Goal: Information Seeking & Learning: Learn about a topic

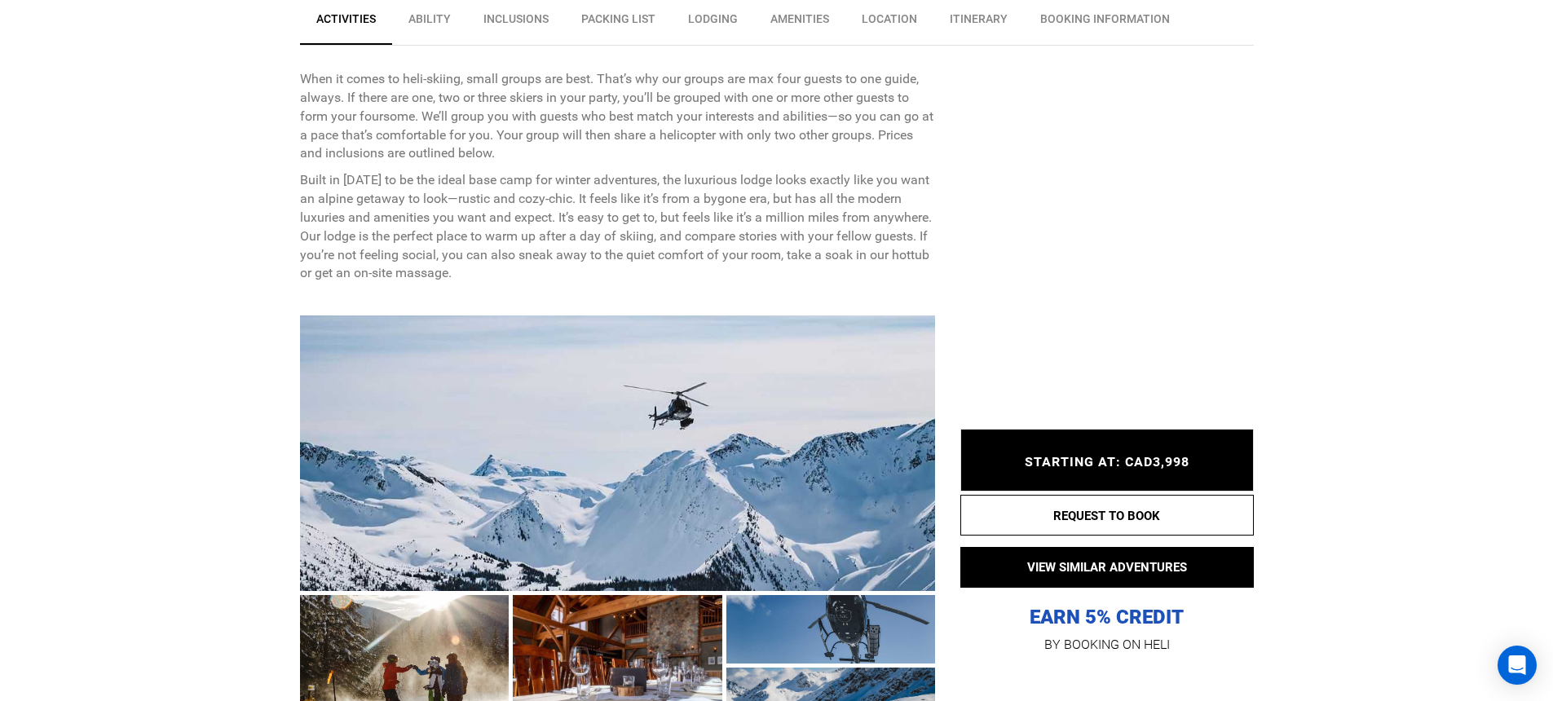
scroll to position [813, 0]
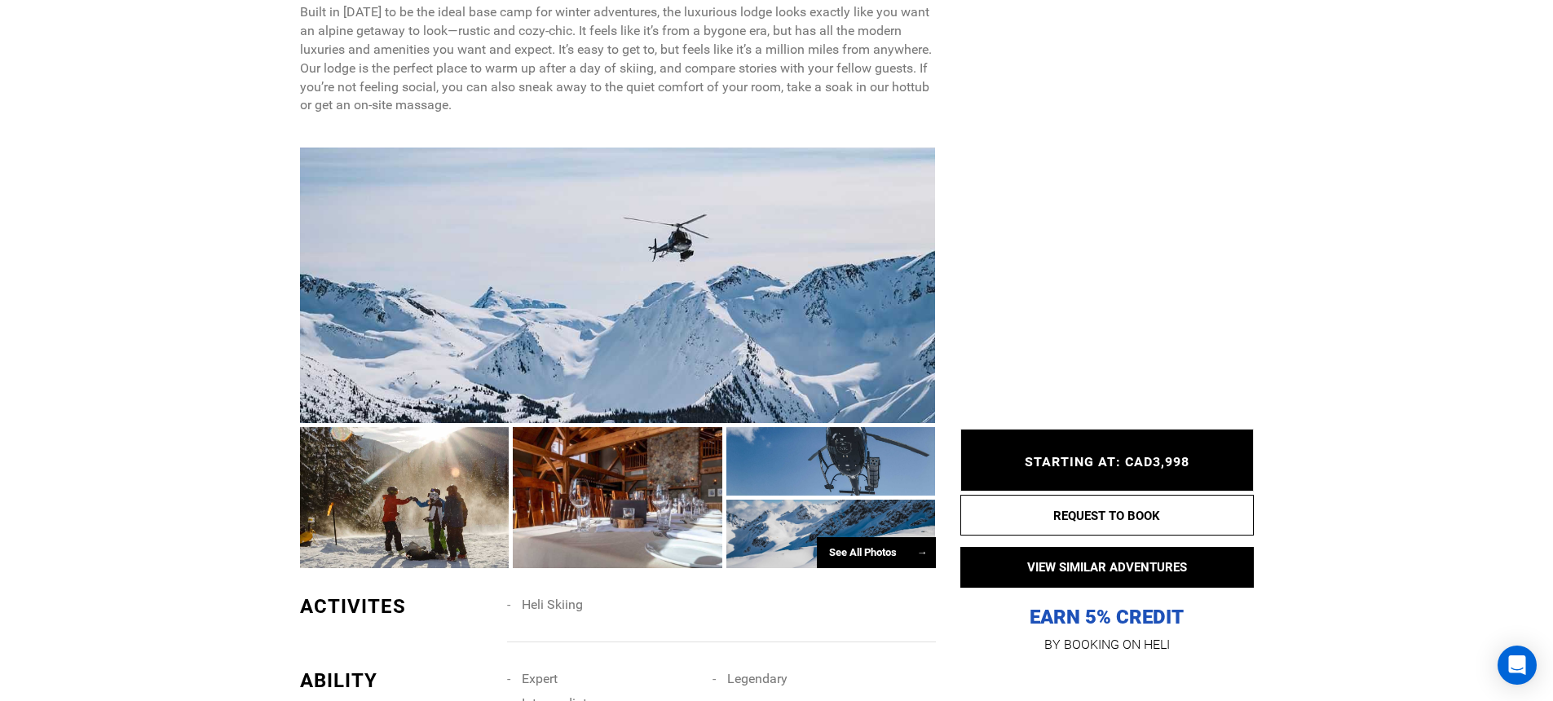
click at [766, 308] on div at bounding box center [618, 285] width 636 height 275
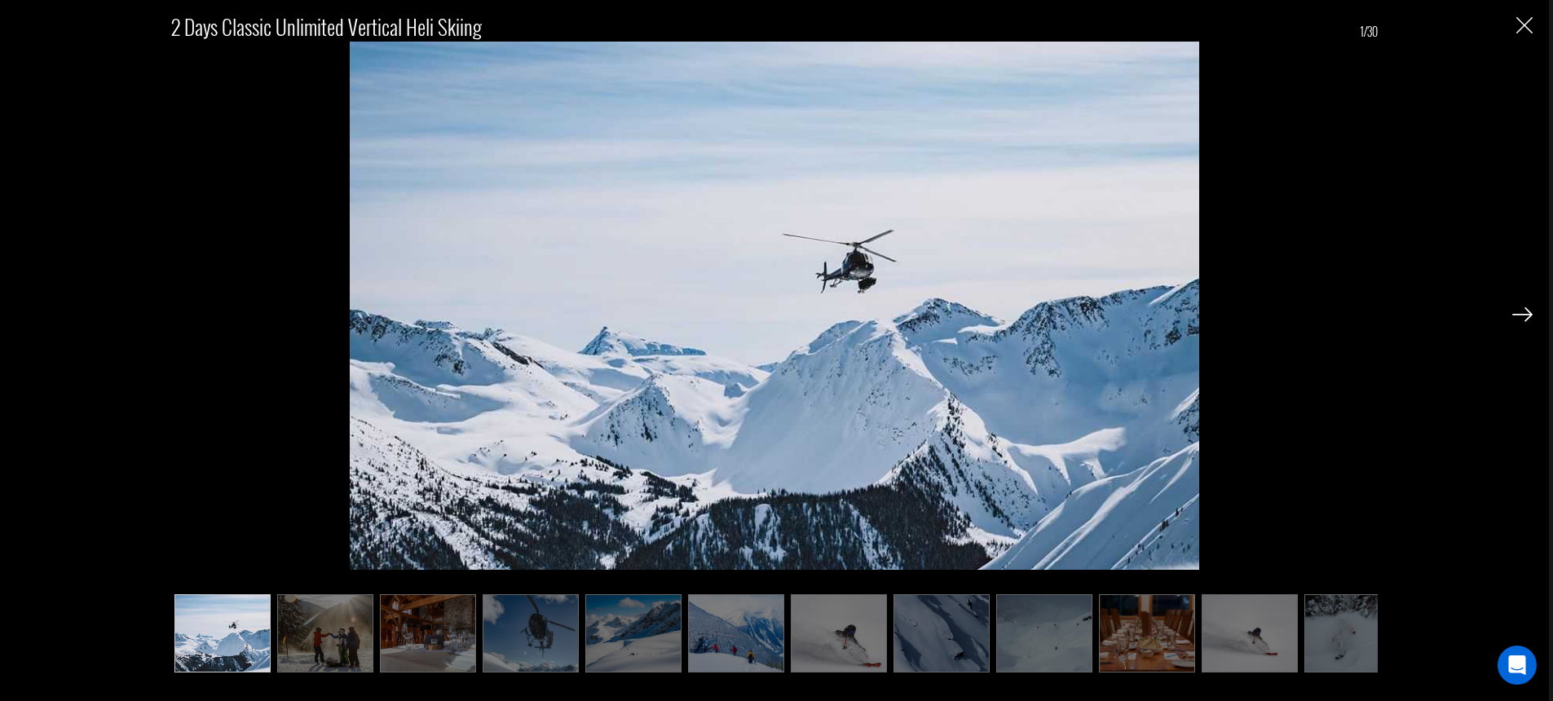
click at [1524, 315] on img at bounding box center [1522, 314] width 20 height 15
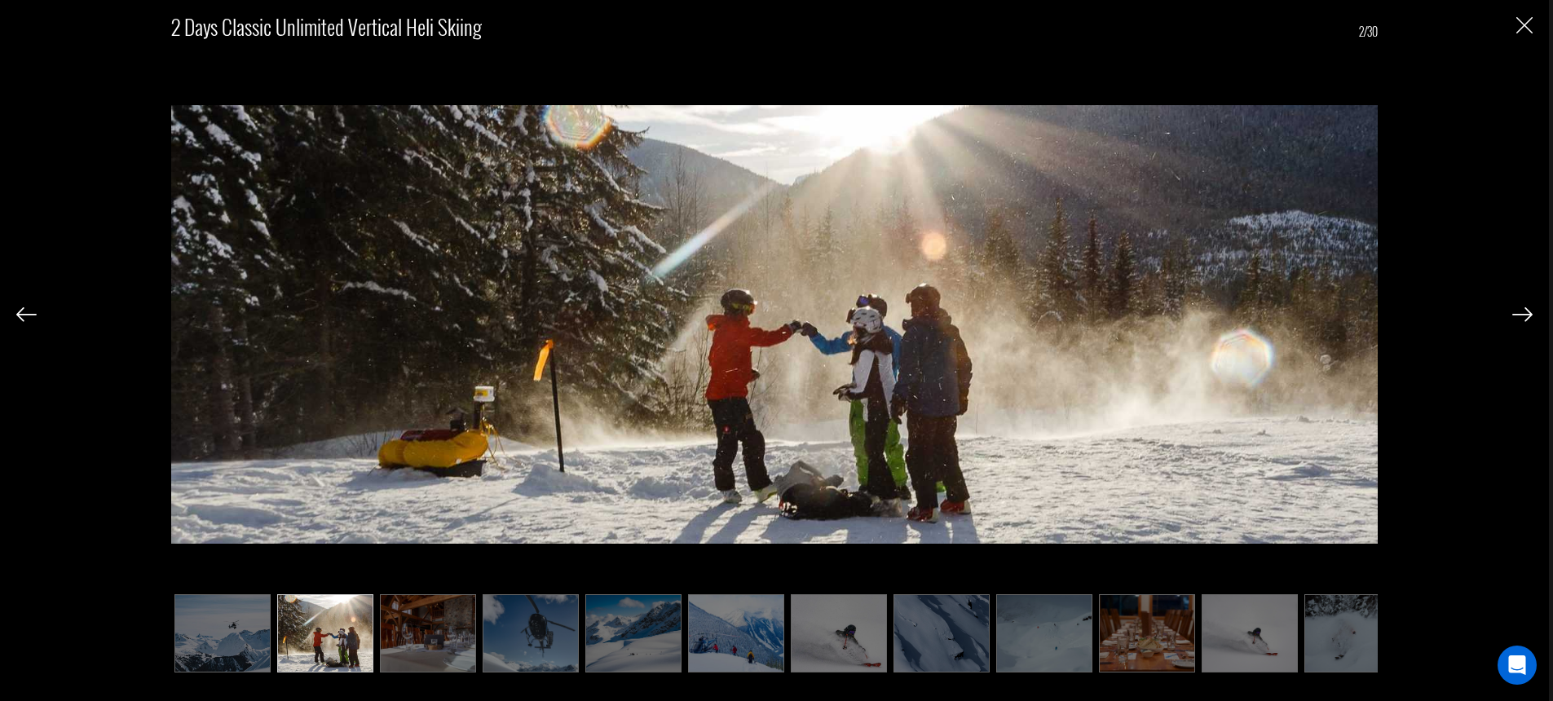
click at [1524, 315] on img at bounding box center [1522, 314] width 20 height 15
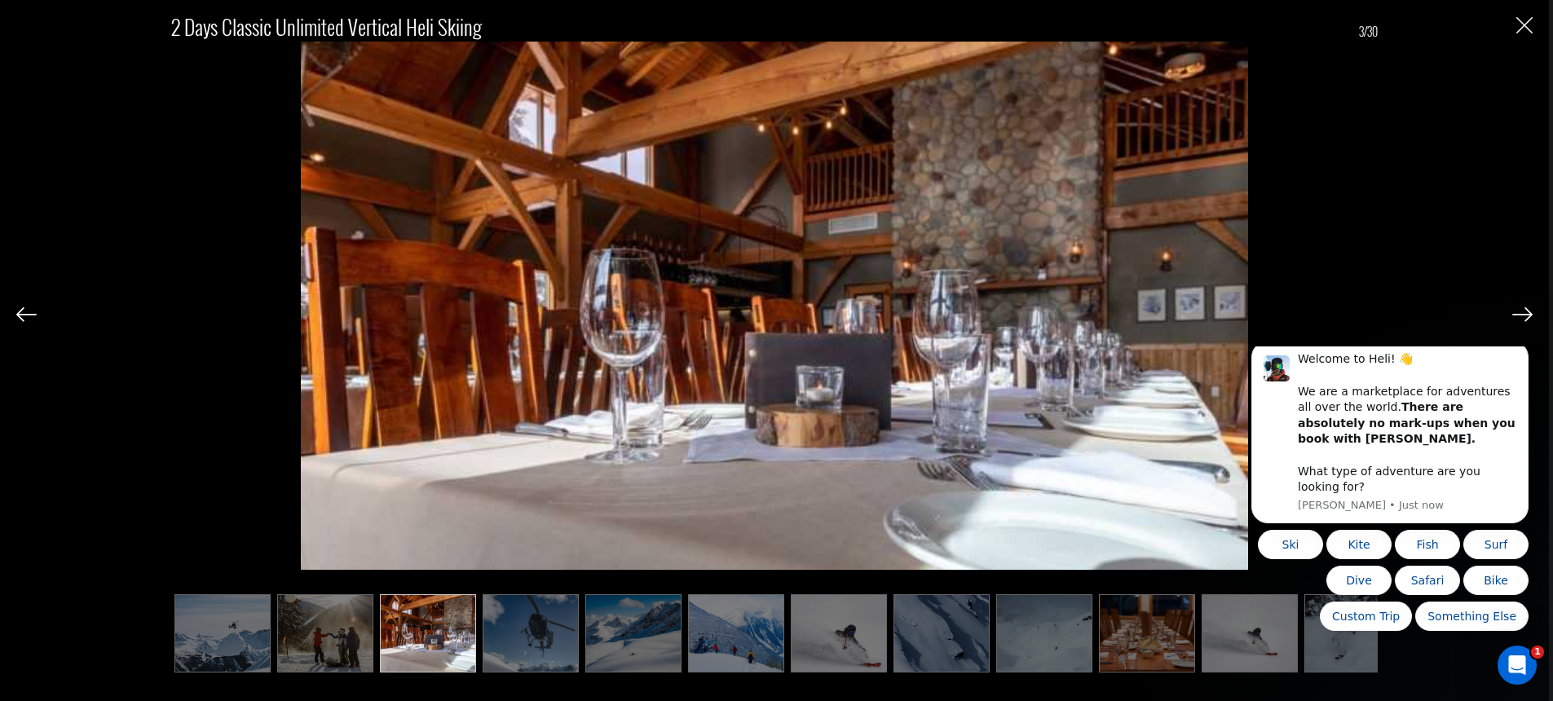
scroll to position [0, 0]
click at [1525, 351] on icon "Dismiss notification" at bounding box center [1524, 346] width 9 height 9
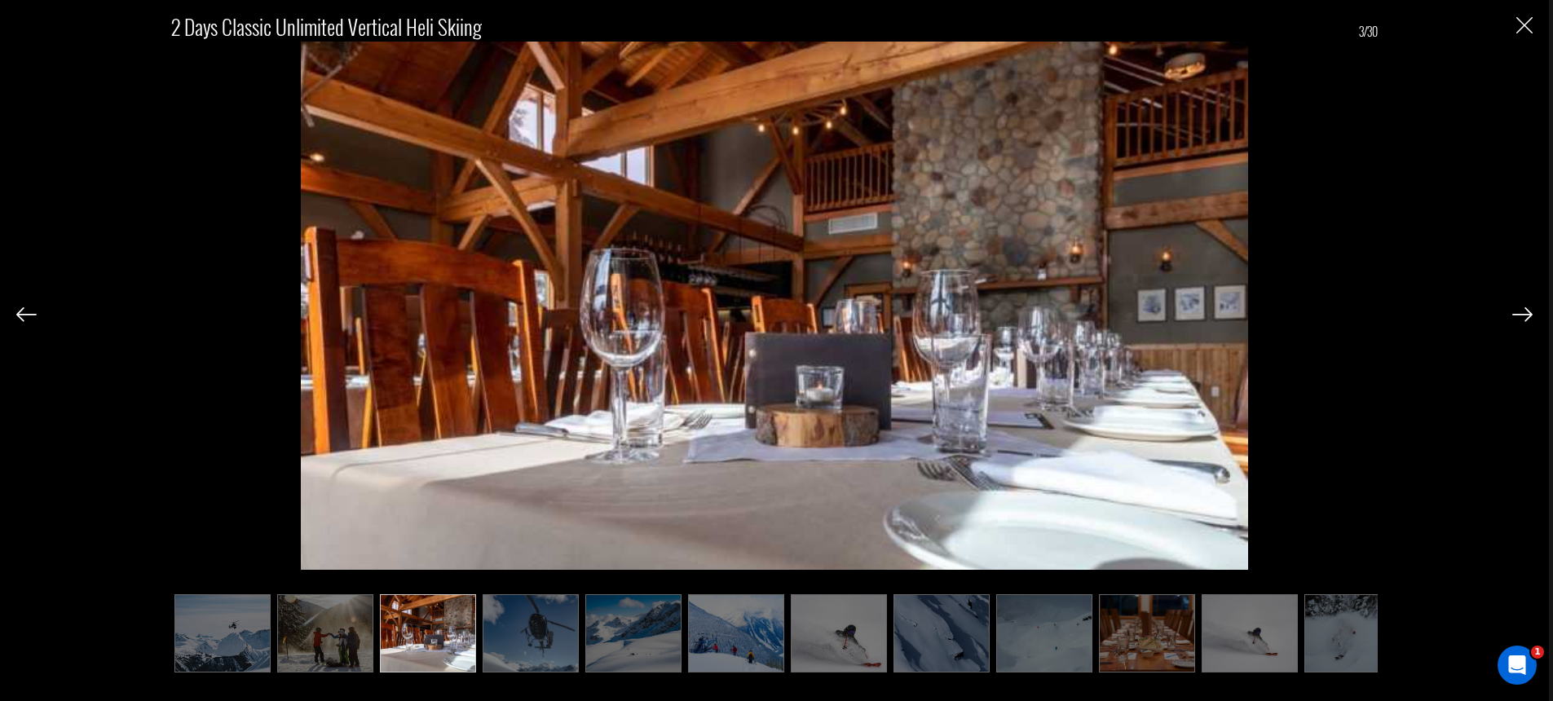
click at [1522, 315] on img at bounding box center [1522, 314] width 20 height 15
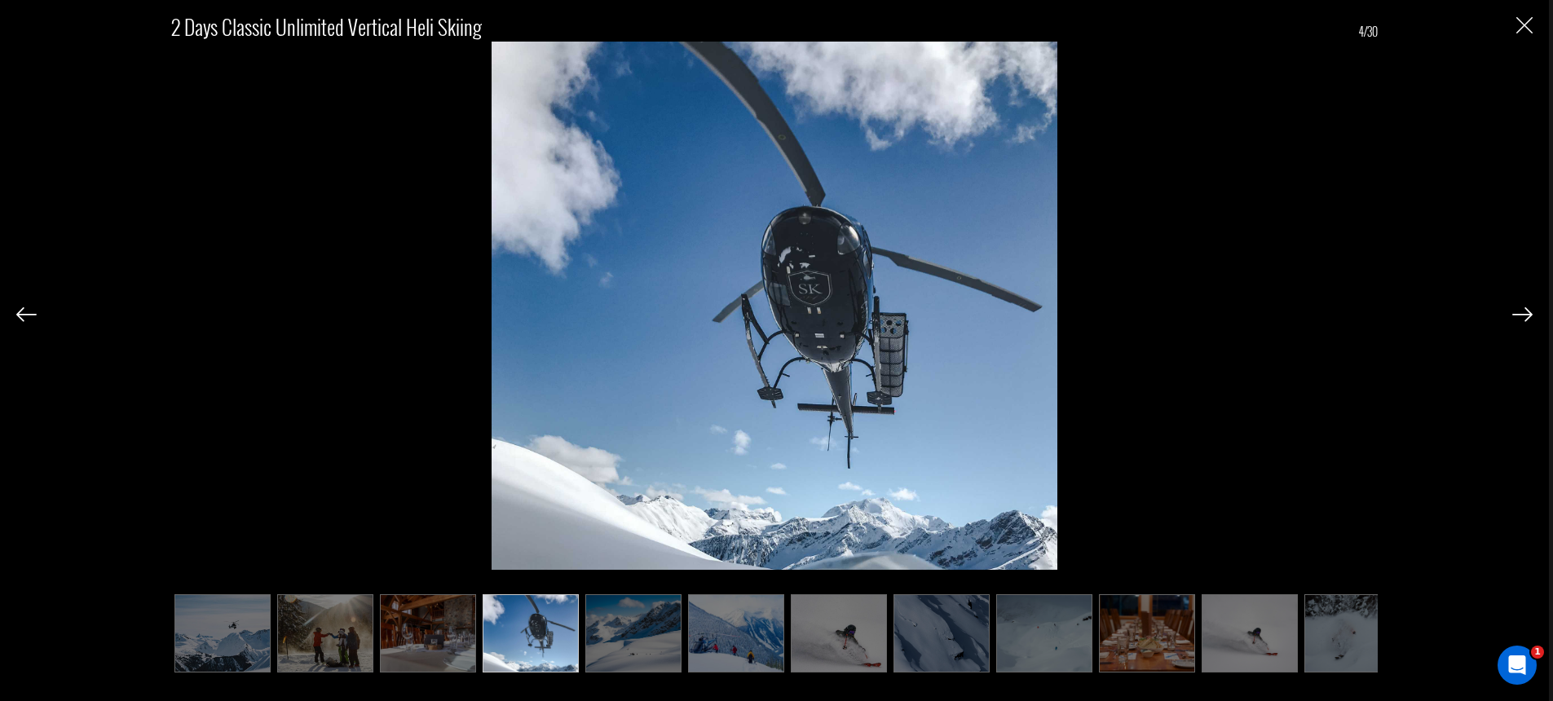
click at [1522, 315] on img at bounding box center [1522, 314] width 20 height 15
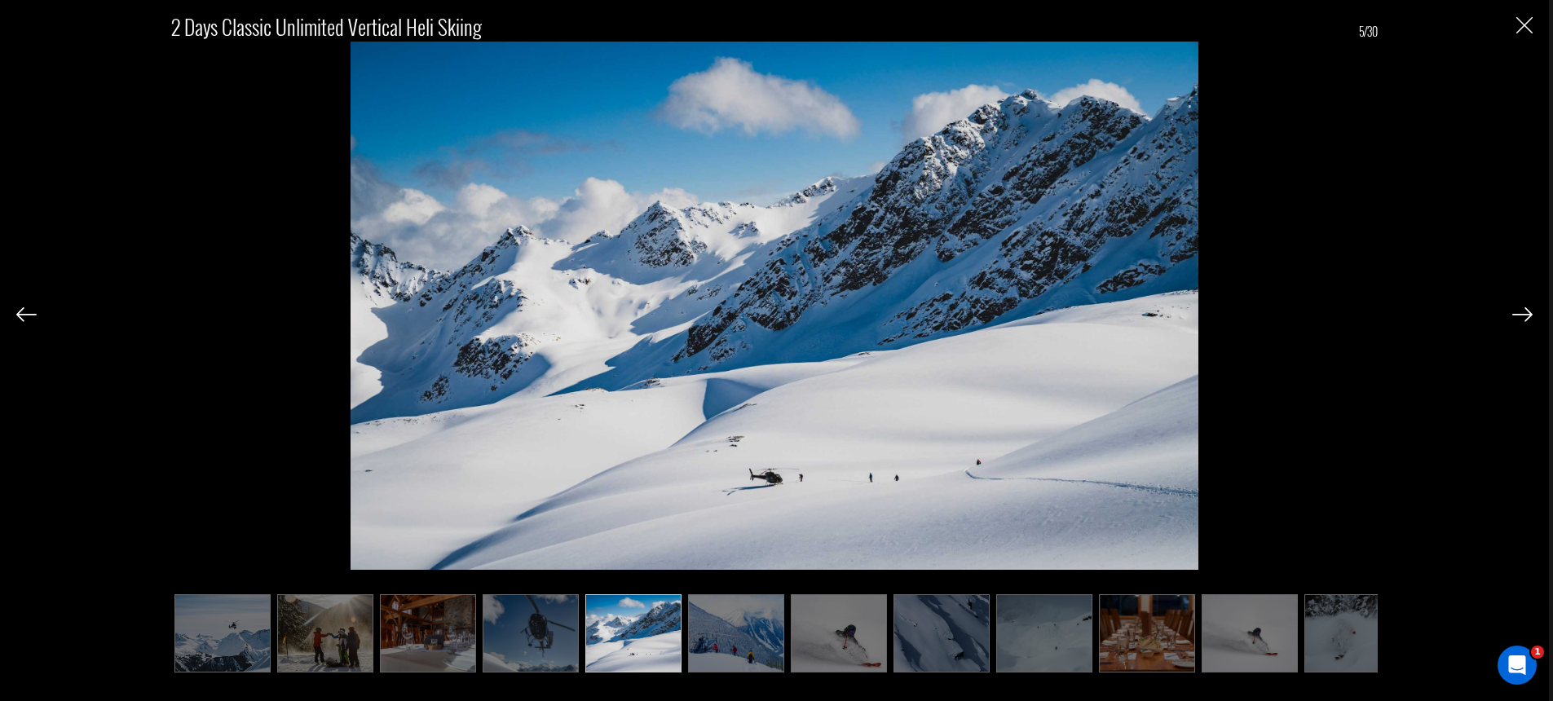
click at [1522, 315] on img at bounding box center [1522, 314] width 20 height 15
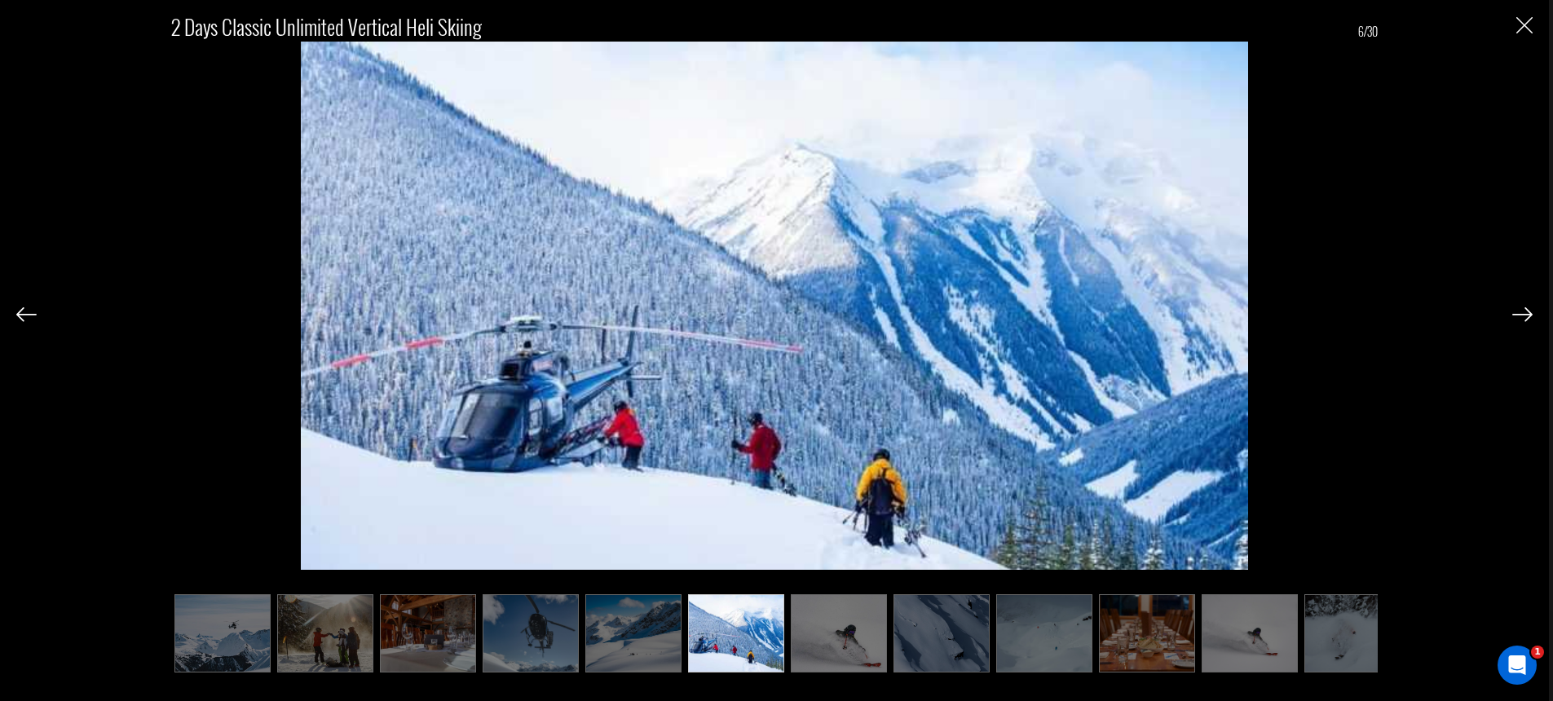
click at [1522, 315] on img at bounding box center [1522, 314] width 20 height 15
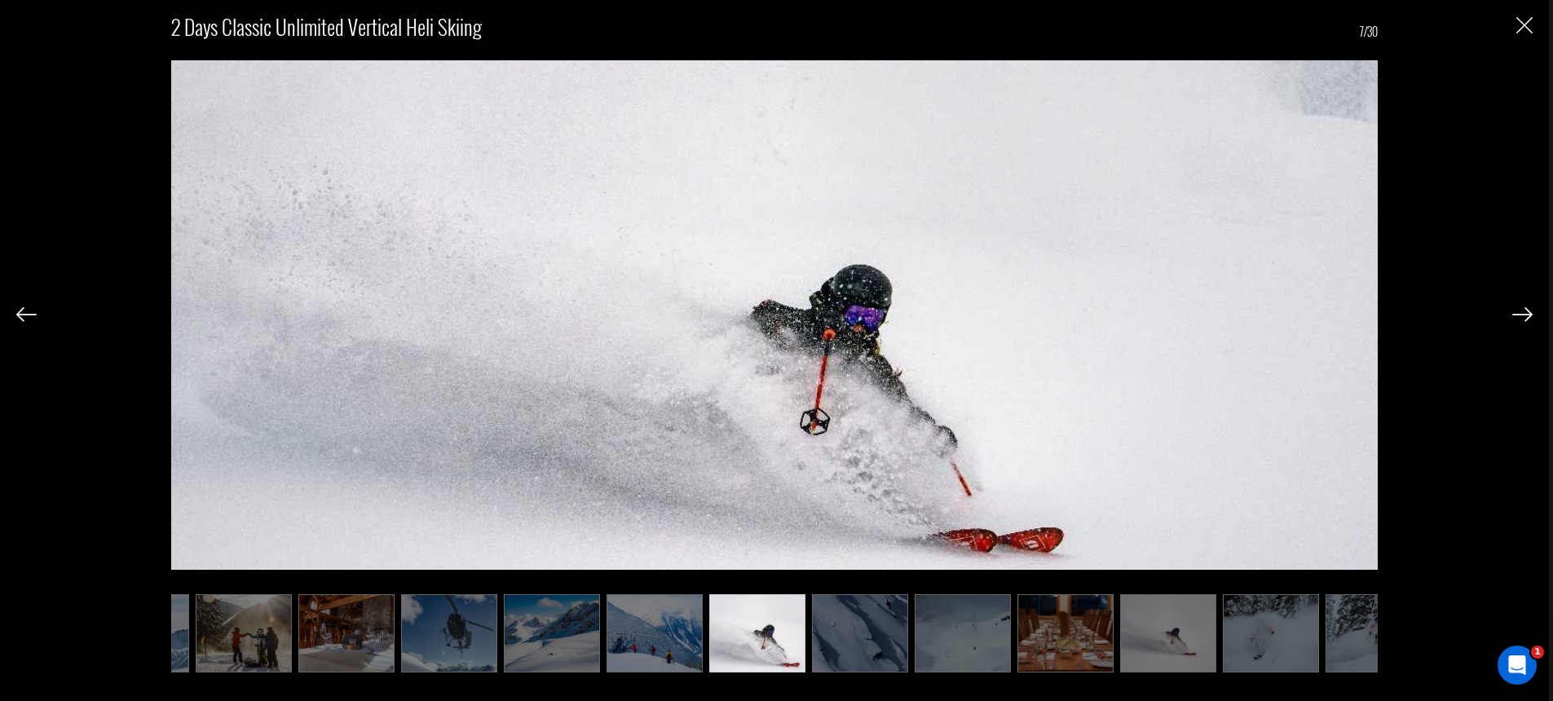
click at [1522, 315] on img at bounding box center [1522, 314] width 20 height 15
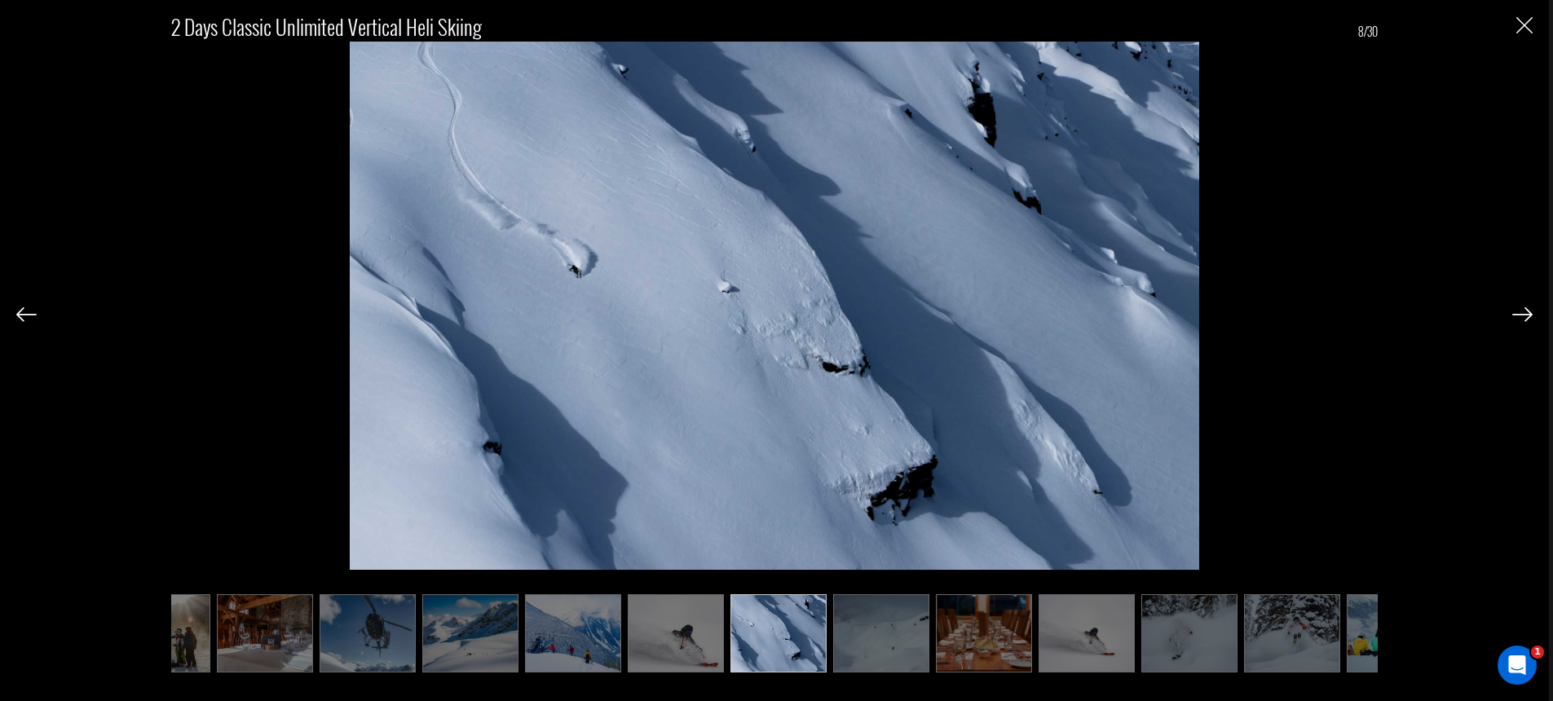
click at [1522, 315] on img at bounding box center [1522, 314] width 20 height 15
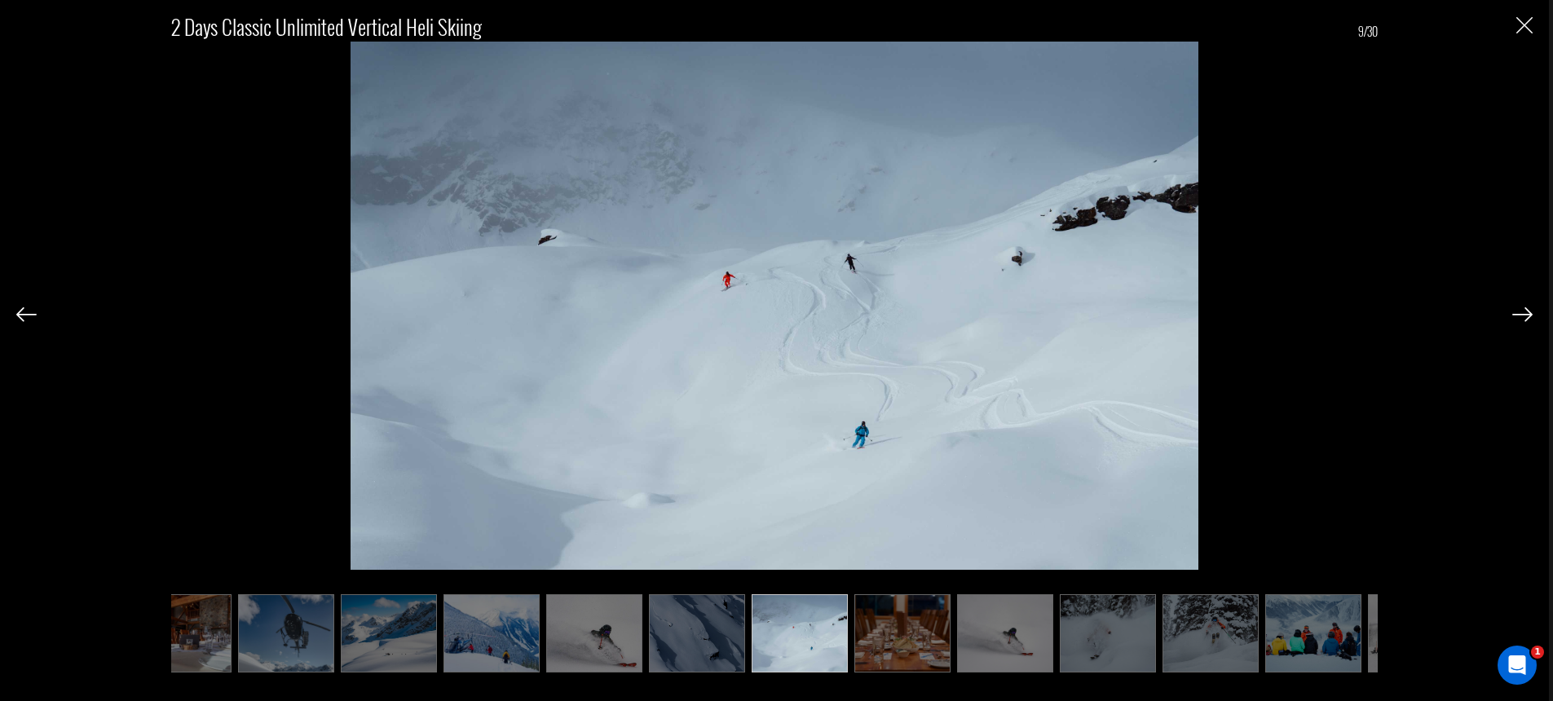
click at [1522, 315] on img at bounding box center [1522, 314] width 20 height 15
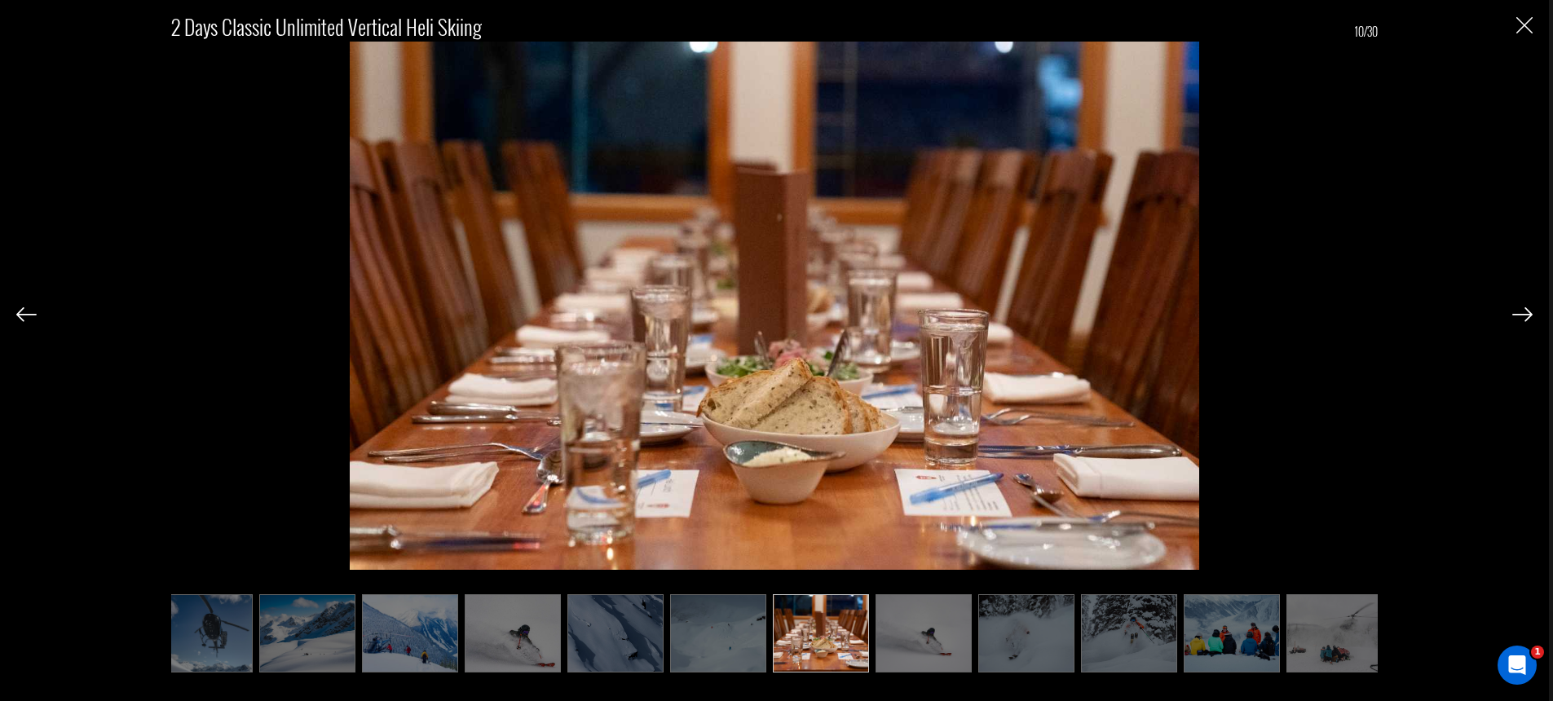
click at [1522, 315] on img at bounding box center [1522, 314] width 20 height 15
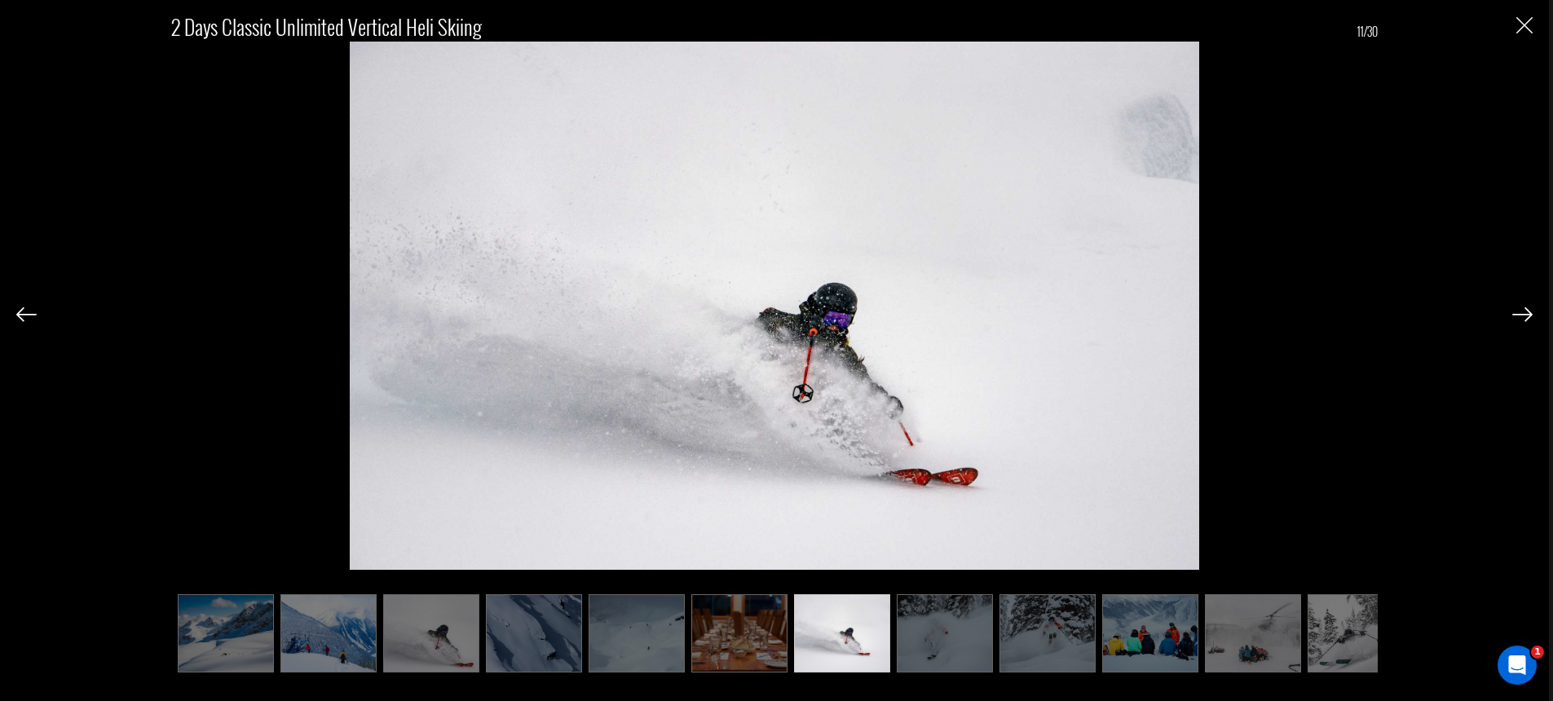
click at [1522, 315] on img at bounding box center [1522, 314] width 20 height 15
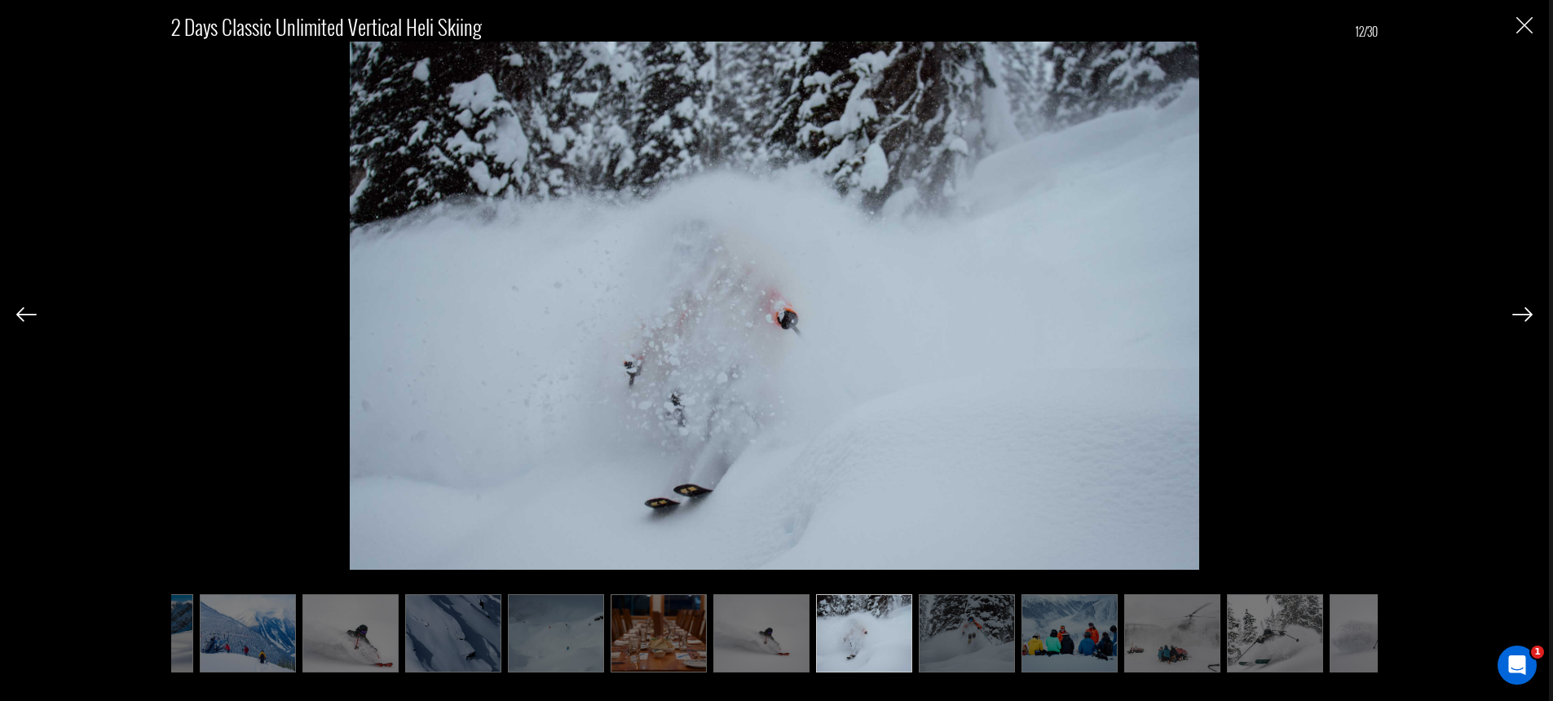
click at [1522, 315] on img at bounding box center [1522, 314] width 20 height 15
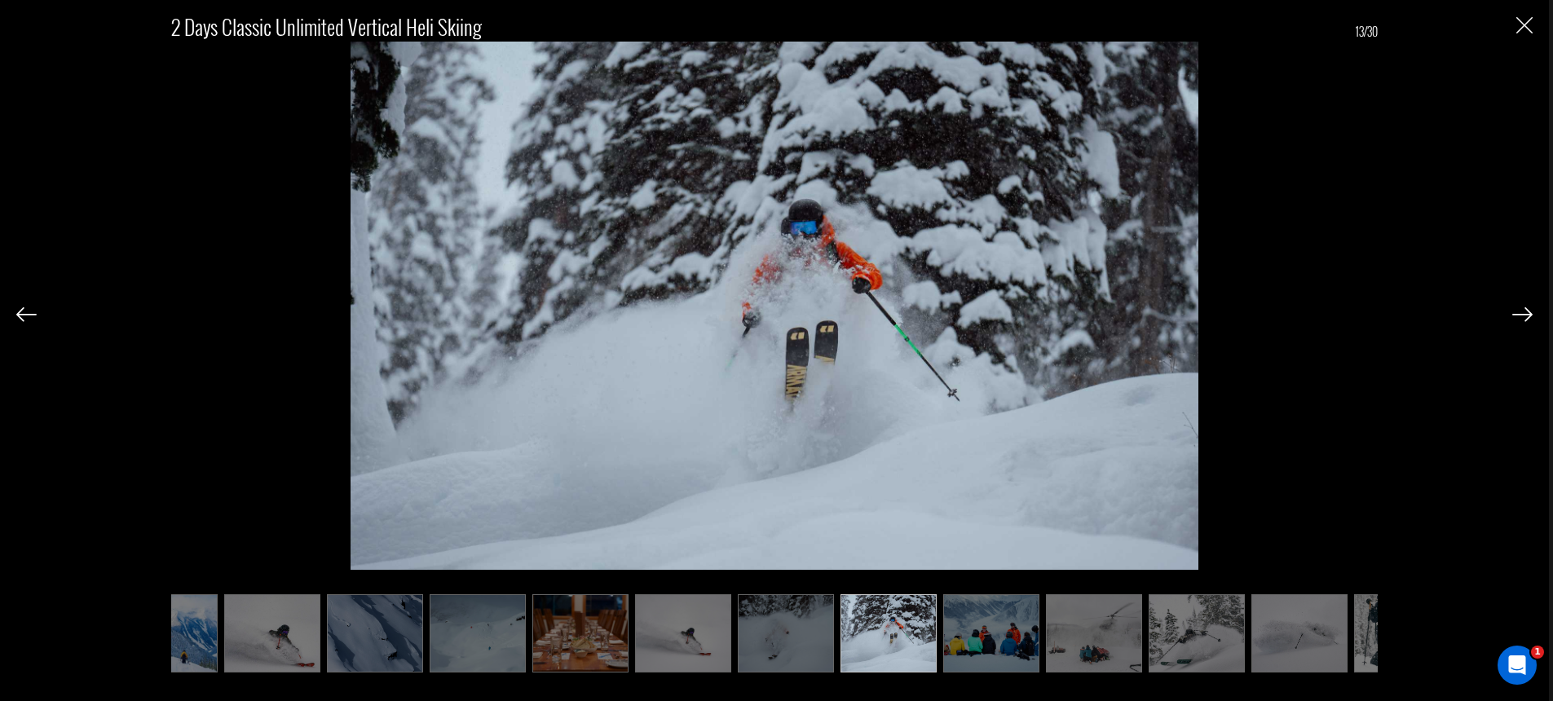
click at [1522, 315] on img at bounding box center [1522, 314] width 20 height 15
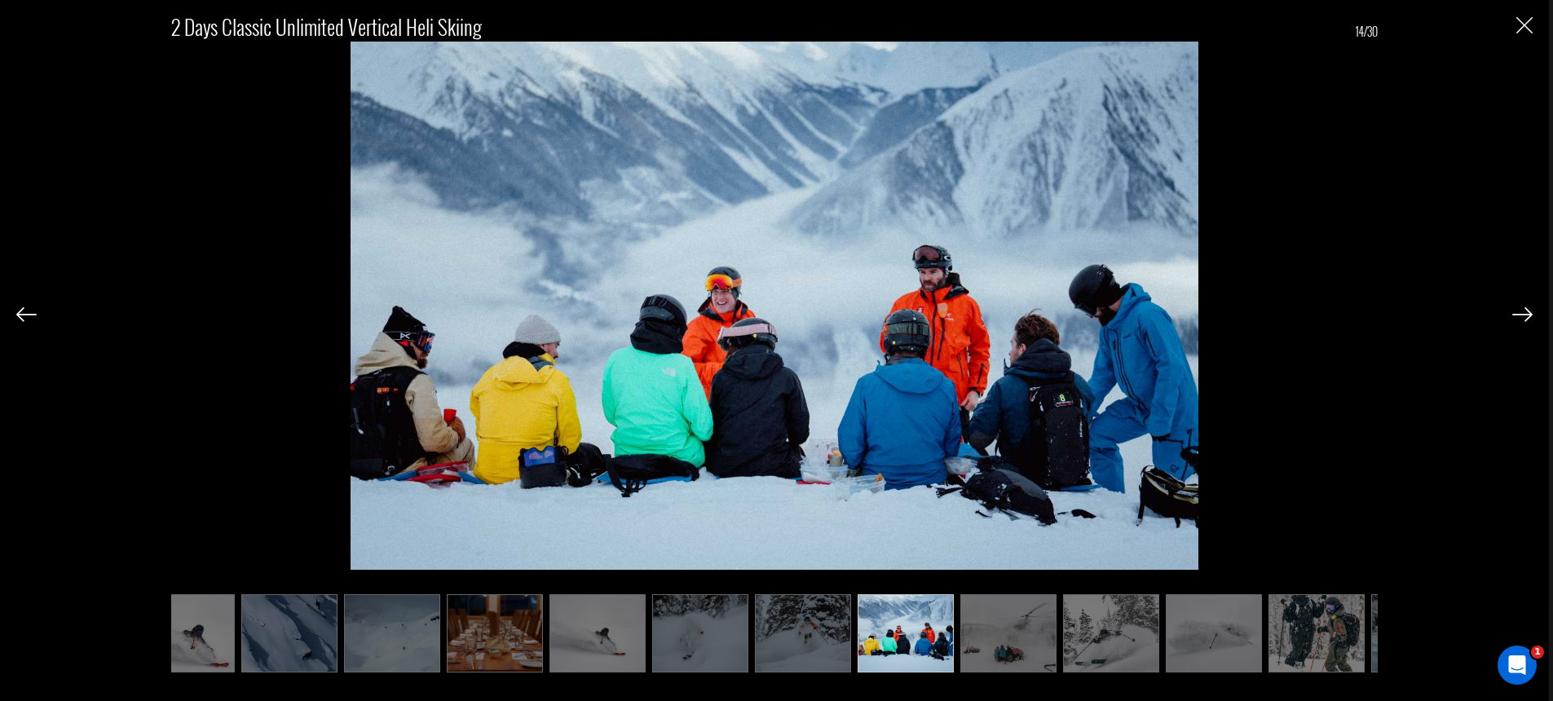
click at [1522, 315] on img at bounding box center [1522, 314] width 20 height 15
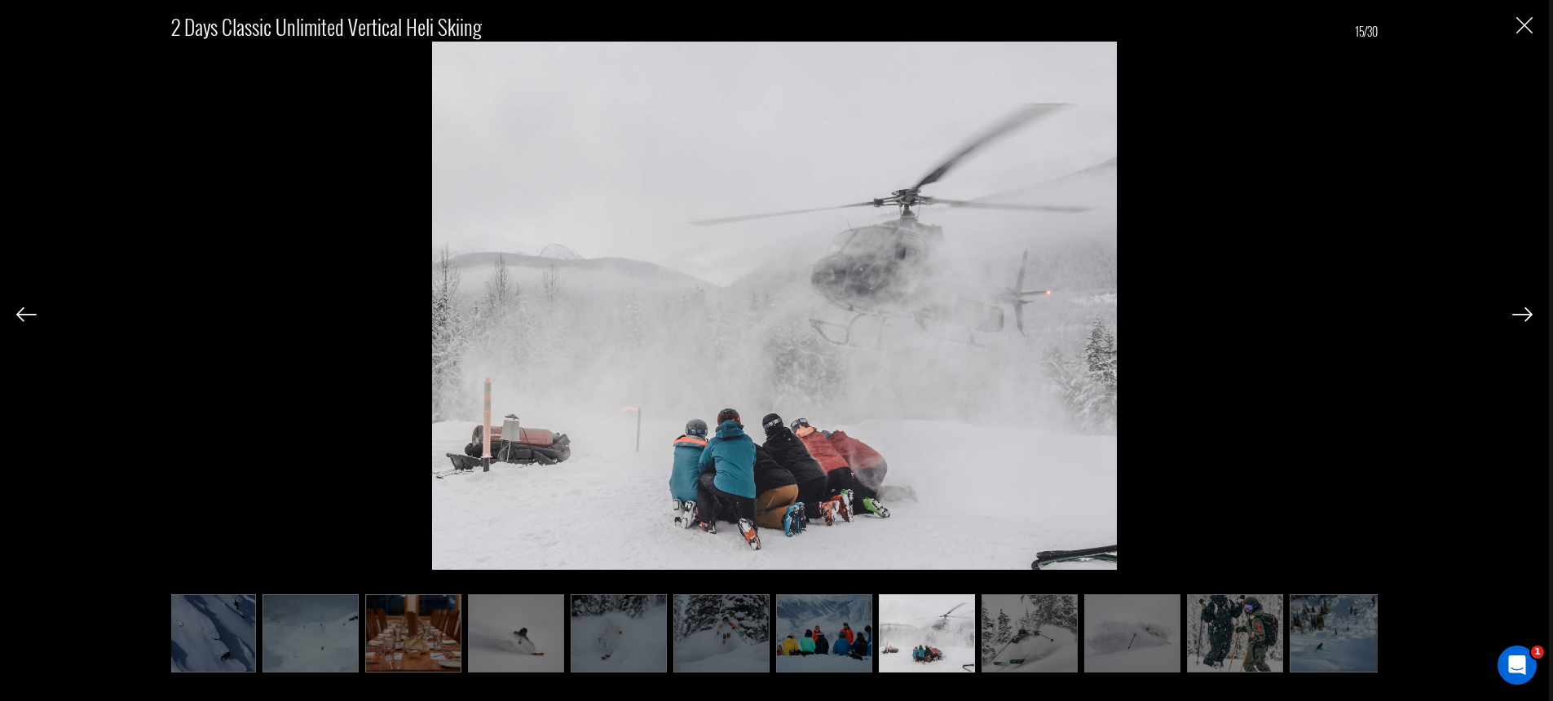
click at [1522, 315] on img at bounding box center [1522, 314] width 20 height 15
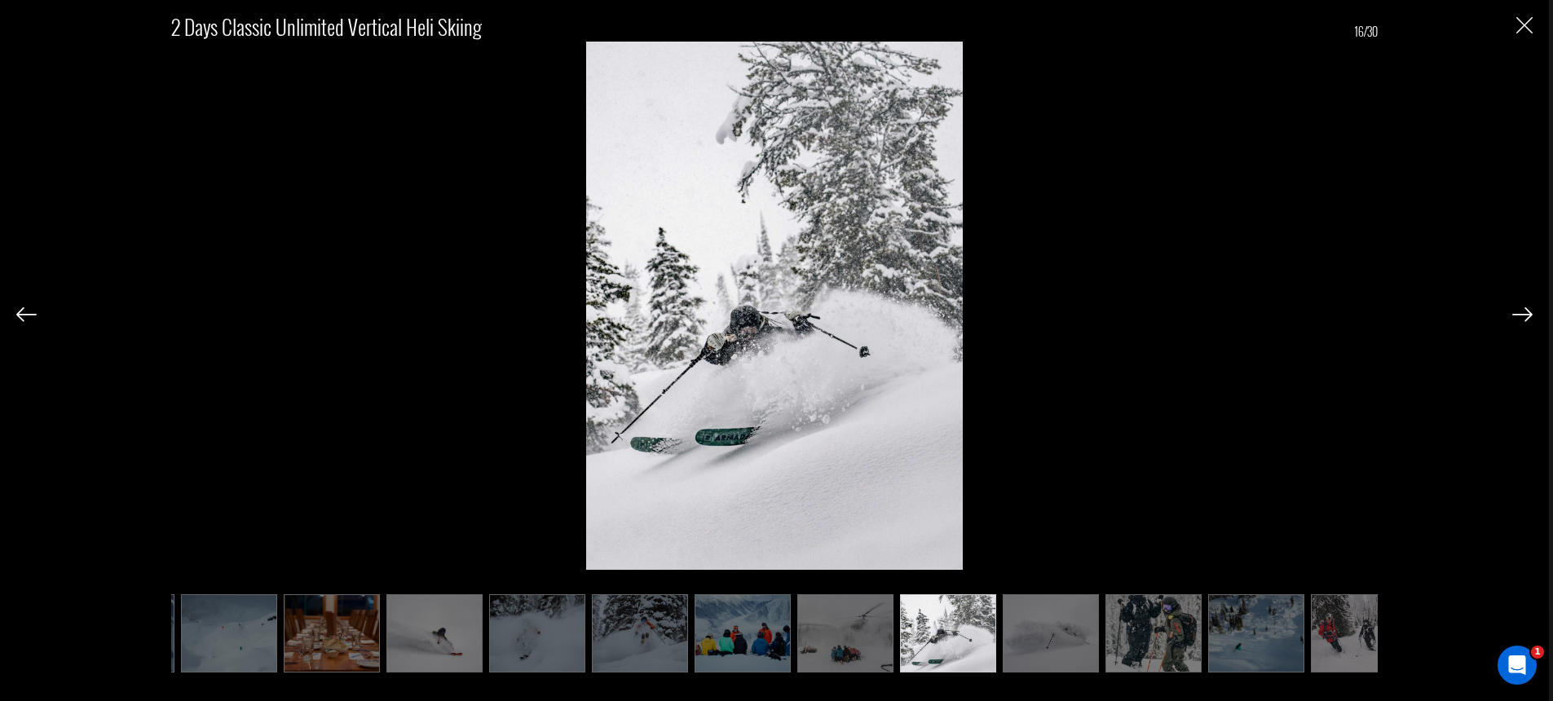
click at [1522, 315] on img at bounding box center [1522, 314] width 20 height 15
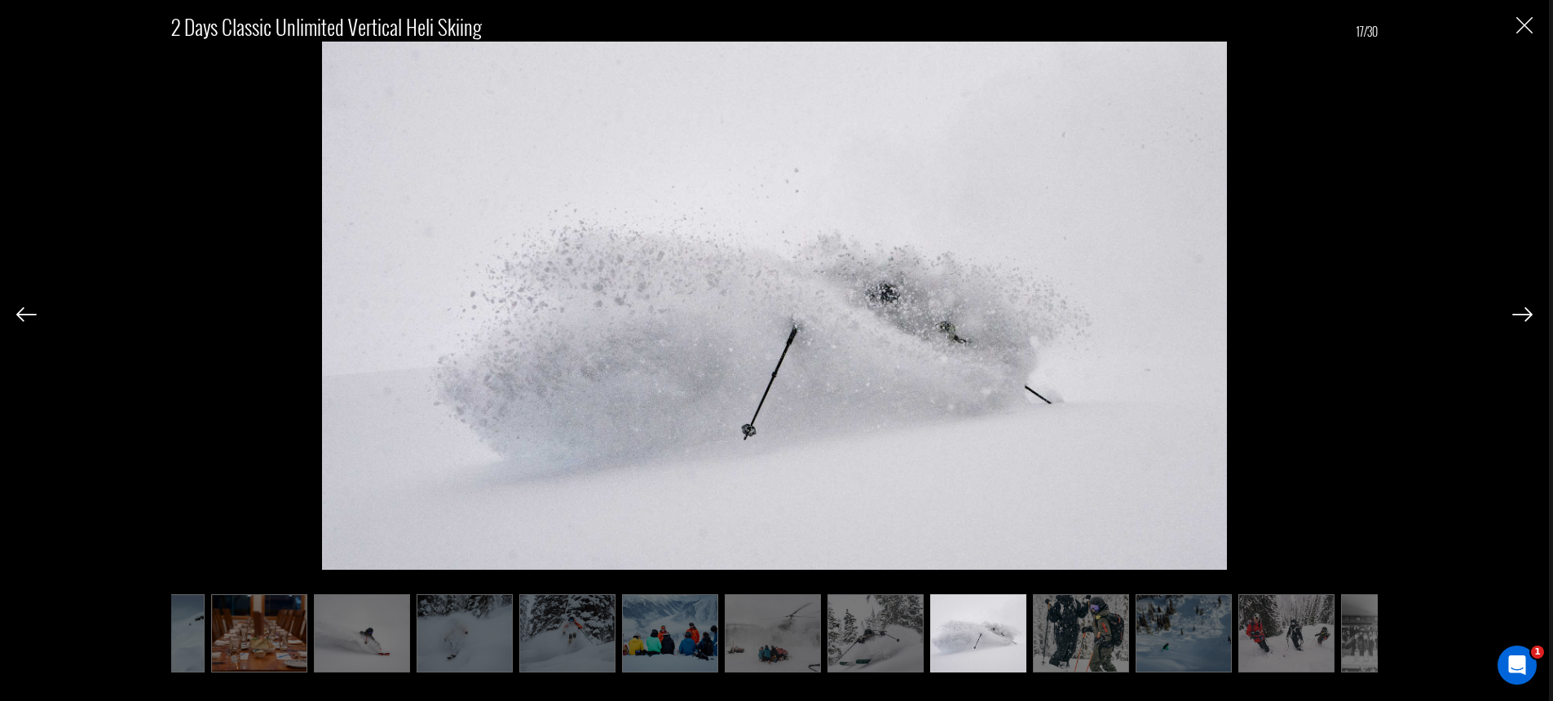
click at [1522, 315] on img at bounding box center [1522, 314] width 20 height 15
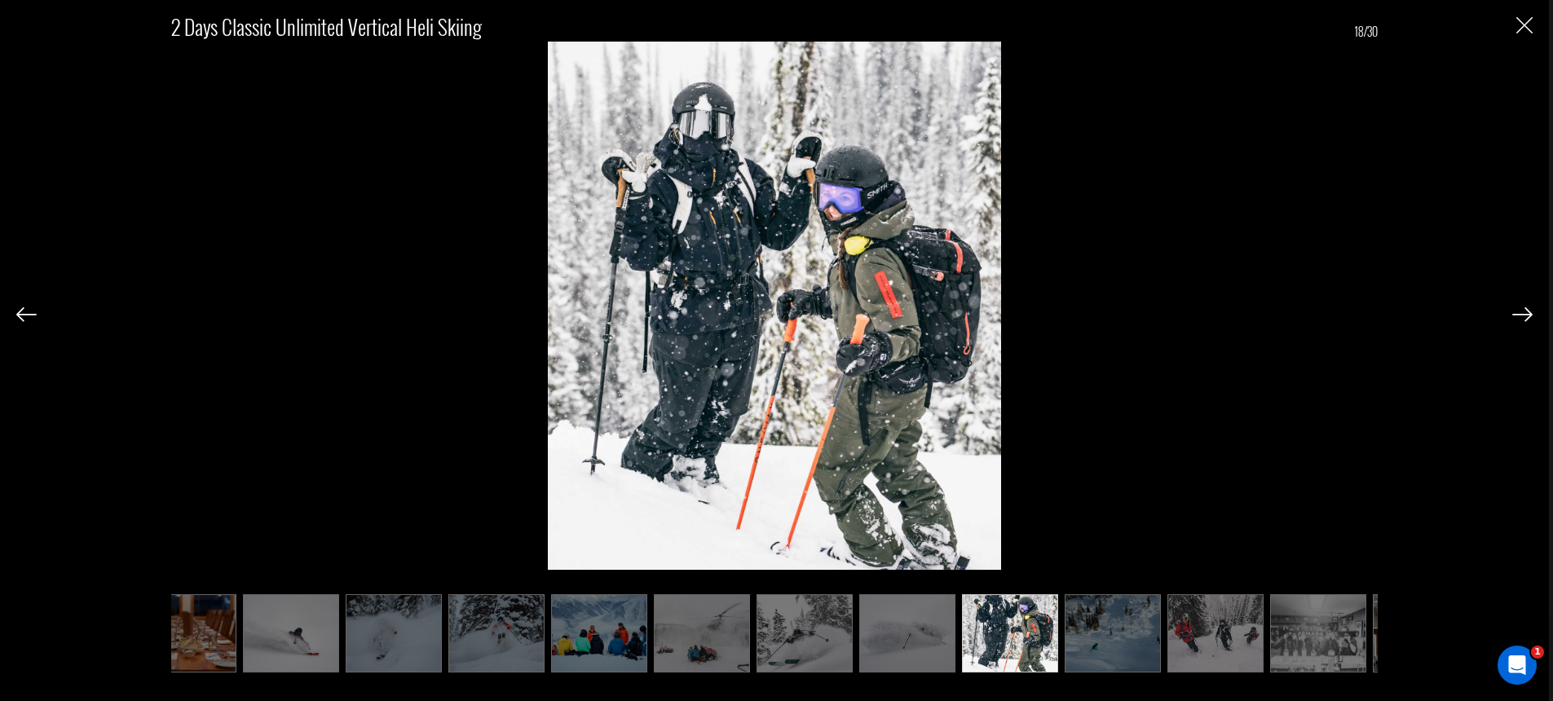
click at [1522, 315] on img at bounding box center [1522, 314] width 20 height 15
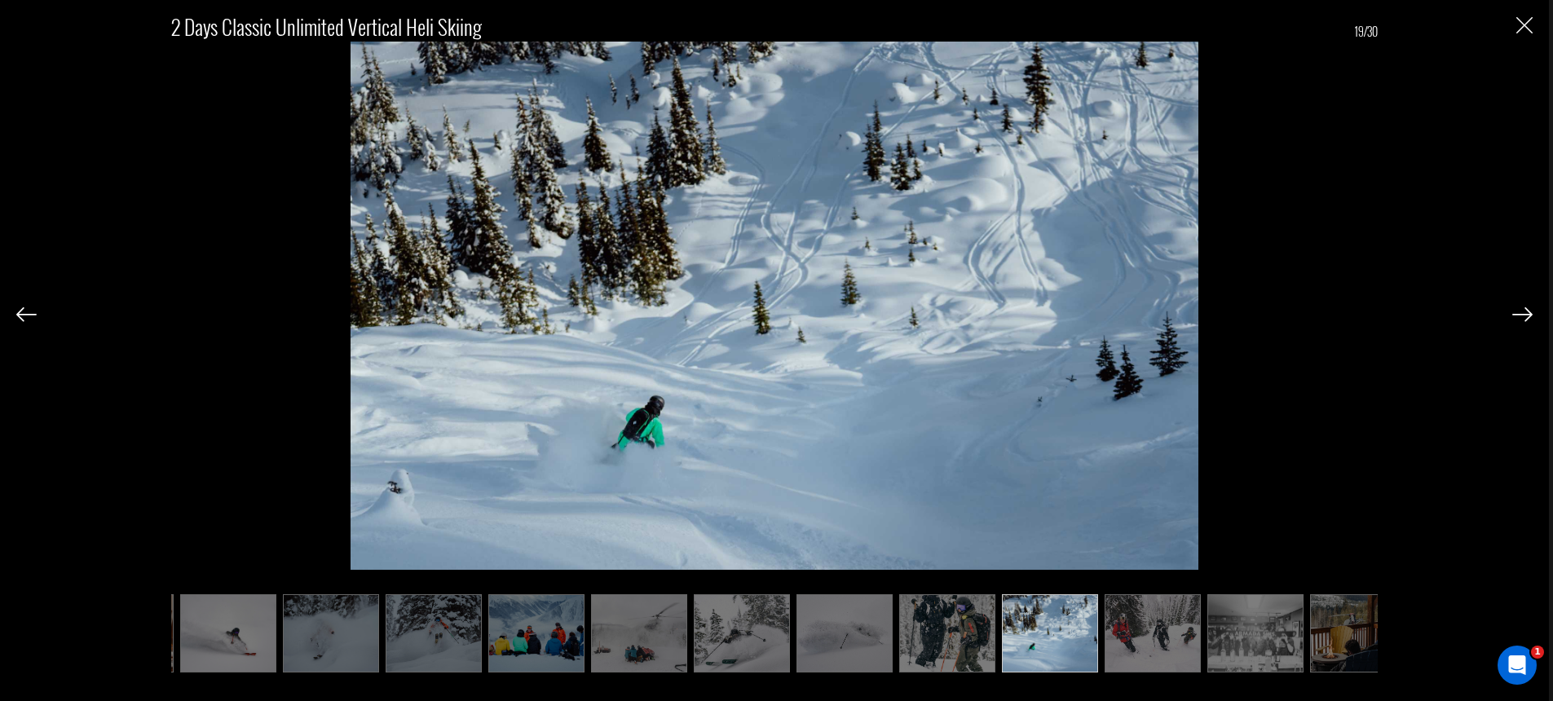
click at [1522, 315] on img at bounding box center [1522, 314] width 20 height 15
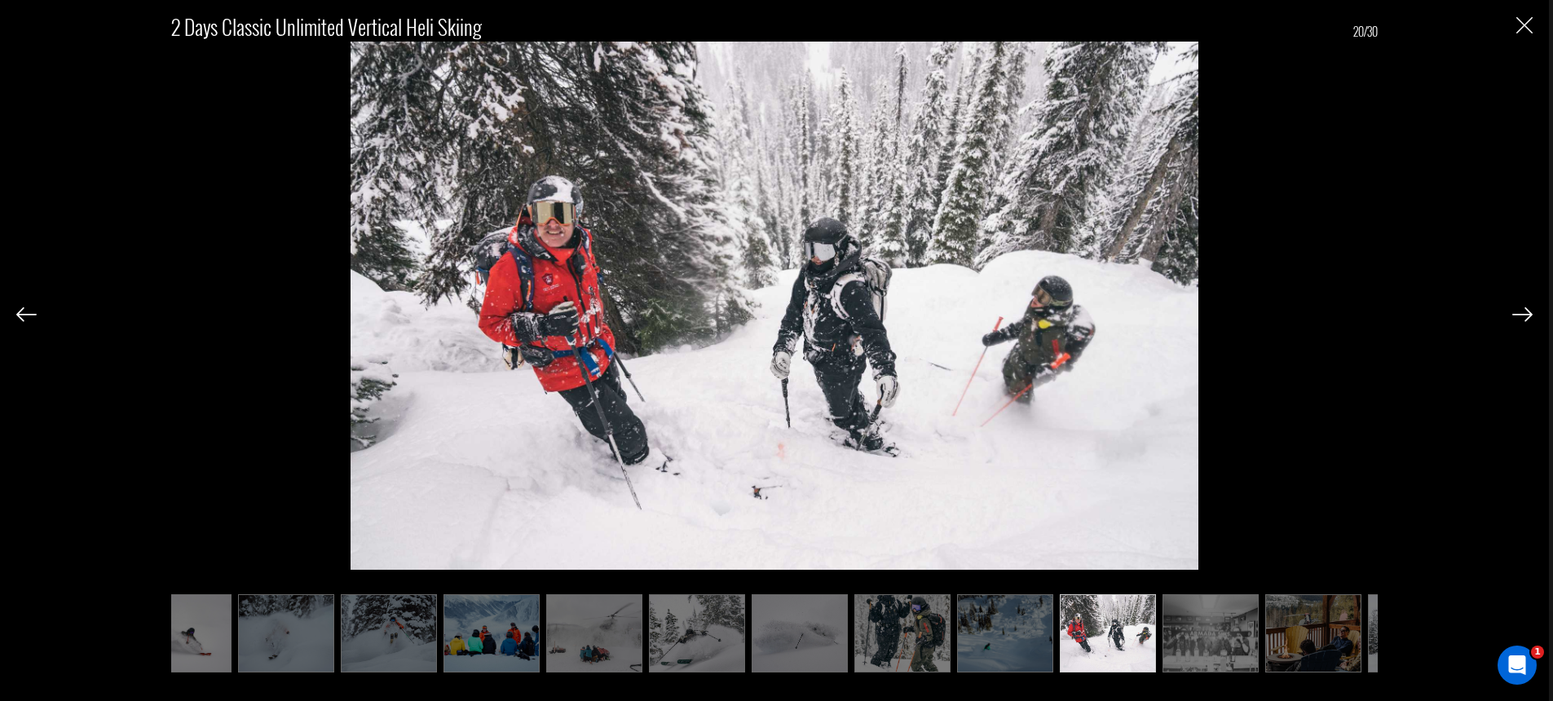
click at [1522, 315] on img at bounding box center [1522, 314] width 20 height 15
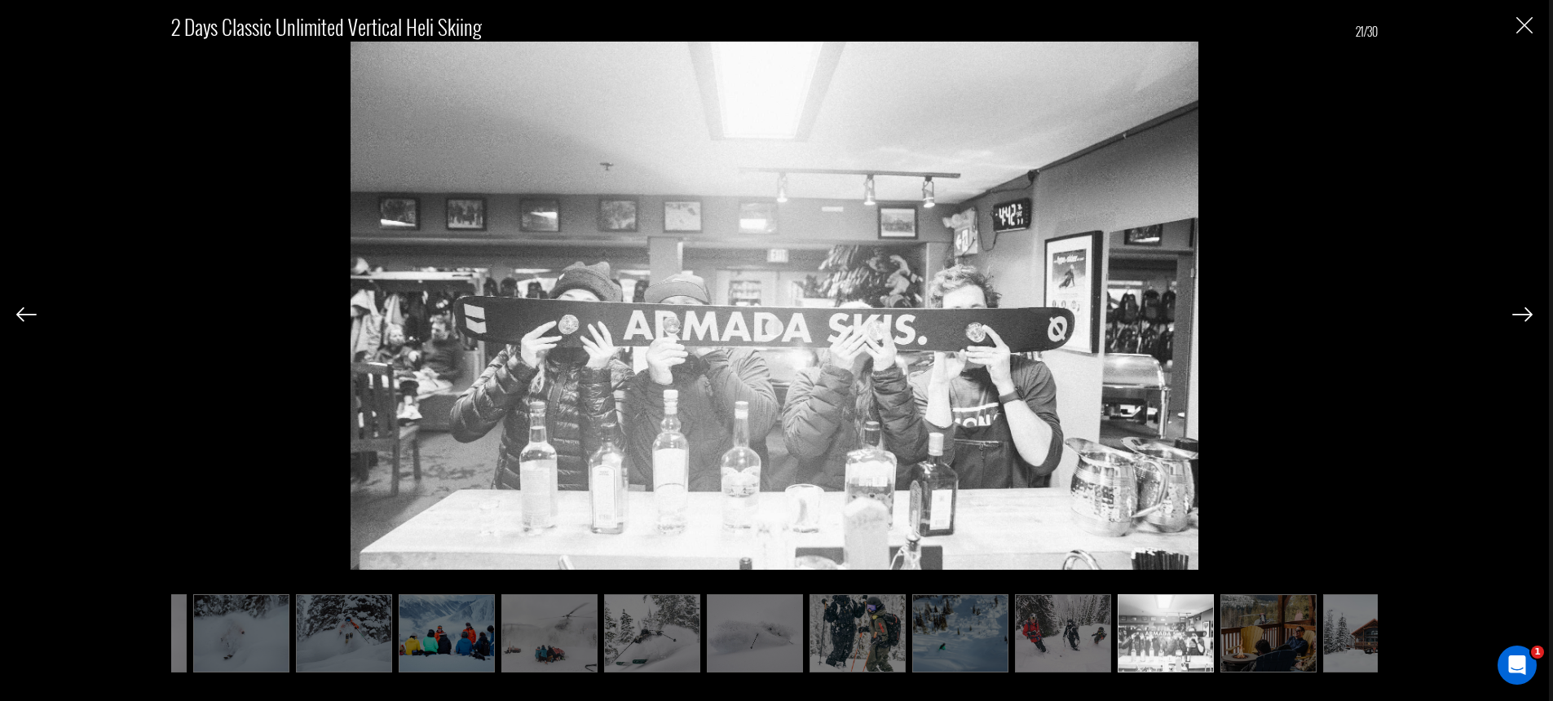
click at [1522, 315] on img at bounding box center [1522, 314] width 20 height 15
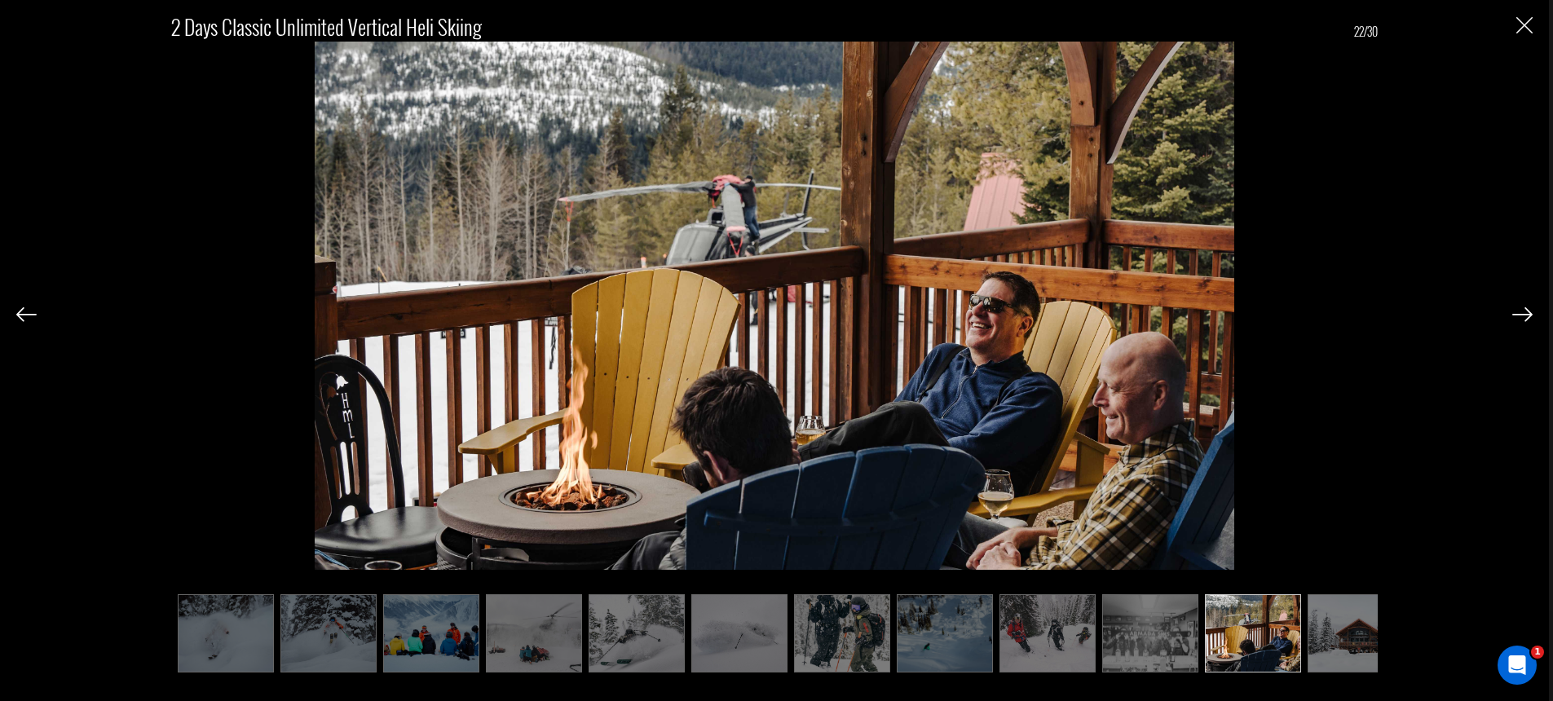
click at [1522, 315] on img at bounding box center [1522, 314] width 20 height 15
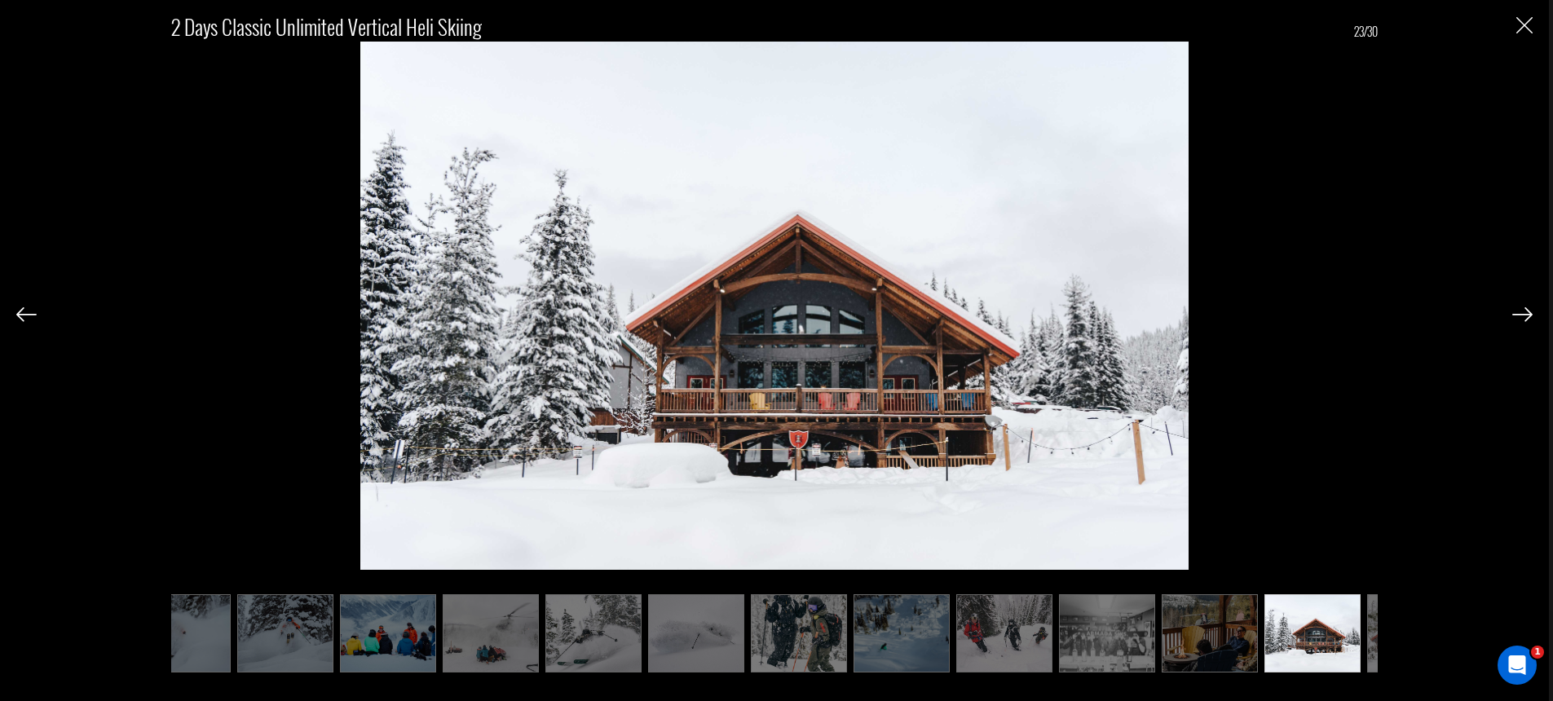
click at [1522, 315] on img at bounding box center [1522, 314] width 20 height 15
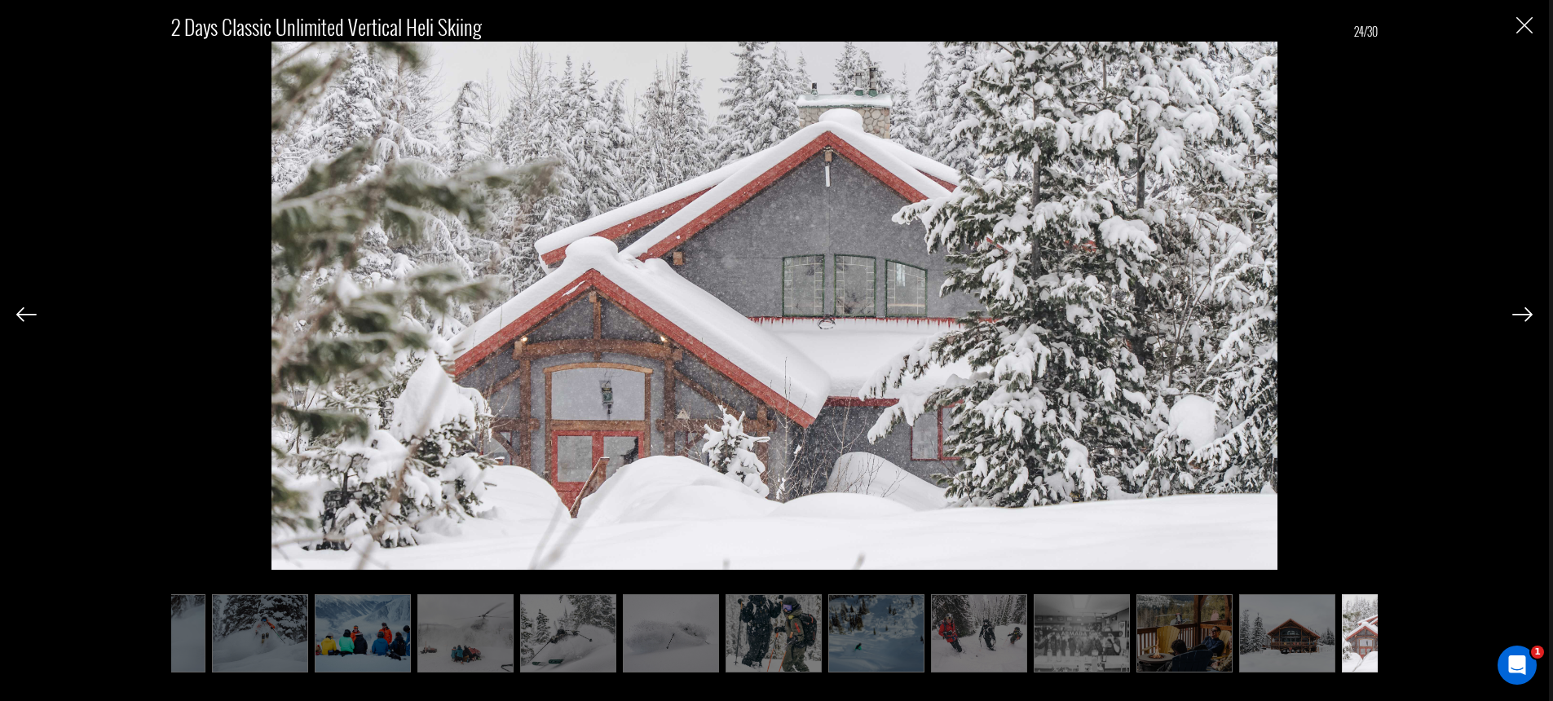
click at [1522, 315] on img at bounding box center [1522, 314] width 20 height 15
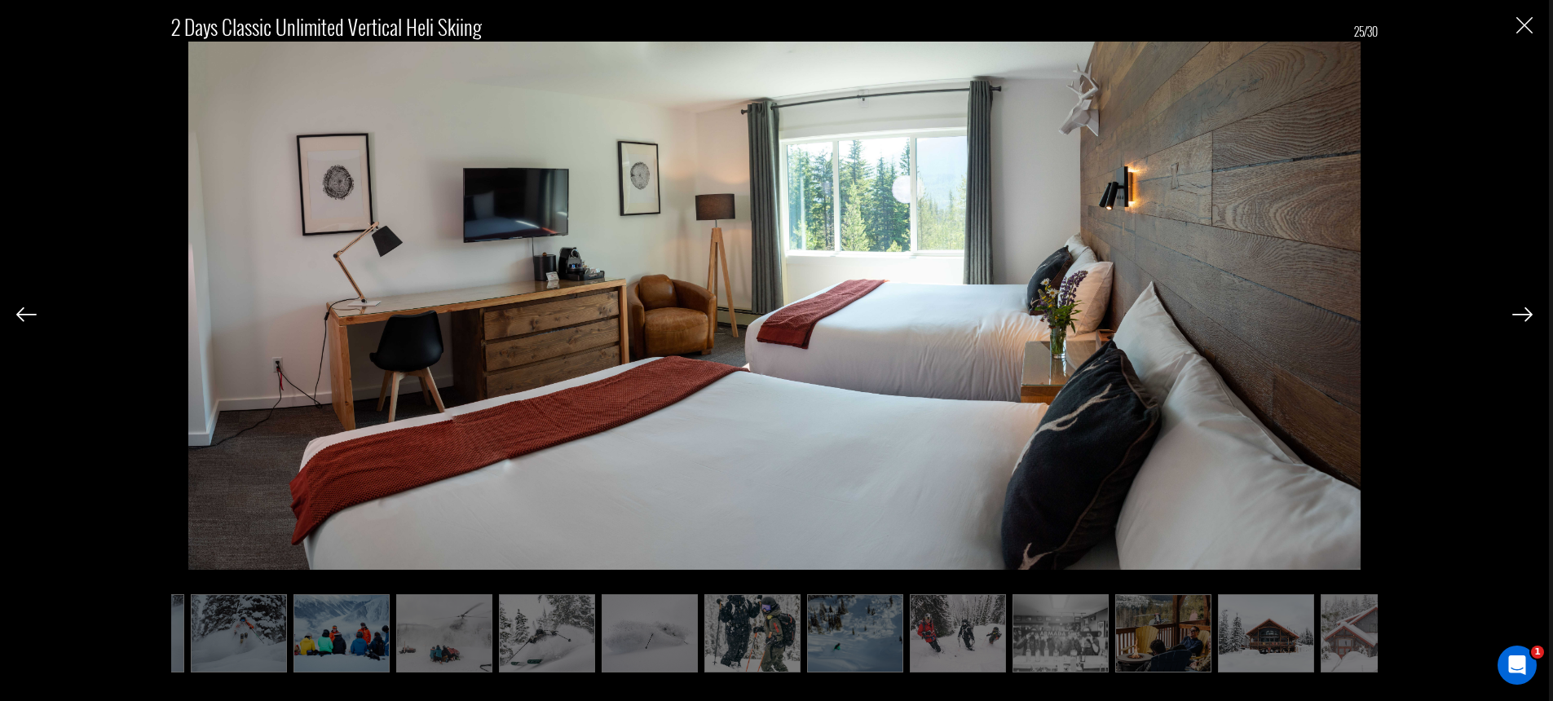
click at [1522, 315] on img at bounding box center [1522, 314] width 20 height 15
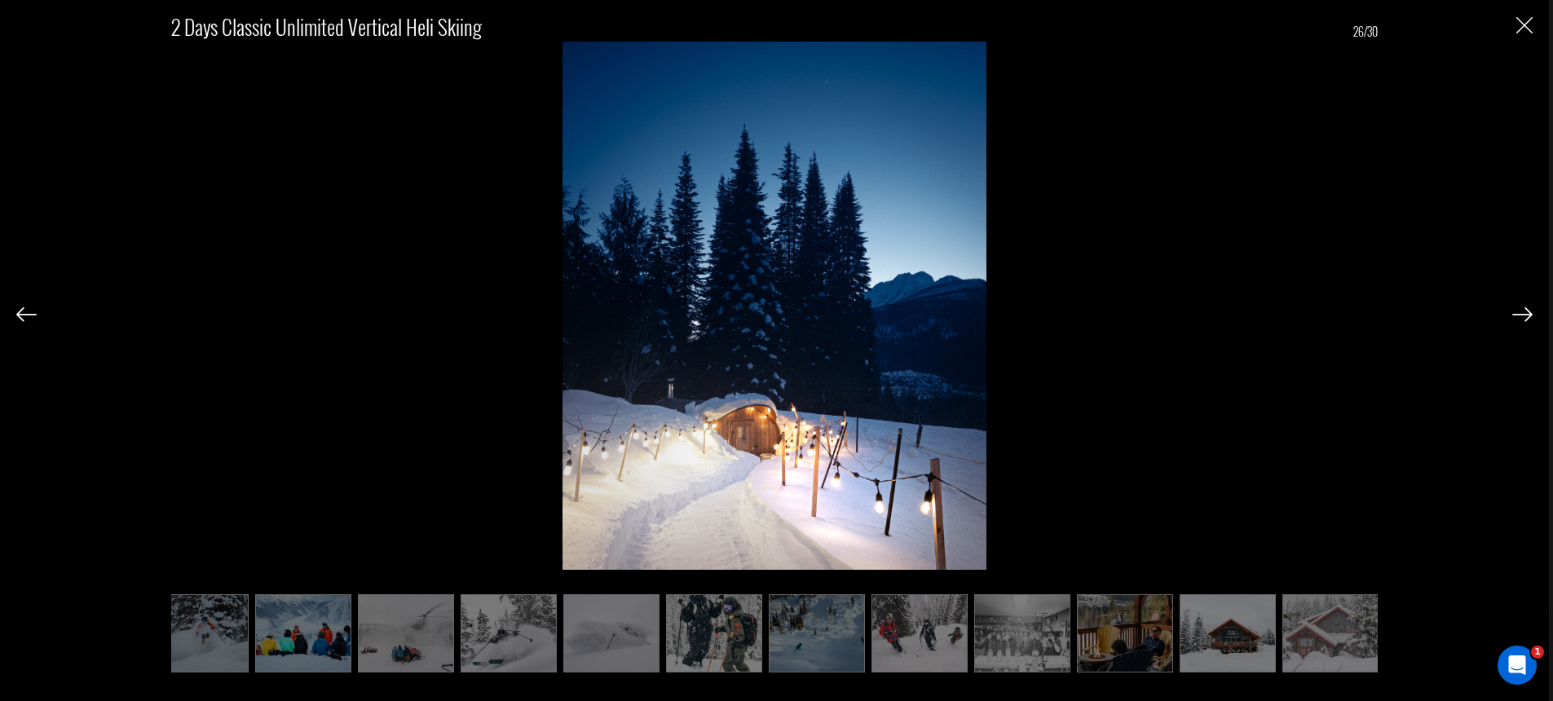
click at [1522, 315] on img at bounding box center [1522, 314] width 20 height 15
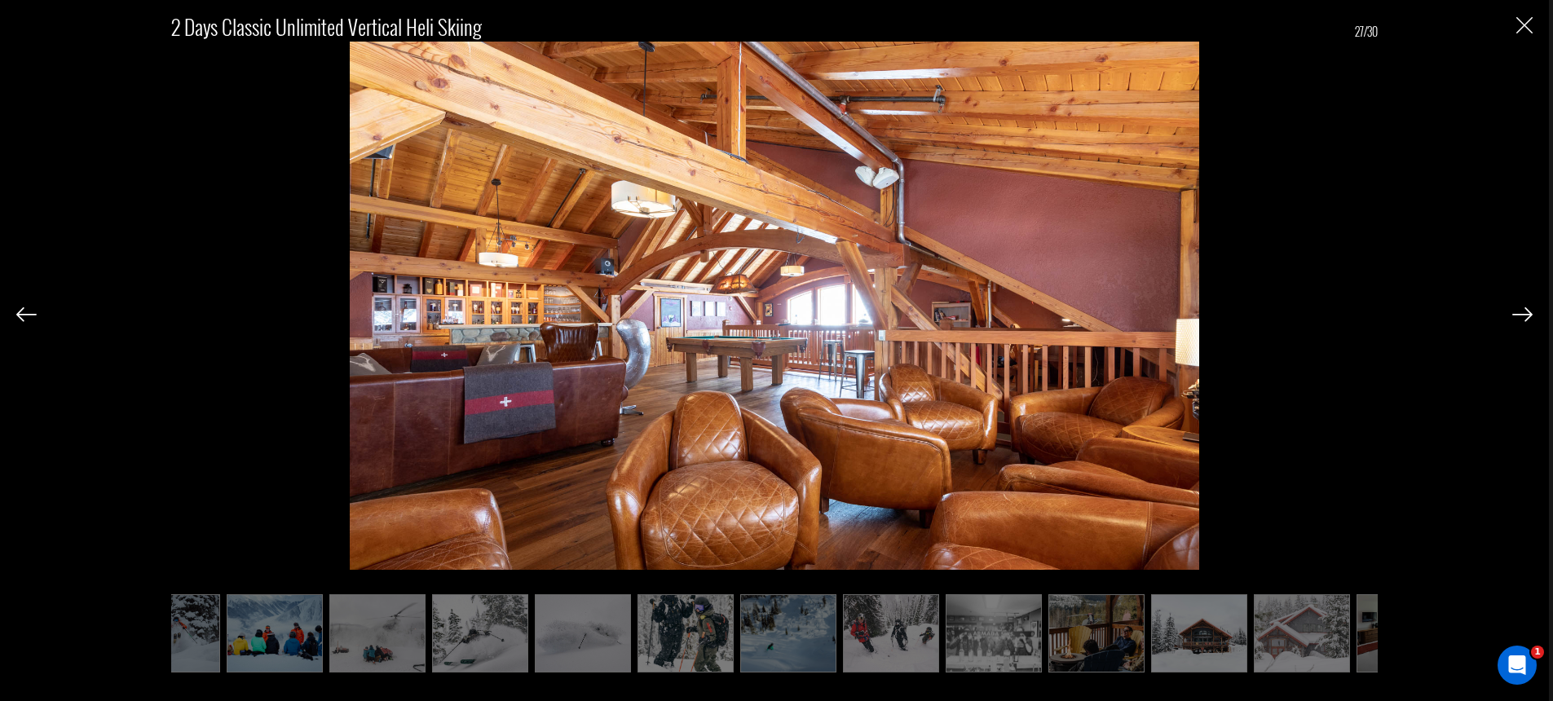
click at [1522, 315] on img at bounding box center [1522, 314] width 20 height 15
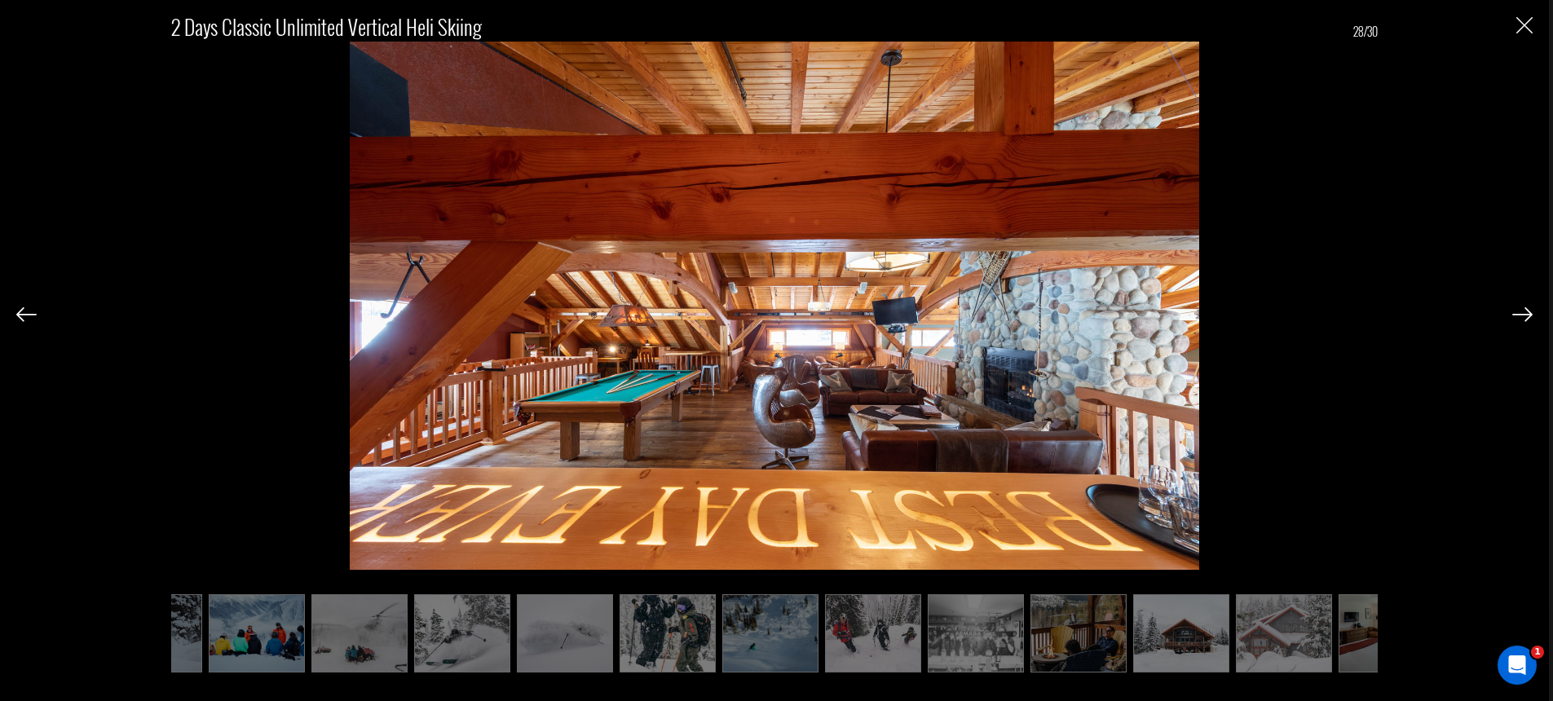
click at [1522, 315] on img at bounding box center [1522, 314] width 20 height 15
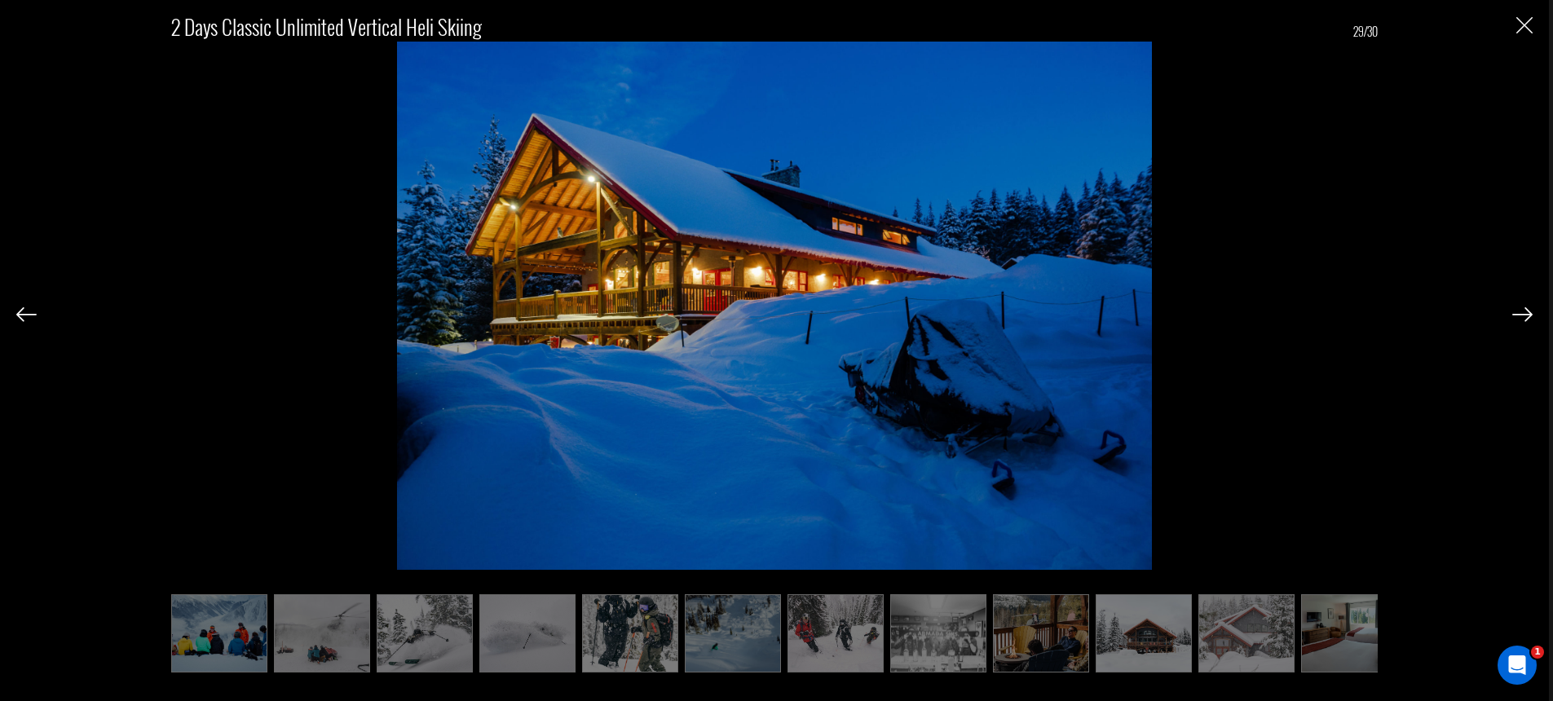
click at [1522, 315] on img at bounding box center [1522, 314] width 20 height 15
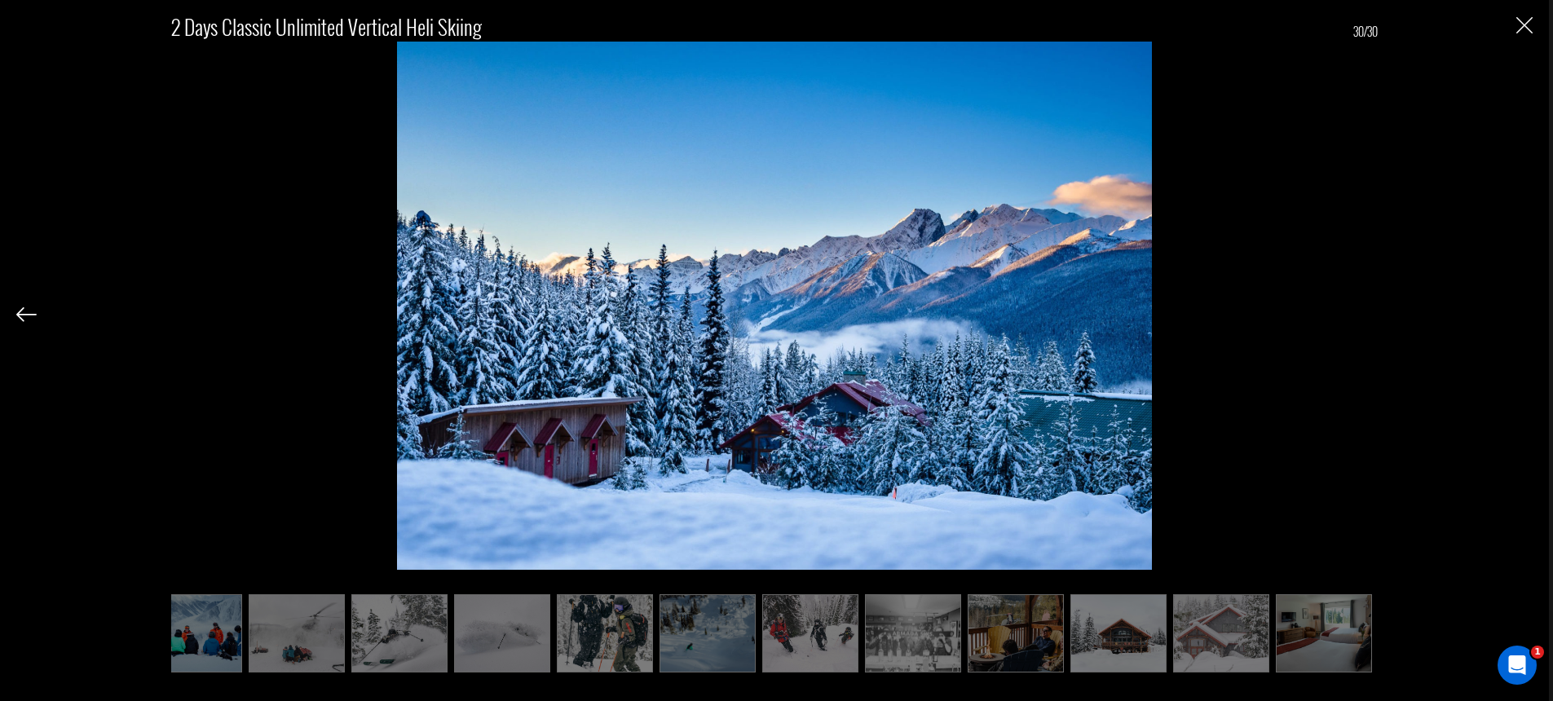
click at [1522, 315] on div "2 Days Classic Unlimited Vertical Heli Skiing 30/30" at bounding box center [774, 333] width 1516 height 666
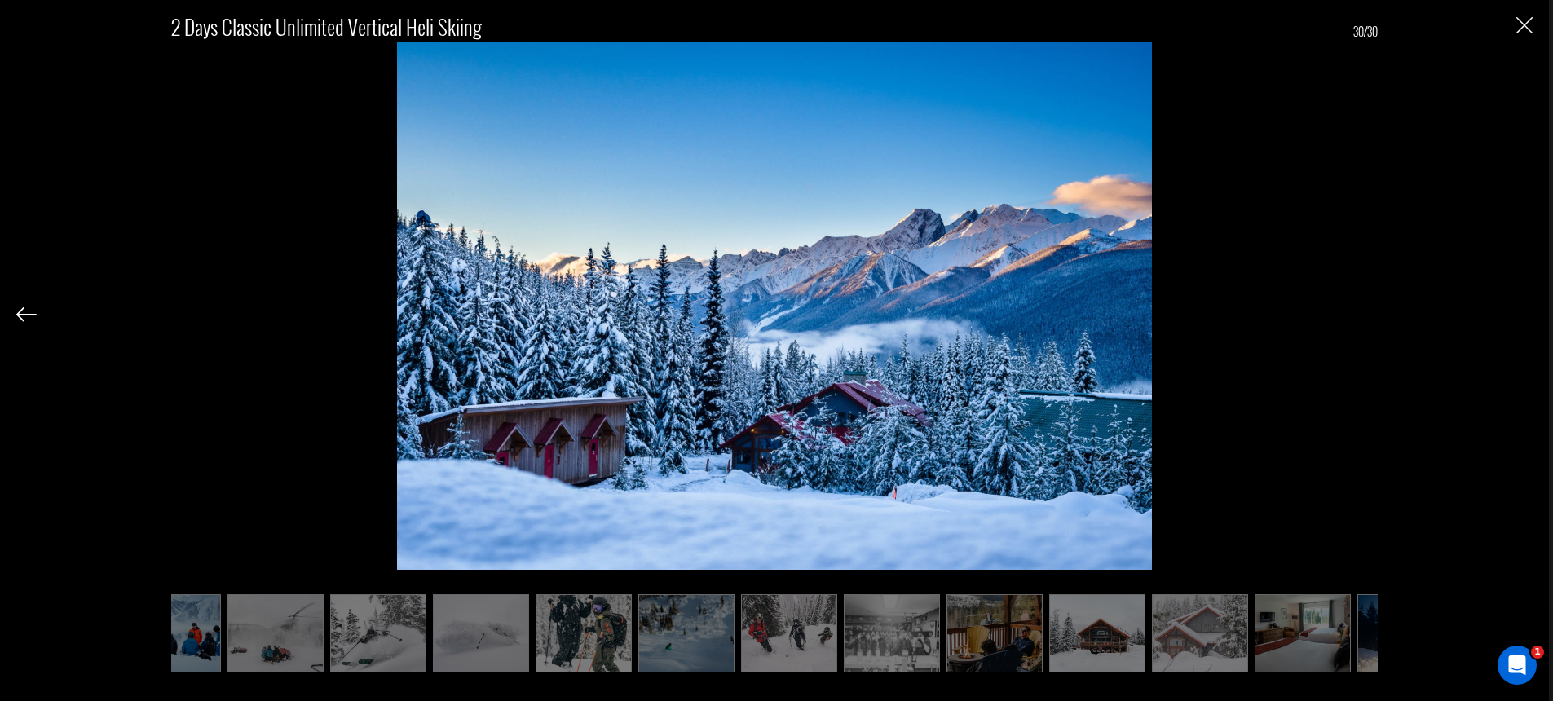
click at [1522, 315] on div "2 Days Classic Unlimited Vertical Heli Skiing 30/30" at bounding box center [774, 333] width 1516 height 666
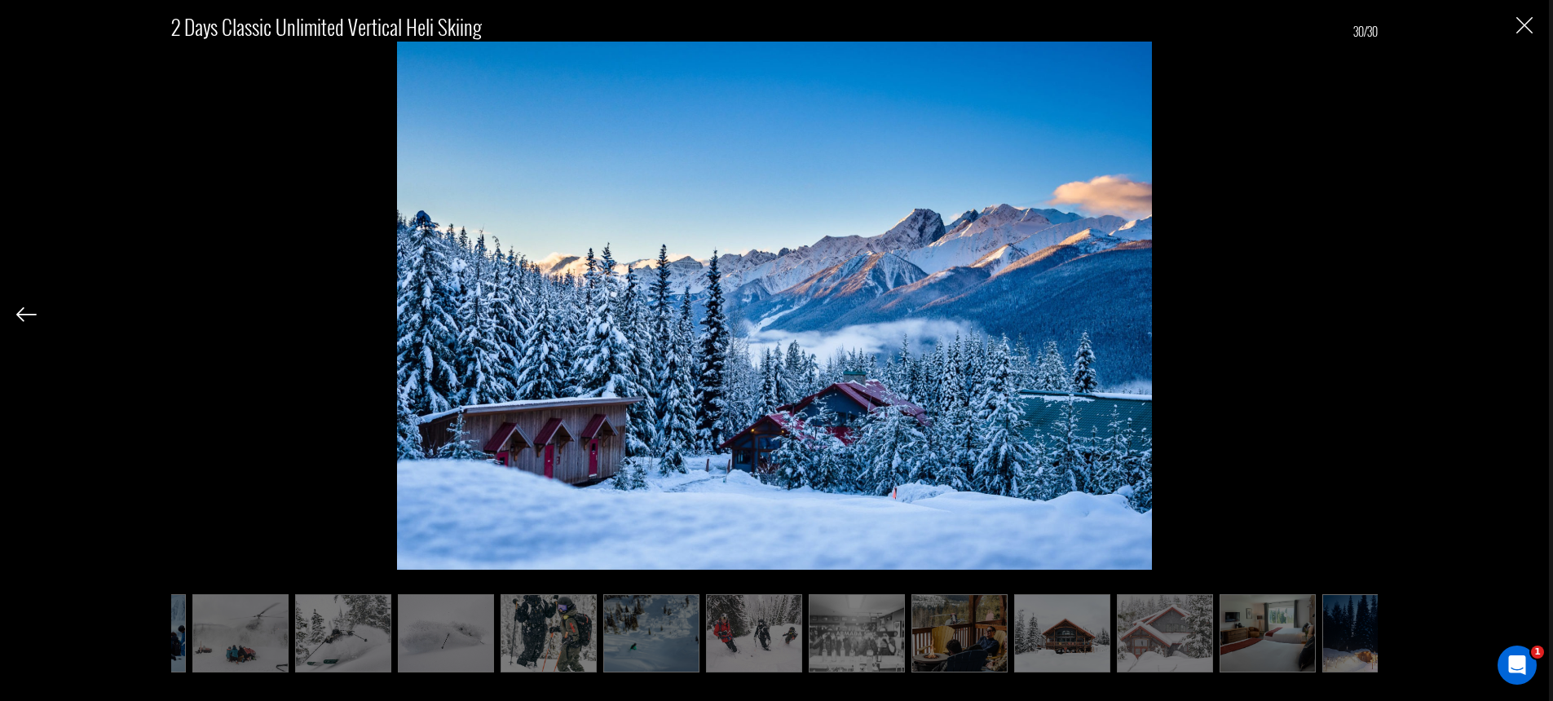
scroll to position [0, 1421]
click at [25, 311] on img at bounding box center [26, 314] width 20 height 15
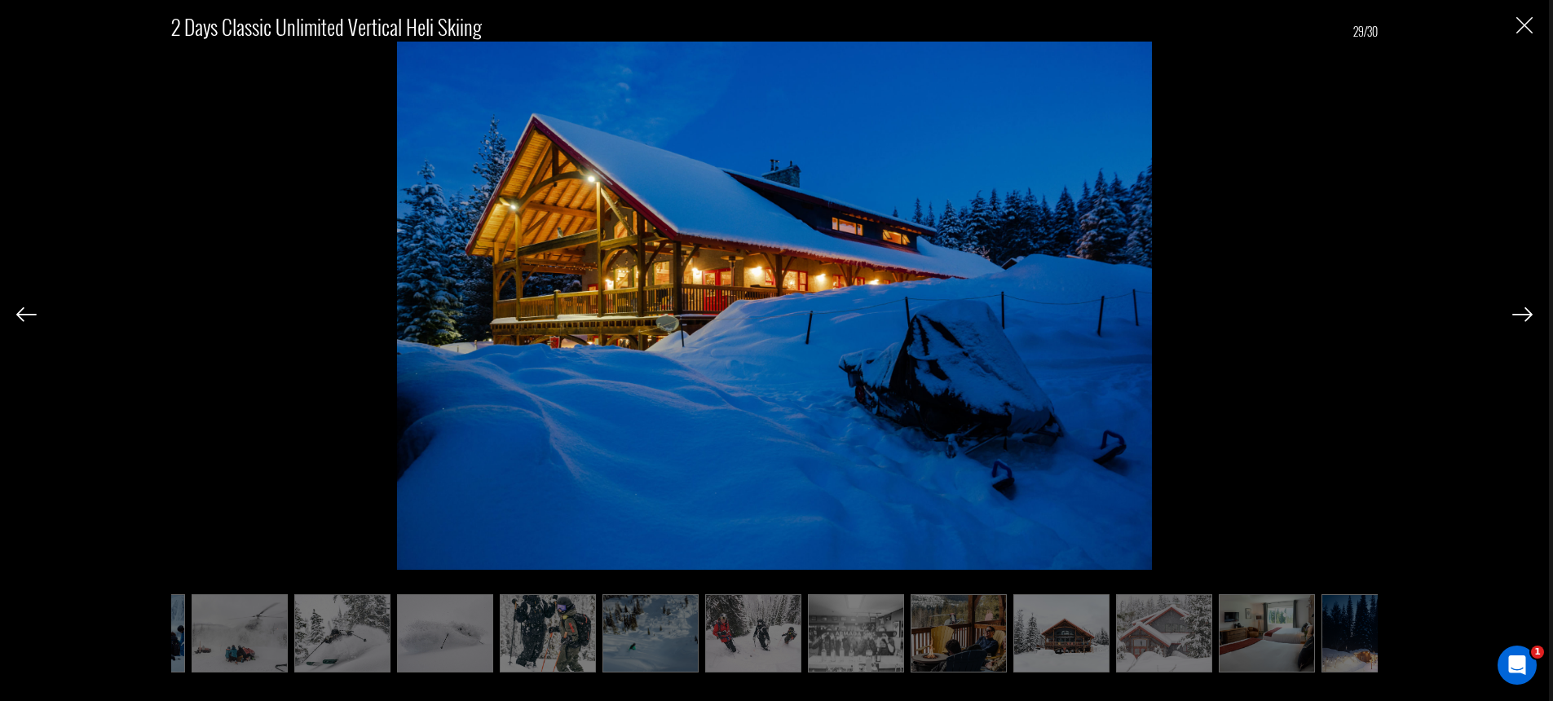
click at [25, 311] on img at bounding box center [26, 314] width 20 height 15
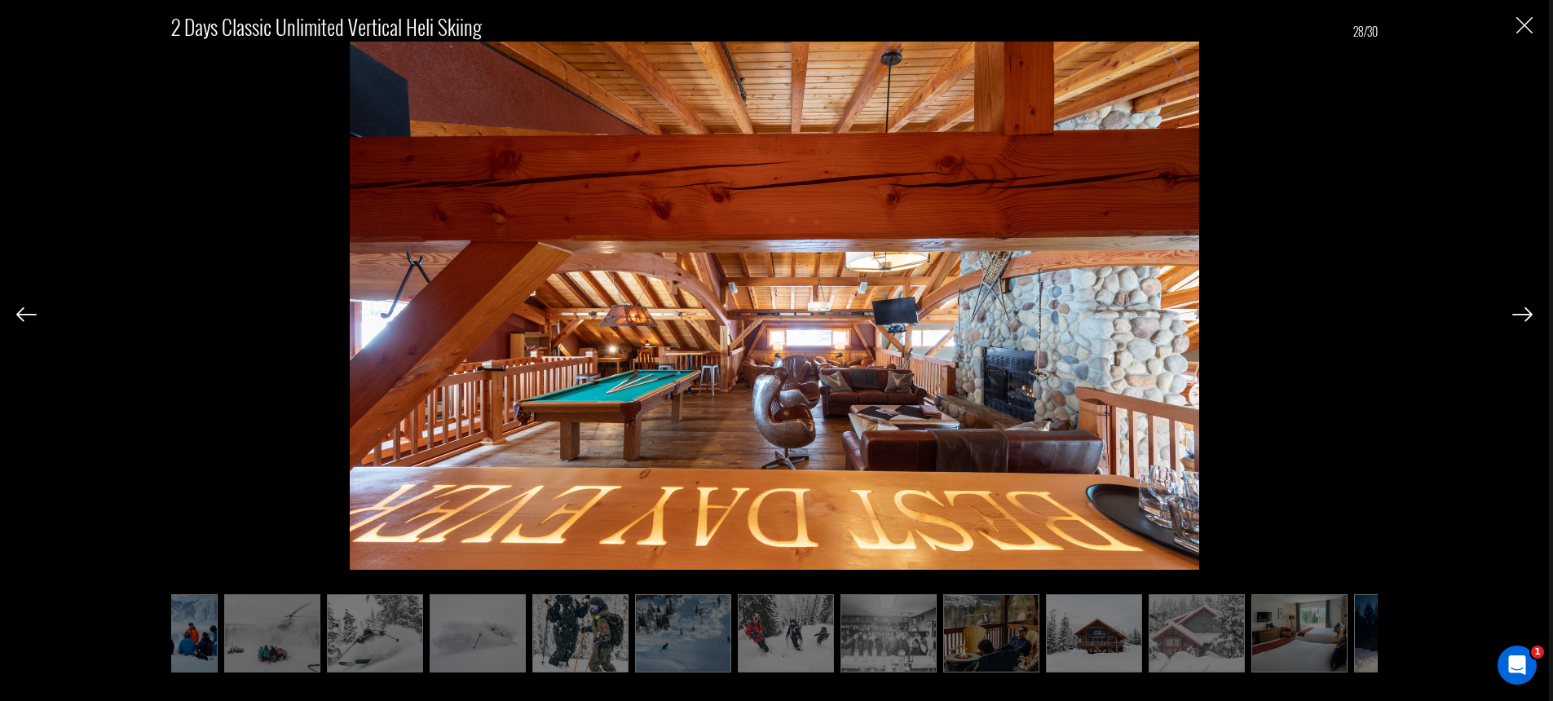
click at [25, 311] on img at bounding box center [26, 314] width 20 height 15
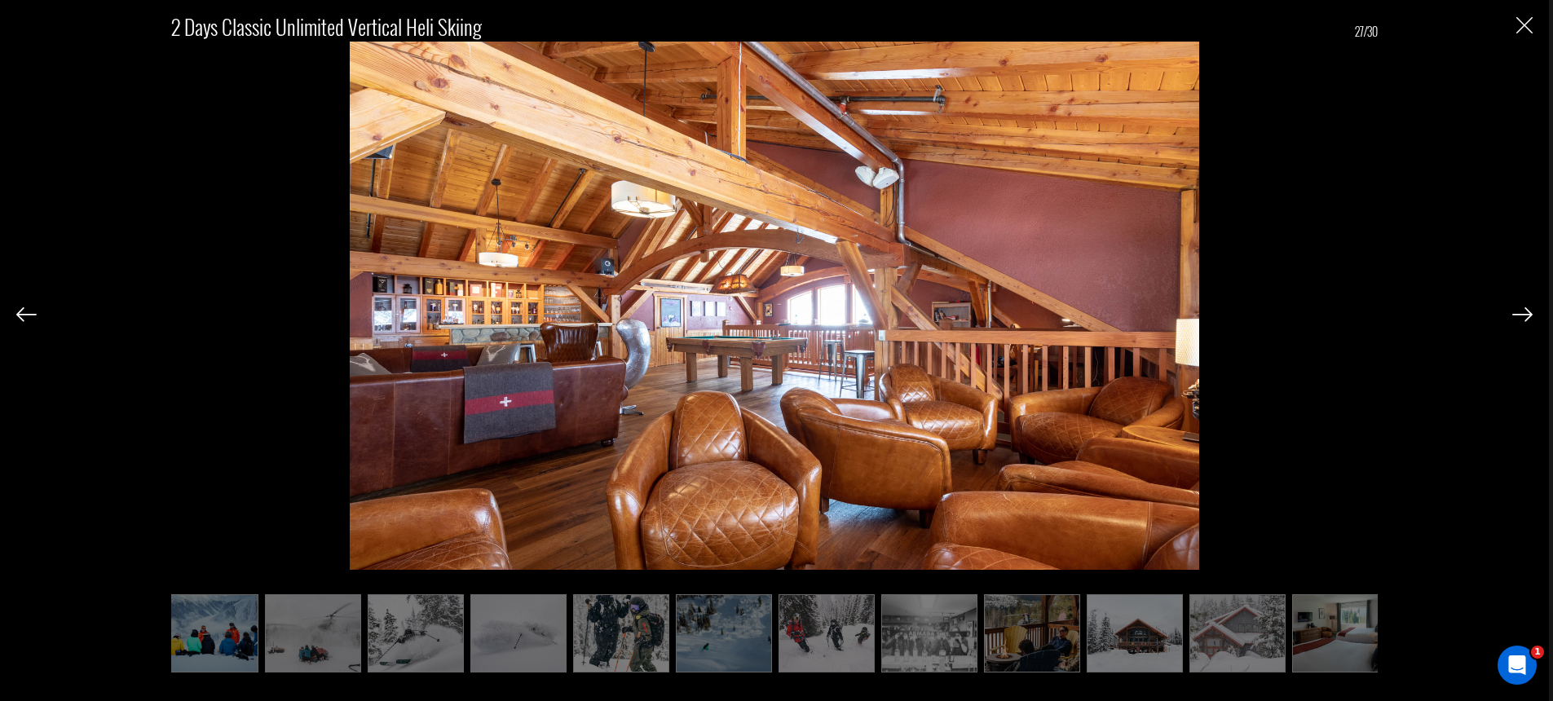
click at [25, 311] on img at bounding box center [26, 314] width 20 height 15
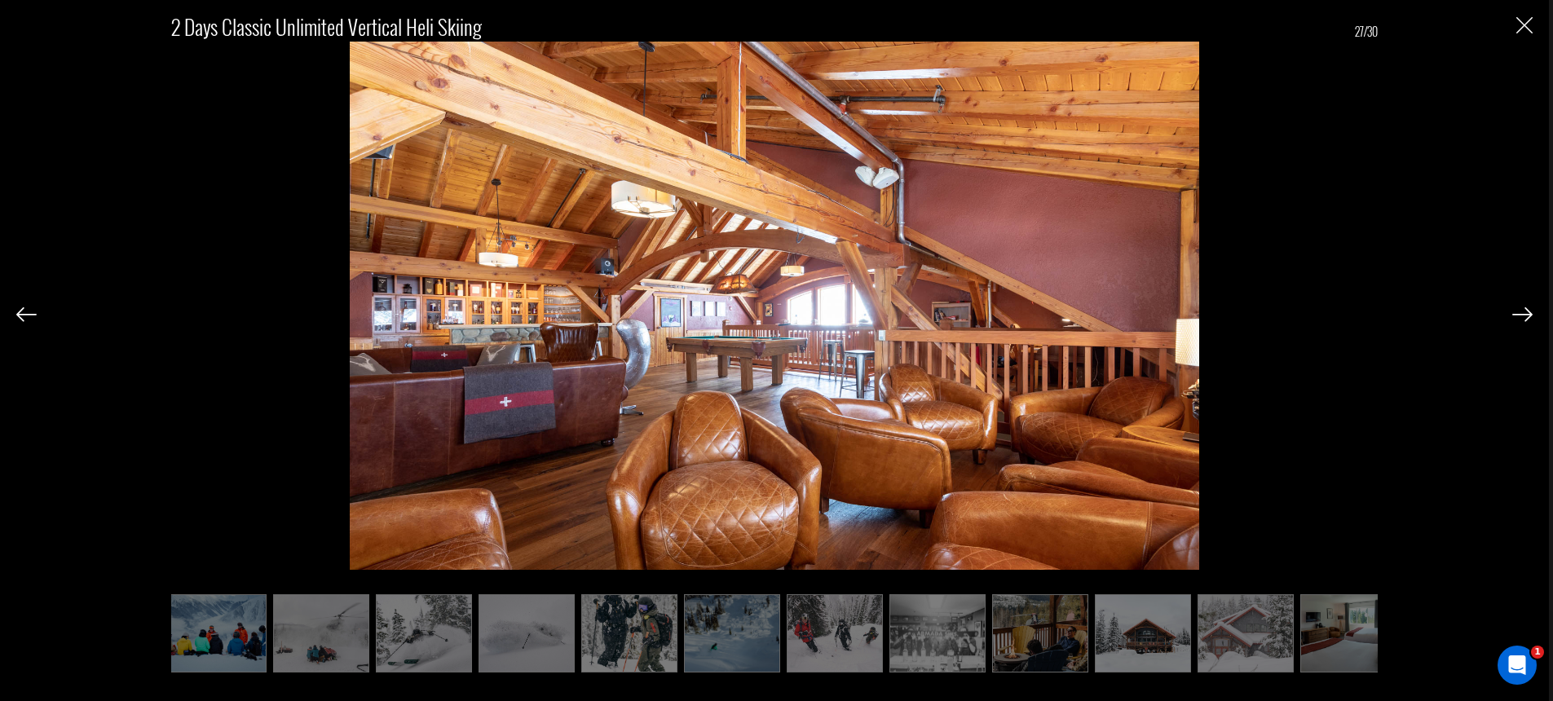
click at [25, 311] on img at bounding box center [26, 314] width 20 height 15
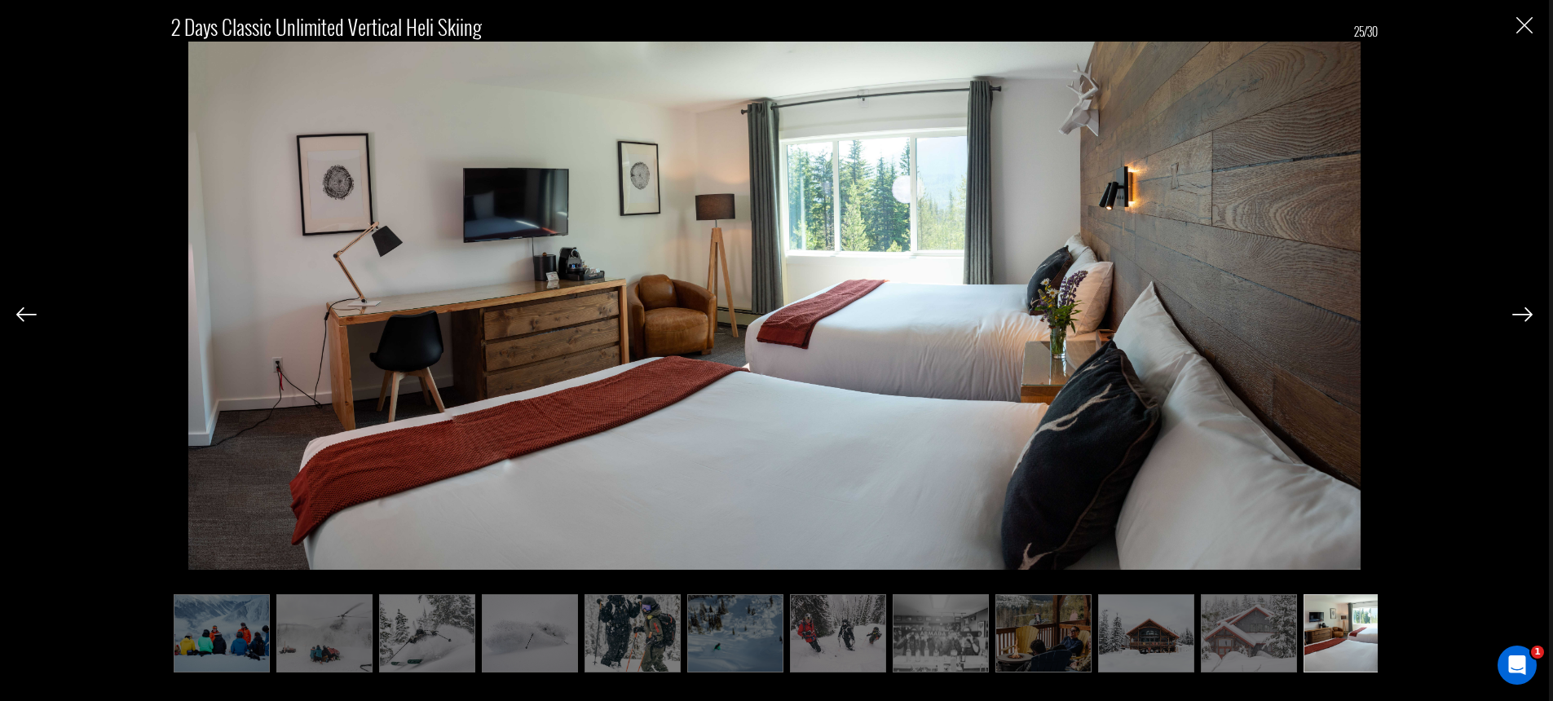
click at [25, 311] on img at bounding box center [26, 314] width 20 height 15
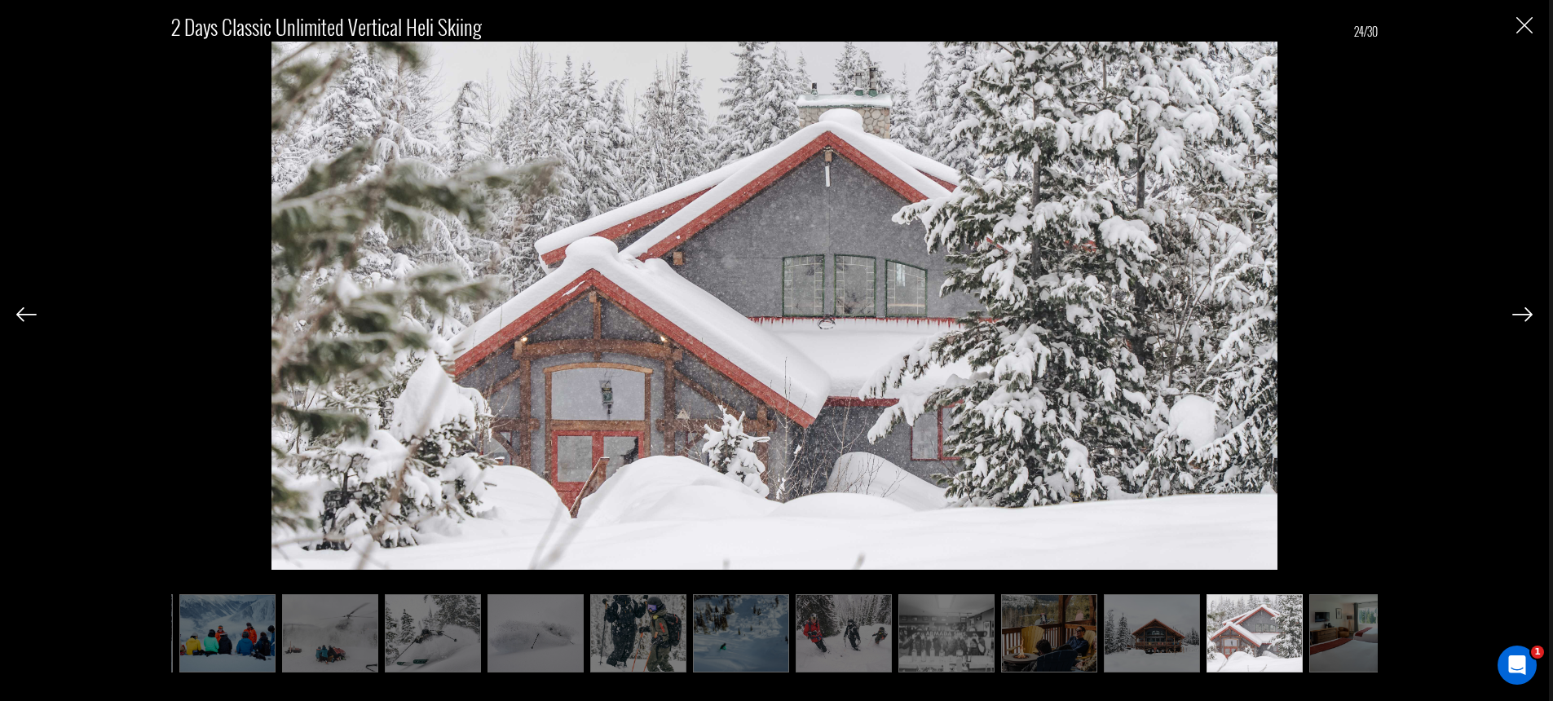
click at [25, 311] on img at bounding box center [26, 314] width 20 height 15
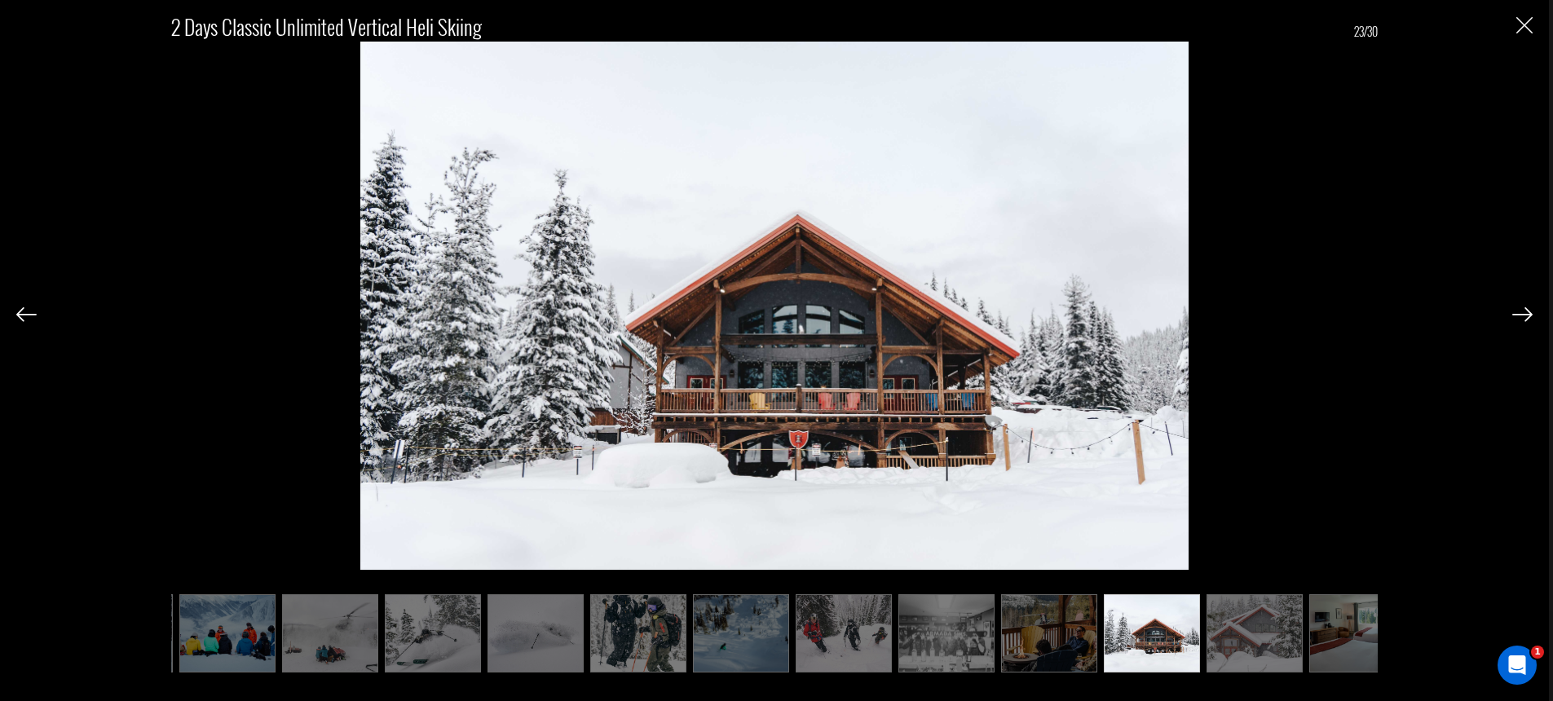
click at [25, 311] on img at bounding box center [26, 314] width 20 height 15
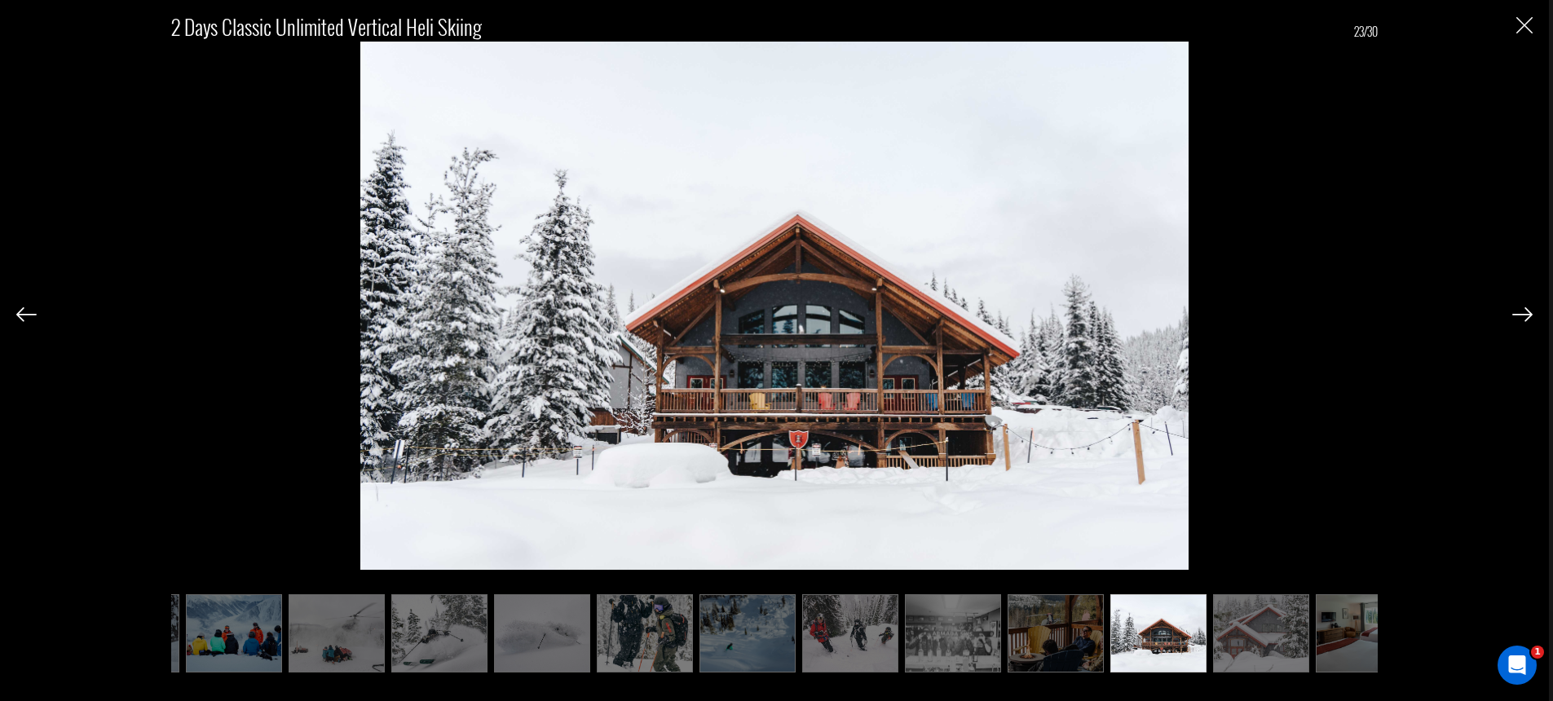
click at [26, 311] on img at bounding box center [26, 314] width 20 height 15
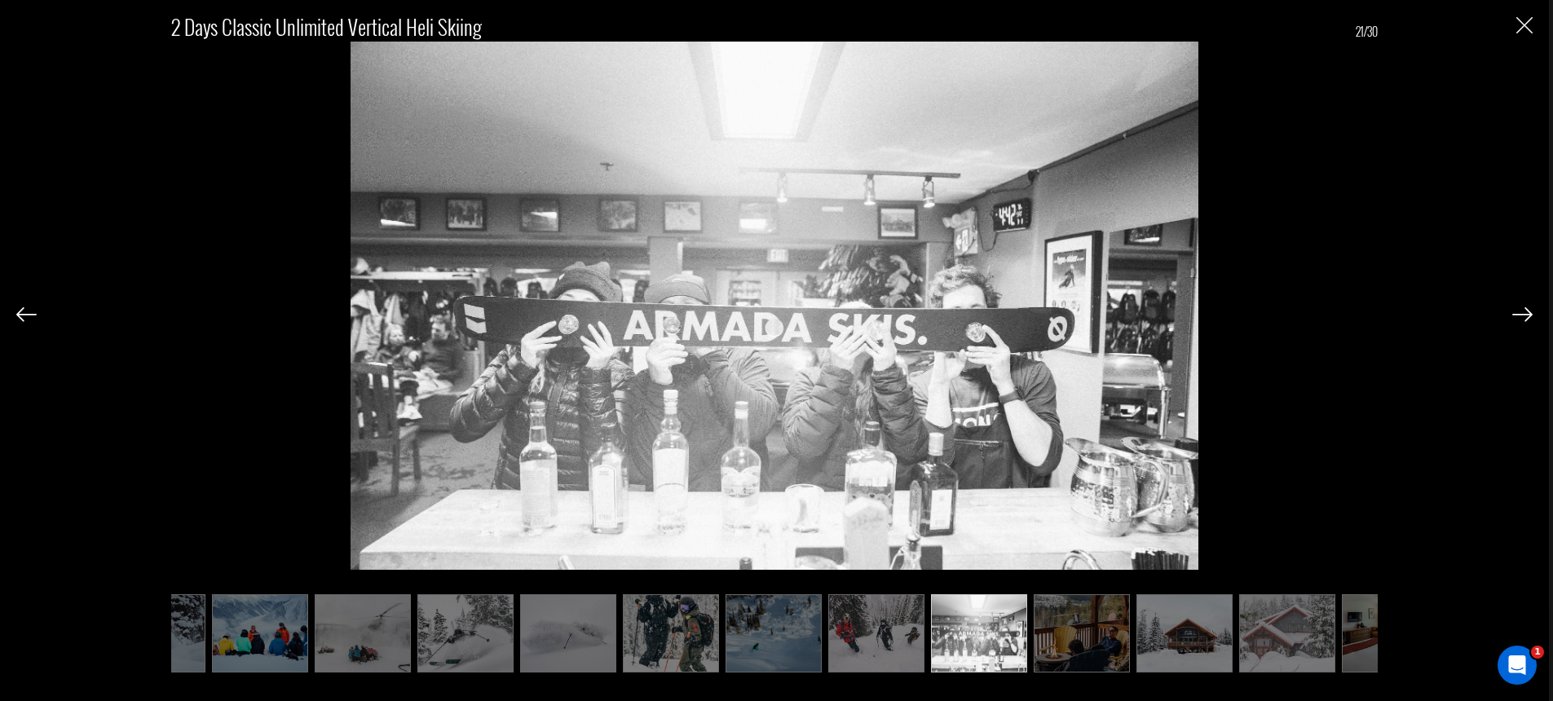
click at [26, 311] on img at bounding box center [26, 314] width 20 height 15
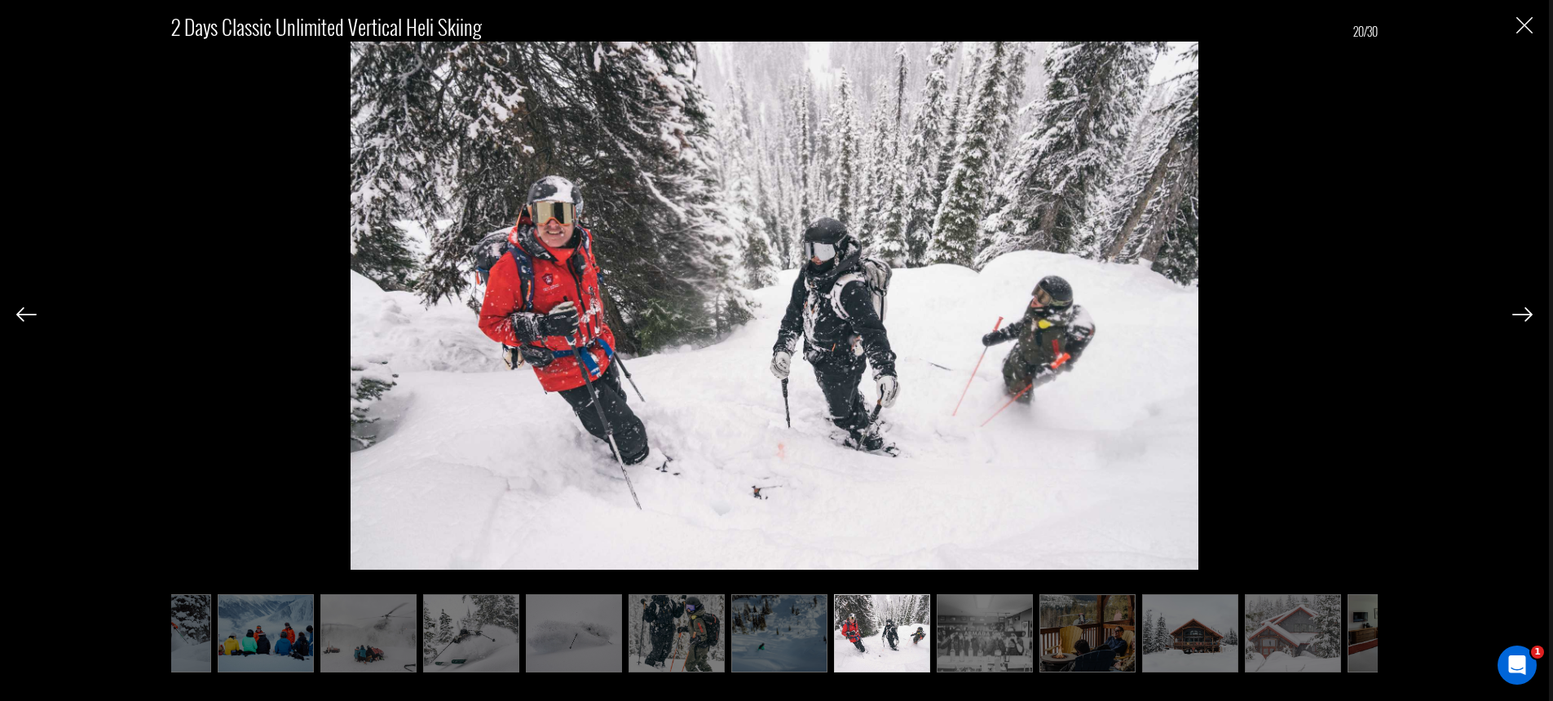
click at [26, 311] on img at bounding box center [26, 314] width 20 height 15
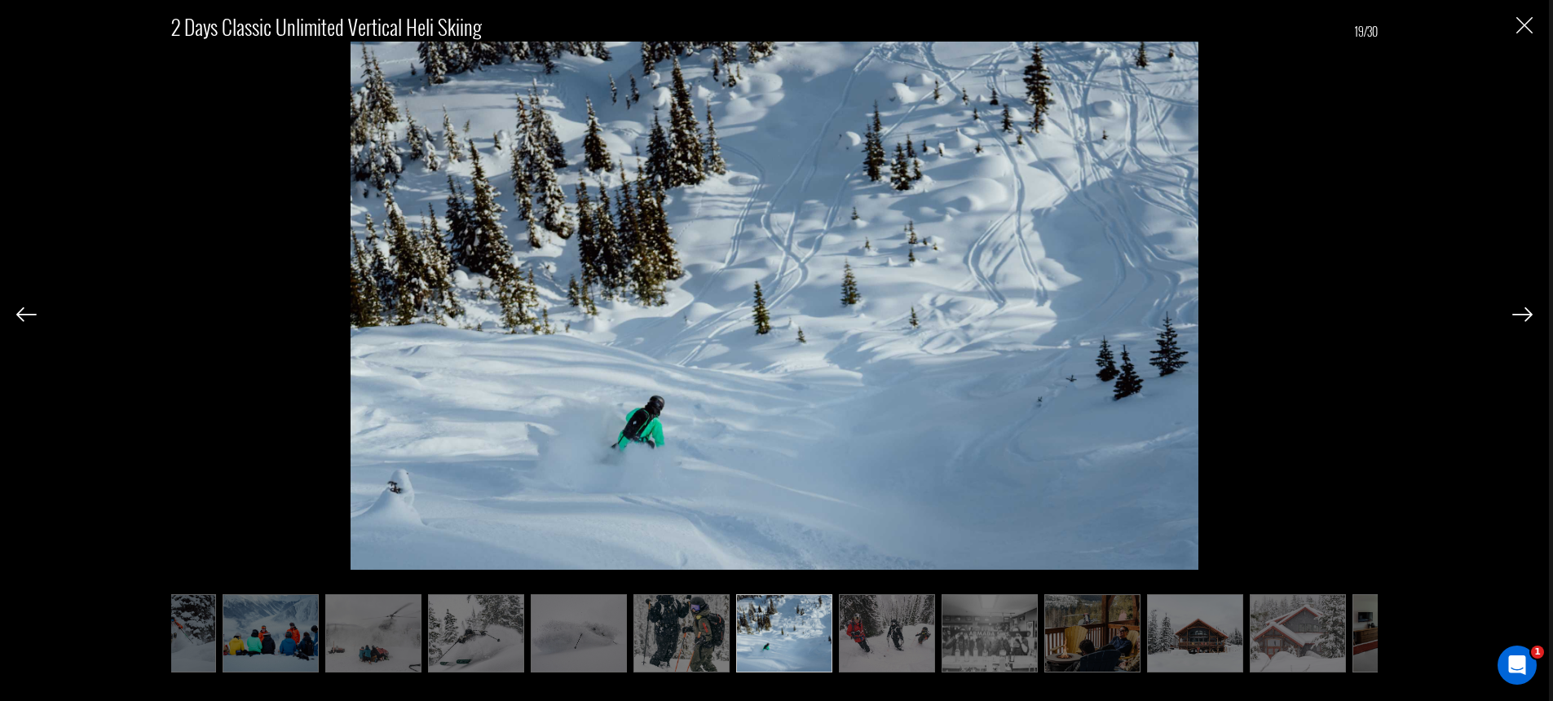
click at [26, 311] on img at bounding box center [26, 314] width 20 height 15
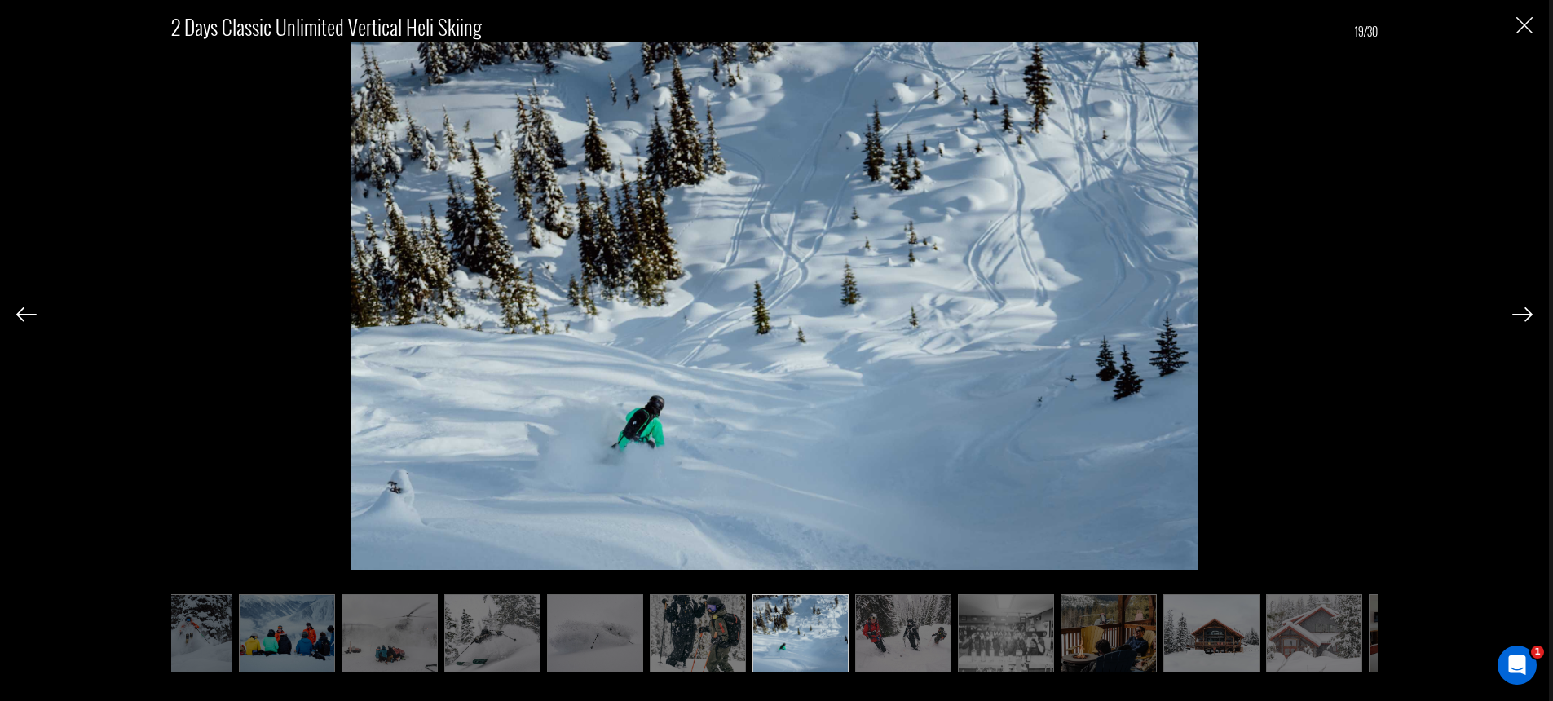
click at [26, 311] on img at bounding box center [26, 314] width 20 height 15
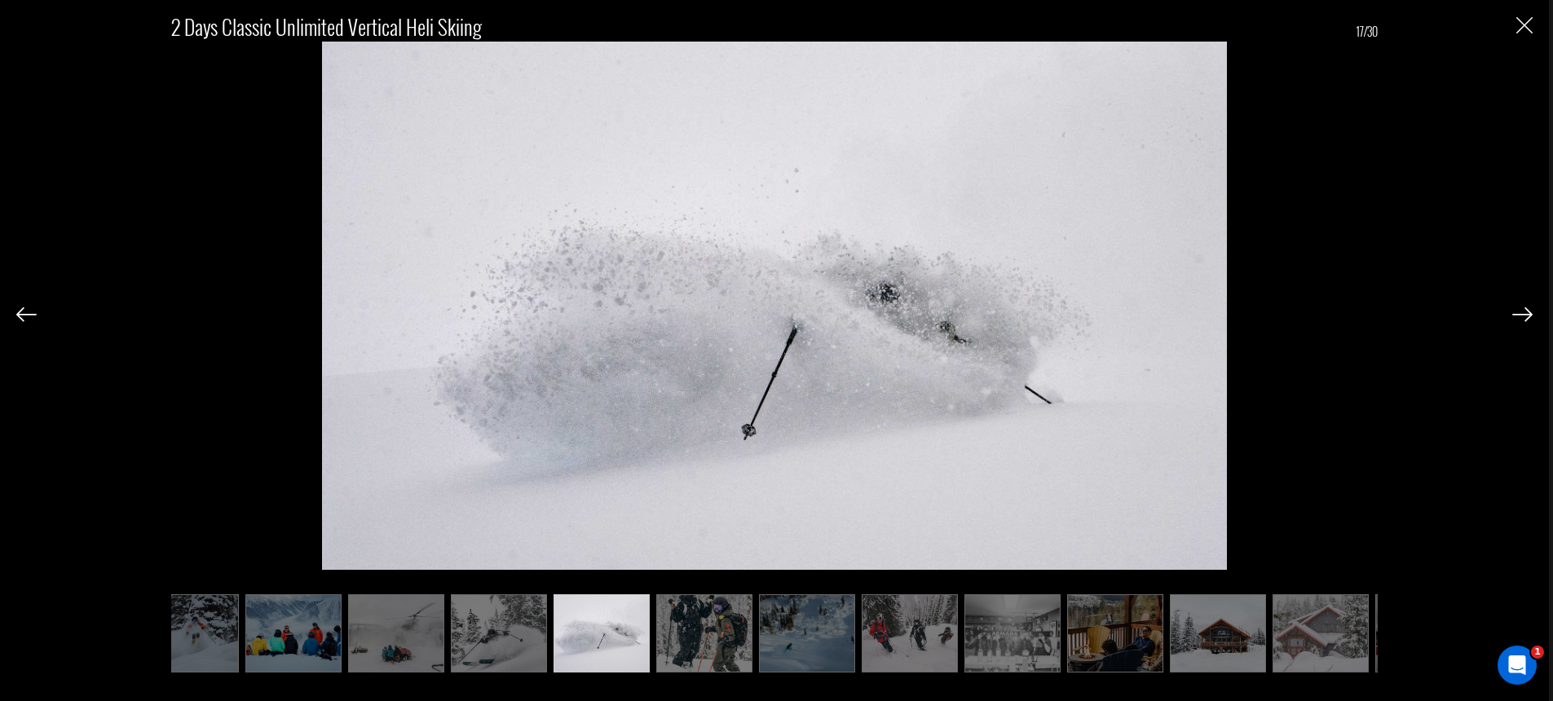
click at [26, 311] on img at bounding box center [26, 314] width 20 height 15
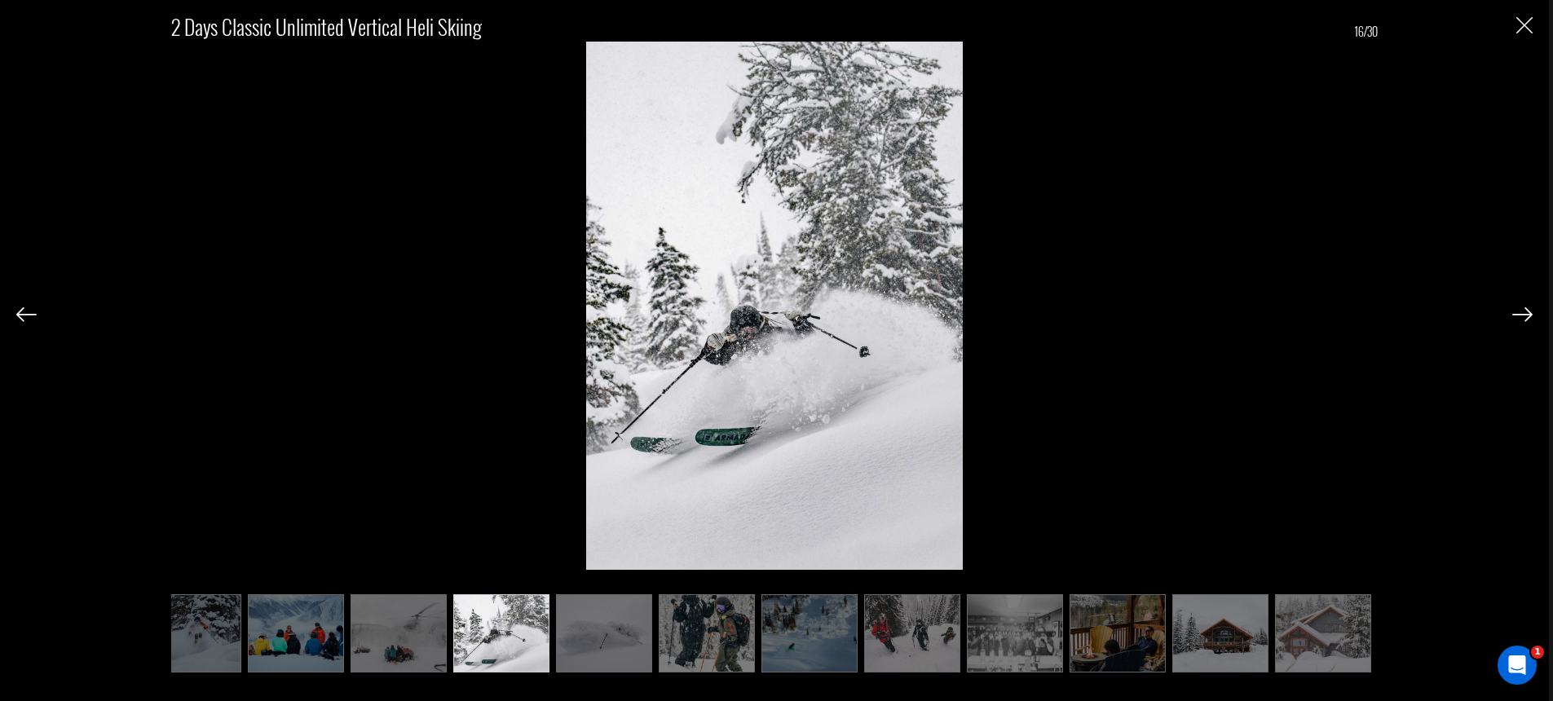
click at [26, 311] on img at bounding box center [26, 314] width 20 height 15
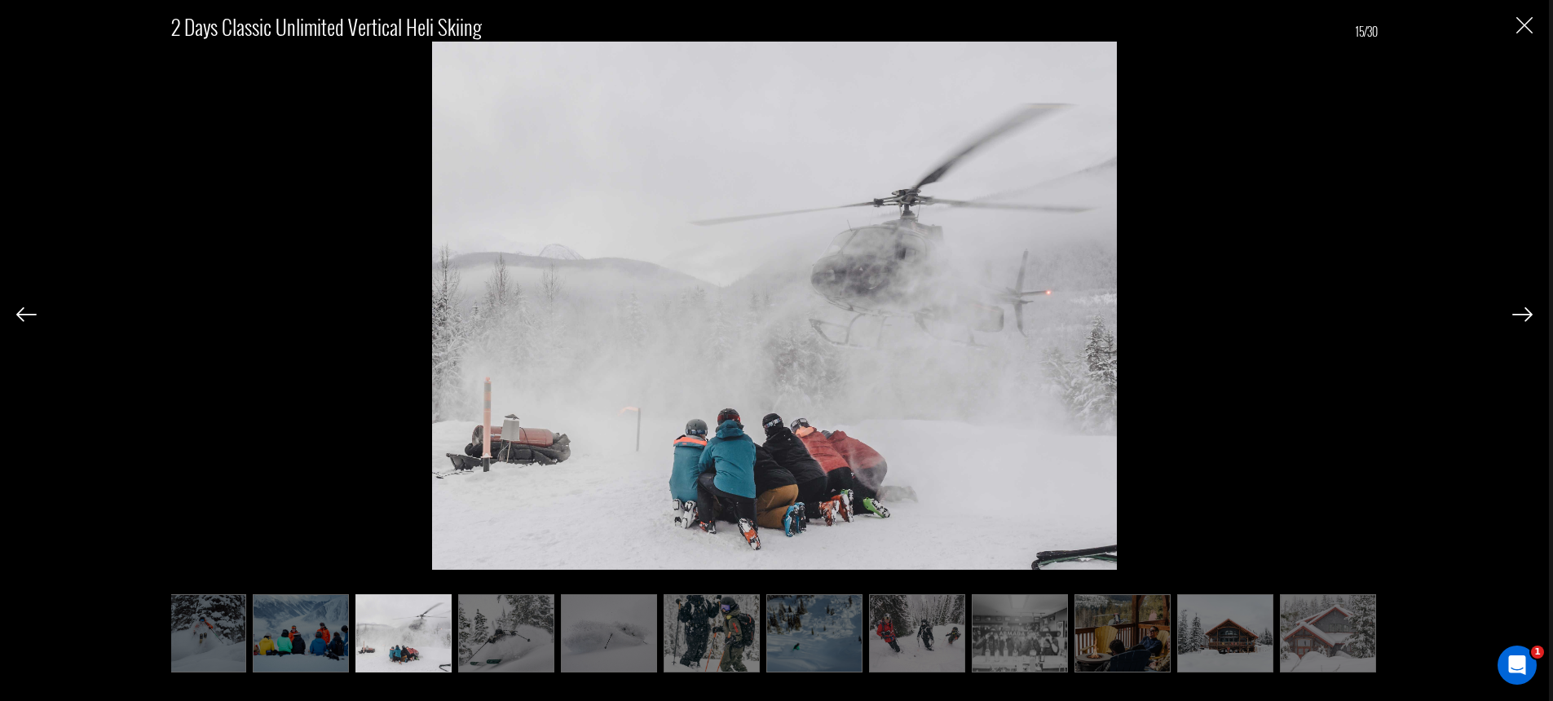
click at [26, 311] on img at bounding box center [26, 314] width 20 height 15
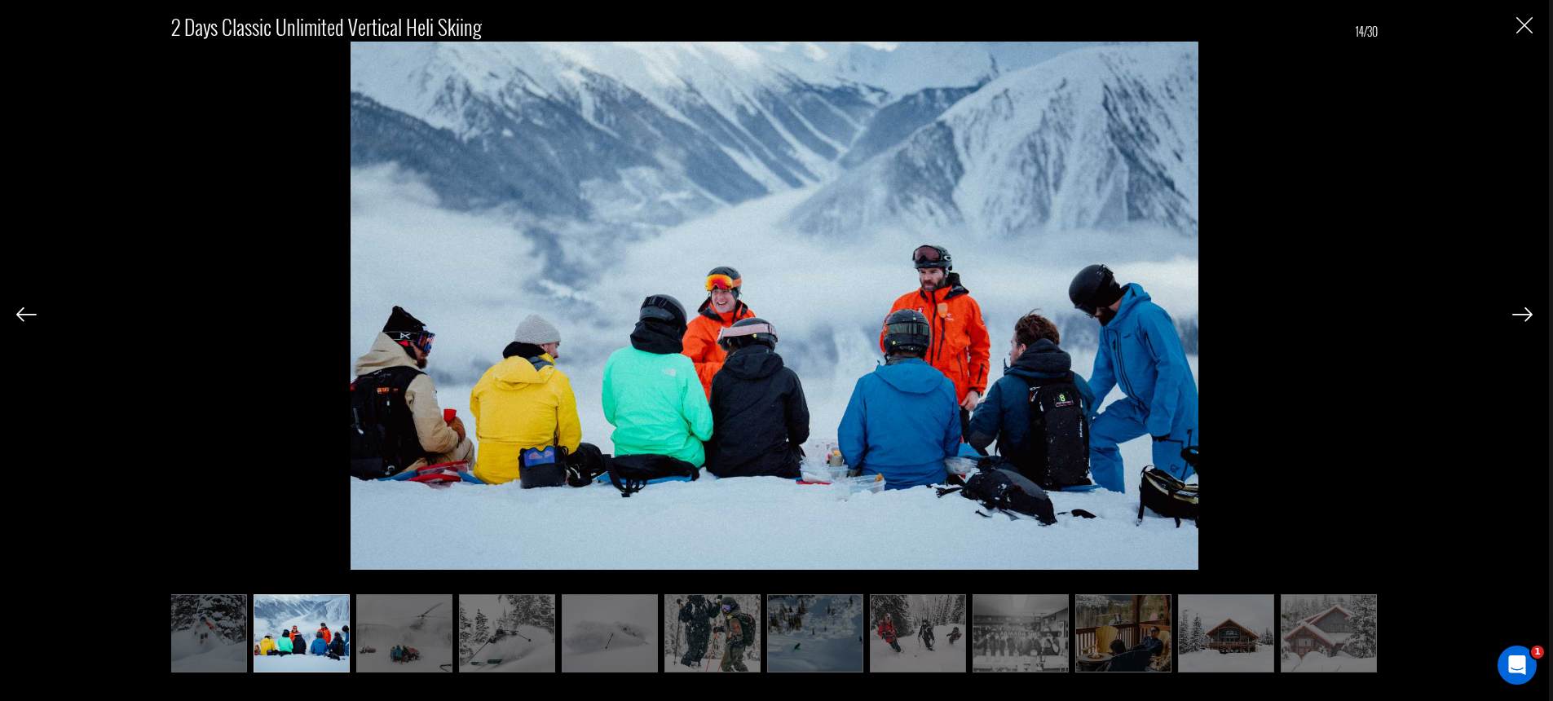
click at [26, 311] on img at bounding box center [26, 314] width 20 height 15
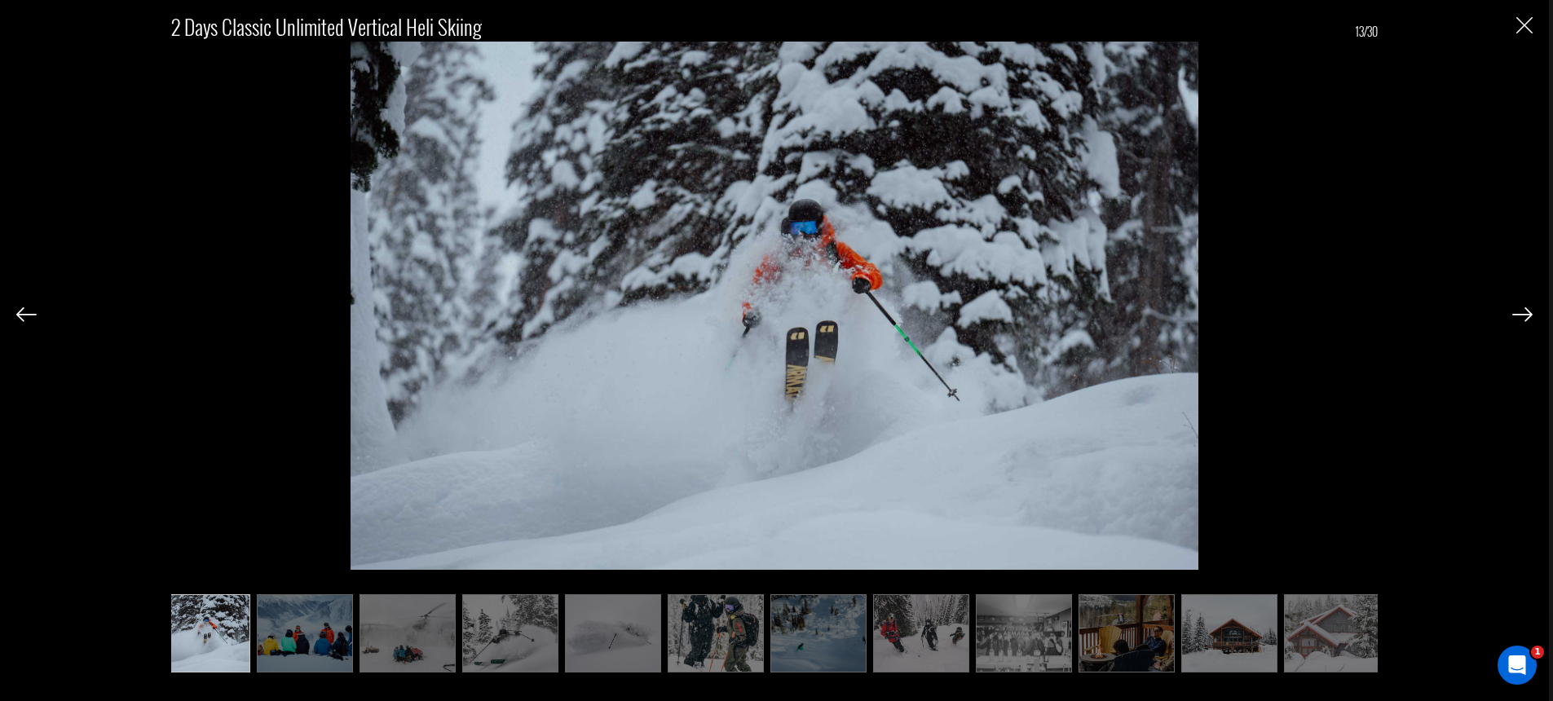
click at [26, 311] on img at bounding box center [26, 314] width 20 height 15
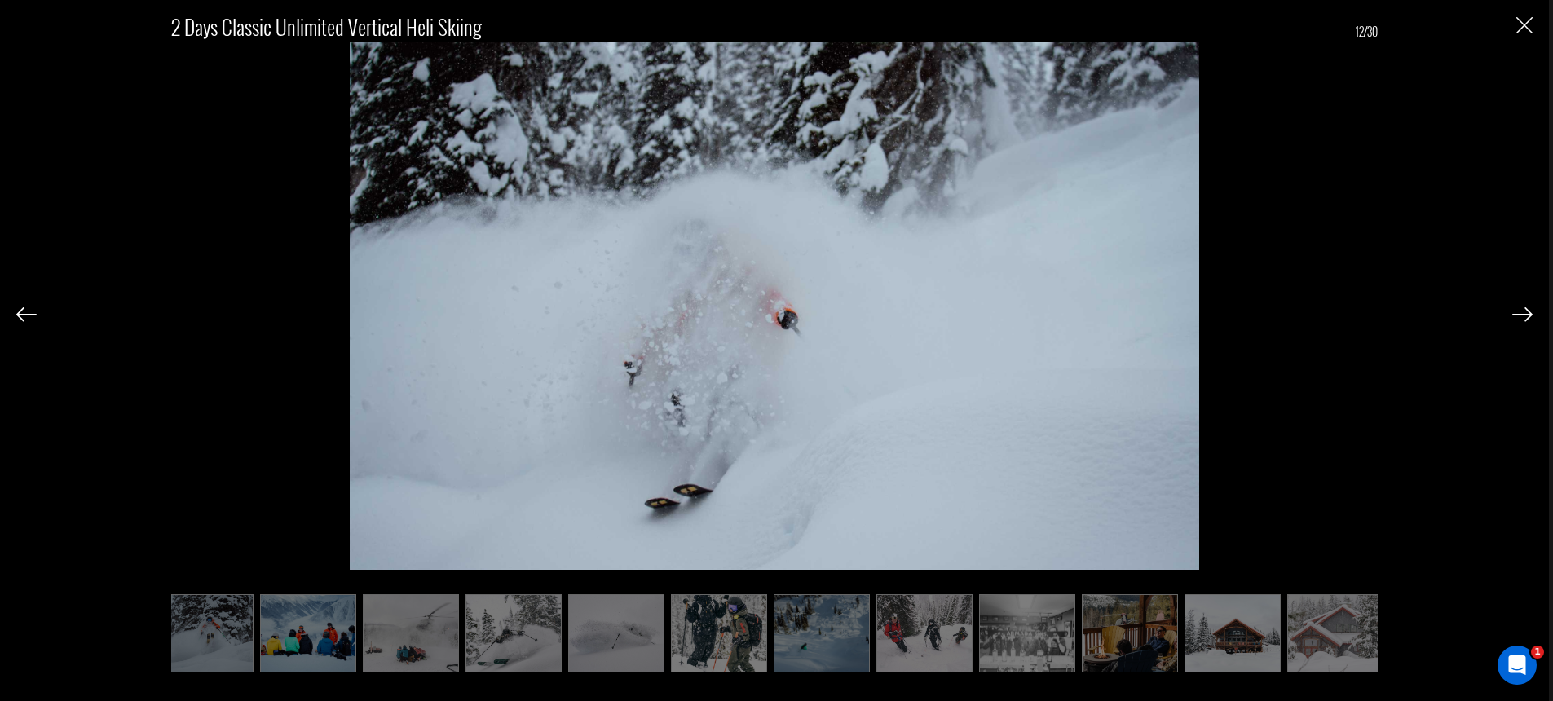
click at [26, 311] on img at bounding box center [26, 314] width 20 height 15
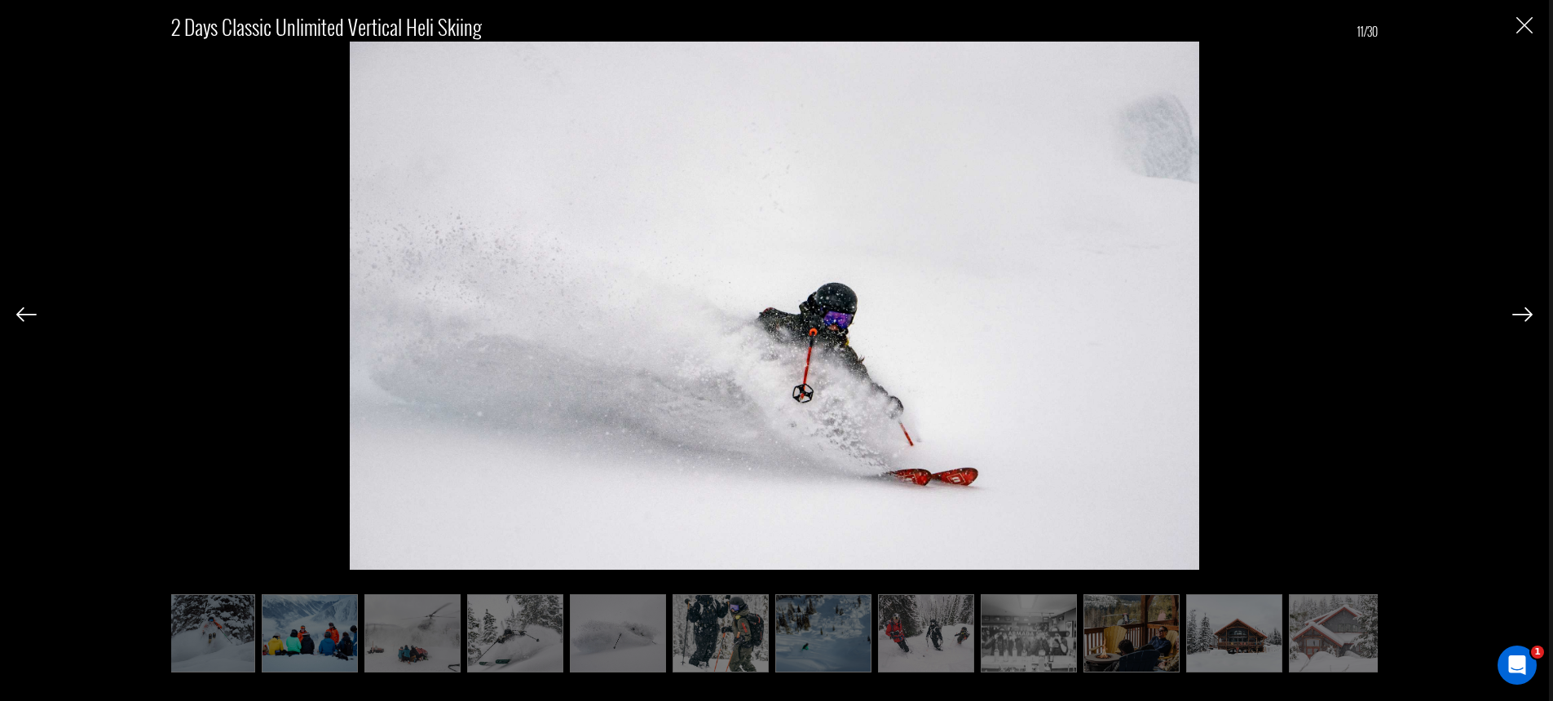
click at [26, 311] on img at bounding box center [26, 314] width 20 height 15
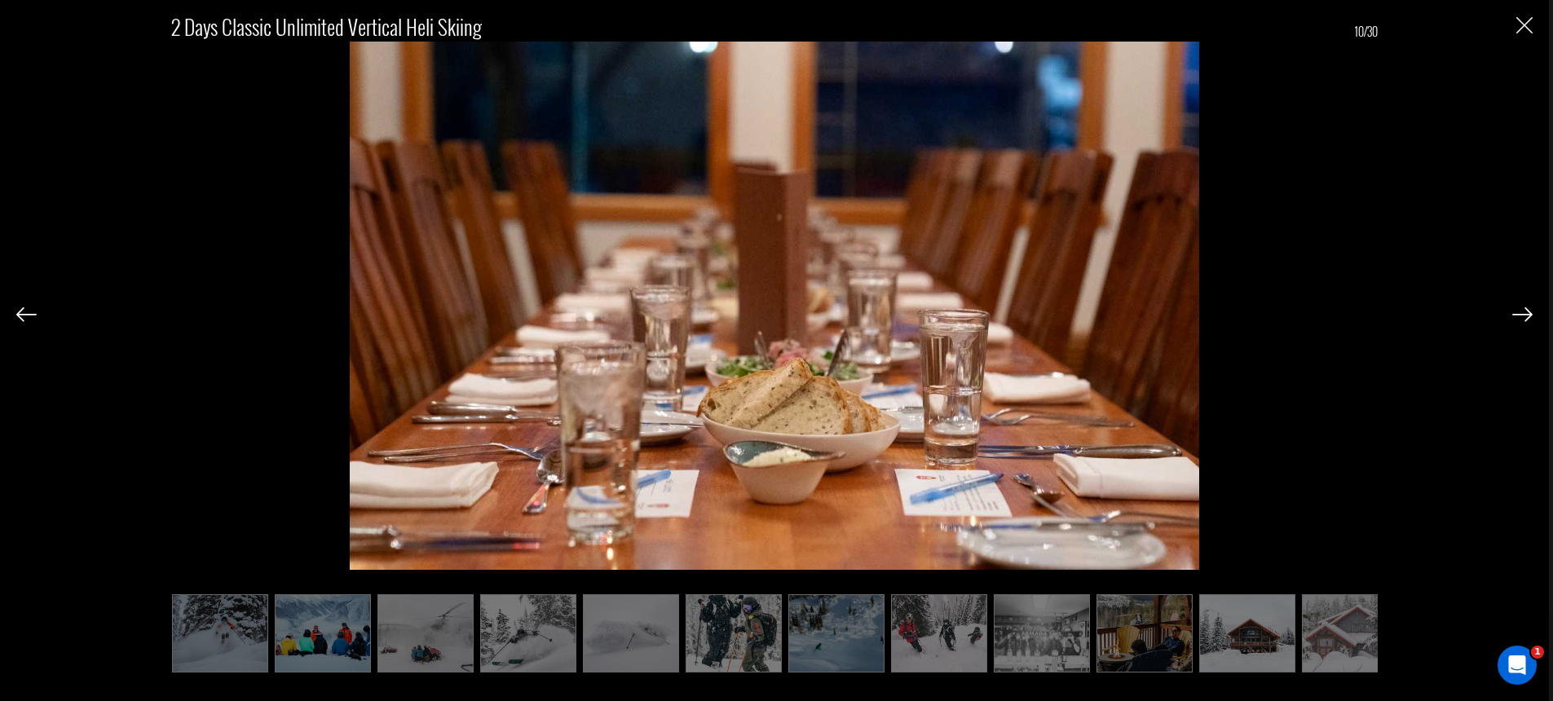
click at [26, 311] on img at bounding box center [26, 314] width 20 height 15
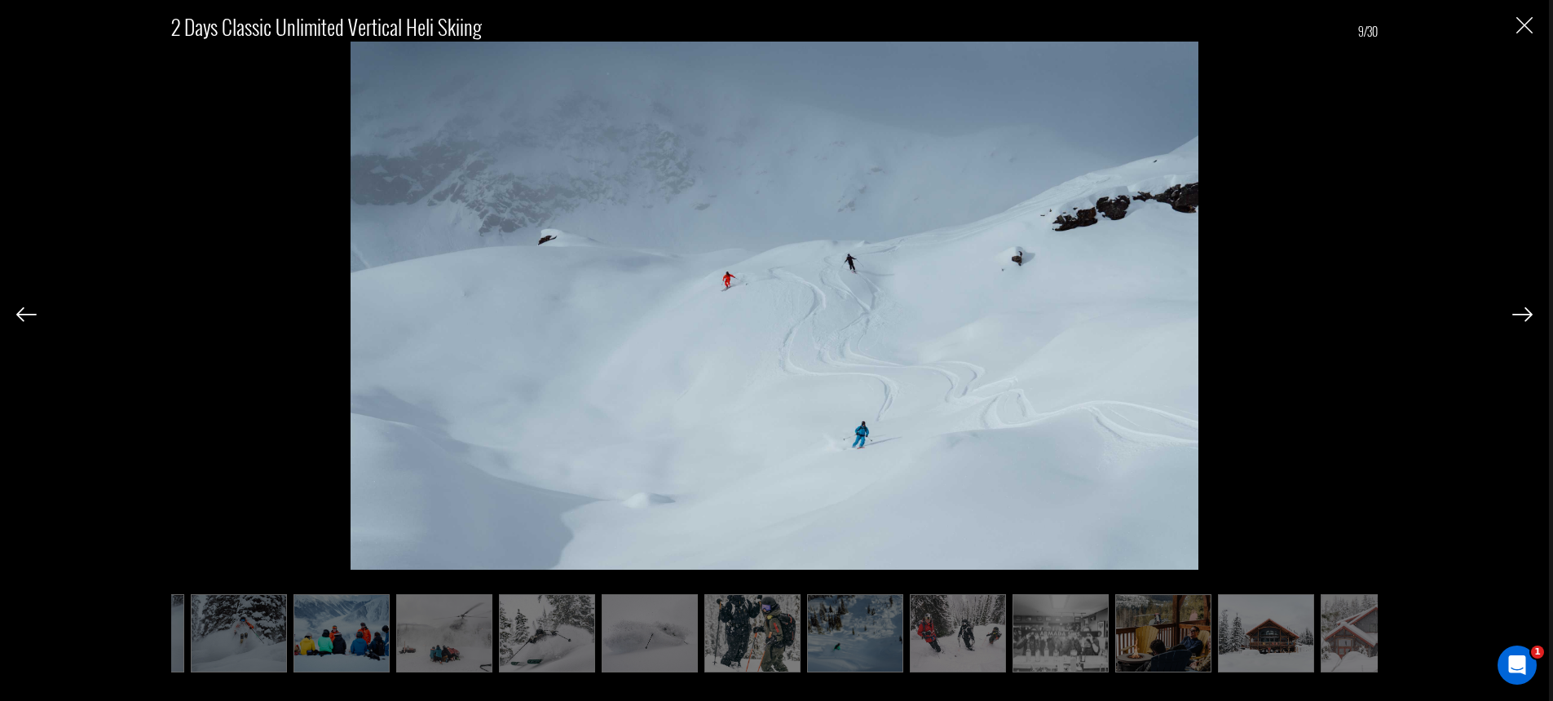
click at [26, 311] on img at bounding box center [26, 314] width 20 height 15
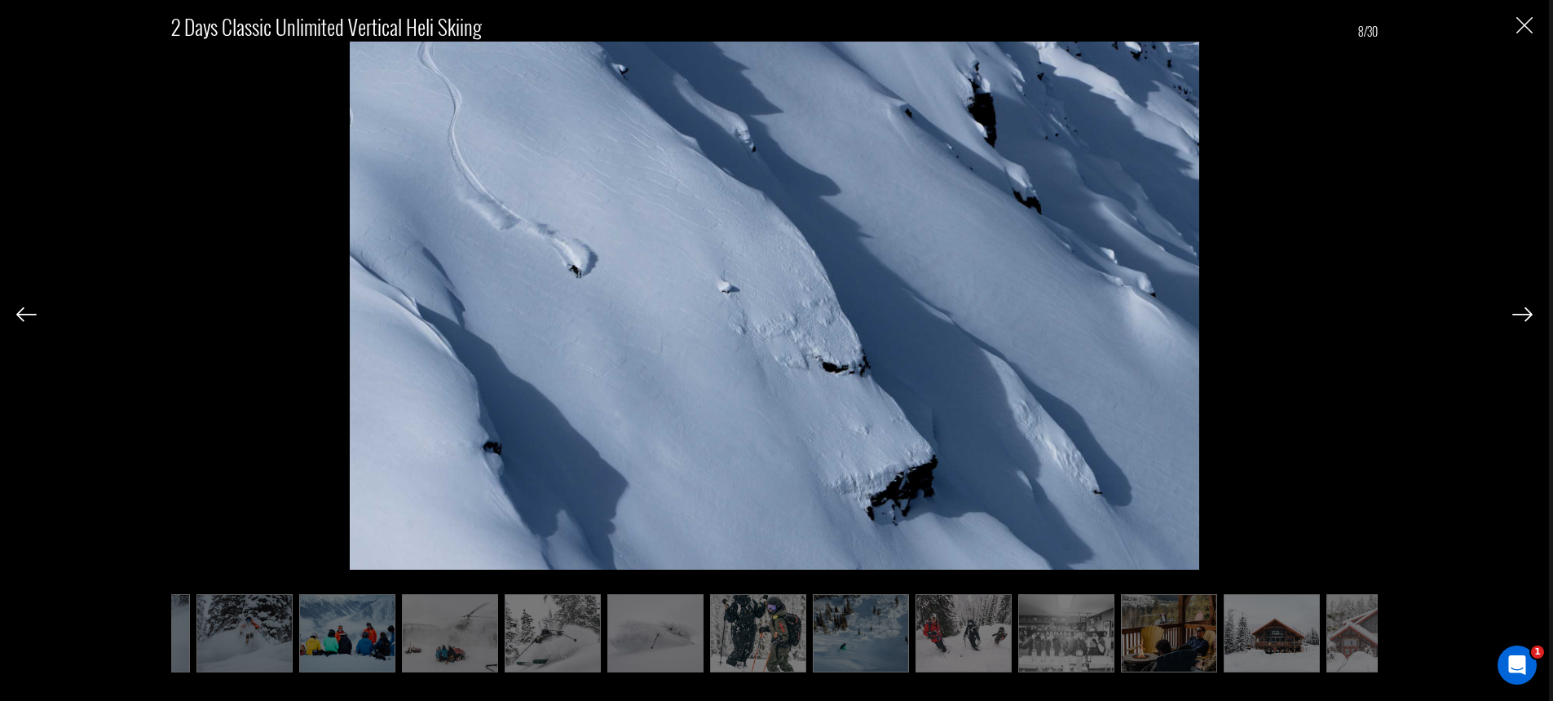
click at [26, 311] on img at bounding box center [26, 314] width 20 height 15
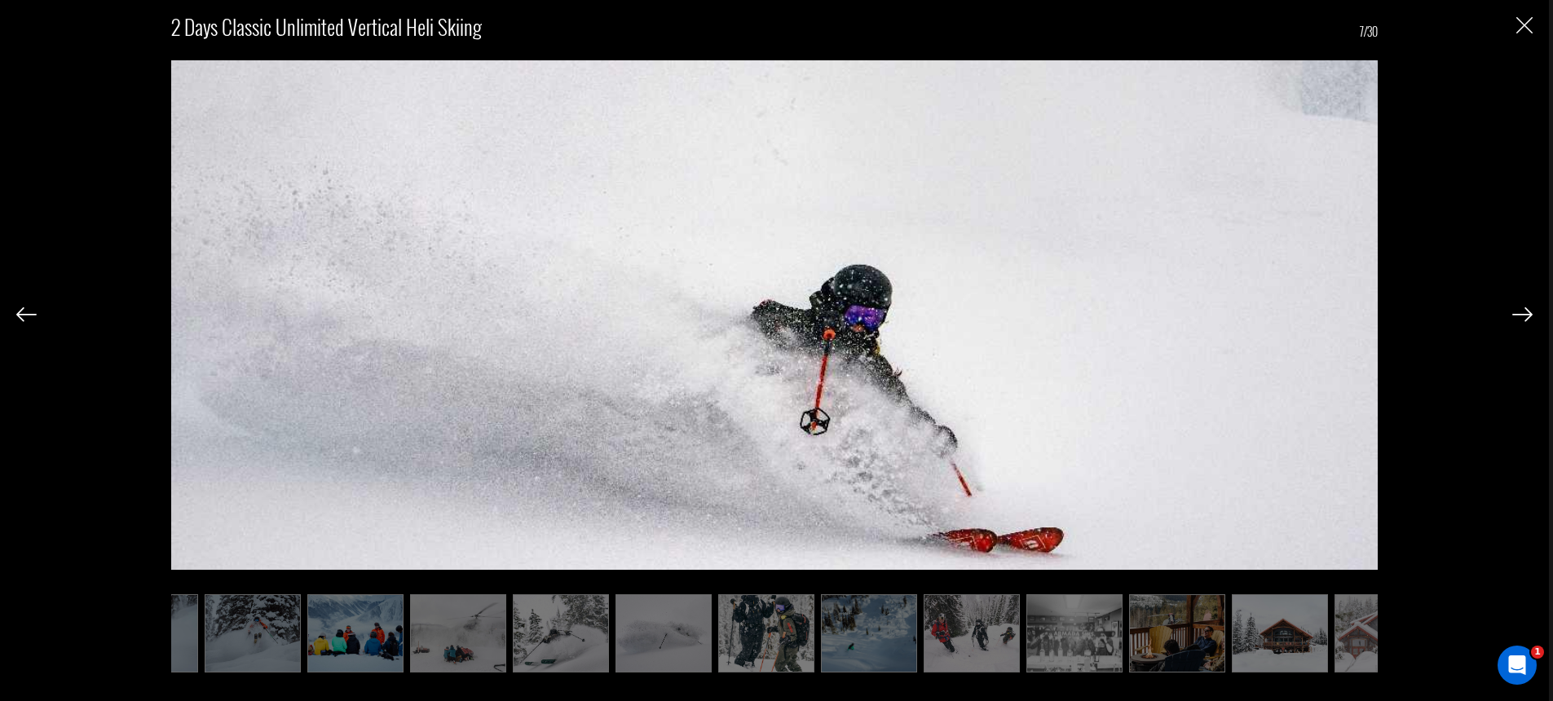
click at [26, 311] on img at bounding box center [26, 314] width 20 height 15
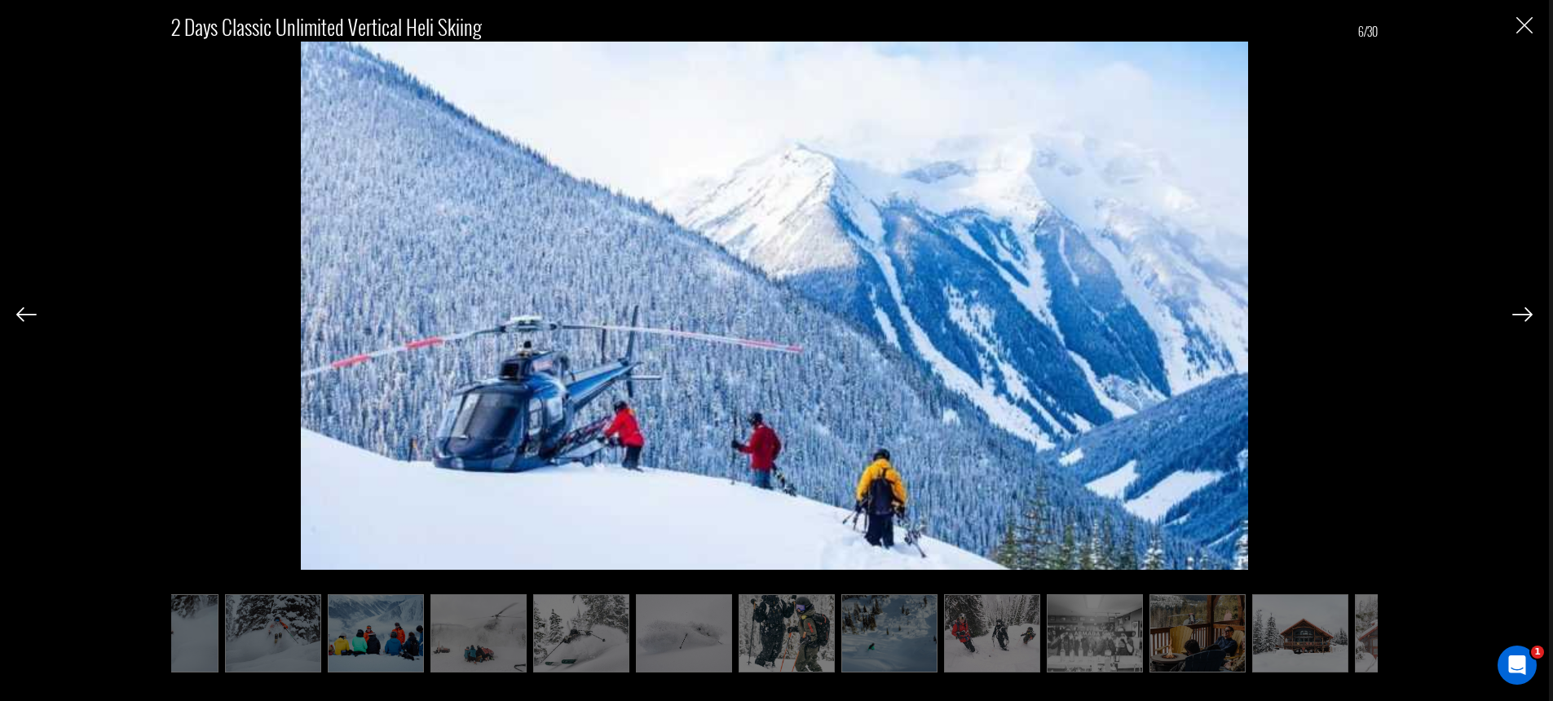
click at [26, 311] on img at bounding box center [26, 314] width 20 height 15
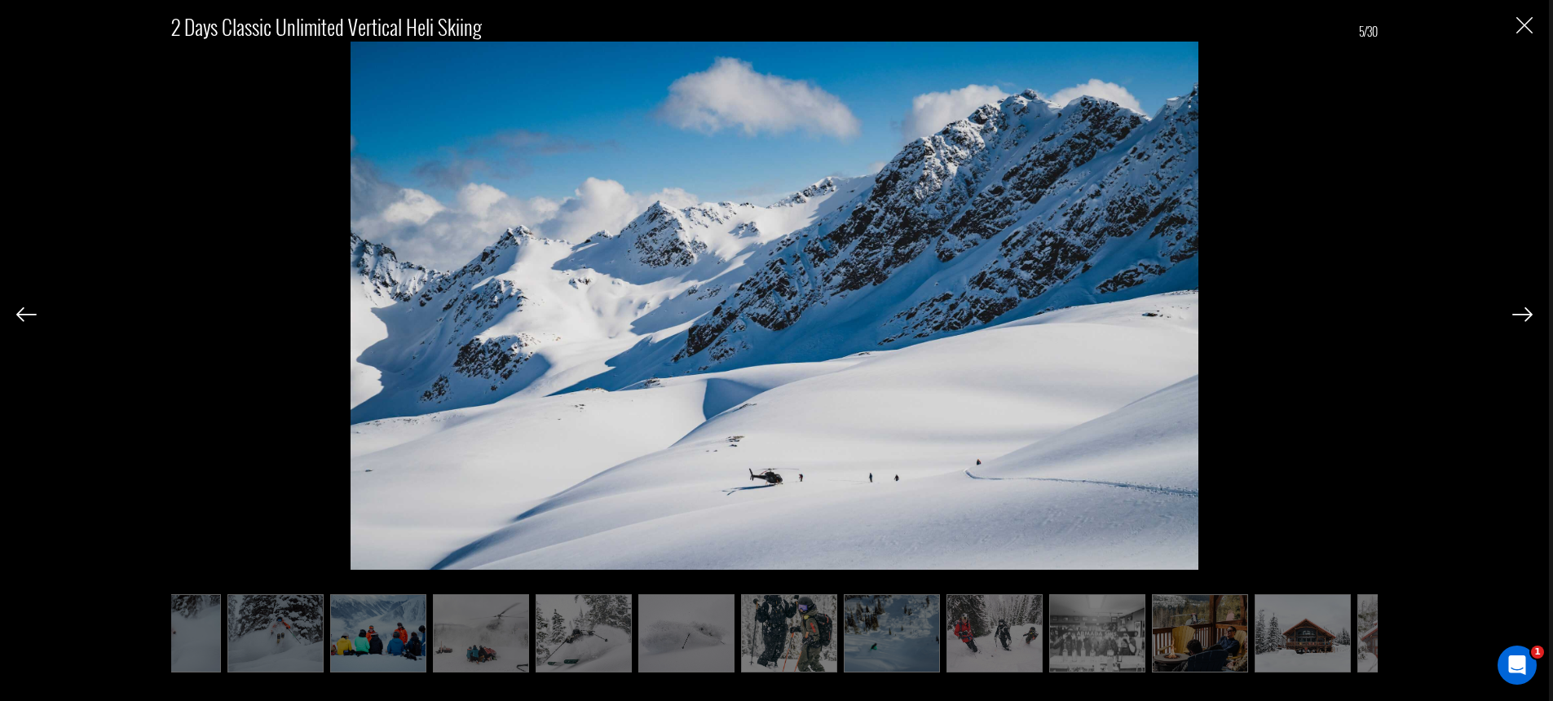
click at [26, 311] on img at bounding box center [26, 314] width 20 height 15
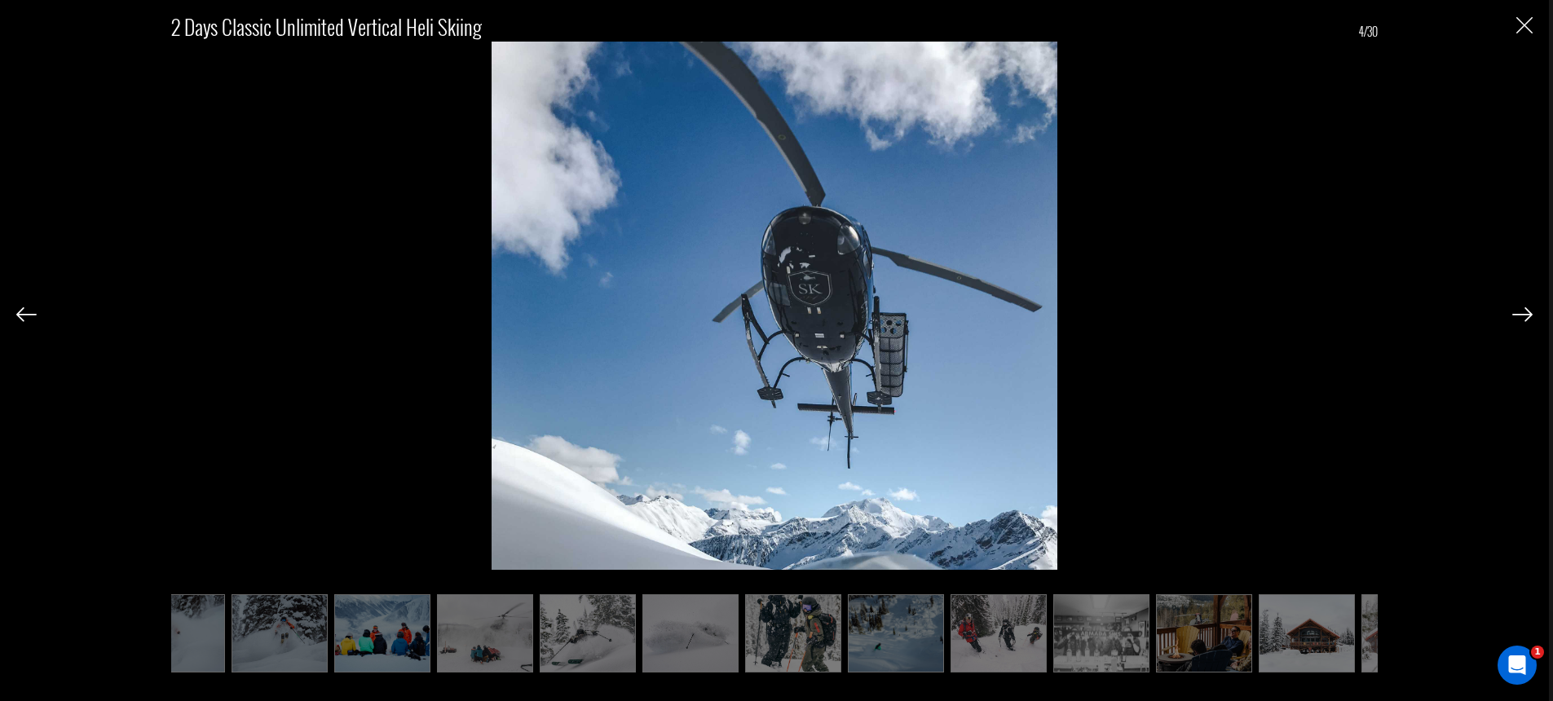
click at [26, 311] on img at bounding box center [26, 314] width 20 height 15
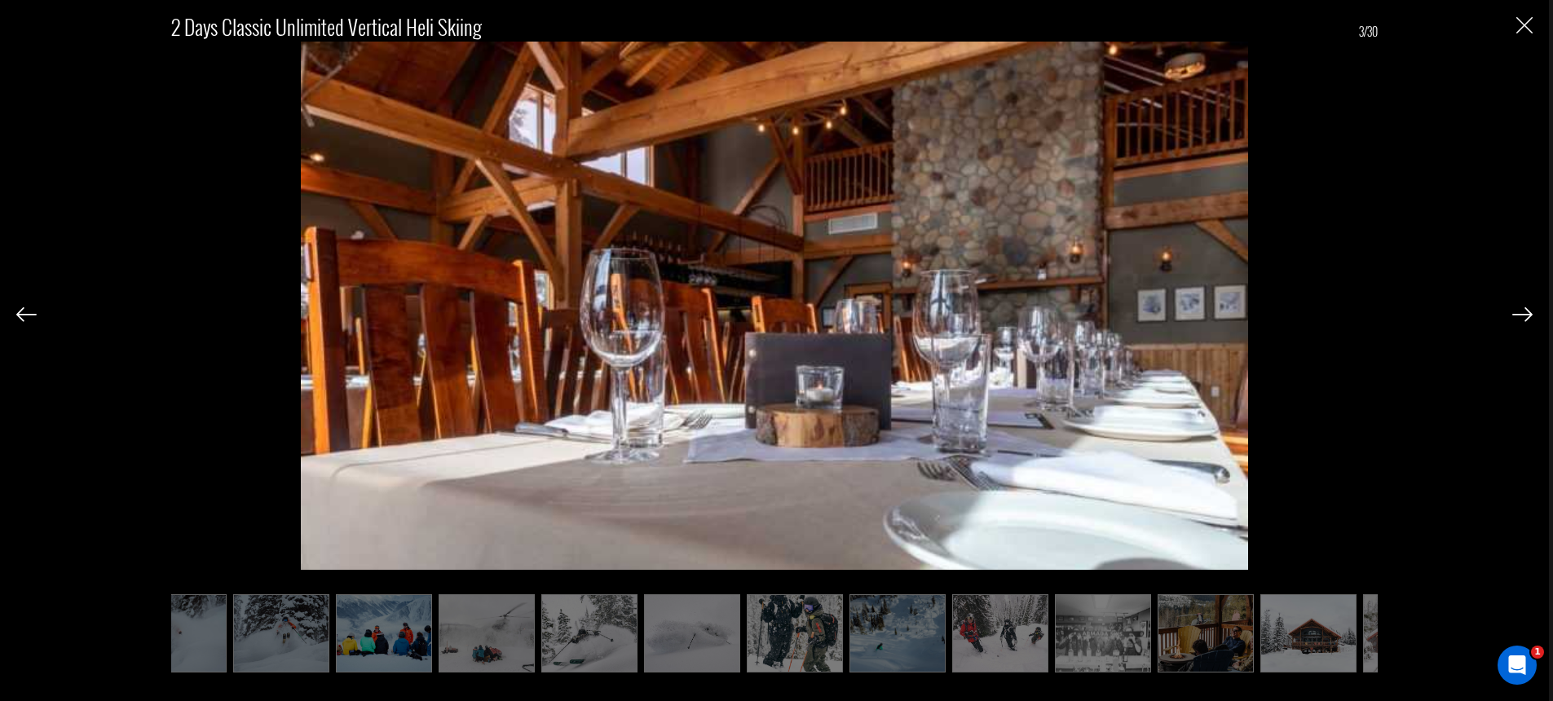
click at [26, 311] on img at bounding box center [26, 314] width 20 height 15
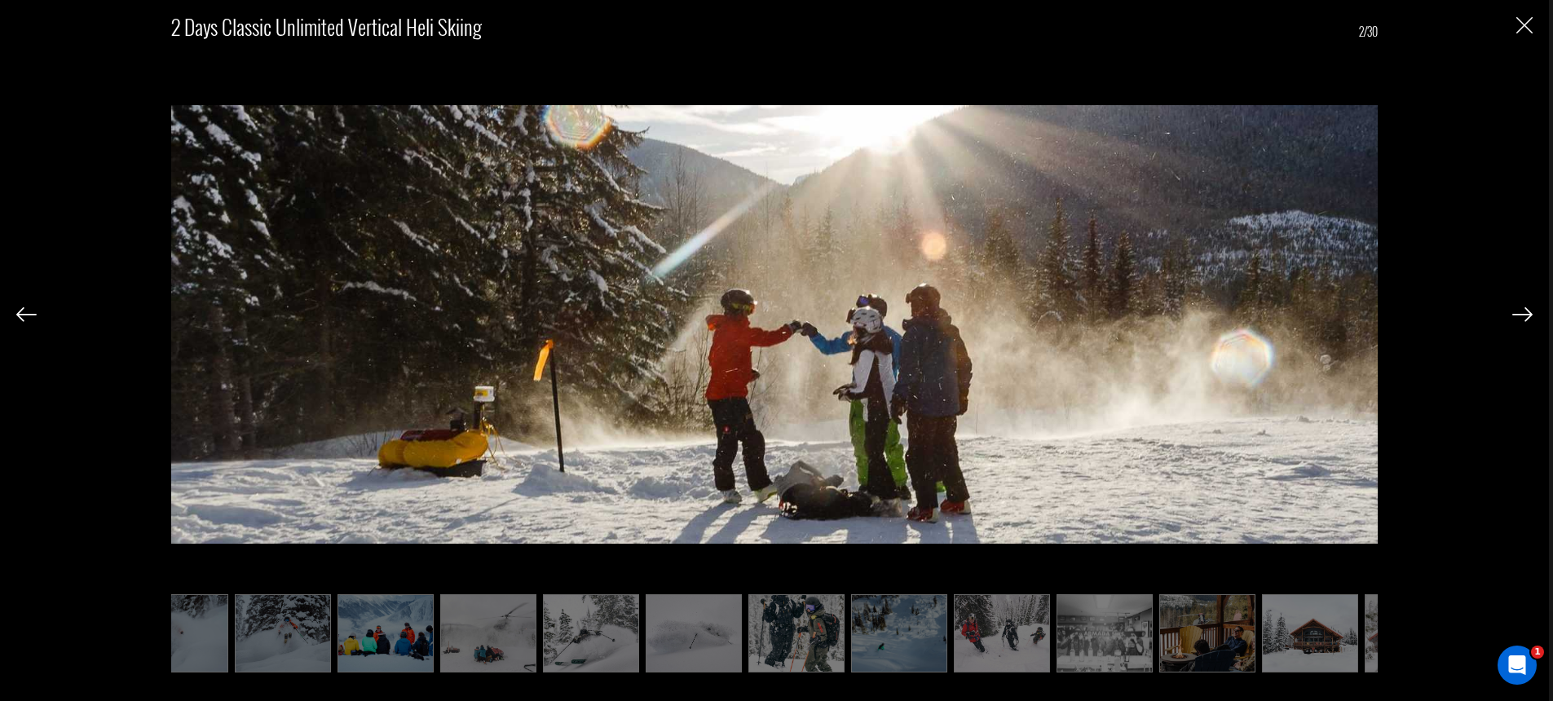
click at [26, 311] on img at bounding box center [26, 314] width 20 height 15
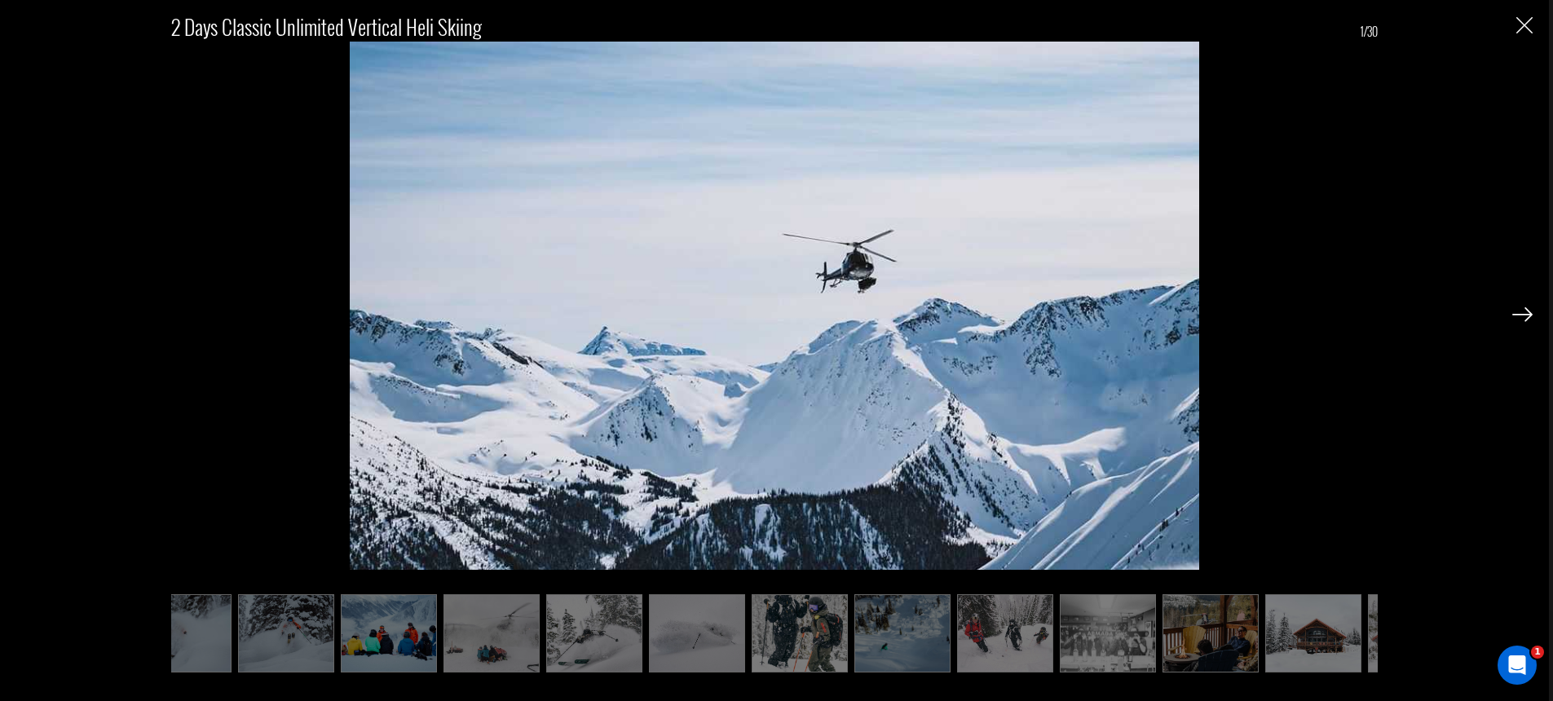
click at [26, 311] on div "2 Days Classic Unlimited Vertical Heli Skiing 1/30" at bounding box center [774, 333] width 1516 height 666
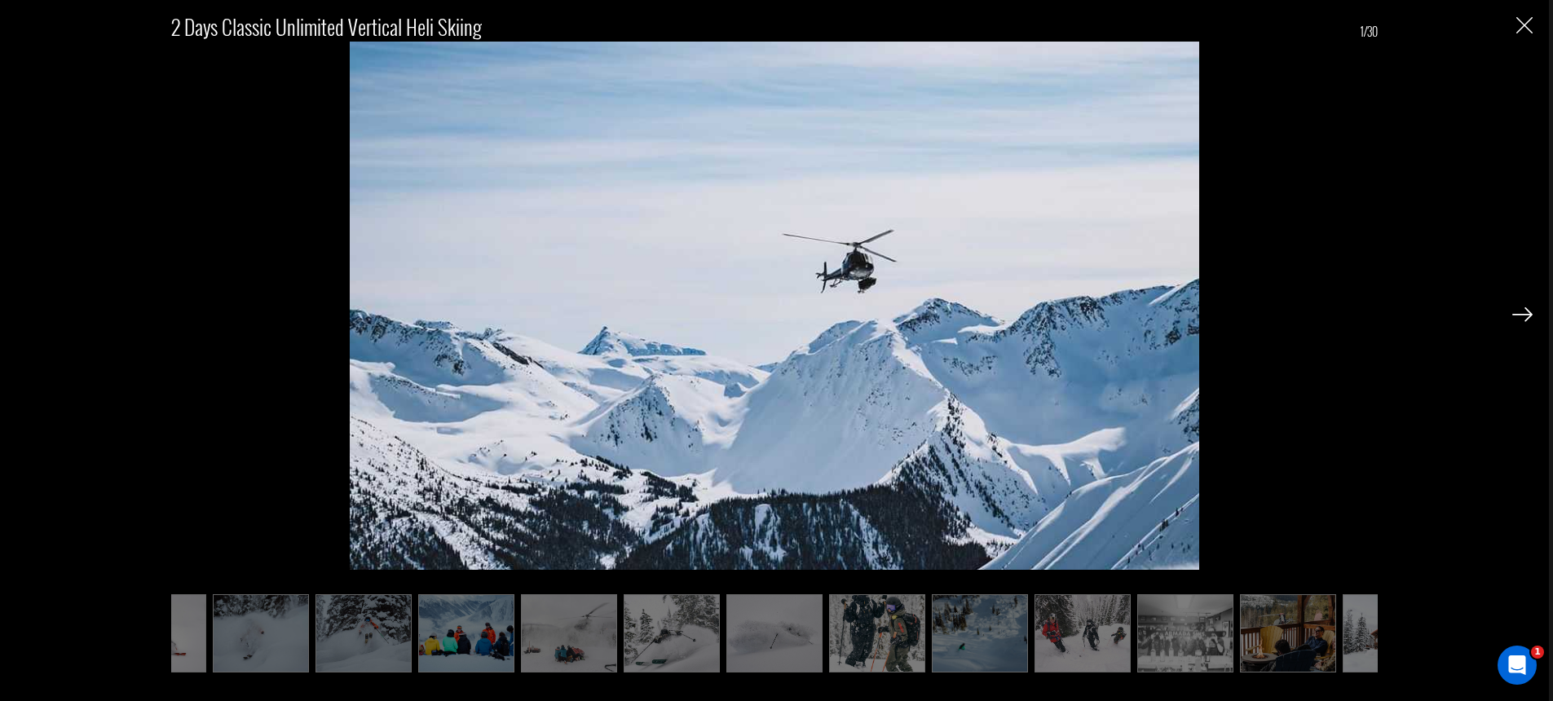
scroll to position [0, 1090]
click at [1521, 314] on img at bounding box center [1522, 314] width 20 height 15
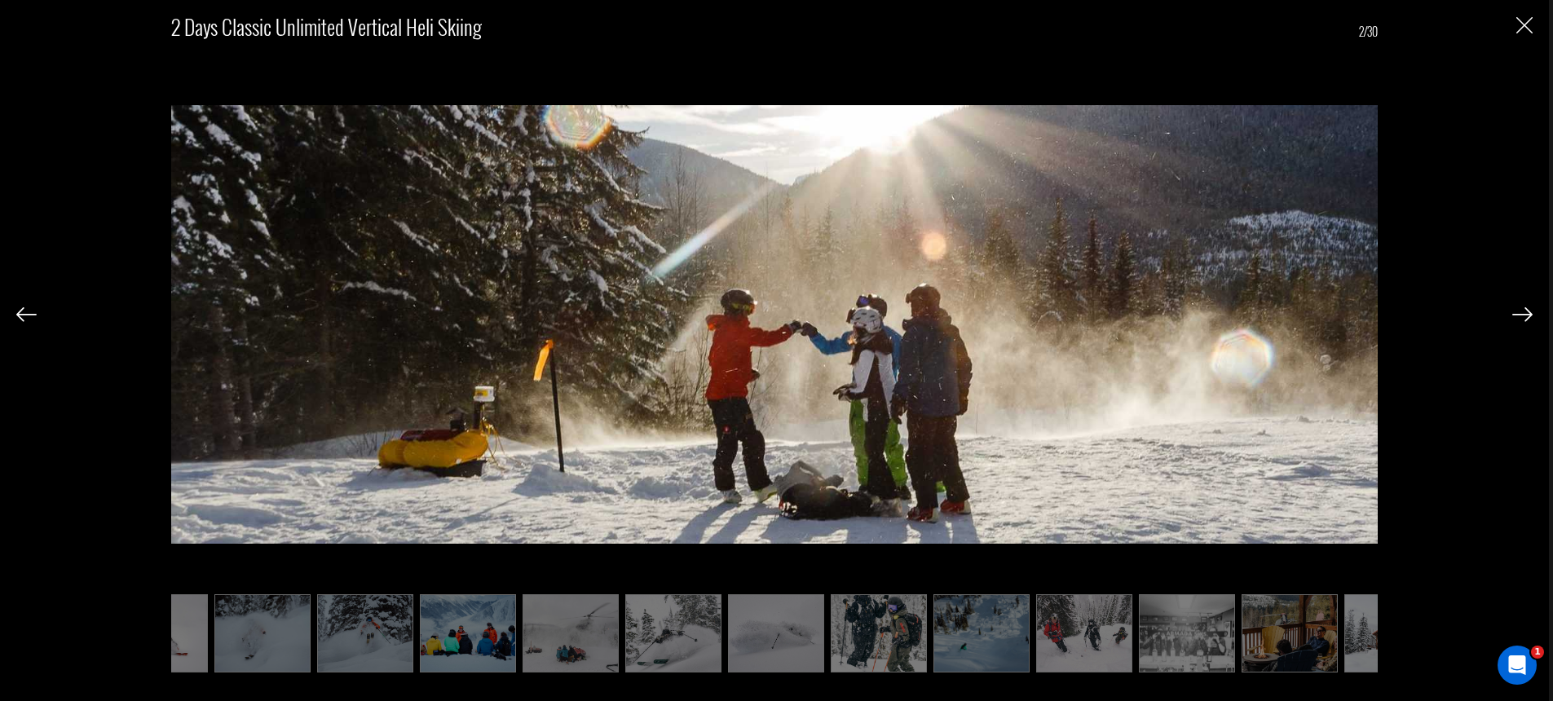
click at [1521, 314] on img at bounding box center [1522, 314] width 20 height 15
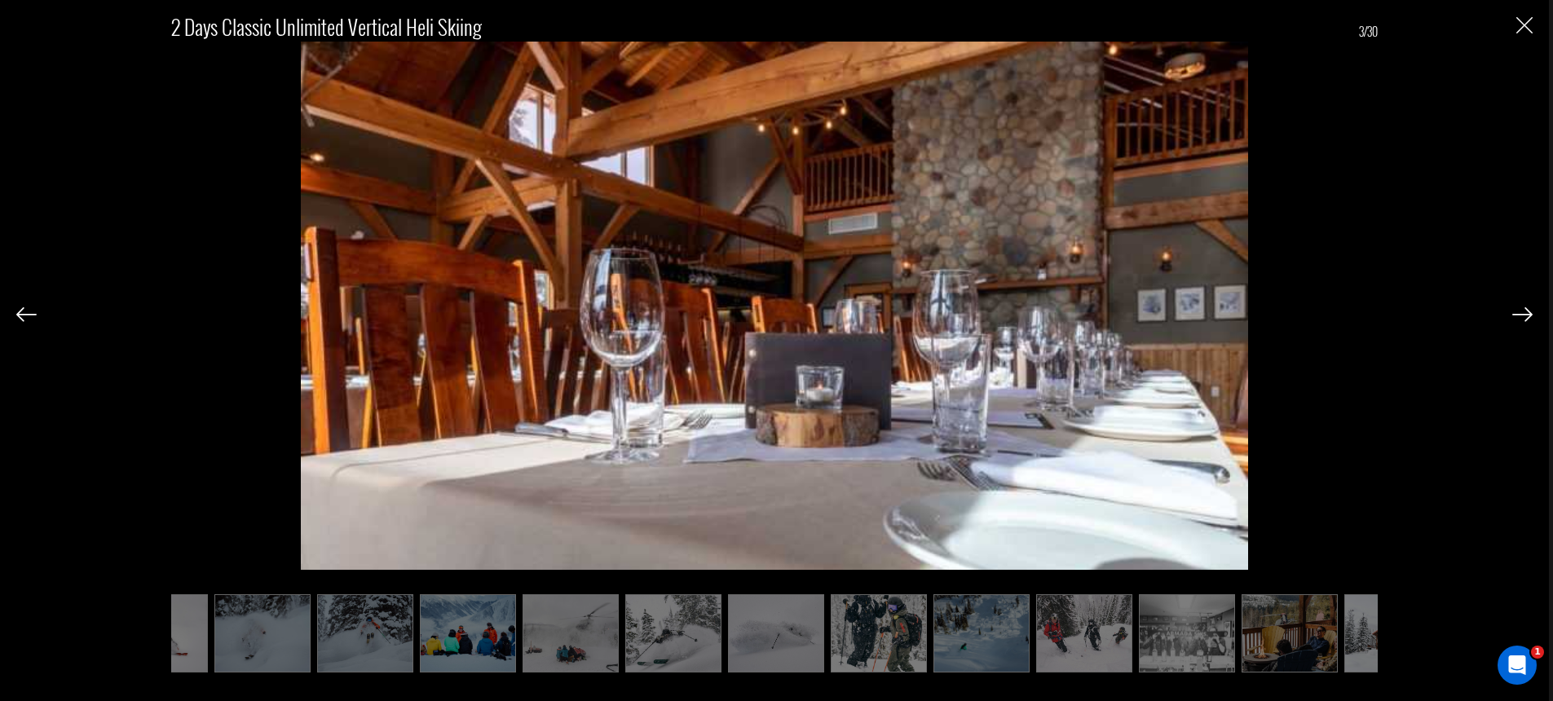
click at [1521, 314] on img at bounding box center [1522, 314] width 20 height 15
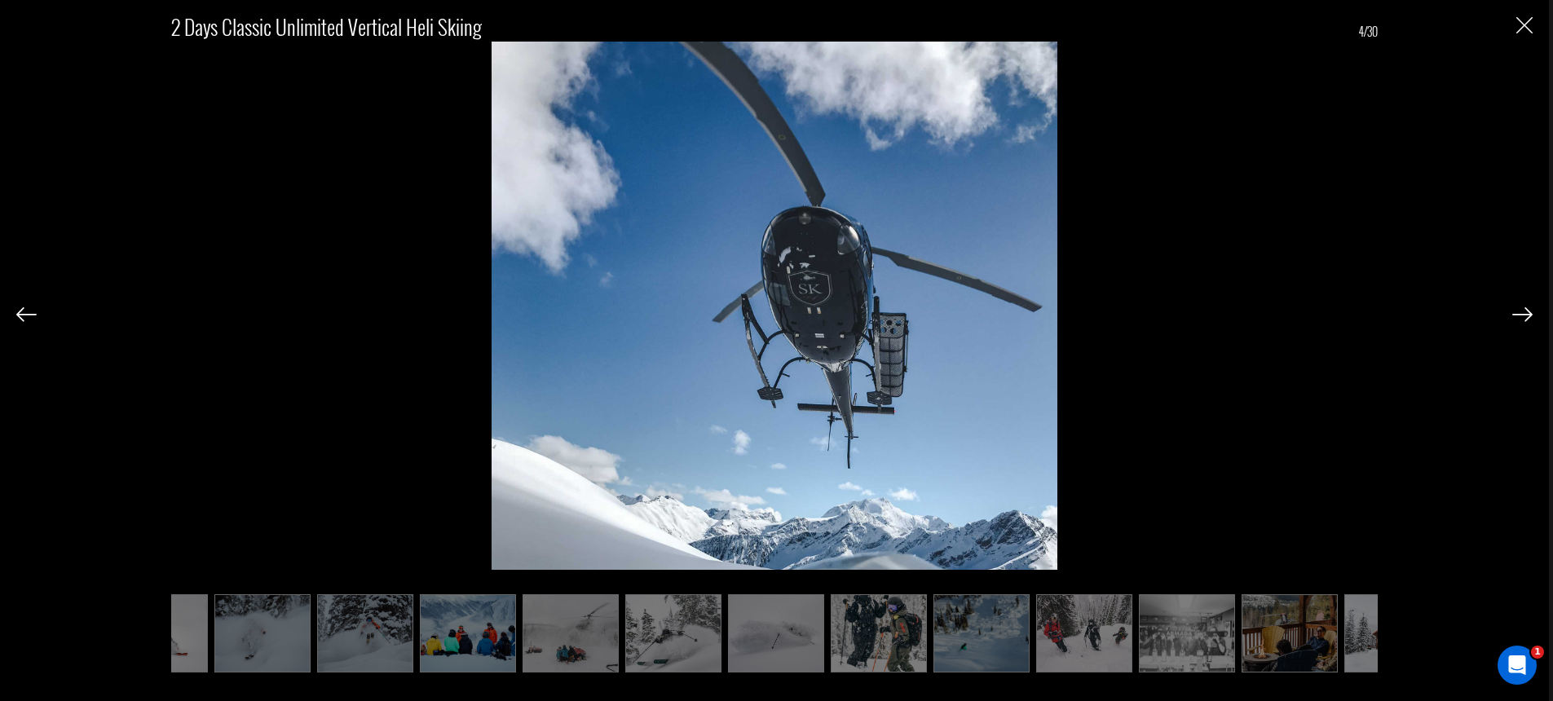
click at [1521, 314] on img at bounding box center [1522, 314] width 20 height 15
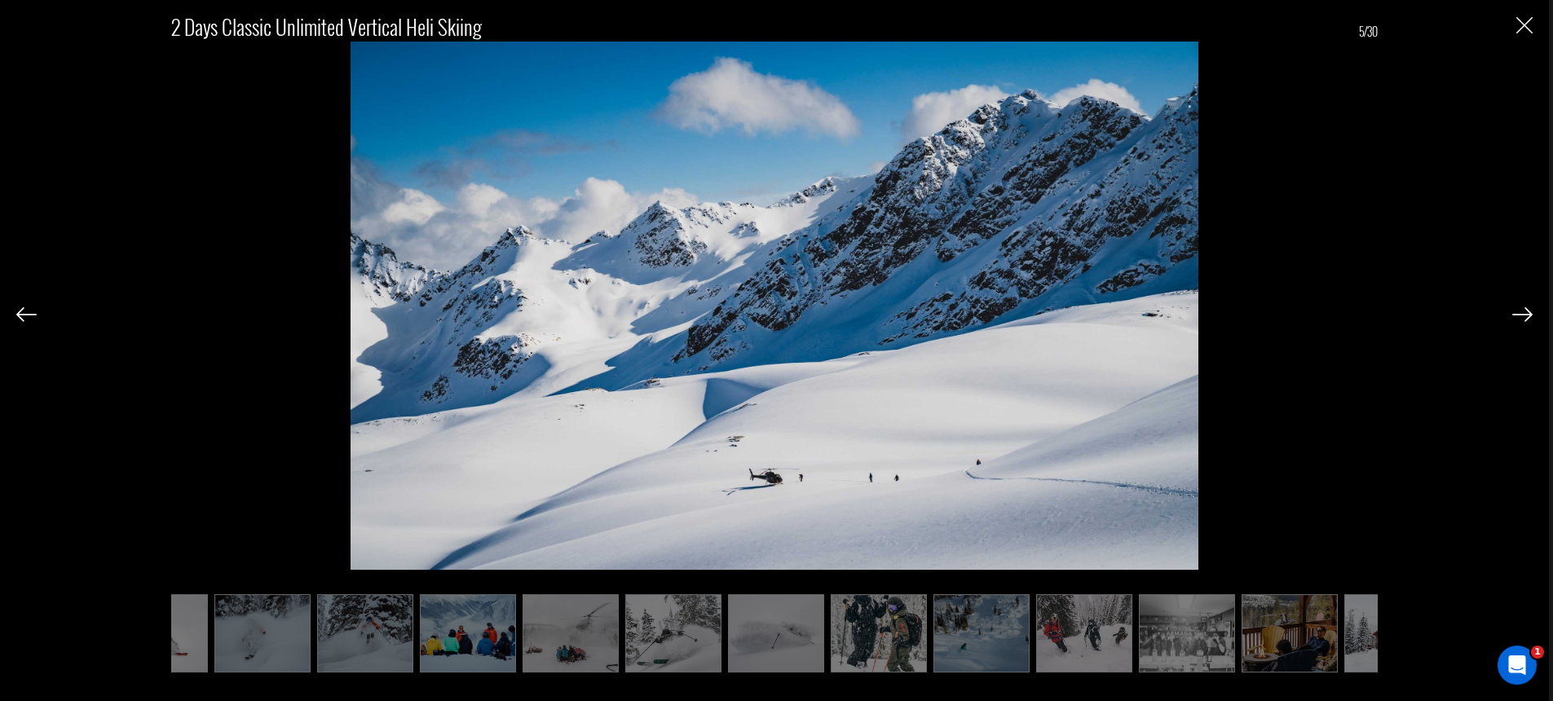
click at [1521, 314] on img at bounding box center [1522, 314] width 20 height 15
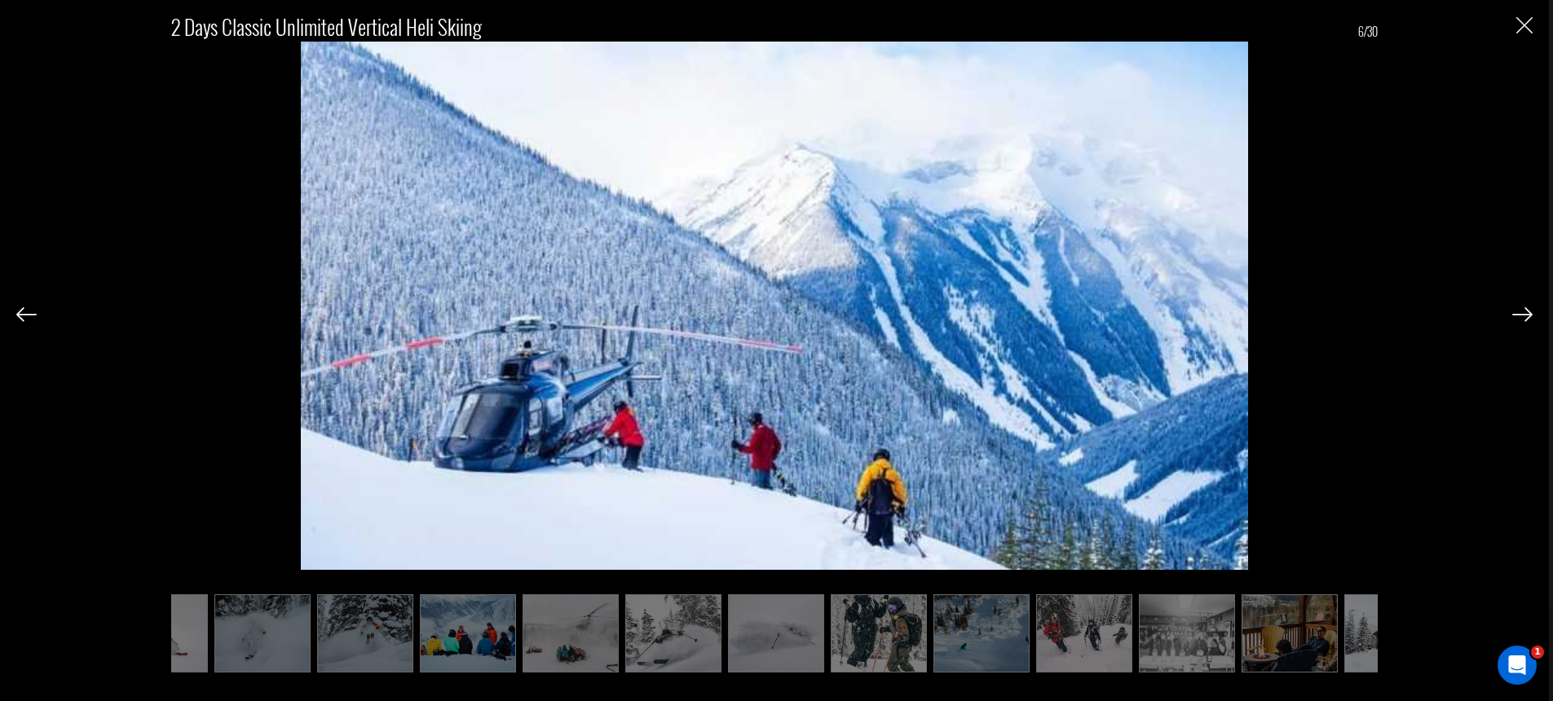
click at [1527, 313] on img at bounding box center [1522, 314] width 20 height 15
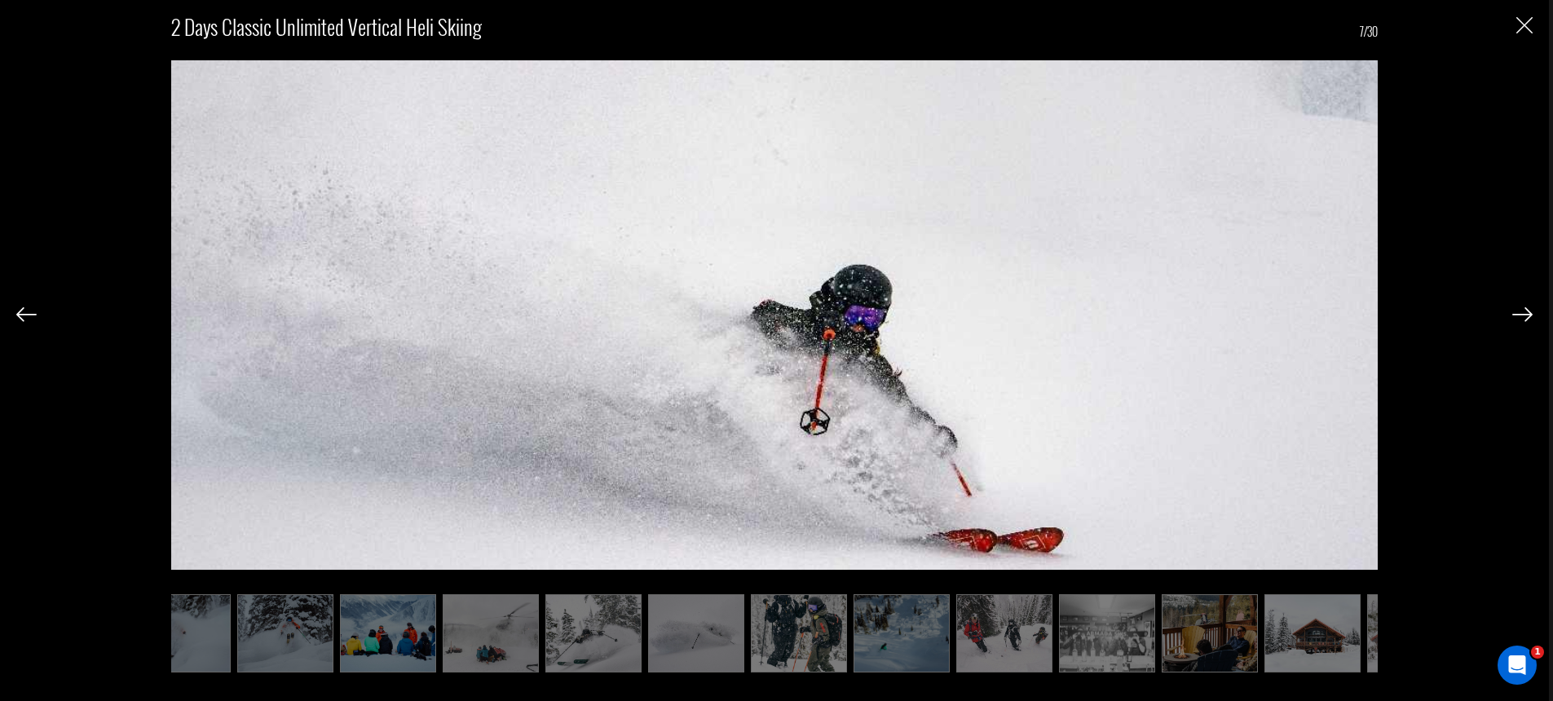
click at [1525, 316] on img at bounding box center [1522, 314] width 20 height 15
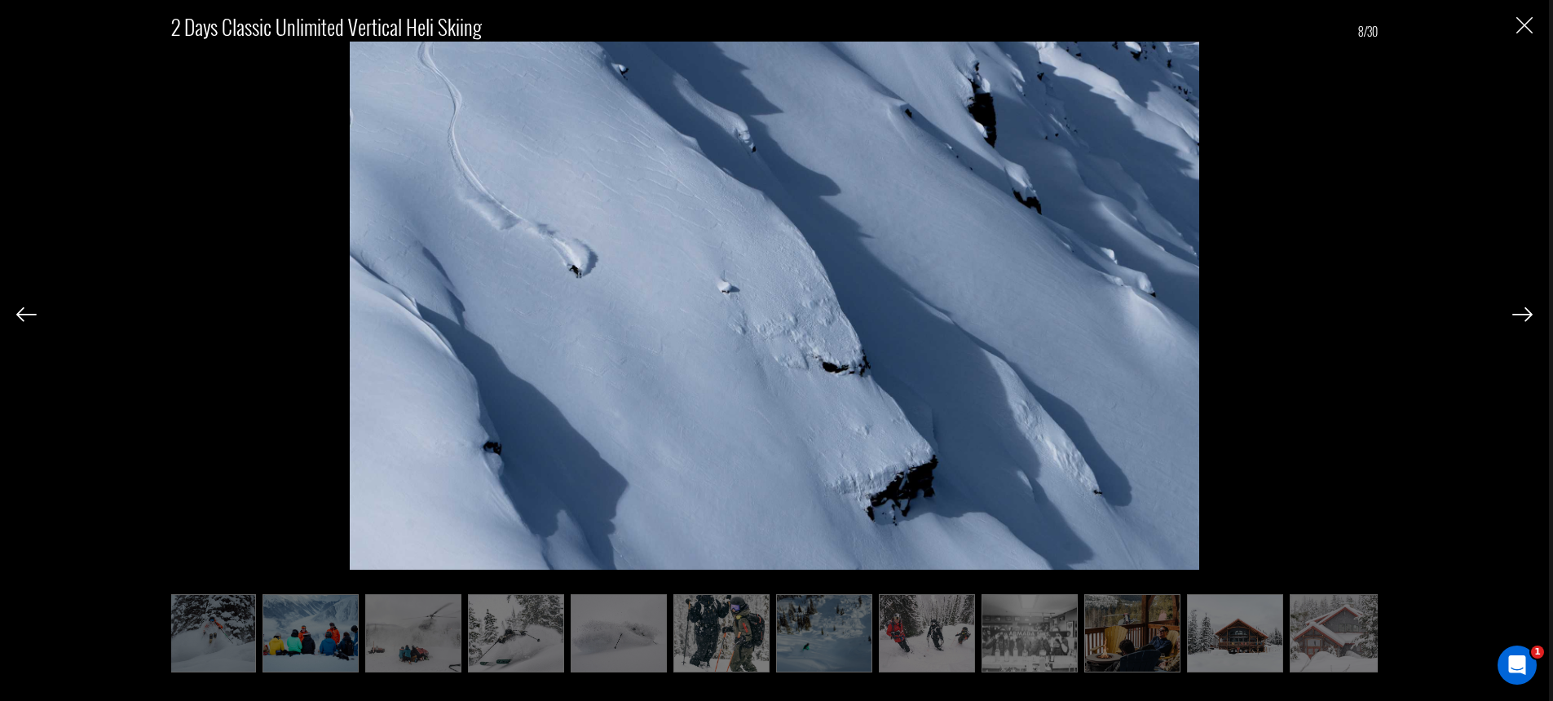
scroll to position [0, 1253]
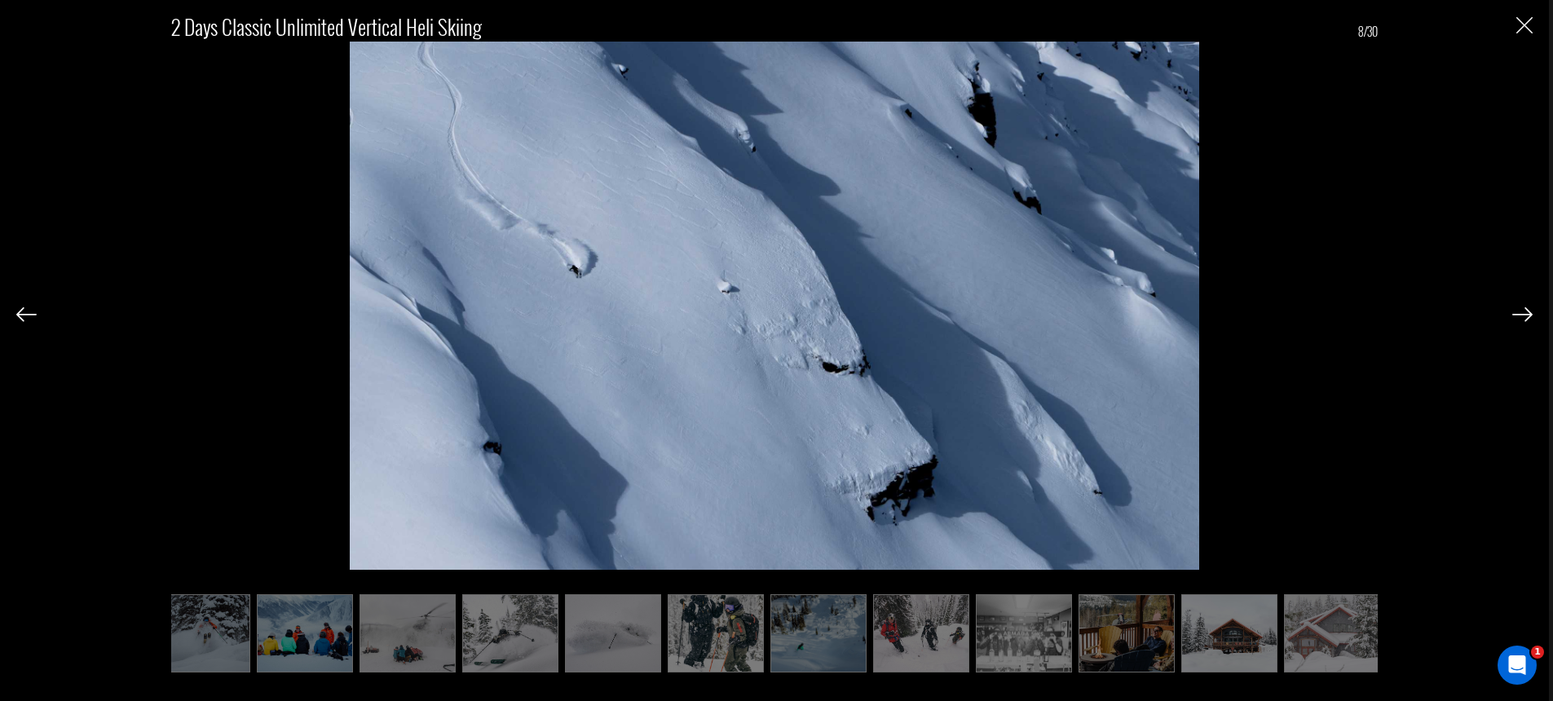
click at [1532, 25] on div "2 Days Classic Unlimited Vertical Heli Skiing 8/30" at bounding box center [774, 350] width 1549 height 701
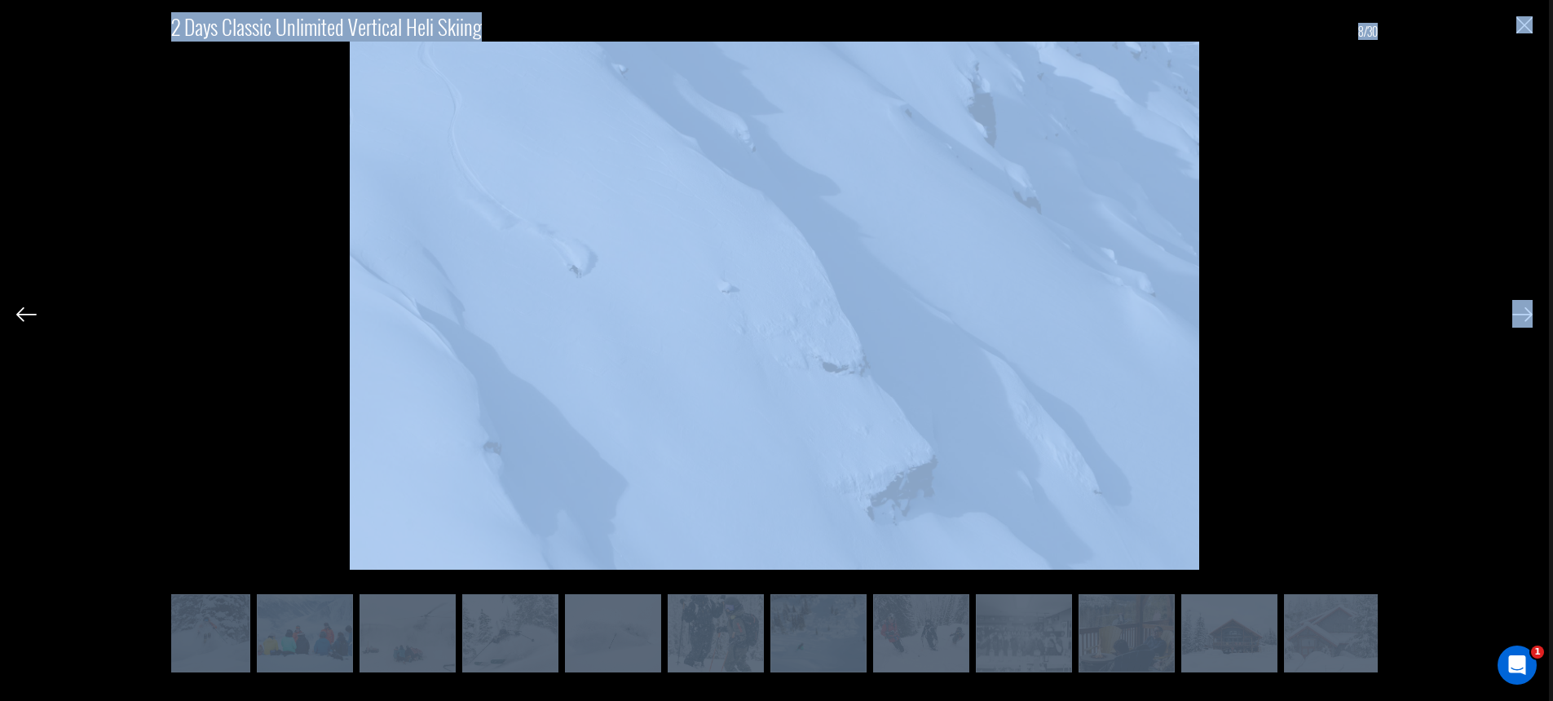
click at [1524, 30] on img "Close" at bounding box center [1524, 25] width 16 height 16
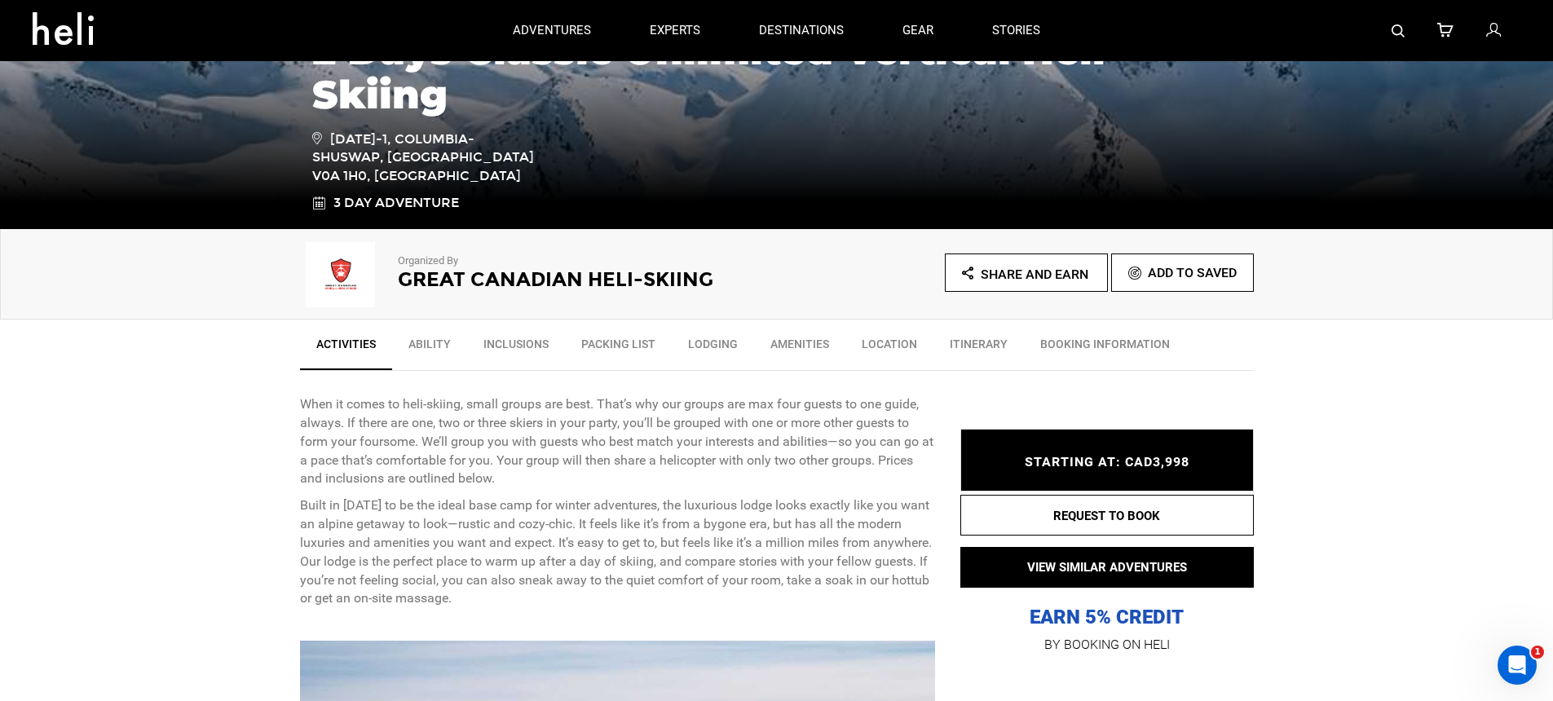
scroll to position [5, 0]
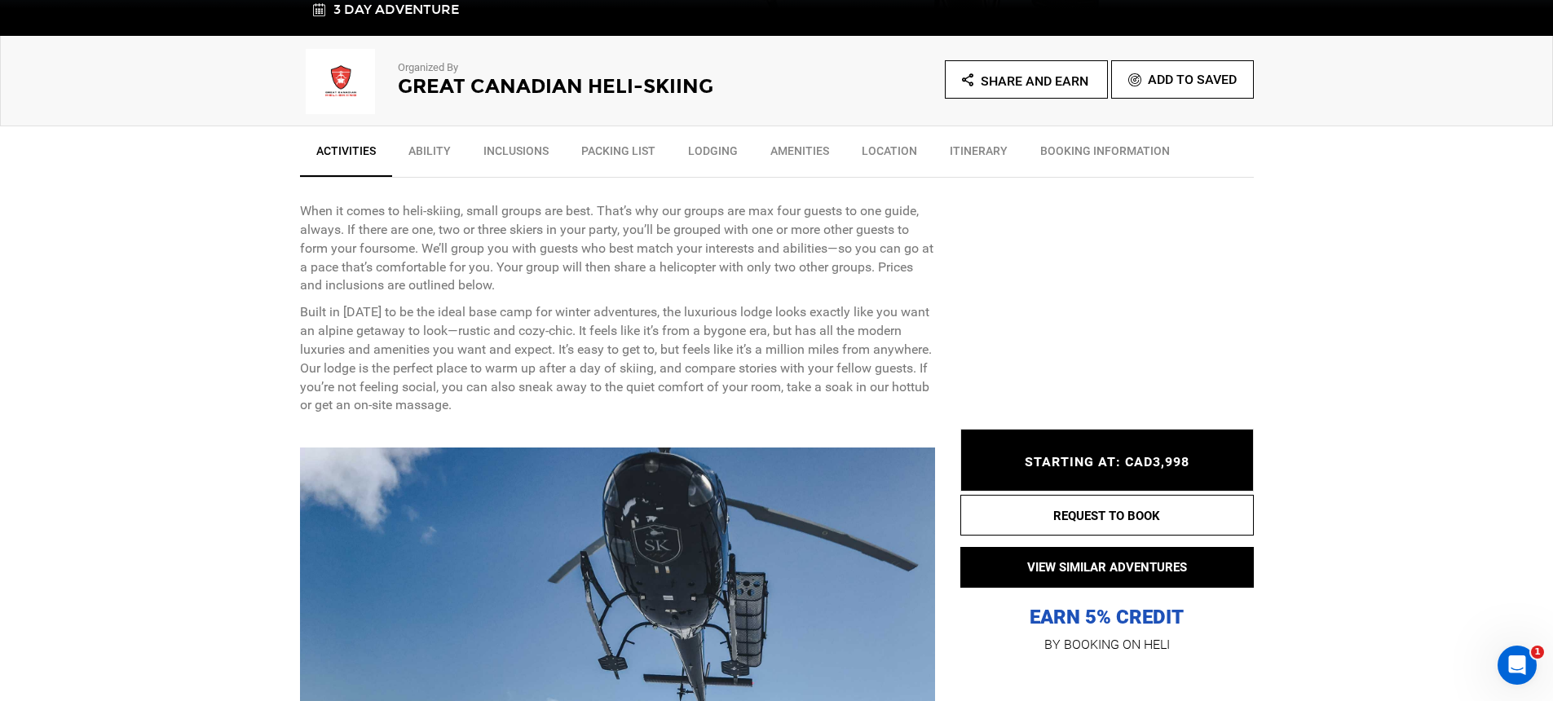
scroll to position [869, 0]
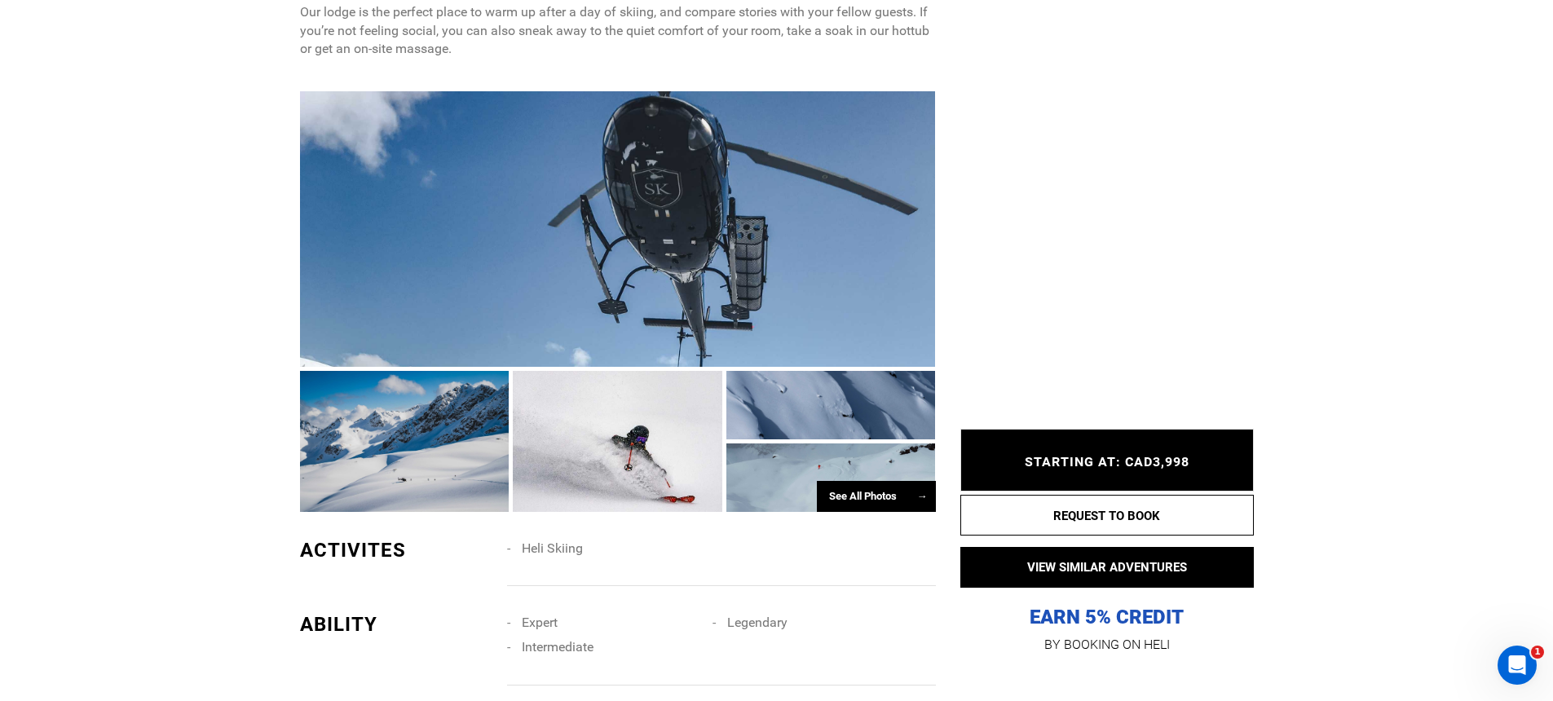
click at [524, 306] on div at bounding box center [618, 228] width 636 height 275
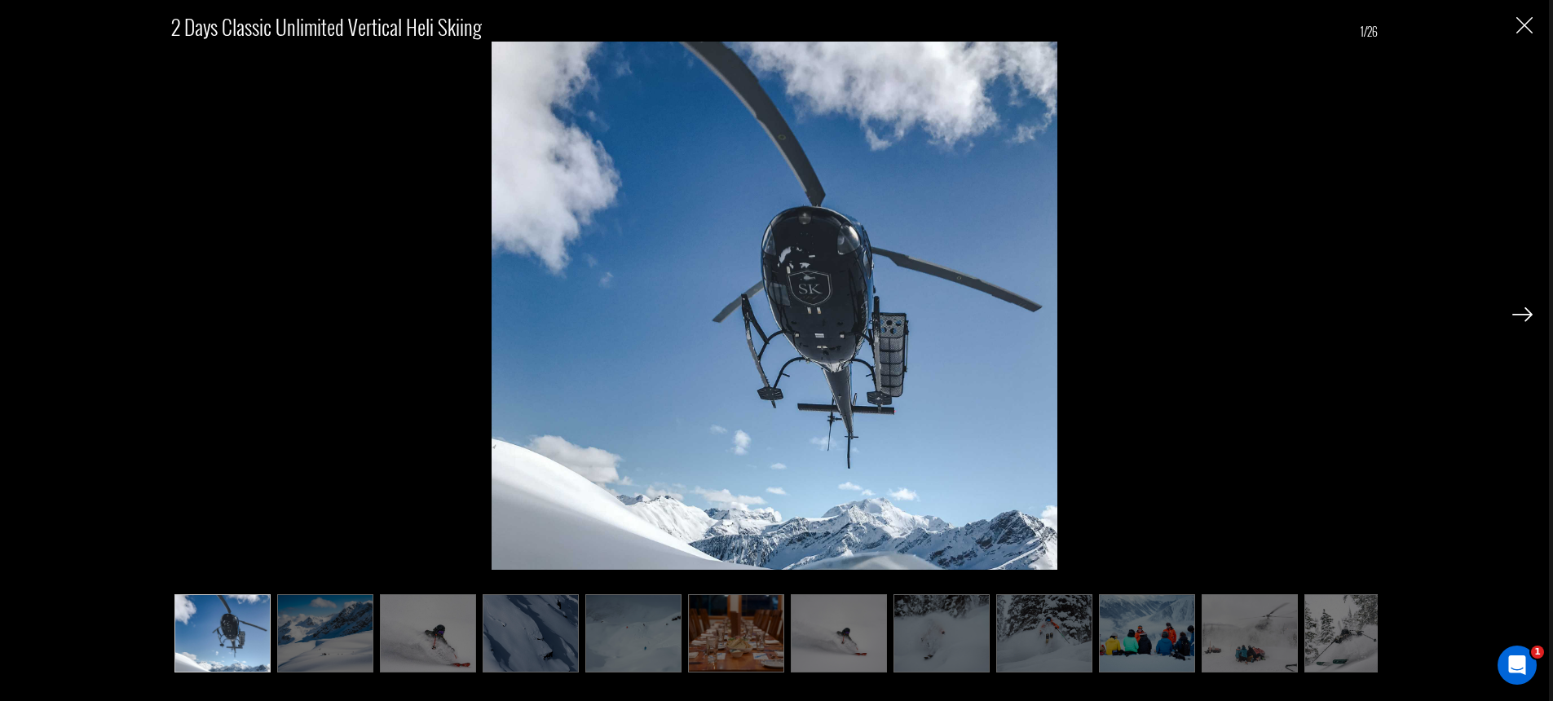
click at [1530, 312] on img at bounding box center [1522, 314] width 20 height 15
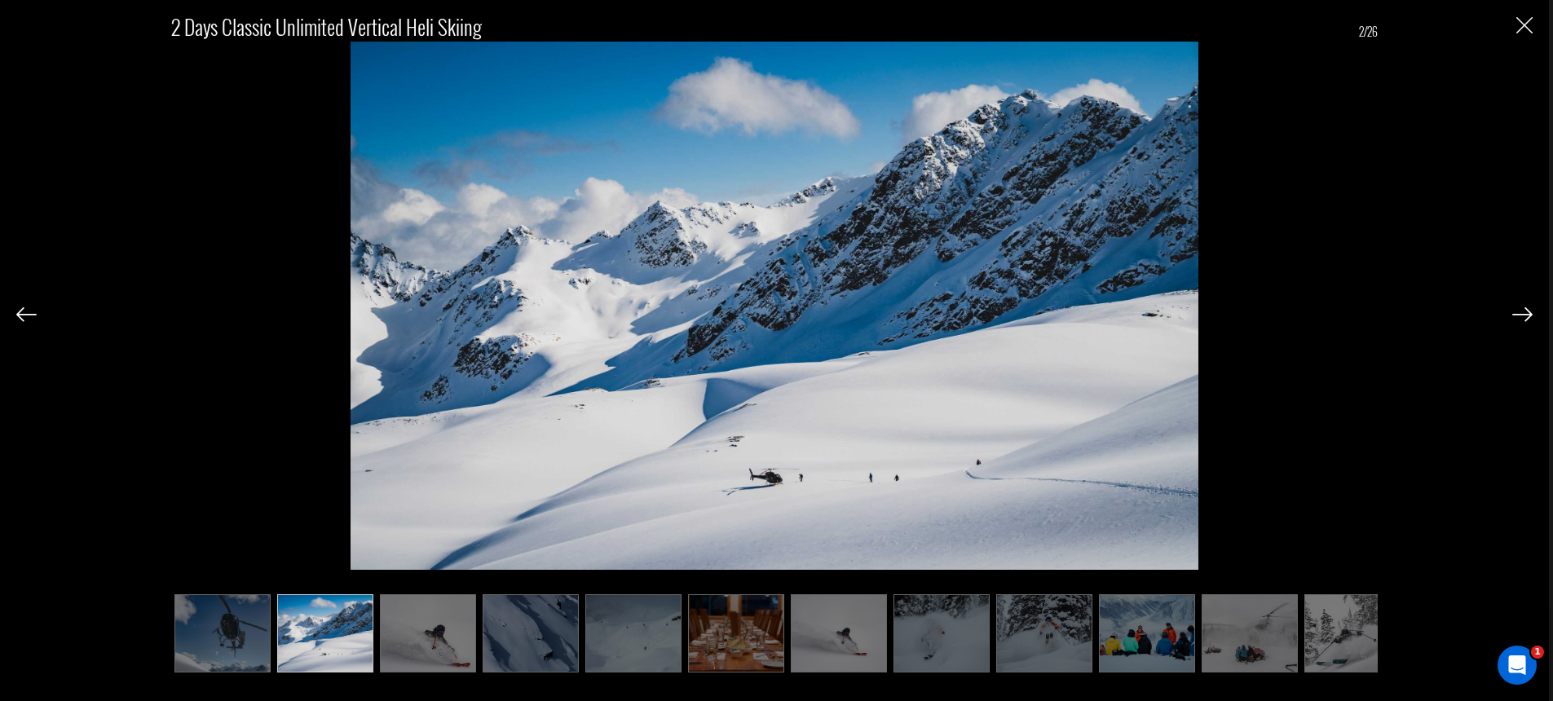
click at [1525, 311] on img at bounding box center [1522, 314] width 20 height 15
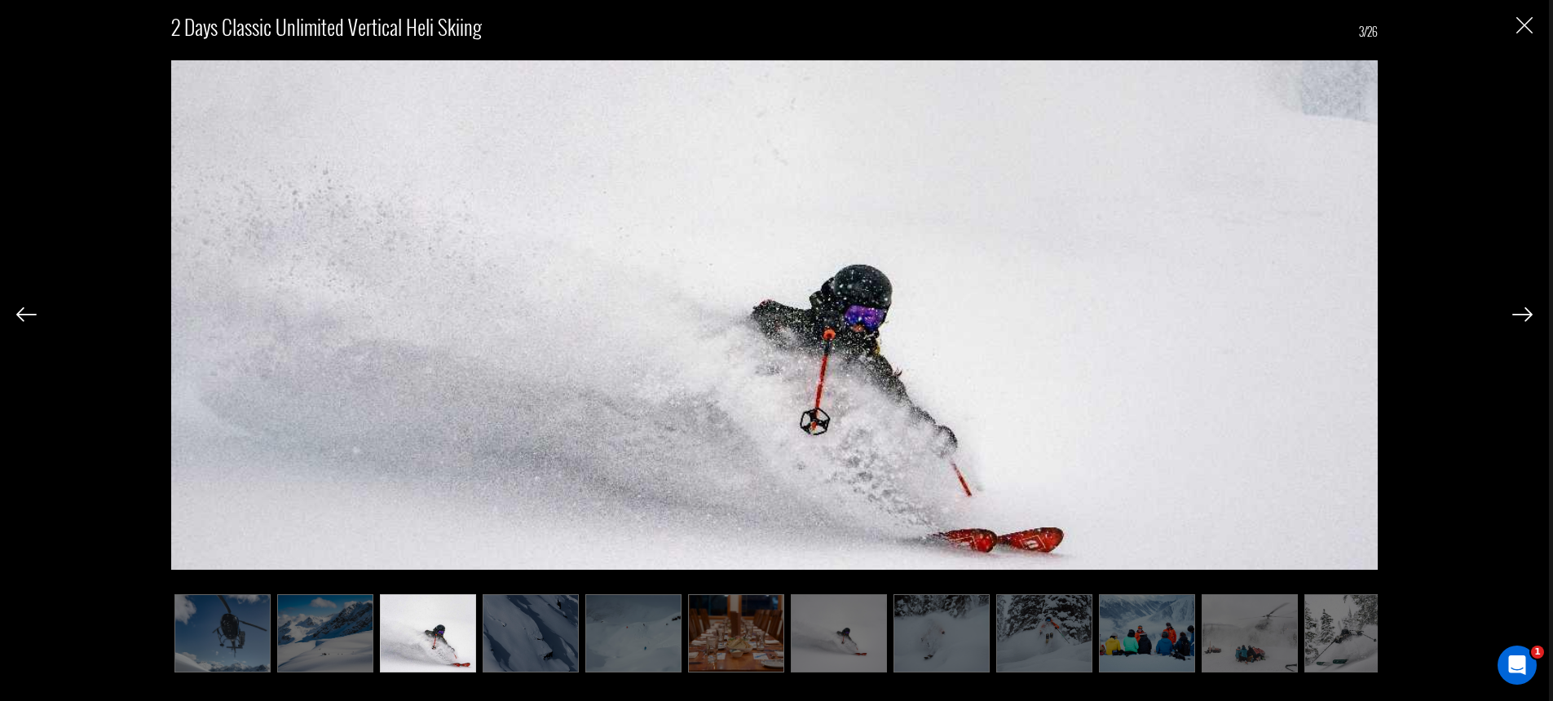
click at [1525, 311] on img at bounding box center [1522, 314] width 20 height 15
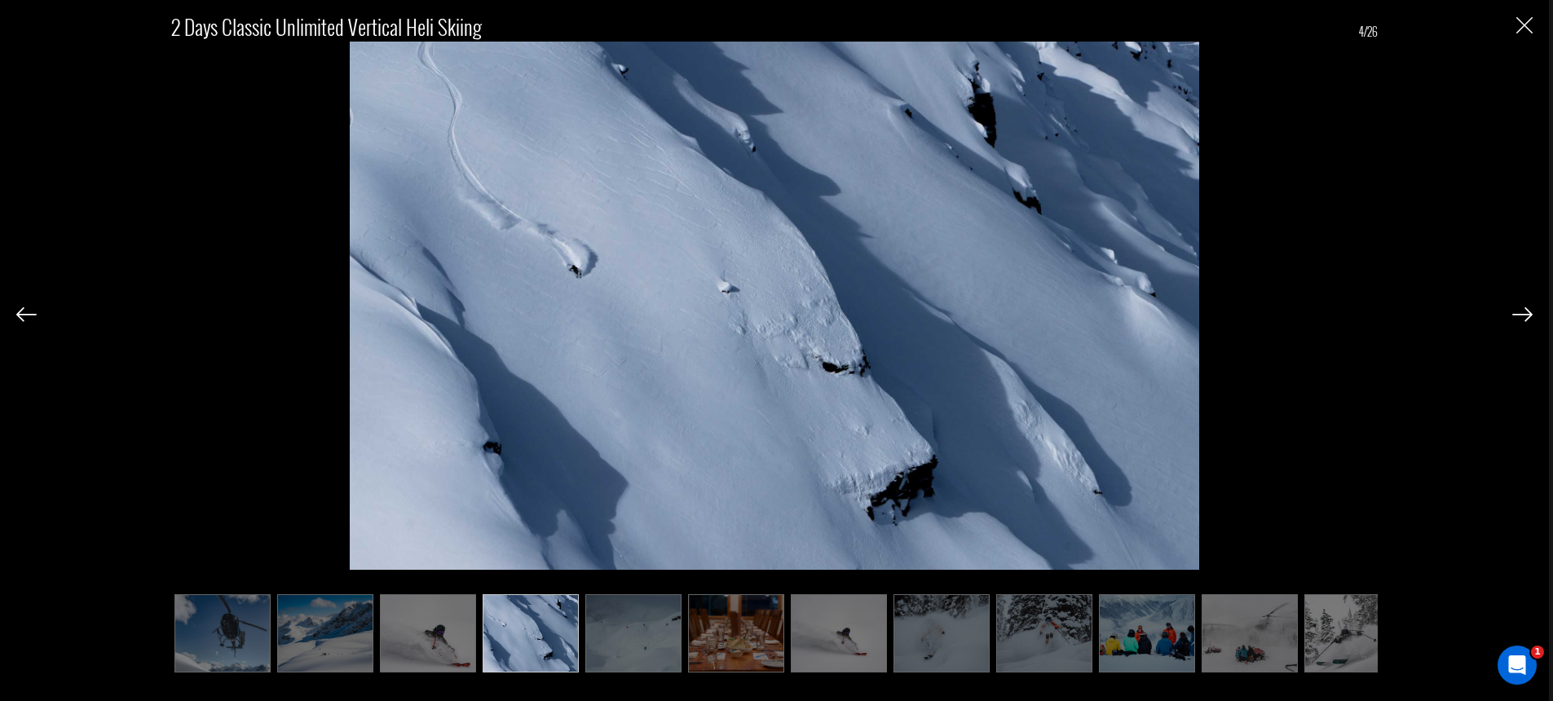
click at [1525, 311] on img at bounding box center [1522, 314] width 20 height 15
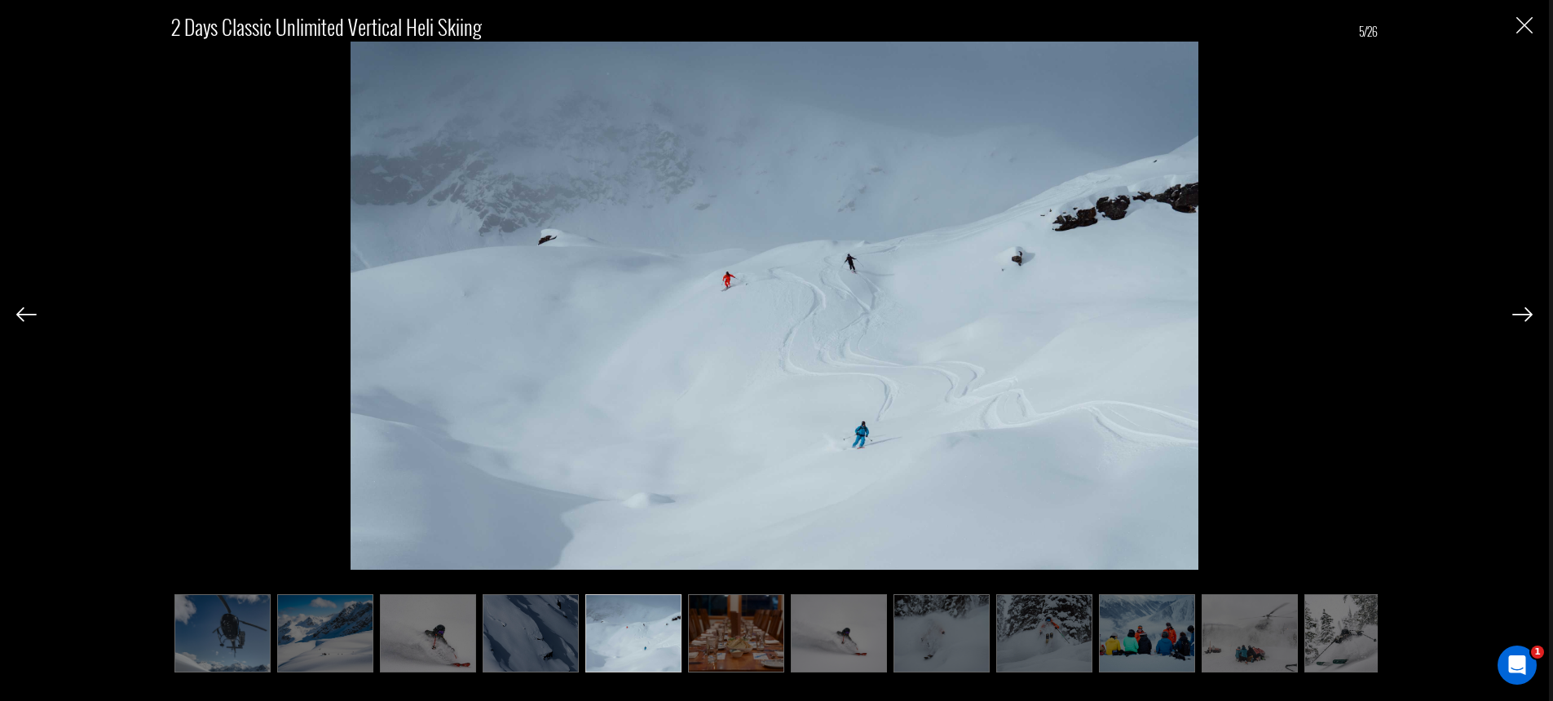
click at [1519, 31] on img "Close" at bounding box center [1524, 25] width 16 height 16
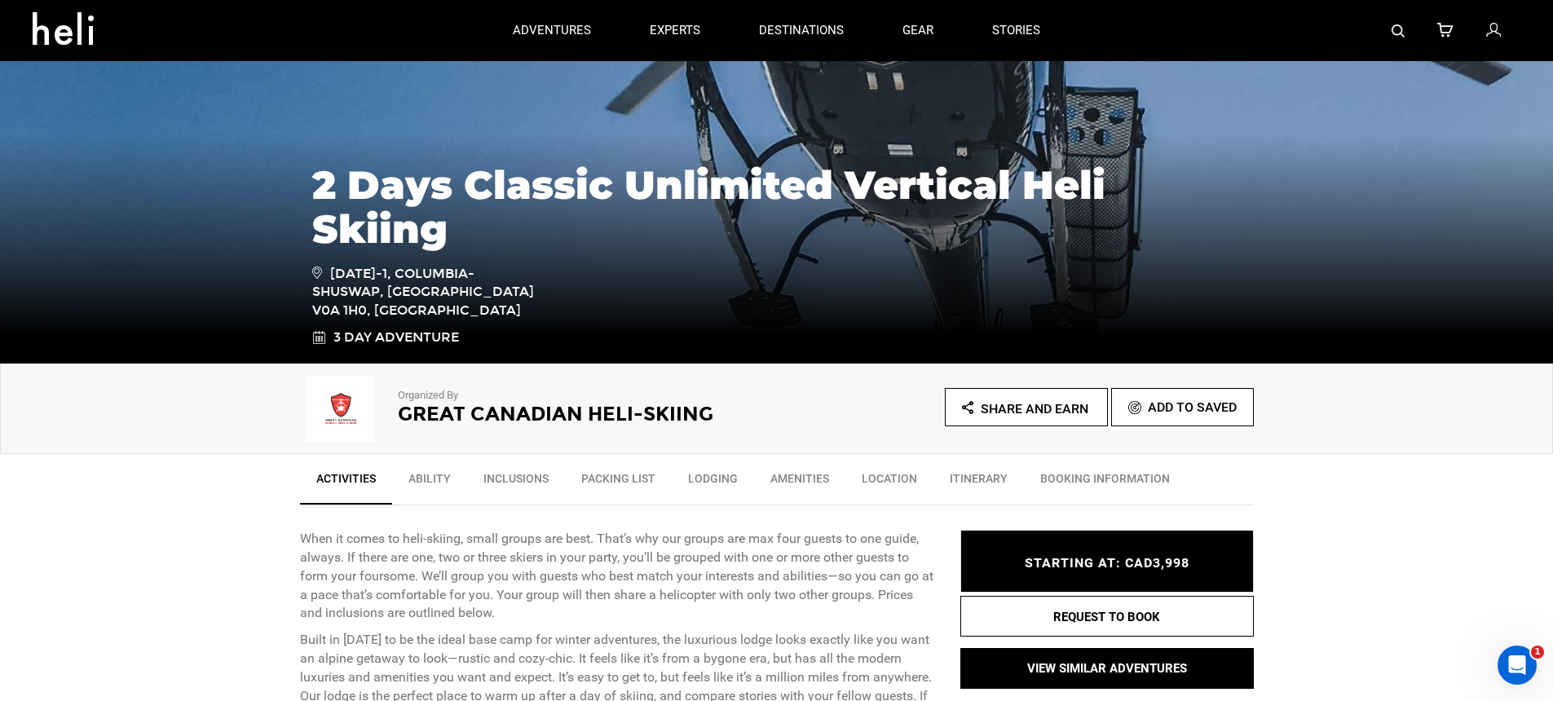
scroll to position [0, 0]
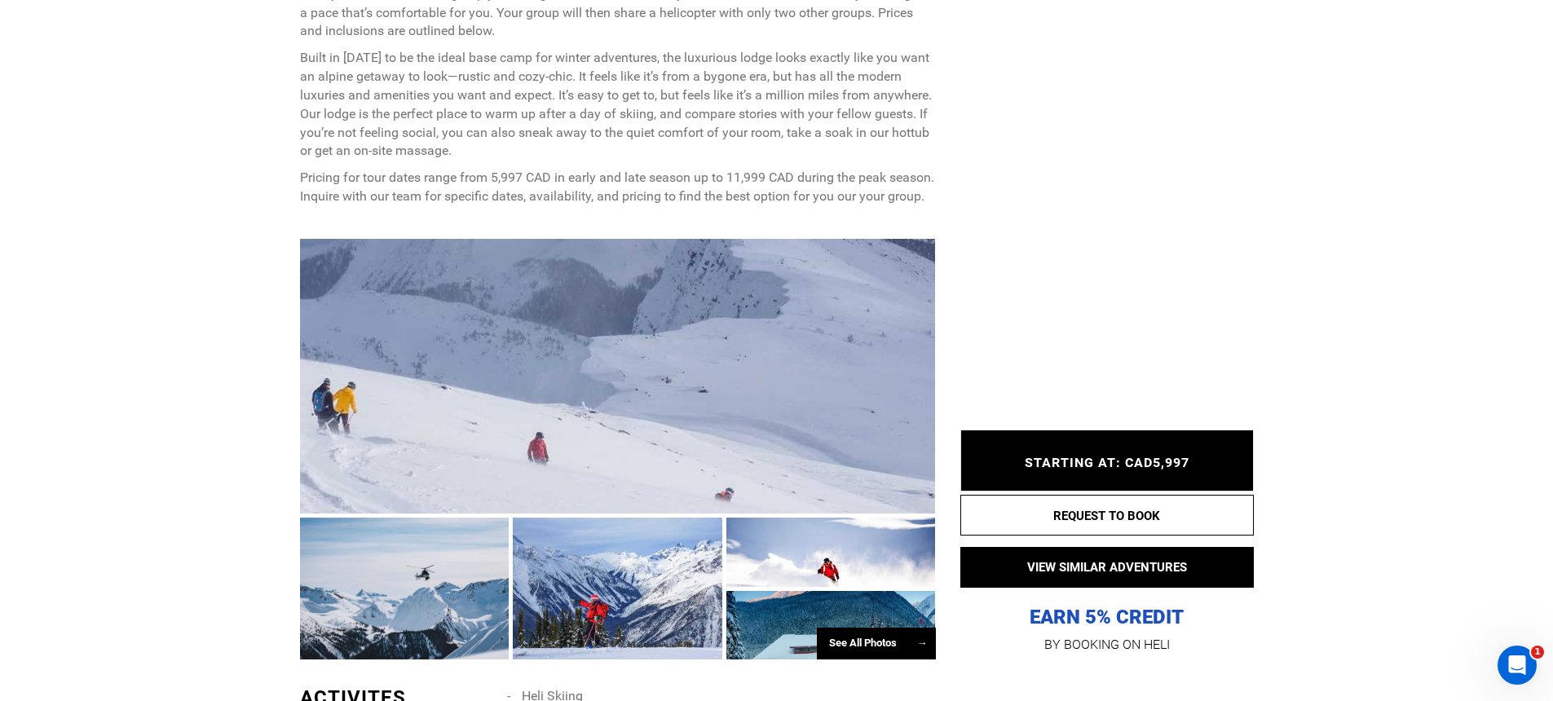
scroll to position [850, 0]
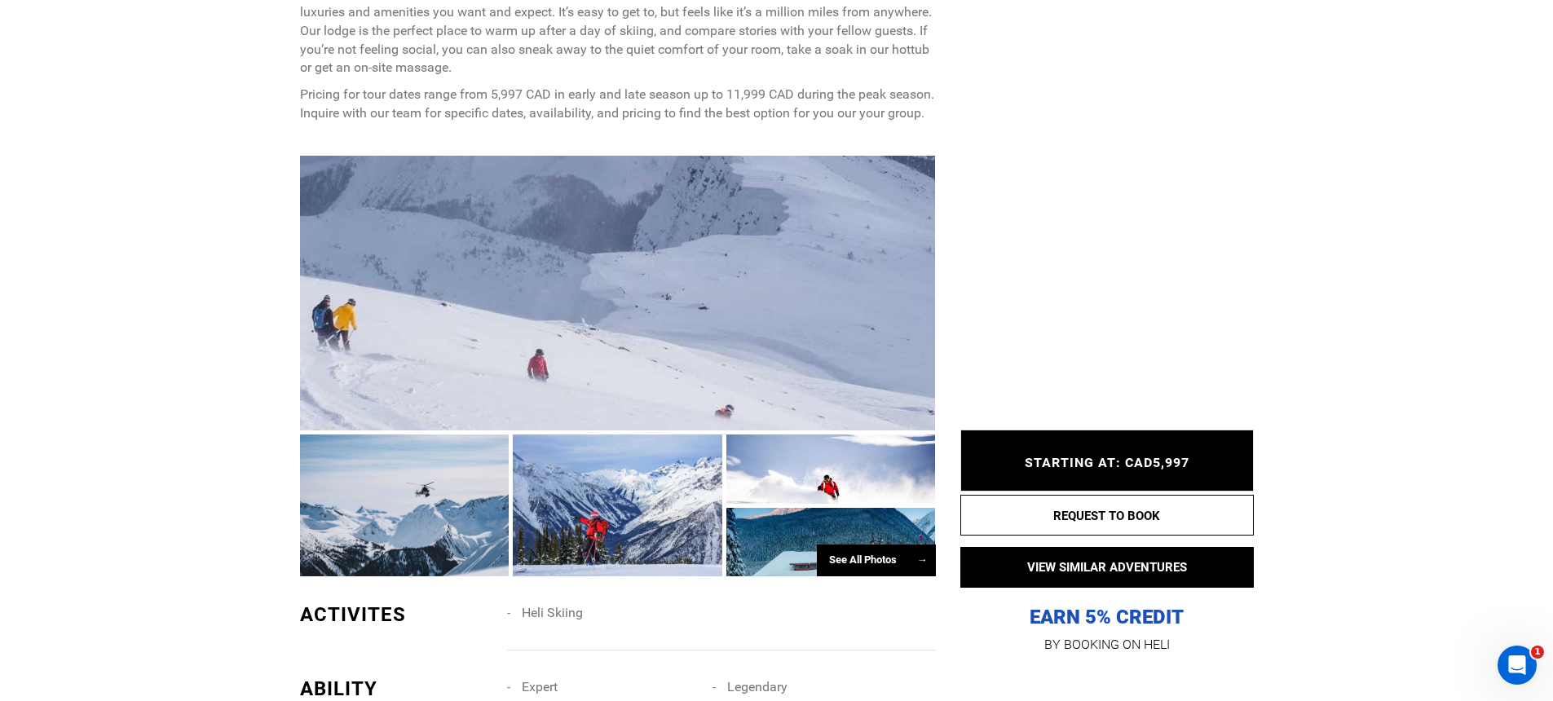
click at [535, 367] on div at bounding box center [618, 293] width 636 height 275
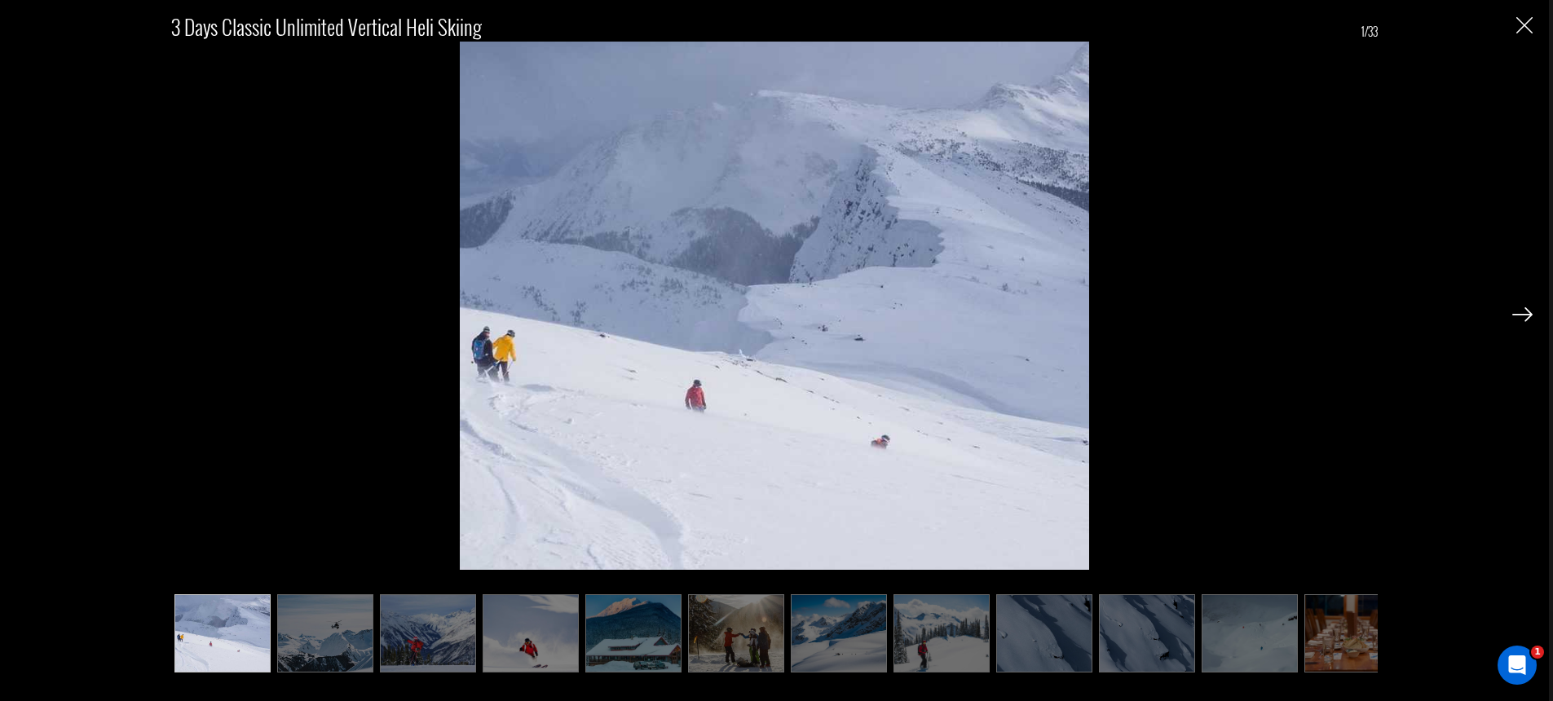
click at [308, 616] on img at bounding box center [325, 633] width 96 height 79
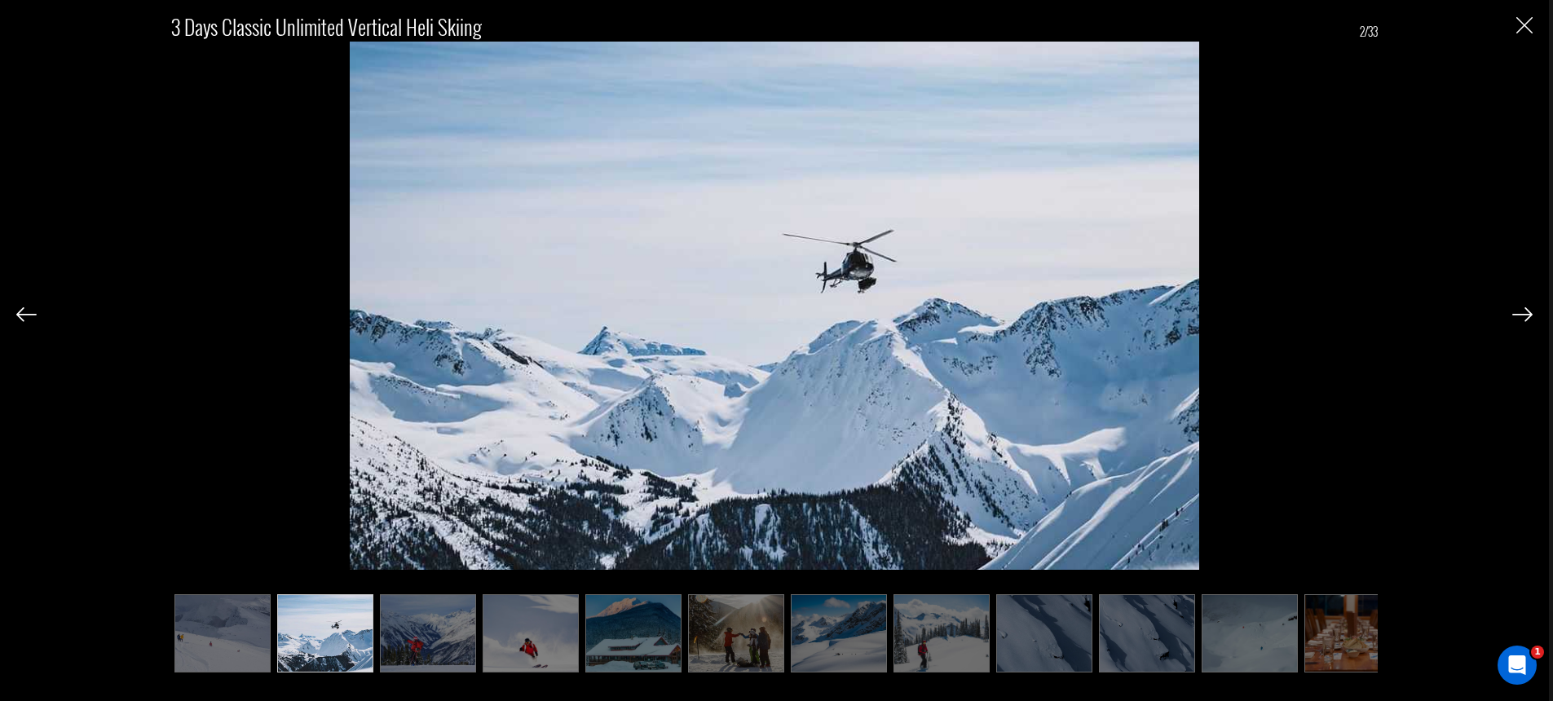
click at [457, 627] on img at bounding box center [428, 633] width 96 height 79
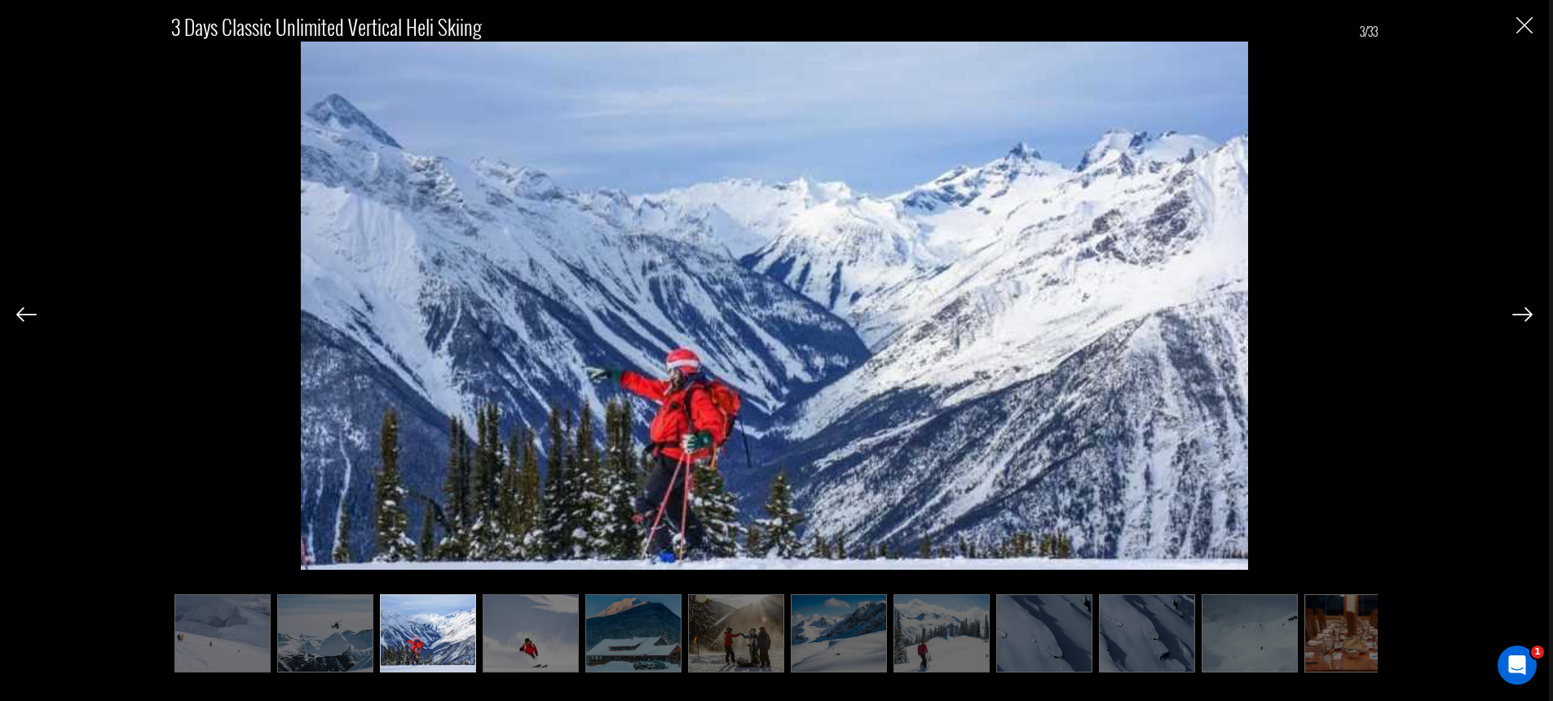
click at [531, 624] on img at bounding box center [531, 633] width 96 height 79
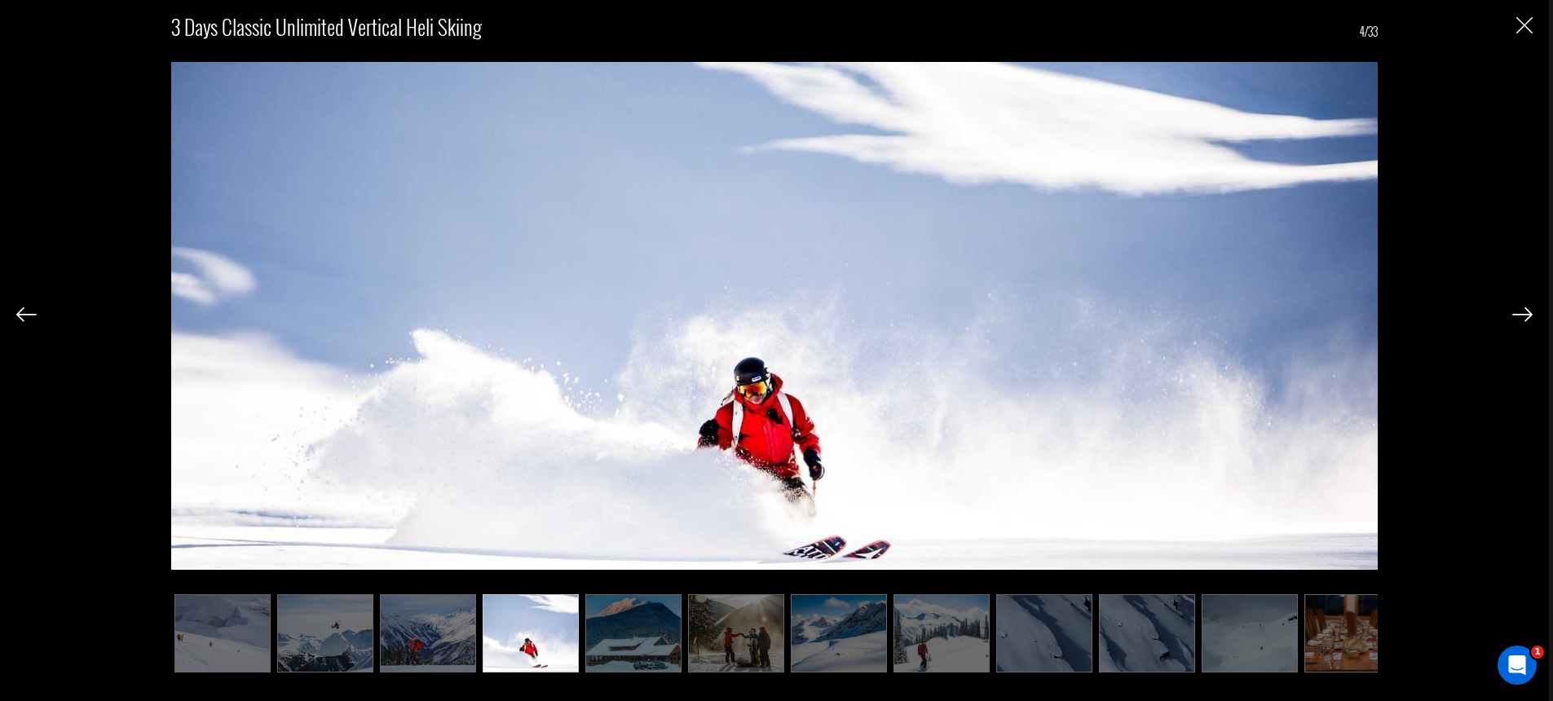
click at [585, 626] on img at bounding box center [633, 633] width 96 height 79
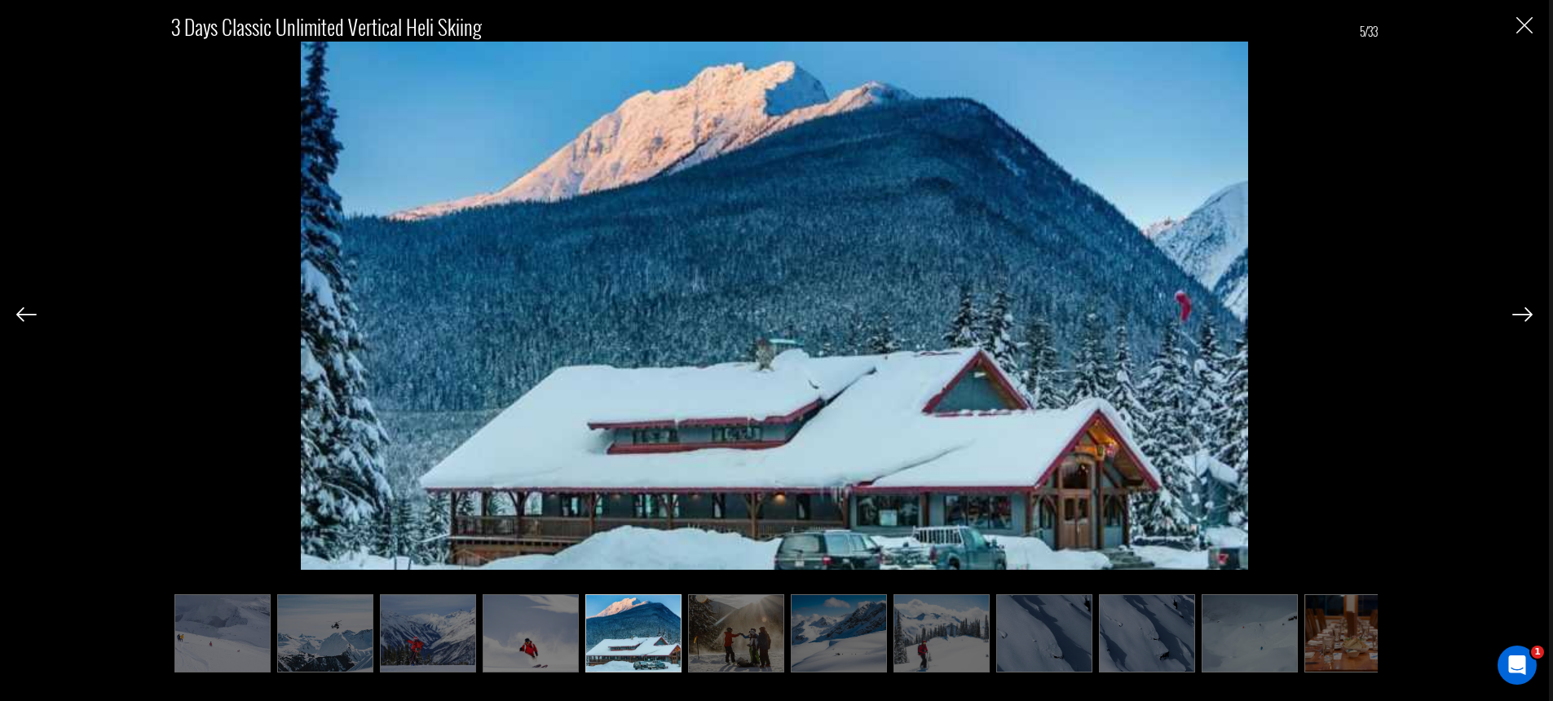
click at [713, 636] on img at bounding box center [736, 633] width 96 height 79
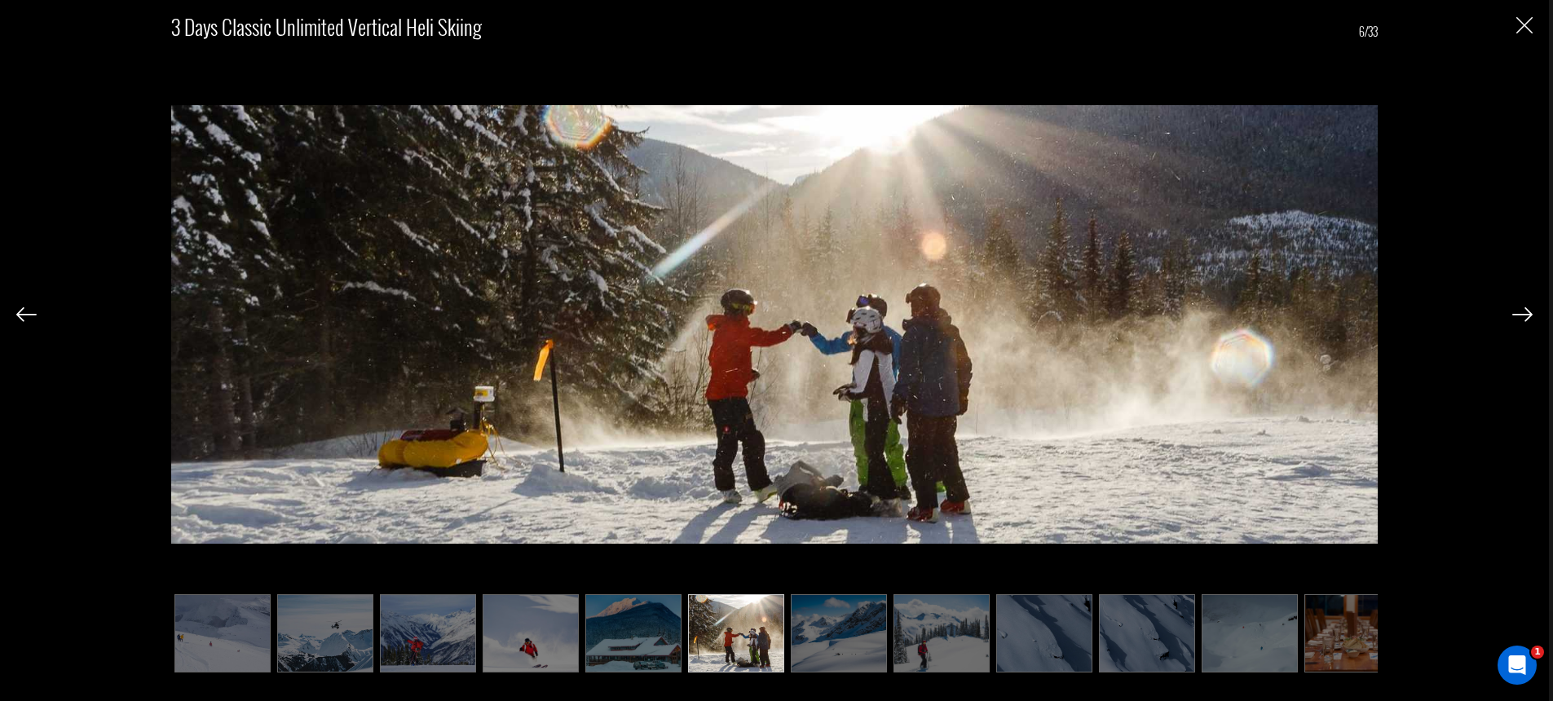
click at [597, 640] on img at bounding box center [633, 633] width 96 height 79
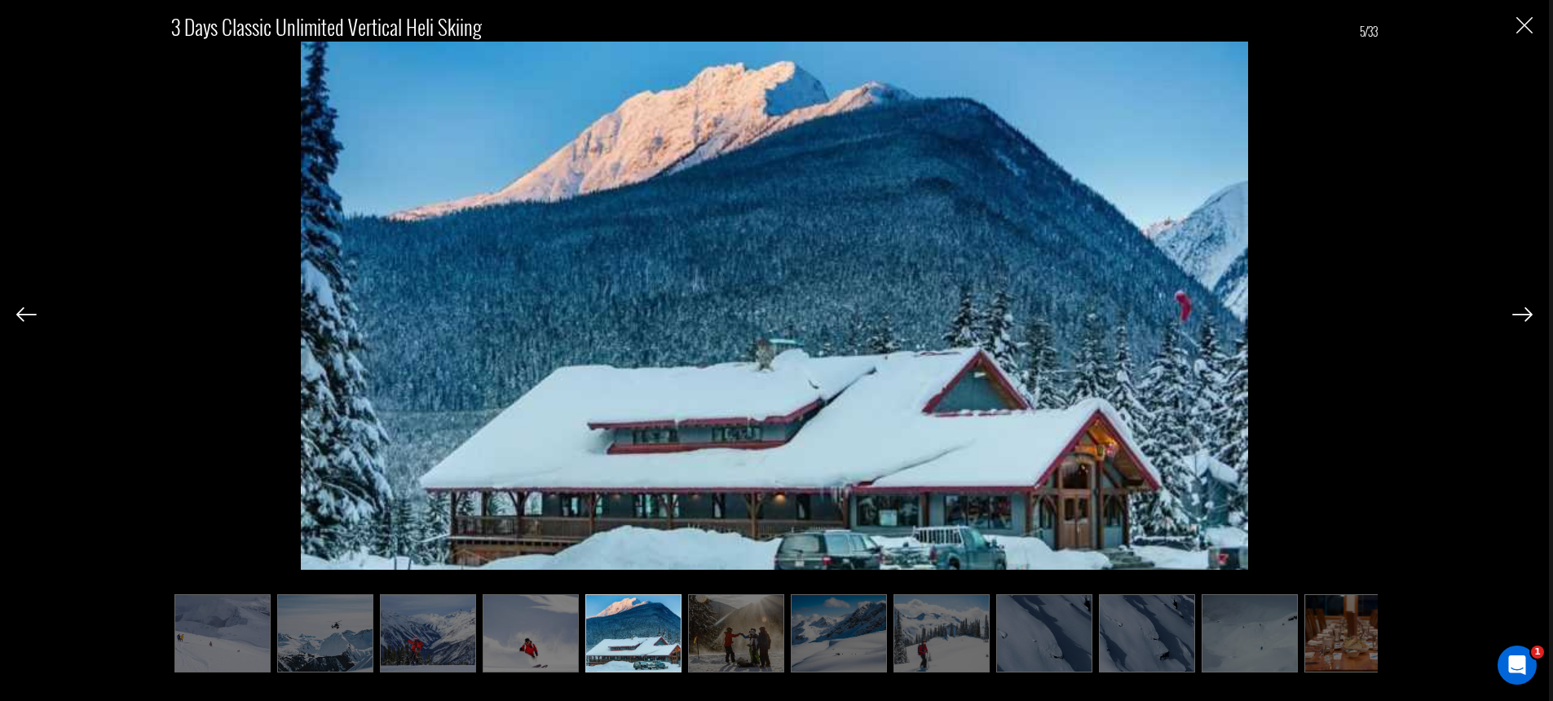
click at [1507, 29] on div "3 Days Classic Unlimited Vertical Heli Skiing 5/33" at bounding box center [774, 333] width 1516 height 666
click at [1521, 20] on img "Close" at bounding box center [1524, 25] width 16 height 16
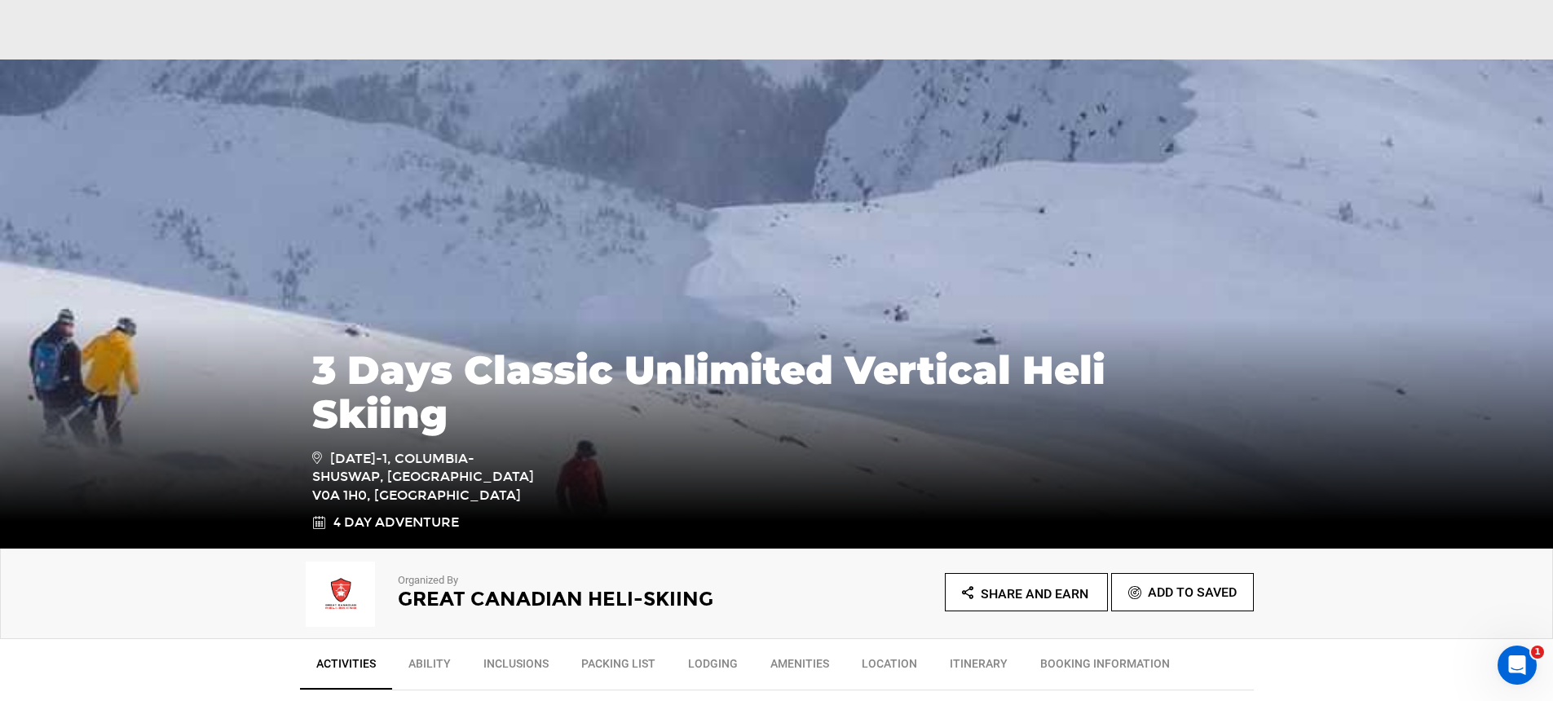
scroll to position [1071, 0]
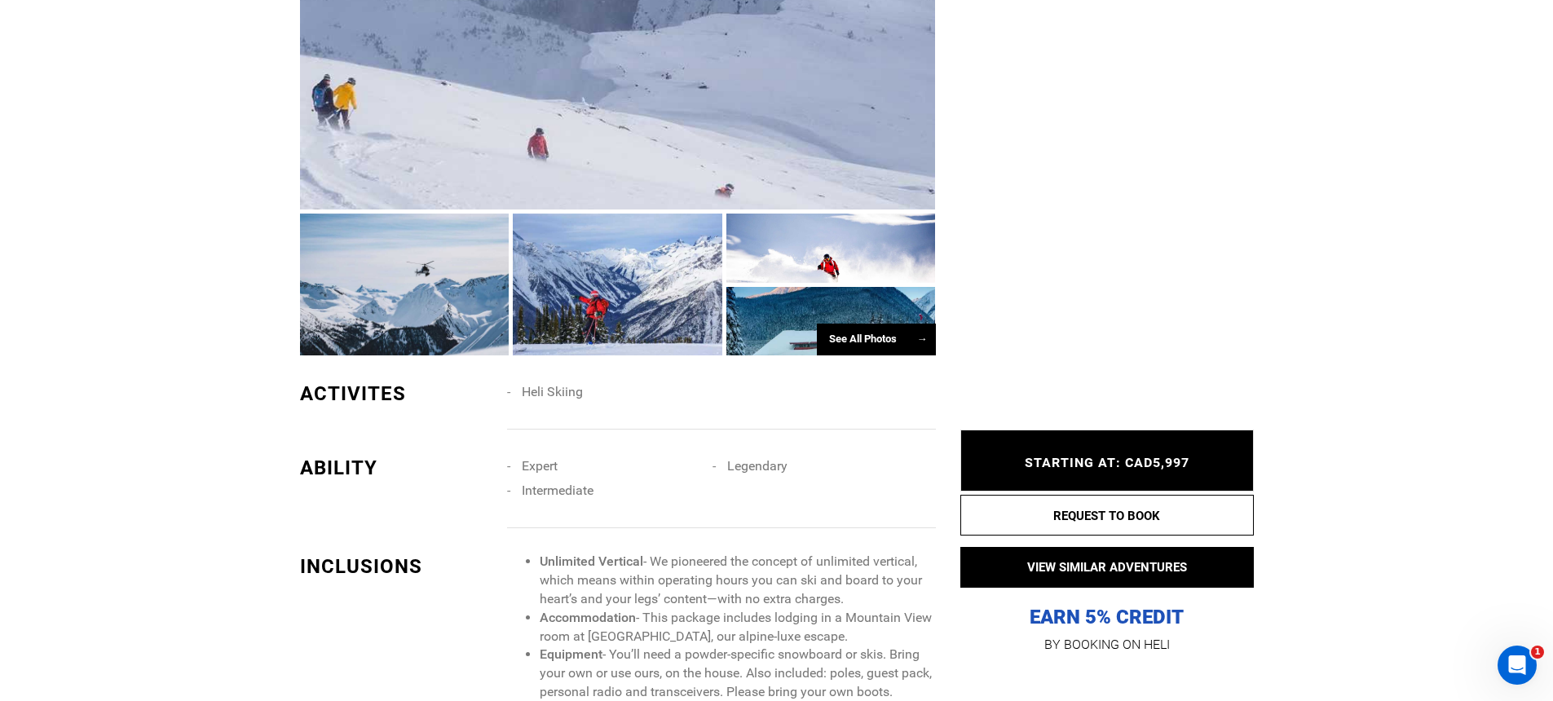
click at [461, 197] on div at bounding box center [618, 72] width 636 height 275
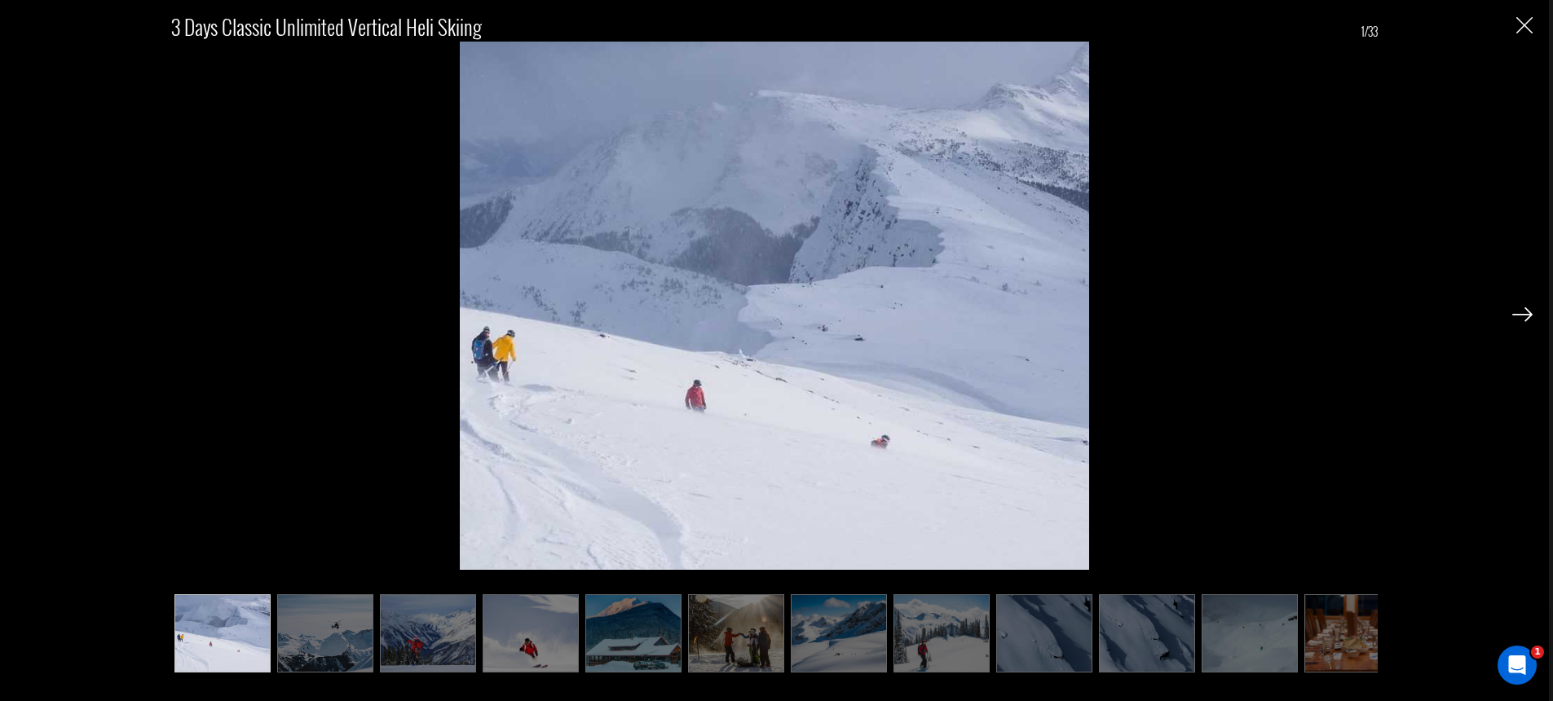
click at [1514, 315] on img at bounding box center [1522, 314] width 20 height 15
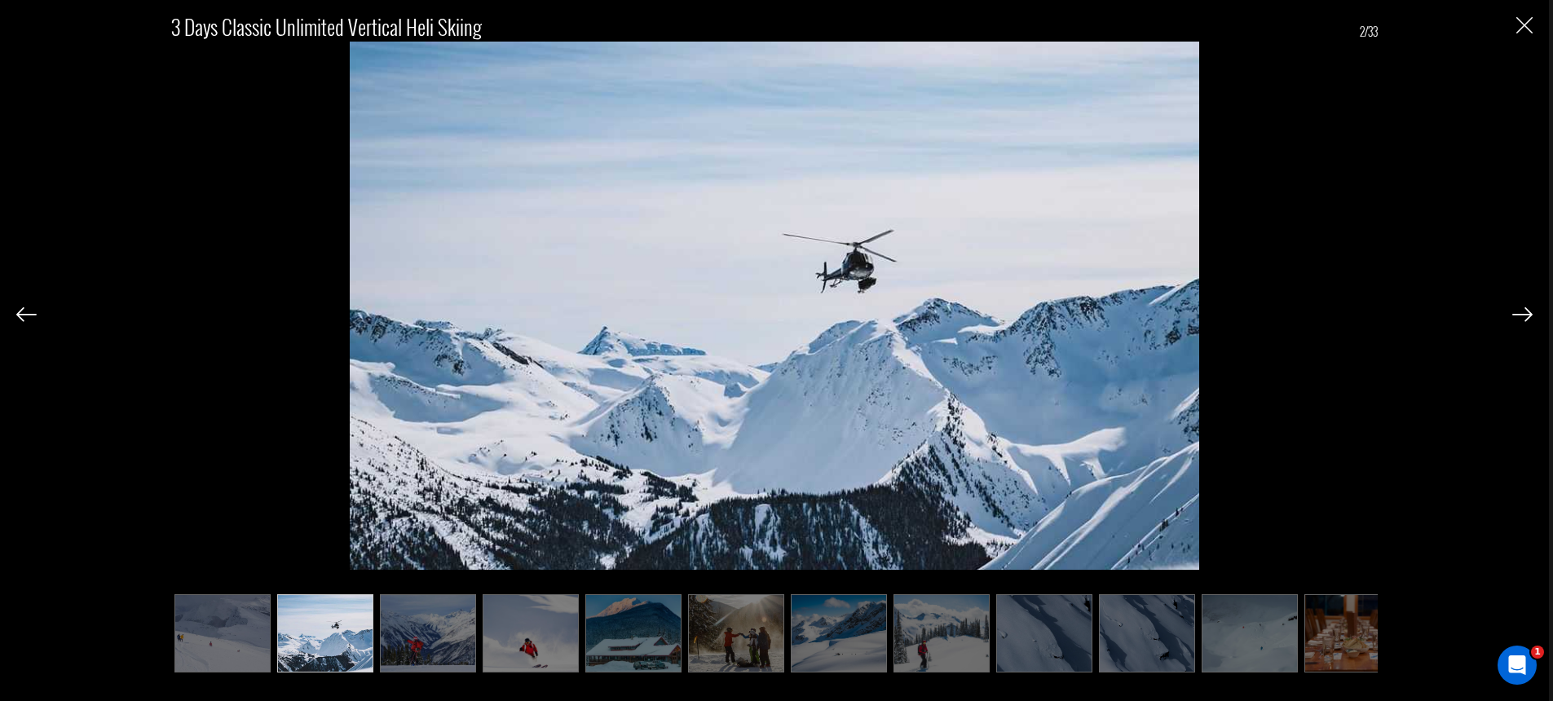
click at [1525, 313] on img at bounding box center [1522, 314] width 20 height 15
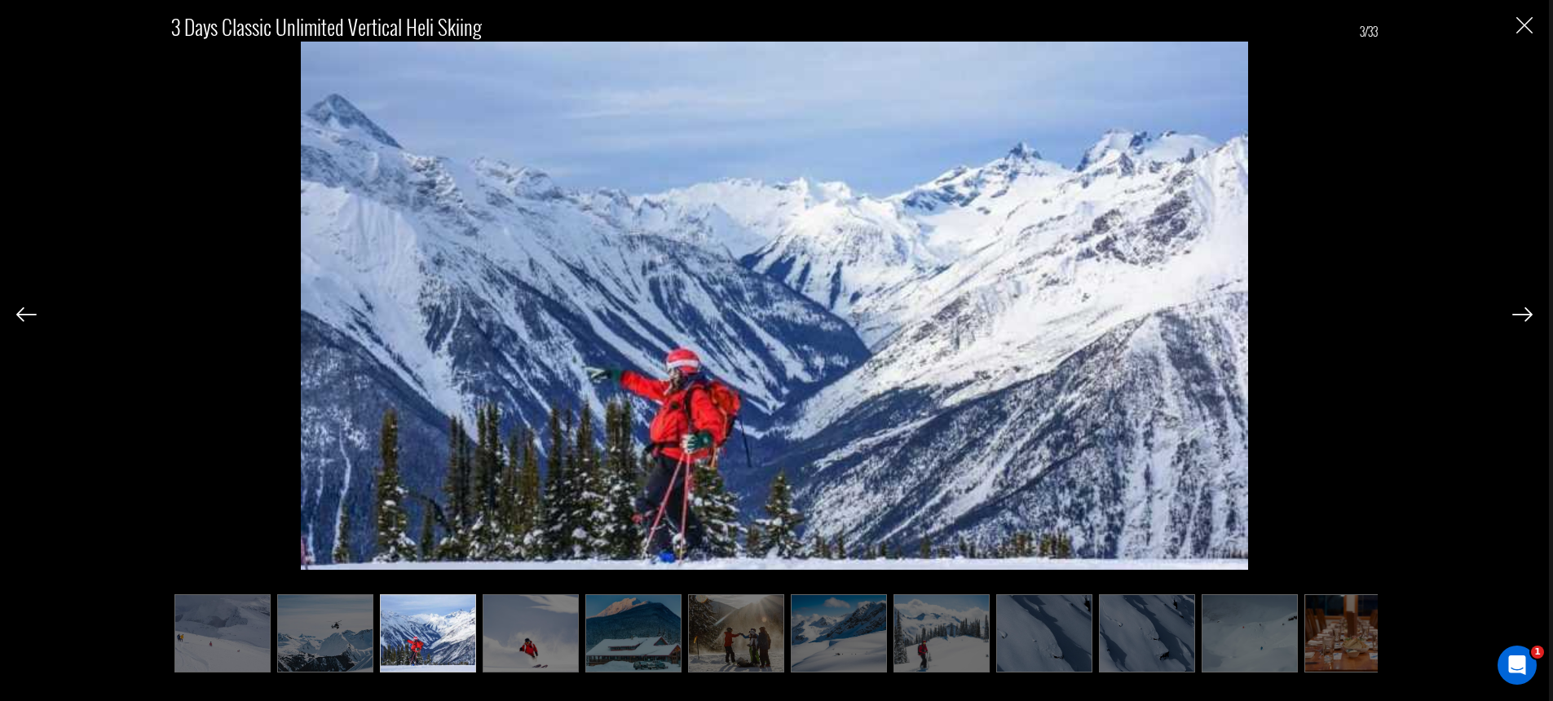
click at [1525, 313] on img at bounding box center [1522, 314] width 20 height 15
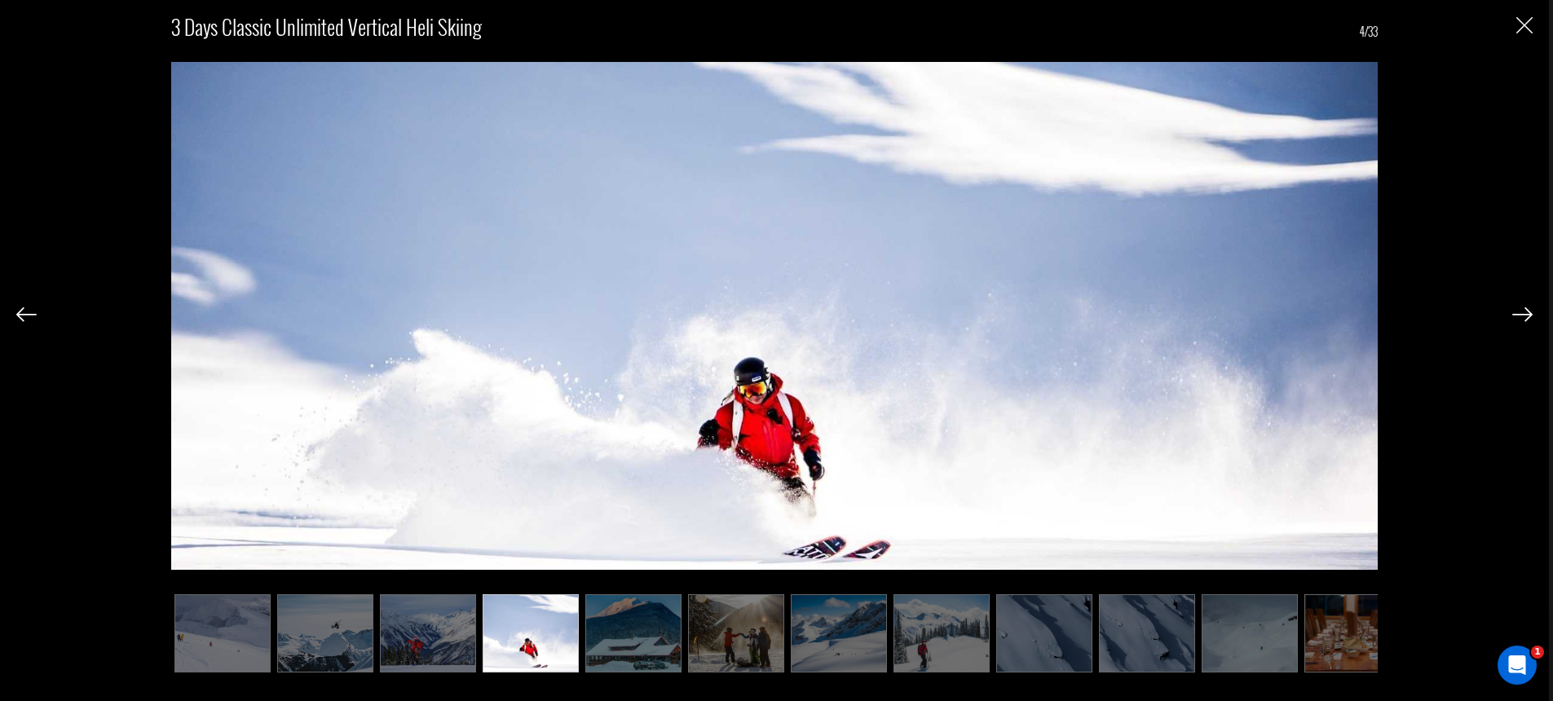
click at [1525, 313] on img at bounding box center [1522, 314] width 20 height 15
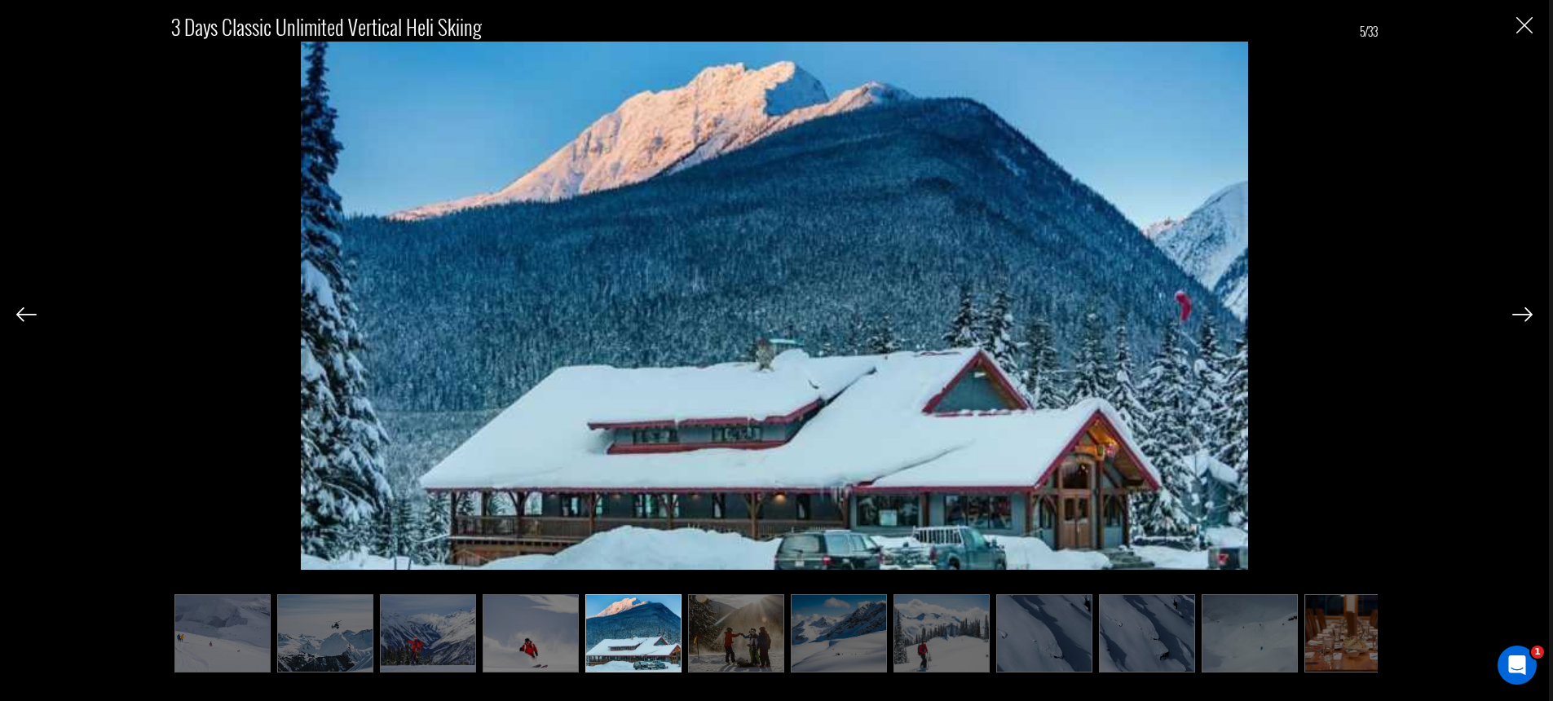
click at [1525, 313] on img at bounding box center [1522, 314] width 20 height 15
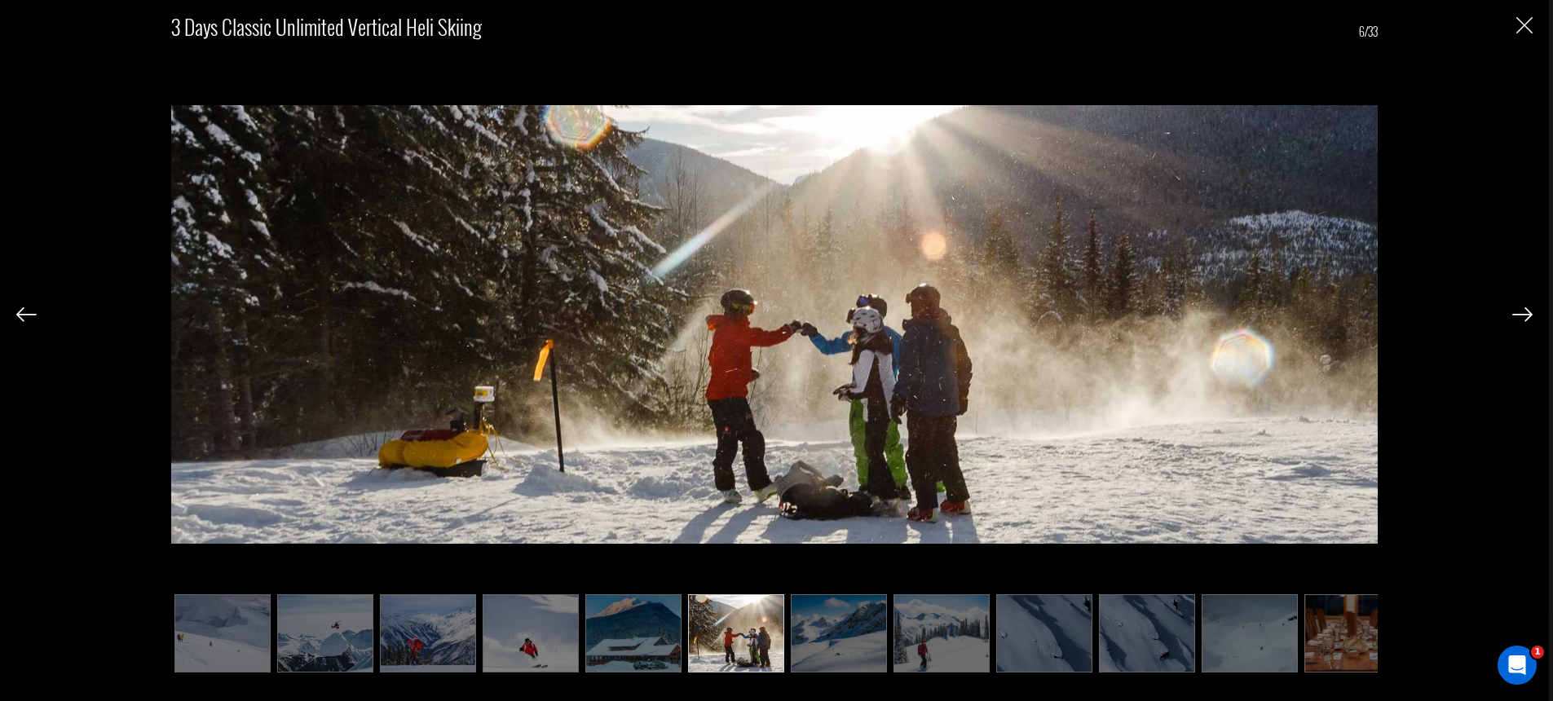
click at [1525, 313] on img at bounding box center [1522, 314] width 20 height 15
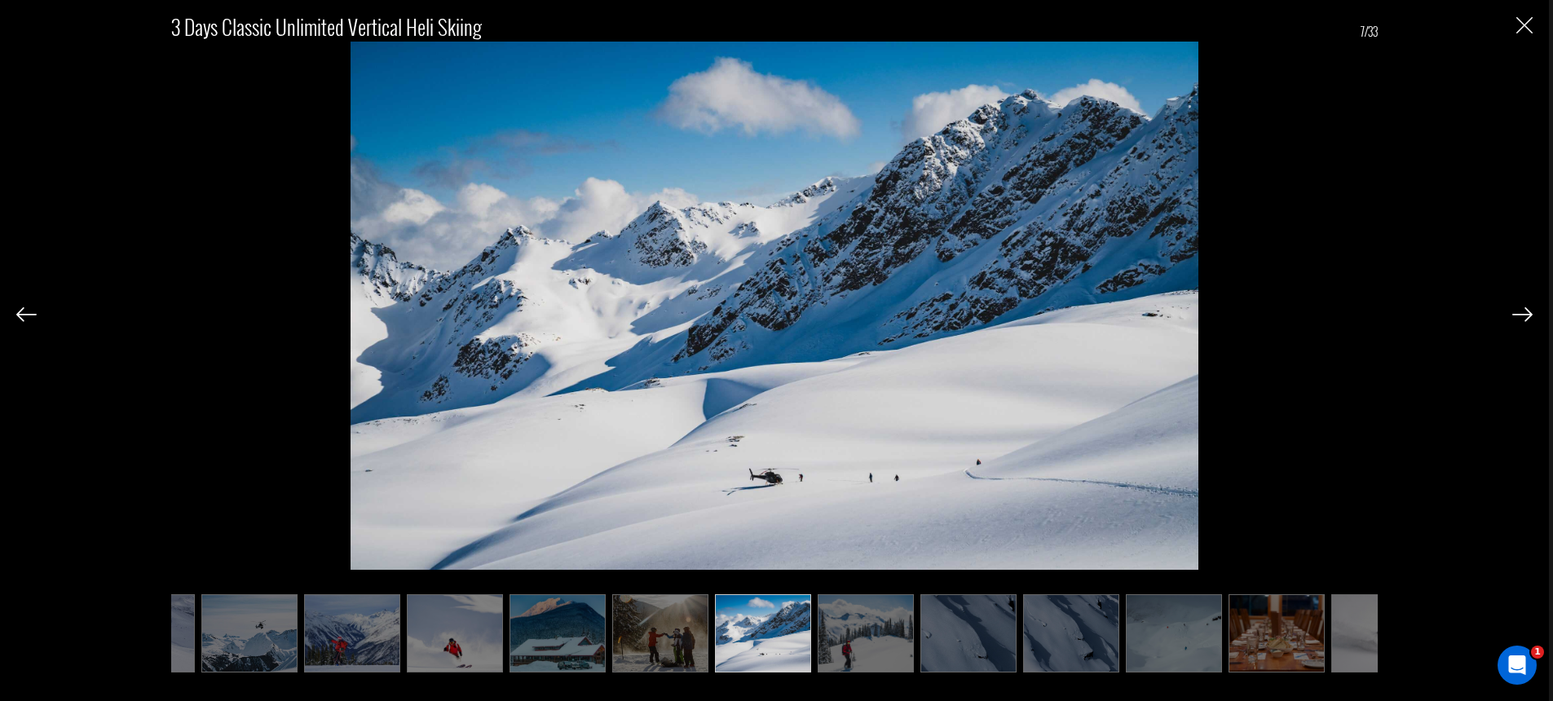
scroll to position [0, 82]
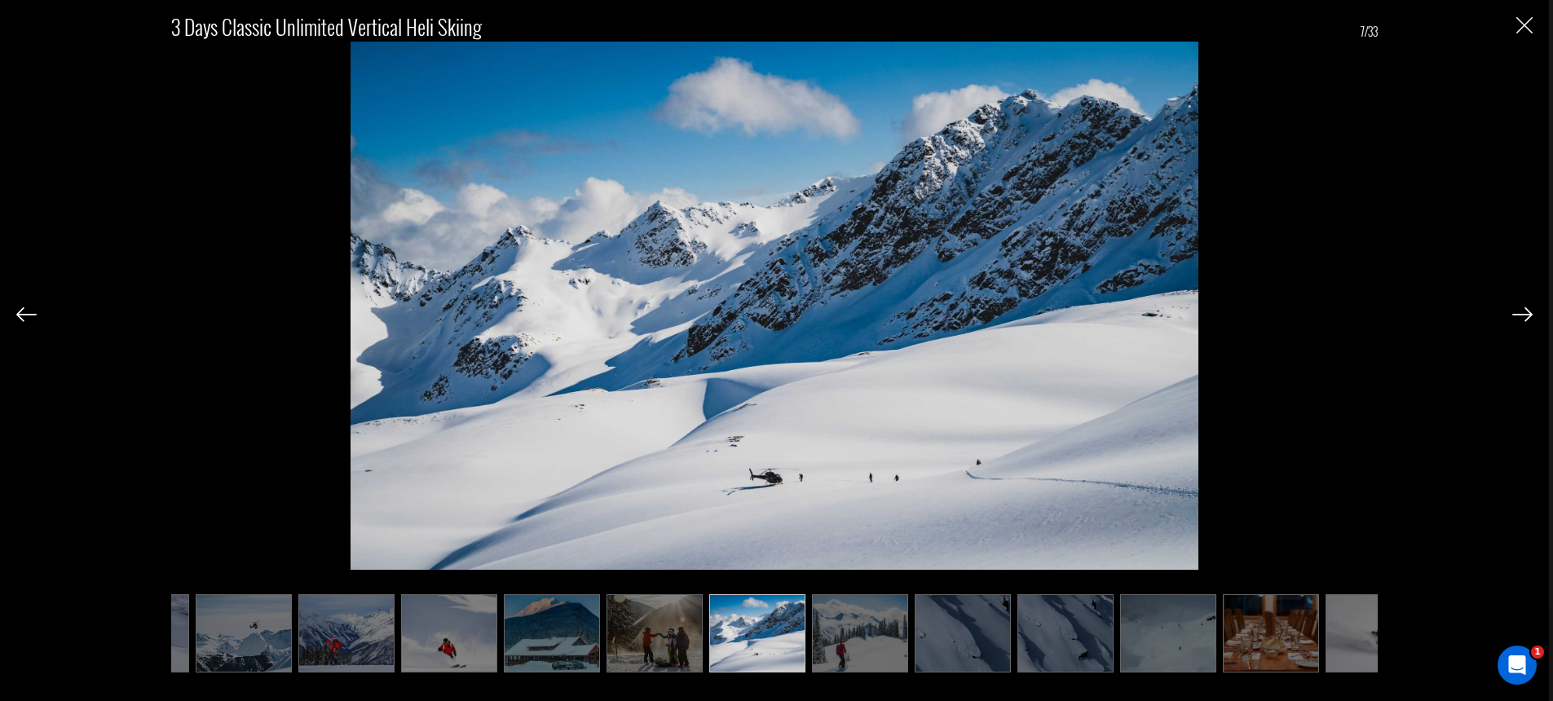
click at [1522, 317] on img at bounding box center [1522, 314] width 20 height 15
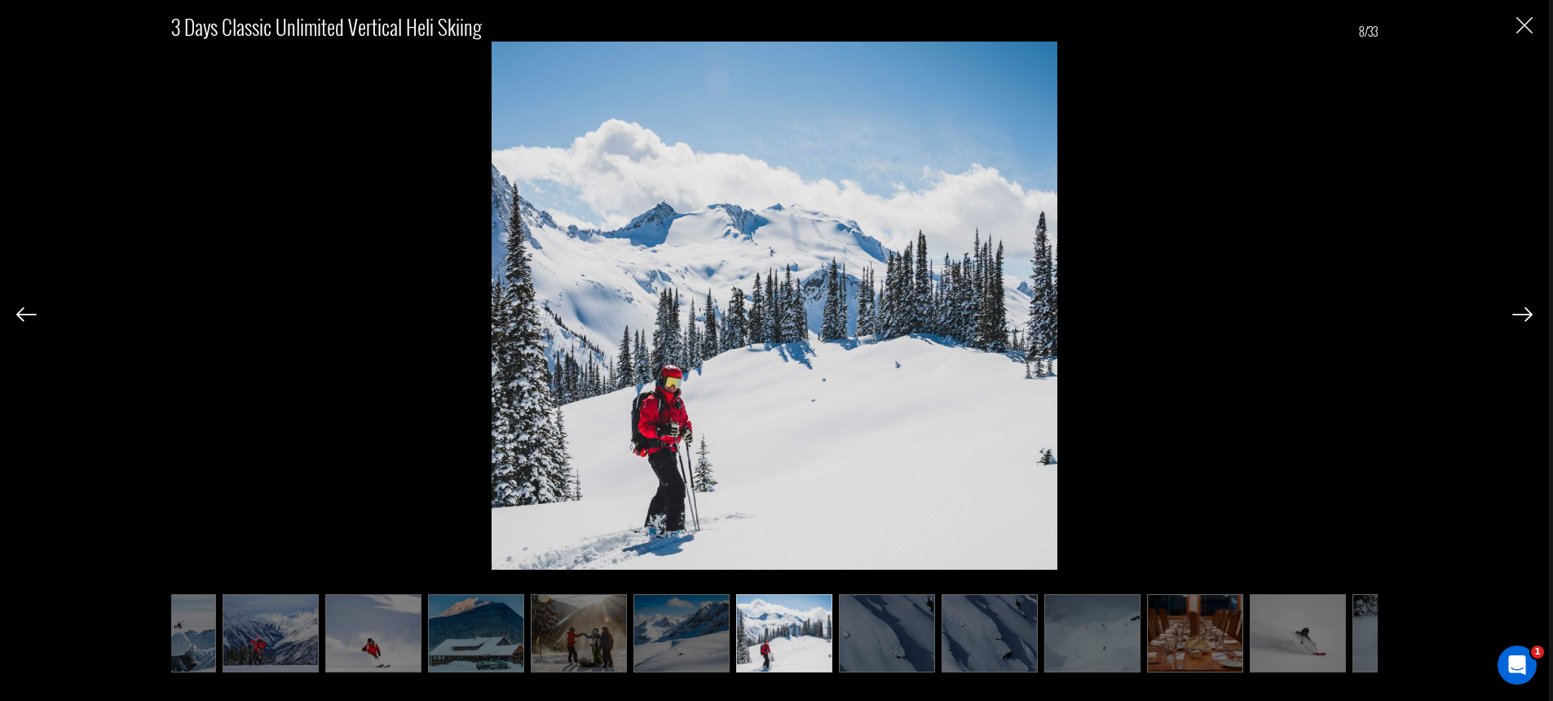
click at [1520, 314] on img at bounding box center [1522, 314] width 20 height 15
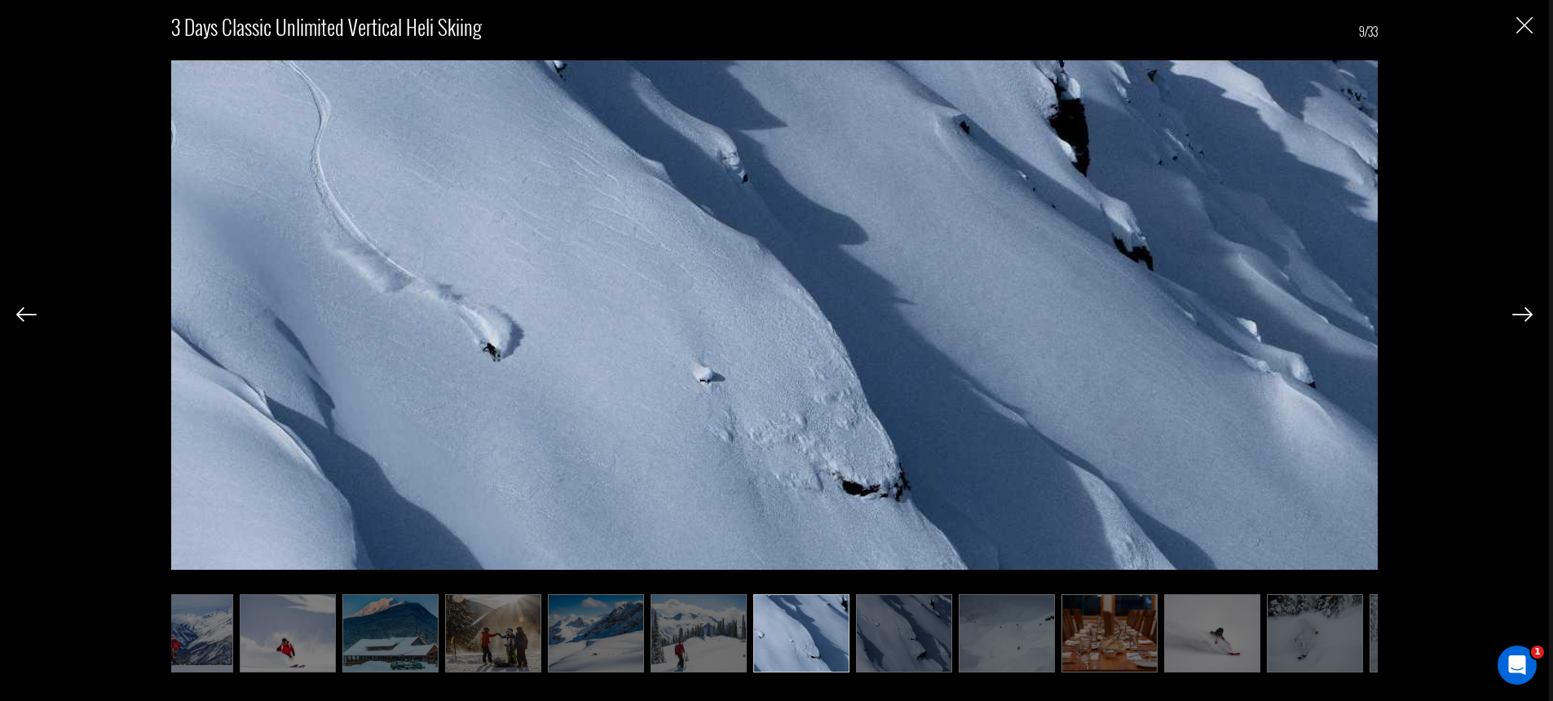
click at [1521, 314] on img at bounding box center [1522, 314] width 20 height 15
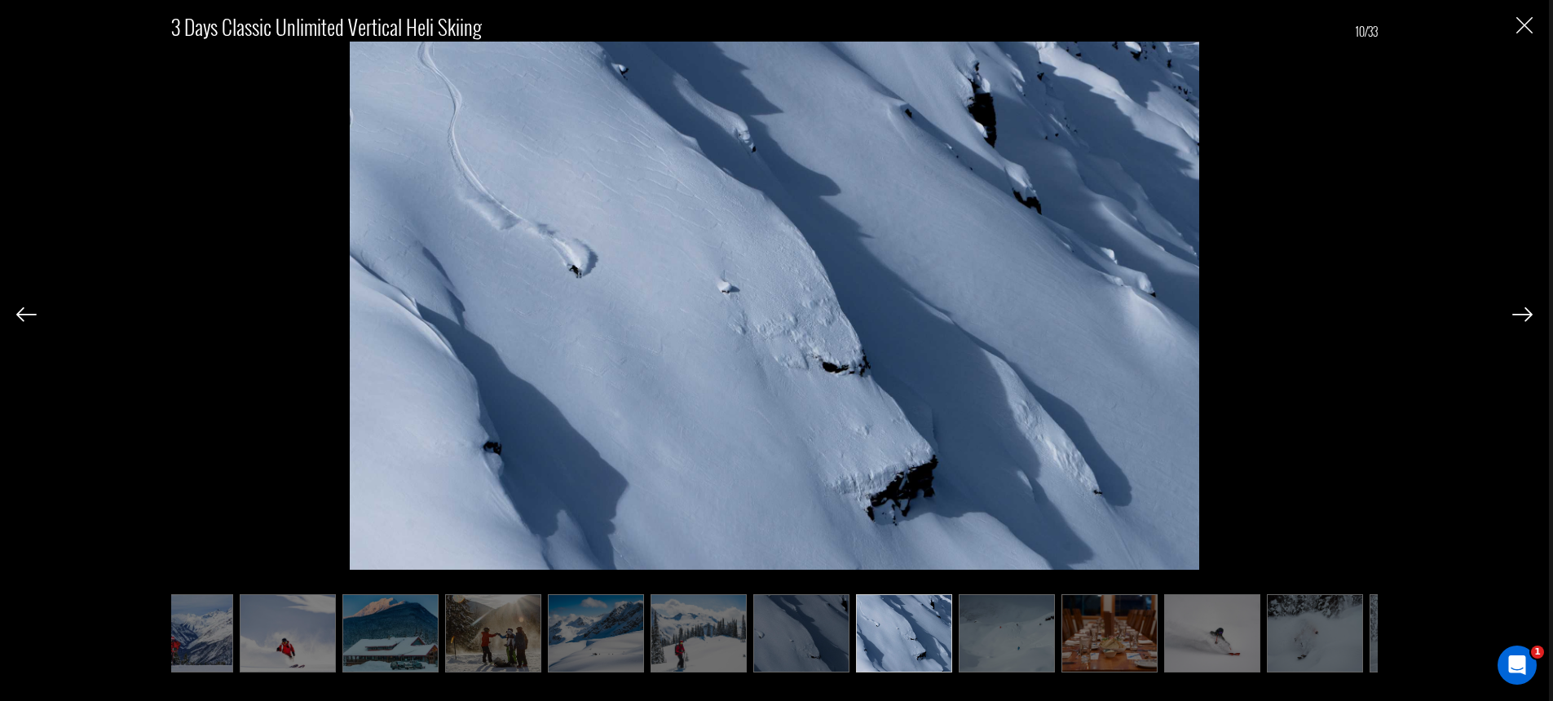
click at [1521, 314] on img at bounding box center [1522, 314] width 20 height 15
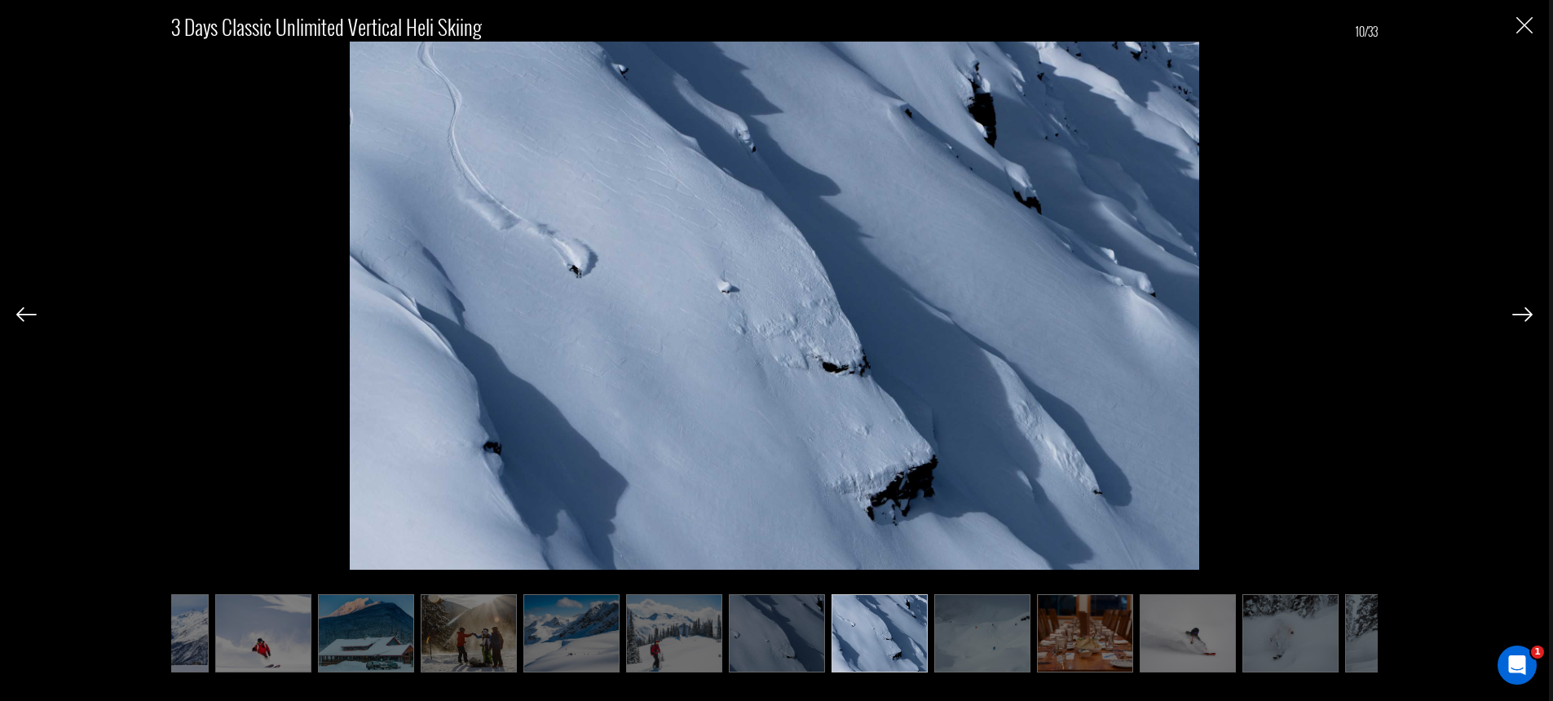
click at [1521, 314] on img at bounding box center [1522, 314] width 20 height 15
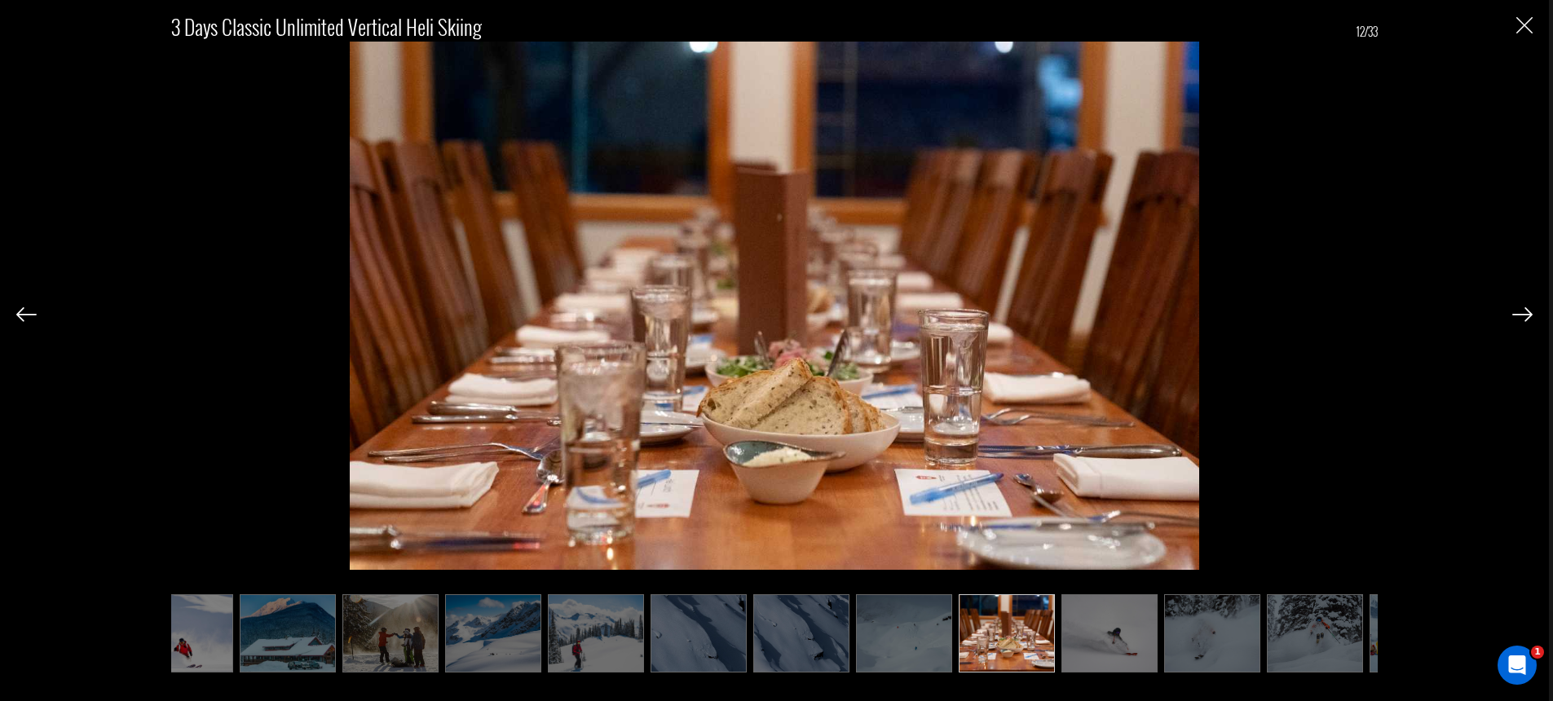
scroll to position [0, 349]
click at [1533, 22] on div "3 Days Classic Unlimited Vertical Heli Skiing 12/33" at bounding box center [774, 350] width 1549 height 701
click at [1521, 25] on img "Close" at bounding box center [1524, 25] width 16 height 16
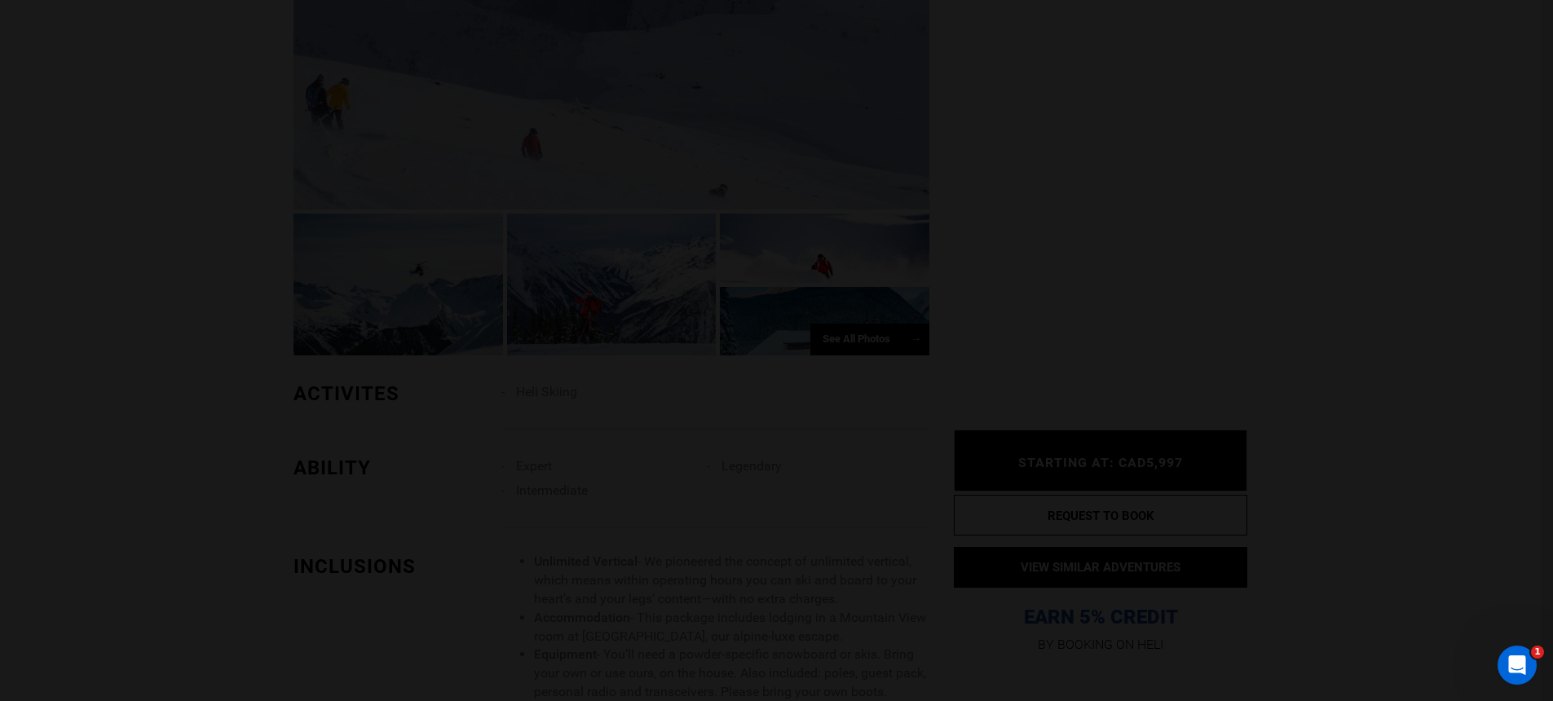
scroll to position [0, 0]
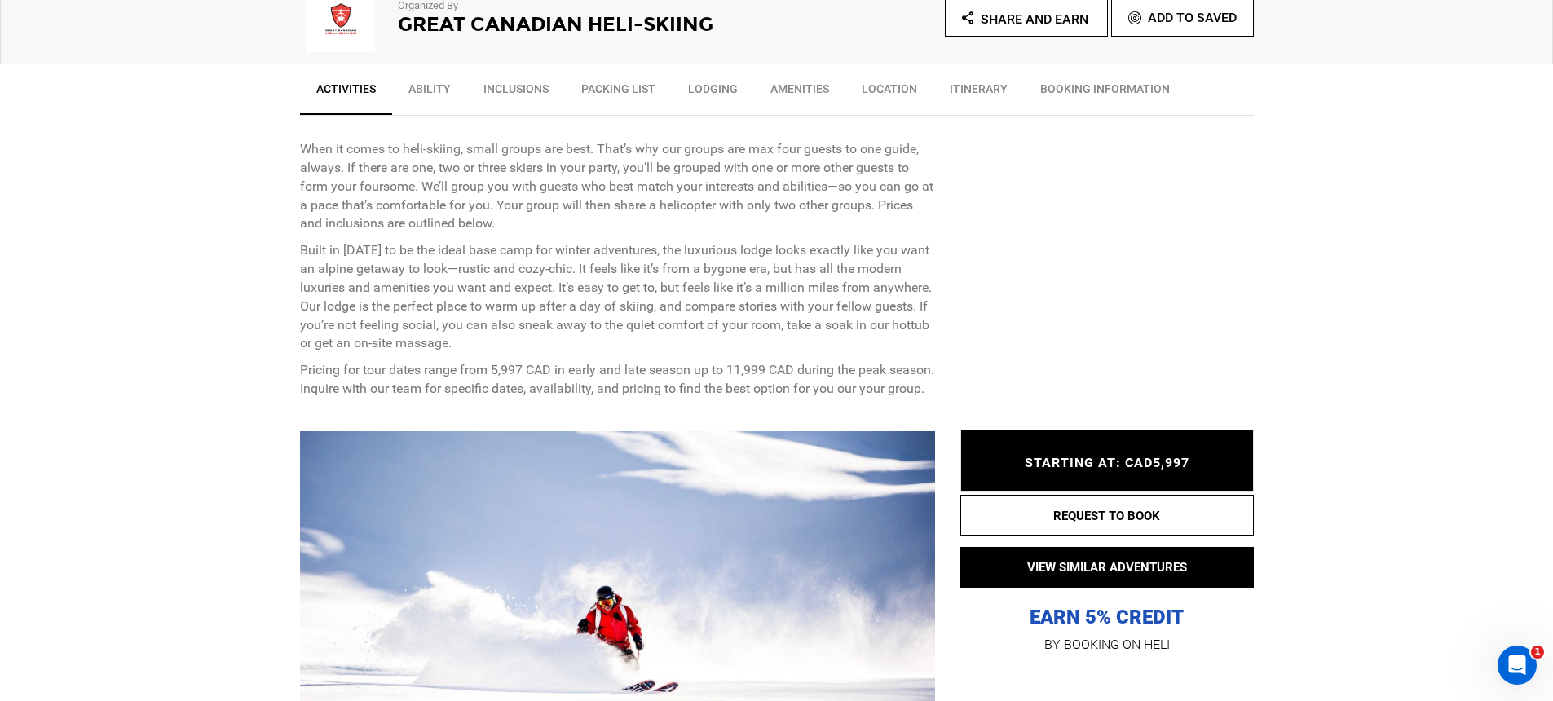
scroll to position [940, 0]
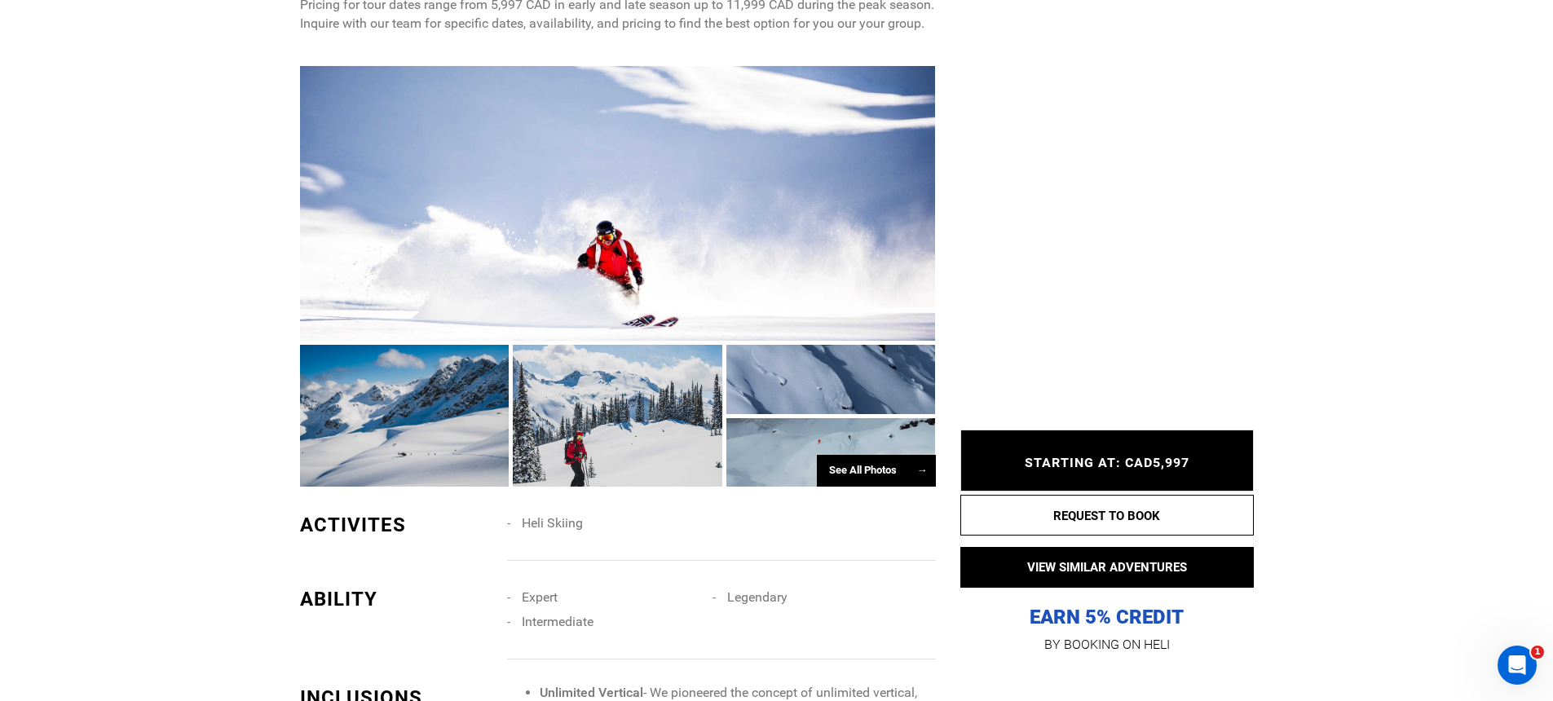
click at [555, 429] on div at bounding box center [618, 416] width 210 height 142
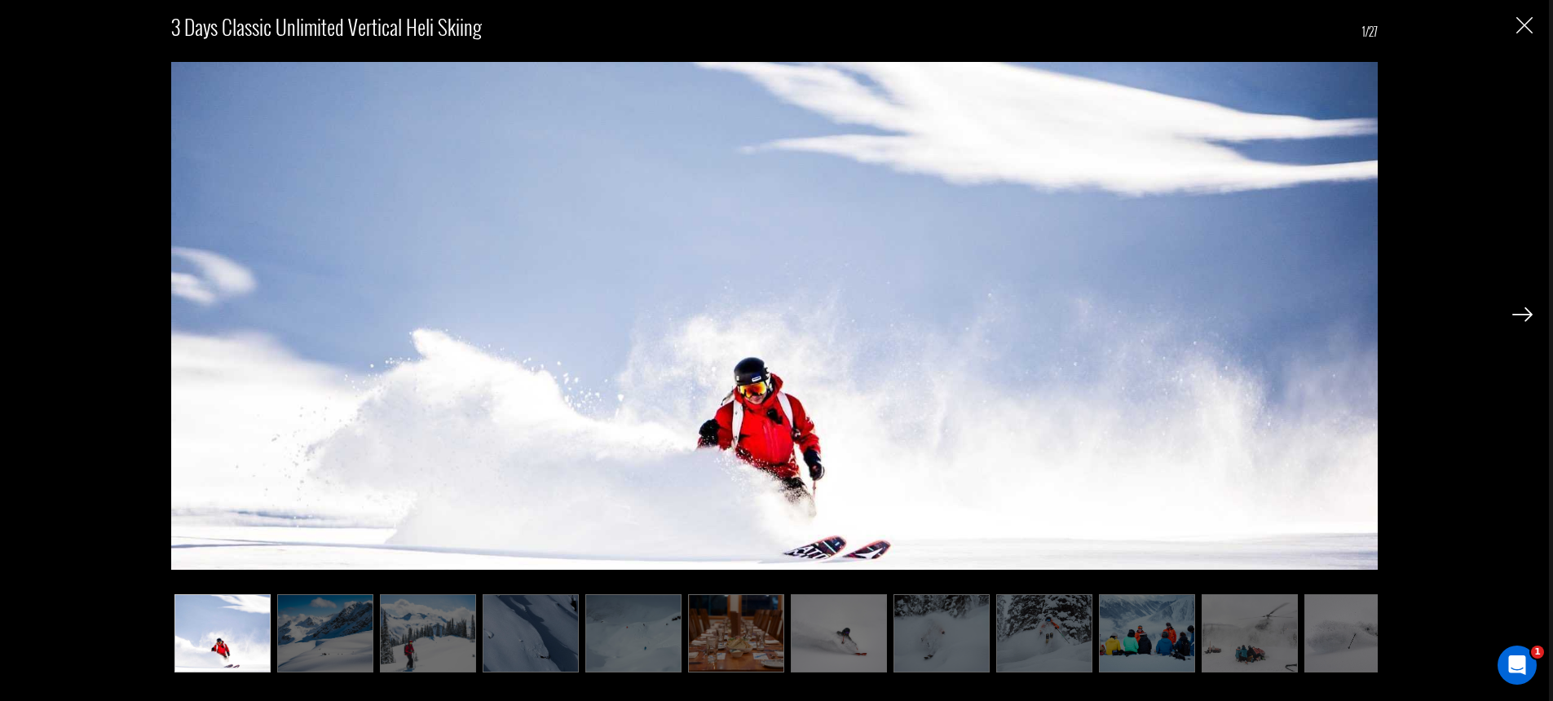
click at [1517, 312] on img at bounding box center [1522, 314] width 20 height 15
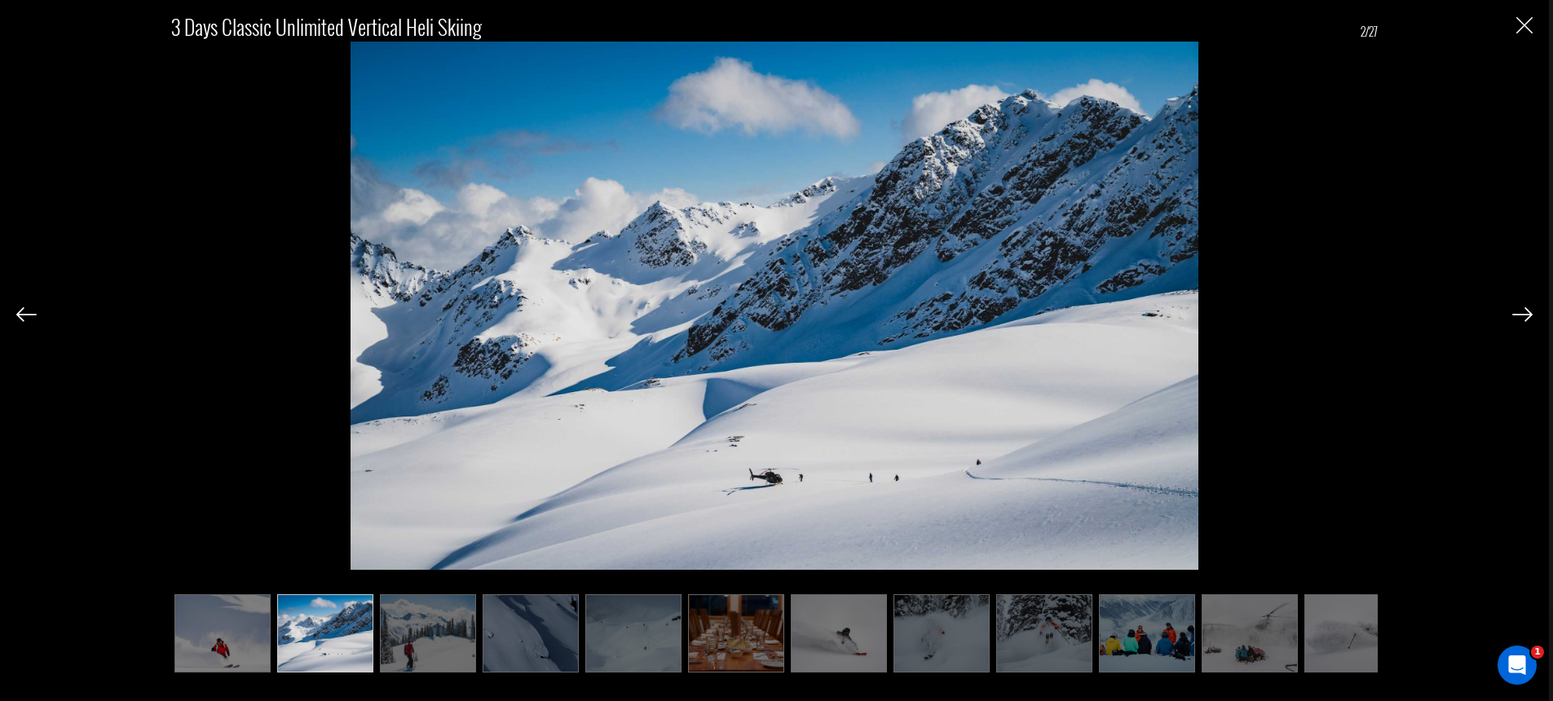
click at [1516, 309] on img at bounding box center [1522, 314] width 20 height 15
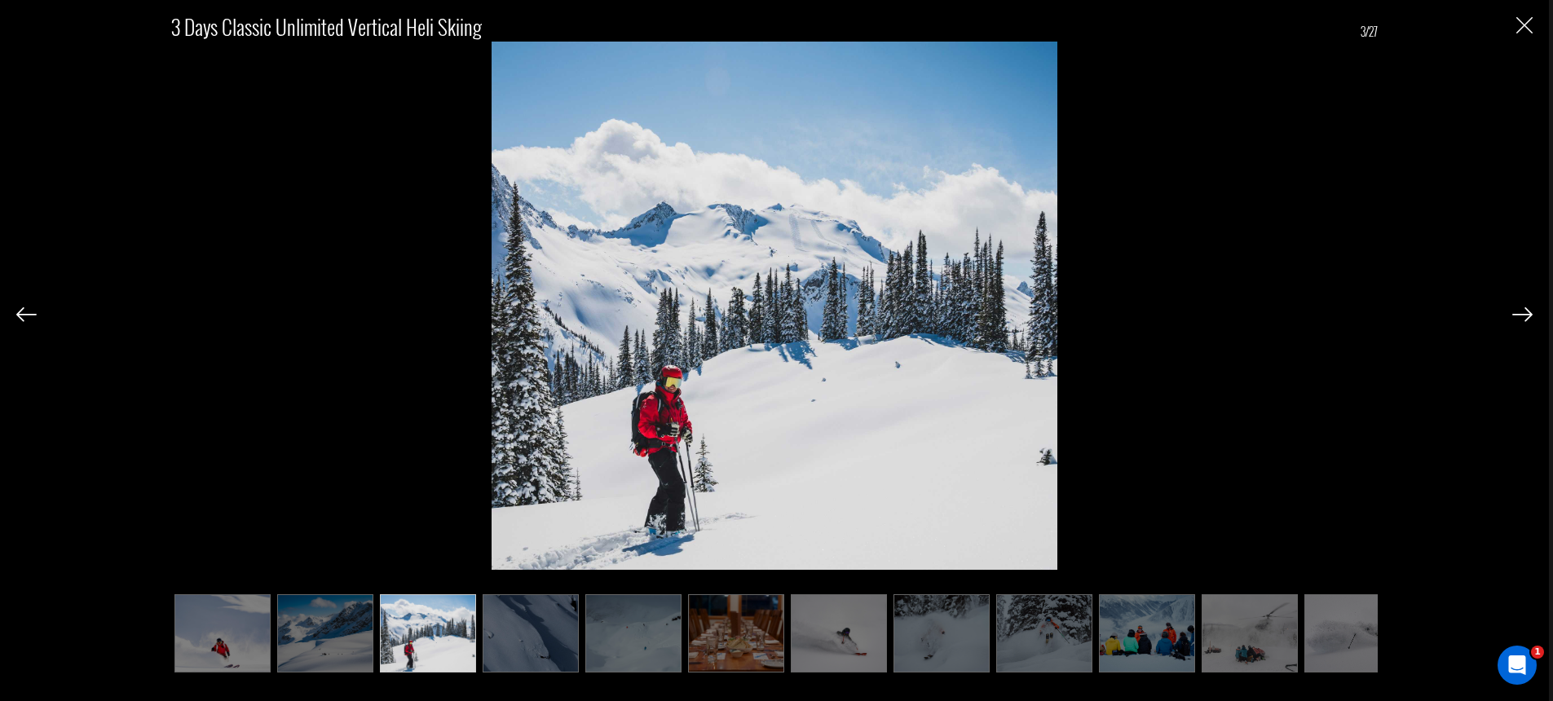
click at [1516, 309] on img at bounding box center [1522, 314] width 20 height 15
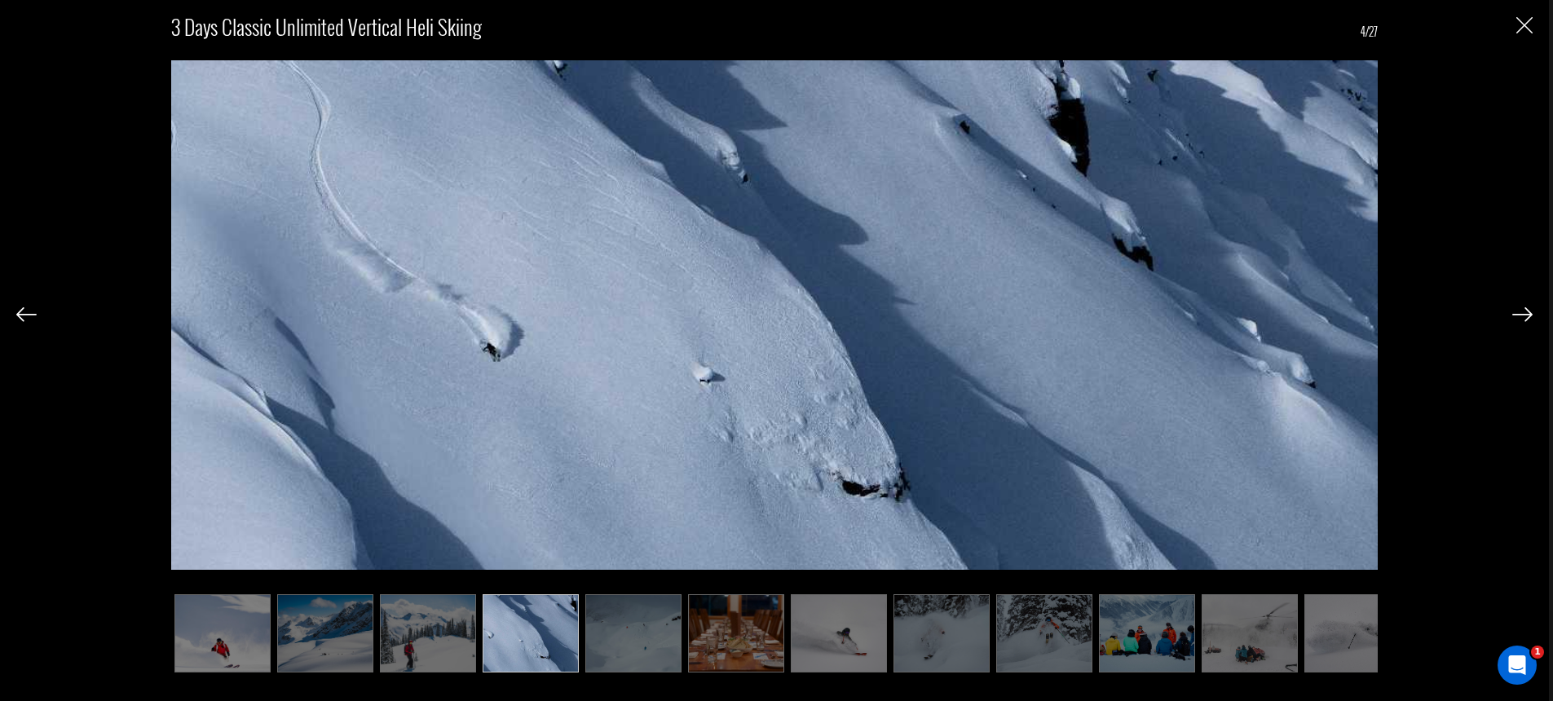
click at [1516, 309] on img at bounding box center [1522, 314] width 20 height 15
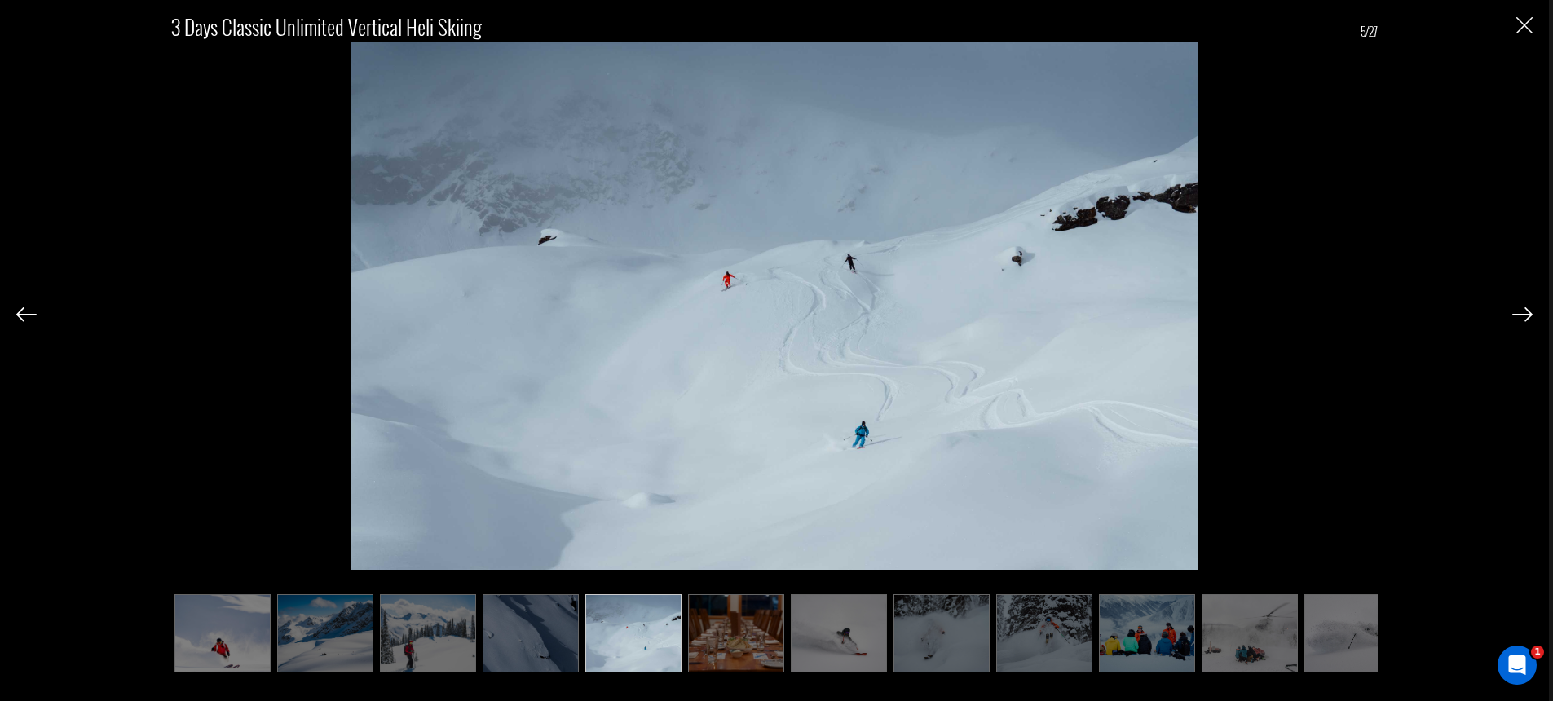
click at [1516, 309] on img at bounding box center [1522, 314] width 20 height 15
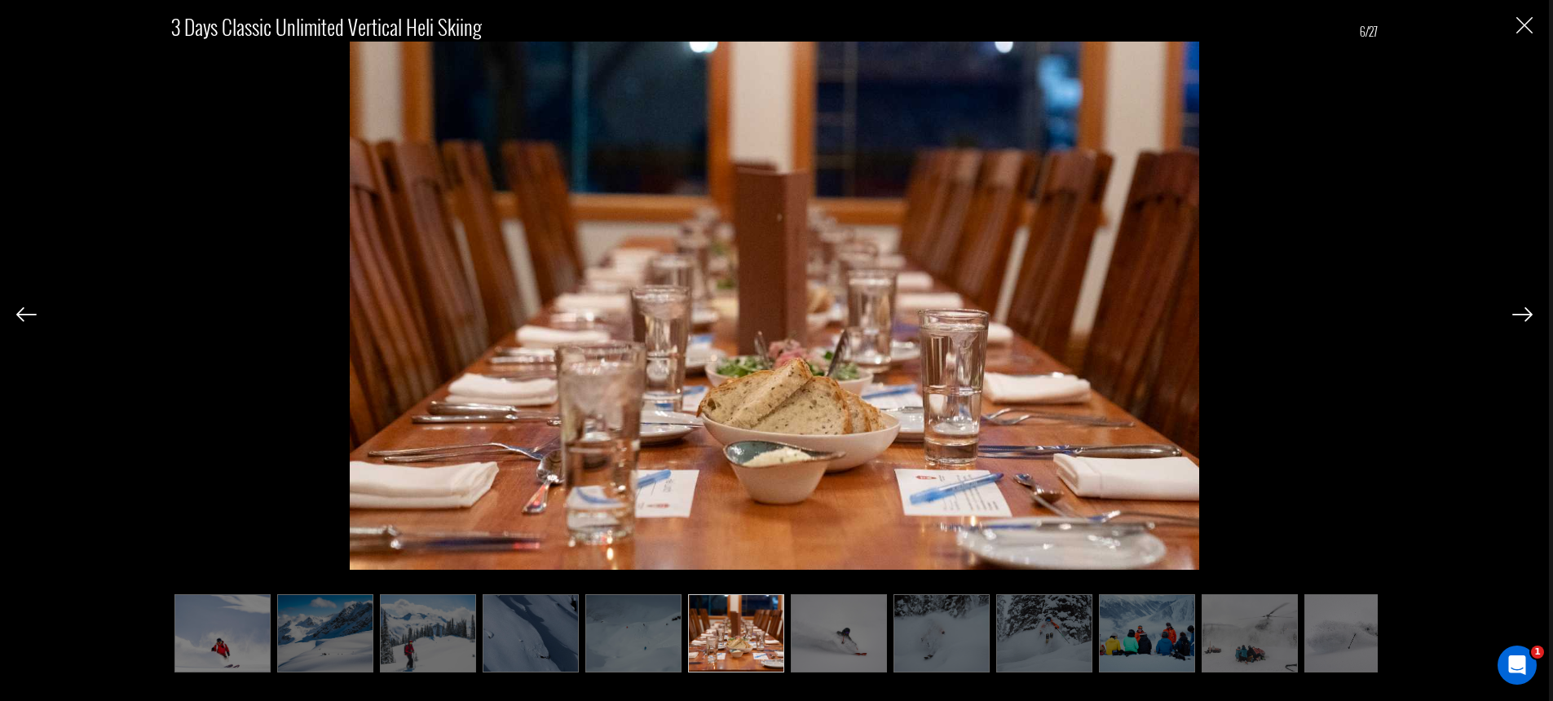
click at [1516, 309] on img at bounding box center [1522, 314] width 20 height 15
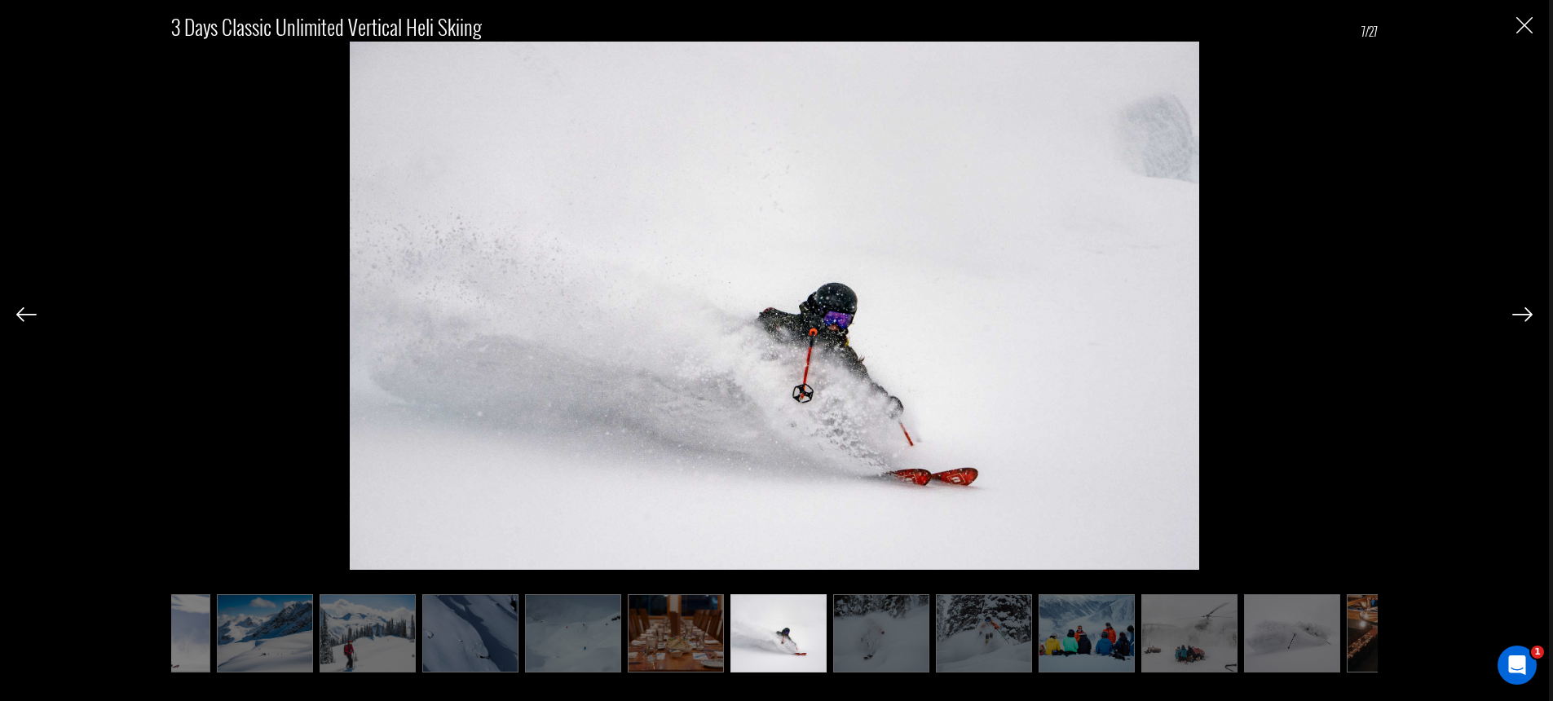
click at [1516, 309] on img at bounding box center [1522, 314] width 20 height 15
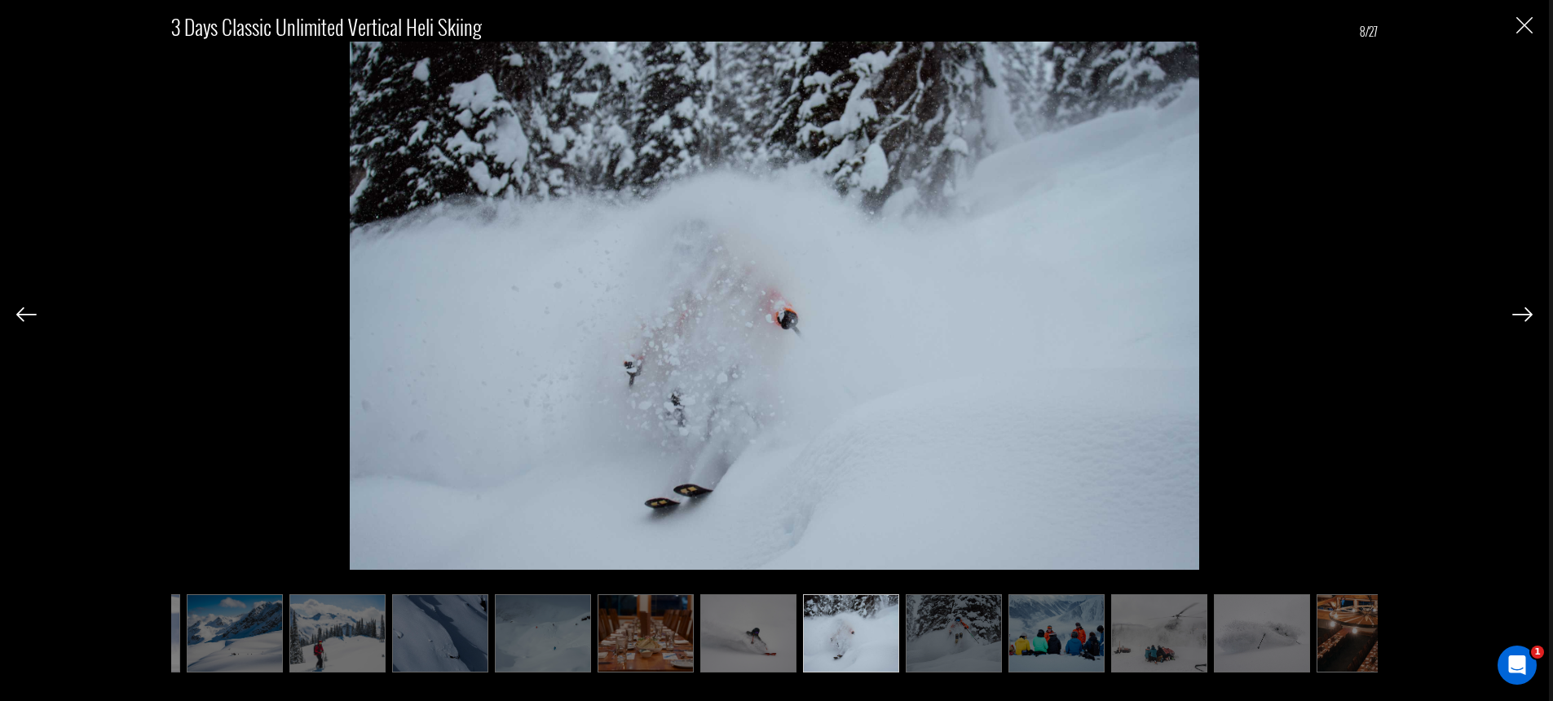
click at [1516, 309] on img at bounding box center [1522, 314] width 20 height 15
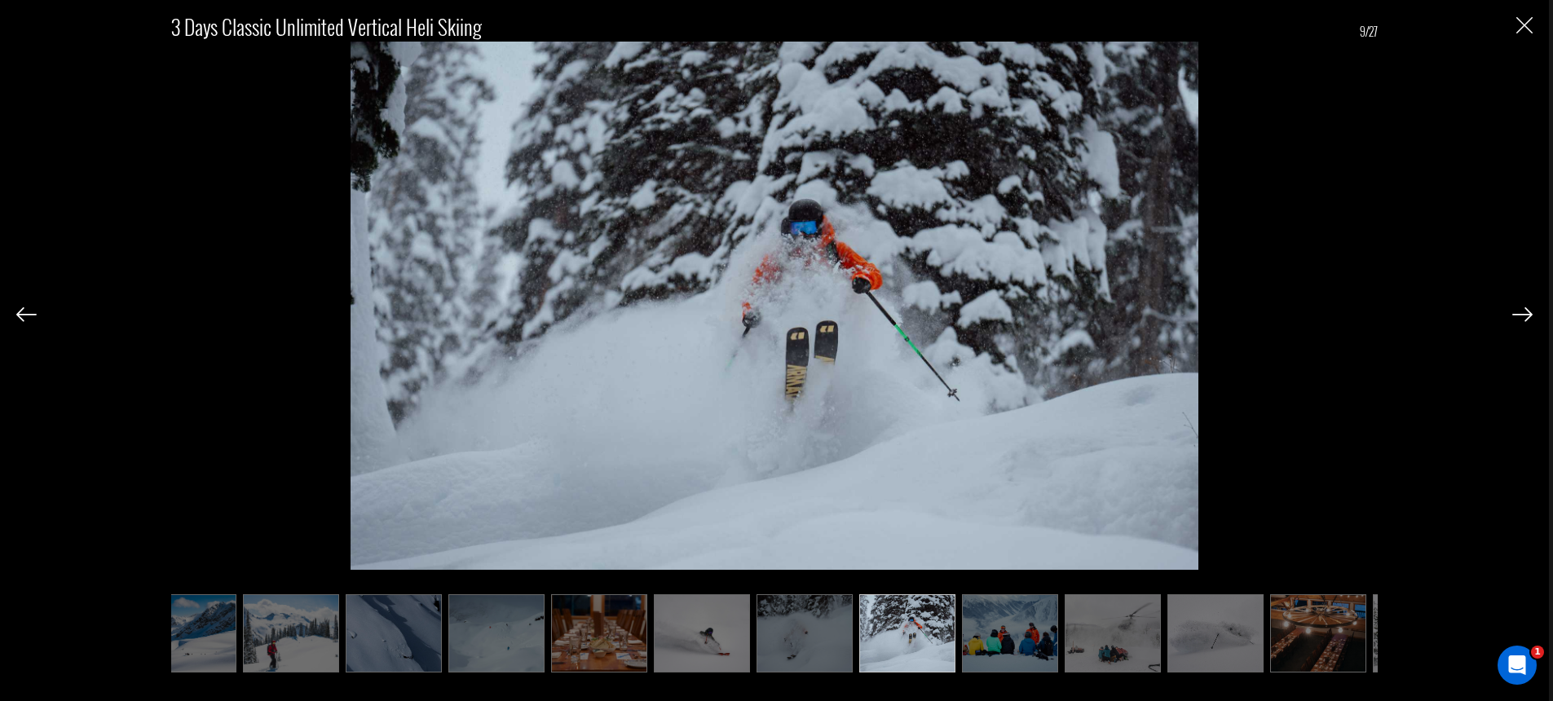
click at [1516, 309] on img at bounding box center [1522, 314] width 20 height 15
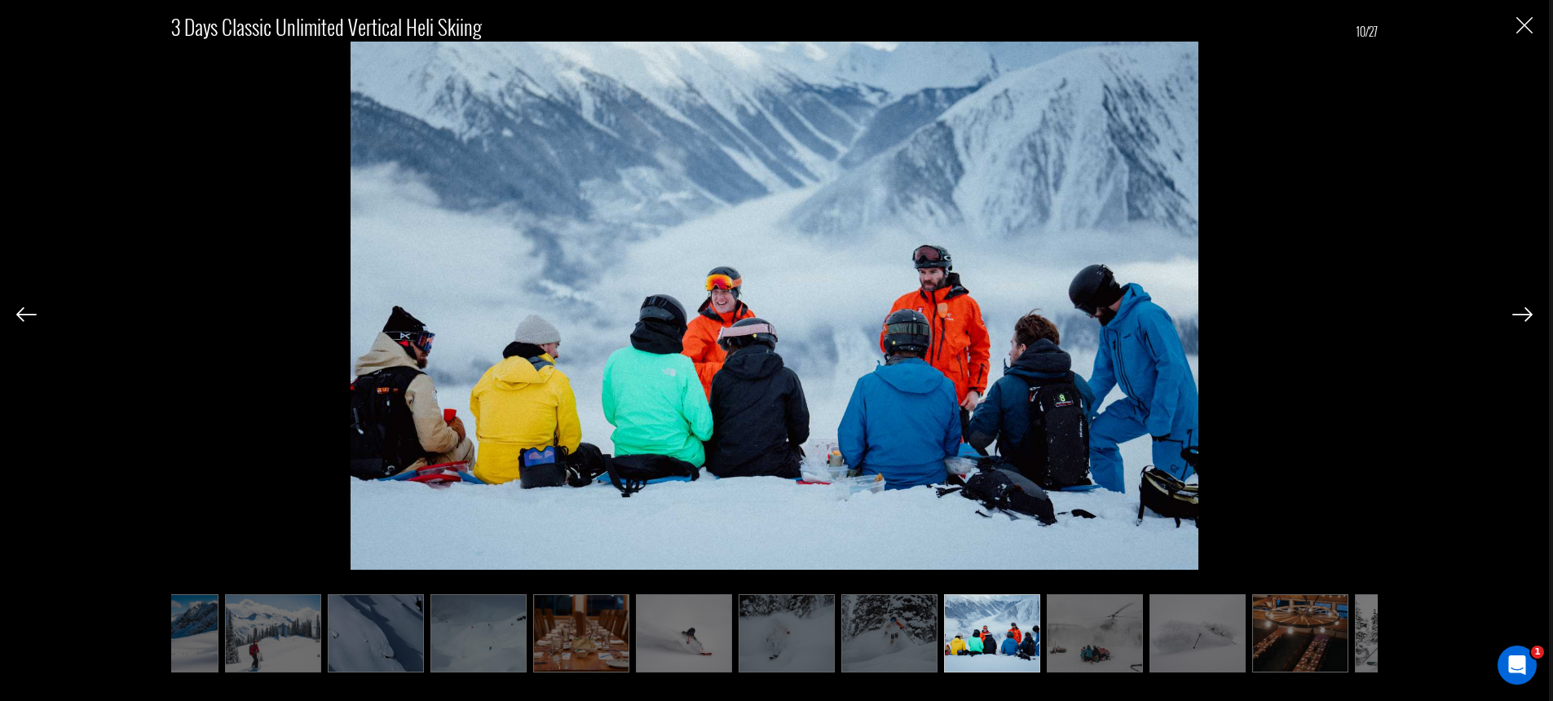
click at [1516, 309] on img at bounding box center [1522, 314] width 20 height 15
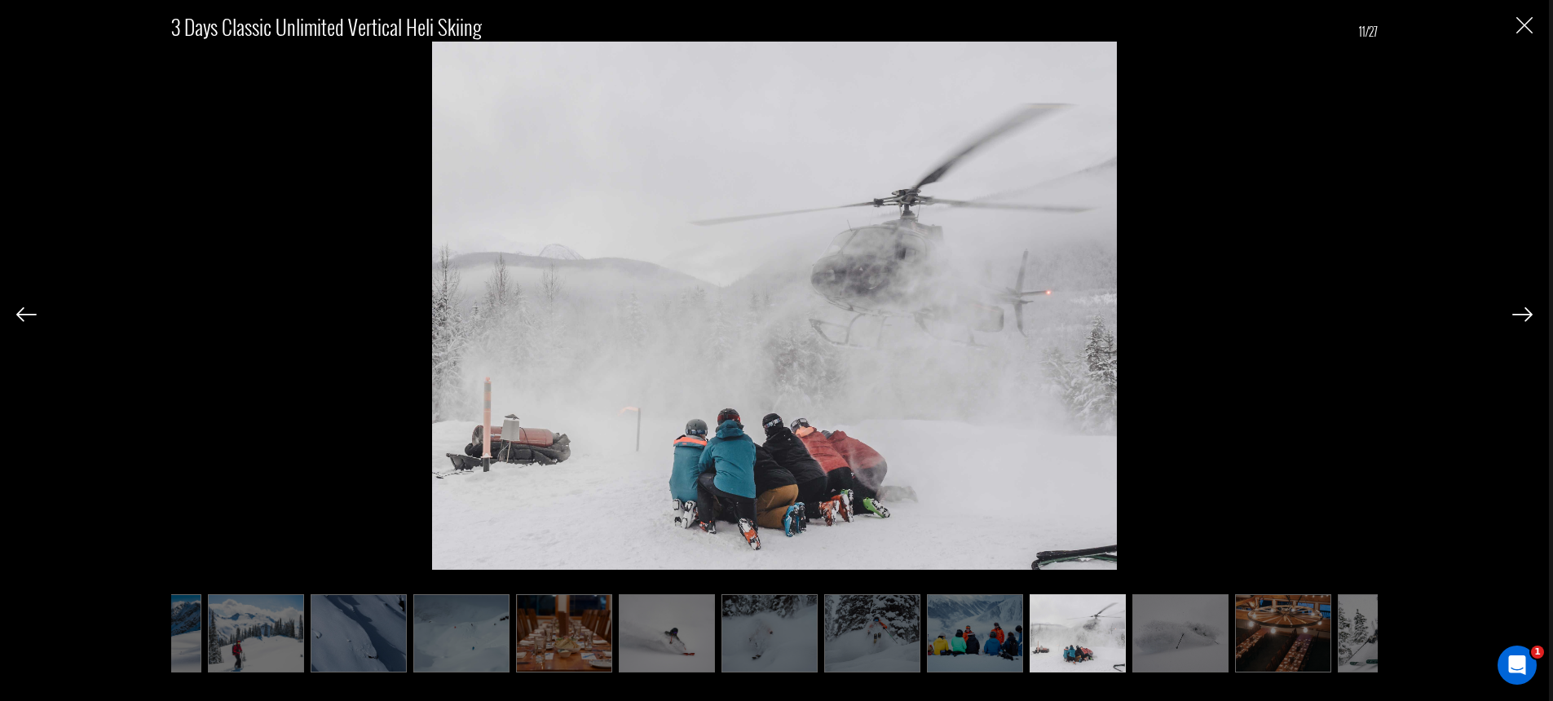
click at [1516, 309] on img at bounding box center [1522, 314] width 20 height 15
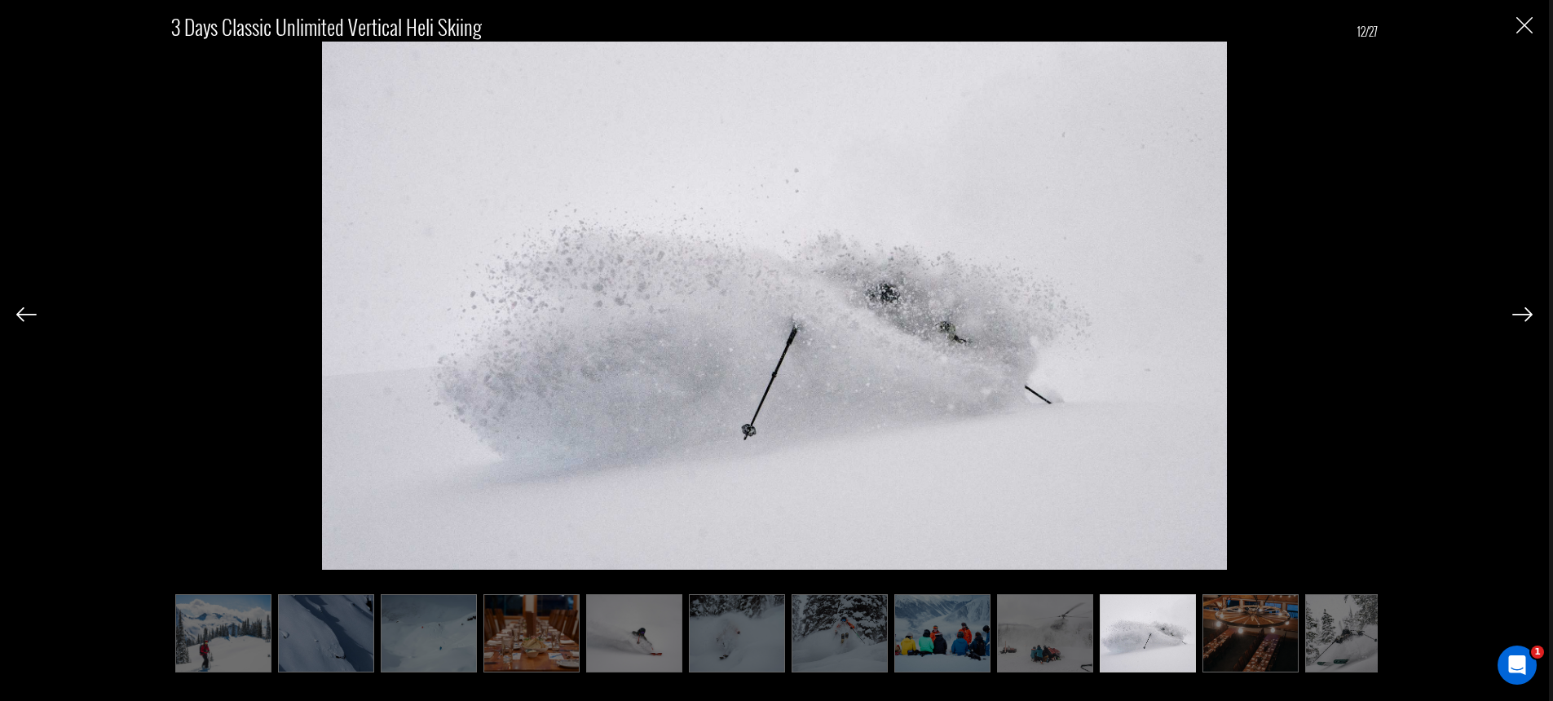
click at [1516, 309] on img at bounding box center [1522, 314] width 20 height 15
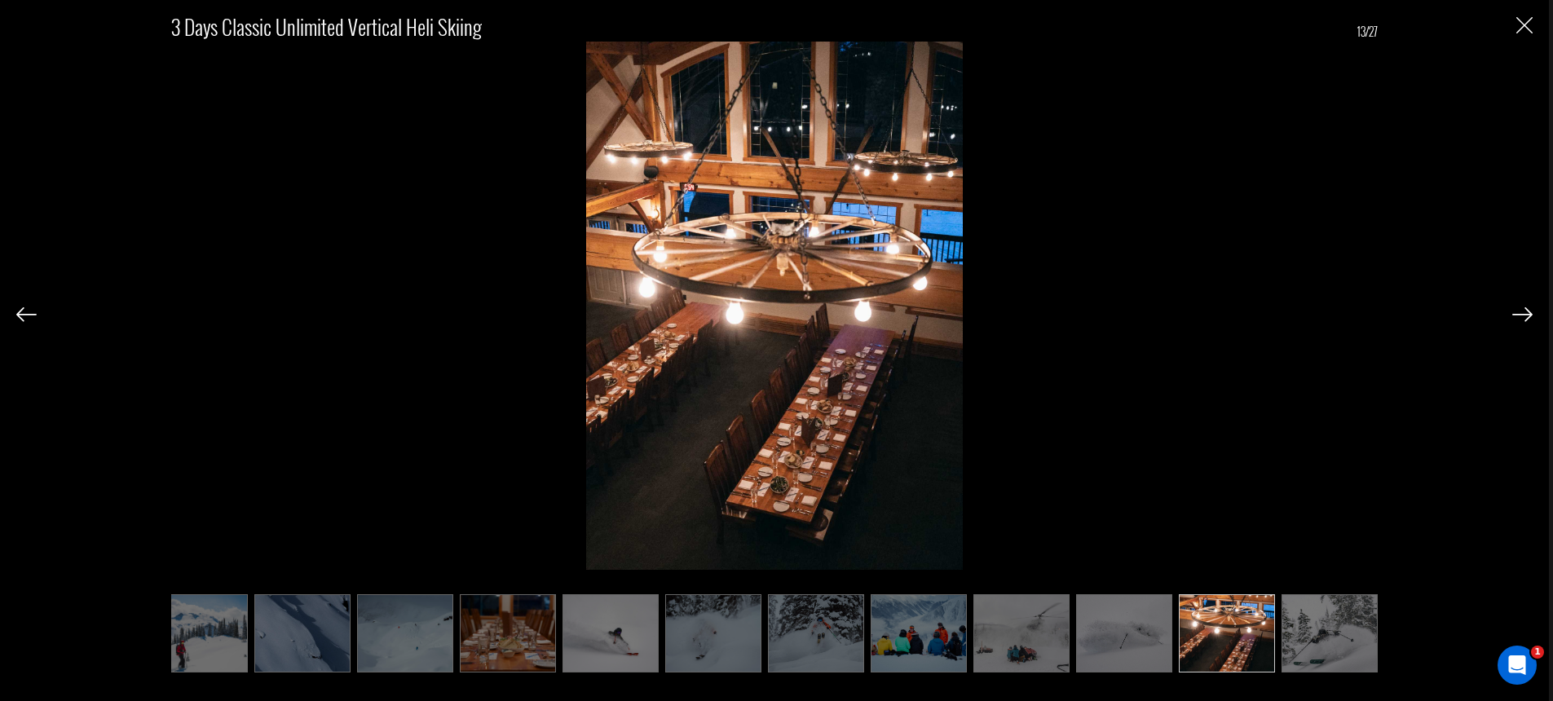
click at [1516, 309] on img at bounding box center [1522, 314] width 20 height 15
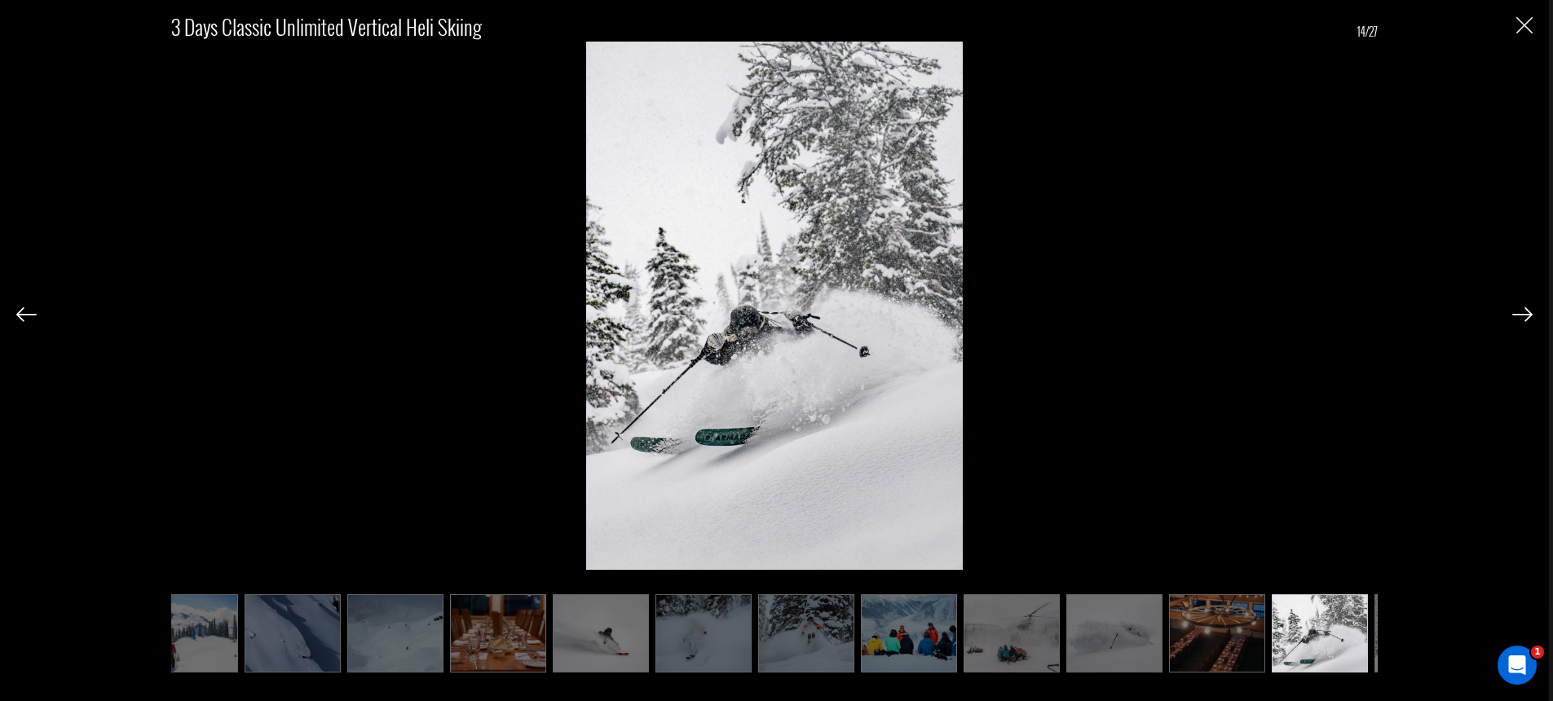
click at [1516, 309] on img at bounding box center [1522, 314] width 20 height 15
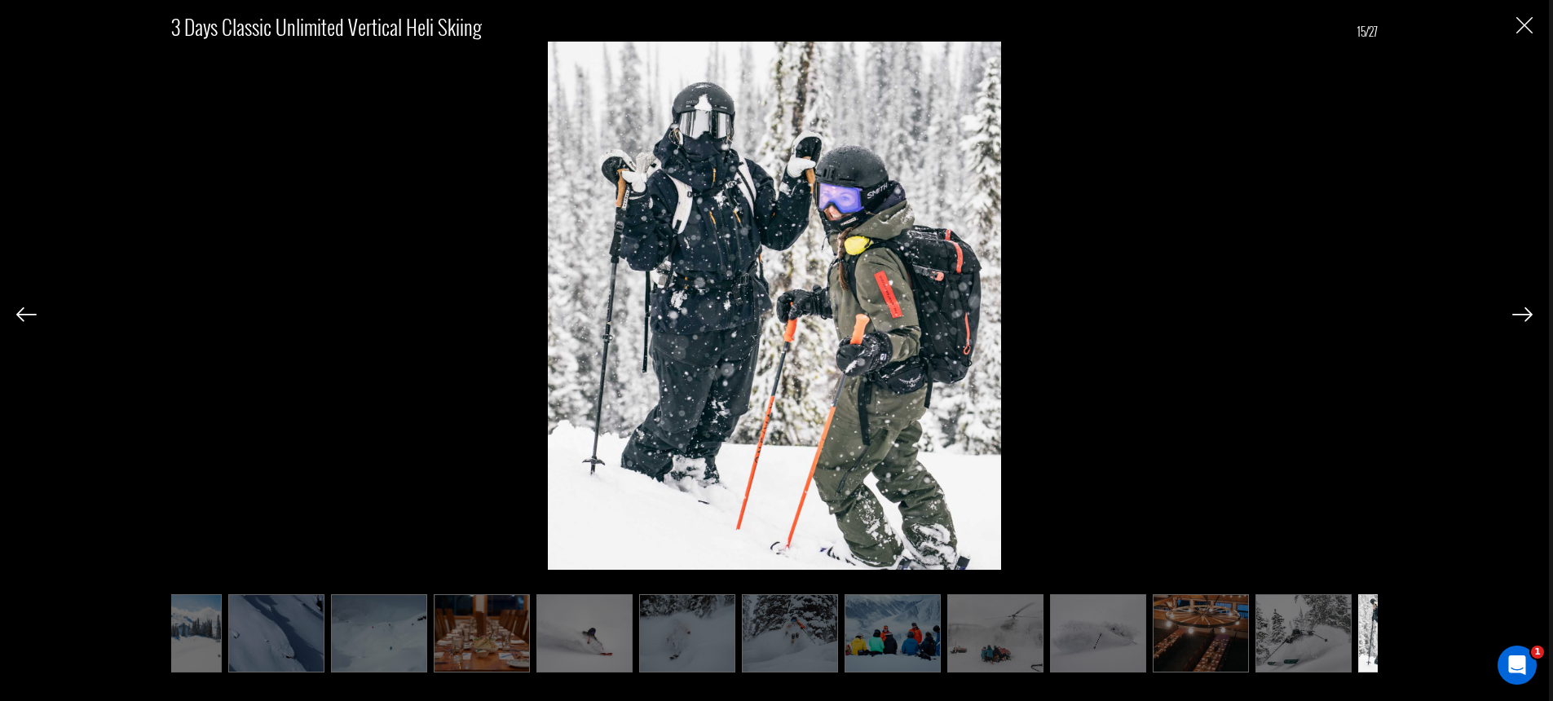
click at [1516, 309] on img at bounding box center [1522, 314] width 20 height 15
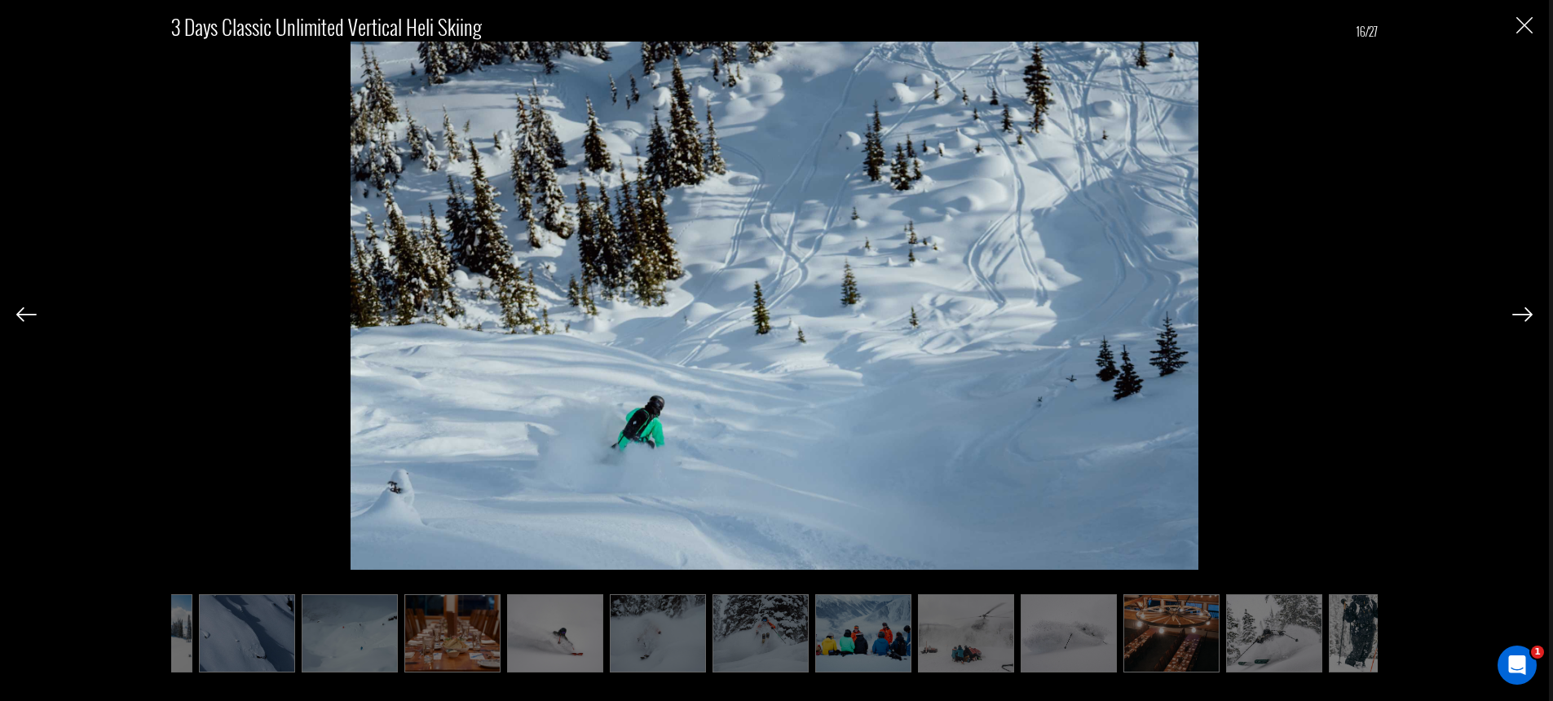
click at [1516, 309] on img at bounding box center [1522, 314] width 20 height 15
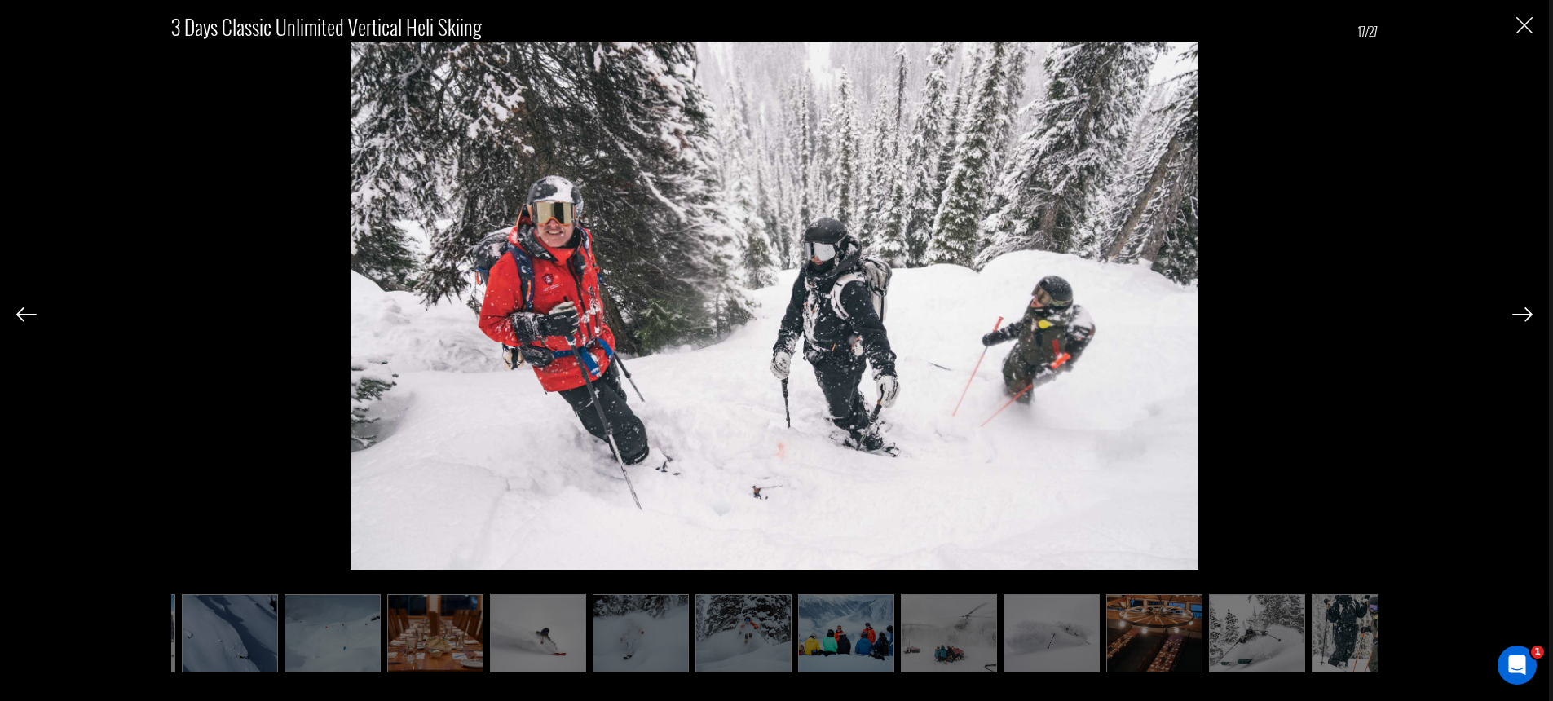
click at [1516, 309] on img at bounding box center [1522, 314] width 20 height 15
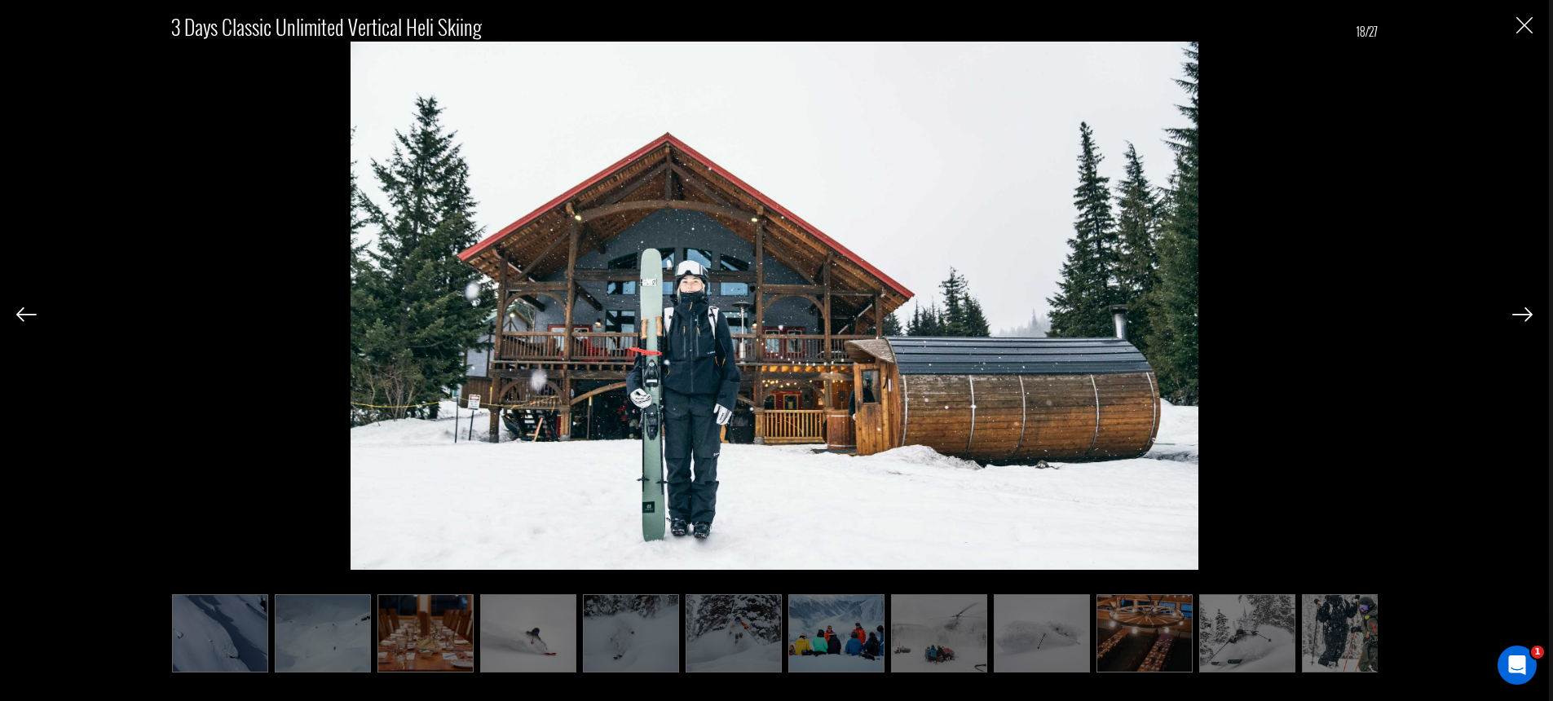
click at [1516, 309] on img at bounding box center [1522, 314] width 20 height 15
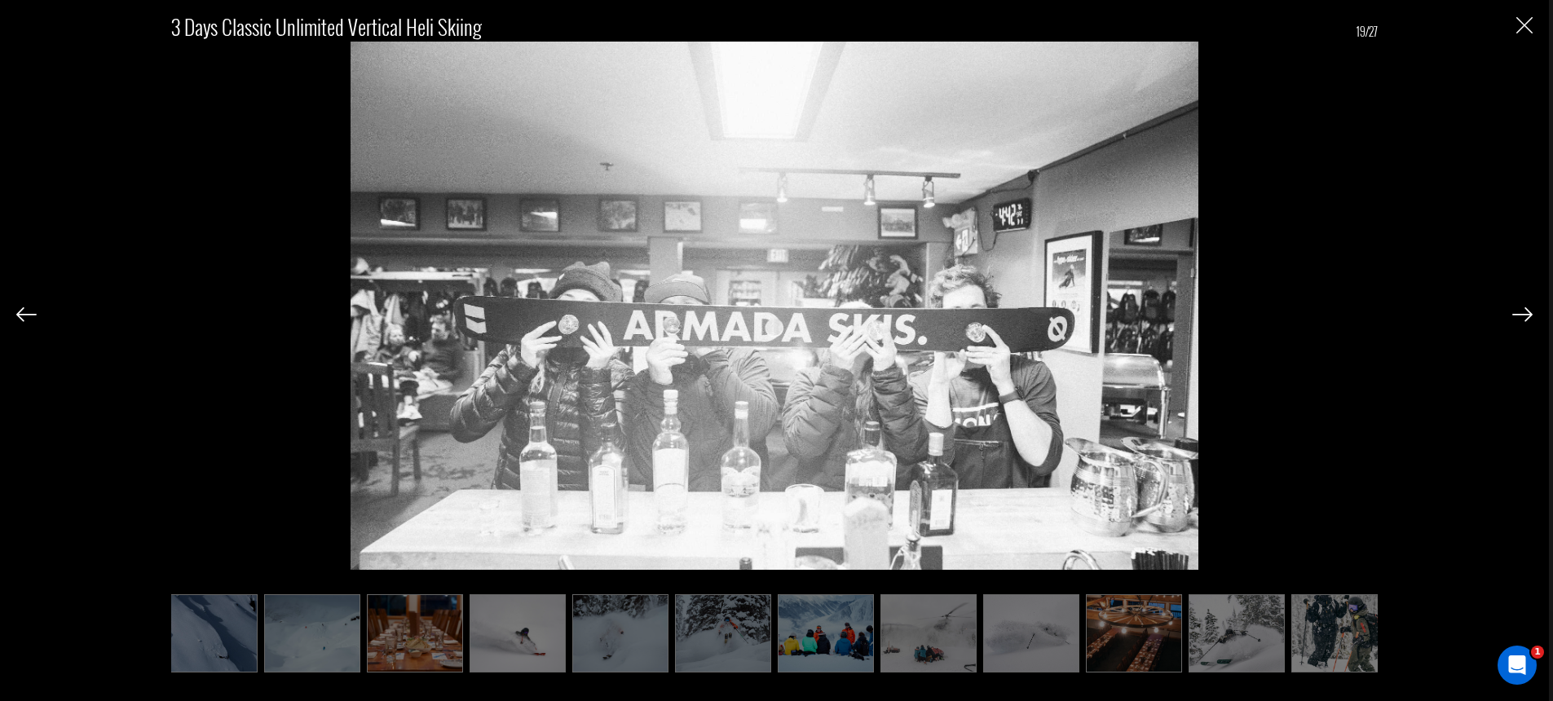
click at [1516, 309] on img at bounding box center [1522, 314] width 20 height 15
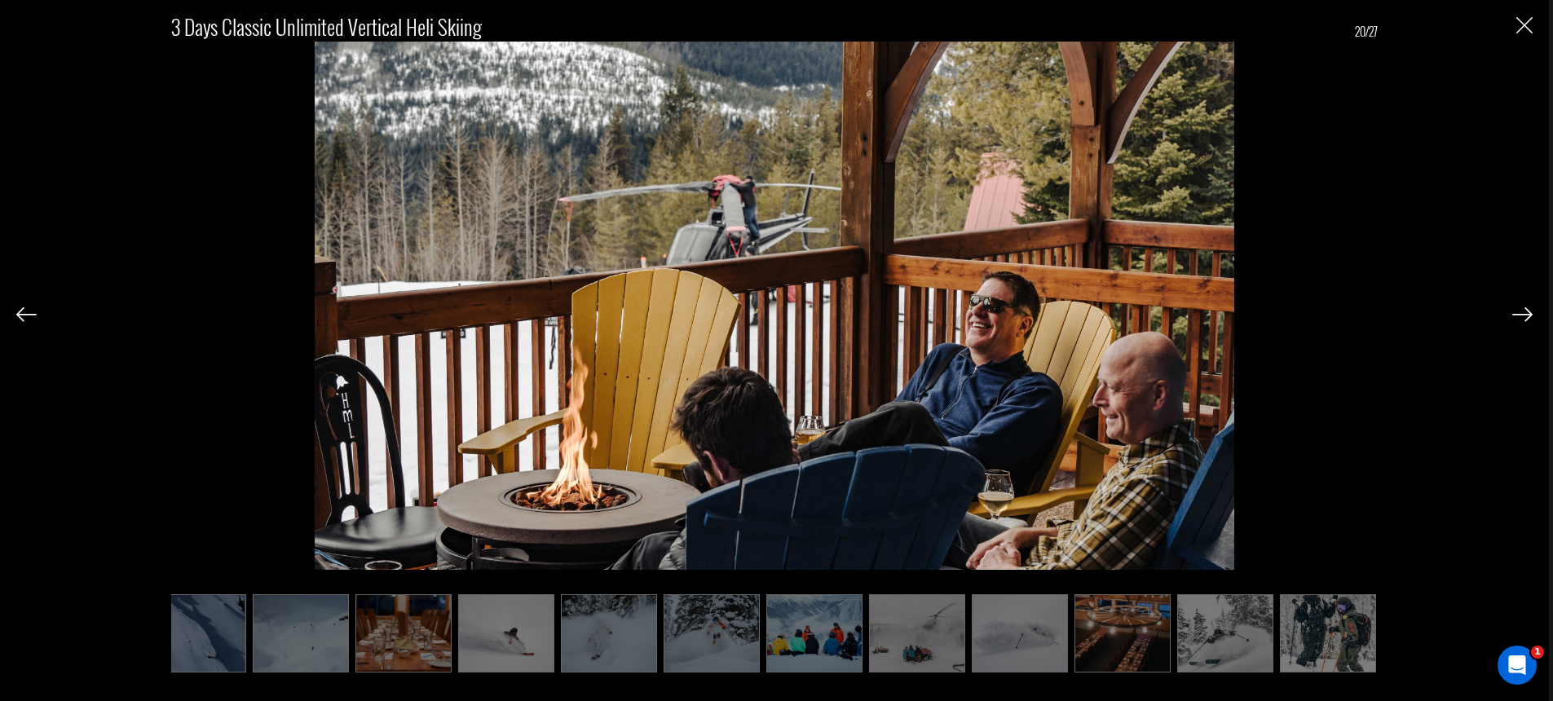
click at [1516, 309] on img at bounding box center [1522, 314] width 20 height 15
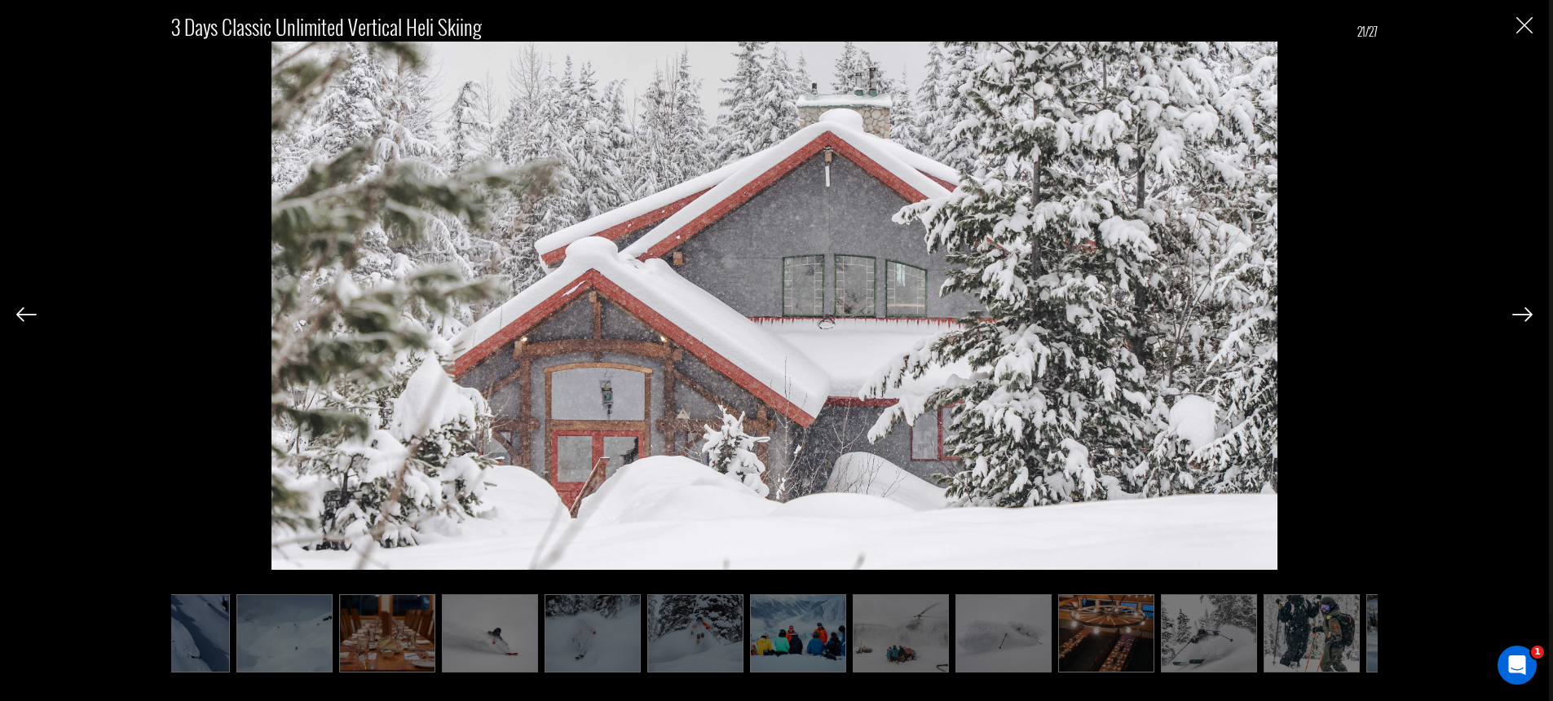
click at [1516, 309] on img at bounding box center [1522, 314] width 20 height 15
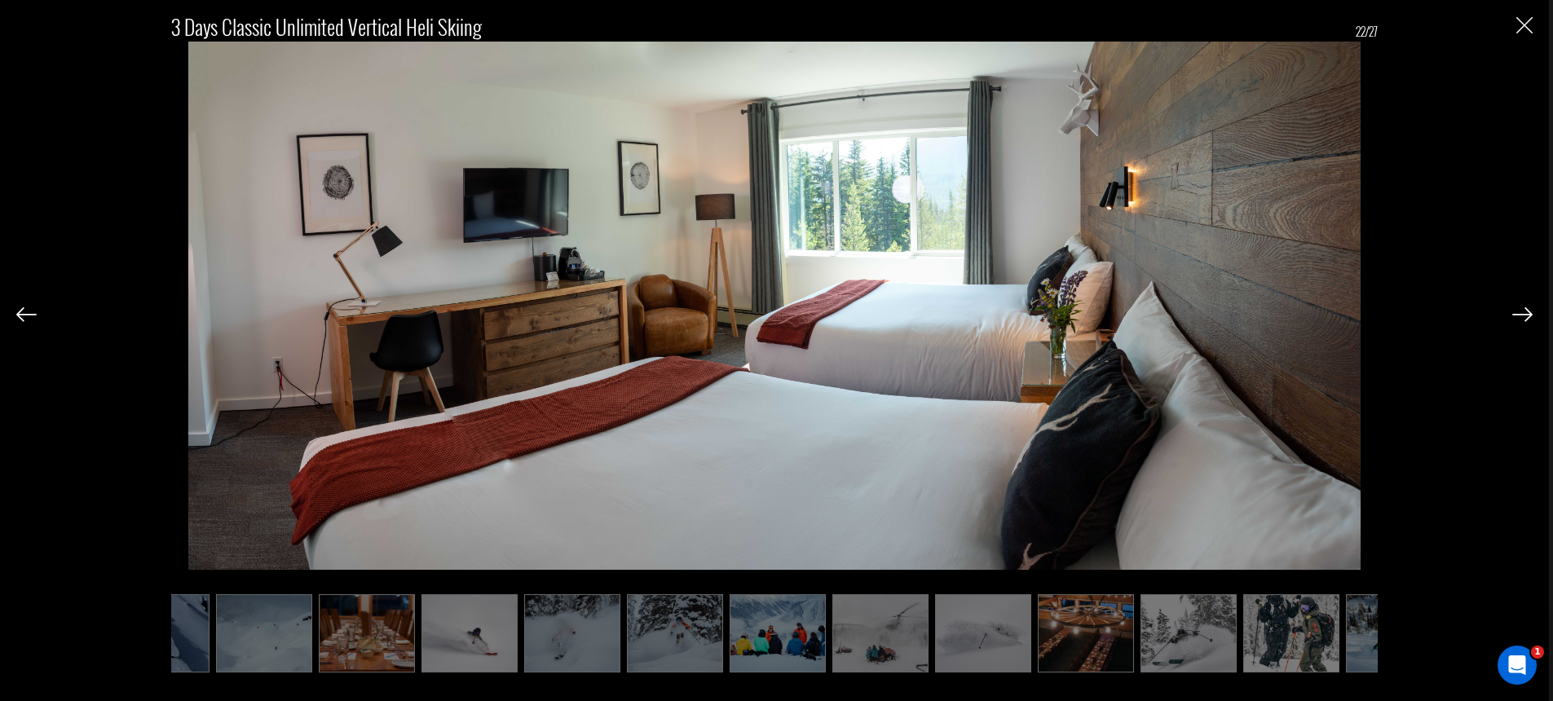
click at [1516, 309] on img at bounding box center [1522, 314] width 20 height 15
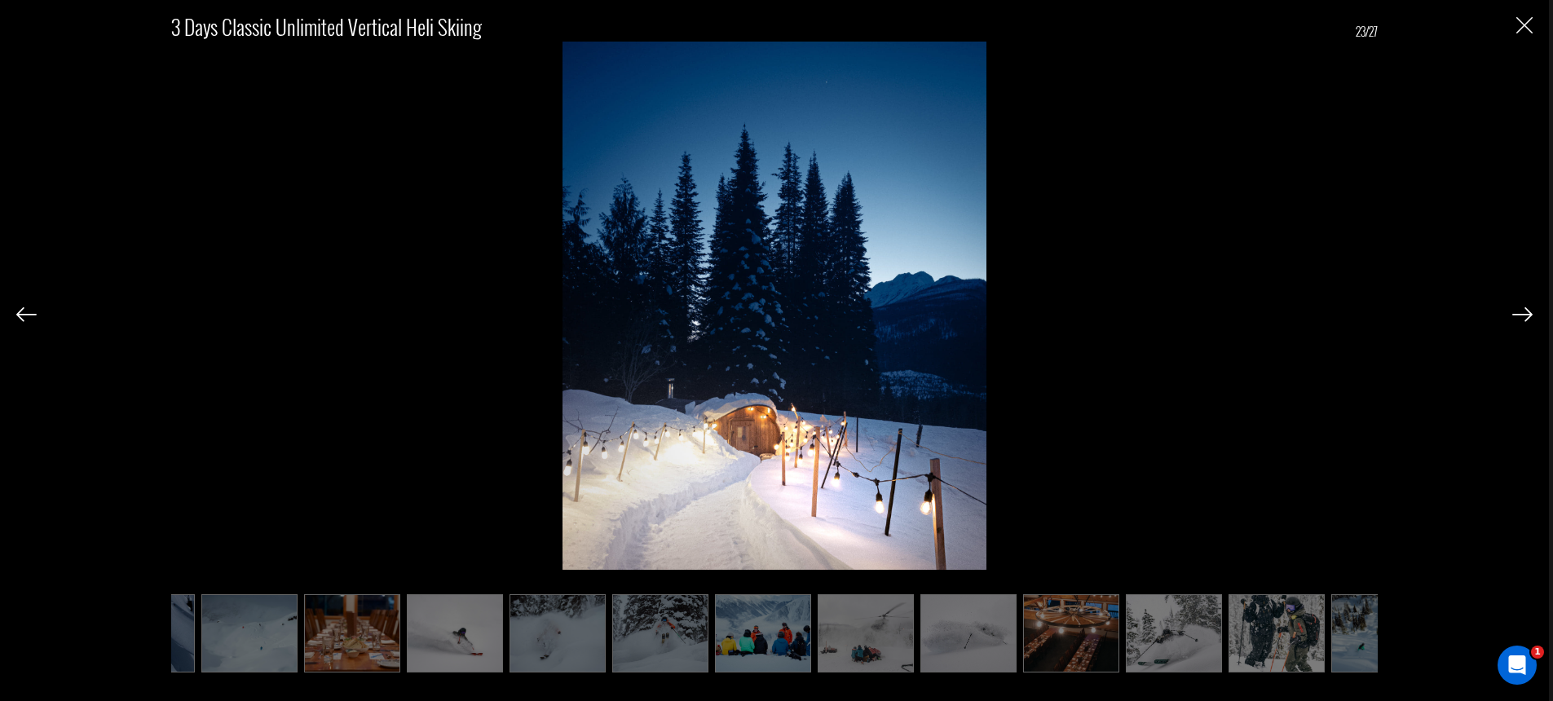
click at [1516, 309] on img at bounding box center [1522, 314] width 20 height 15
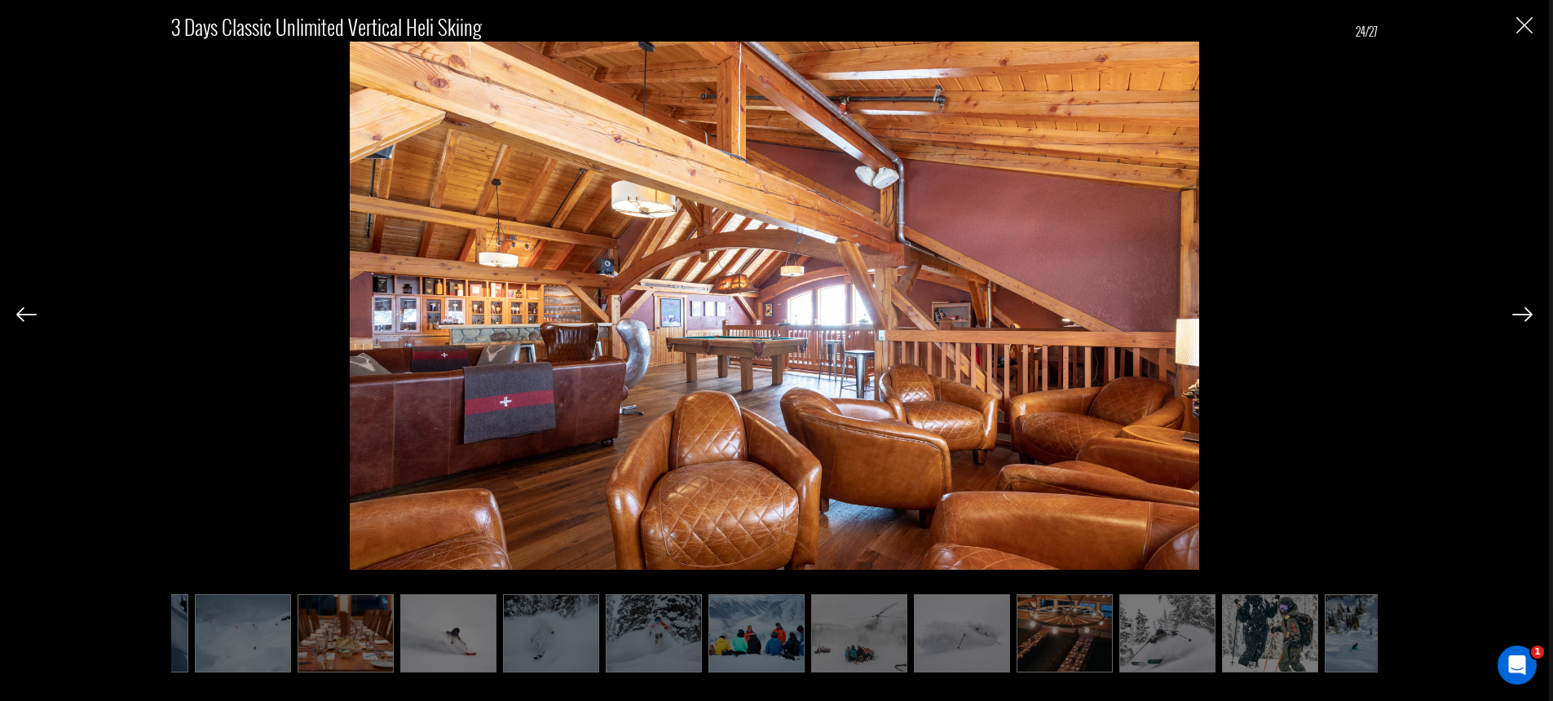
click at [1516, 309] on img at bounding box center [1522, 314] width 20 height 15
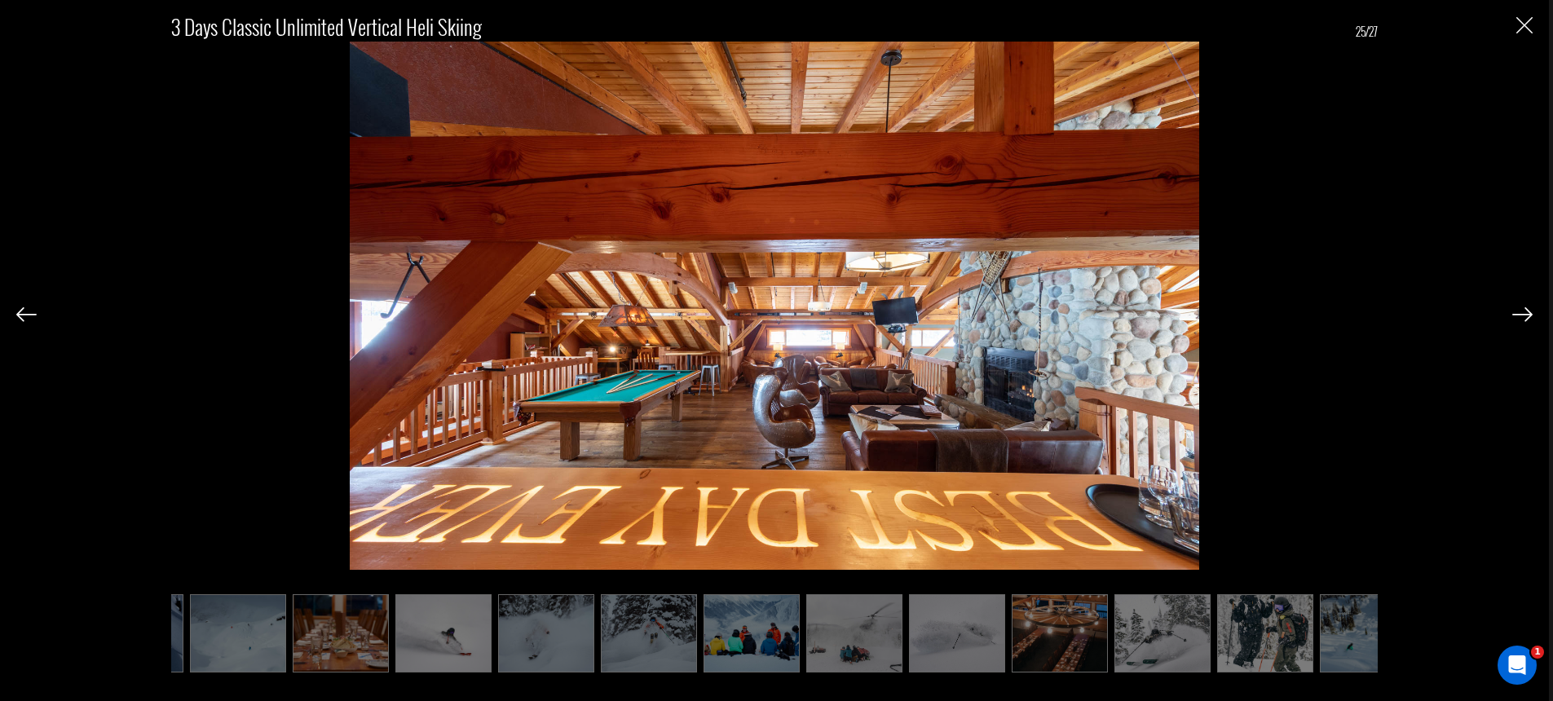
click at [1516, 309] on img at bounding box center [1522, 314] width 20 height 15
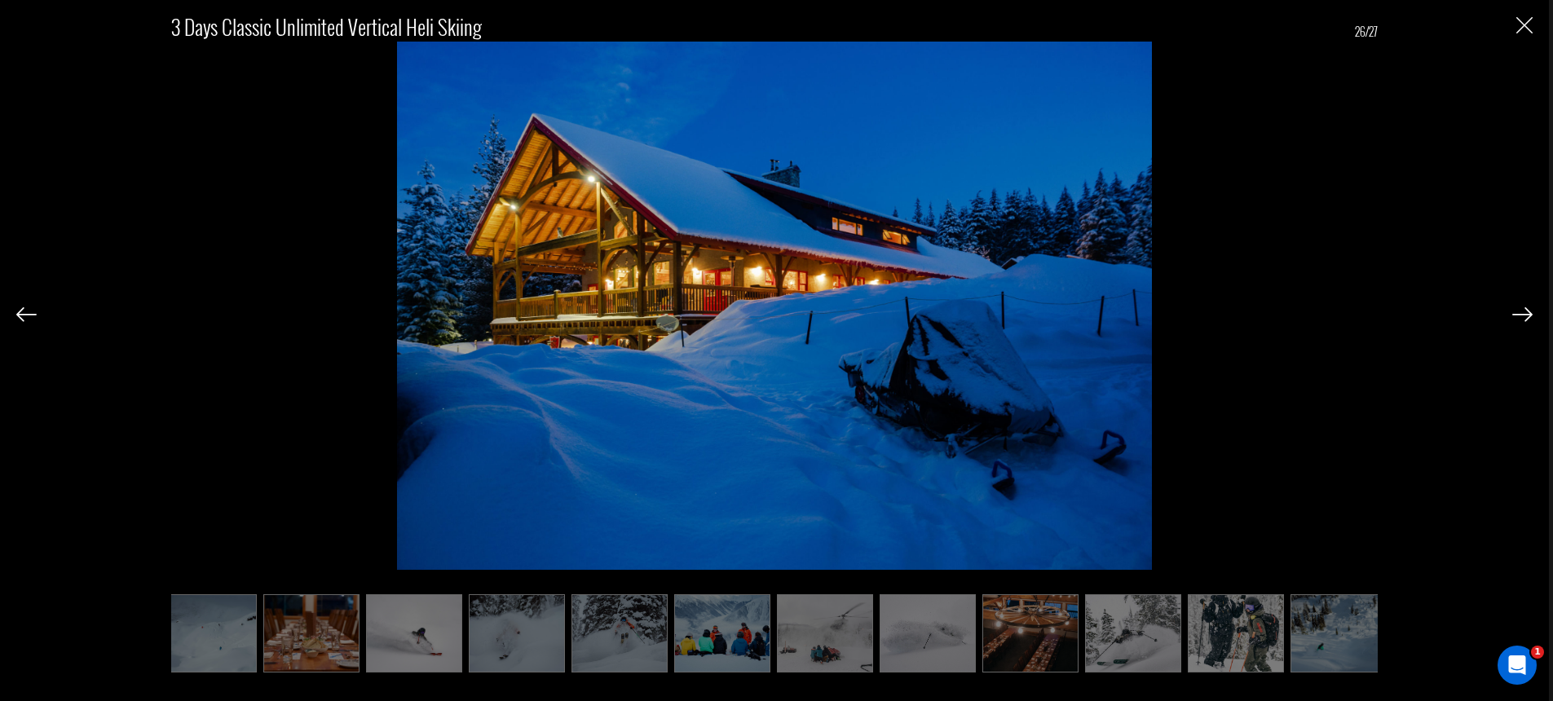
click at [1526, 14] on div "3 Days Classic Unlimited Vertical Heli Skiing 26/27" at bounding box center [774, 333] width 1516 height 666
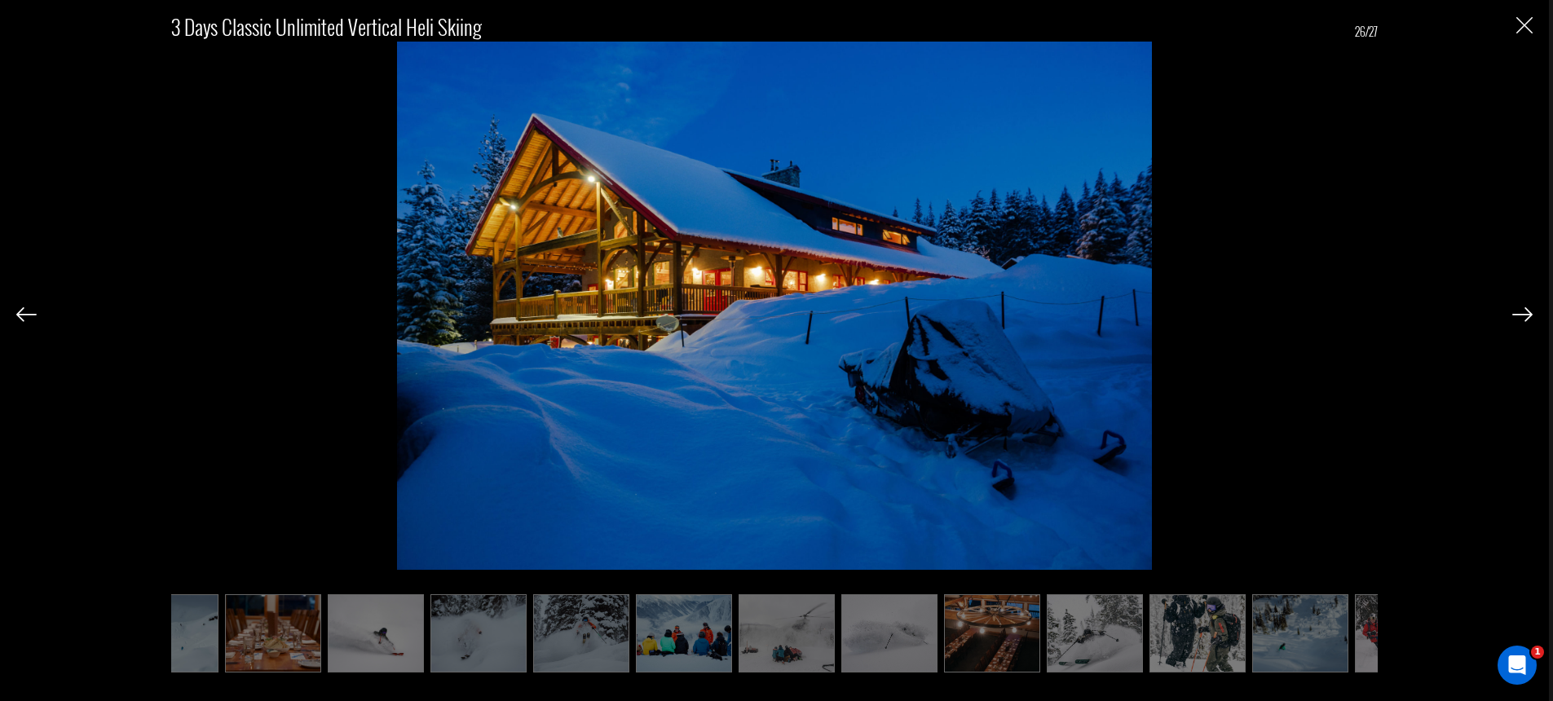
click at [1522, 23] on img "Close" at bounding box center [1524, 25] width 16 height 16
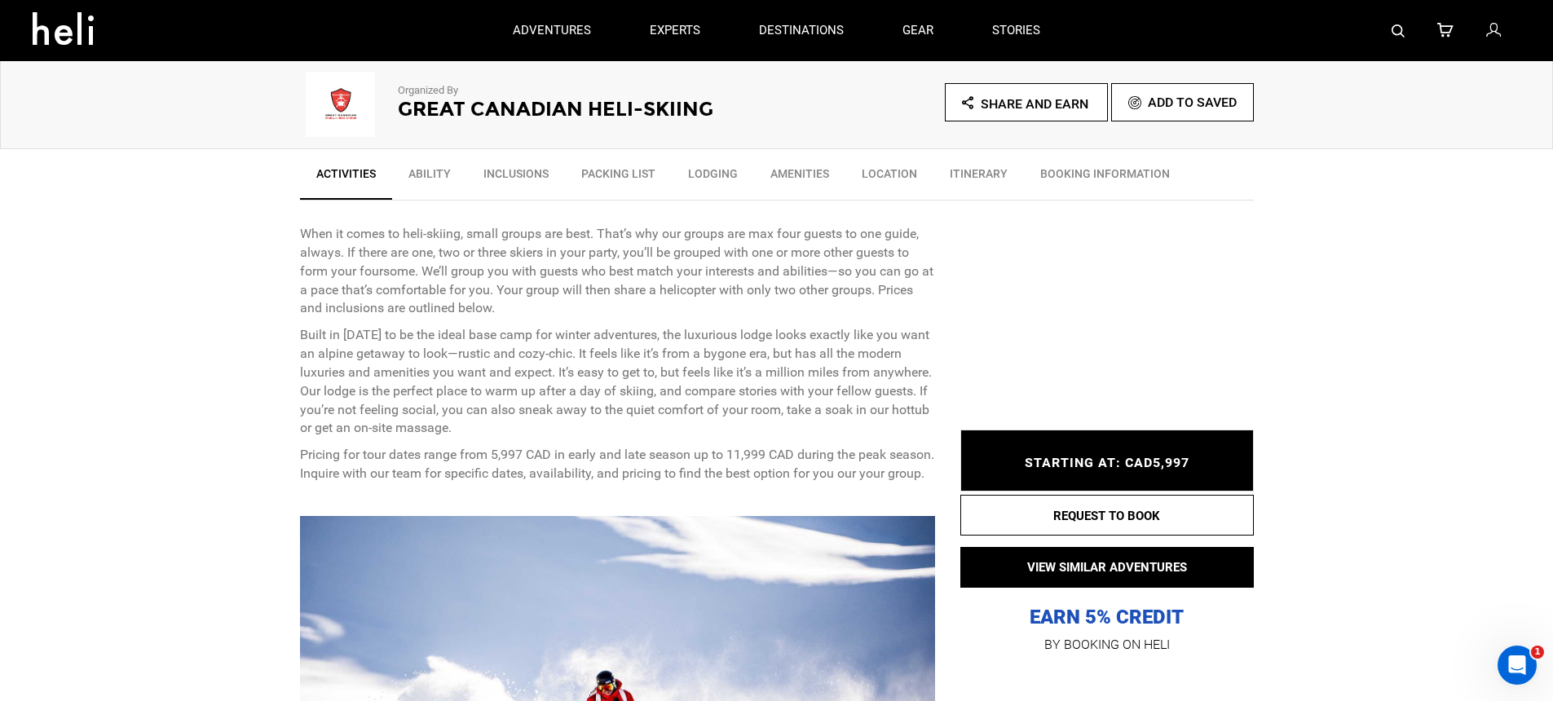
scroll to position [124, 0]
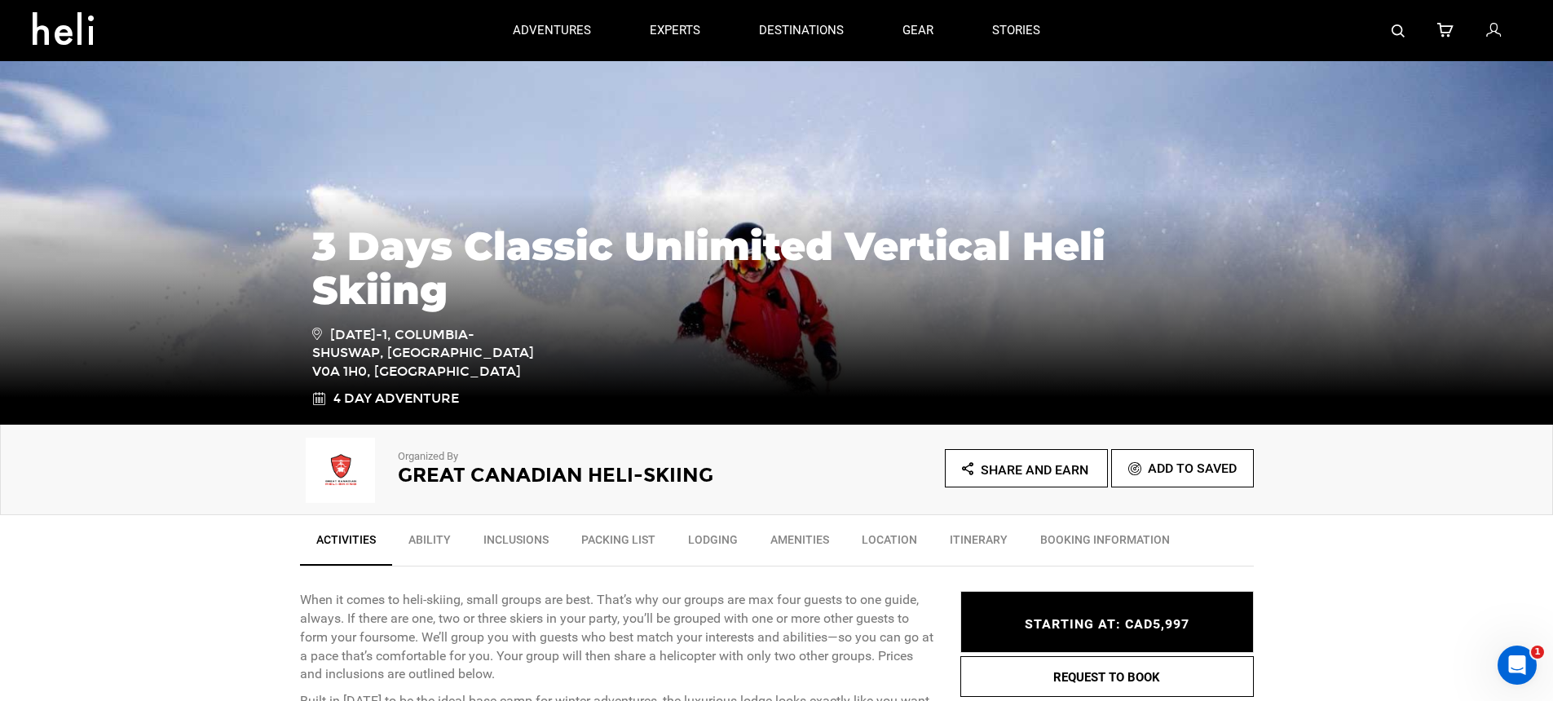
click at [1021, 478] on icon "Share and Earn" at bounding box center [1025, 470] width 126 height 20
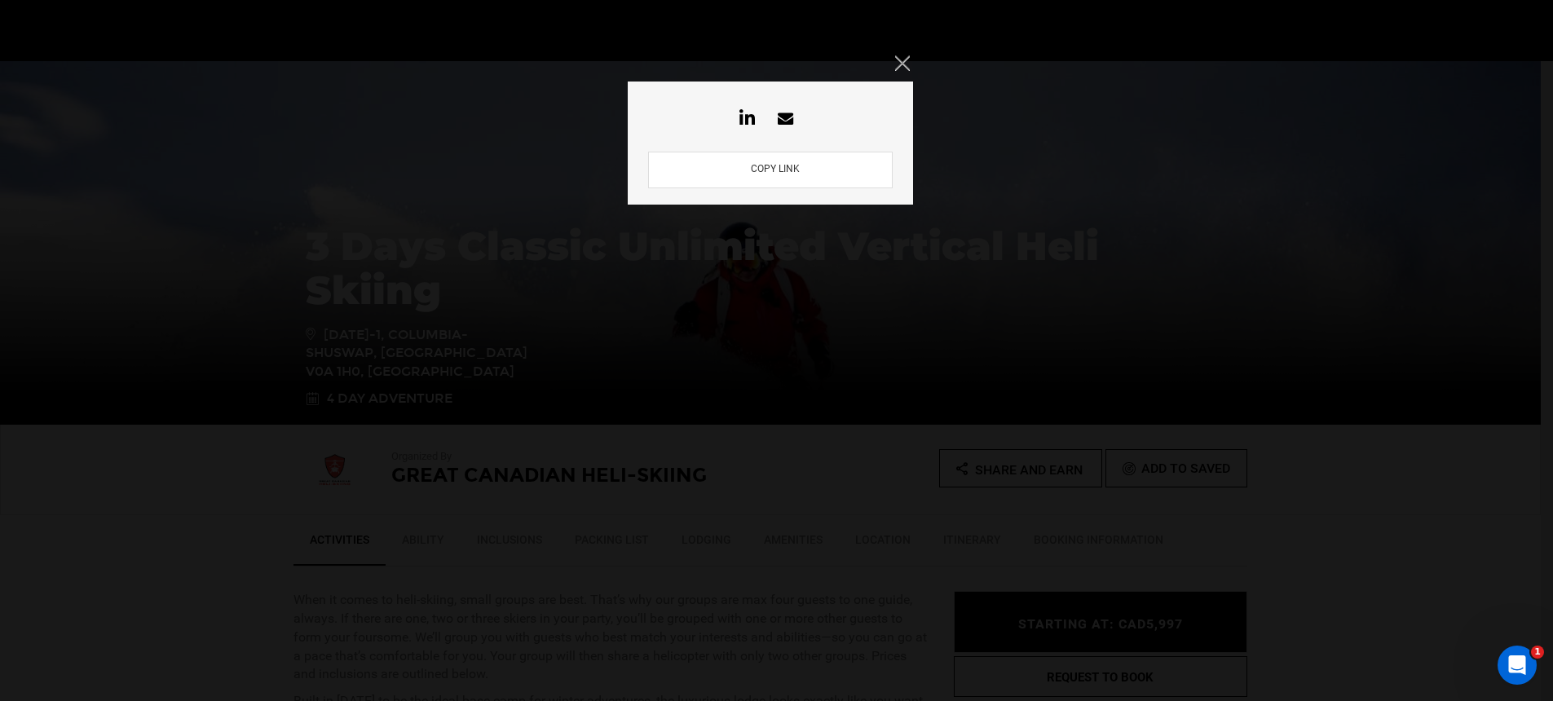
click at [788, 170] on button "COPY LINK" at bounding box center [775, 169] width 59 height 15
click at [788, 171] on button "COPY LINK" at bounding box center [775, 169] width 59 height 15
click at [788, 170] on button "COPY LINK" at bounding box center [775, 169] width 59 height 15
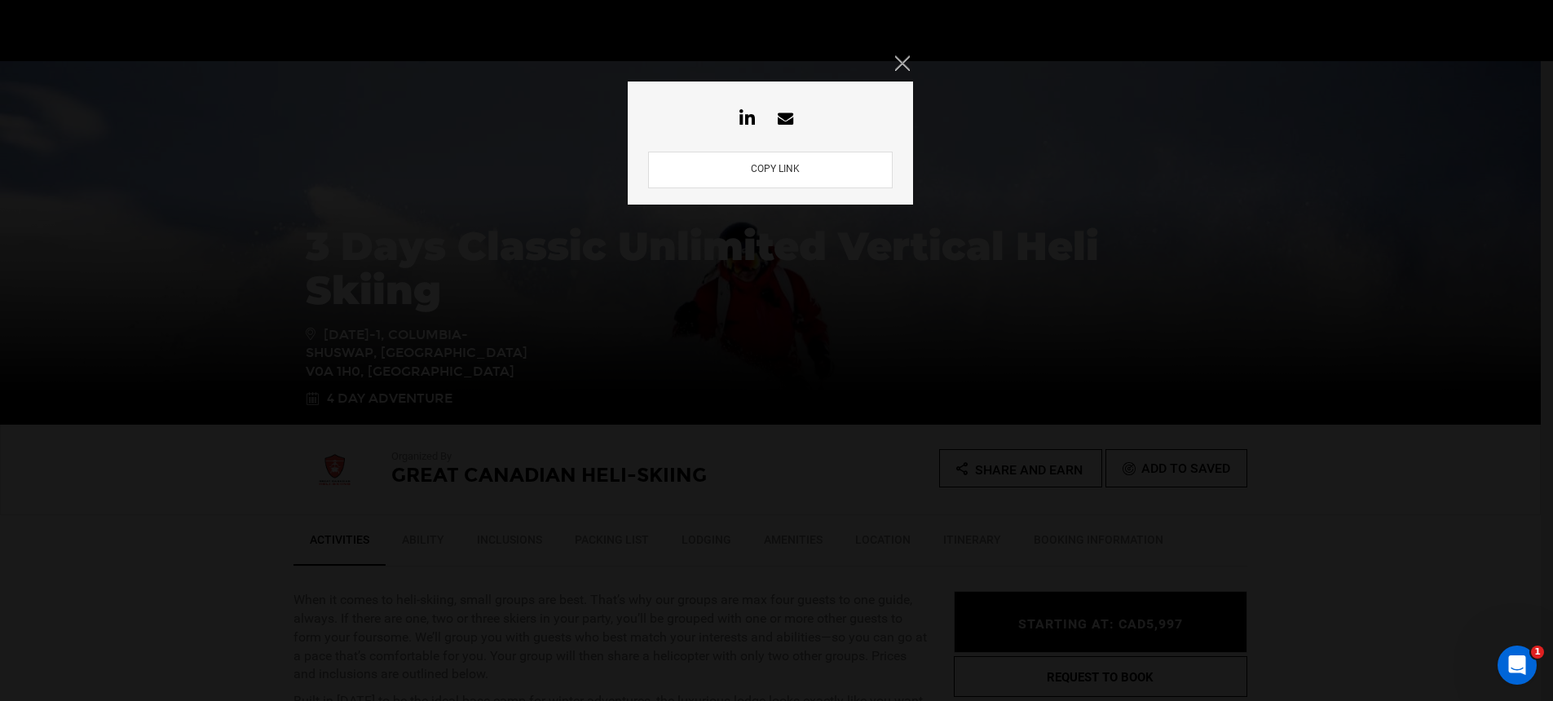
click at [788, 170] on button "COPY LINK" at bounding box center [775, 169] width 59 height 15
click at [631, 422] on div "COPY LINK" at bounding box center [776, 350] width 1553 height 701
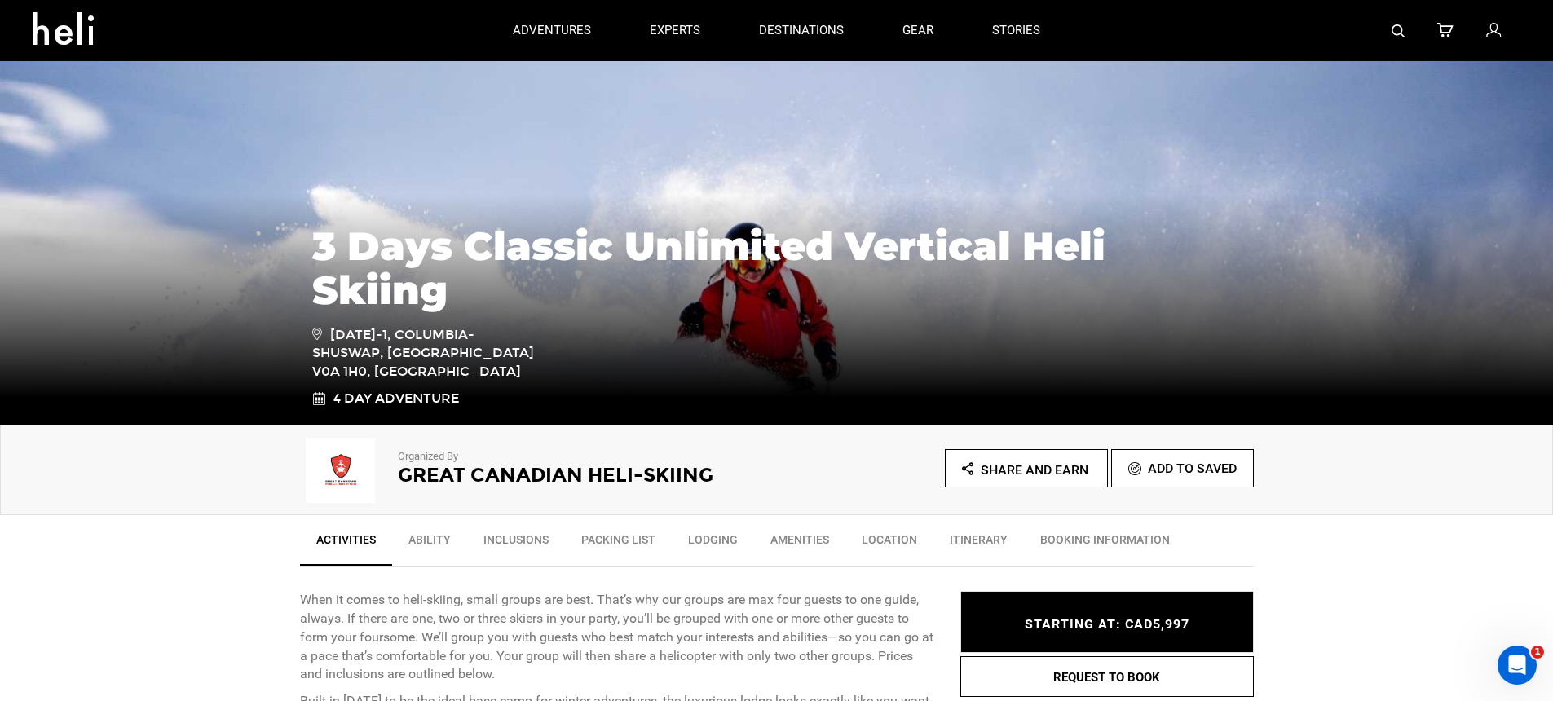
click at [995, 460] on icon "Share and Earn" at bounding box center [1025, 470] width 126 height 20
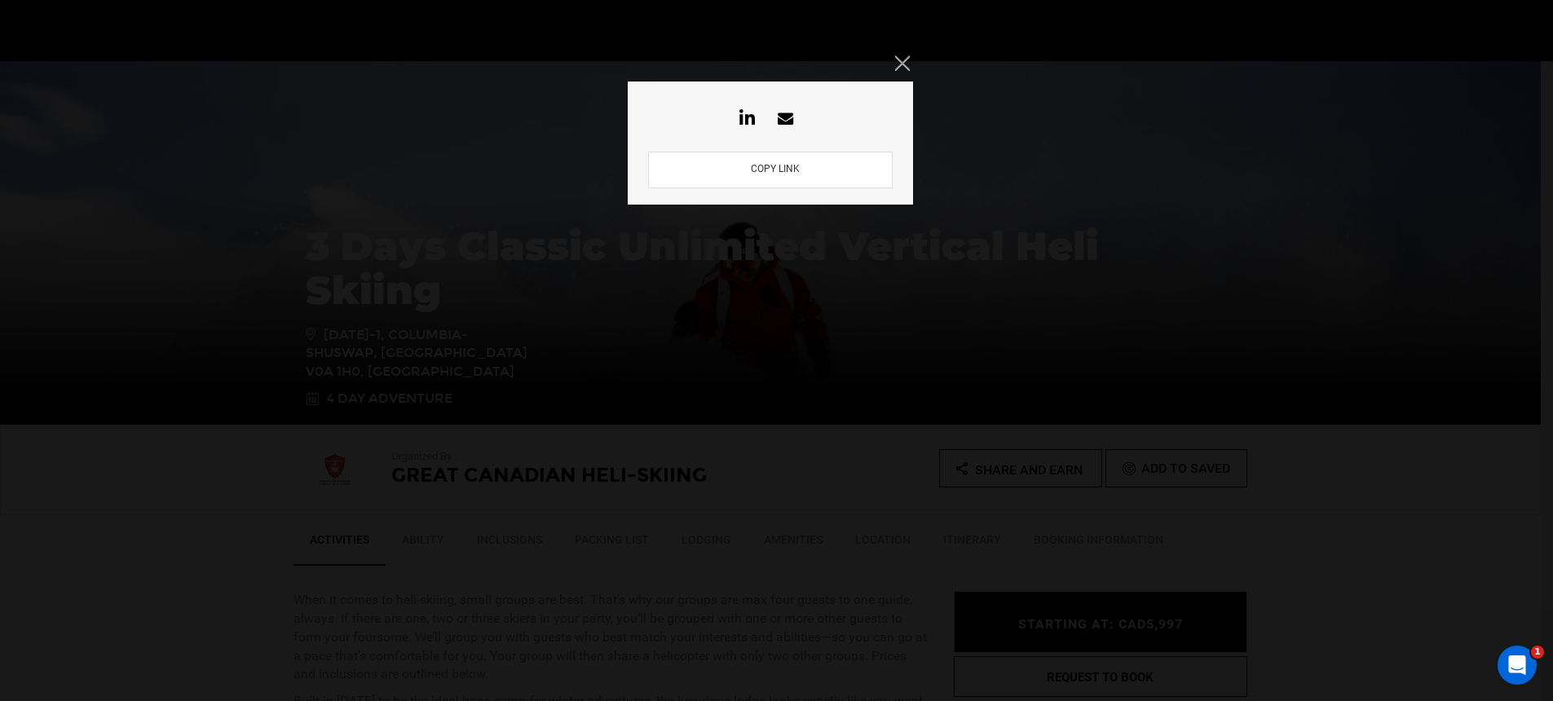
click at [790, 169] on button "COPY LINK" at bounding box center [775, 169] width 59 height 15
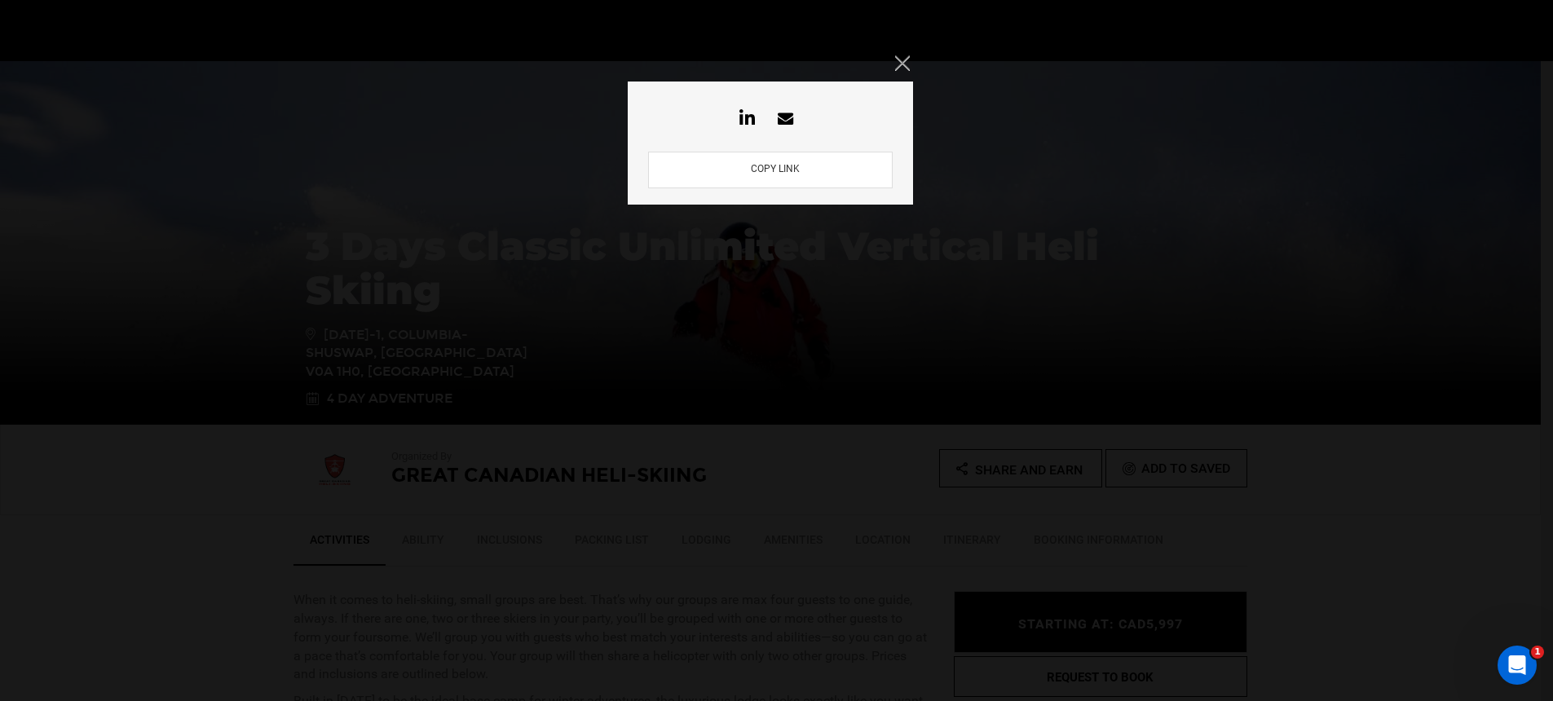
click at [790, 169] on button "COPY LINK" at bounding box center [775, 169] width 59 height 15
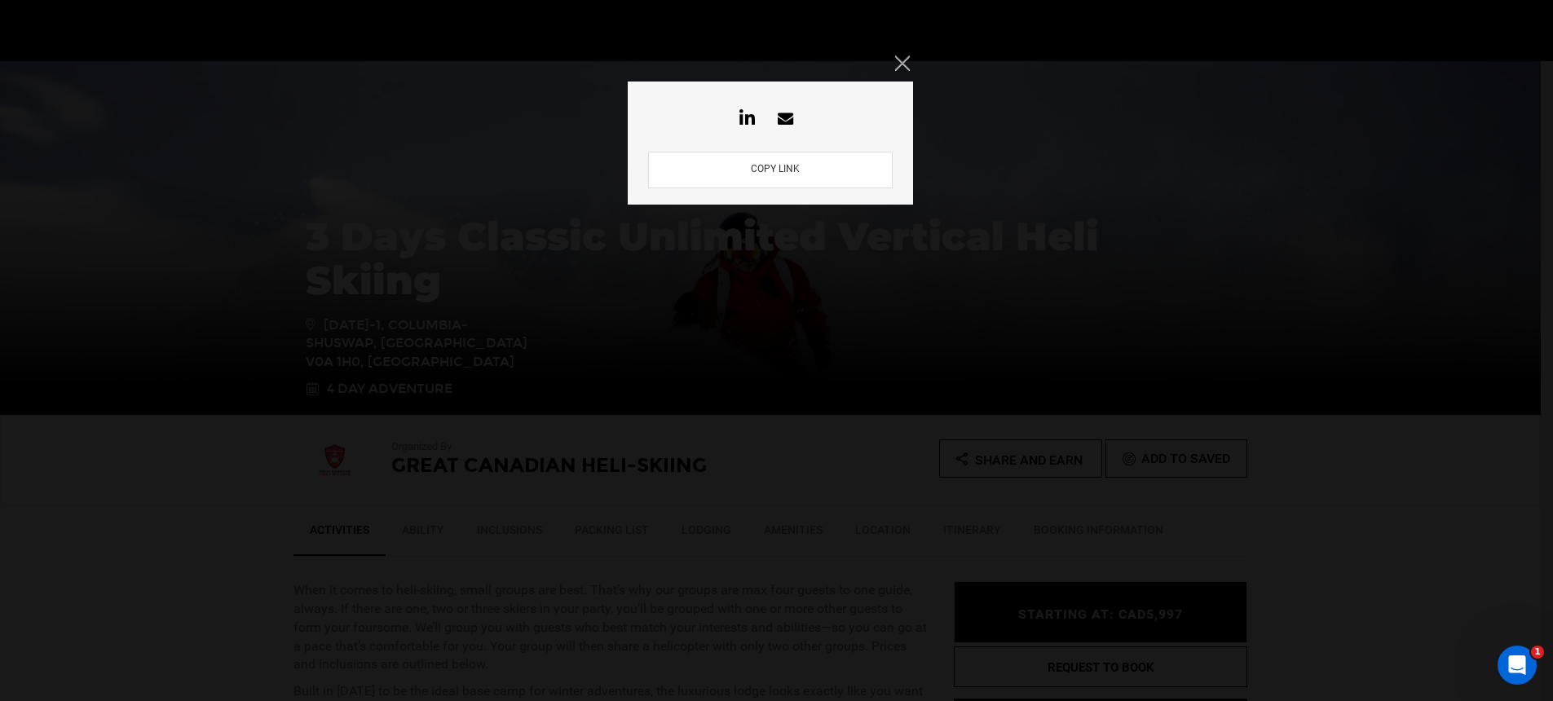
scroll to position [0, 0]
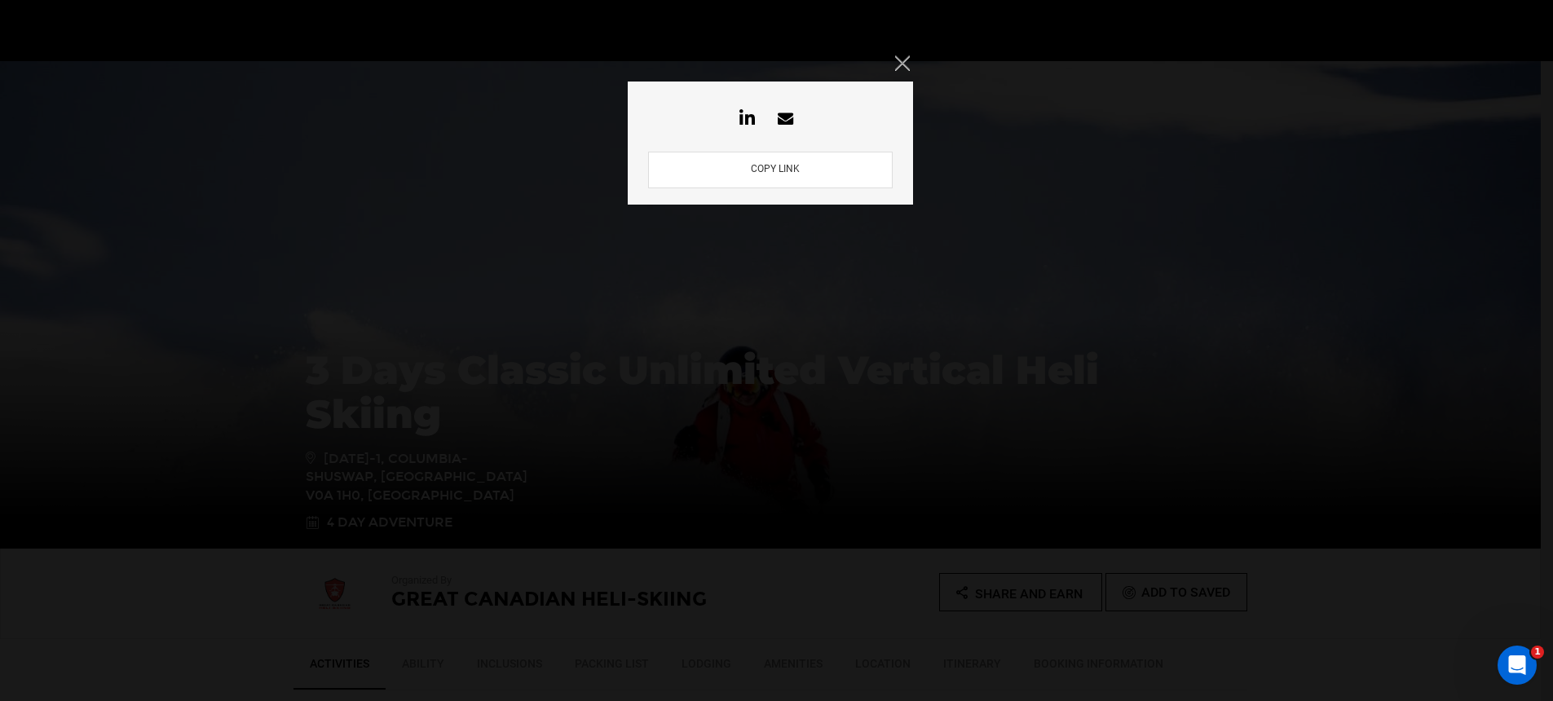
click at [779, 173] on button "COPY LINK" at bounding box center [775, 169] width 59 height 15
click at [791, 170] on button "COPY LINK" at bounding box center [775, 169] width 59 height 15
click at [749, 184] on input "text" at bounding box center [770, 170] width 245 height 37
click at [767, 170] on button "COPY LINK" at bounding box center [775, 169] width 59 height 15
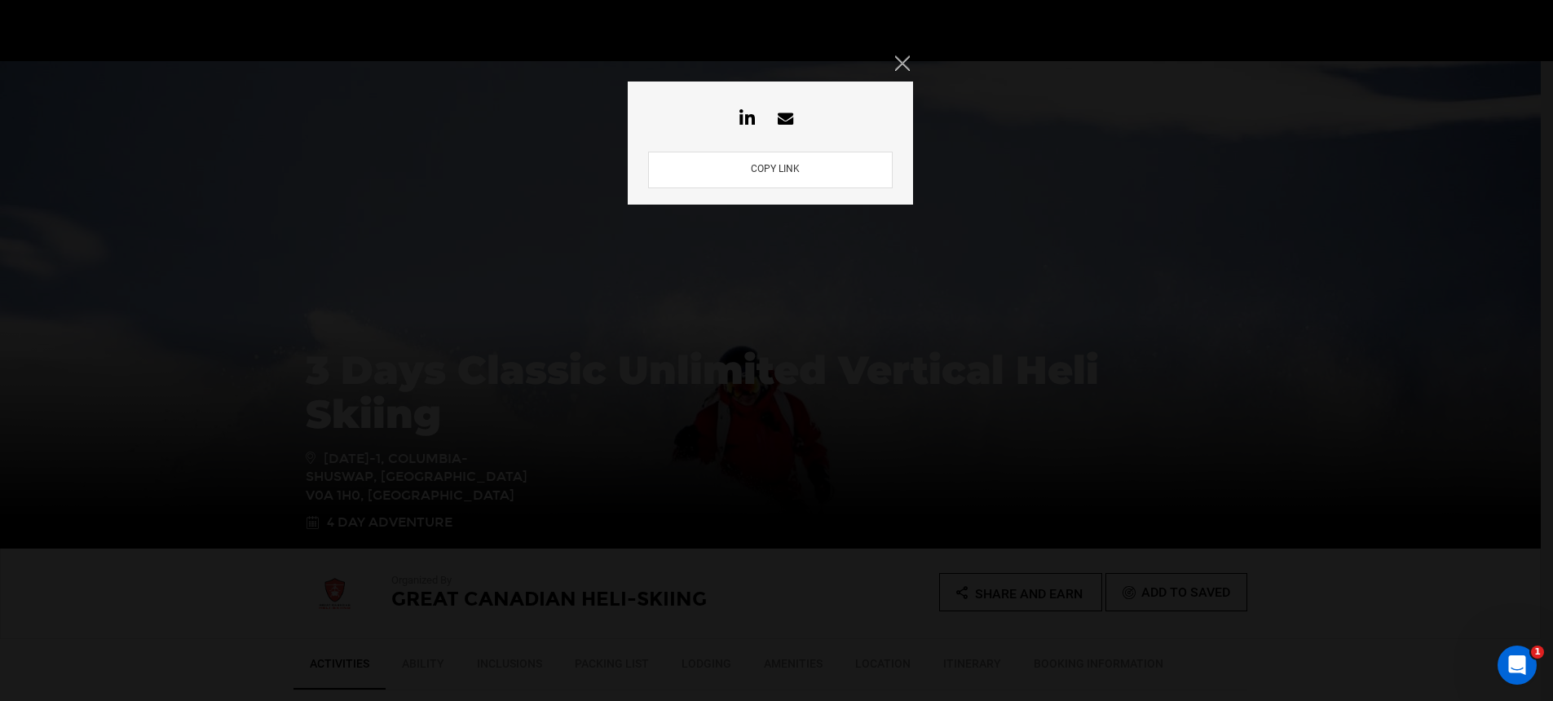
click at [767, 170] on button "COPY LINK" at bounding box center [775, 169] width 59 height 15
click at [905, 63] on icon "Close" at bounding box center [902, 62] width 15 height 15
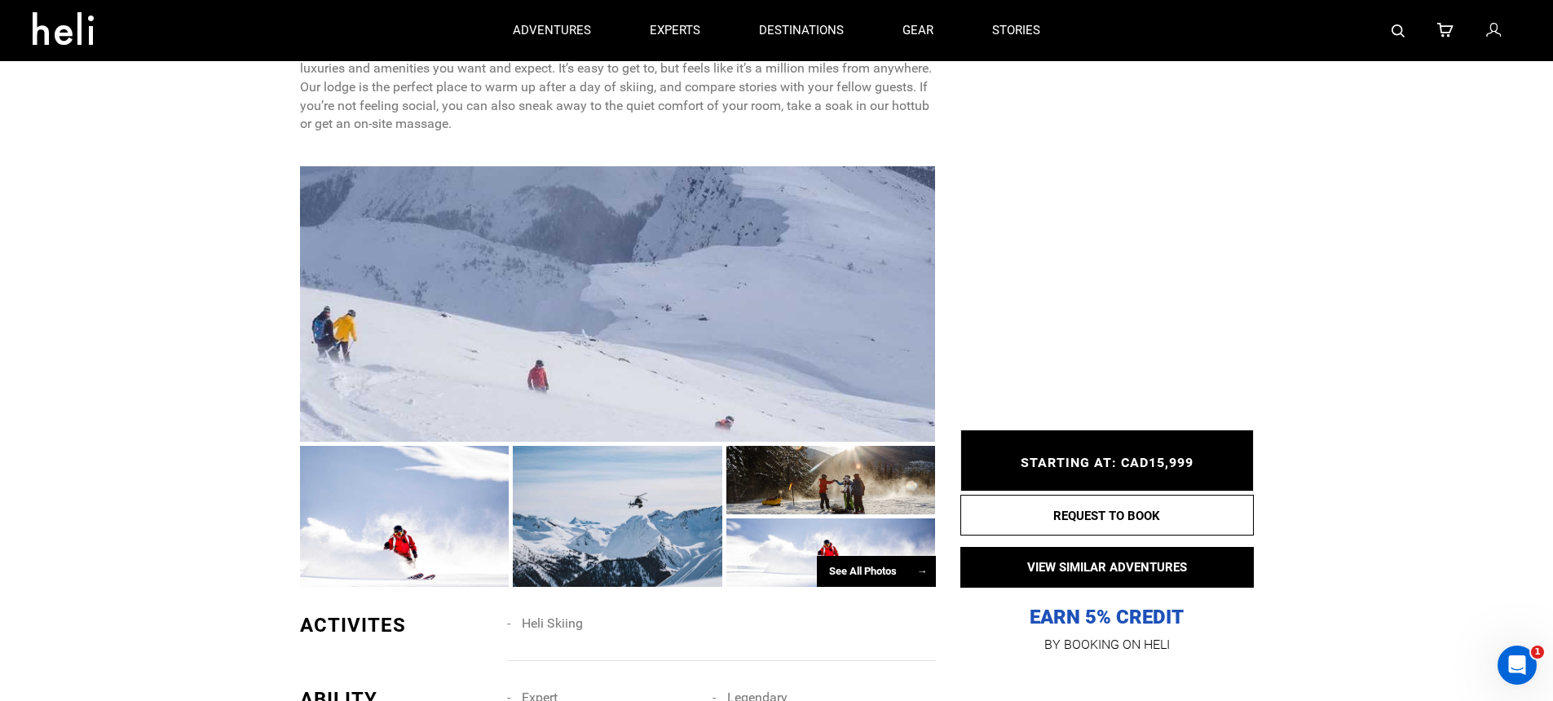
scroll to position [448, 0]
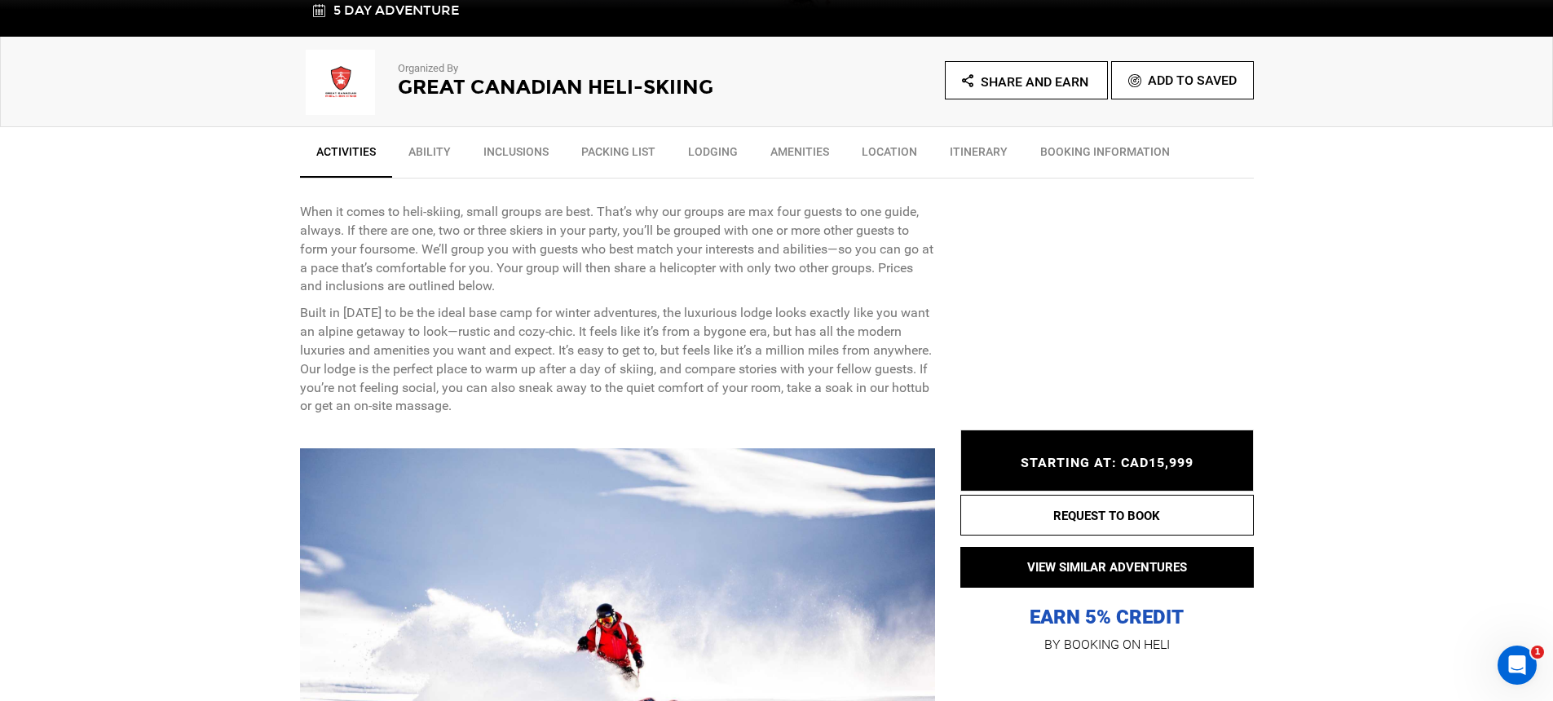
scroll to position [952, 0]
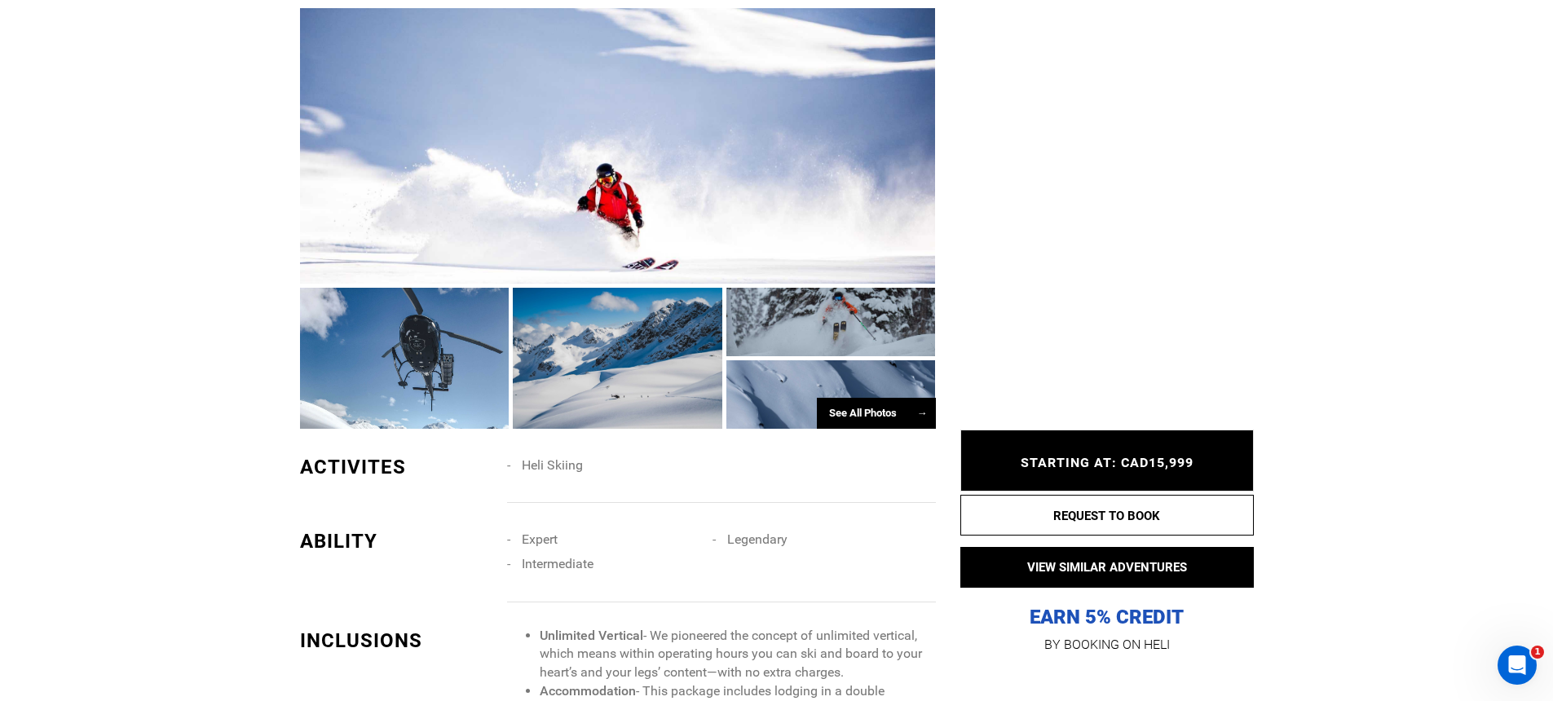
click at [534, 237] on div at bounding box center [618, 145] width 636 height 275
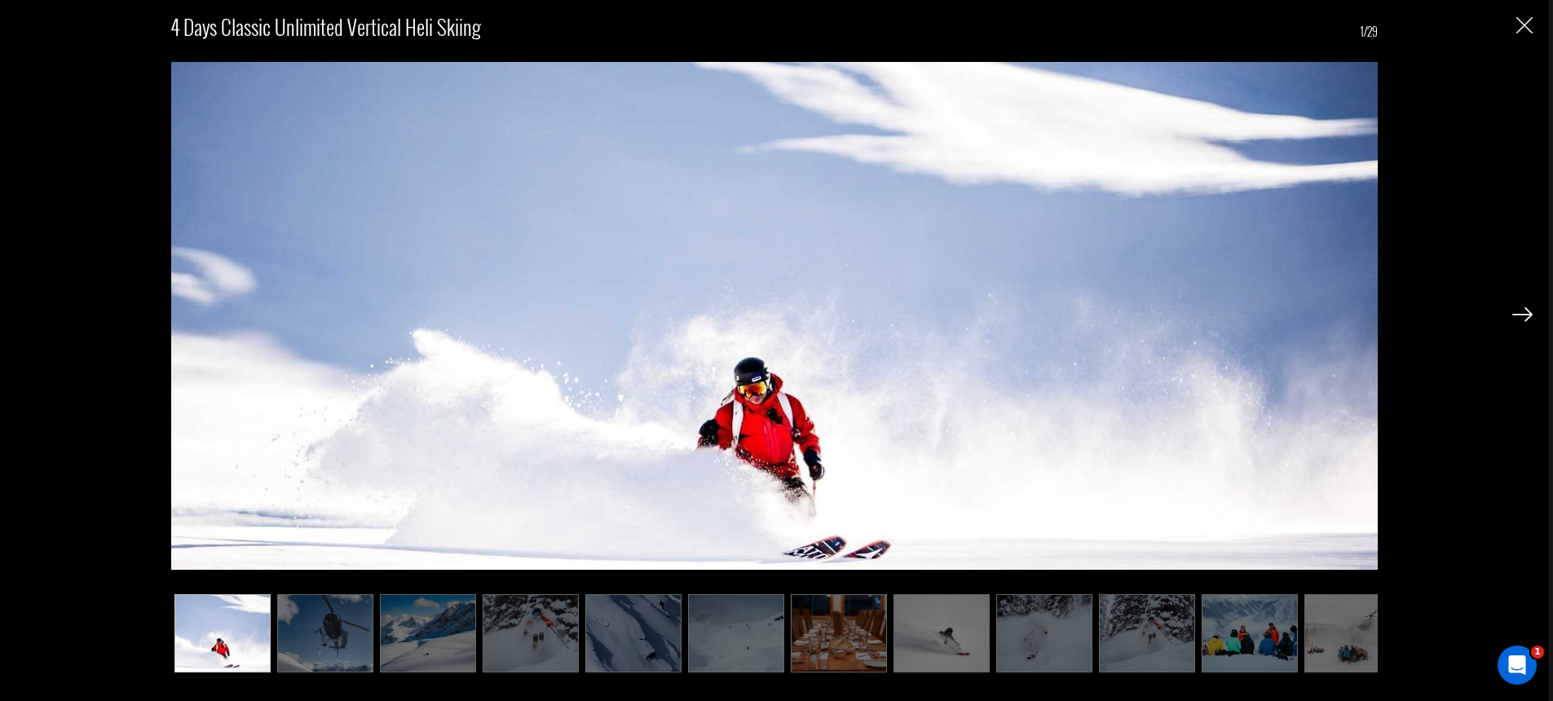
click at [1515, 316] on img at bounding box center [1522, 314] width 20 height 15
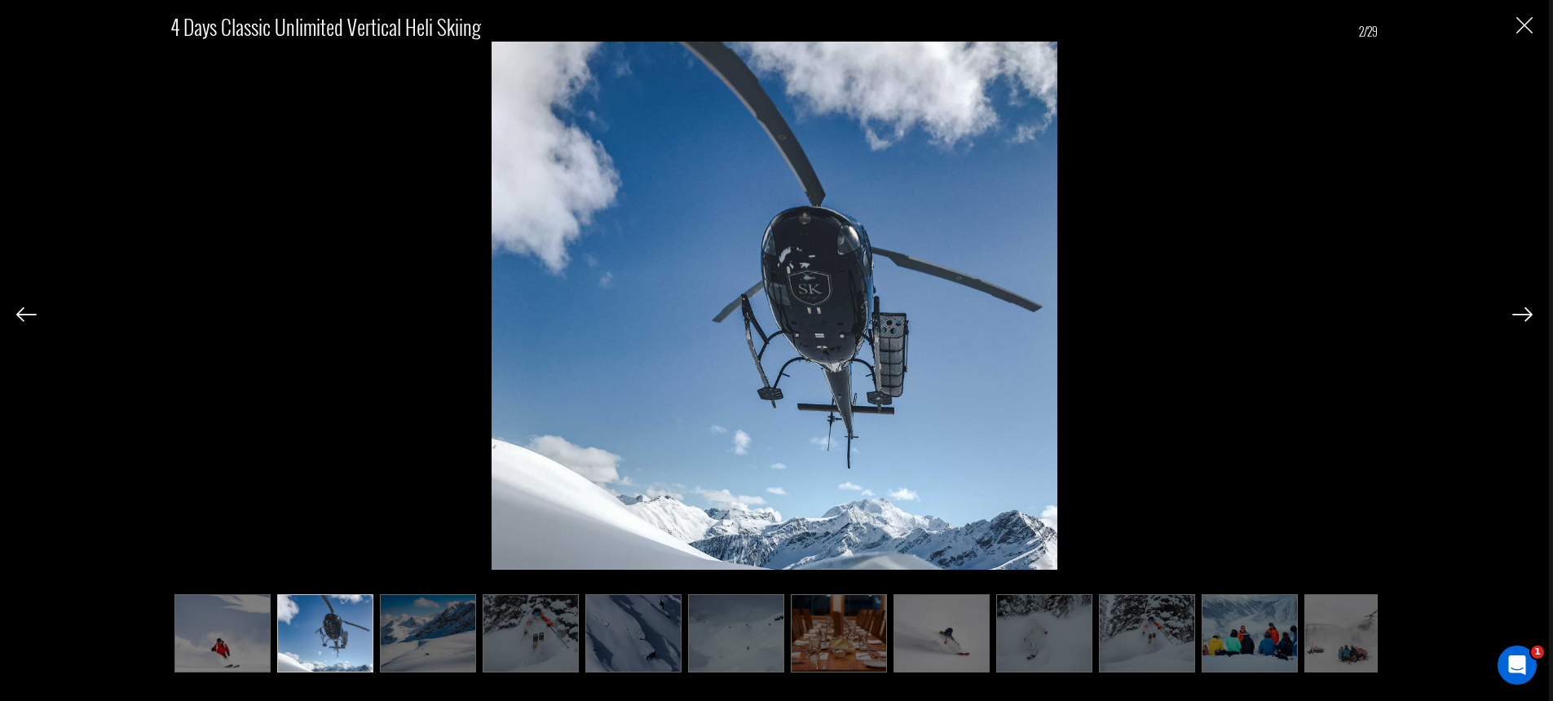
click at [1515, 316] on img at bounding box center [1522, 314] width 20 height 15
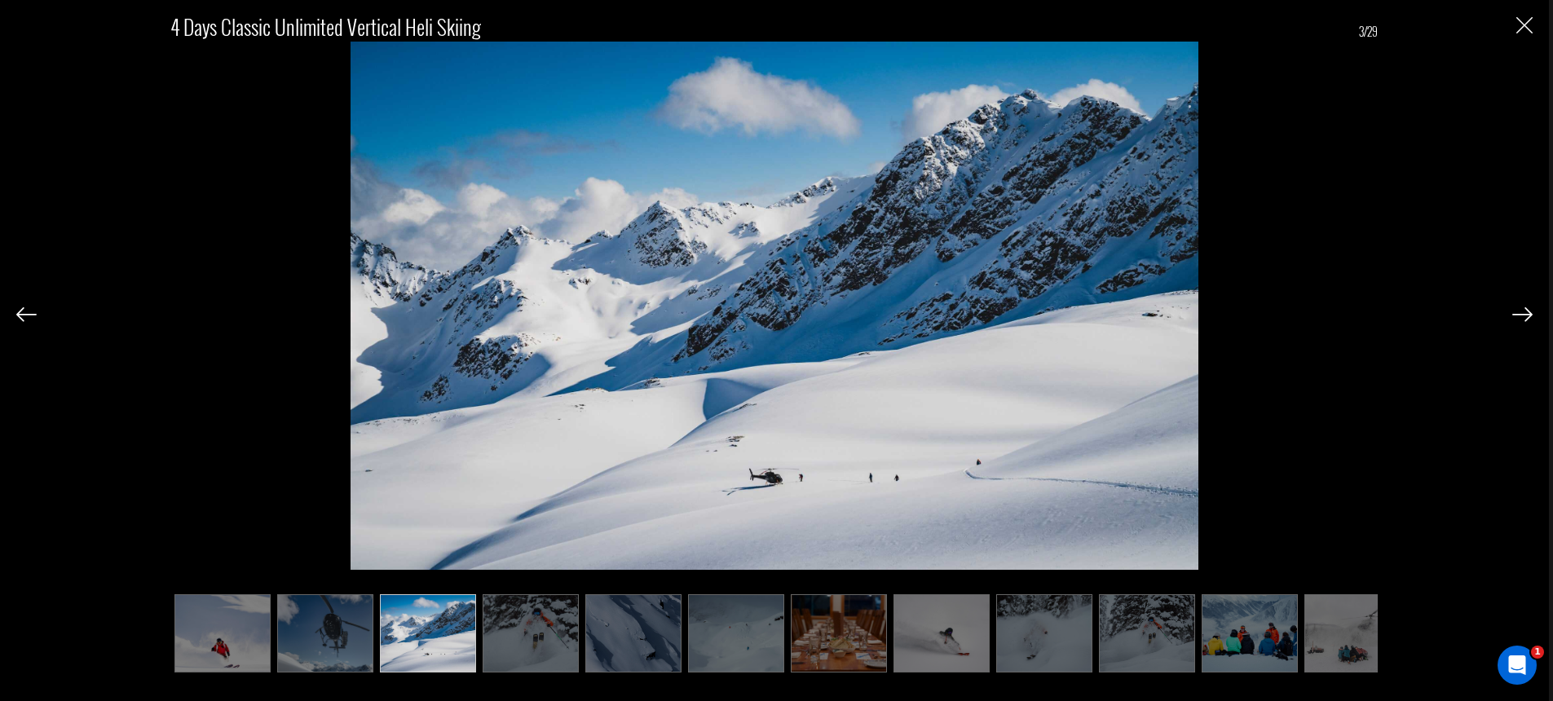
click at [1515, 316] on img at bounding box center [1522, 314] width 20 height 15
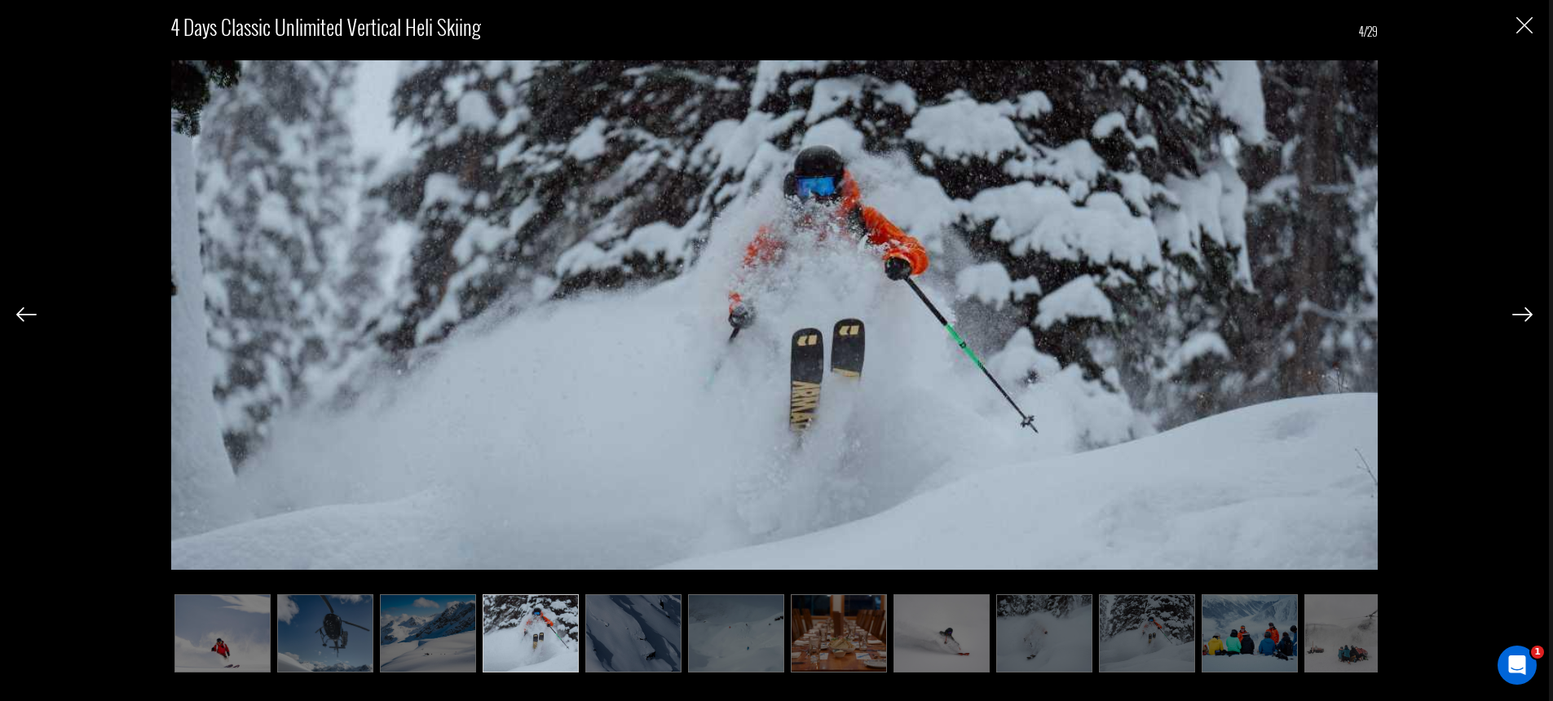
click at [1515, 316] on img at bounding box center [1522, 314] width 20 height 15
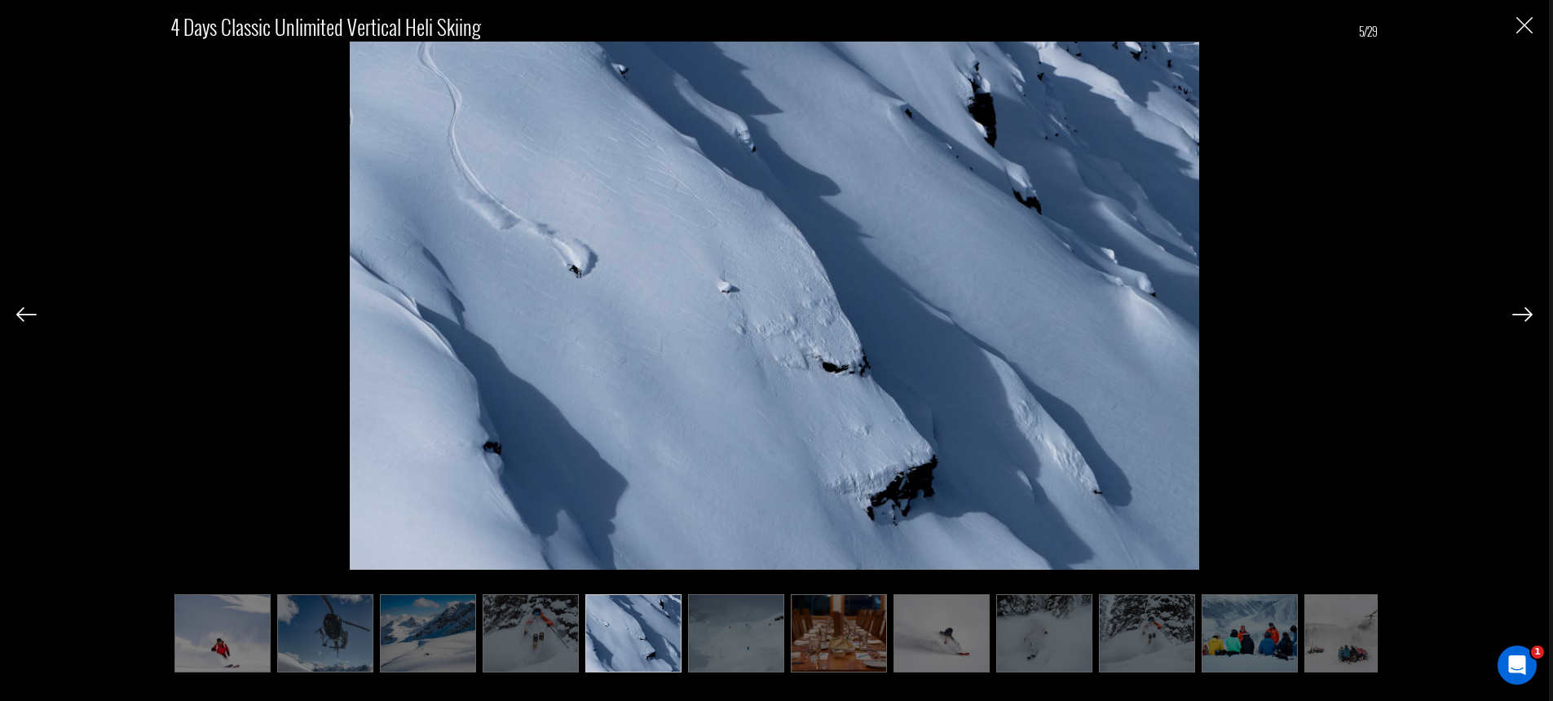
click at [1515, 316] on img at bounding box center [1522, 314] width 20 height 15
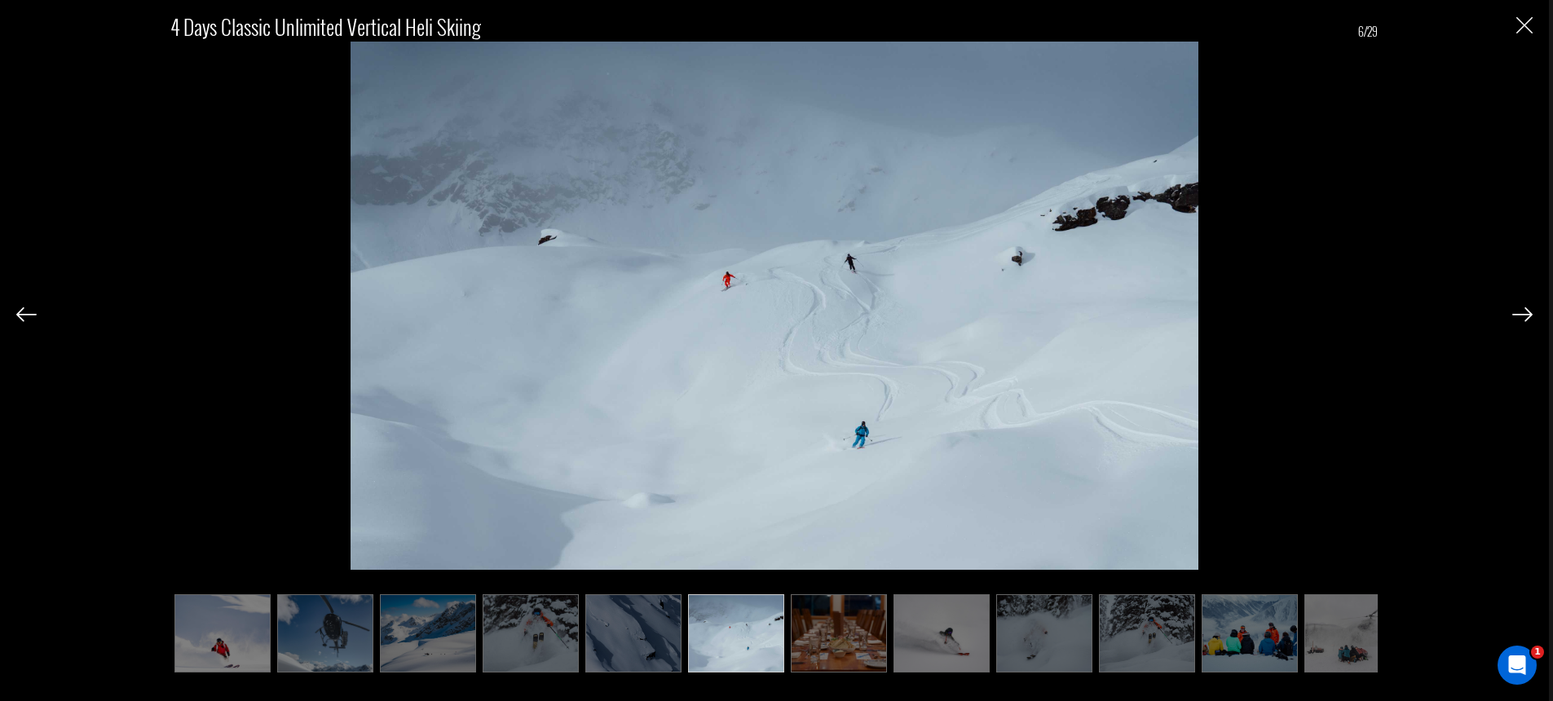
click at [1515, 316] on img at bounding box center [1522, 314] width 20 height 15
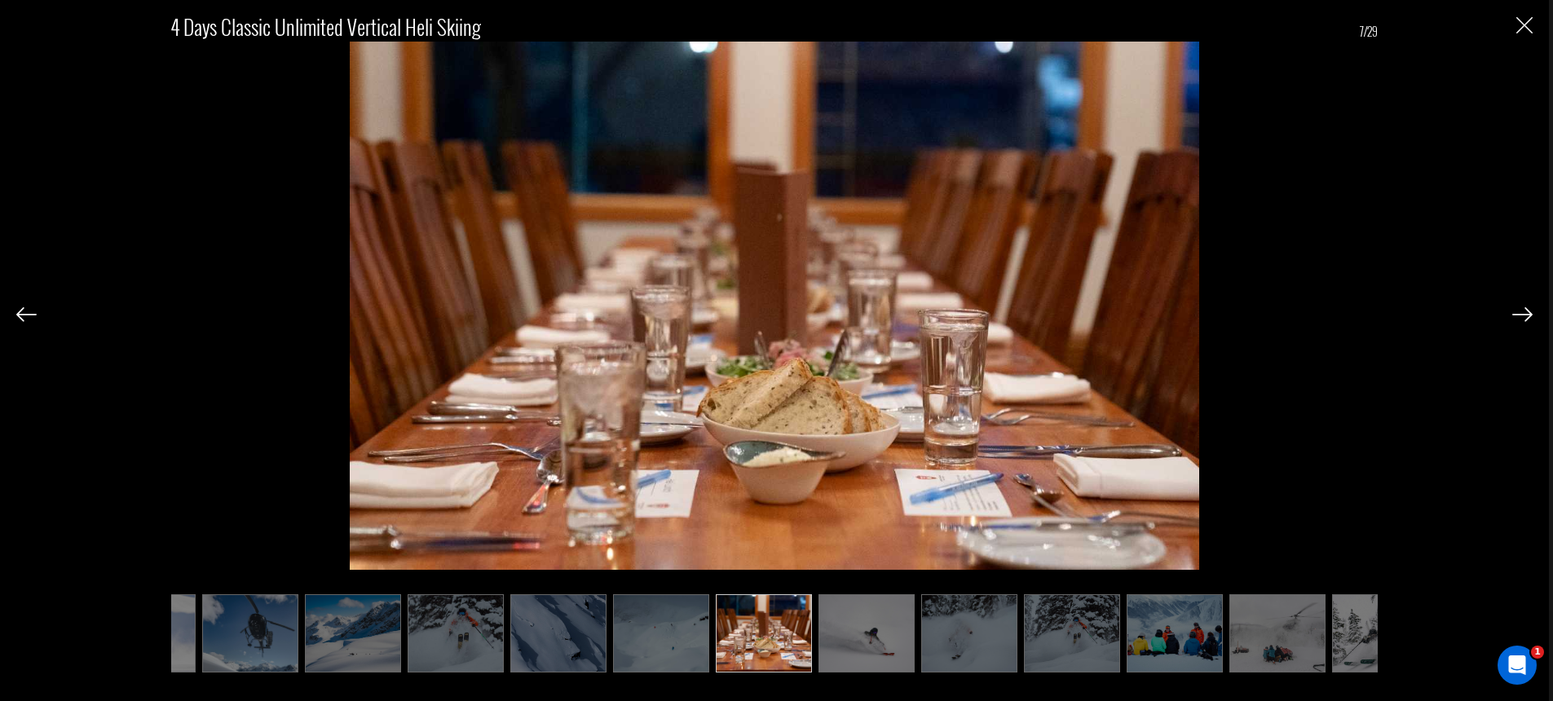
click at [1515, 316] on img at bounding box center [1522, 314] width 20 height 15
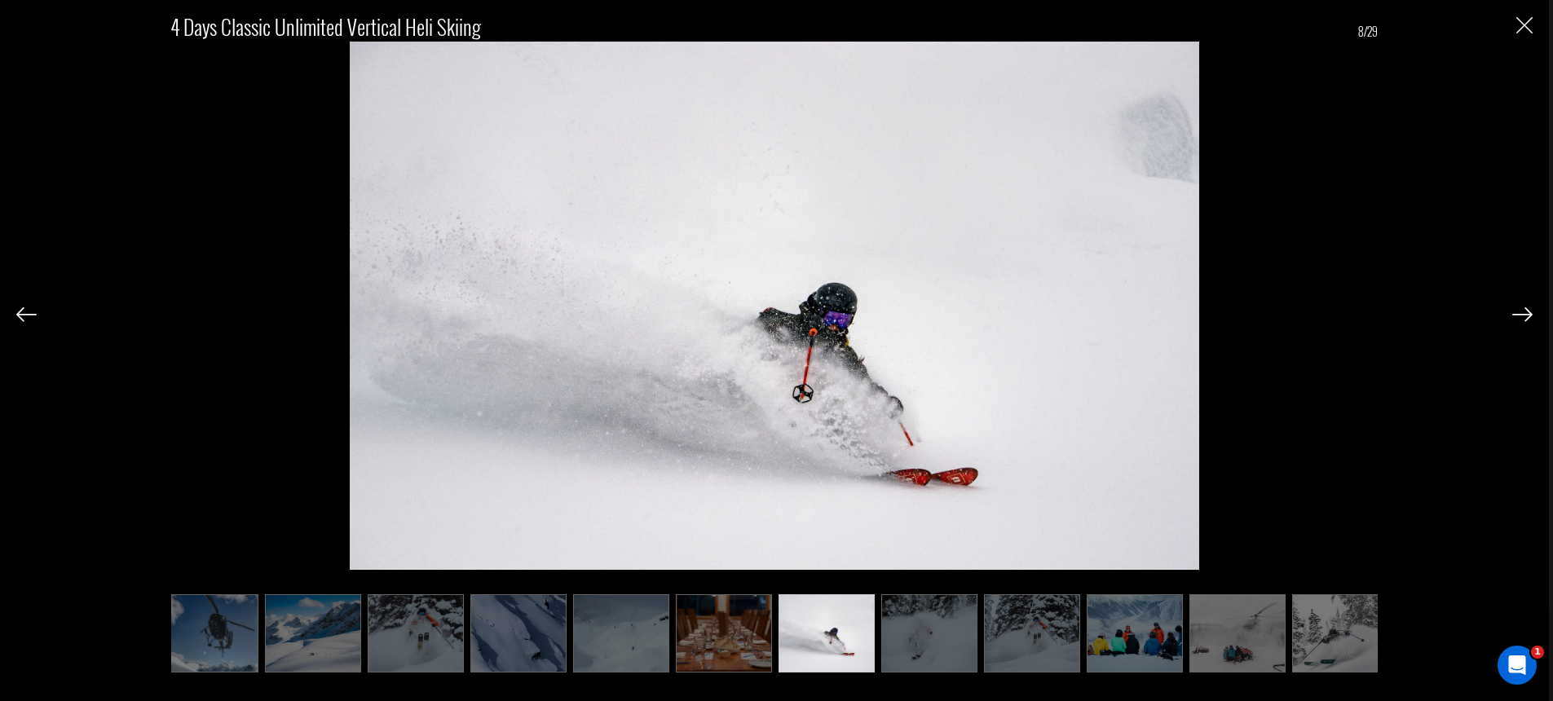
click at [1515, 316] on img at bounding box center [1522, 314] width 20 height 15
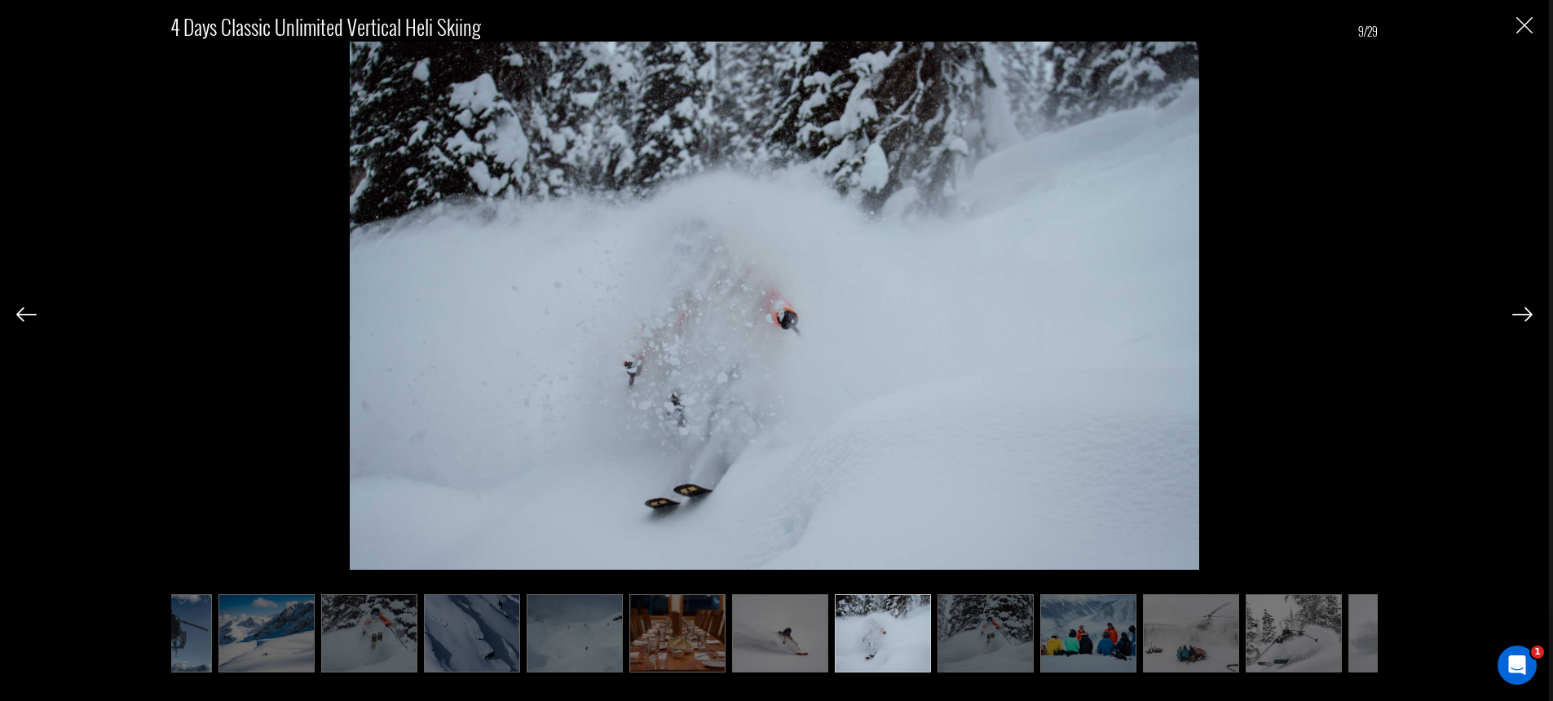
click at [1515, 316] on img at bounding box center [1522, 314] width 20 height 15
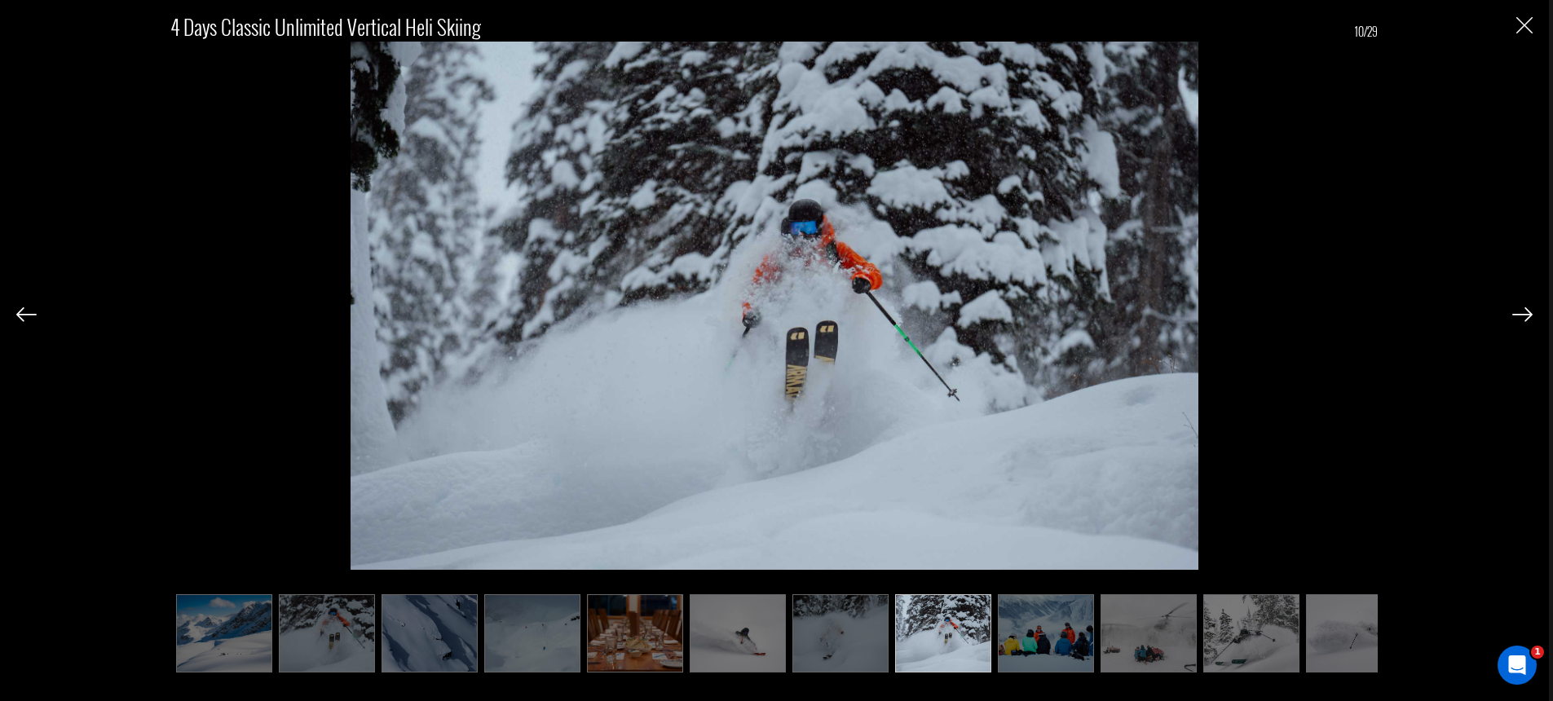
click at [1515, 316] on img at bounding box center [1522, 314] width 20 height 15
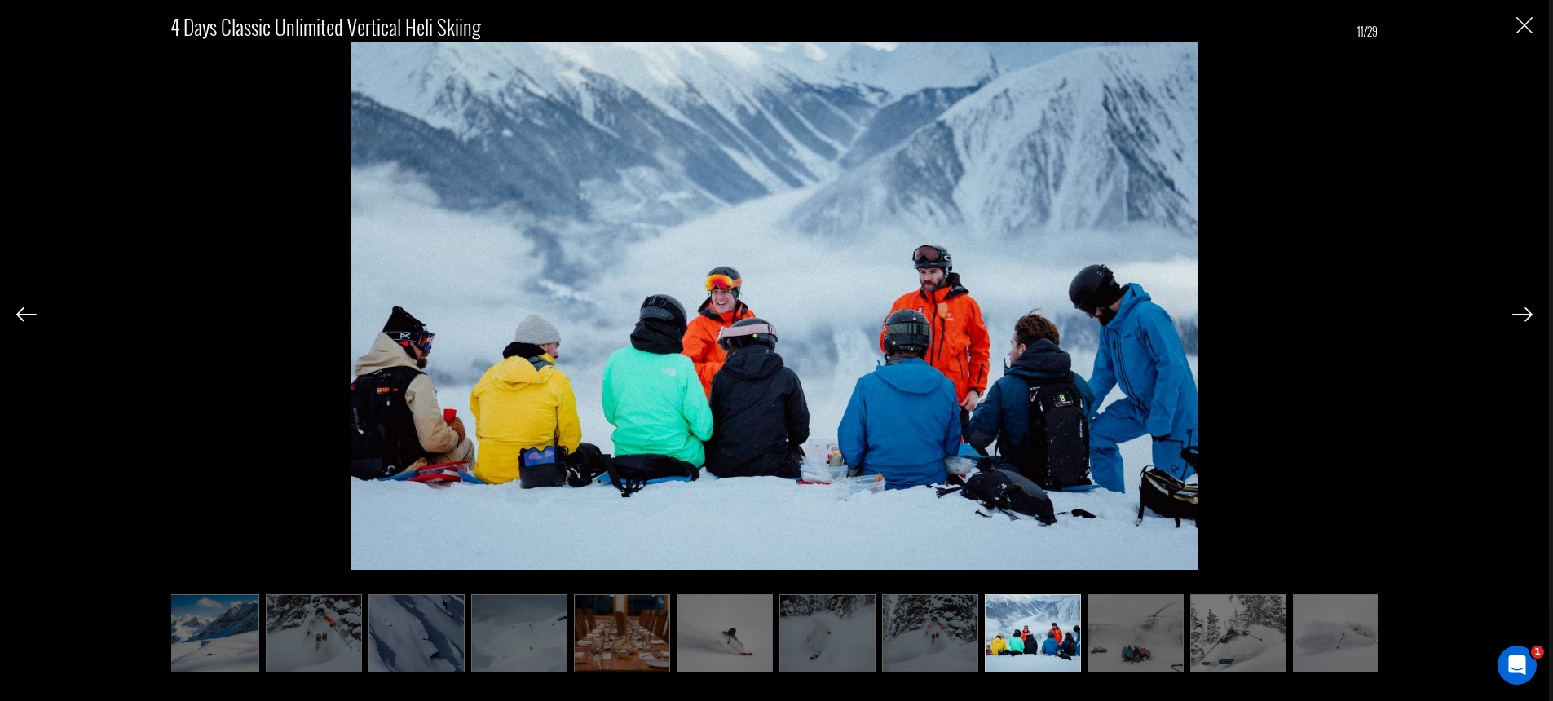
click at [1515, 316] on img at bounding box center [1522, 314] width 20 height 15
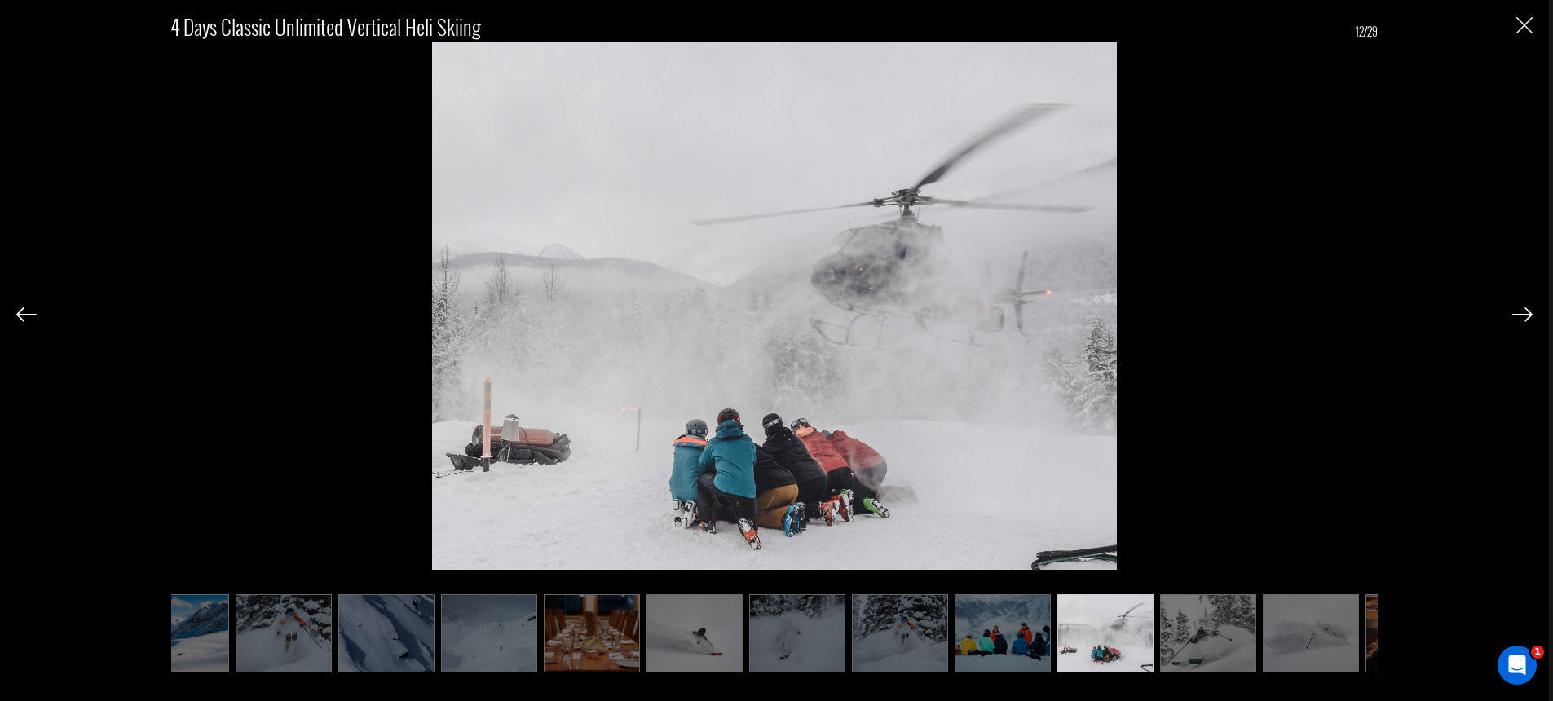
click at [1515, 316] on img at bounding box center [1522, 314] width 20 height 15
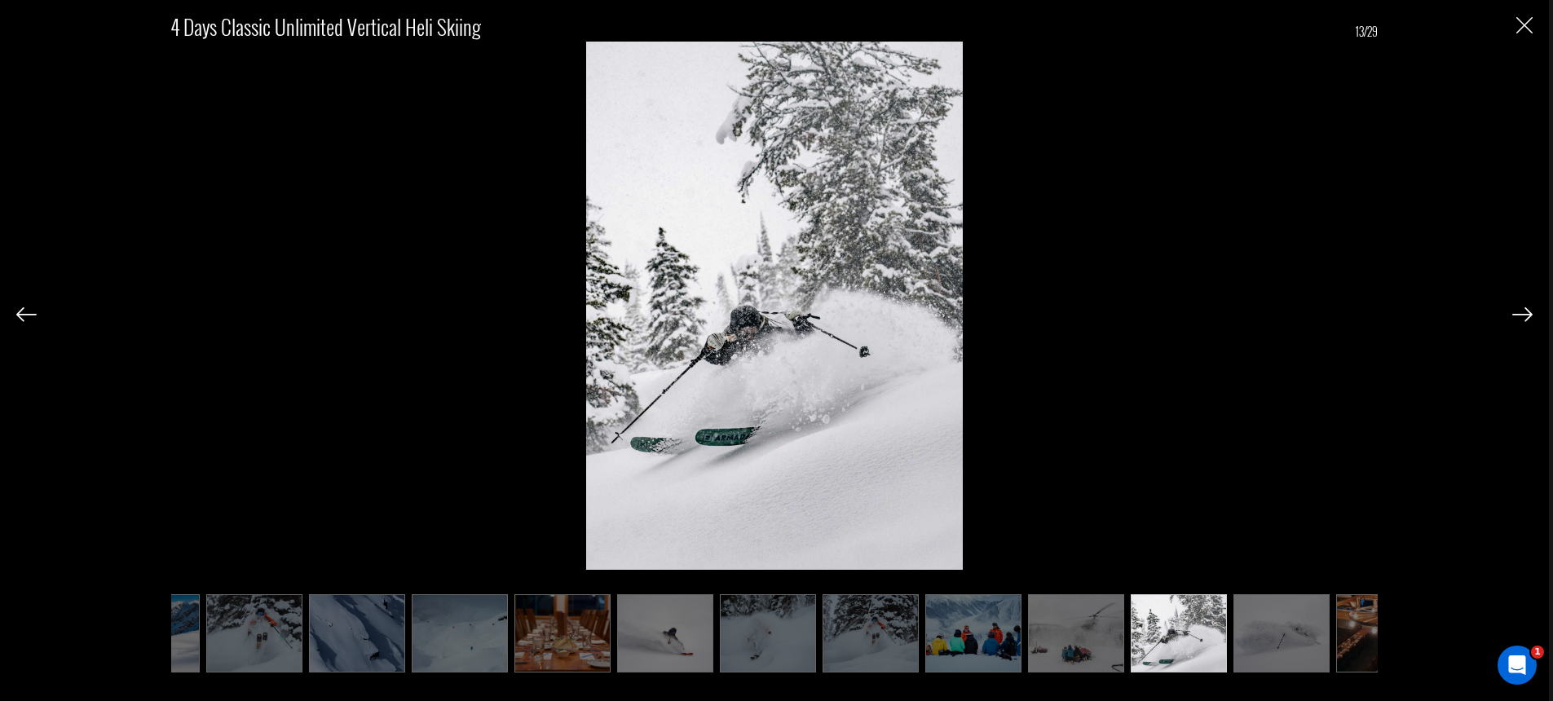
click at [1515, 316] on img at bounding box center [1522, 314] width 20 height 15
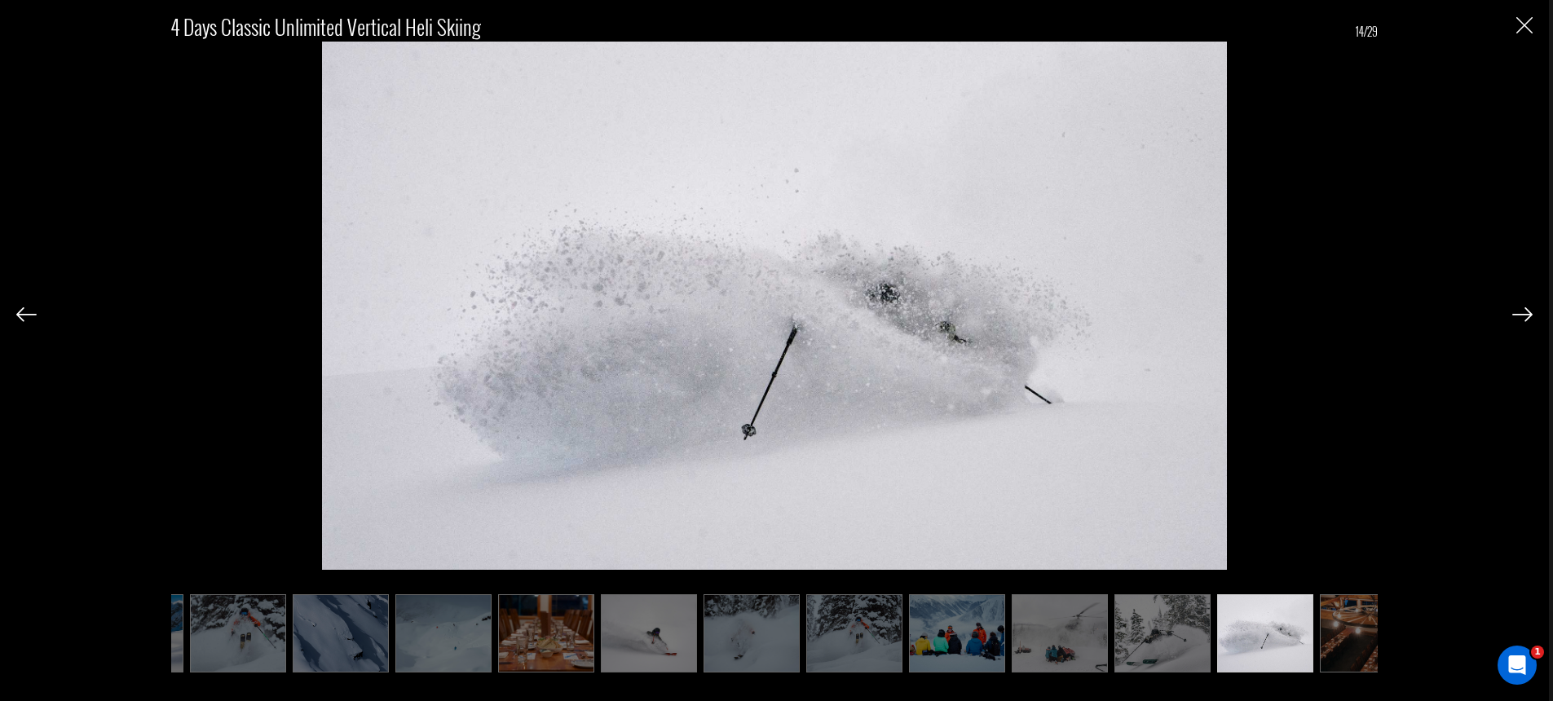
click at [1515, 316] on img at bounding box center [1522, 314] width 20 height 15
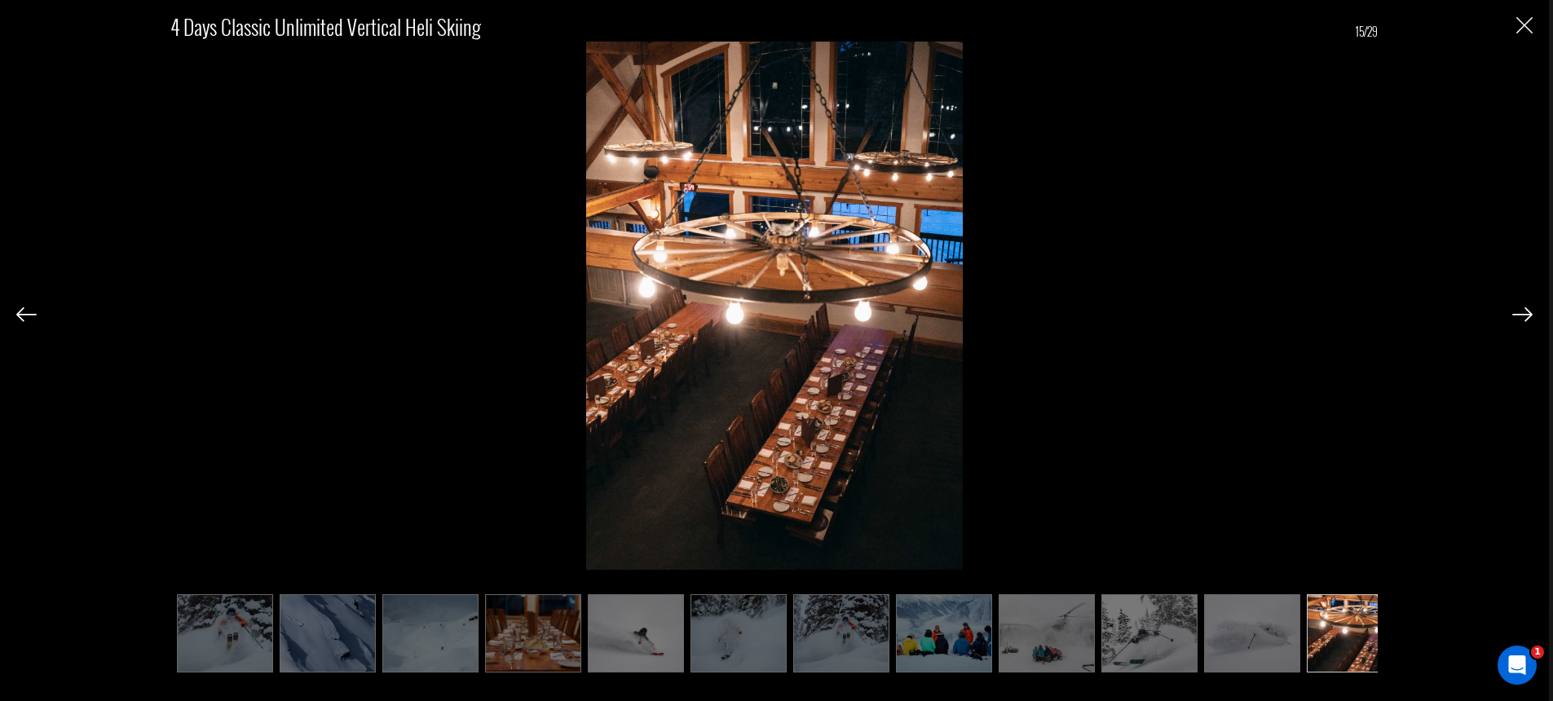
click at [1515, 316] on img at bounding box center [1522, 314] width 20 height 15
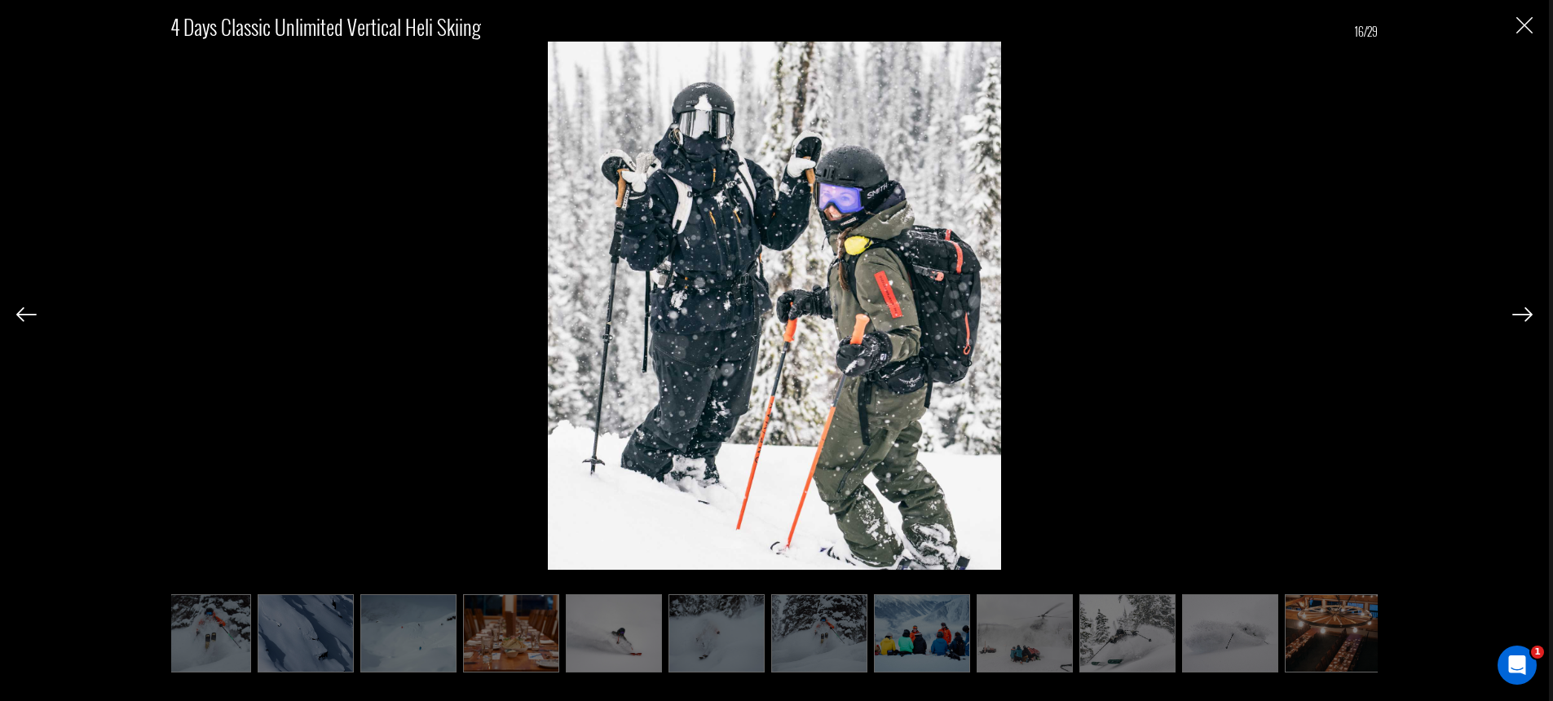
click at [1515, 316] on img at bounding box center [1522, 314] width 20 height 15
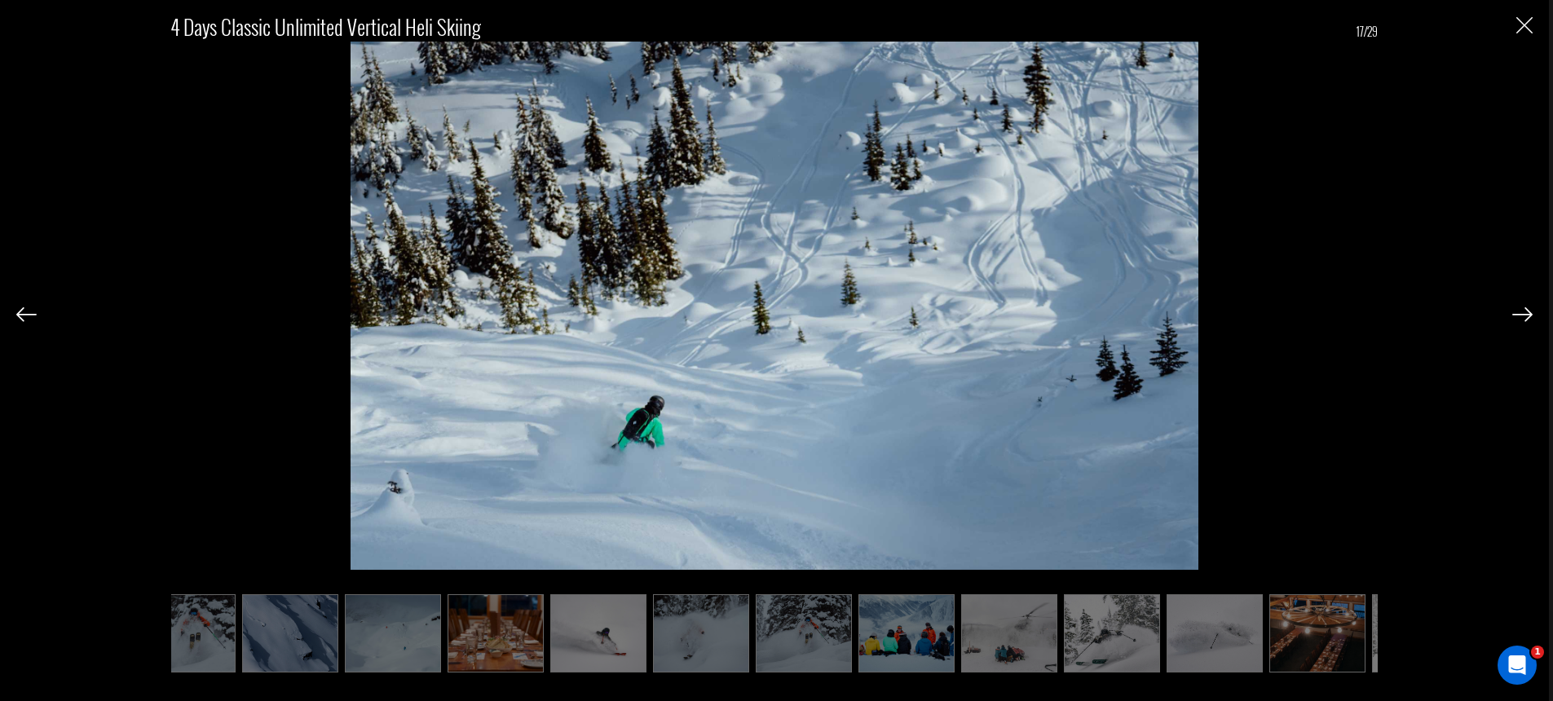
click at [1515, 316] on img at bounding box center [1522, 314] width 20 height 15
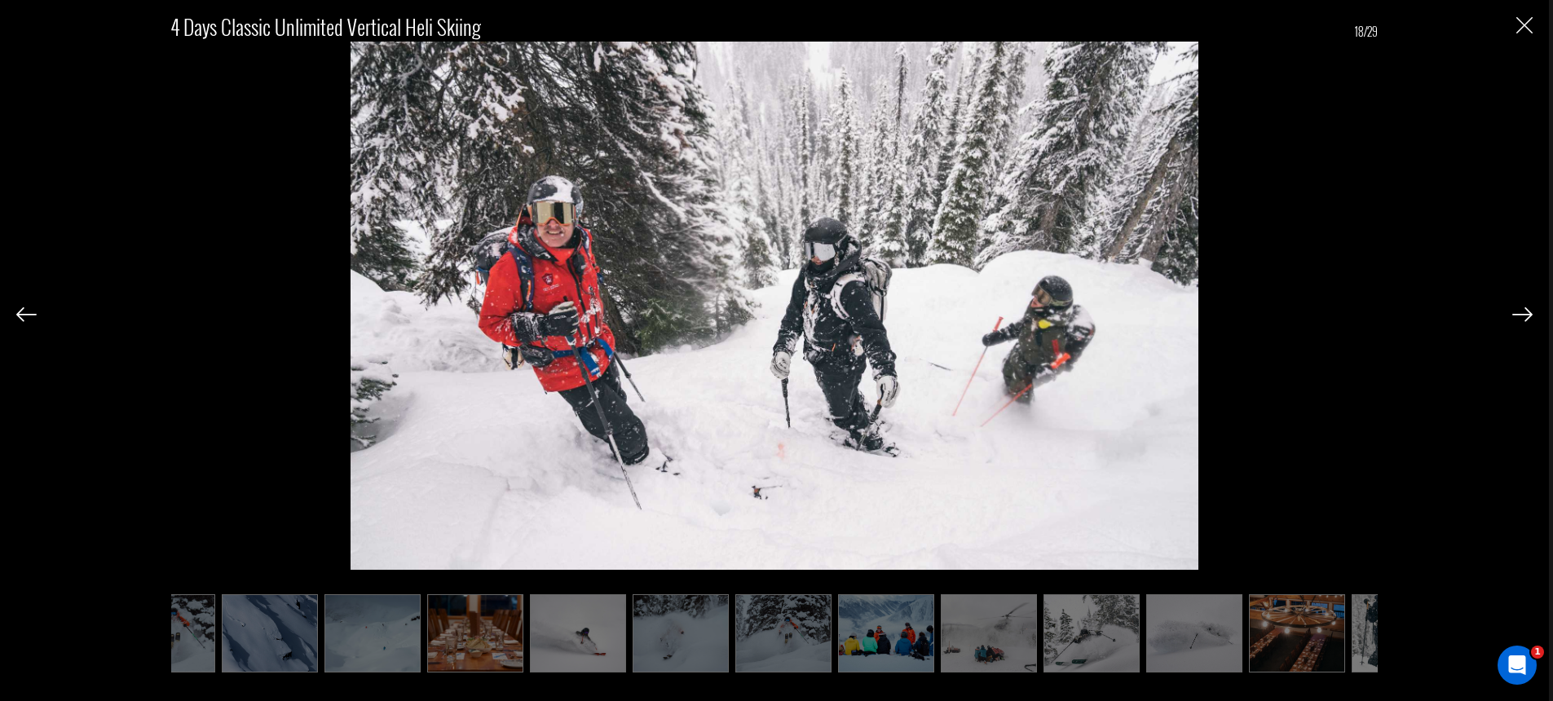
click at [1515, 316] on img at bounding box center [1522, 314] width 20 height 15
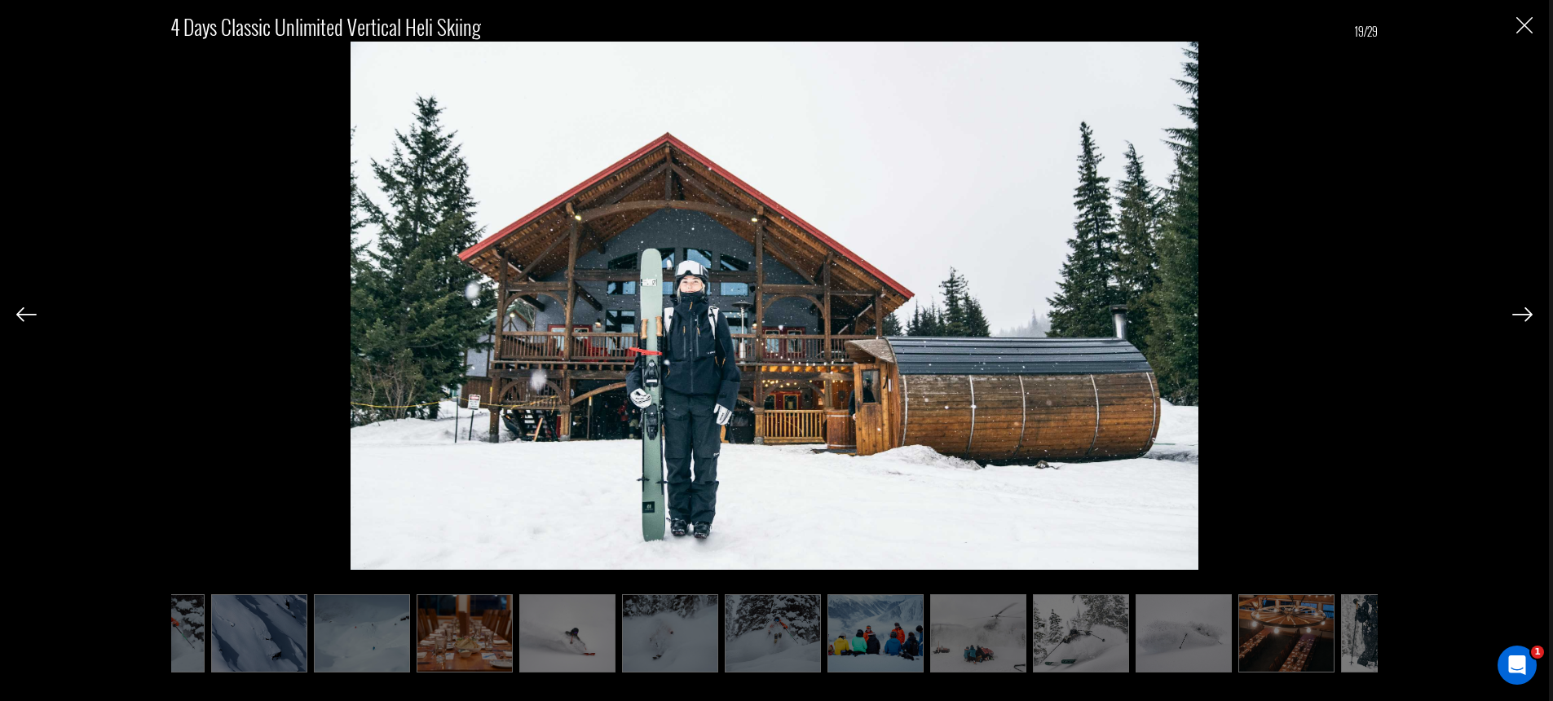
click at [1515, 316] on img at bounding box center [1522, 314] width 20 height 15
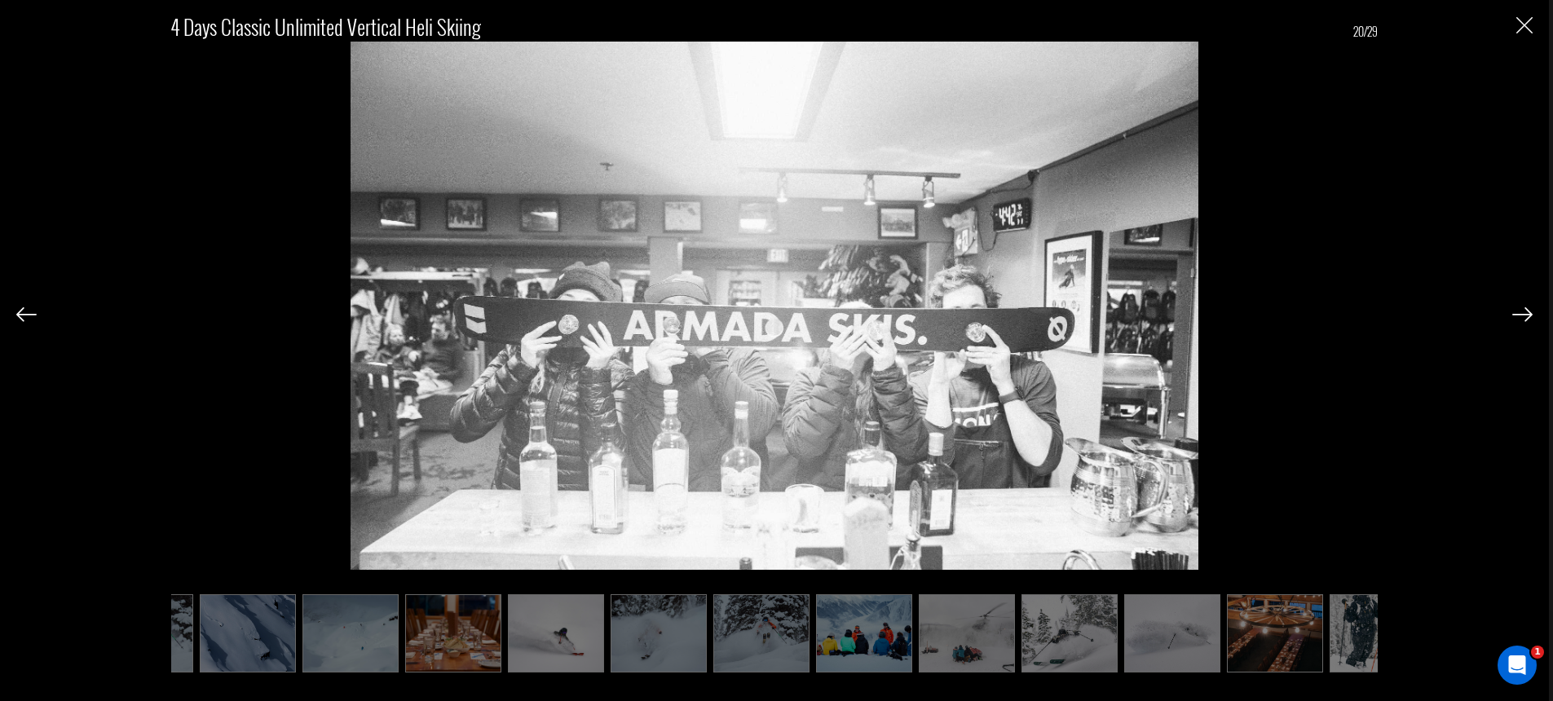
click at [1515, 316] on img at bounding box center [1522, 314] width 20 height 15
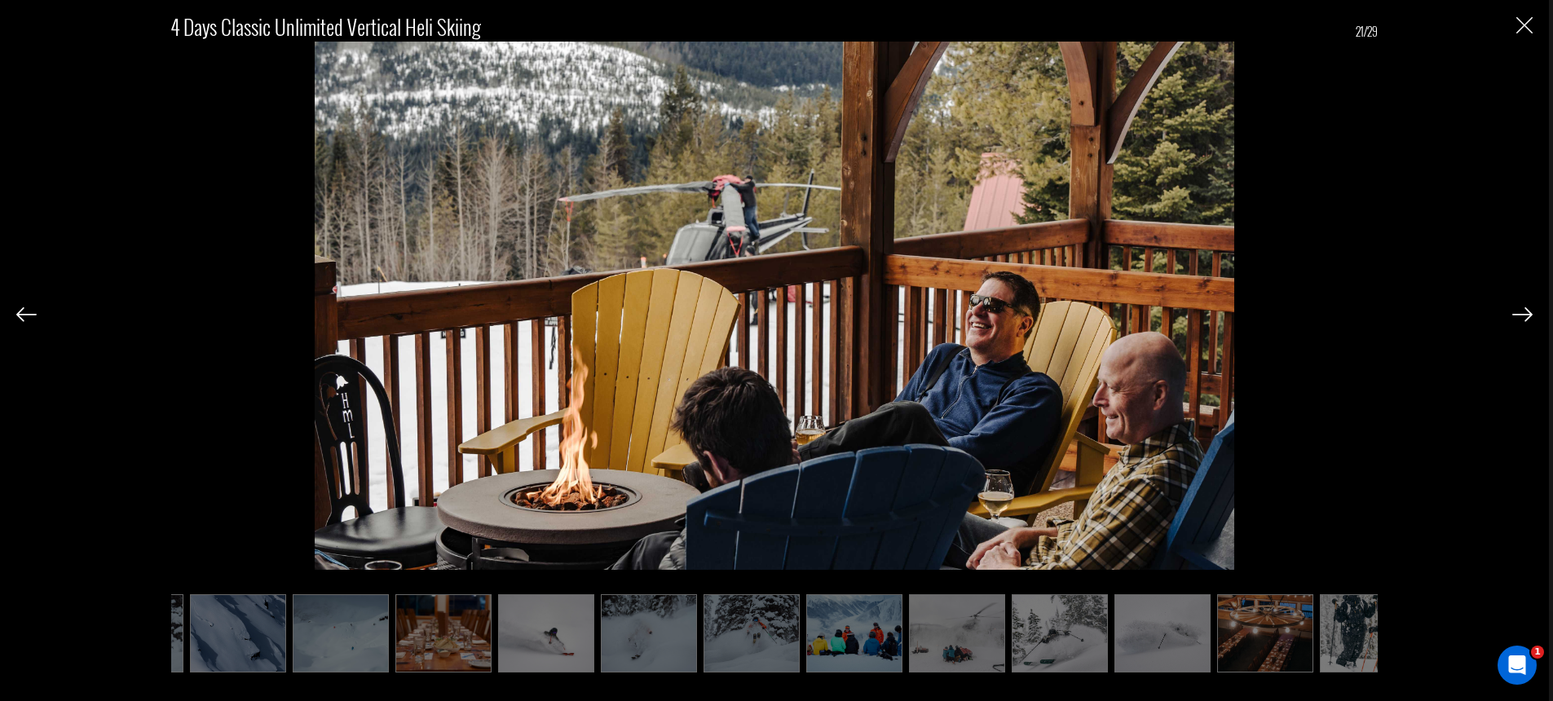
click at [1515, 316] on img at bounding box center [1522, 314] width 20 height 15
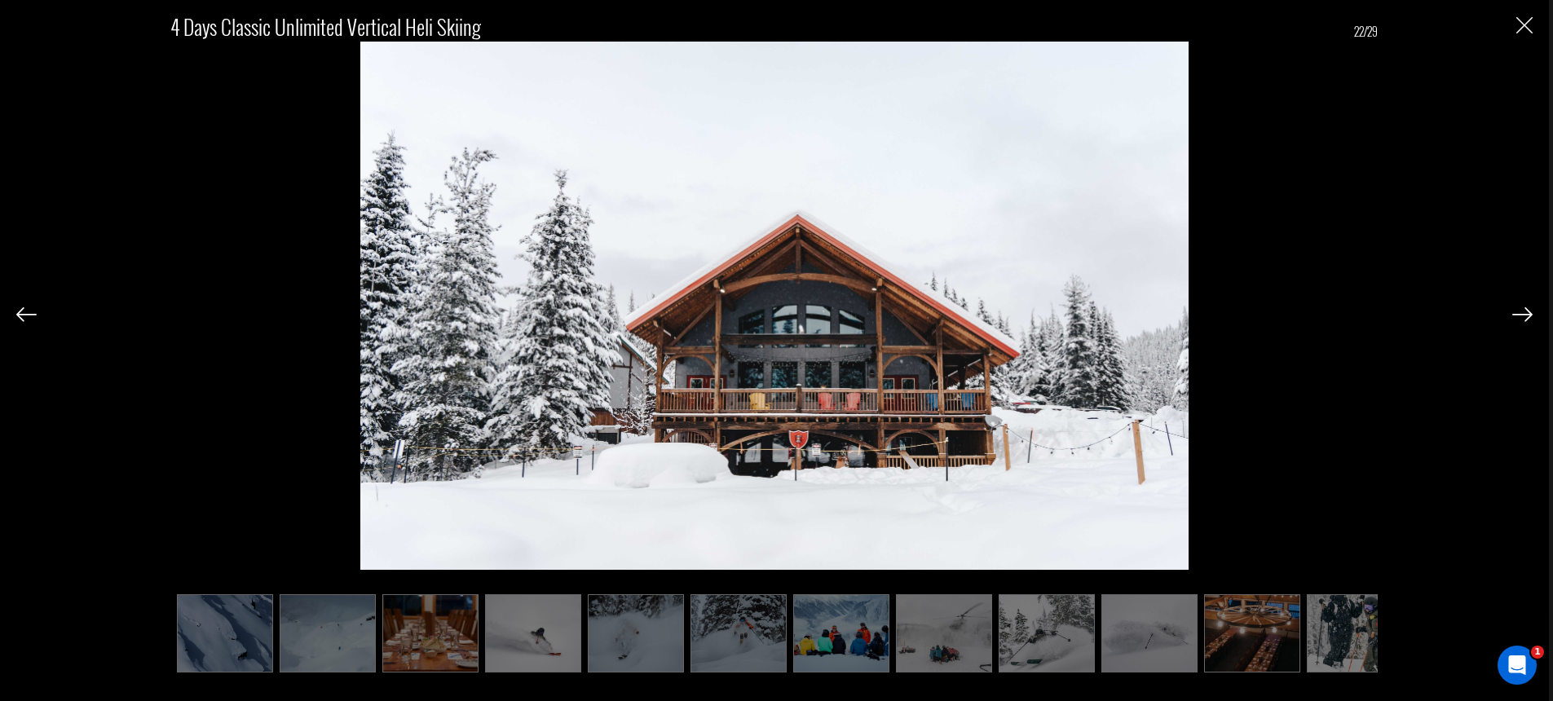
click at [1515, 316] on img at bounding box center [1522, 314] width 20 height 15
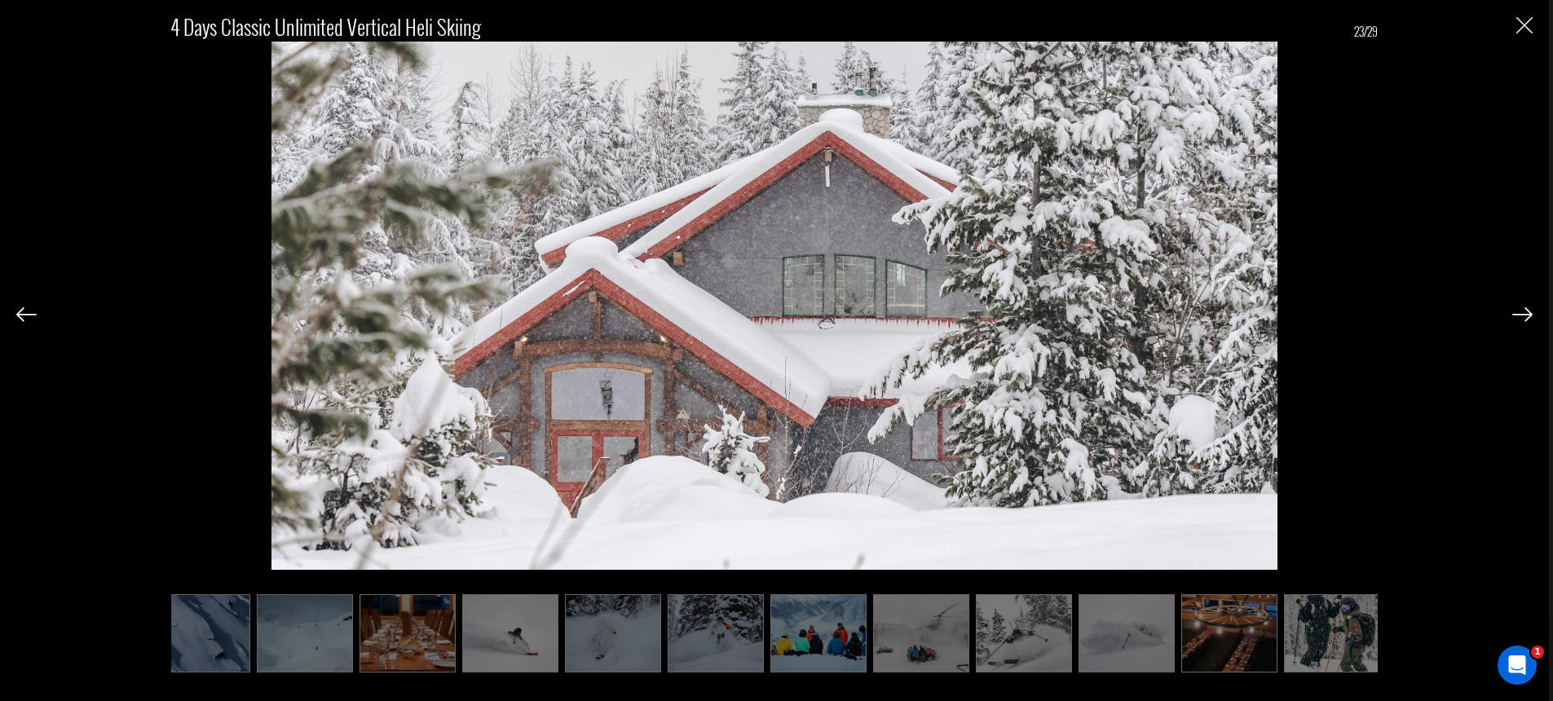
click at [1515, 316] on img at bounding box center [1522, 314] width 20 height 15
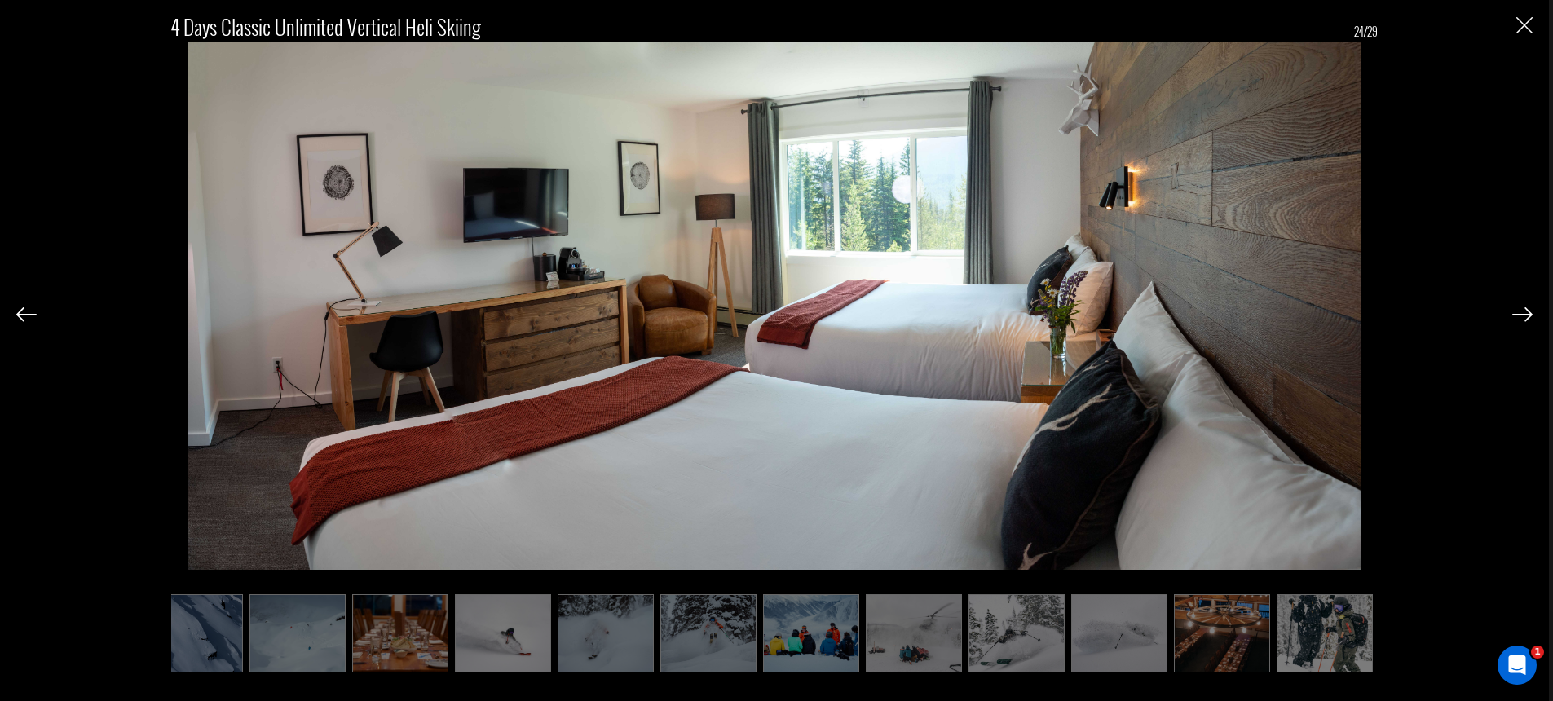
click at [1515, 316] on img at bounding box center [1522, 314] width 20 height 15
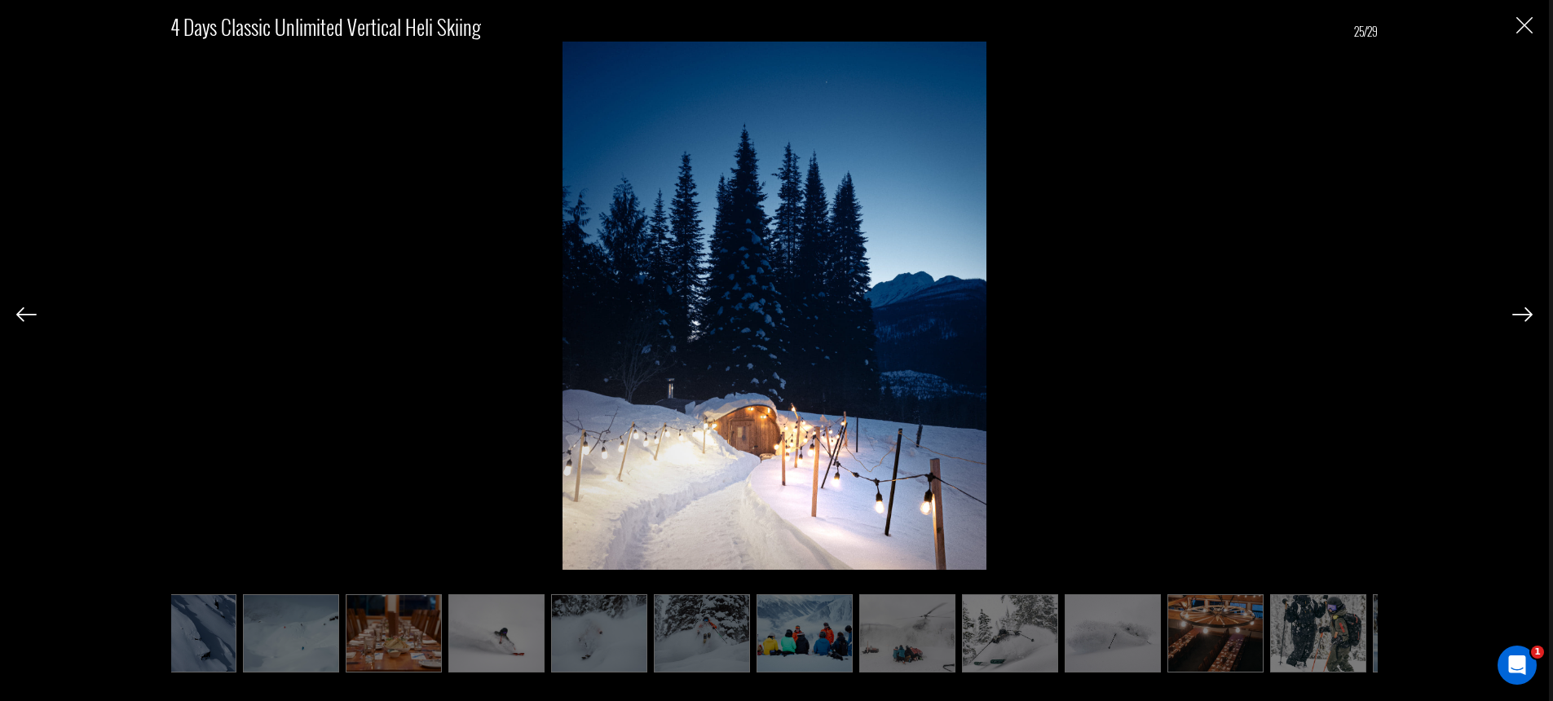
click at [1515, 316] on img at bounding box center [1522, 314] width 20 height 15
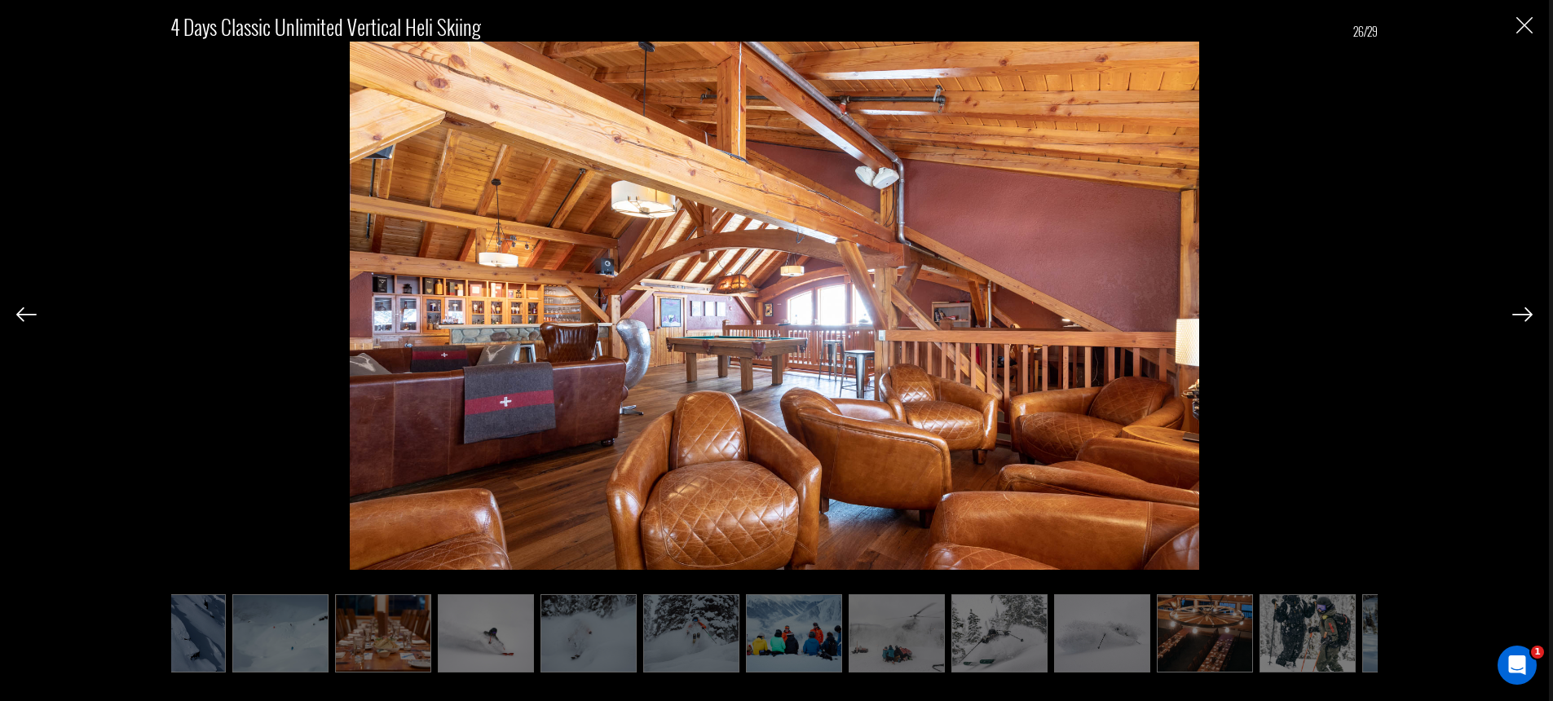
click at [1515, 316] on img at bounding box center [1522, 314] width 20 height 15
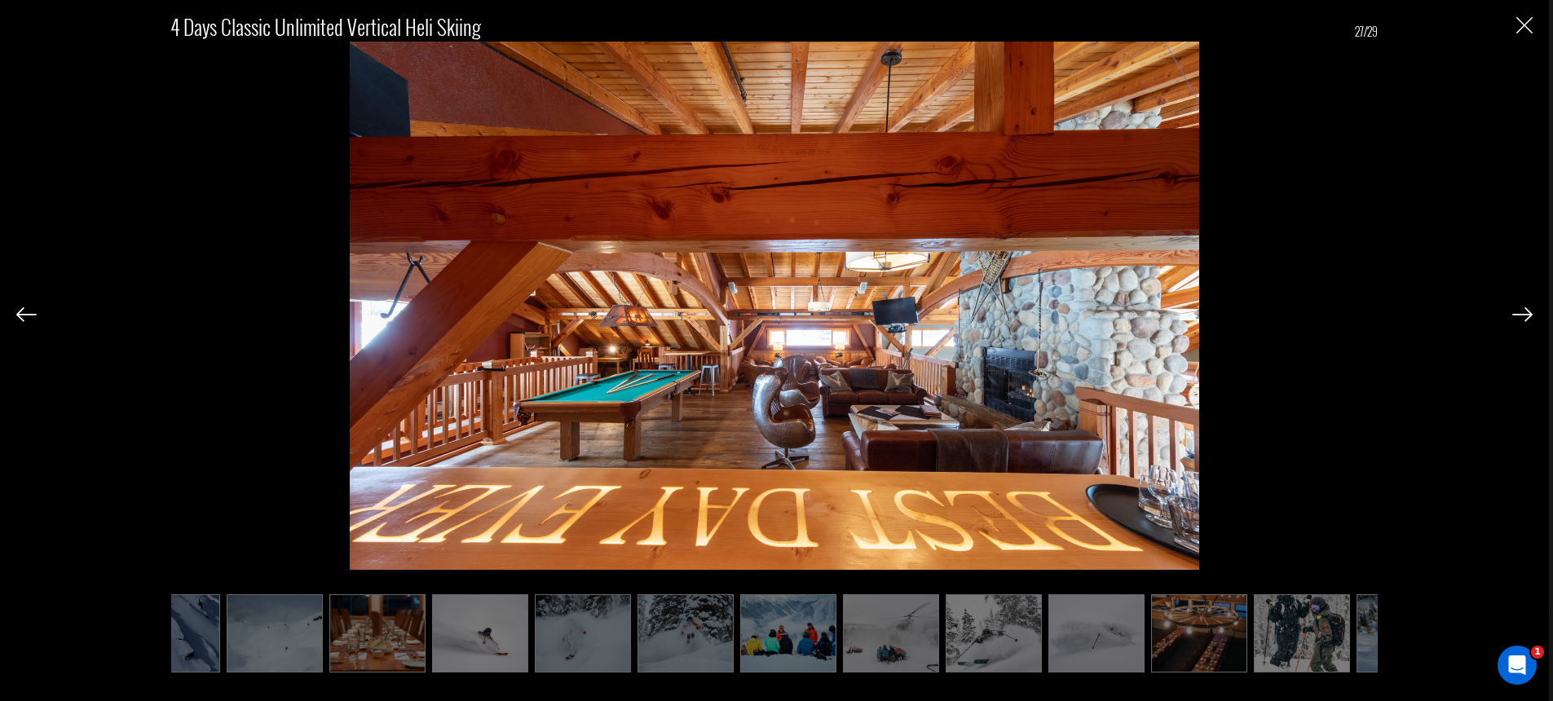
click at [1515, 316] on img at bounding box center [1522, 314] width 20 height 15
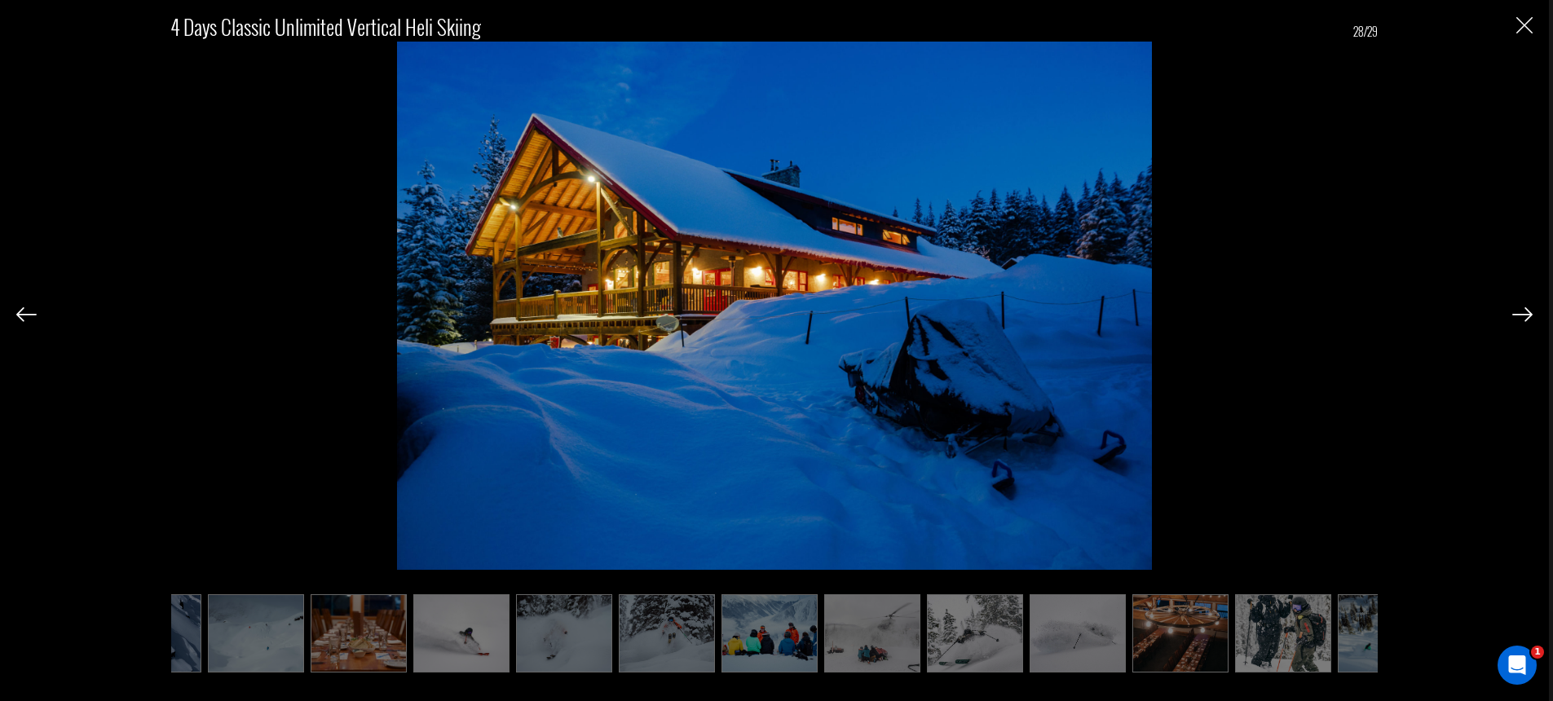
click at [1529, 24] on img "Close" at bounding box center [1524, 25] width 16 height 16
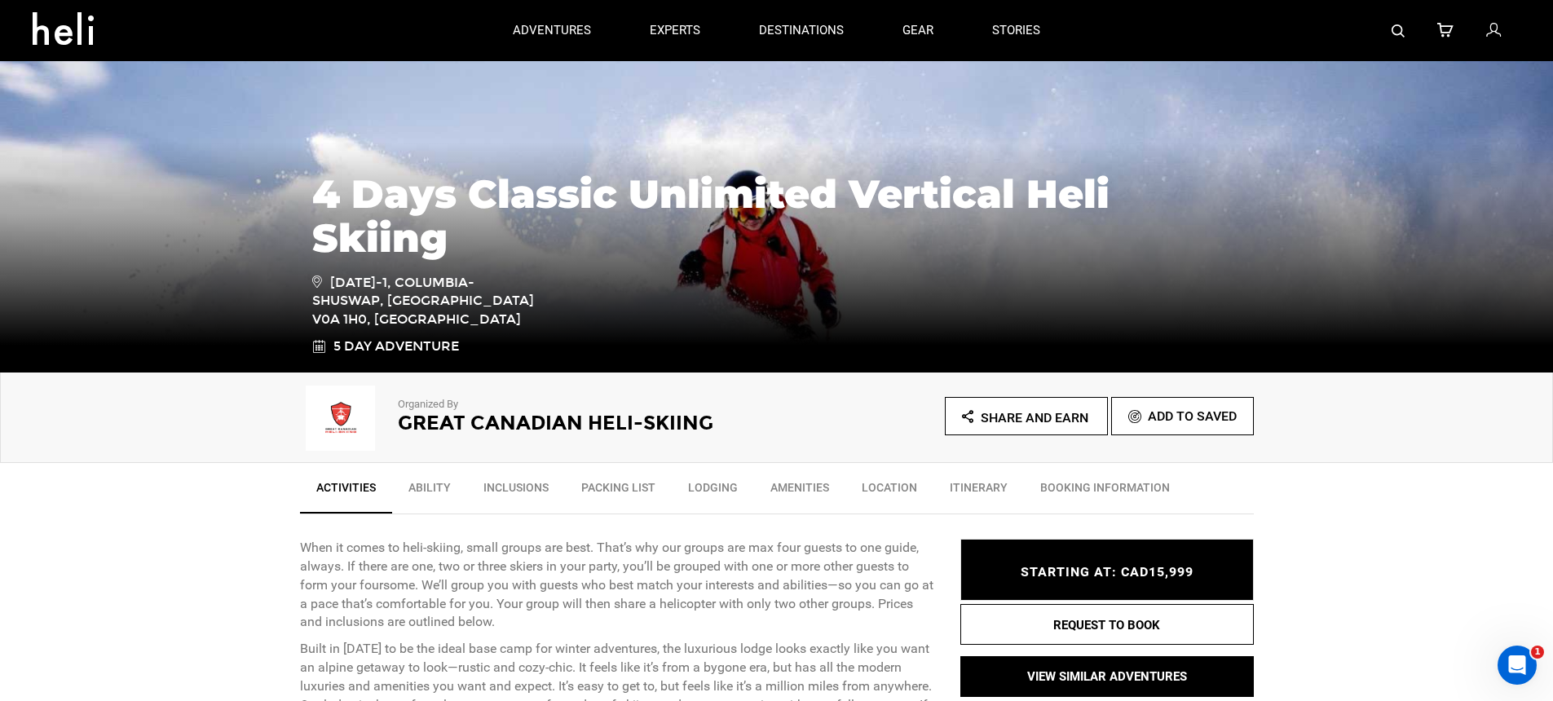
scroll to position [0, 0]
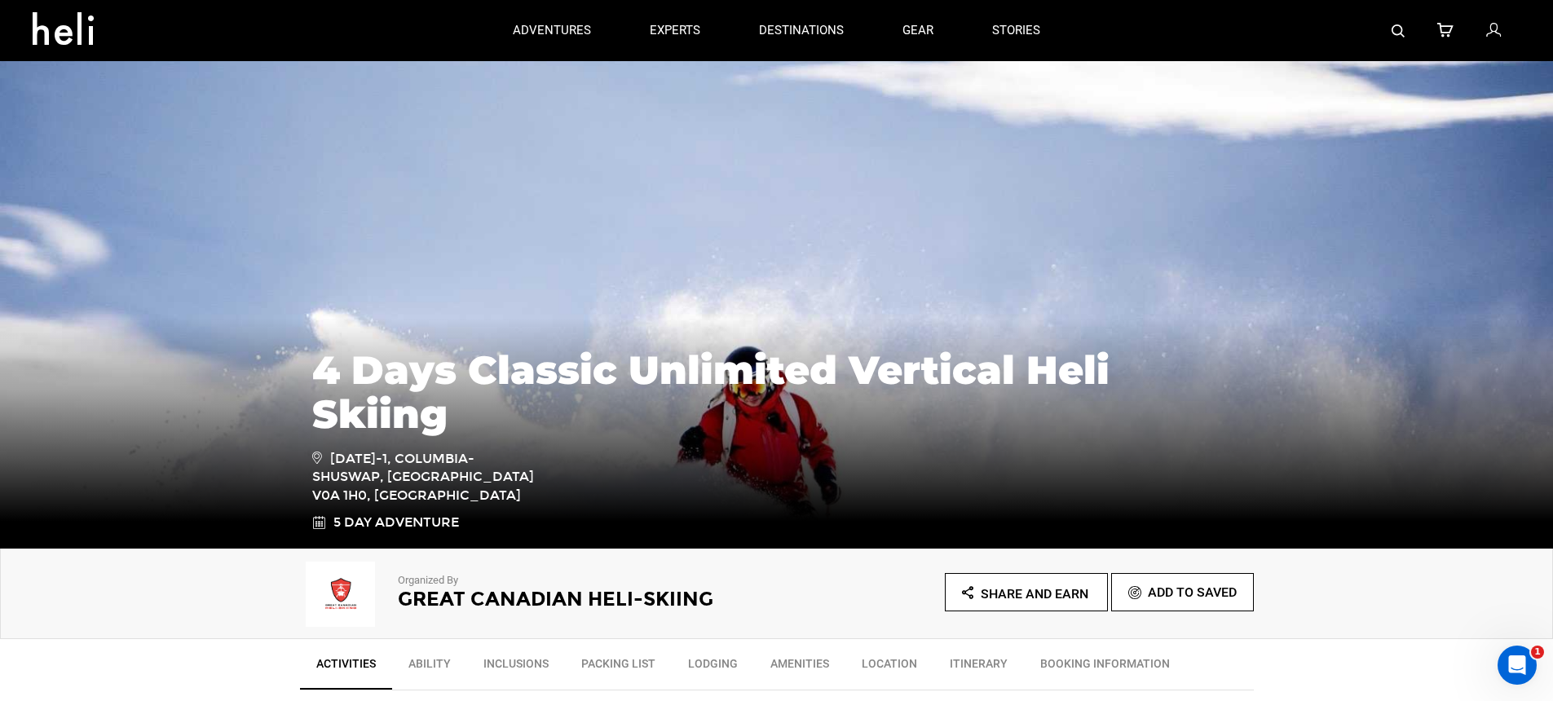
click at [357, 583] on img at bounding box center [341, 594] width 82 height 65
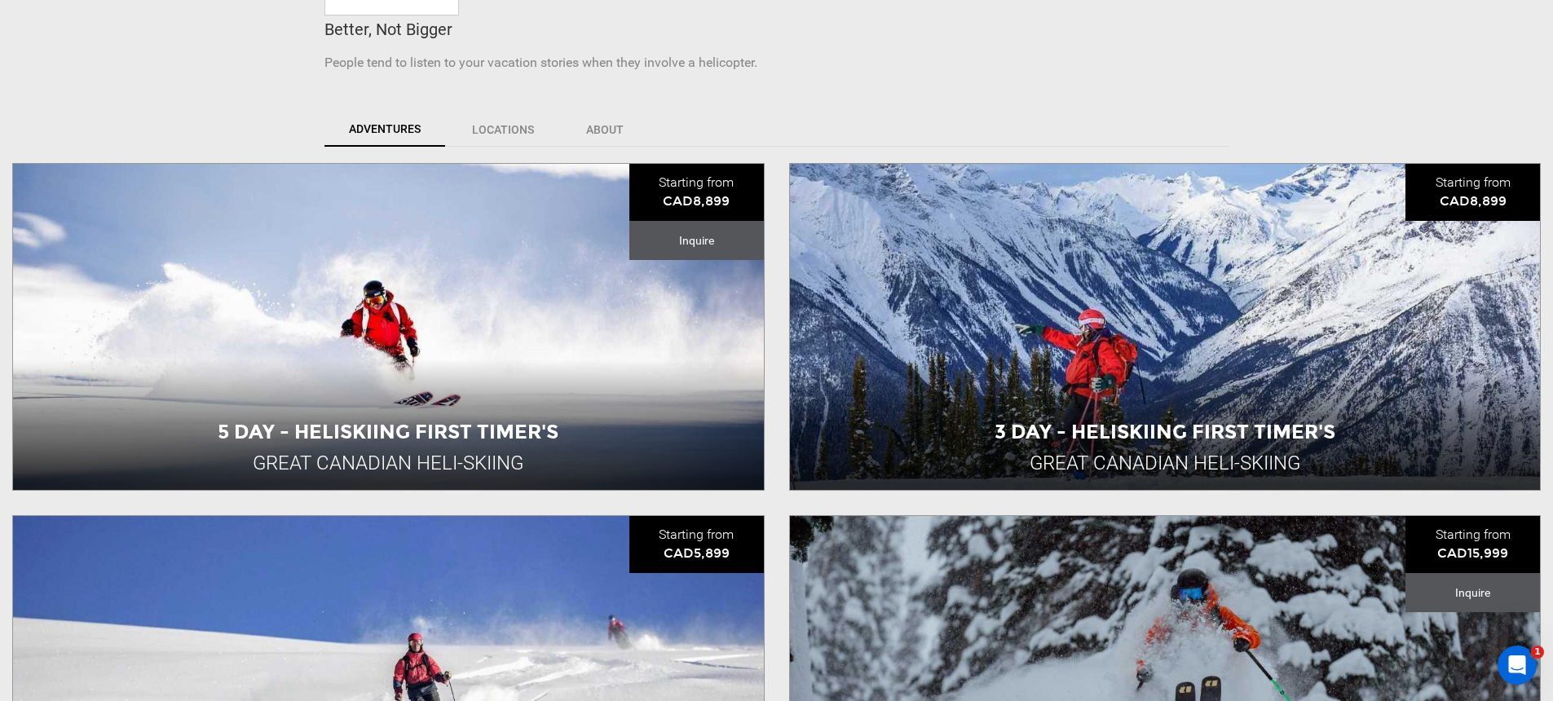
scroll to position [953, 0]
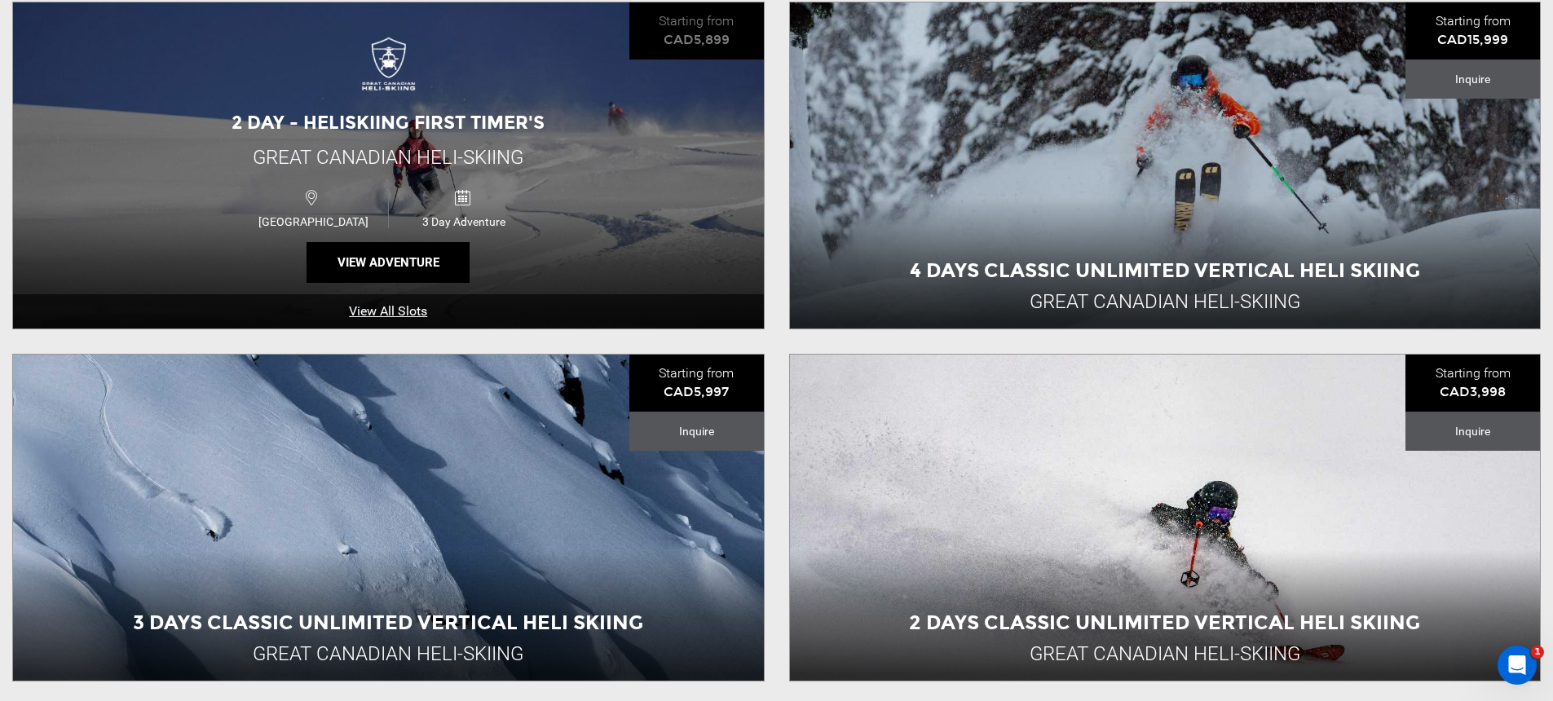
click at [560, 208] on div "Canada 3 Day Adventure" at bounding box center [388, 207] width 450 height 54
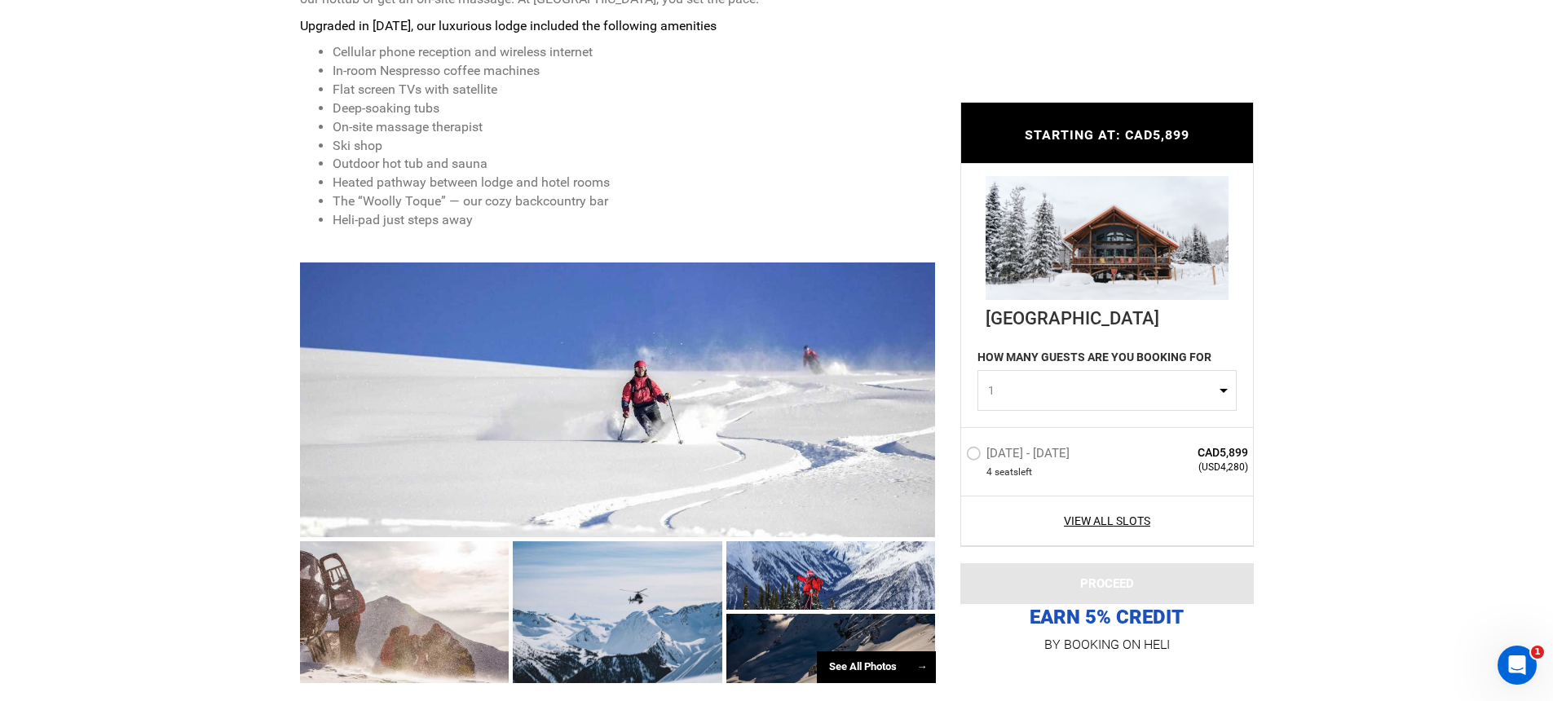
scroll to position [1121, 0]
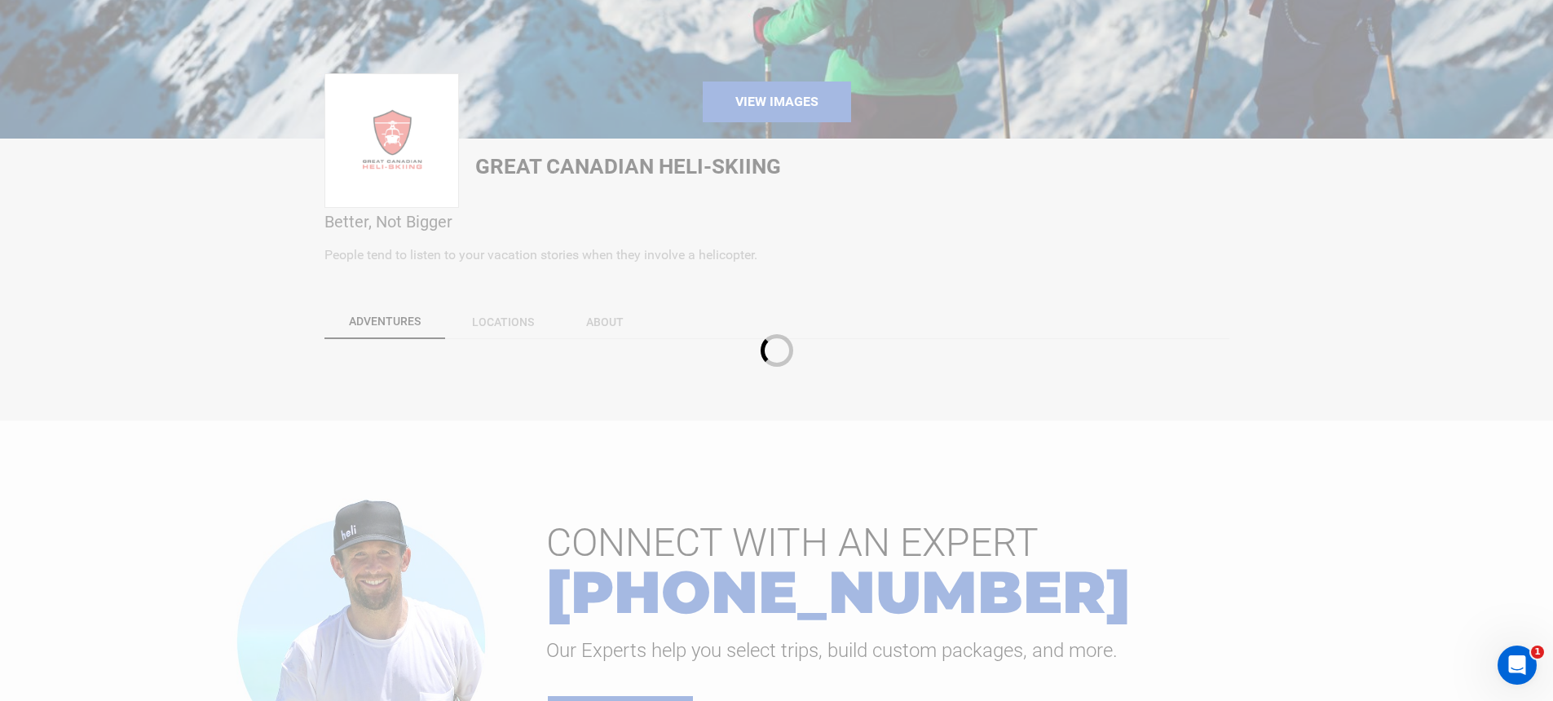
scroll to position [414, 0]
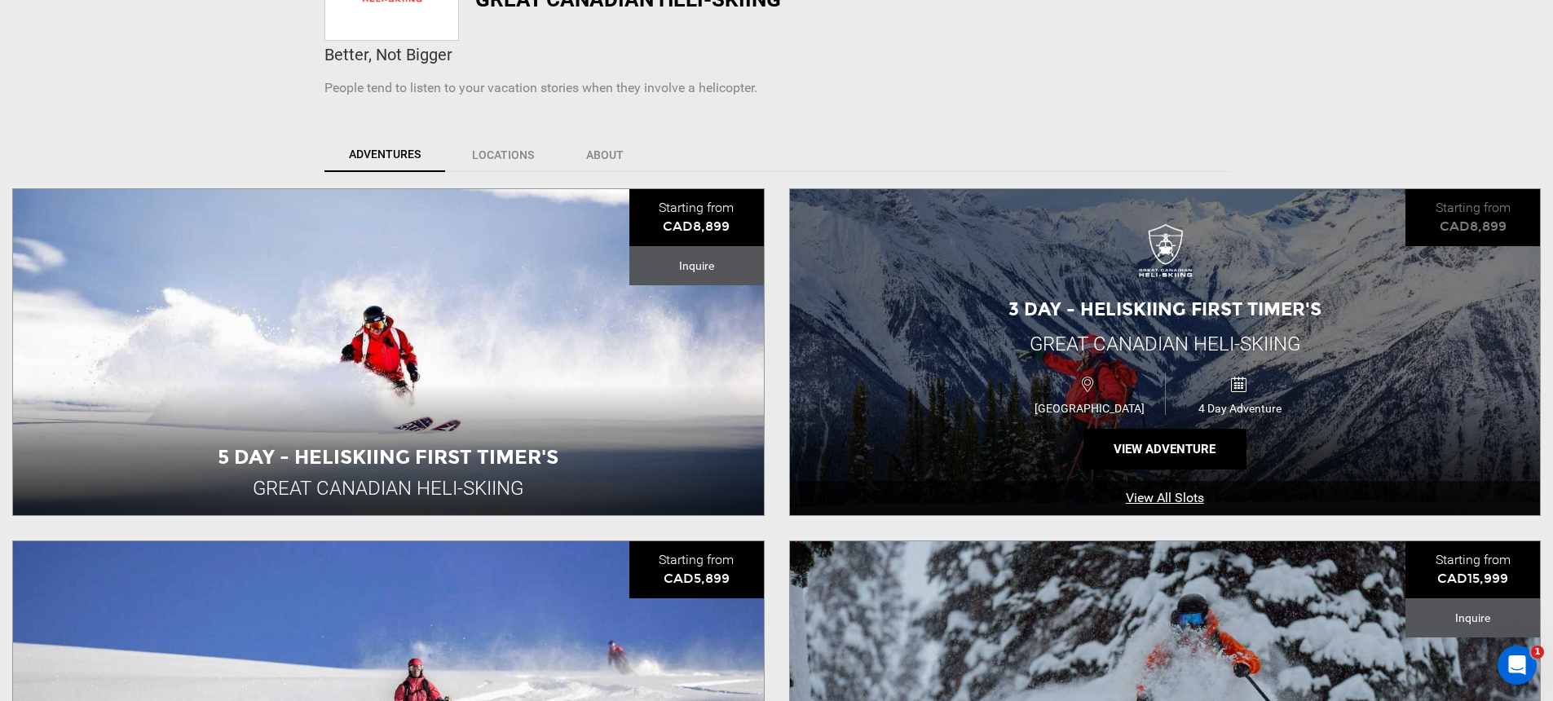
click at [959, 403] on div "Canada 4 Day Adventure" at bounding box center [1165, 394] width 450 height 54
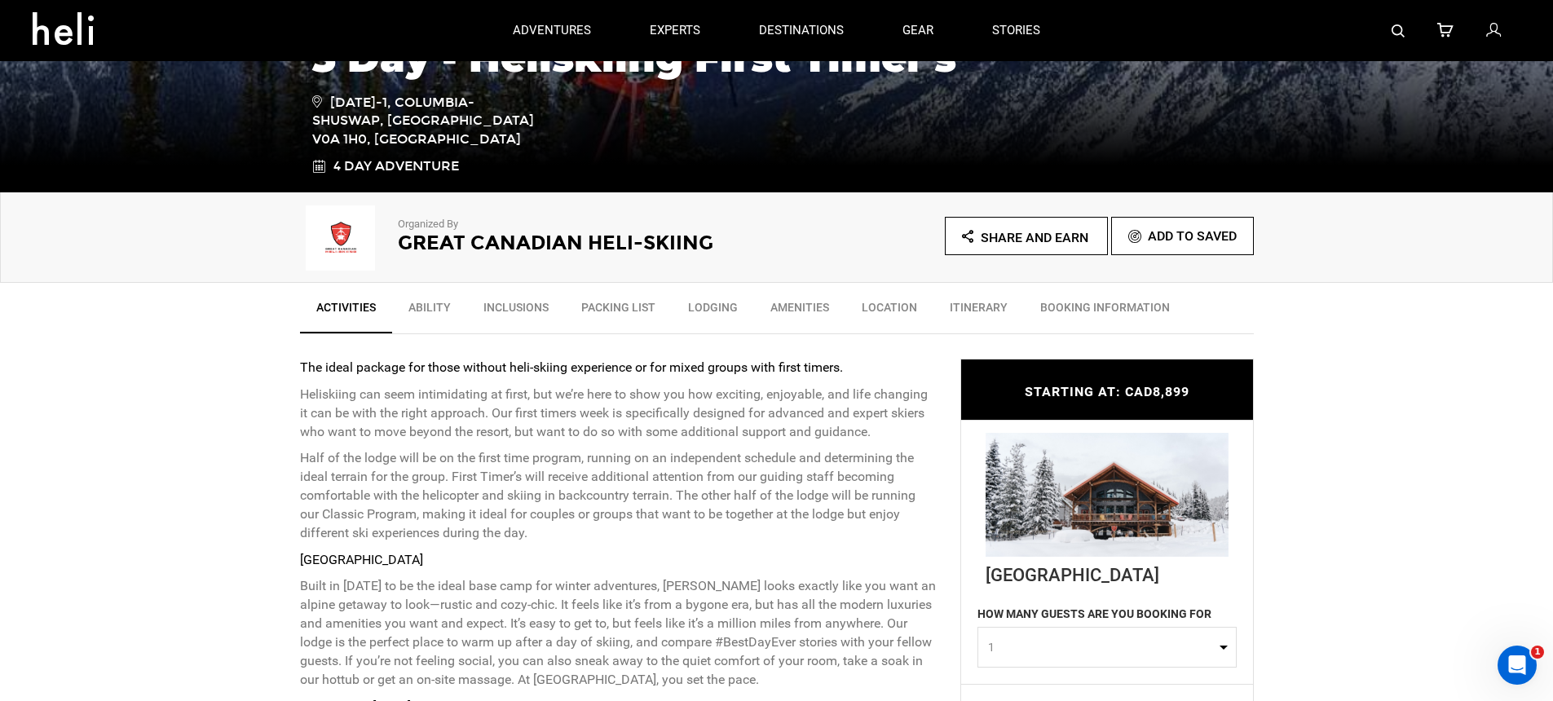
scroll to position [524, 0]
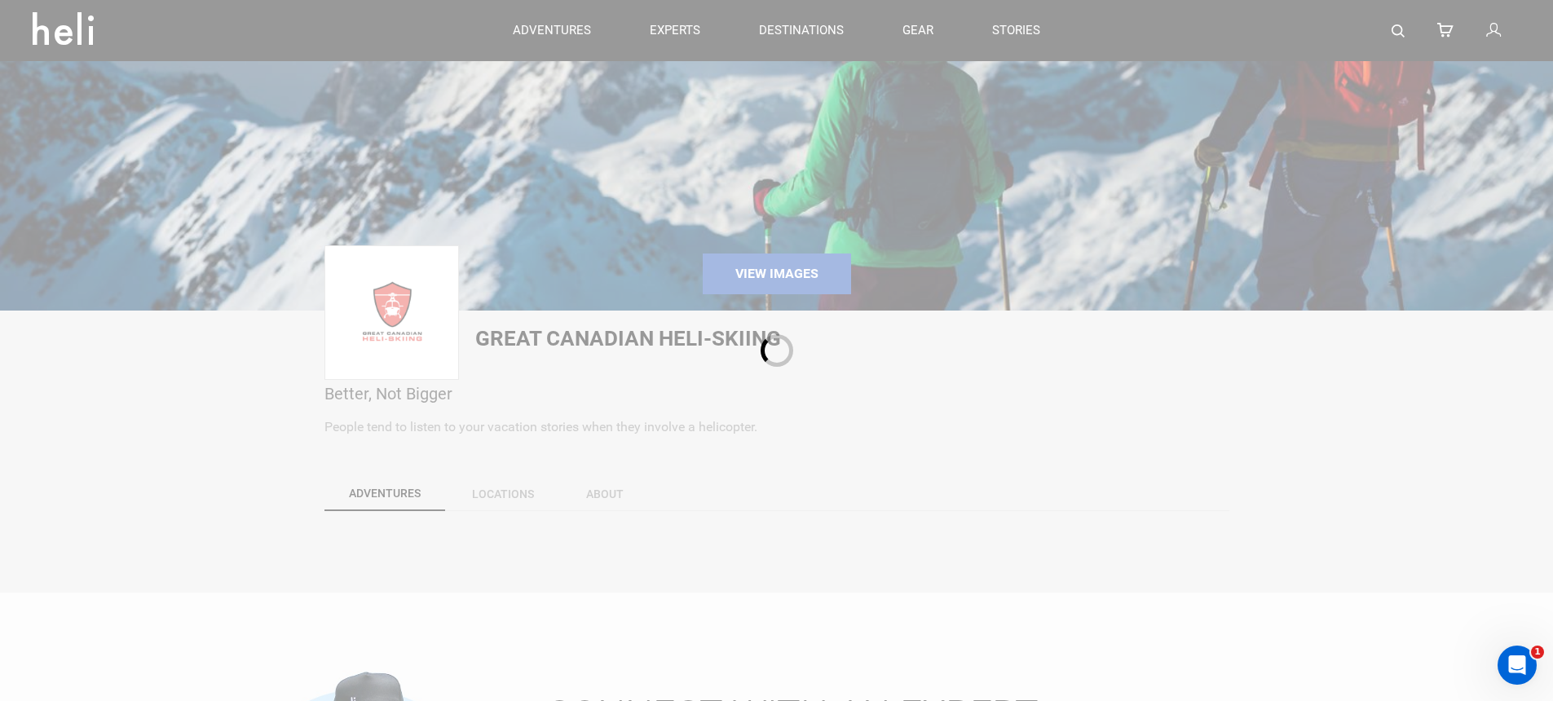
scroll to position [327, 0]
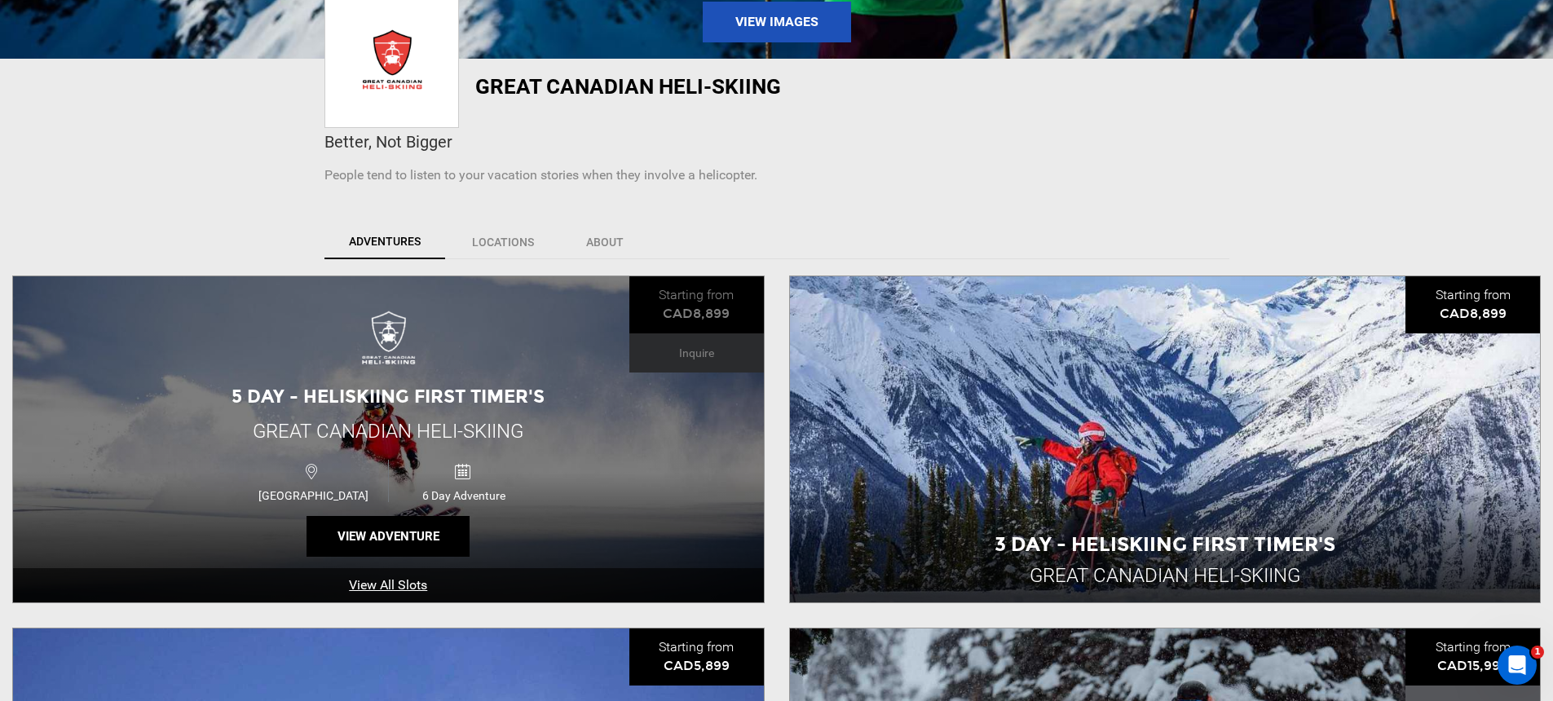
click at [548, 367] on div "5 Day - Heliskiing First Timer's Great Canadian Heli-Skiing Canada 6 Day Advent…" at bounding box center [388, 439] width 751 height 326
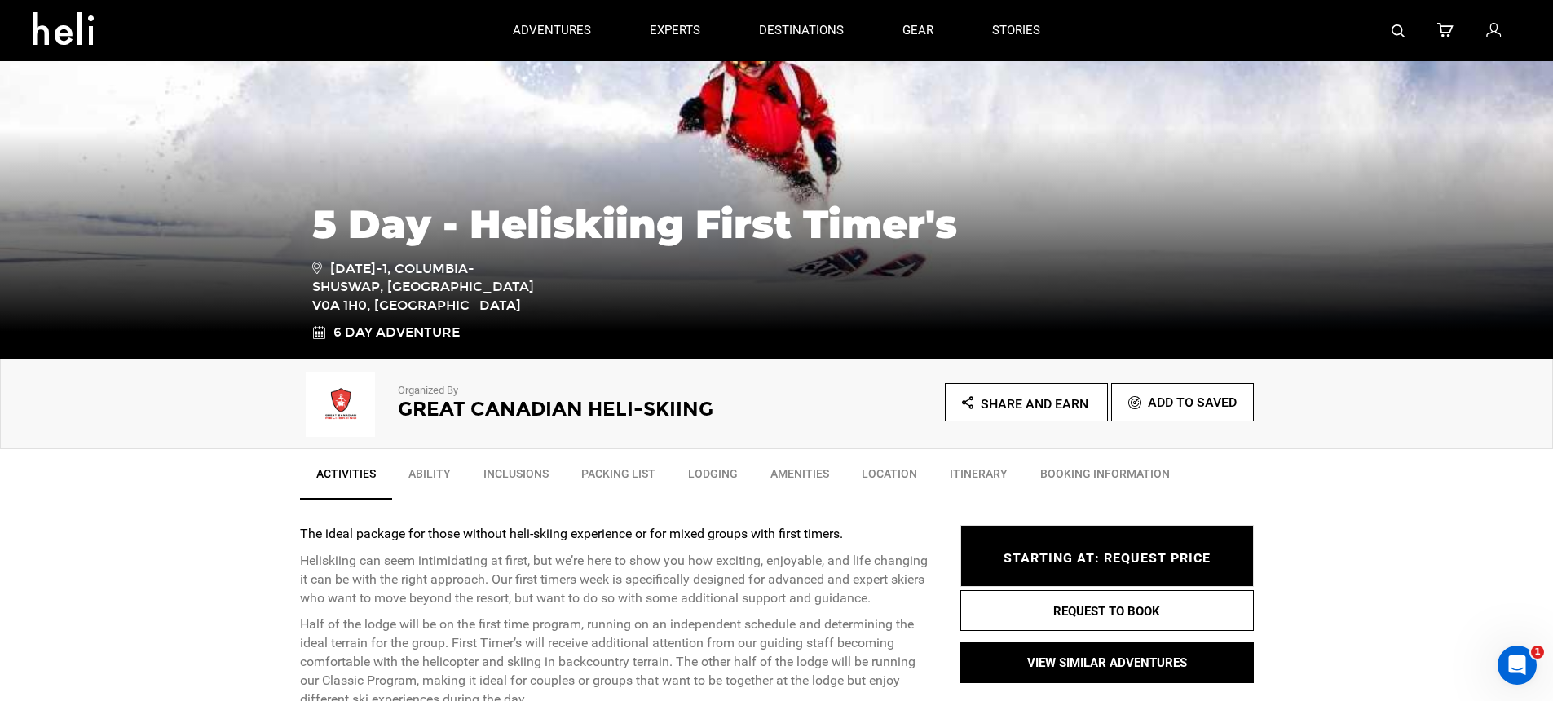
scroll to position [106, 0]
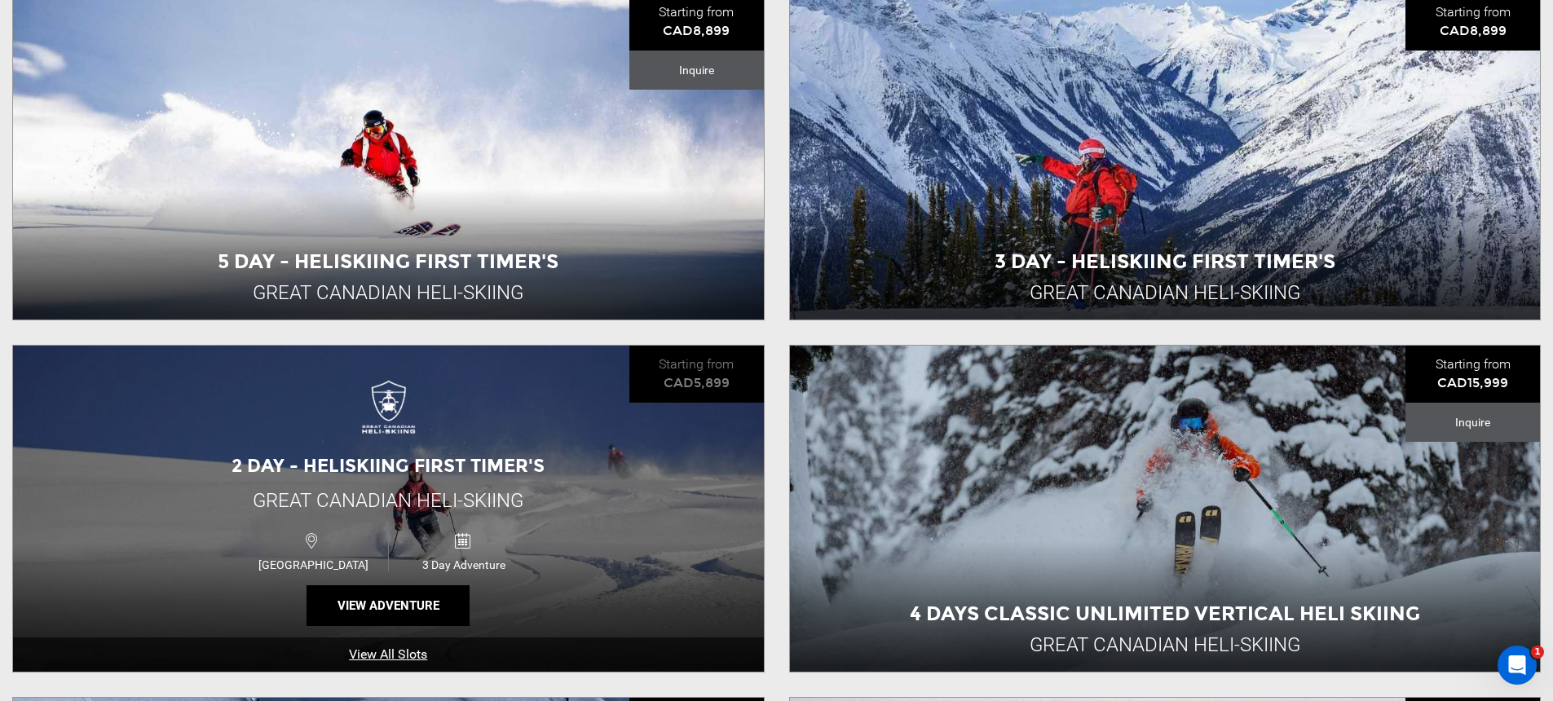
scroll to position [694, 0]
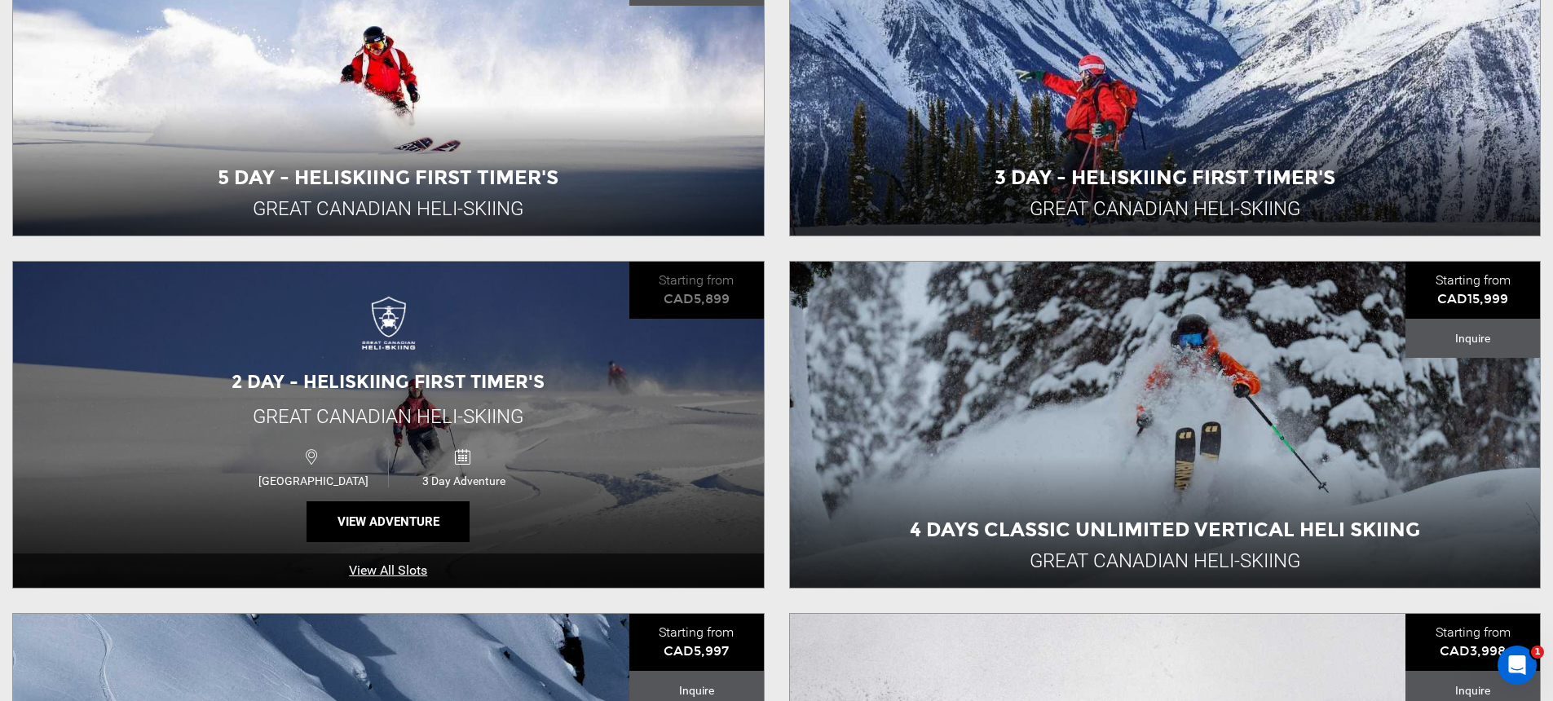
click at [592, 413] on div "2 Day - Heliskiing First Timer's Great Canadian Heli-Skiing Canada 3 Day Advent…" at bounding box center [388, 425] width 751 height 326
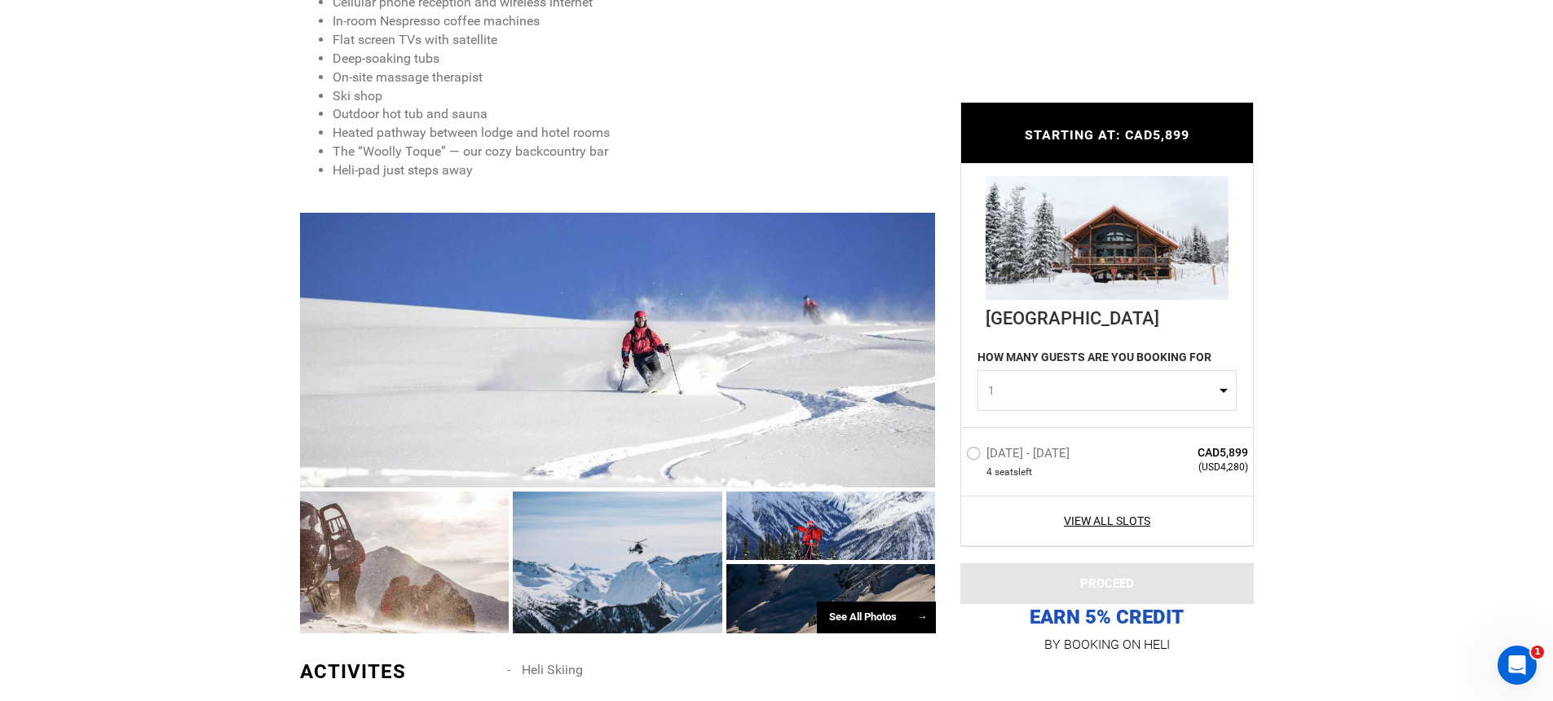
scroll to position [1170, 0]
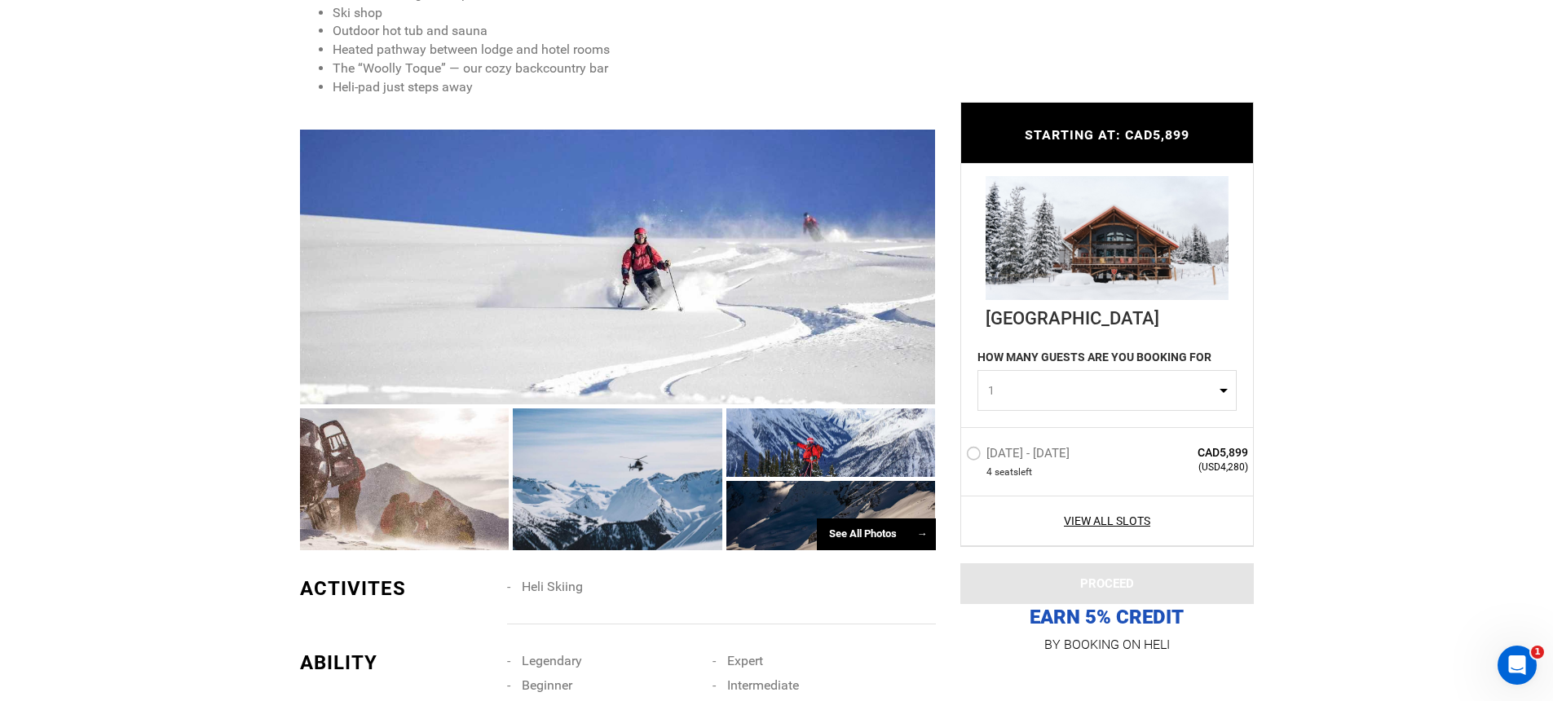
click at [510, 307] on div at bounding box center [618, 267] width 636 height 275
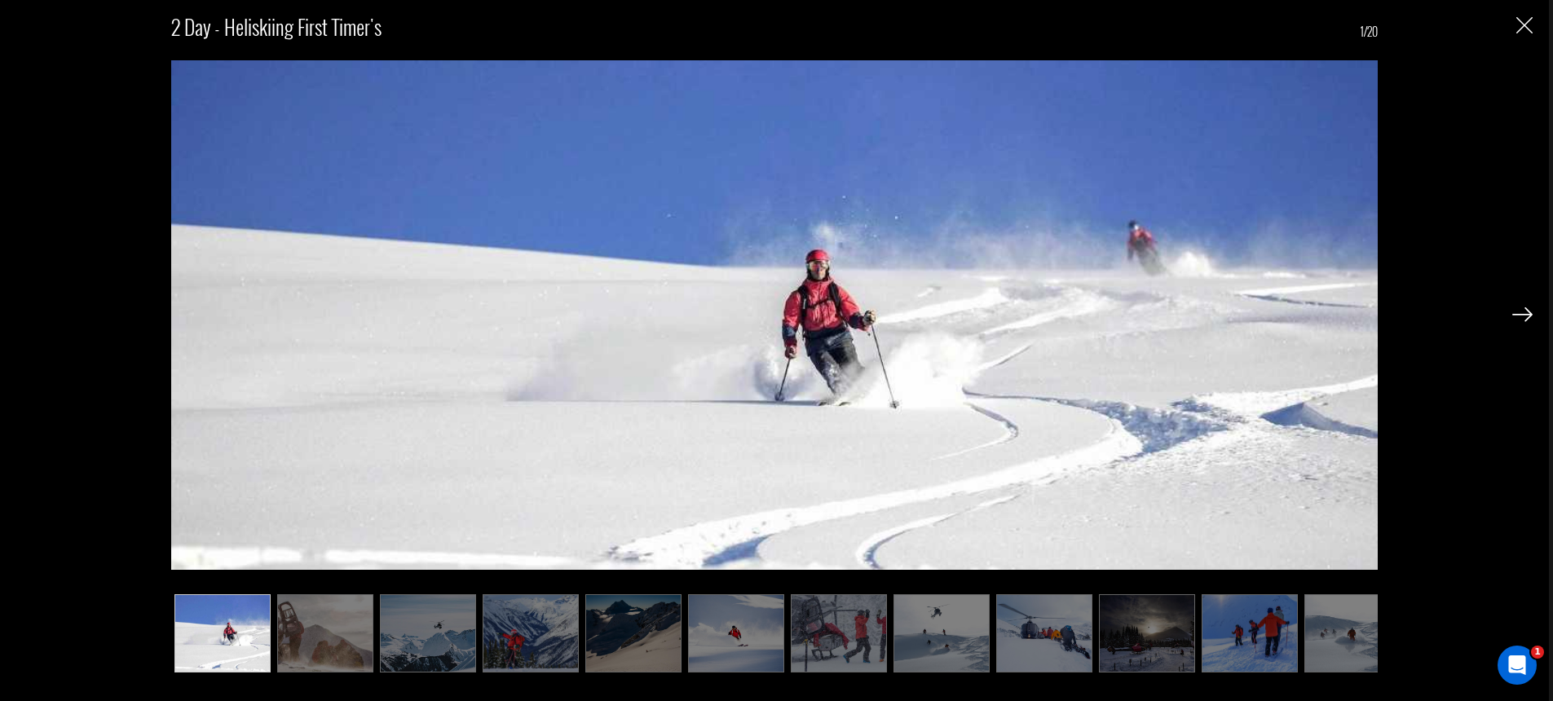
click at [1516, 312] on img at bounding box center [1522, 314] width 20 height 15
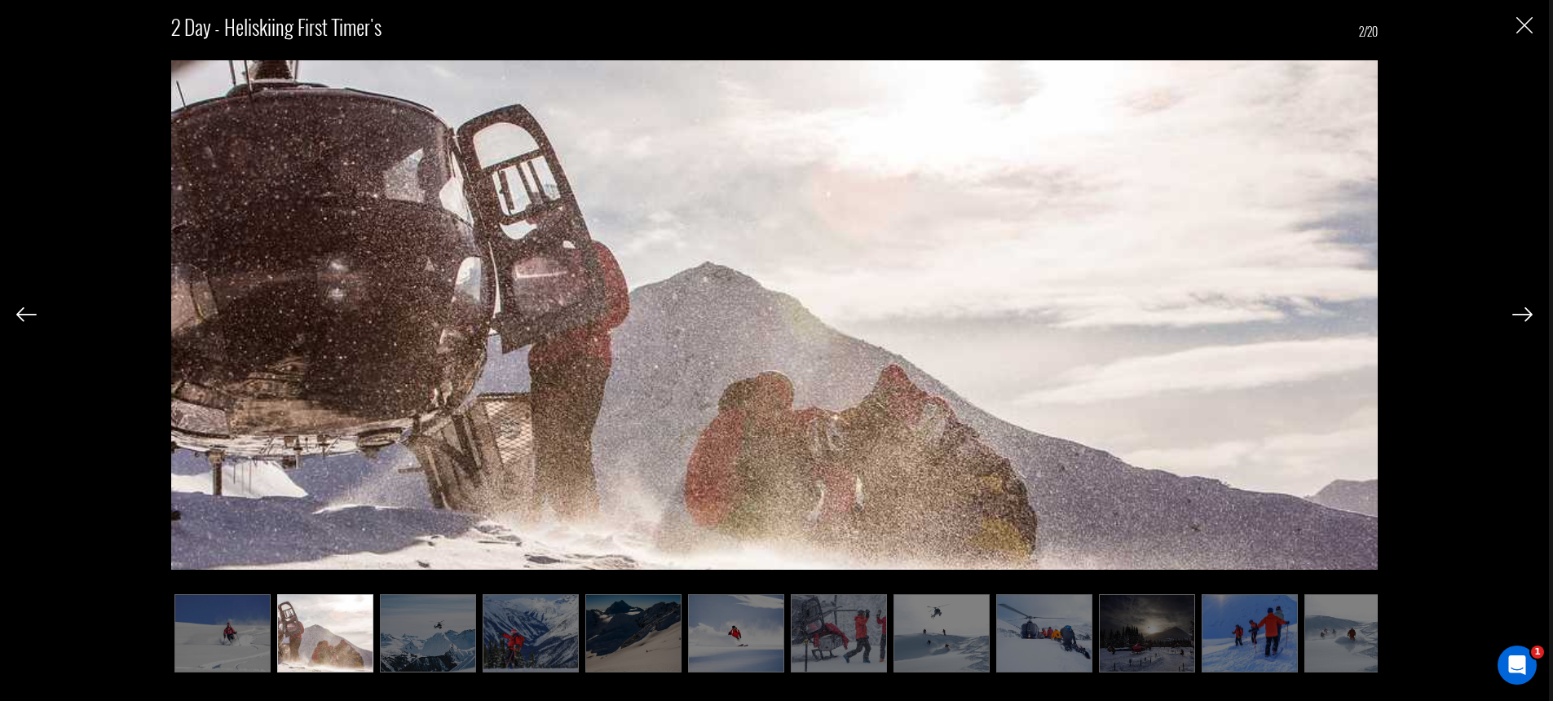
click at [1520, 315] on img at bounding box center [1522, 314] width 20 height 15
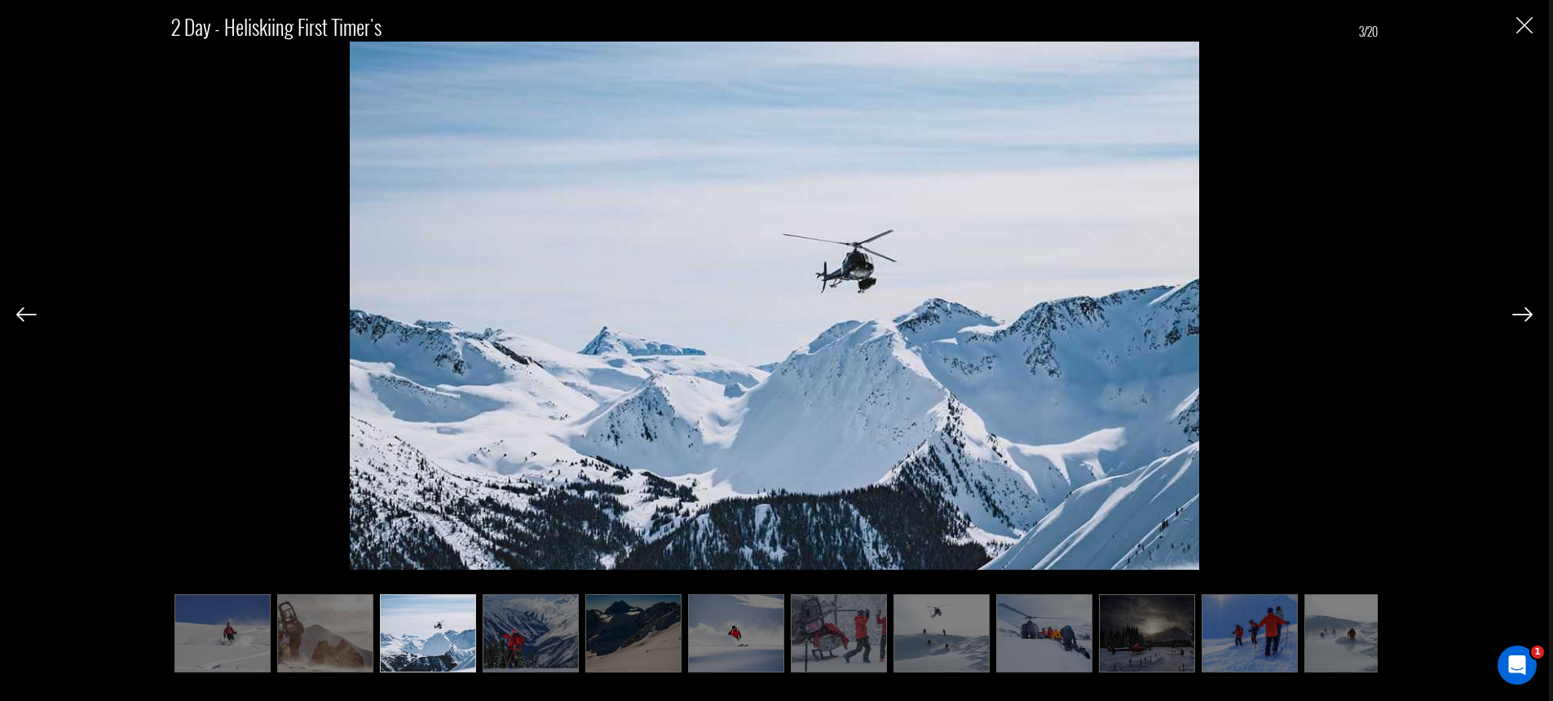
click at [1520, 315] on img at bounding box center [1522, 314] width 20 height 15
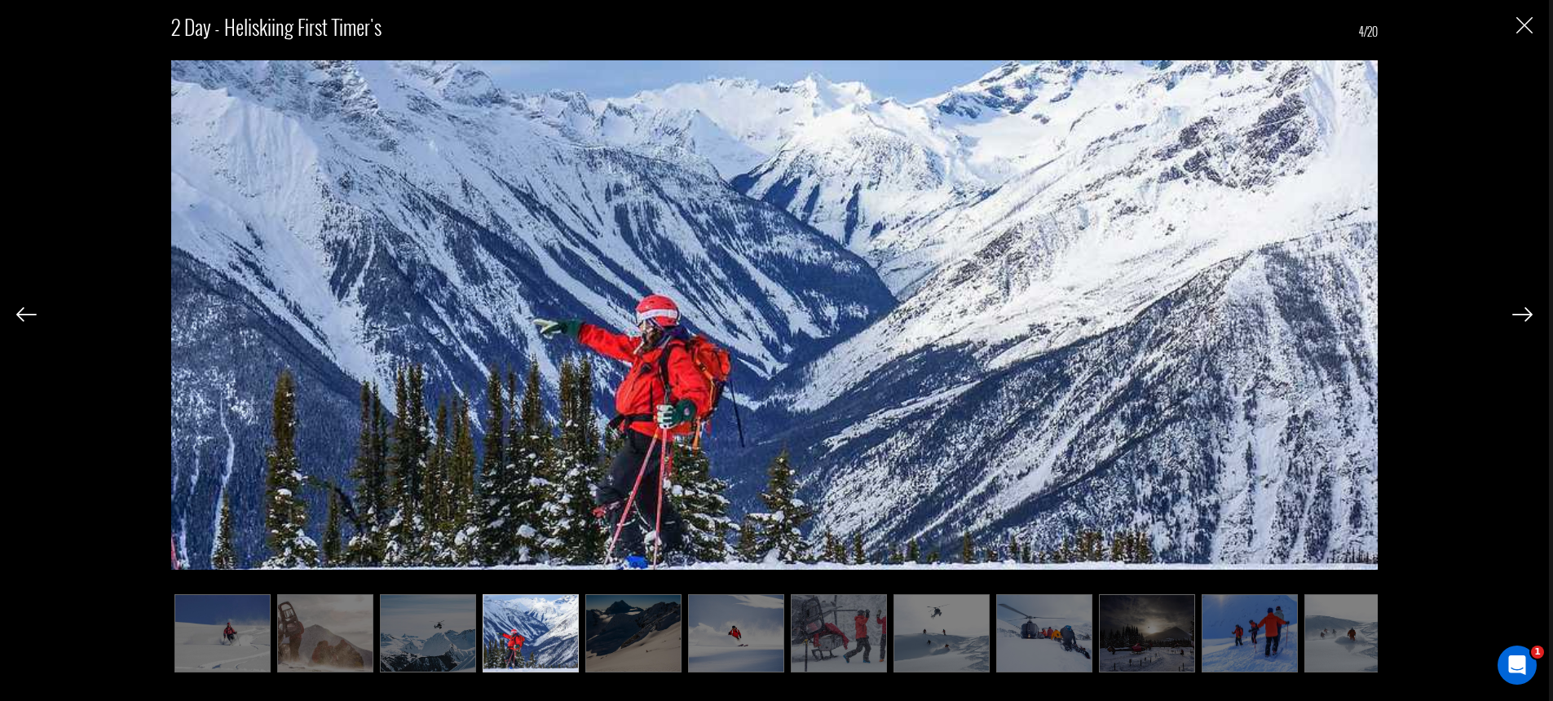
click at [1529, 31] on img "Close" at bounding box center [1524, 25] width 16 height 16
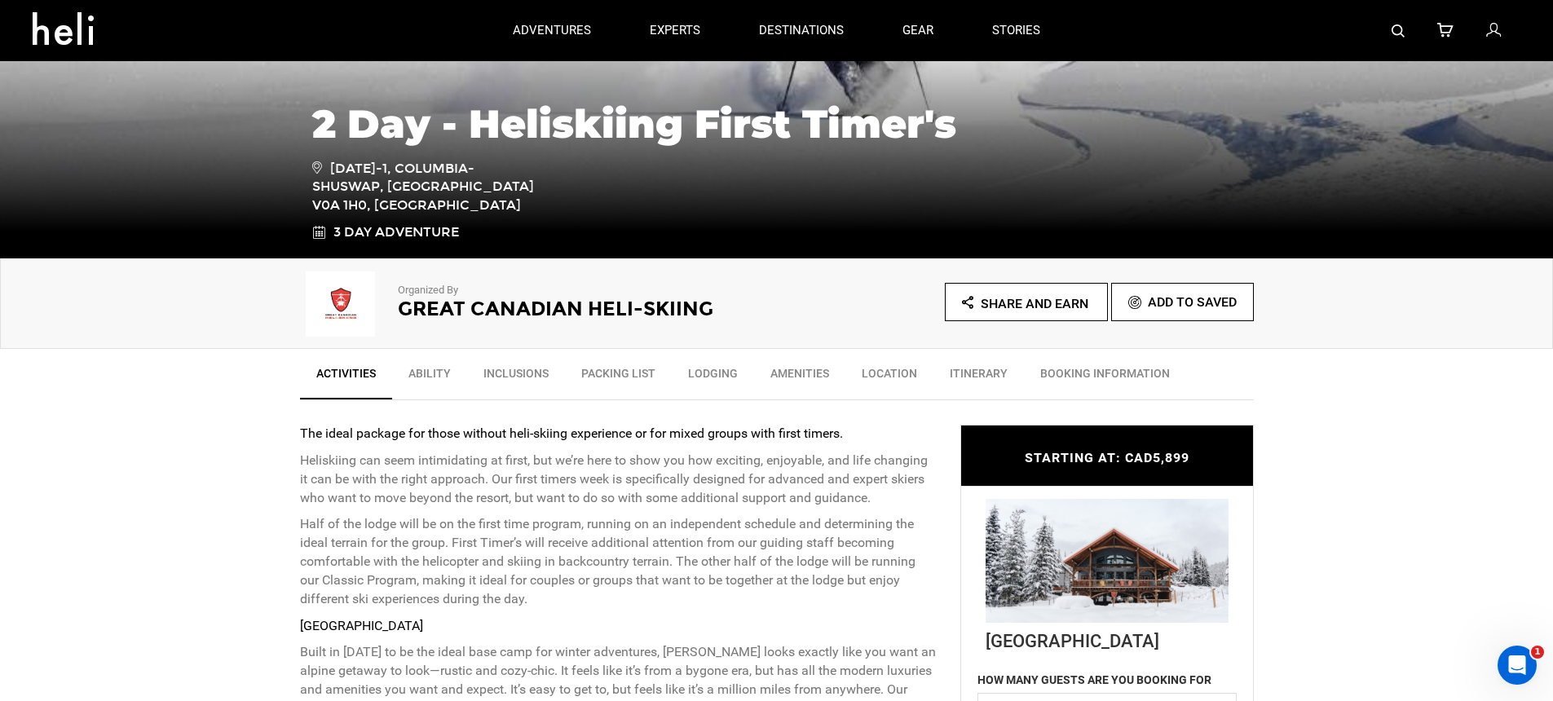
scroll to position [206, 0]
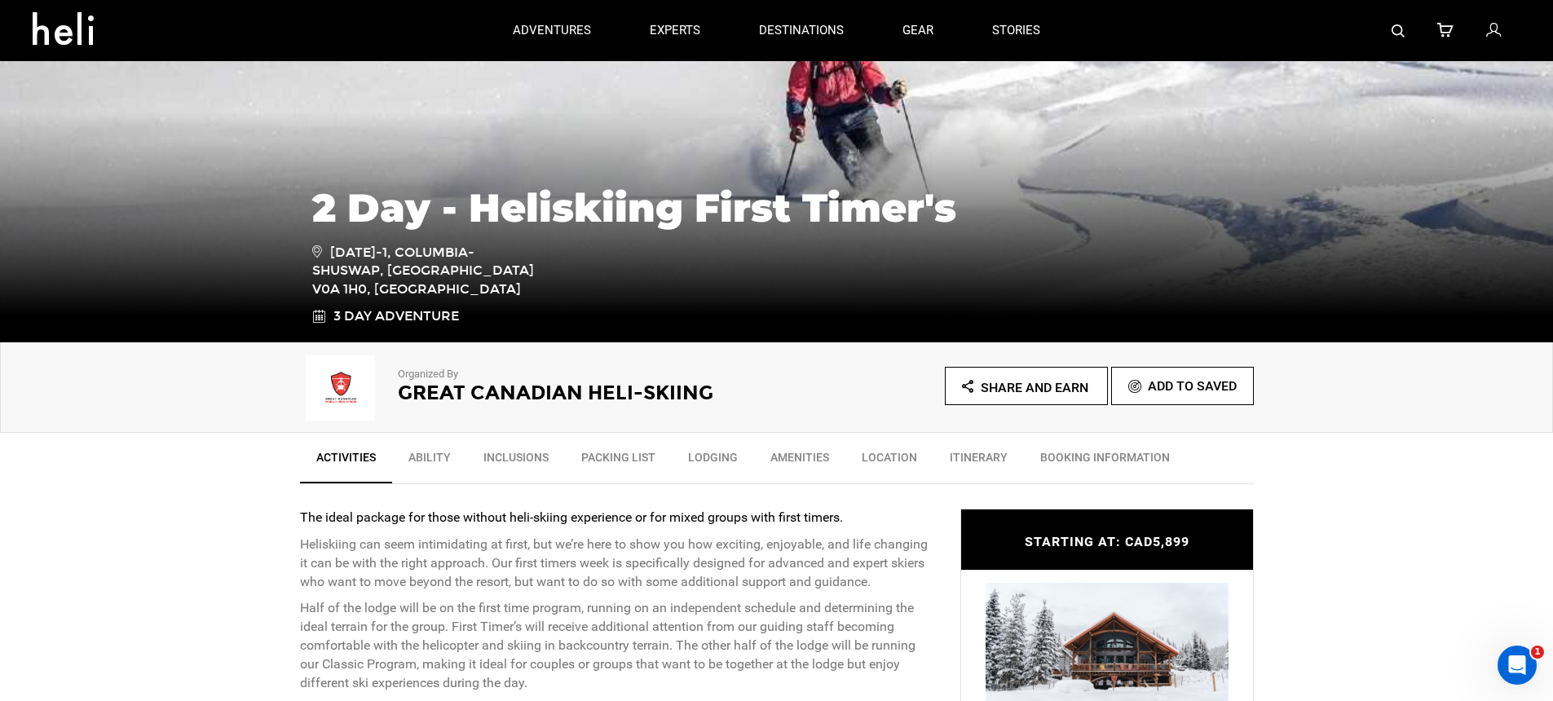
click at [344, 392] on img at bounding box center [341, 387] width 82 height 65
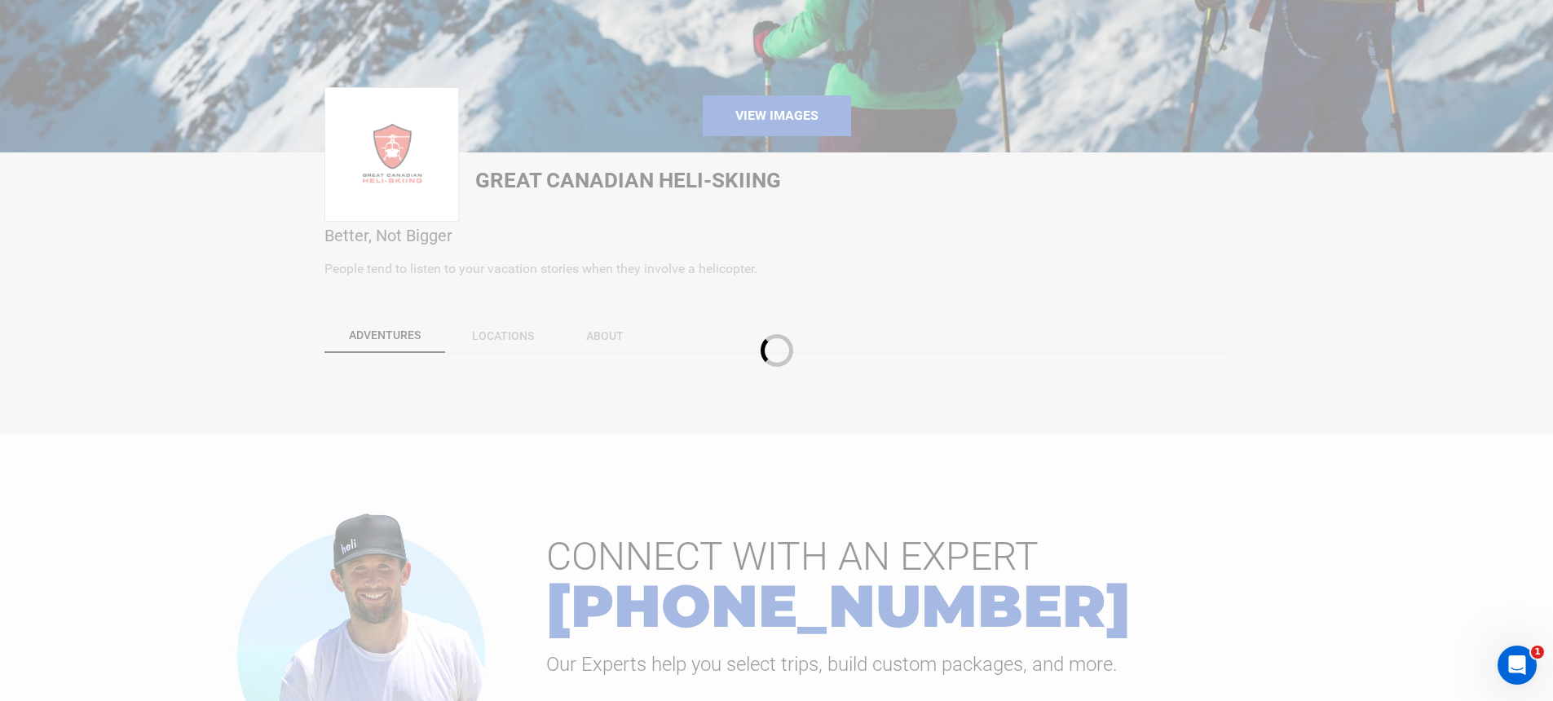
scroll to position [485, 0]
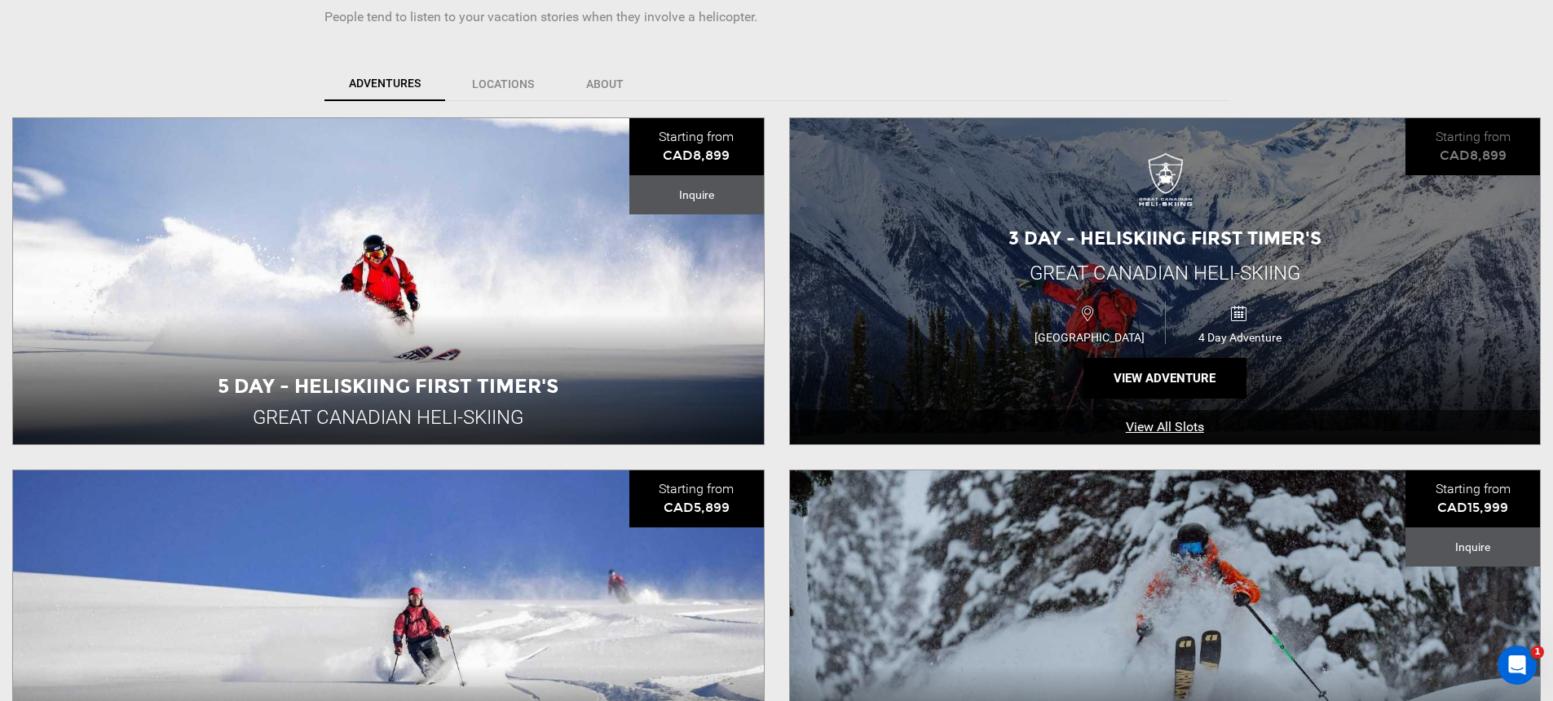
click at [963, 289] on div "3 Day - Heliskiing First Timer's Great Canadian Heli-Skiing [GEOGRAPHIC_DATA] 4…" at bounding box center [1165, 281] width 751 height 326
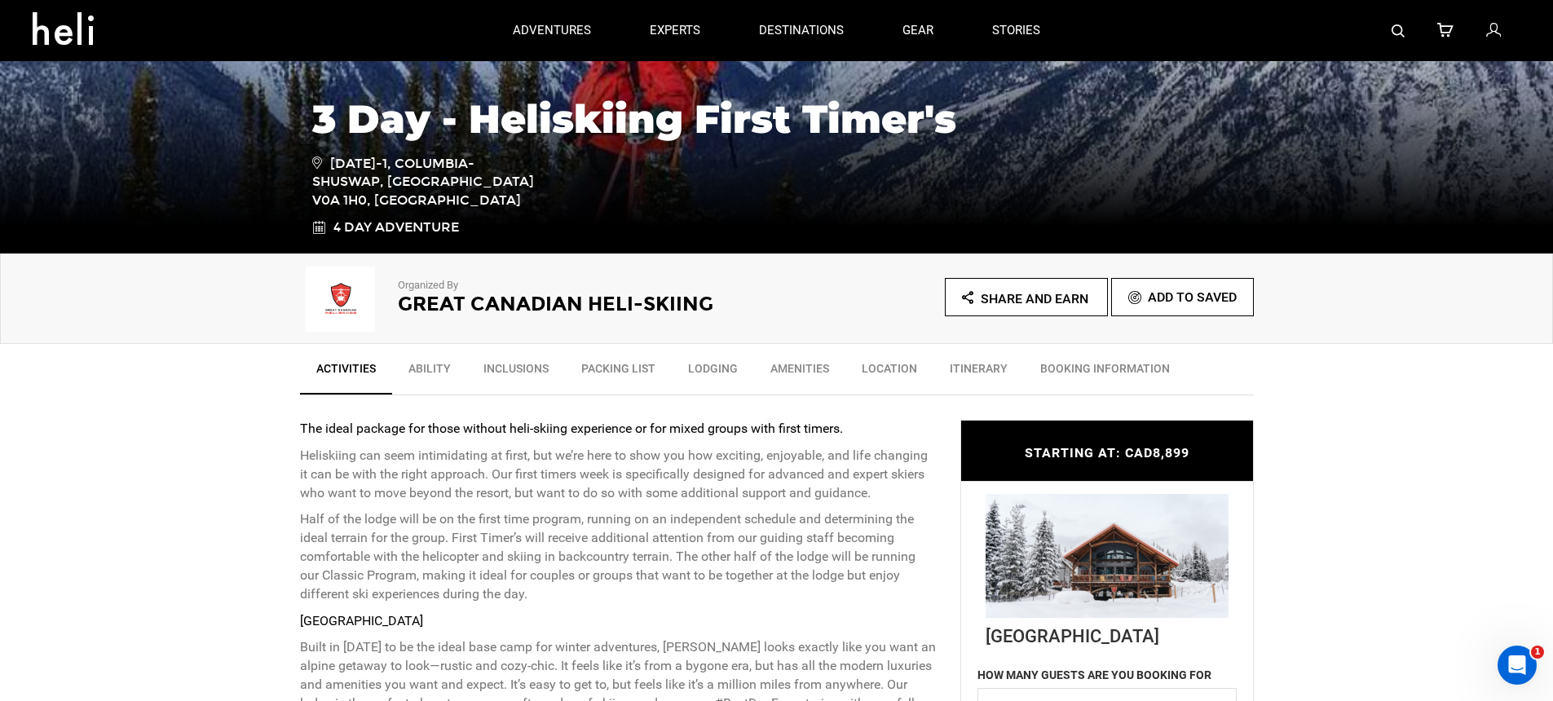
scroll to position [211, 0]
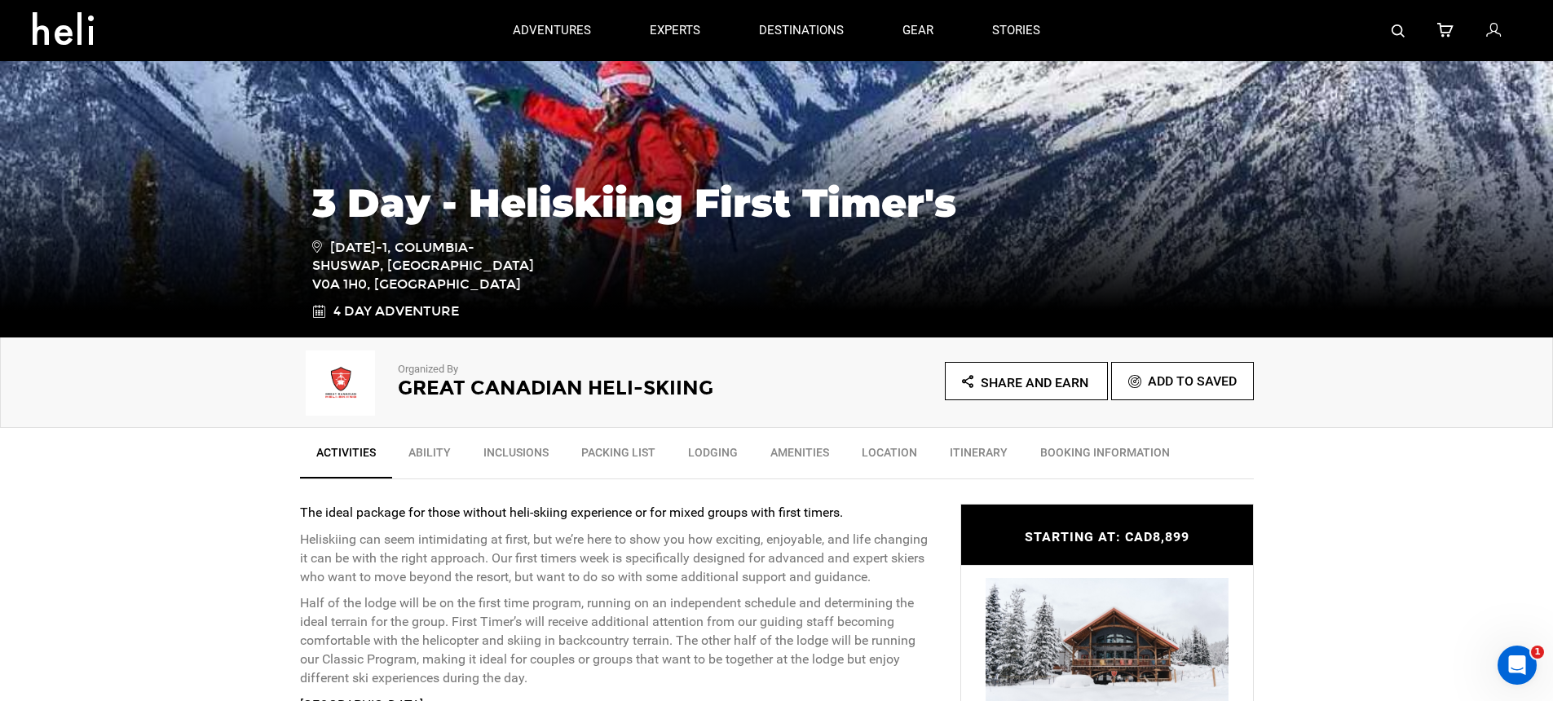
click at [350, 393] on img at bounding box center [341, 383] width 82 height 65
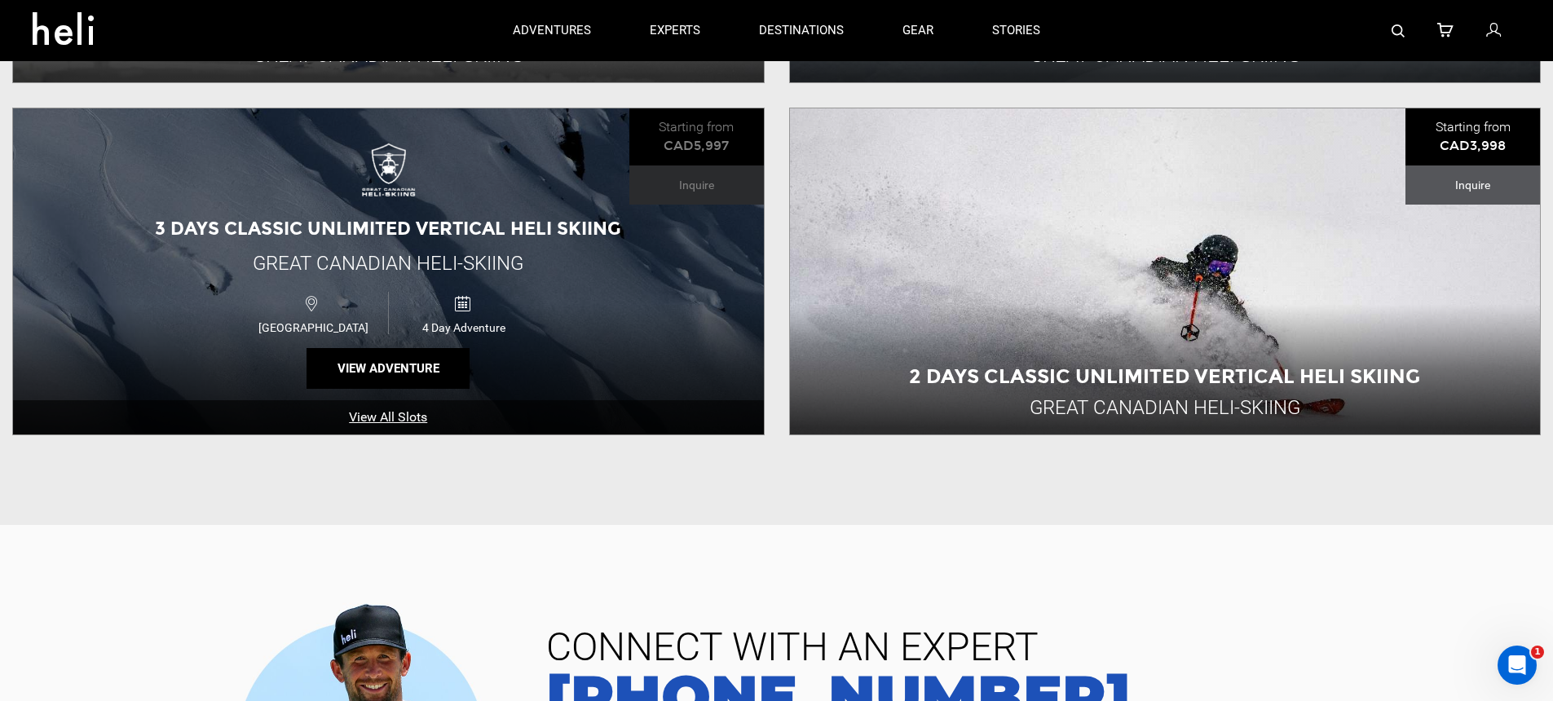
scroll to position [1116, 0]
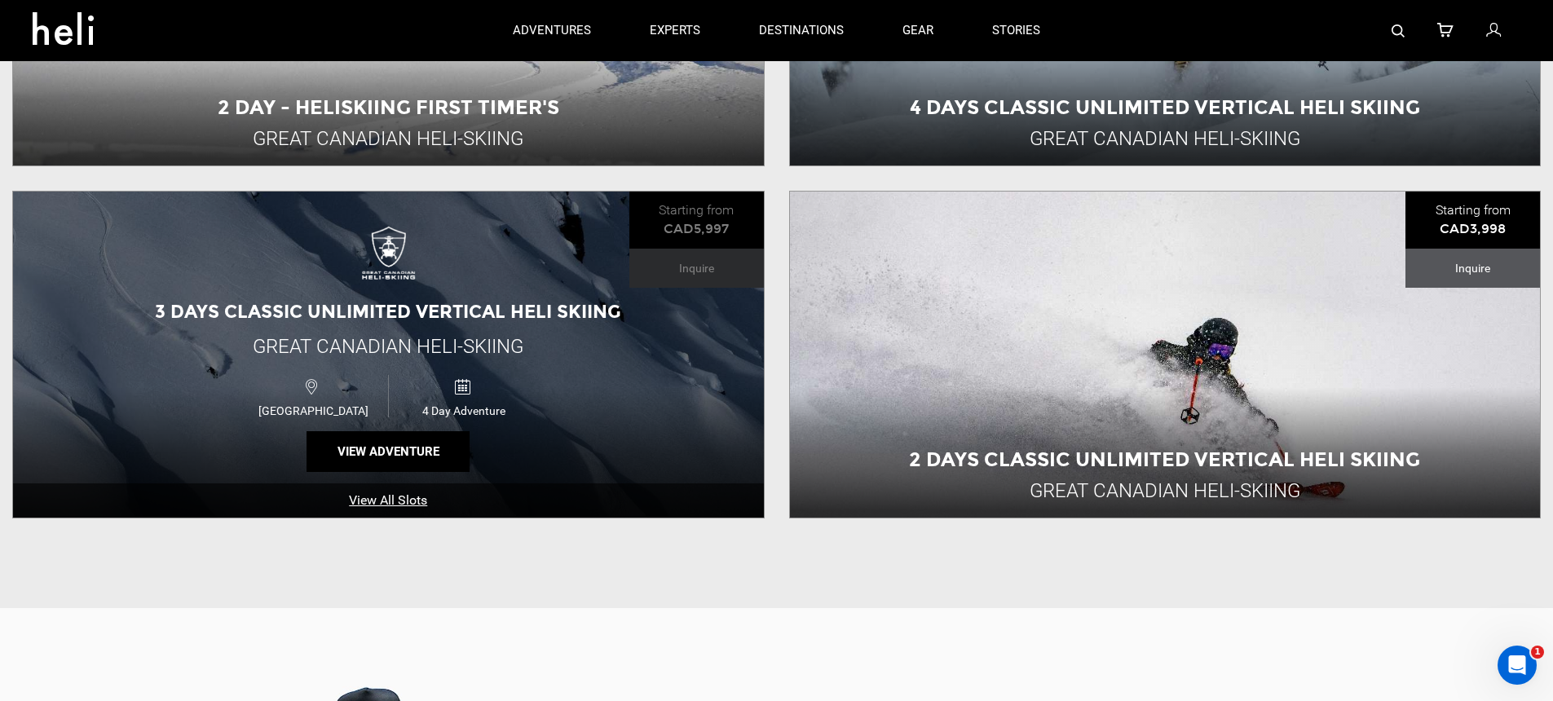
click at [580, 402] on div "Canada 4 Day Adventure" at bounding box center [388, 396] width 450 height 54
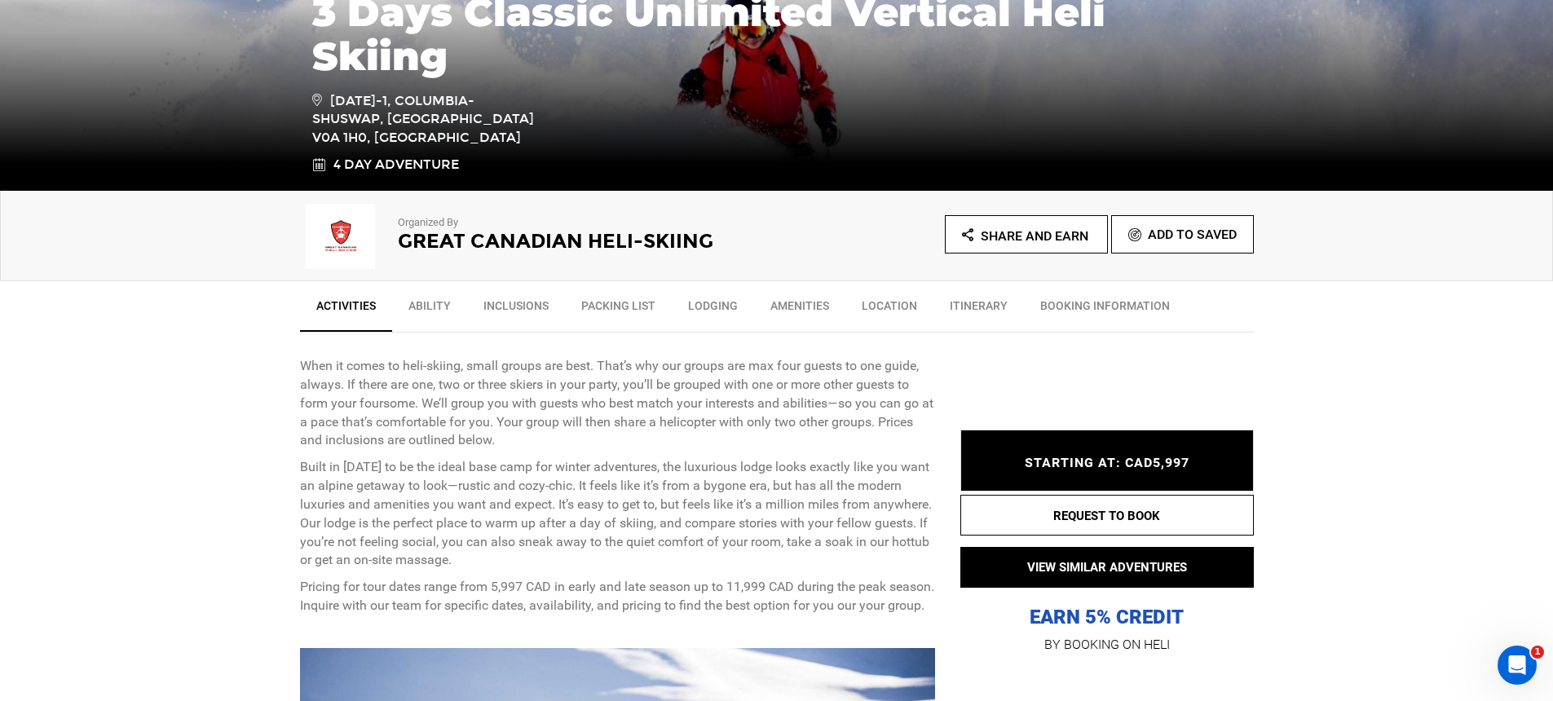
scroll to position [442, 0]
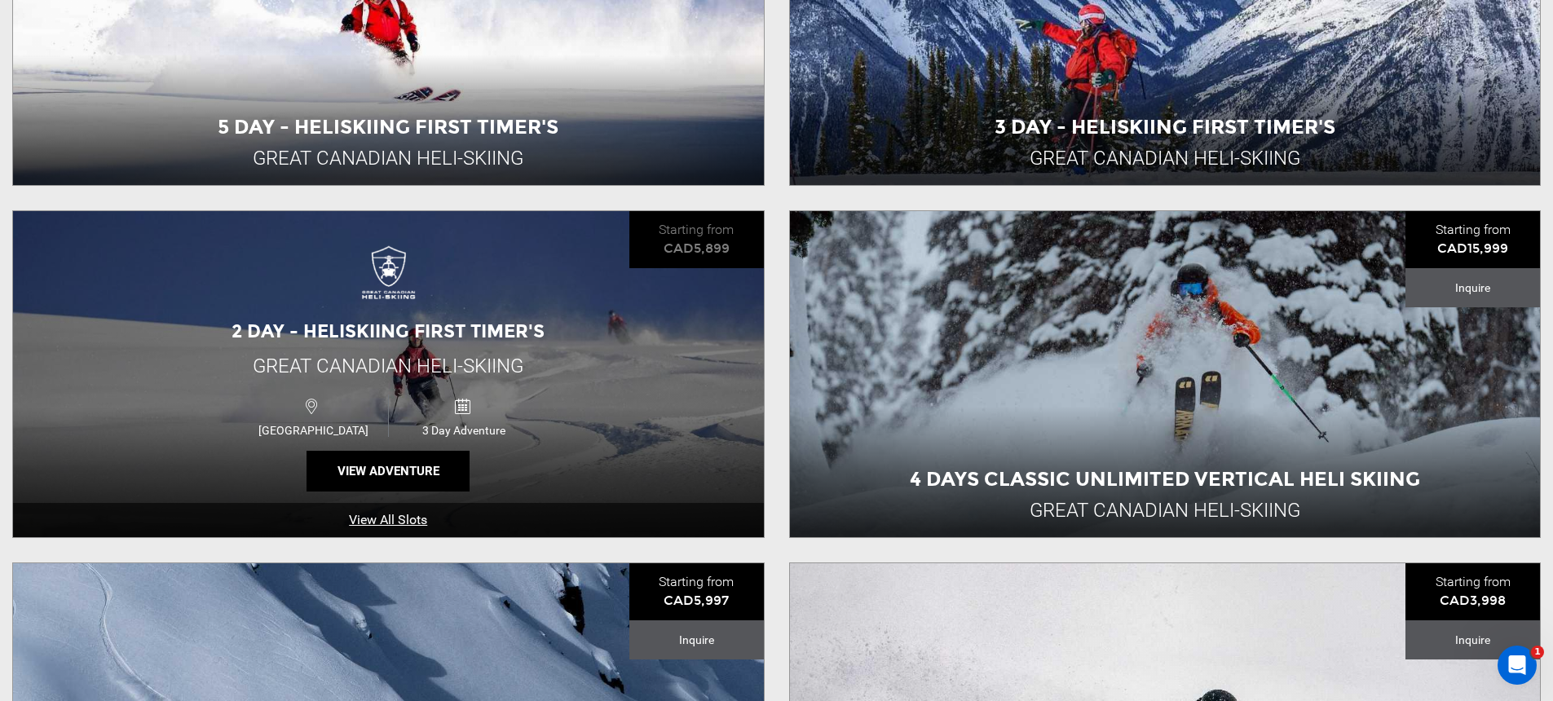
scroll to position [828, 0]
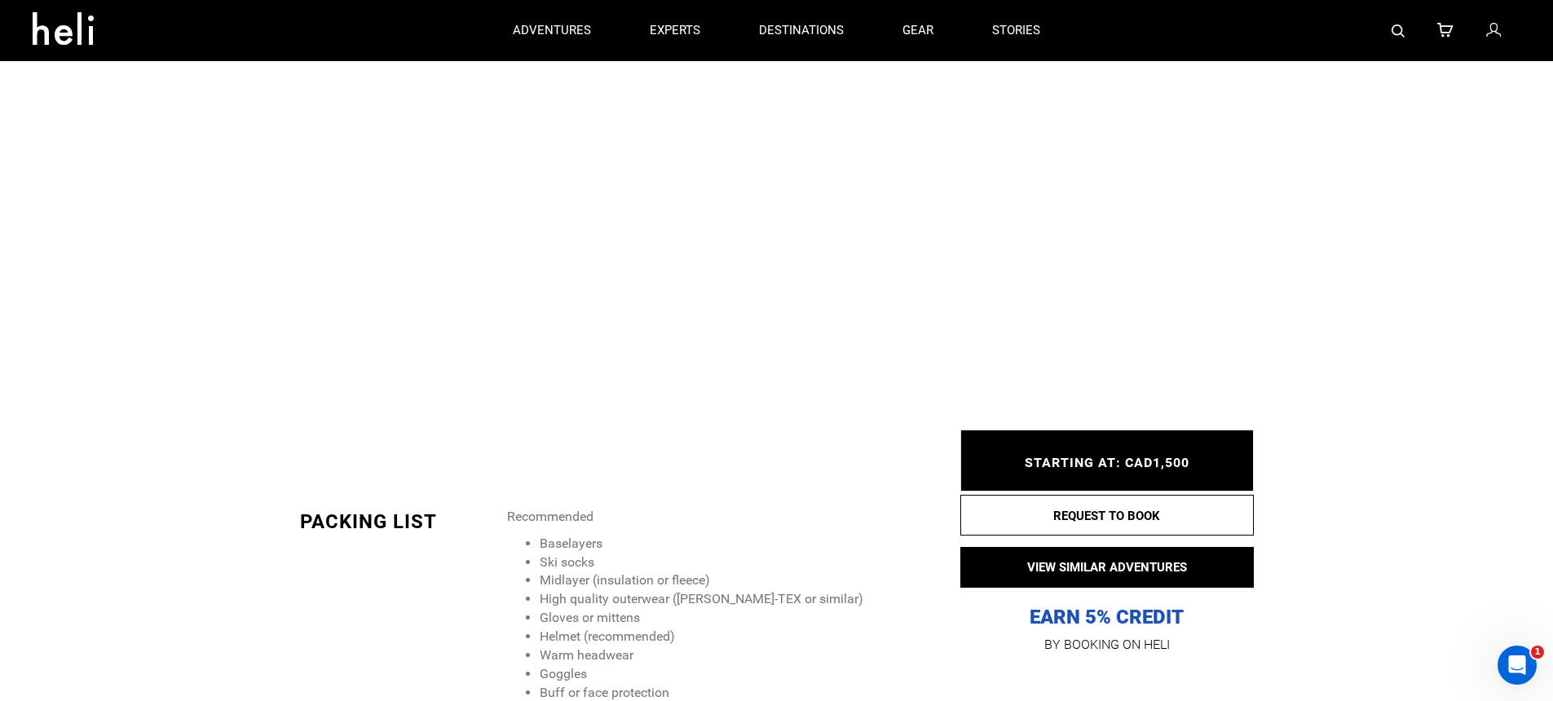
scroll to position [1961, 0]
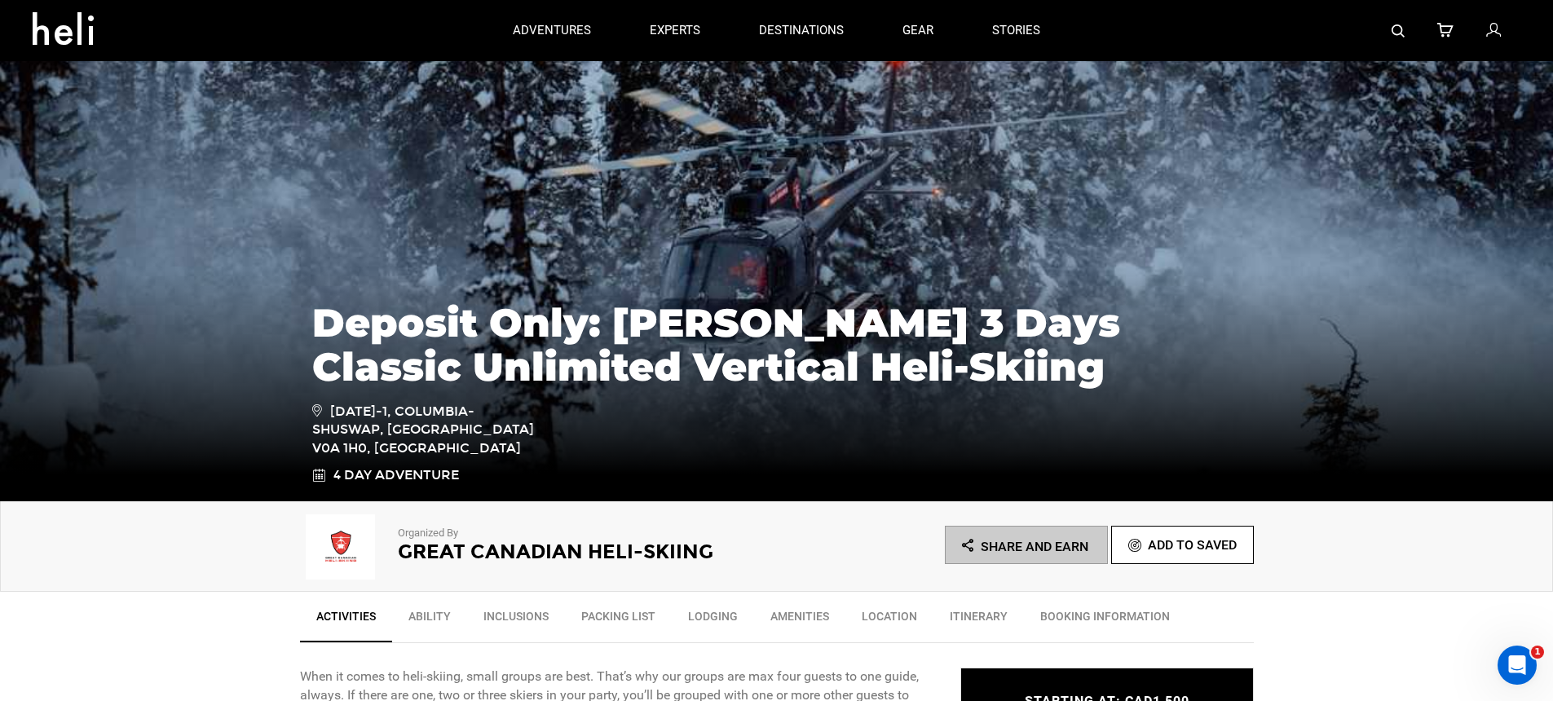
scroll to position [45, 0]
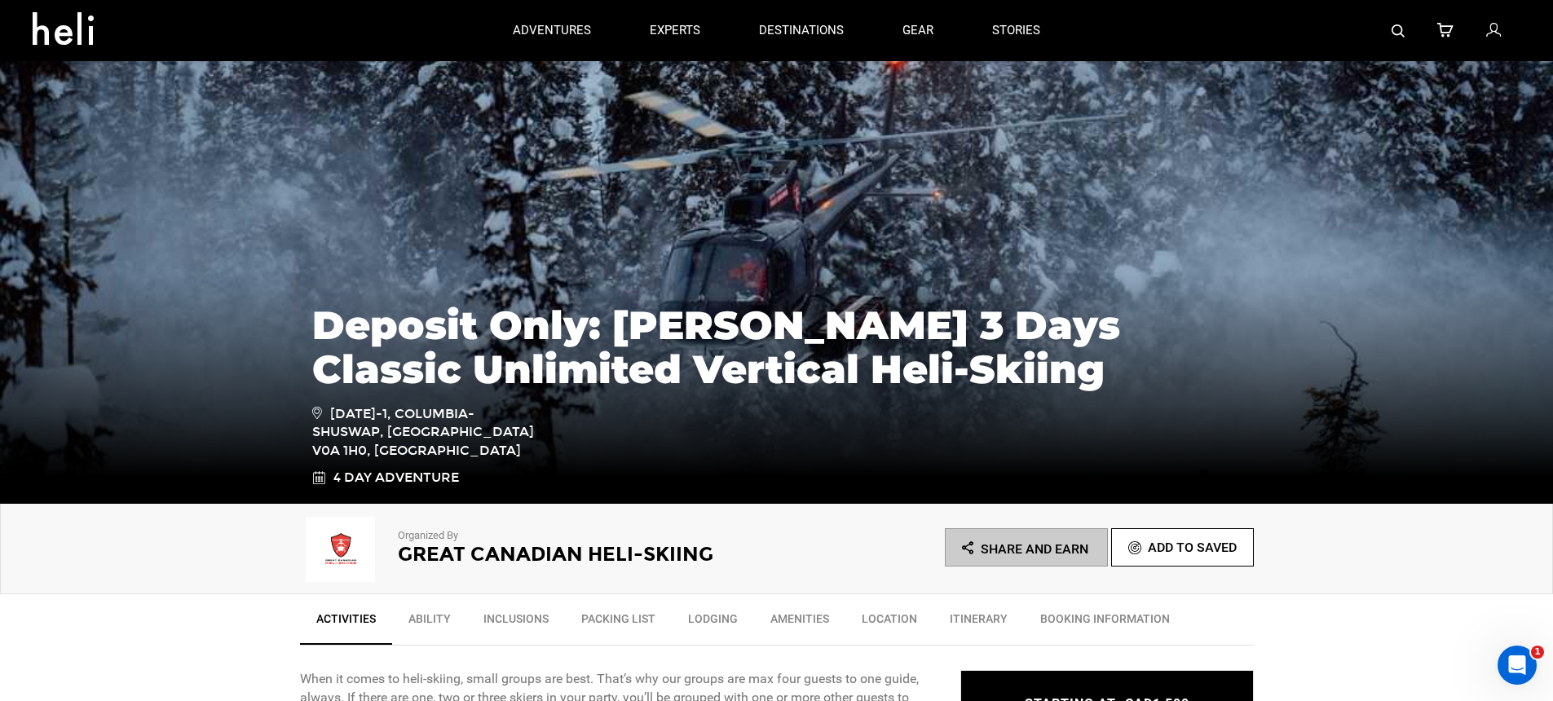
click at [346, 554] on img at bounding box center [341, 549] width 82 height 65
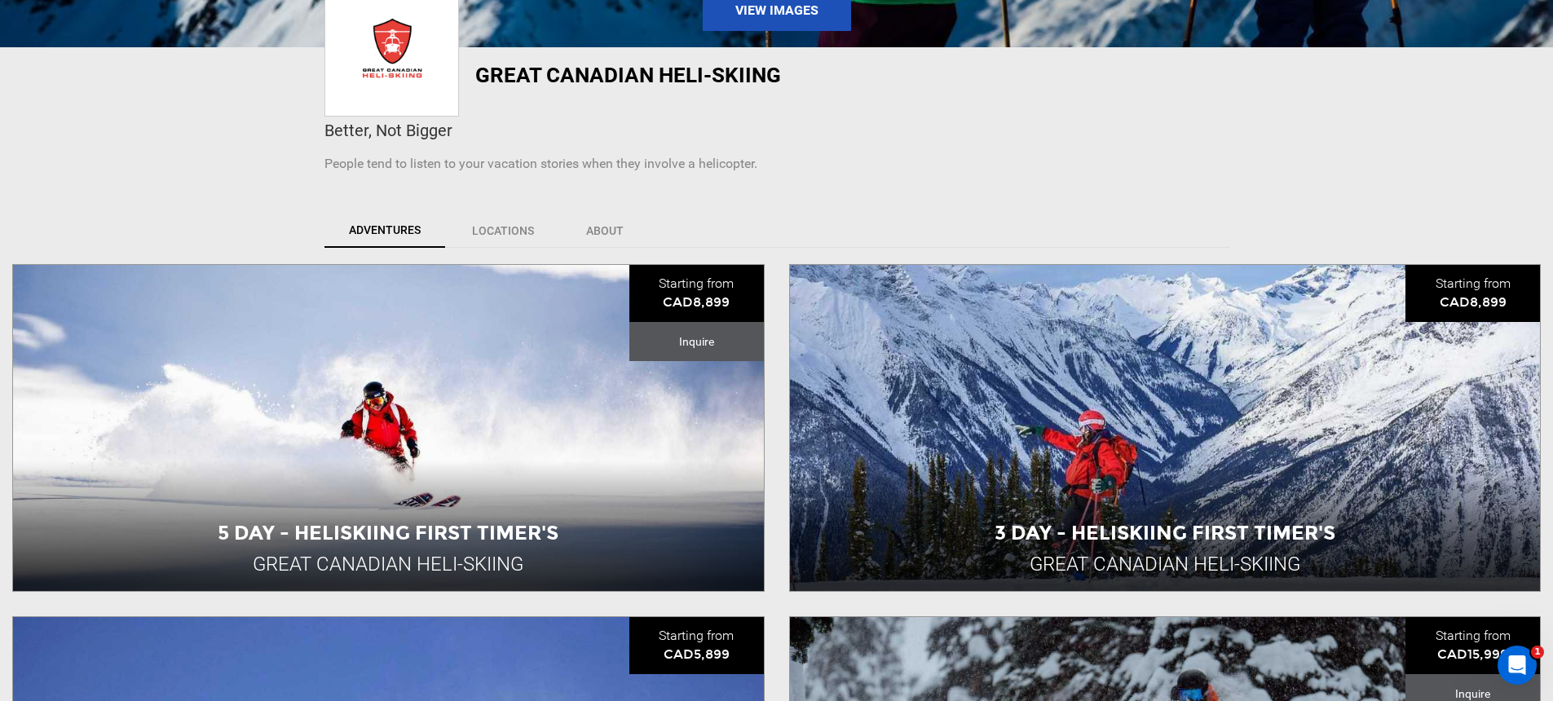
scroll to position [422, 0]
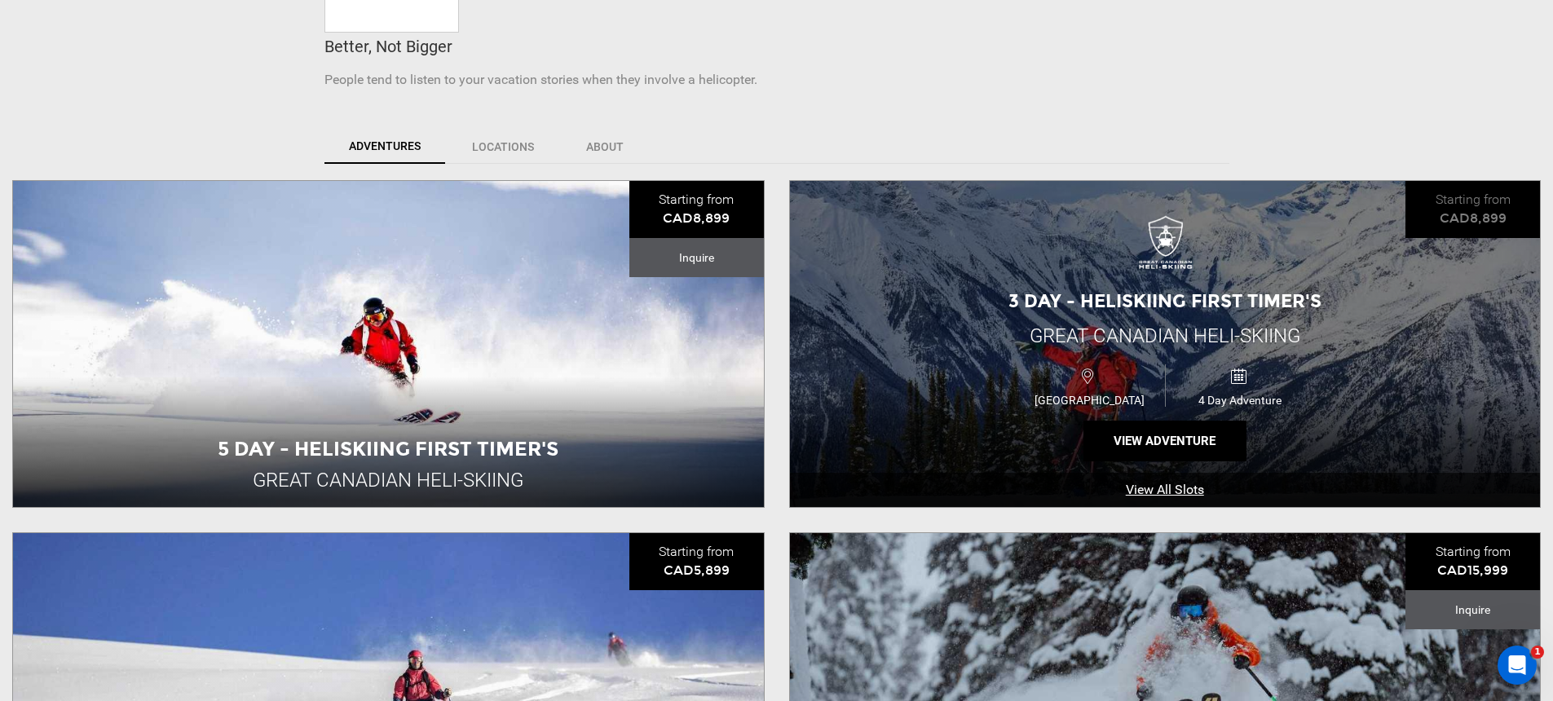
click at [928, 380] on div "3 Day - Heliskiing First Timer's Great Canadian Heli-Skiing [GEOGRAPHIC_DATA] 4…" at bounding box center [1165, 344] width 751 height 326
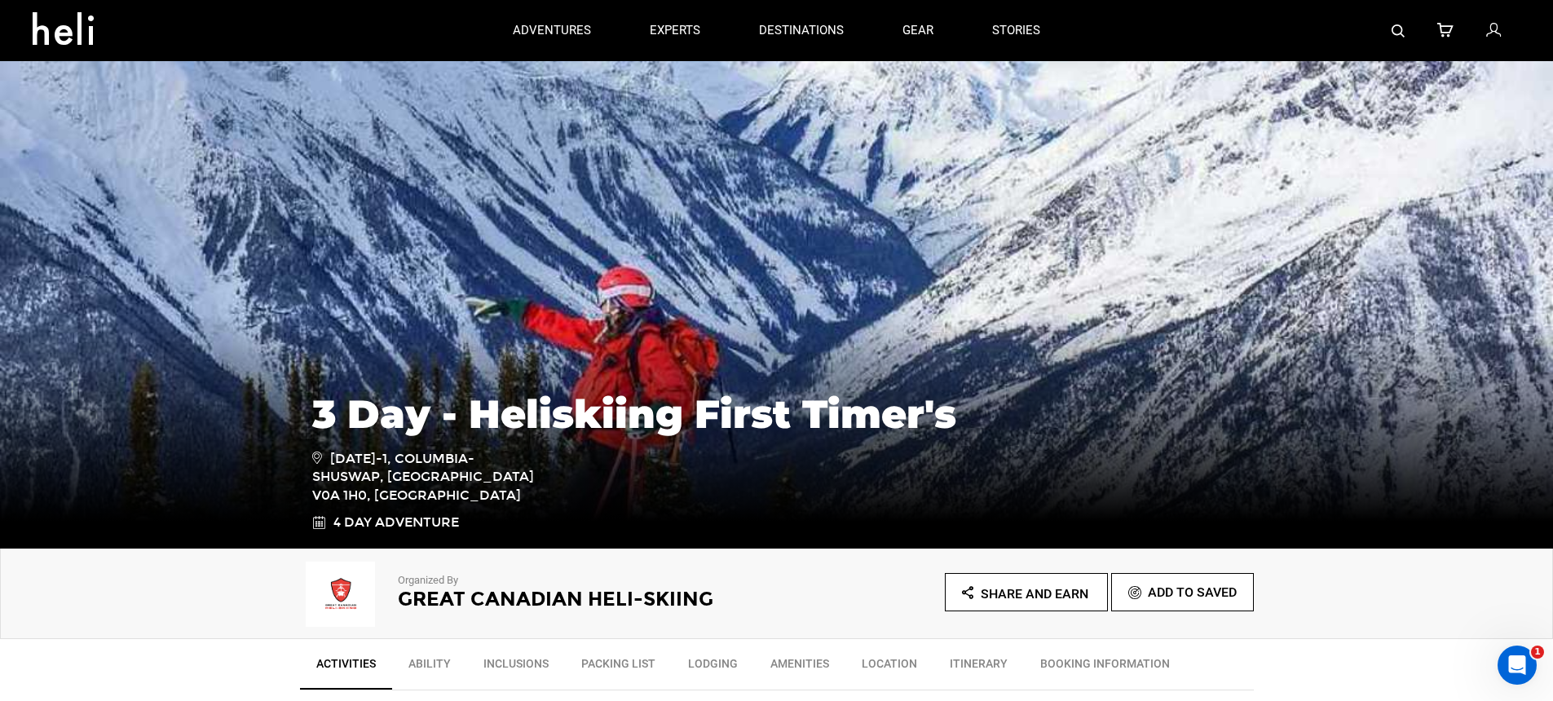
scroll to position [368, 0]
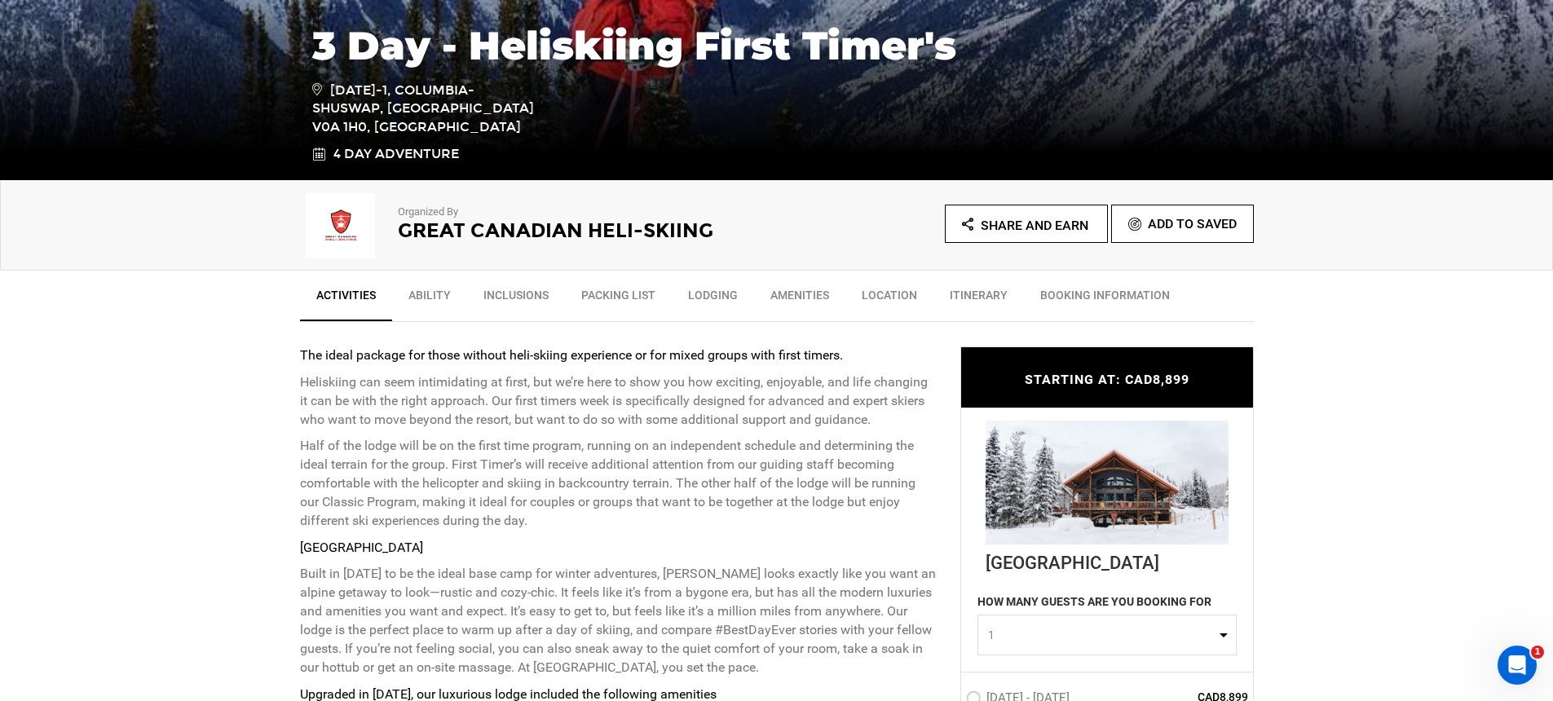
click at [333, 218] on img at bounding box center [341, 225] width 82 height 65
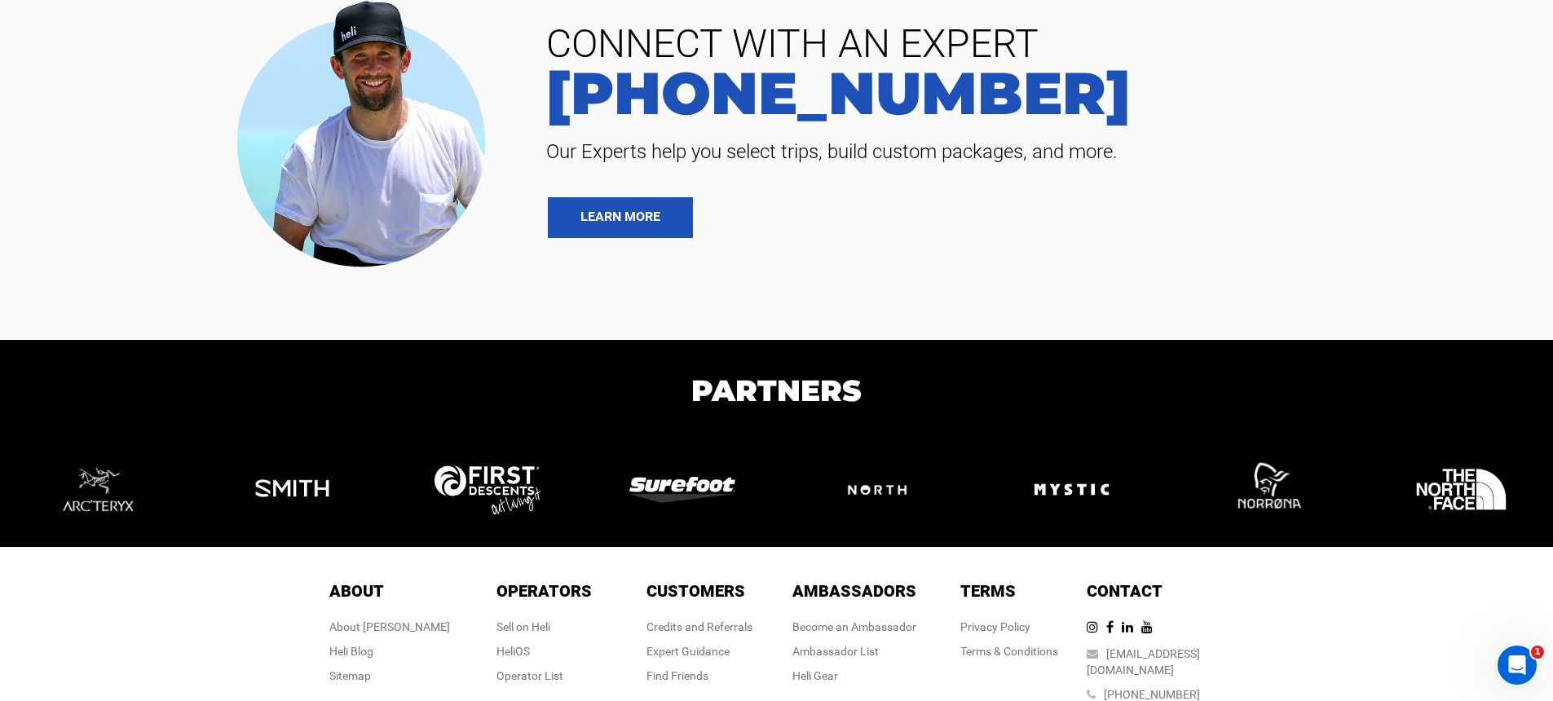
scroll to position [1149, 0]
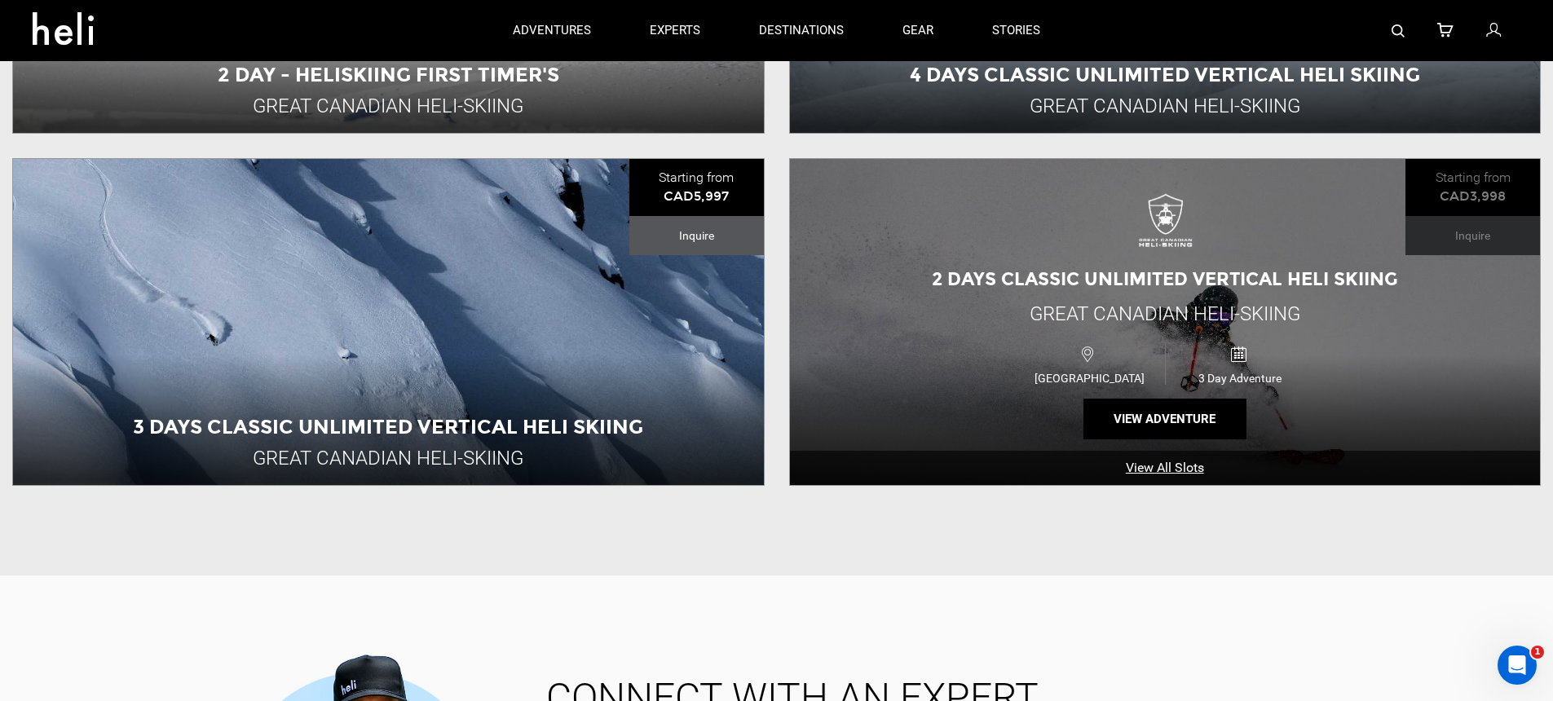
click at [852, 359] on div "2 Days Classic Unlimited Vertical Heli Skiing Great Canadian Heli-Skiing Canada…" at bounding box center [1165, 322] width 751 height 326
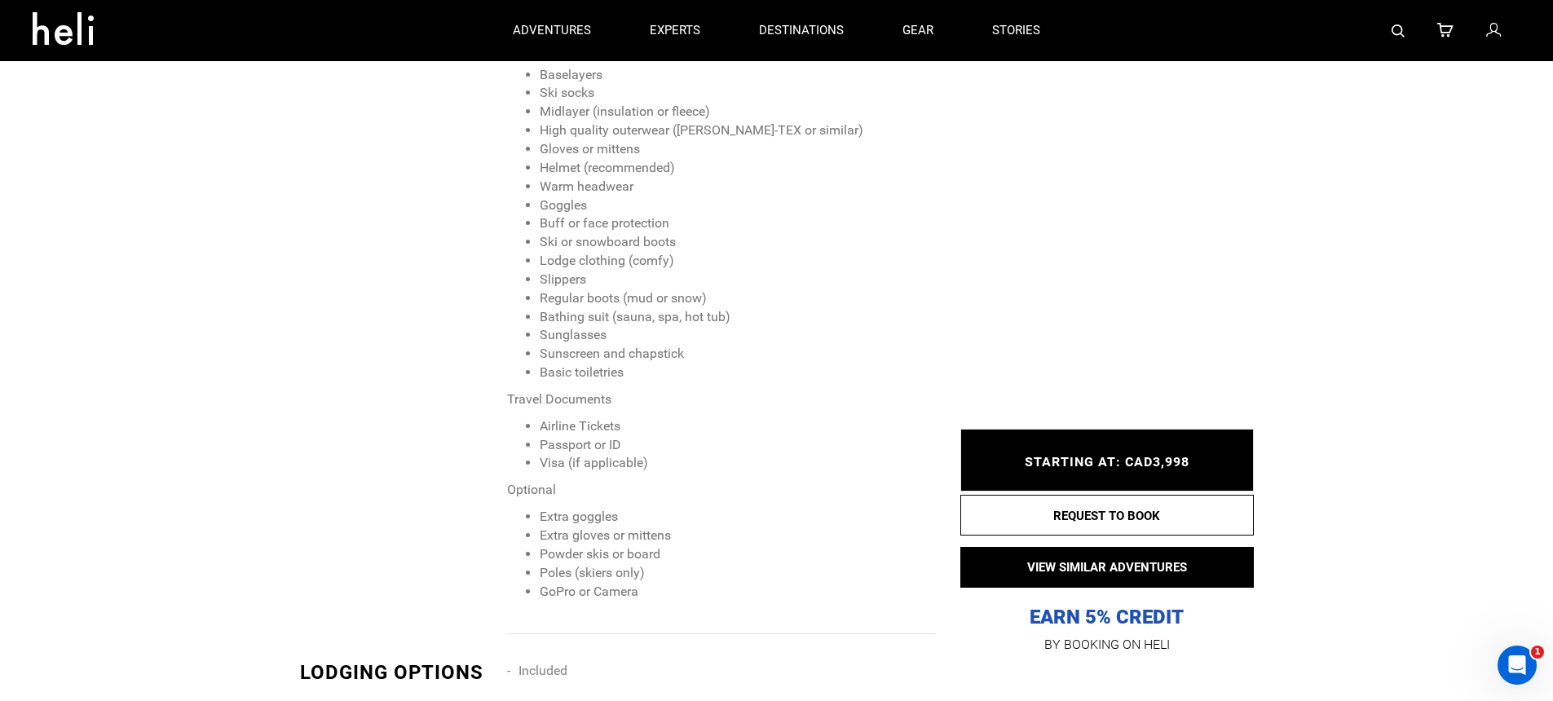
scroll to position [2217, 0]
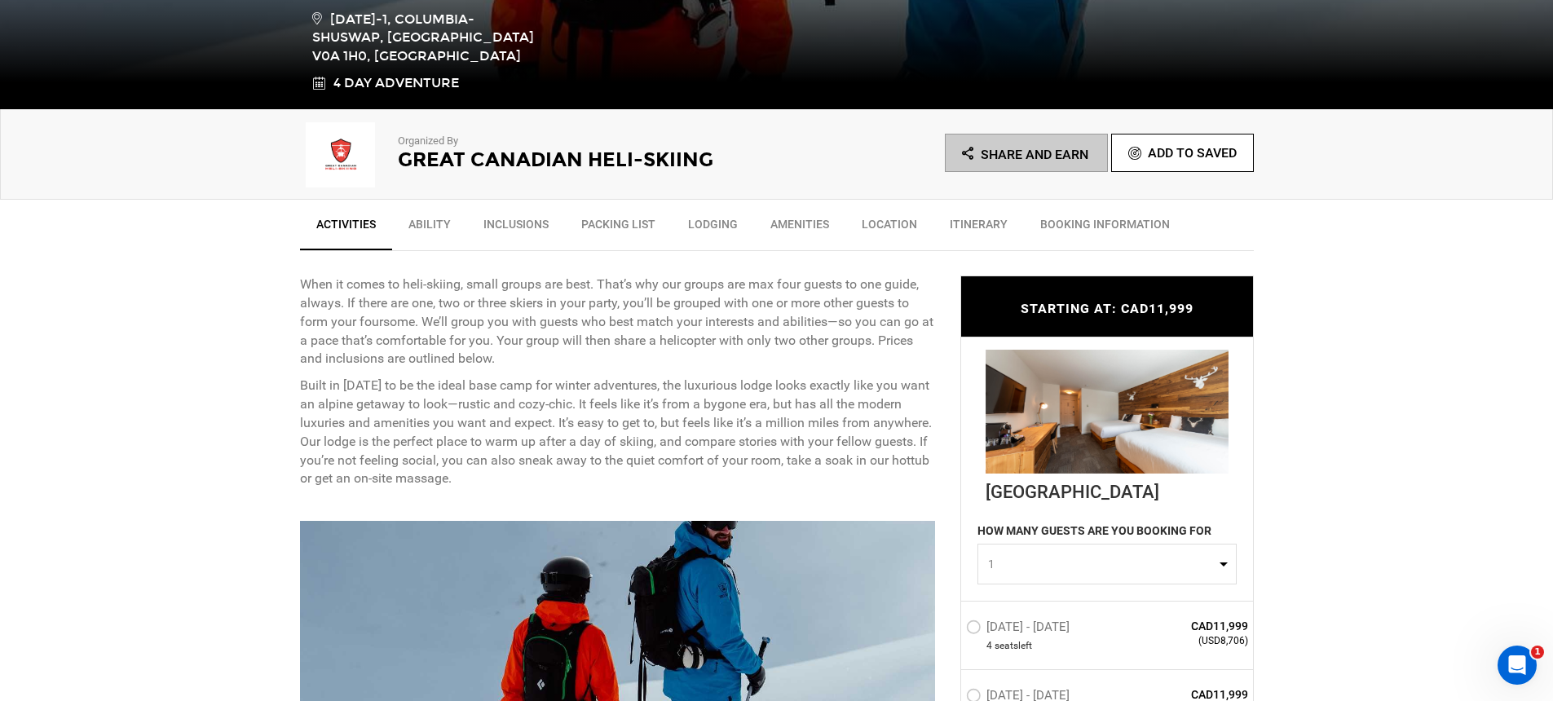
scroll to position [964, 0]
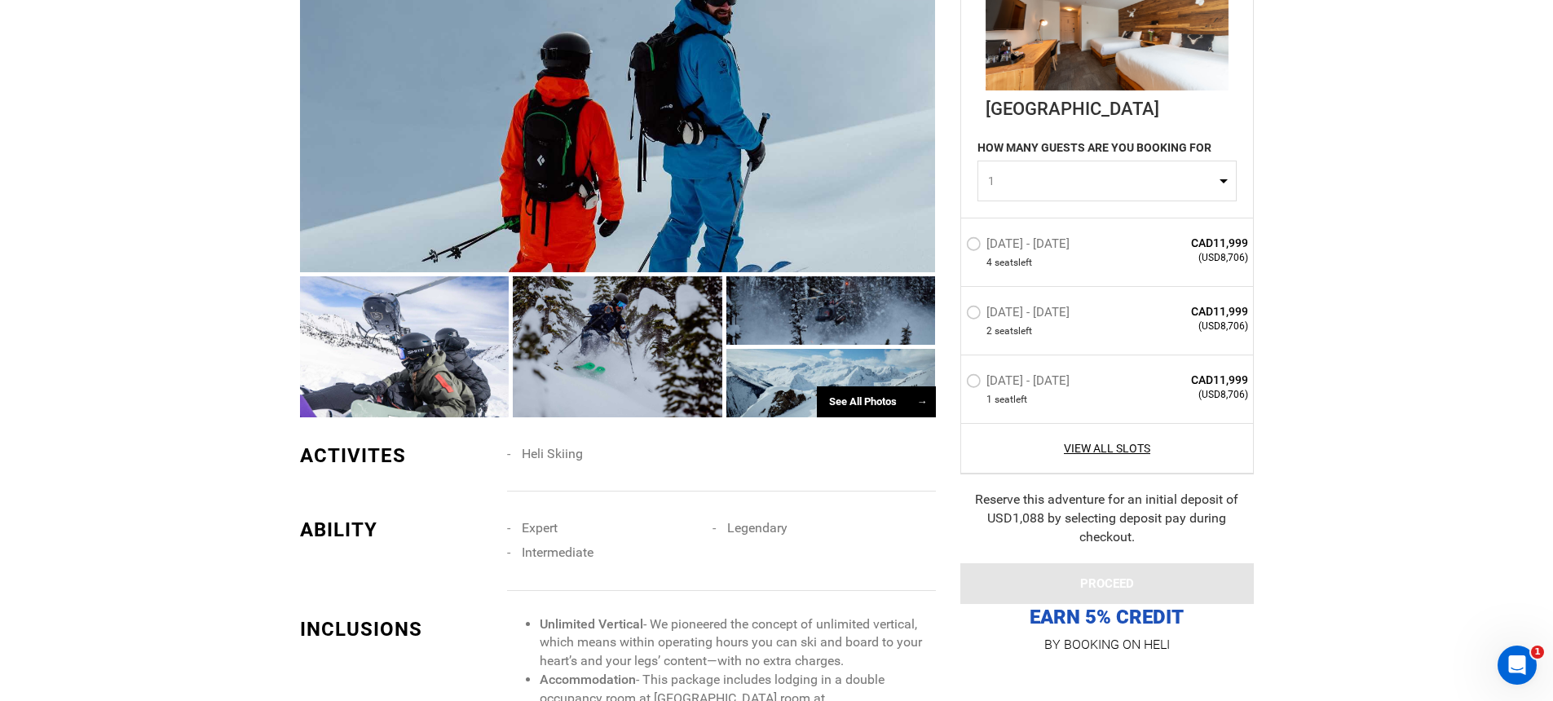
click at [534, 217] on div at bounding box center [618, 134] width 636 height 275
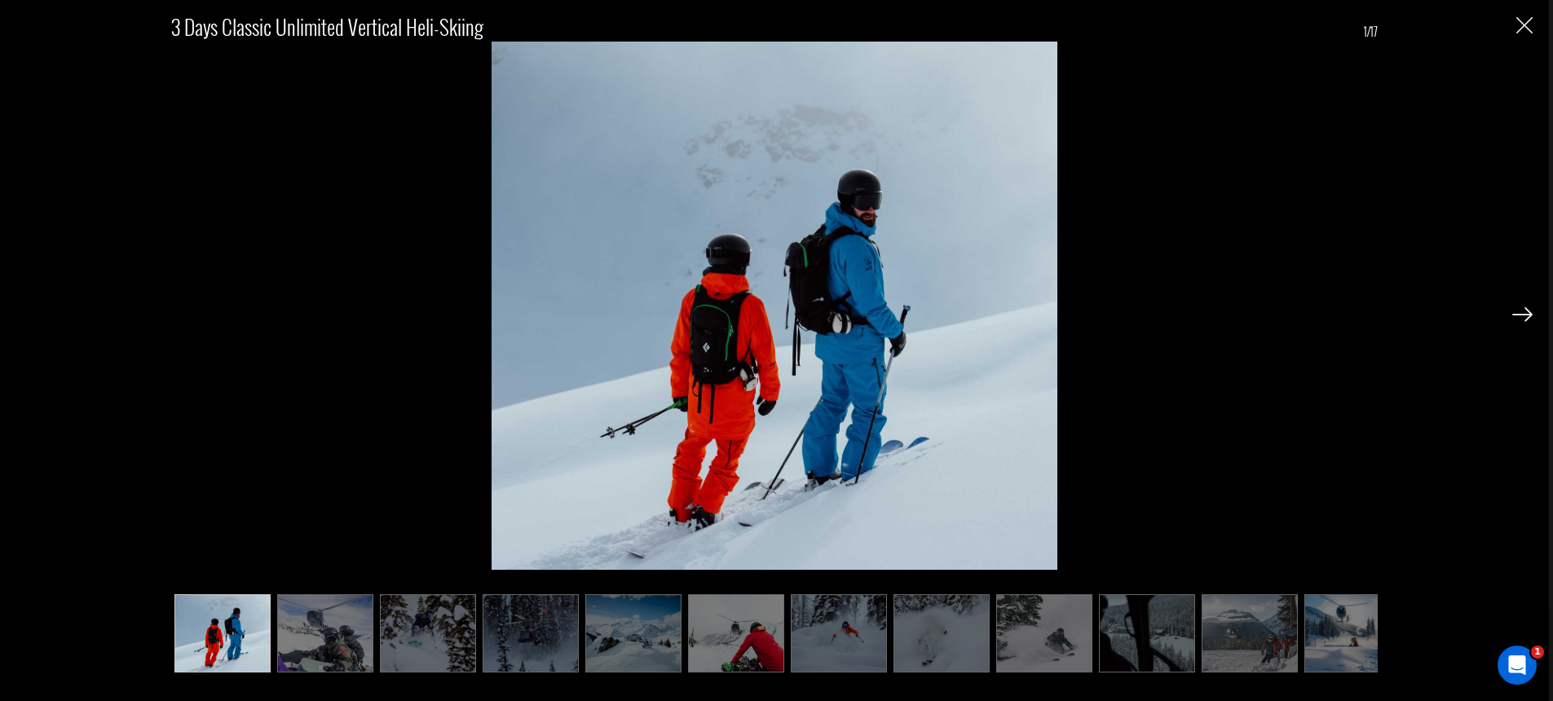
click at [1524, 317] on img at bounding box center [1522, 314] width 20 height 15
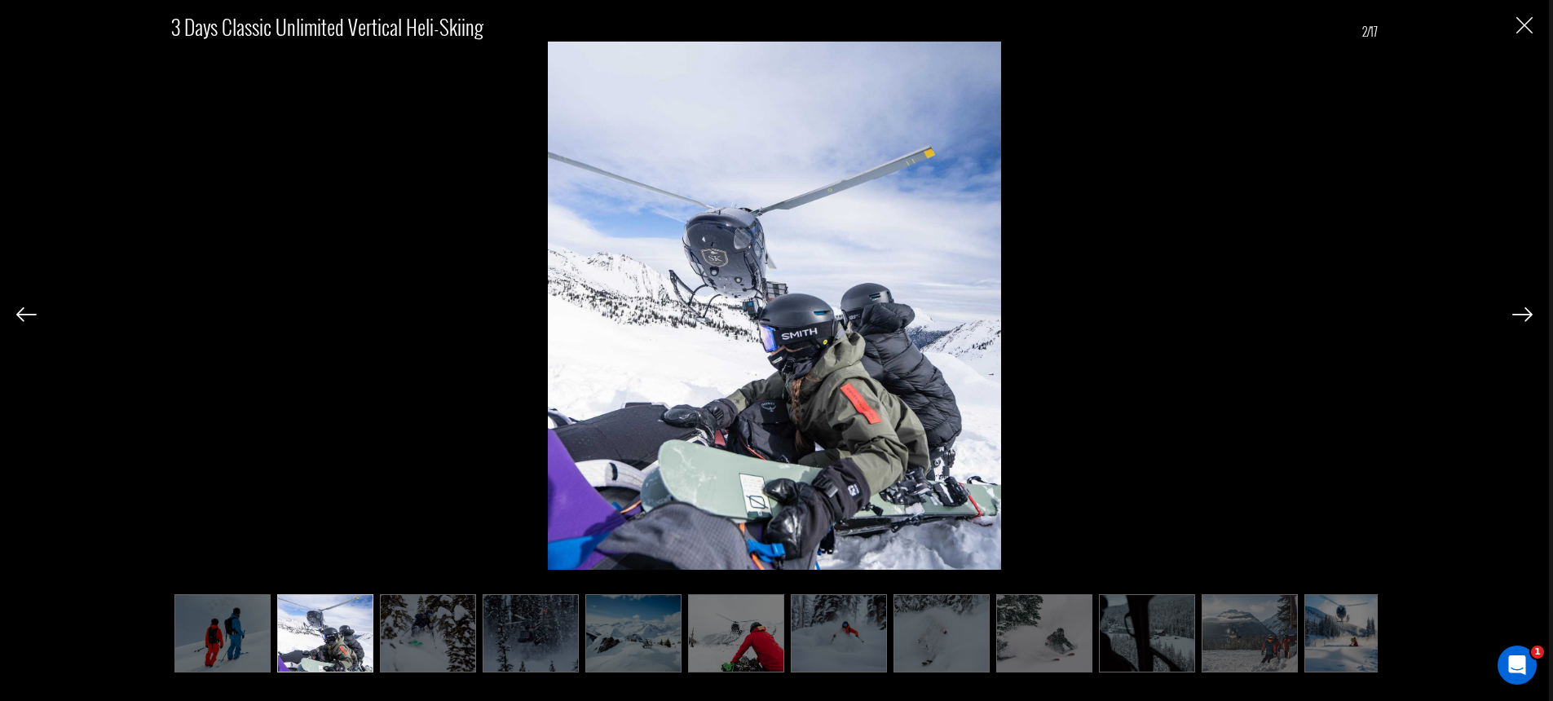
click at [1524, 317] on img at bounding box center [1522, 314] width 20 height 15
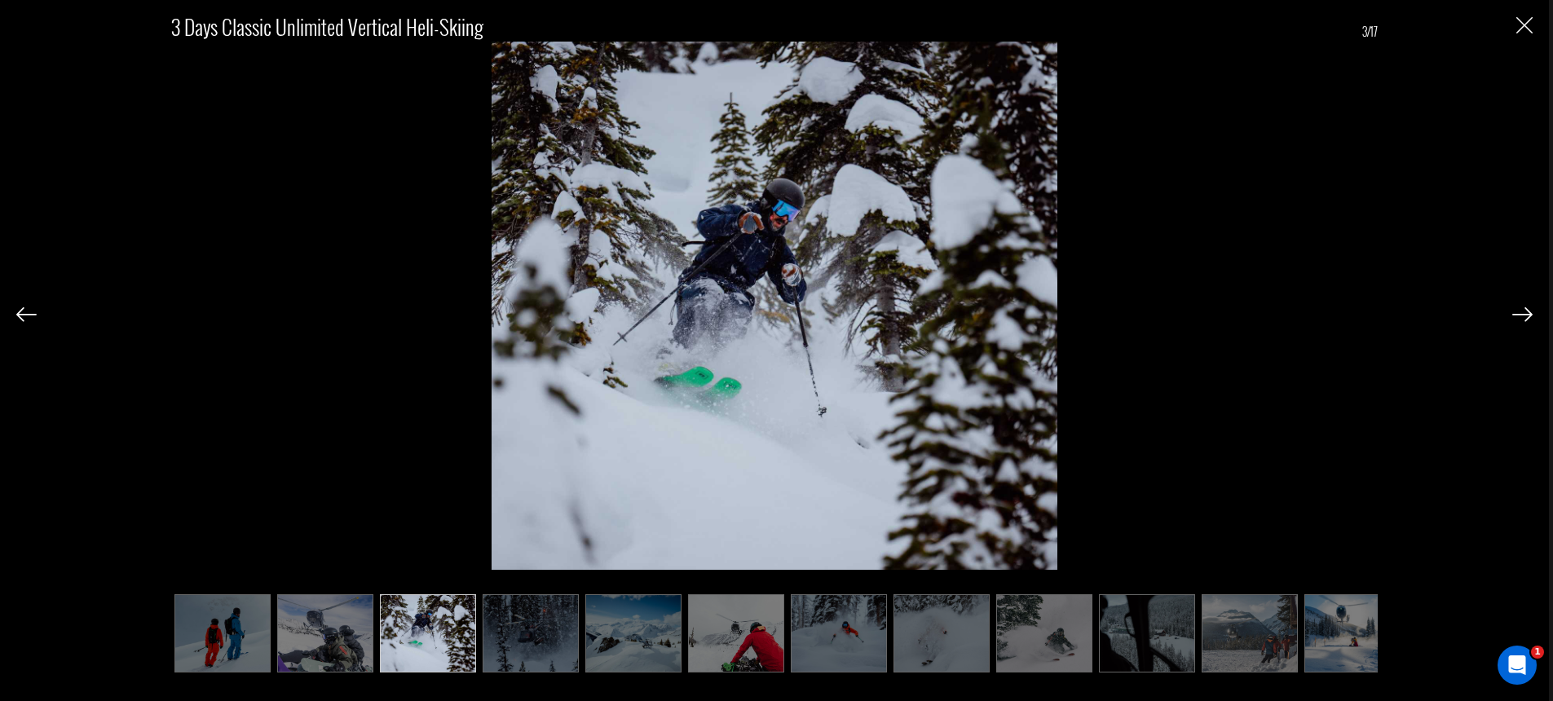
click at [1524, 317] on img at bounding box center [1522, 314] width 20 height 15
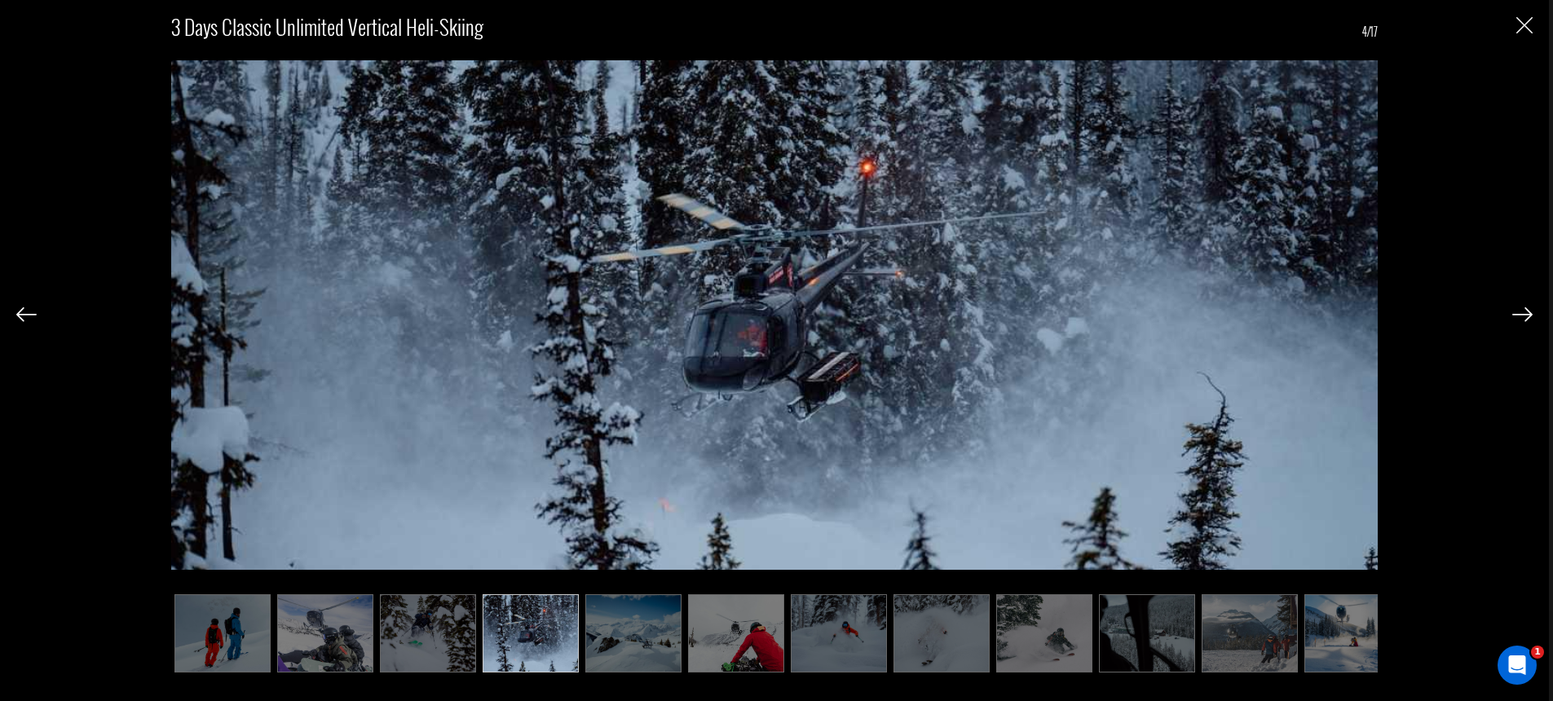
click at [1524, 317] on img at bounding box center [1522, 314] width 20 height 15
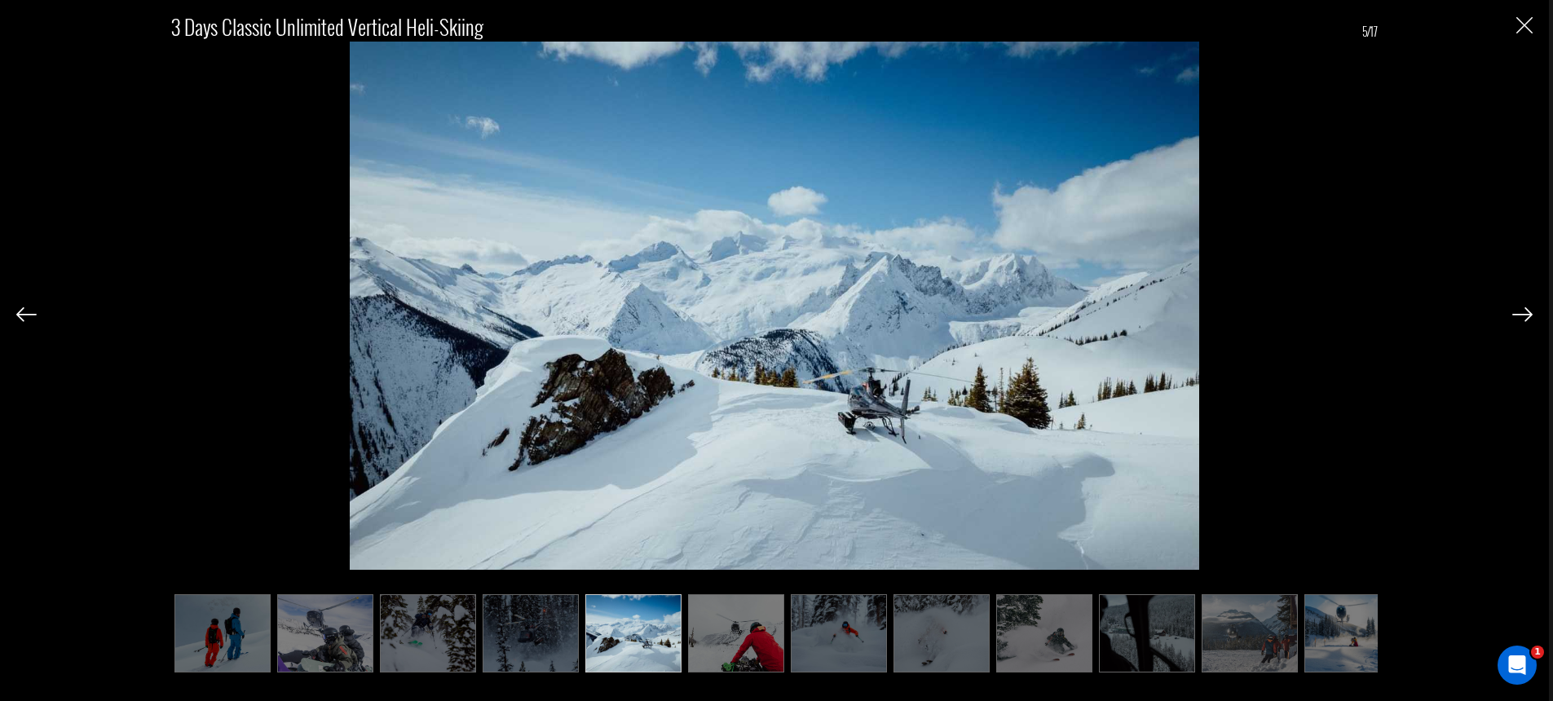
click at [1524, 317] on img at bounding box center [1522, 314] width 20 height 15
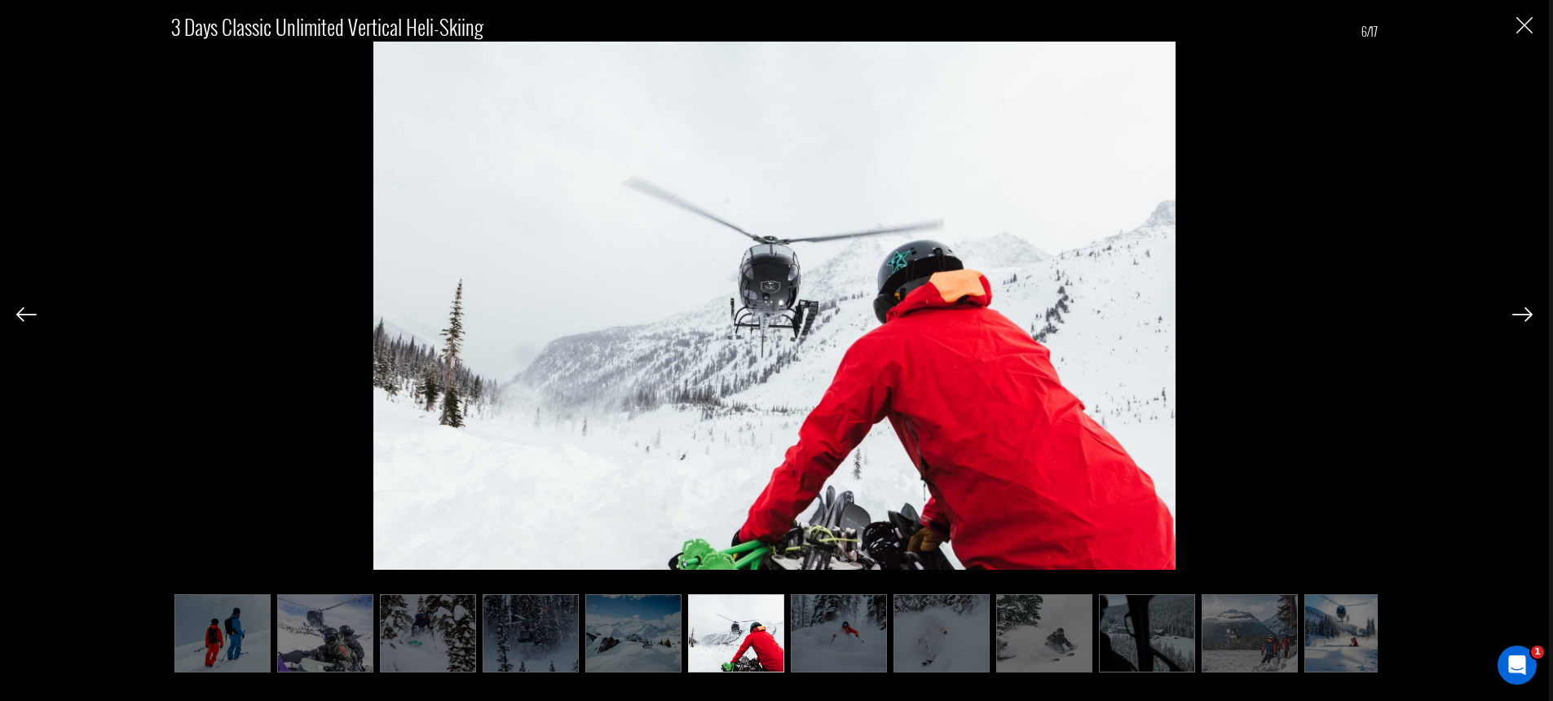
click at [1524, 317] on img at bounding box center [1522, 314] width 20 height 15
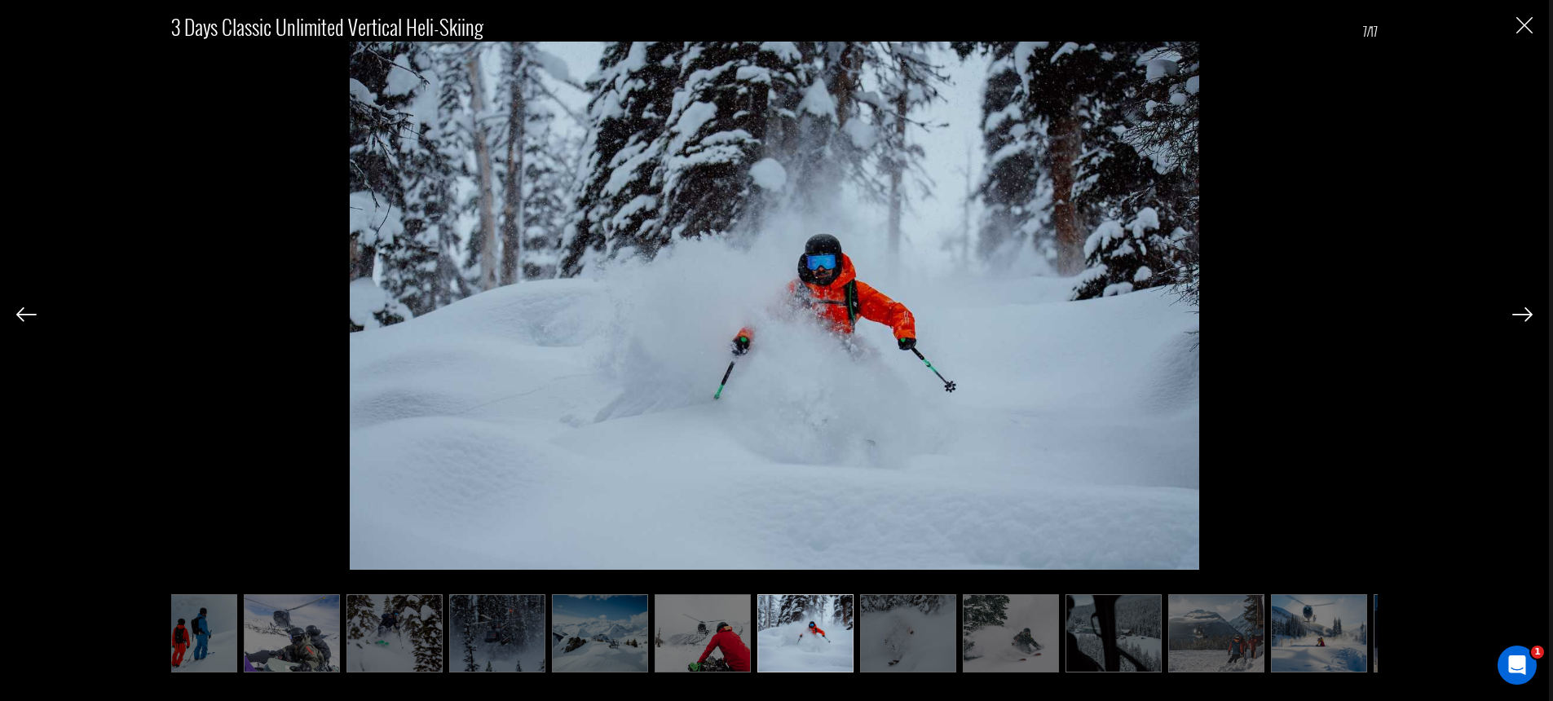
click at [1524, 317] on img at bounding box center [1522, 314] width 20 height 15
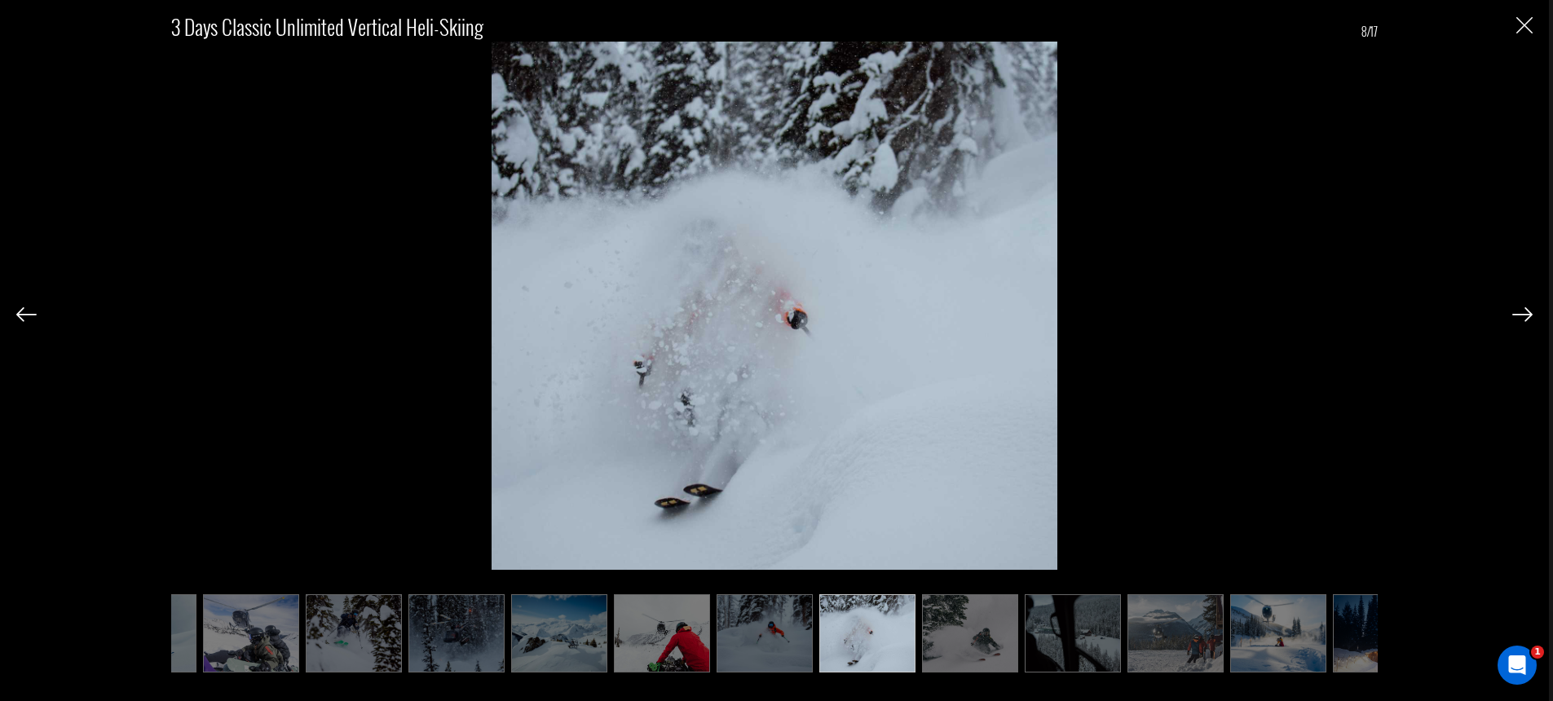
click at [1524, 317] on img at bounding box center [1522, 314] width 20 height 15
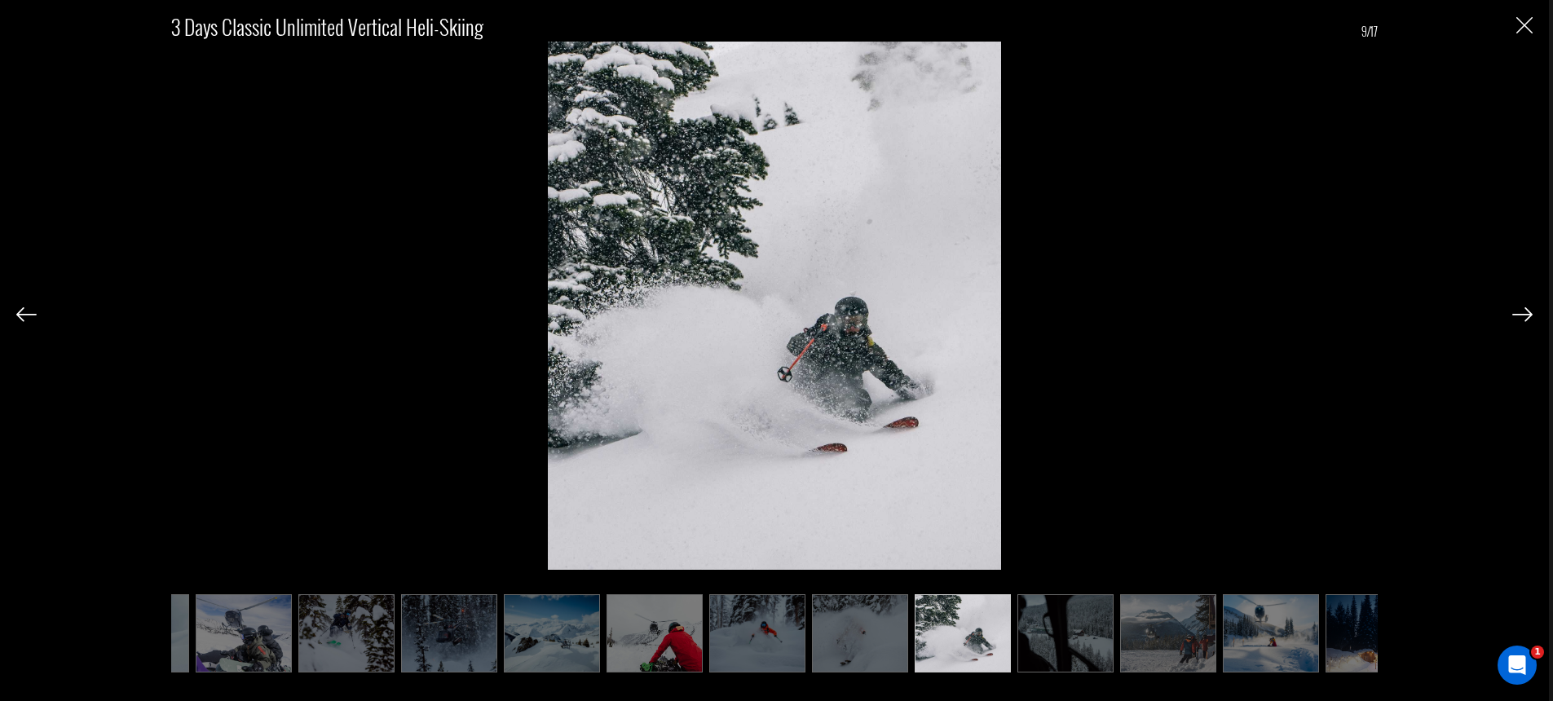
click at [1524, 317] on img at bounding box center [1522, 314] width 20 height 15
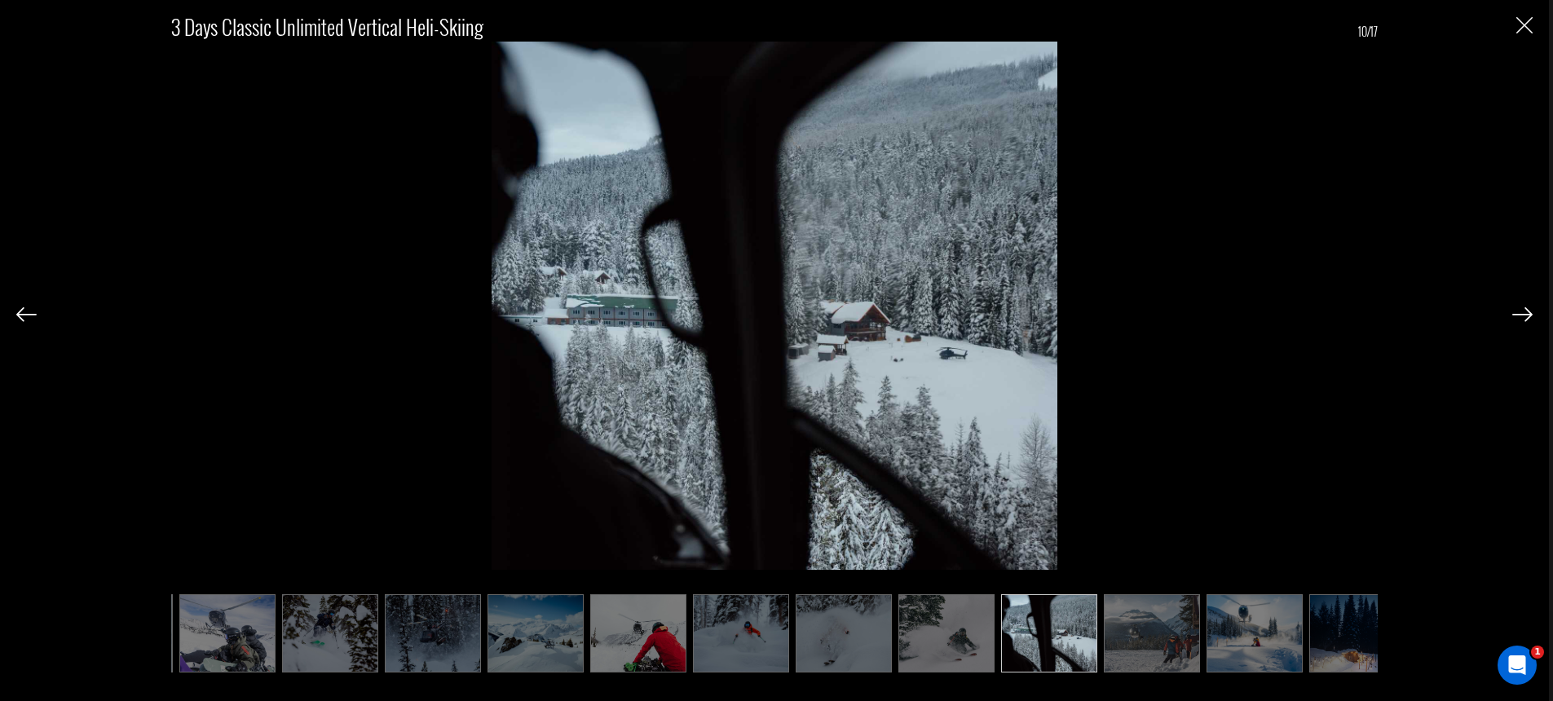
click at [1524, 317] on img at bounding box center [1522, 314] width 20 height 15
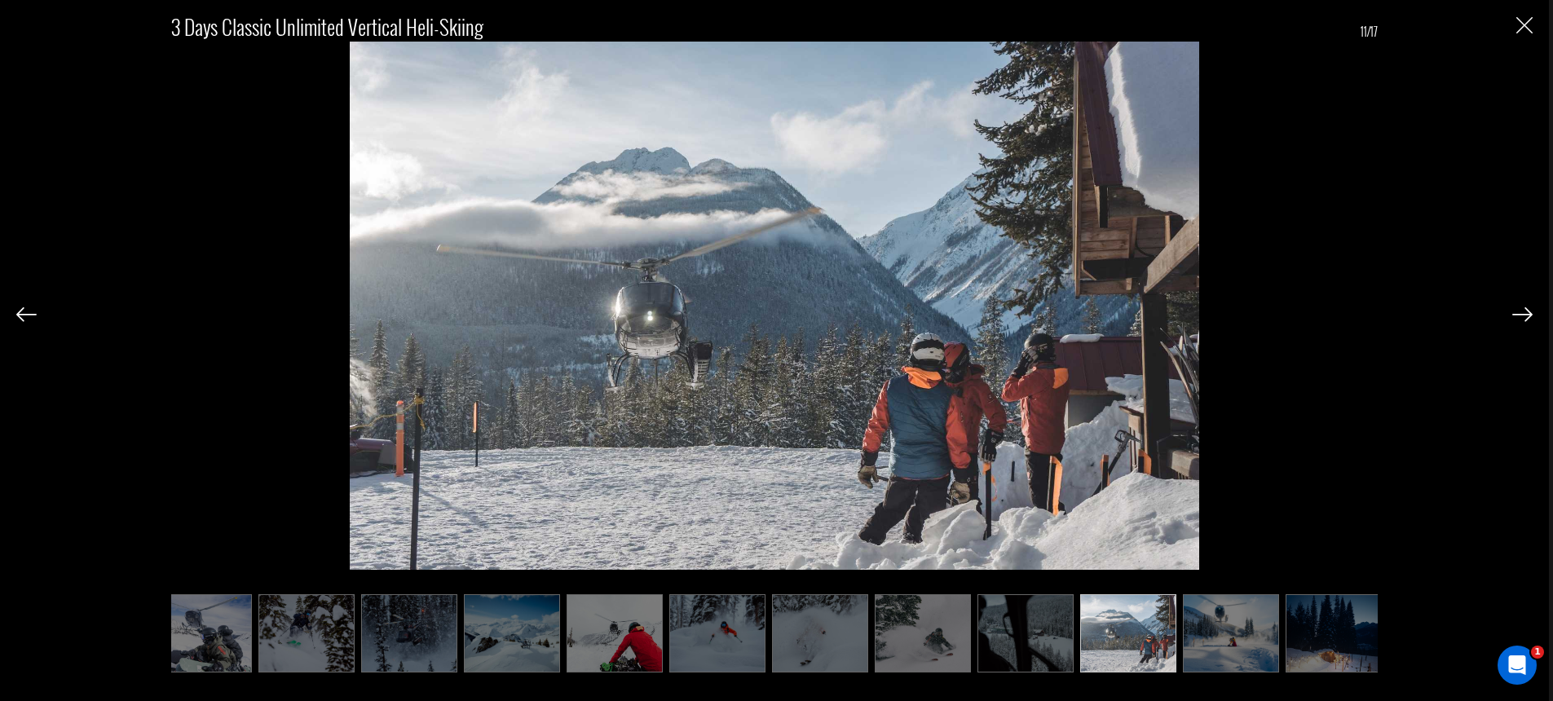
click at [1524, 317] on img at bounding box center [1522, 314] width 20 height 15
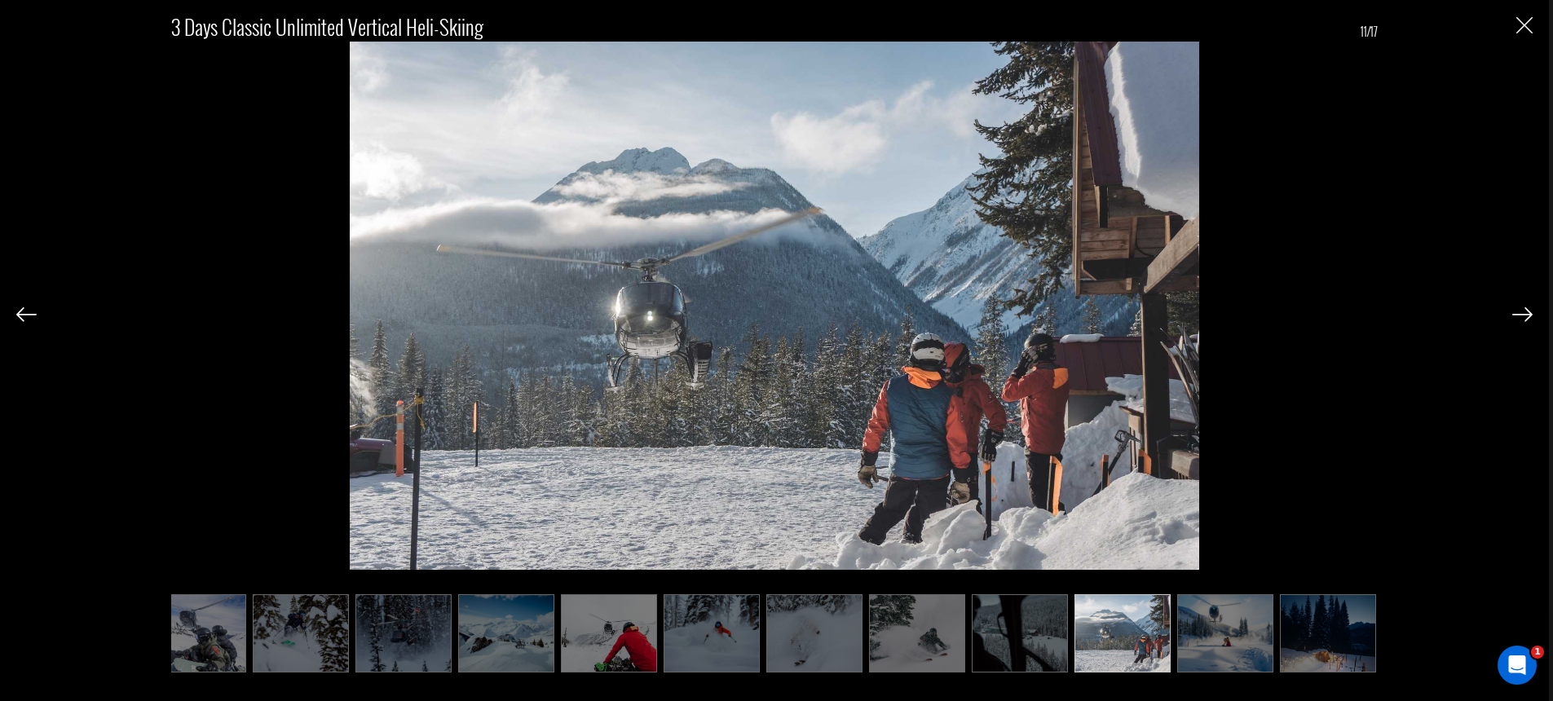
click at [1524, 317] on img at bounding box center [1522, 314] width 20 height 15
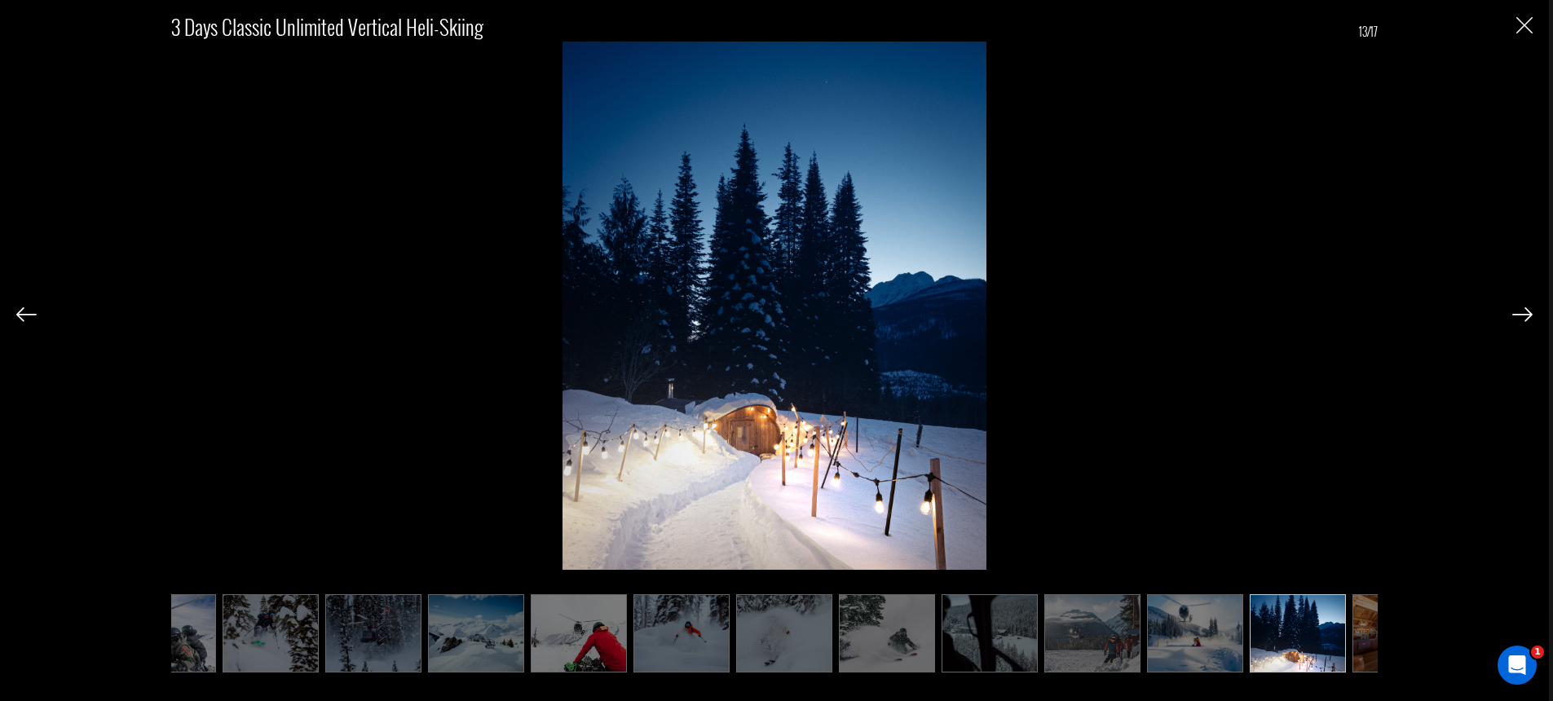
click at [1524, 317] on img at bounding box center [1522, 314] width 20 height 15
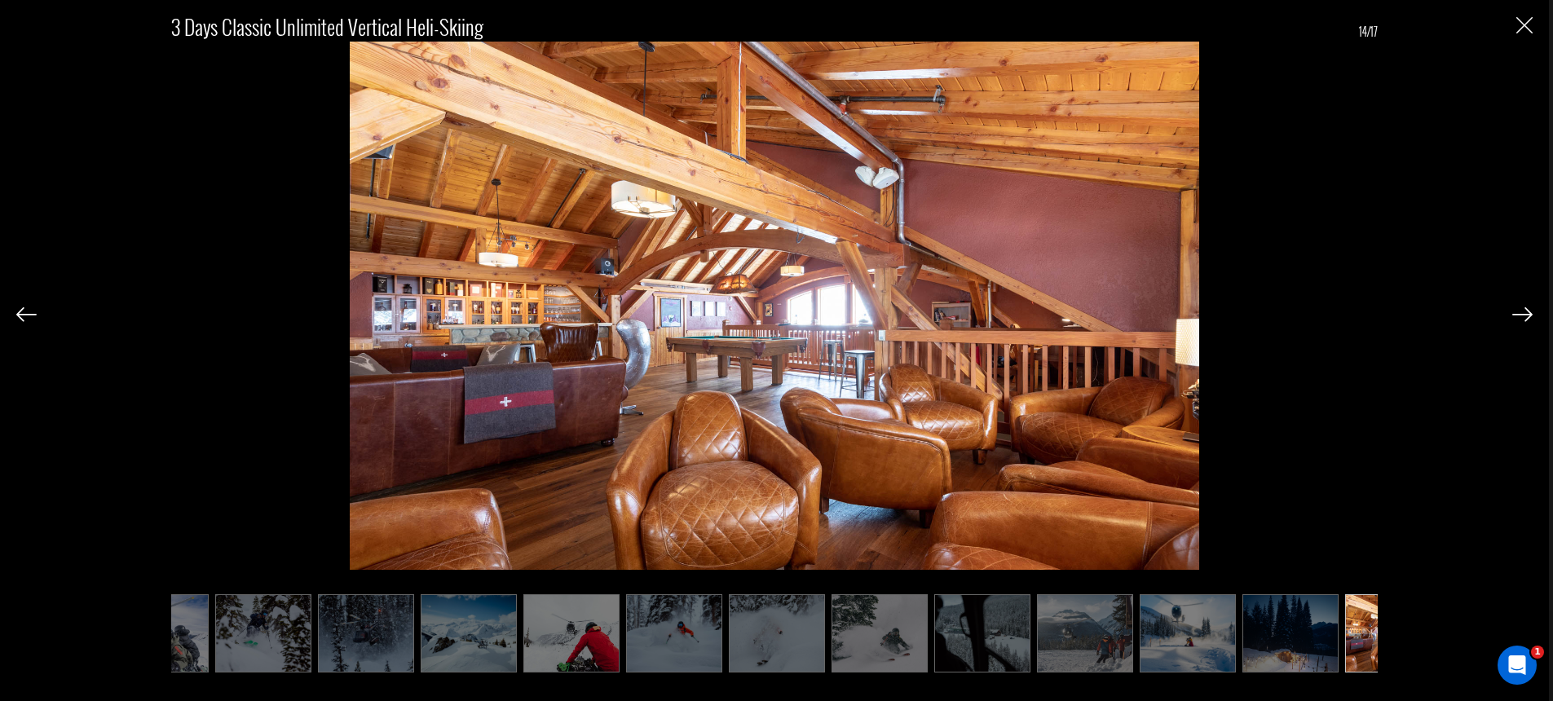
click at [1523, 317] on img at bounding box center [1522, 314] width 20 height 15
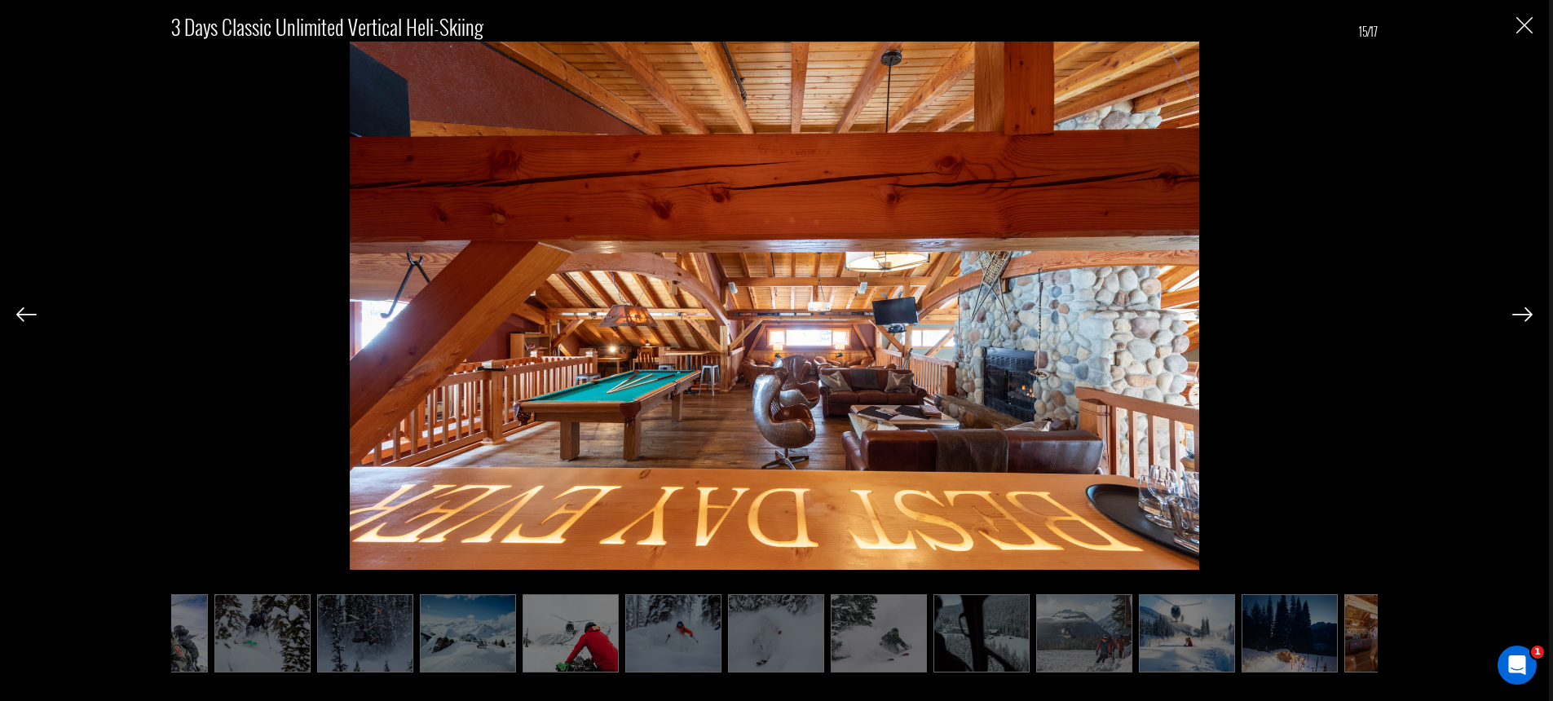
click at [1523, 317] on img at bounding box center [1522, 314] width 20 height 15
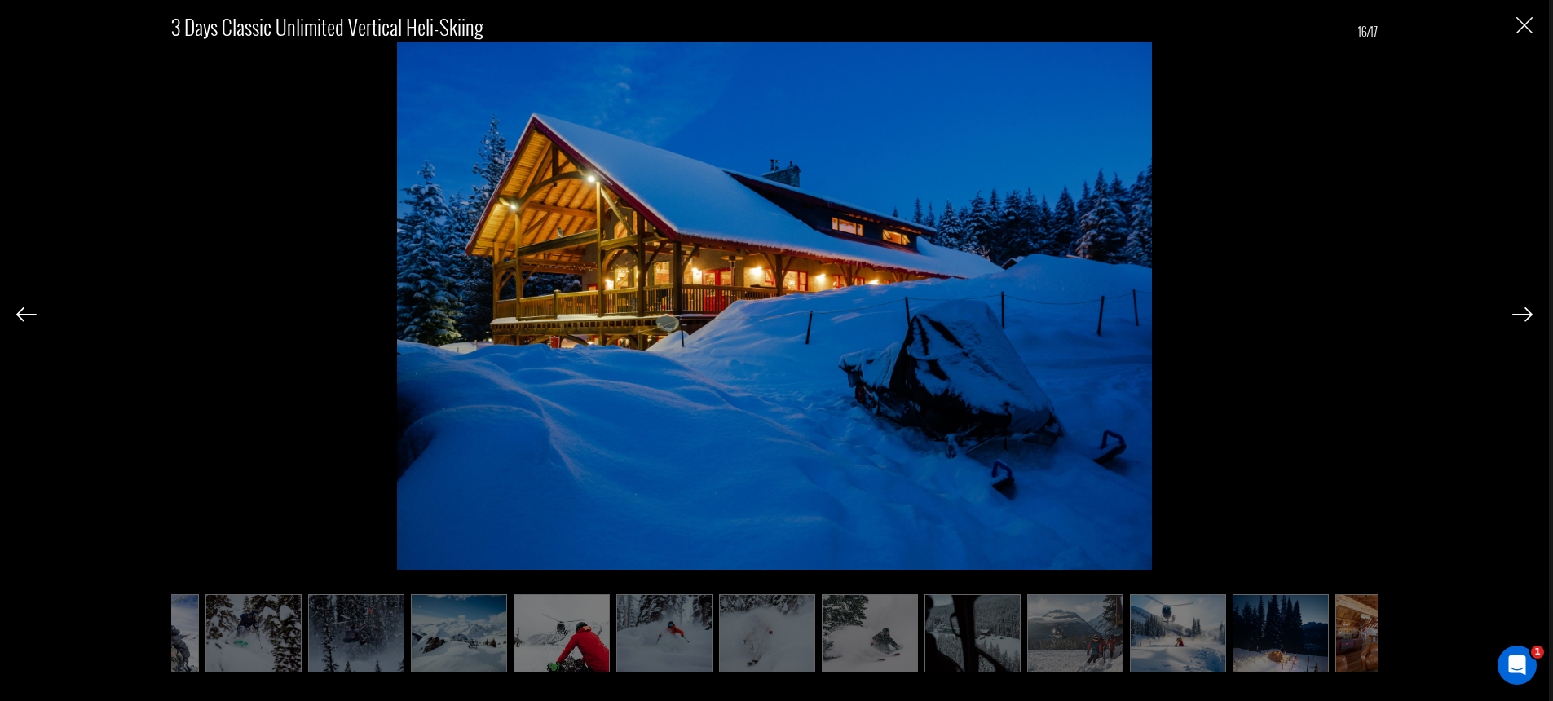
click at [1523, 317] on img at bounding box center [1522, 314] width 20 height 15
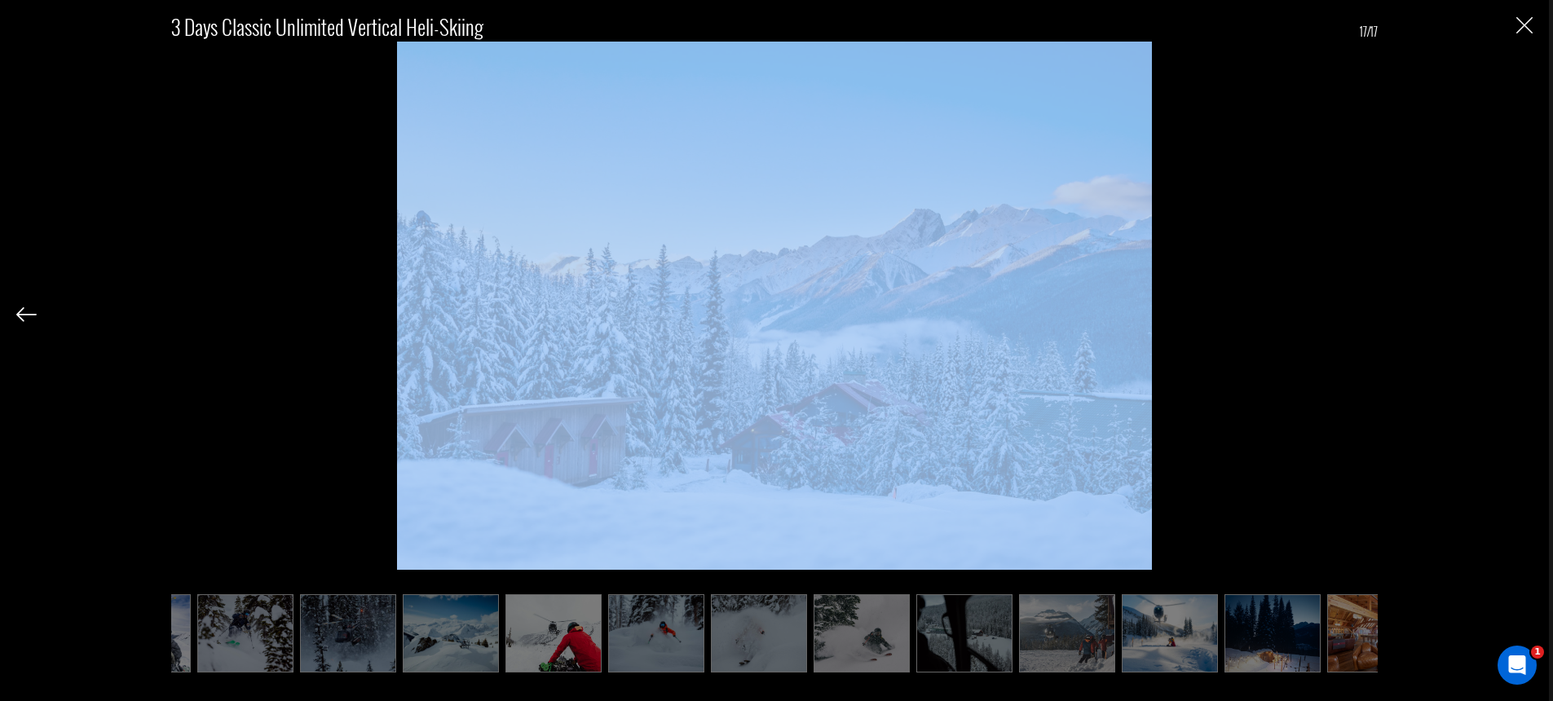
click at [1523, 317] on div "3 Days Classic Unlimited Vertical Heli-Skiing 17/17" at bounding box center [774, 333] width 1516 height 666
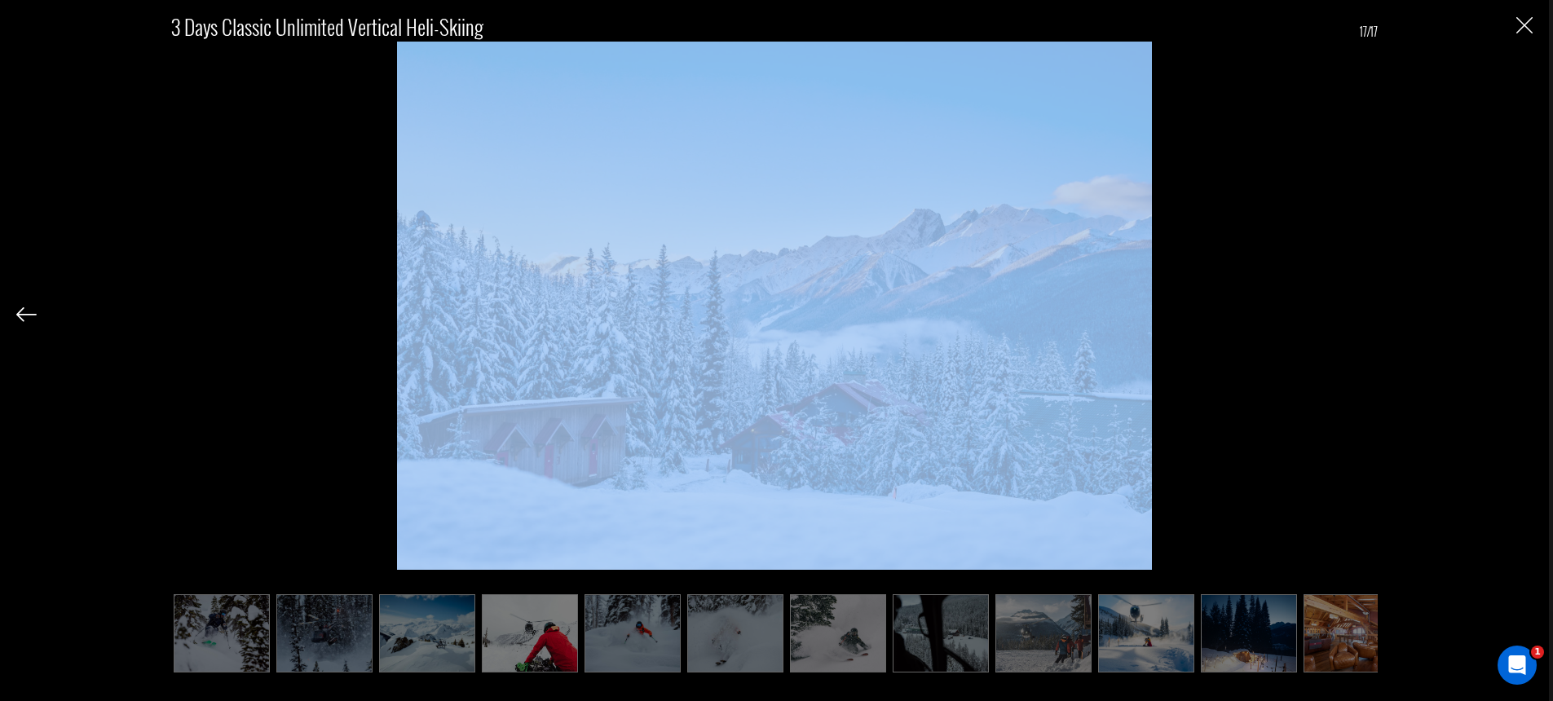
drag, startPoint x: 1404, startPoint y: 214, endPoint x: 1427, endPoint y: 159, distance: 60.3
click at [1404, 212] on div "3 Days Classic Unlimited Vertical Heli-Skiing 17/17" at bounding box center [774, 333] width 1516 height 666
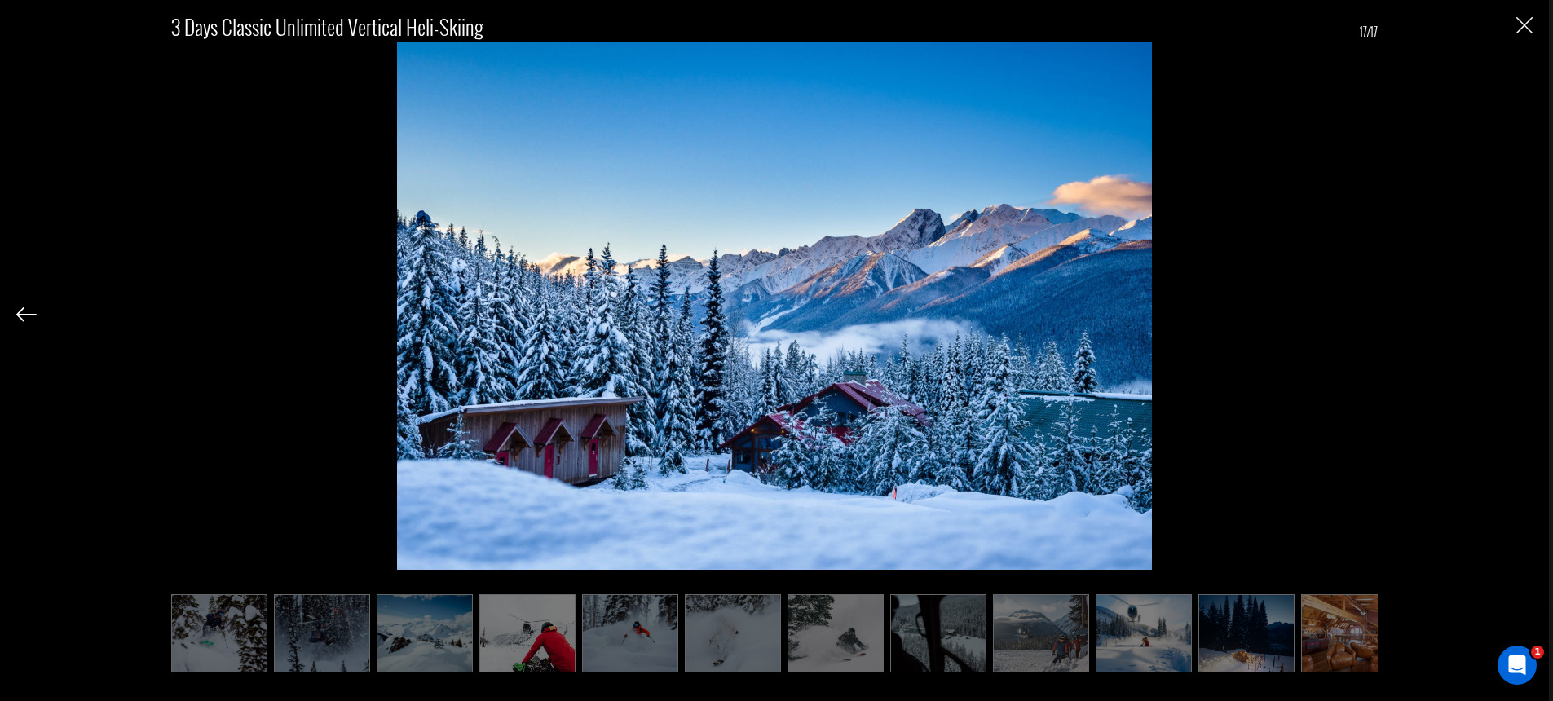
click at [1512, 24] on div "3 Days Classic Unlimited Vertical Heli-Skiing 17/17" at bounding box center [774, 333] width 1516 height 666
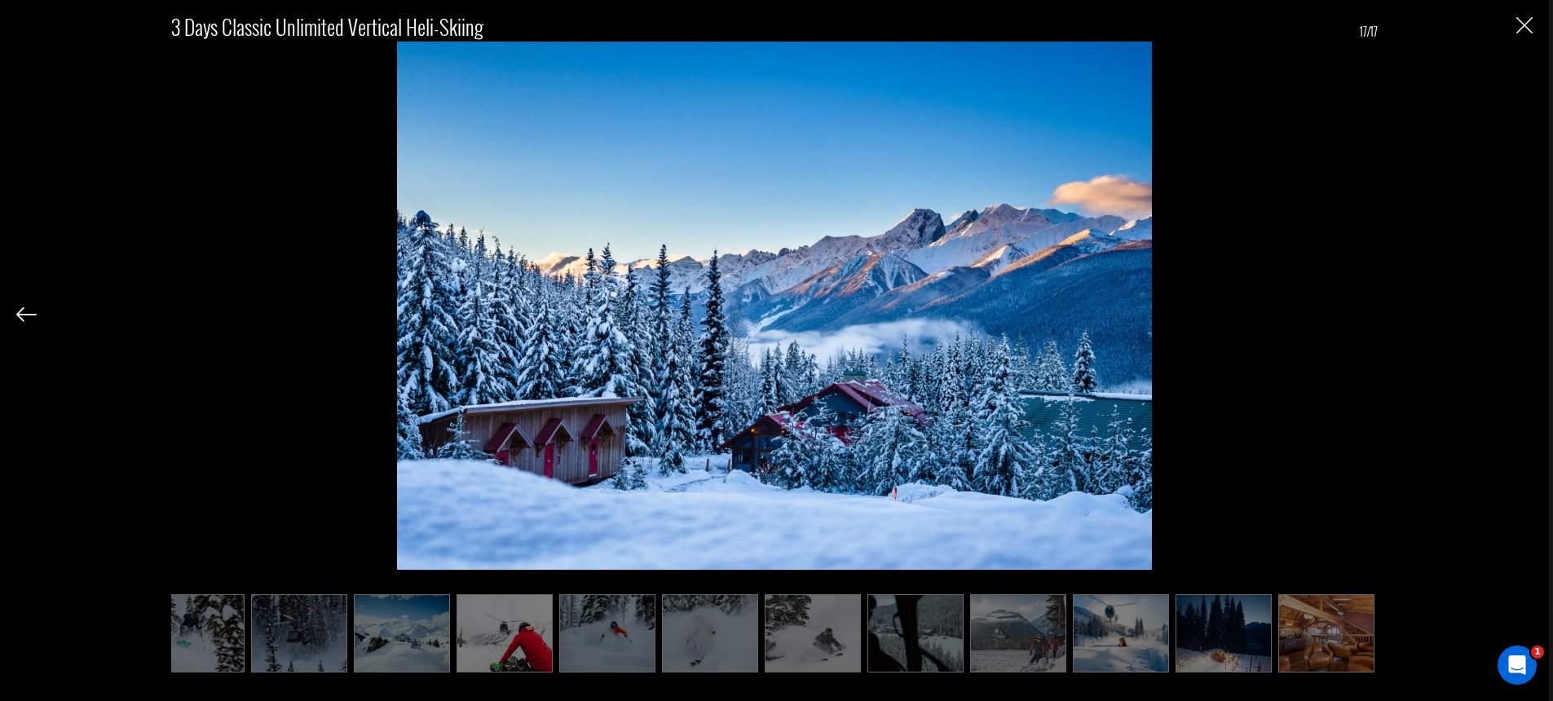
click at [1516, 22] on img "Close" at bounding box center [1524, 25] width 16 height 16
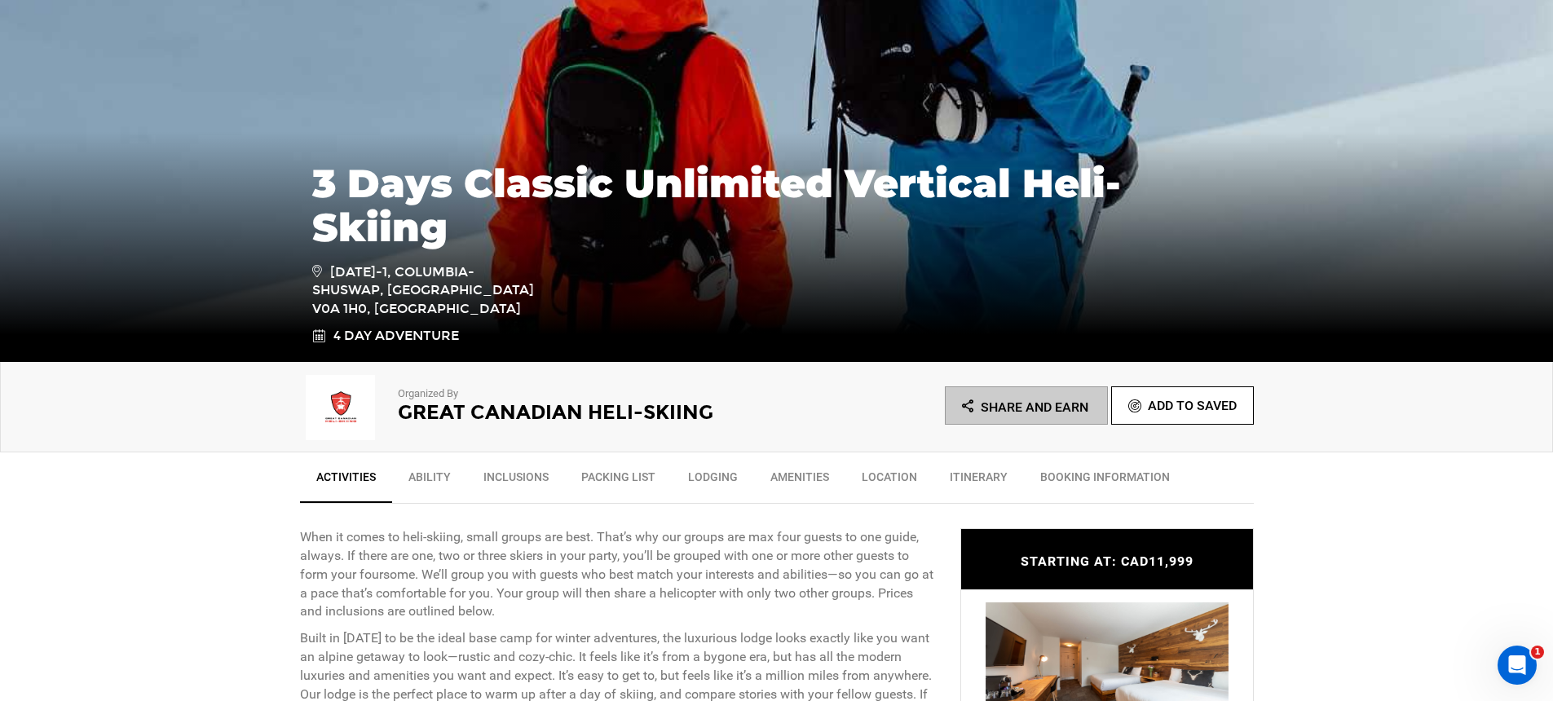
scroll to position [518, 0]
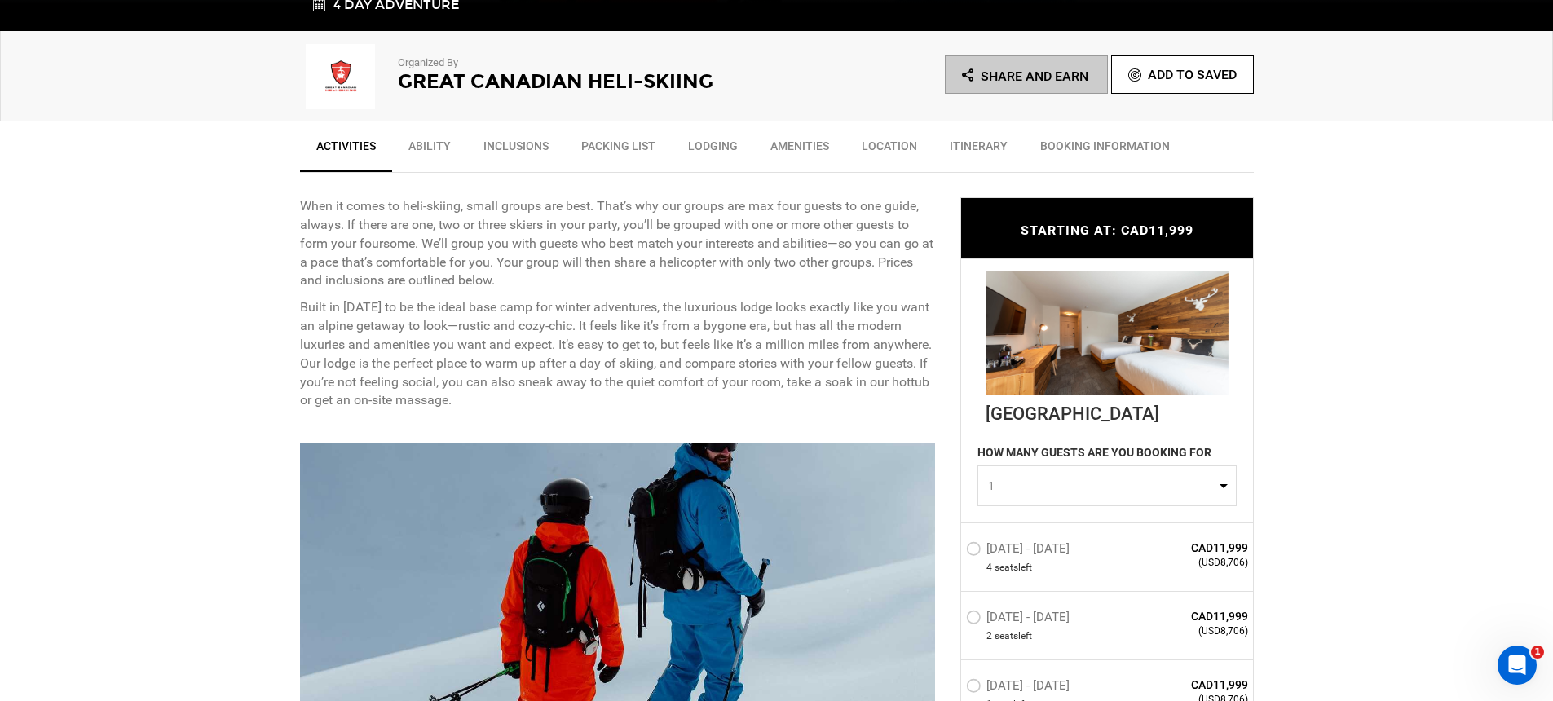
click at [360, 86] on img at bounding box center [341, 76] width 82 height 65
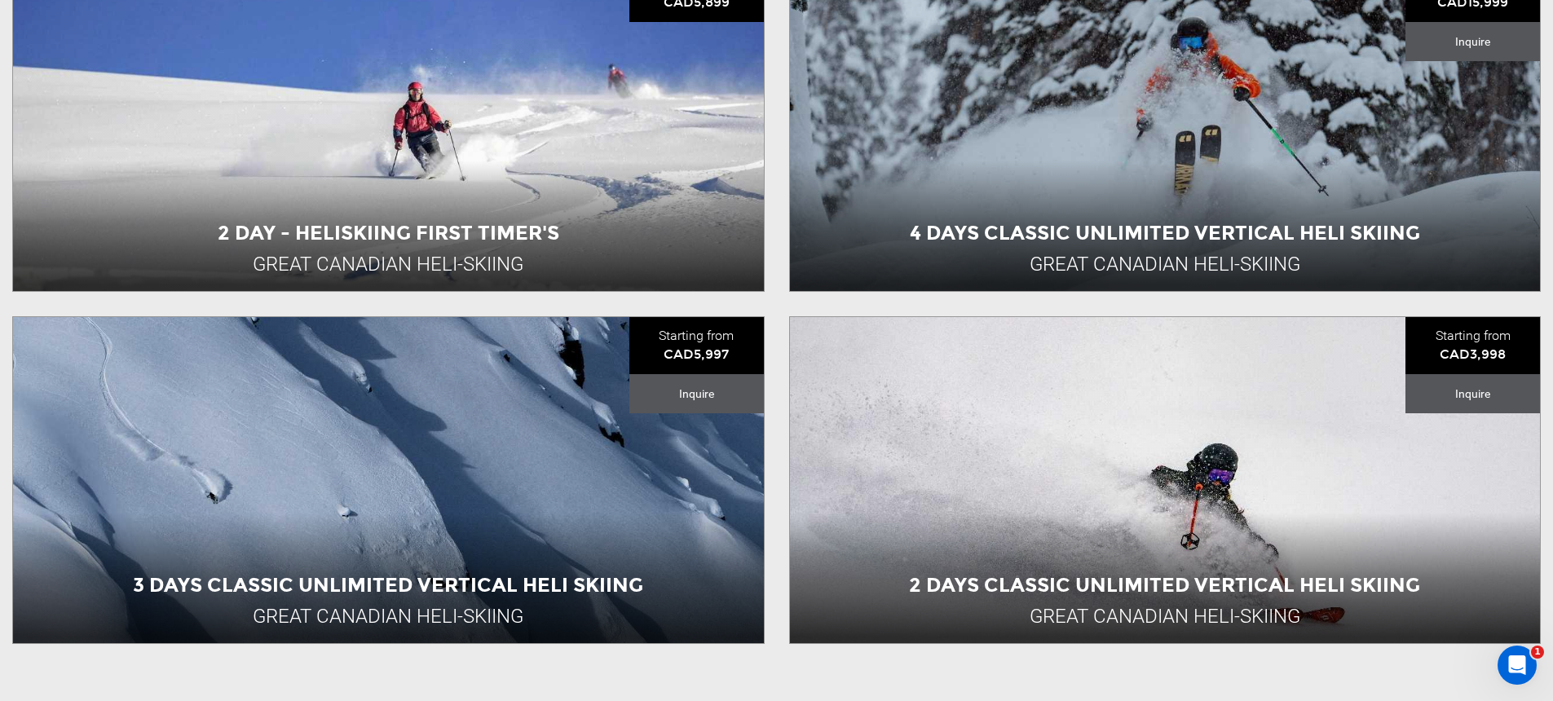
scroll to position [1074, 0]
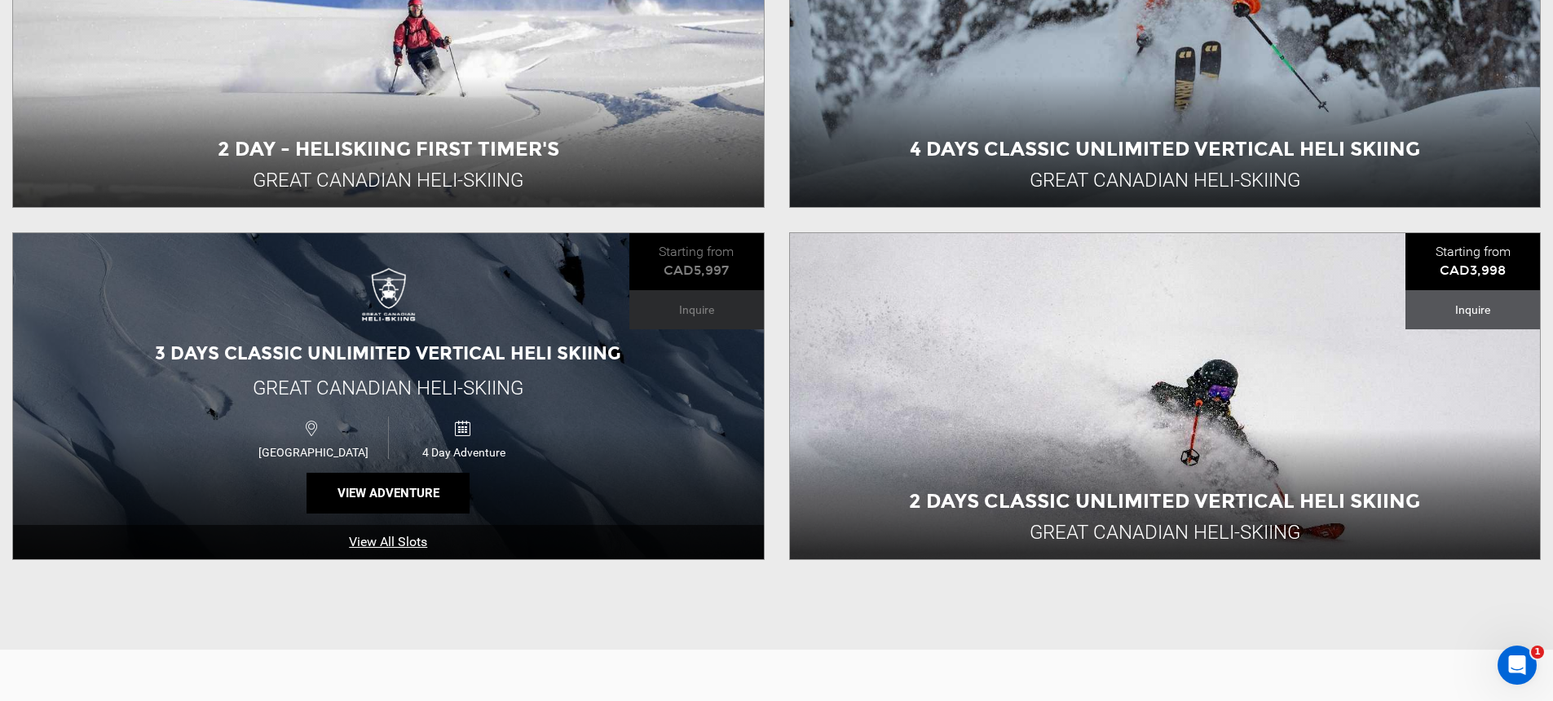
click at [536, 350] on span "3 Days Classic Unlimited Vertical Heli Skiing" at bounding box center [388, 353] width 466 height 22
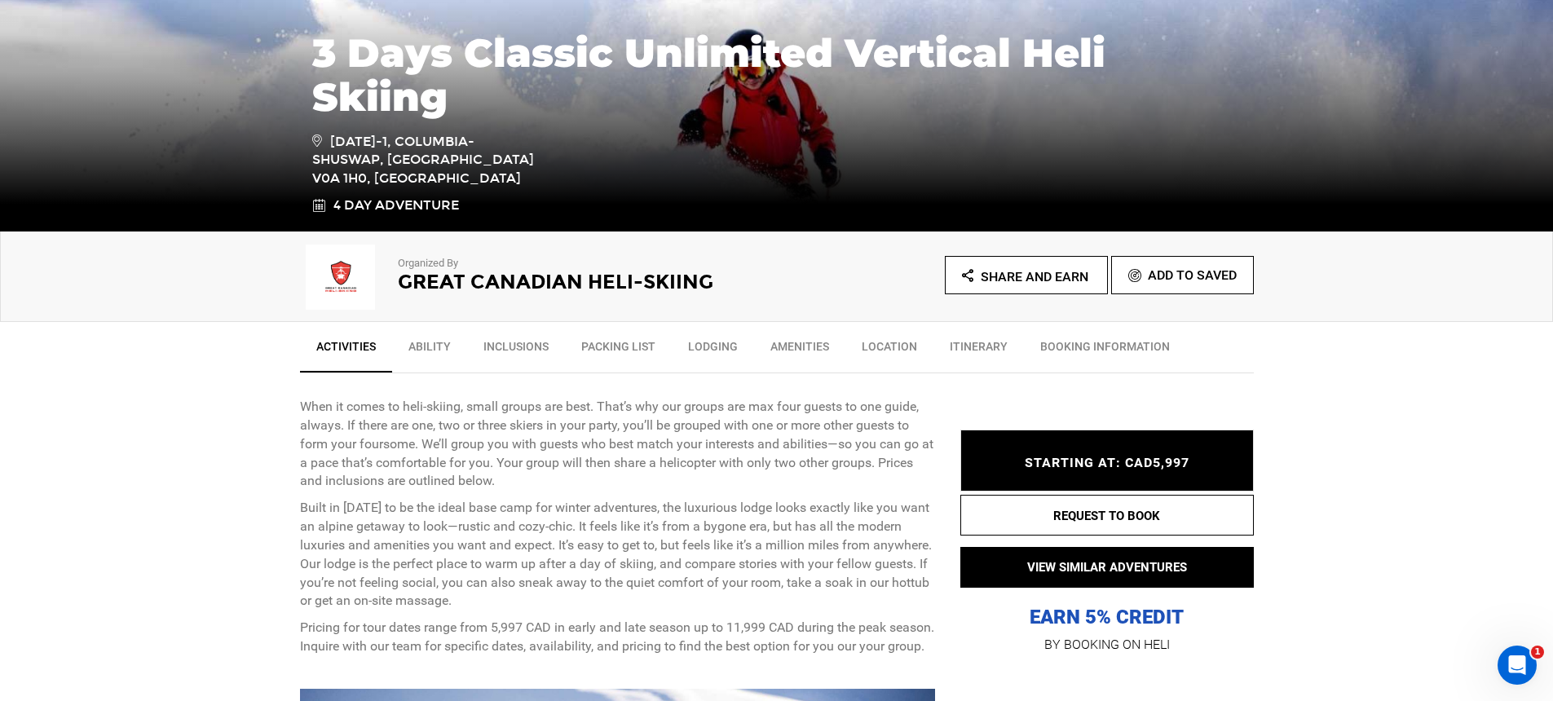
scroll to position [401, 0]
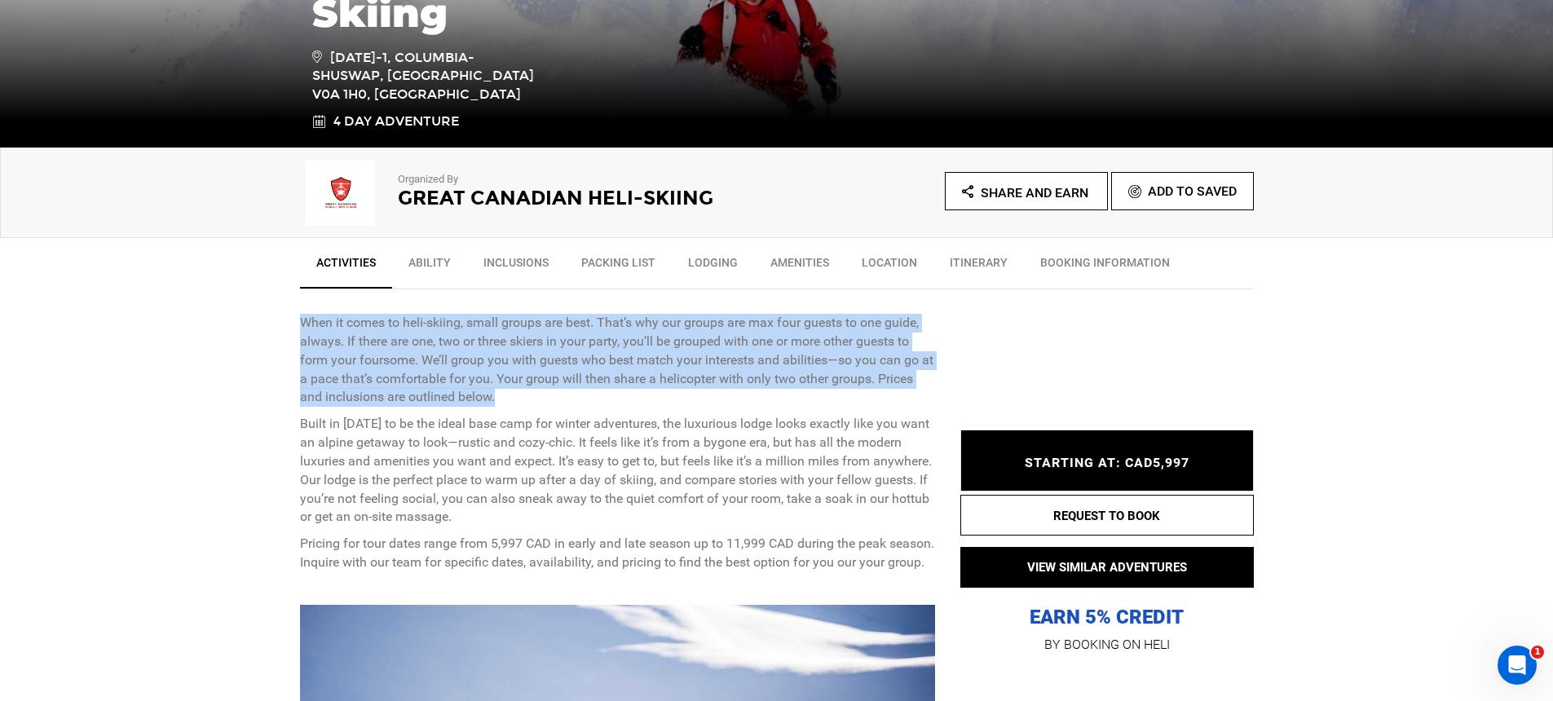
drag, startPoint x: 299, startPoint y: 321, endPoint x: 496, endPoint y: 400, distance: 211.8
click at [496, 400] on p "When it comes to heli-skiing, small groups are best. That’s why our groups are …" at bounding box center [618, 360] width 636 height 93
copy p "When it comes to heli-skiing, small groups are best. That’s why our groups are …"
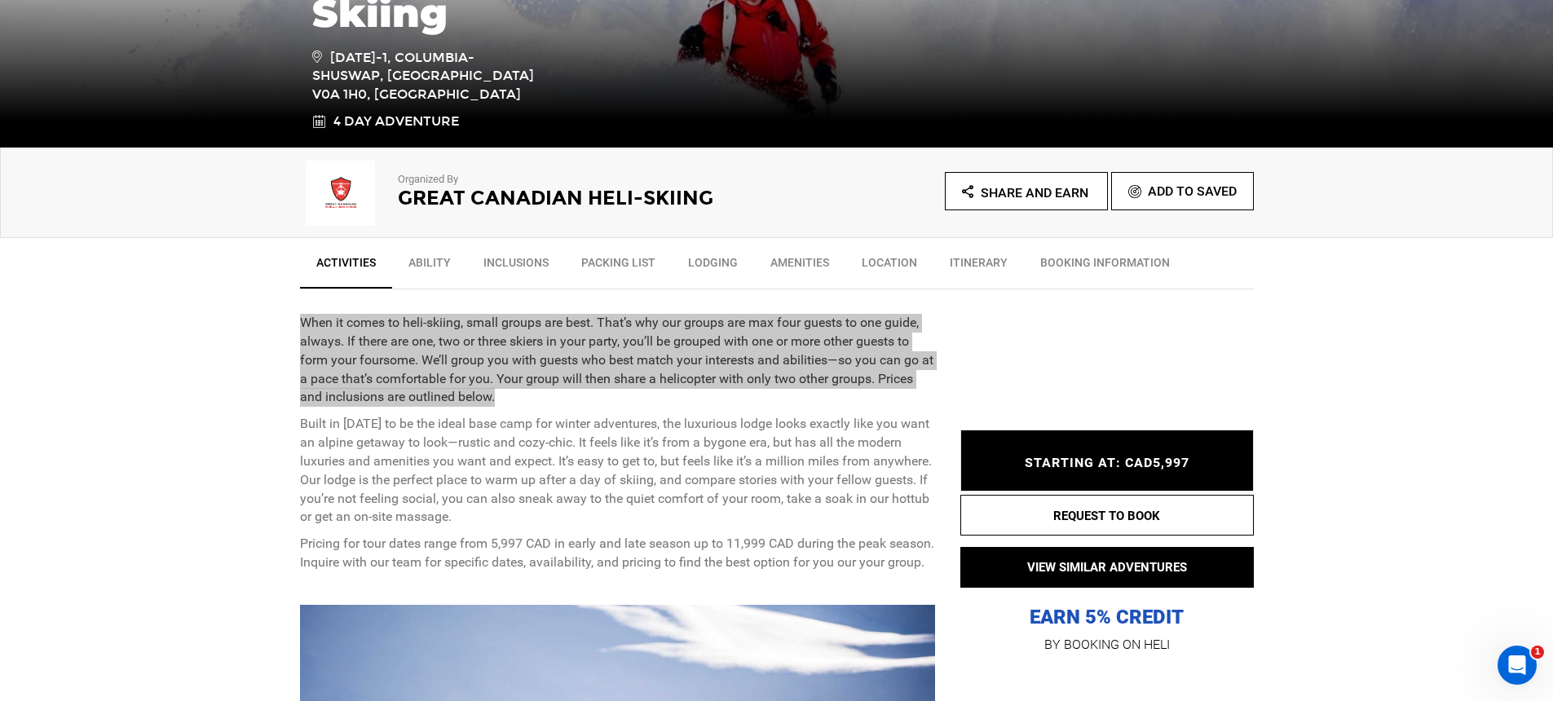
scroll to position [673, 0]
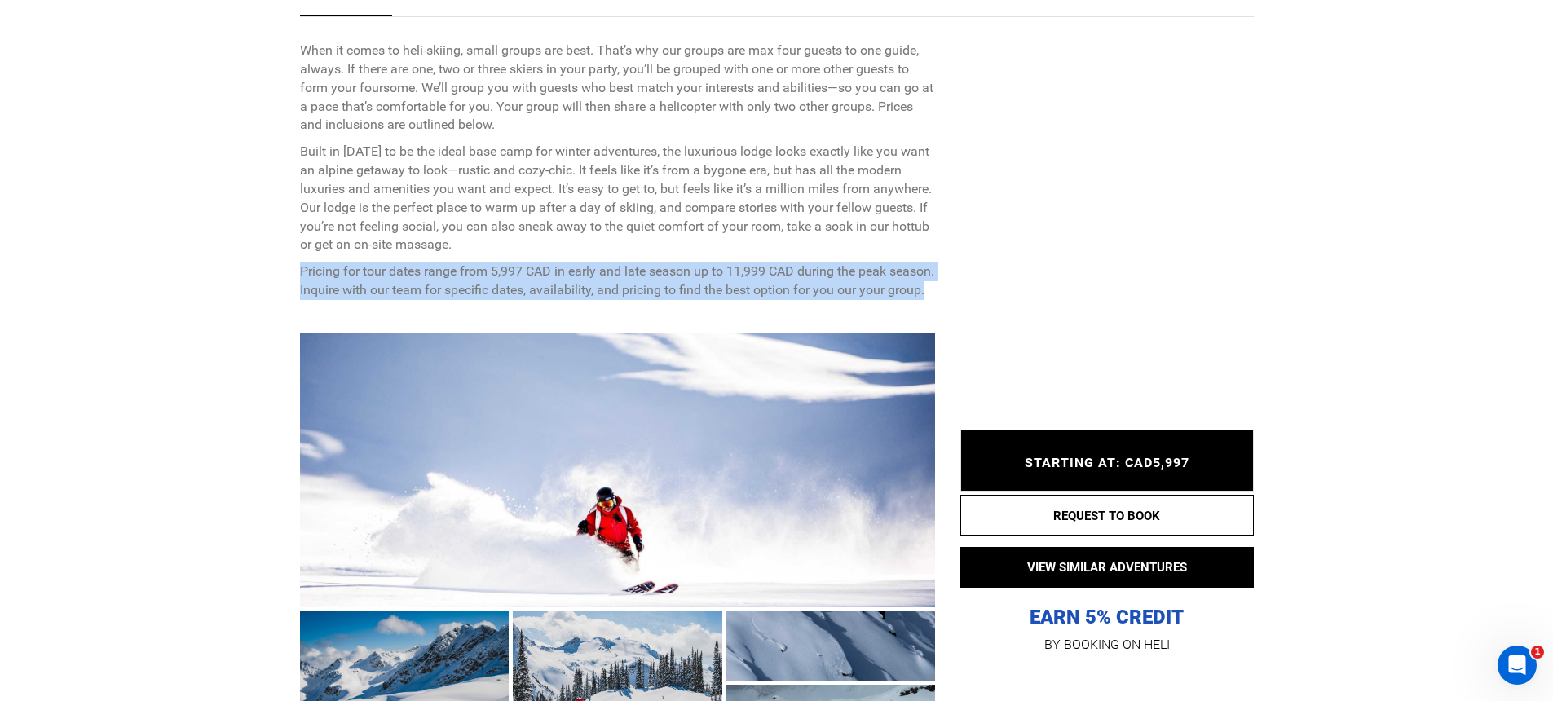
drag, startPoint x: 299, startPoint y: 271, endPoint x: 380, endPoint y: 316, distance: 92.3
click at [380, 300] on p "Pricing for tour dates range from 5,997 CAD in early and late season up to 11,9…" at bounding box center [618, 282] width 636 height 38
copy p "Pricing for tour dates range from 5,997 CAD in early and late season up to 11,9…"
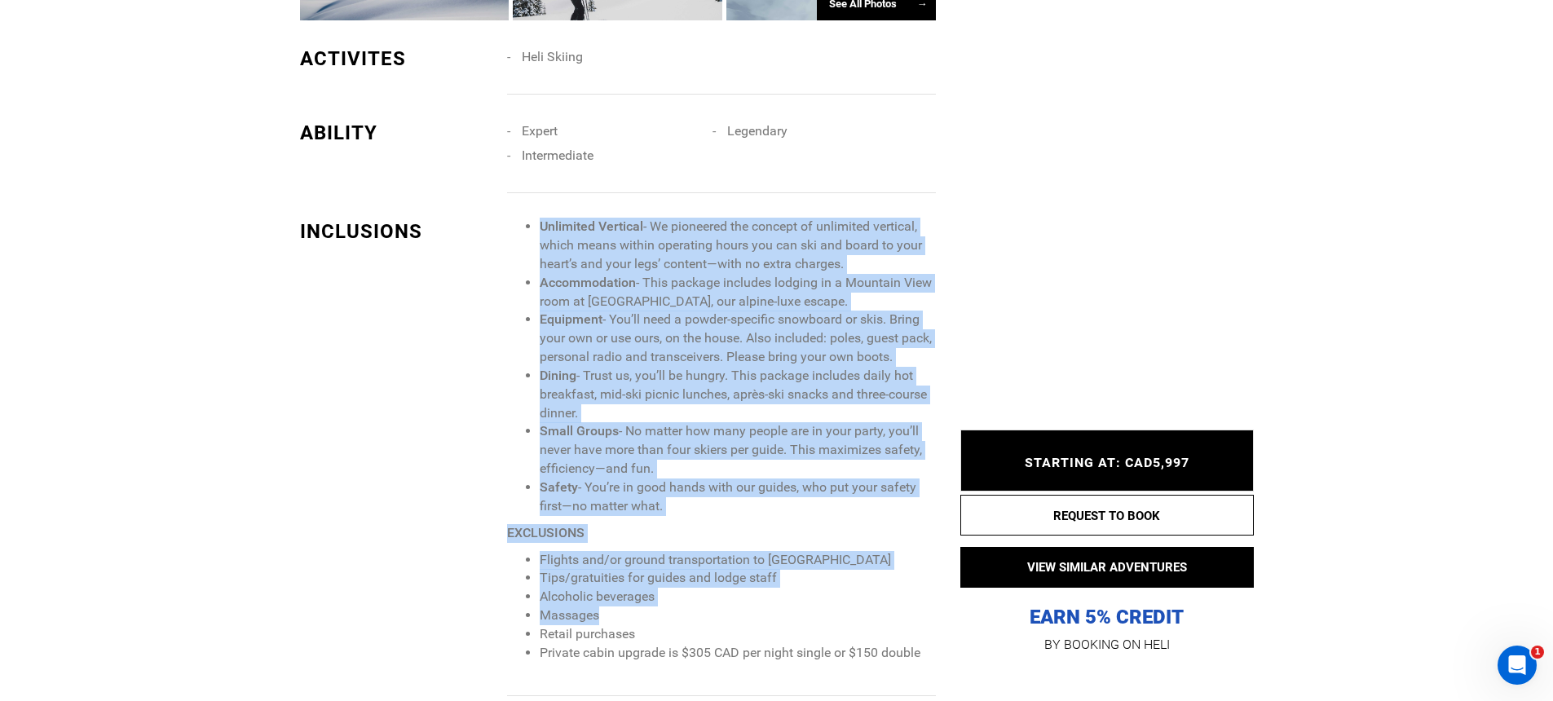
scroll to position [1417, 0]
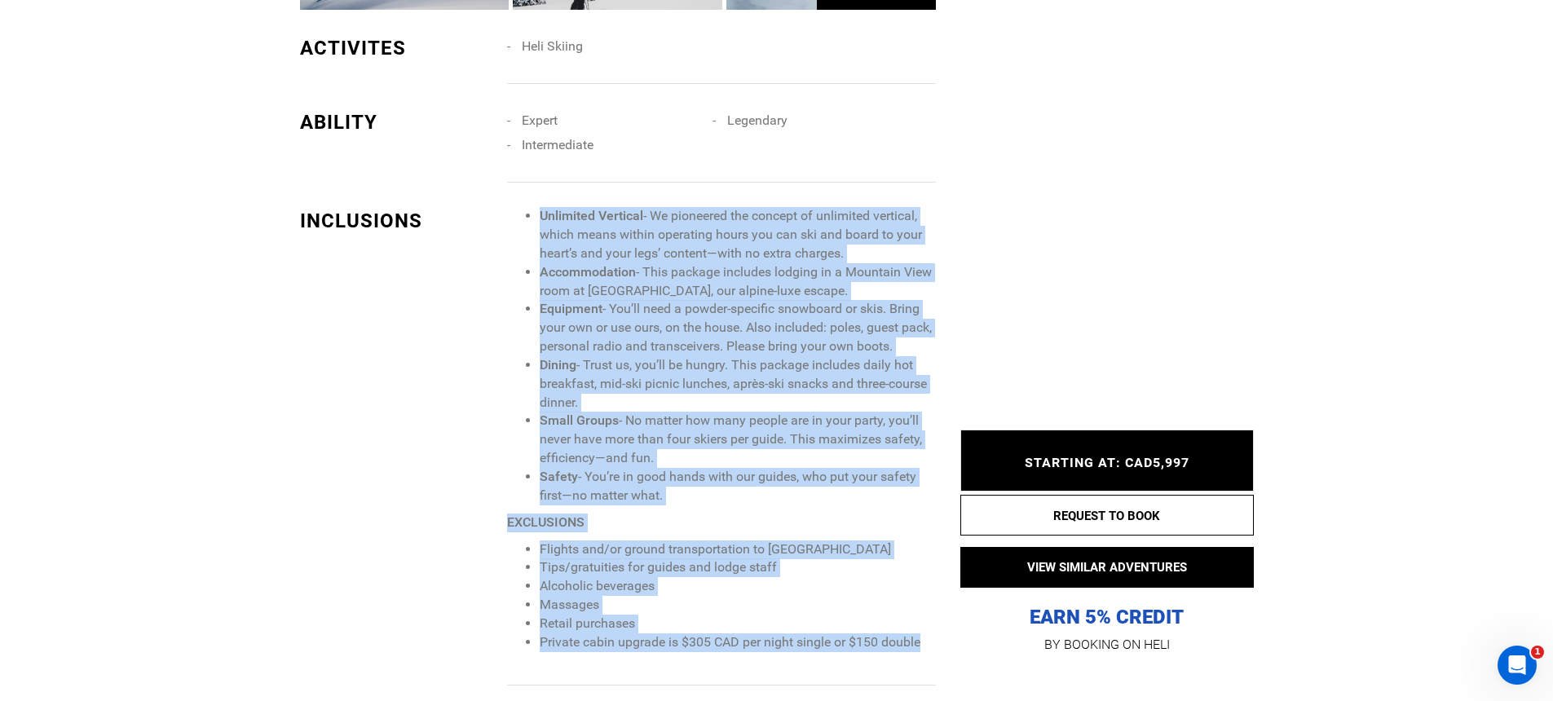
drag, startPoint x: 538, startPoint y: 368, endPoint x: 927, endPoint y: 665, distance: 489.2
click at [927, 651] on span "Unlimited Vertical - We pioneered the concept of unlimited vertical, which mean…" at bounding box center [721, 429] width 428 height 444
copy span "Unlimited Vertical - We pioneered the concept of unlimited vertical, which mean…"
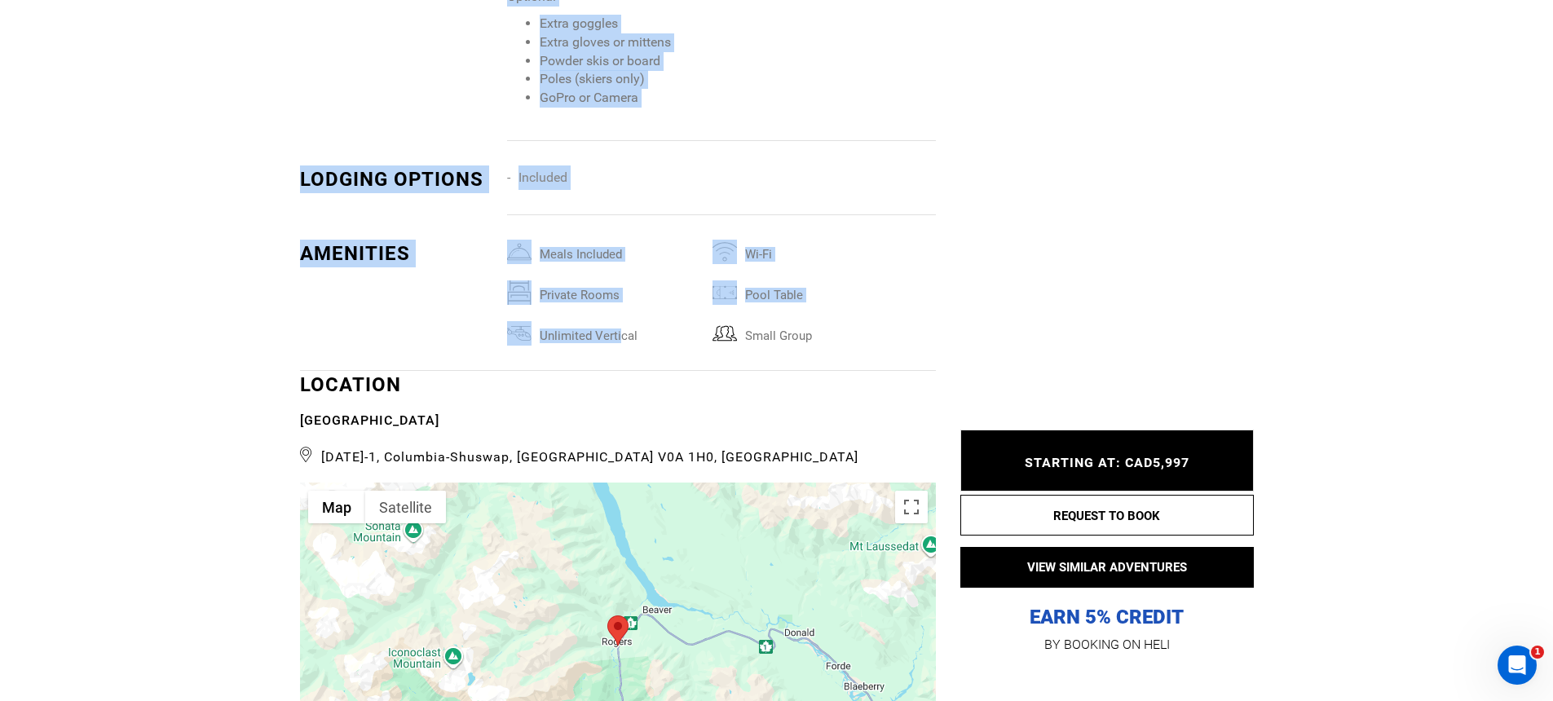
scroll to position [2955, 0]
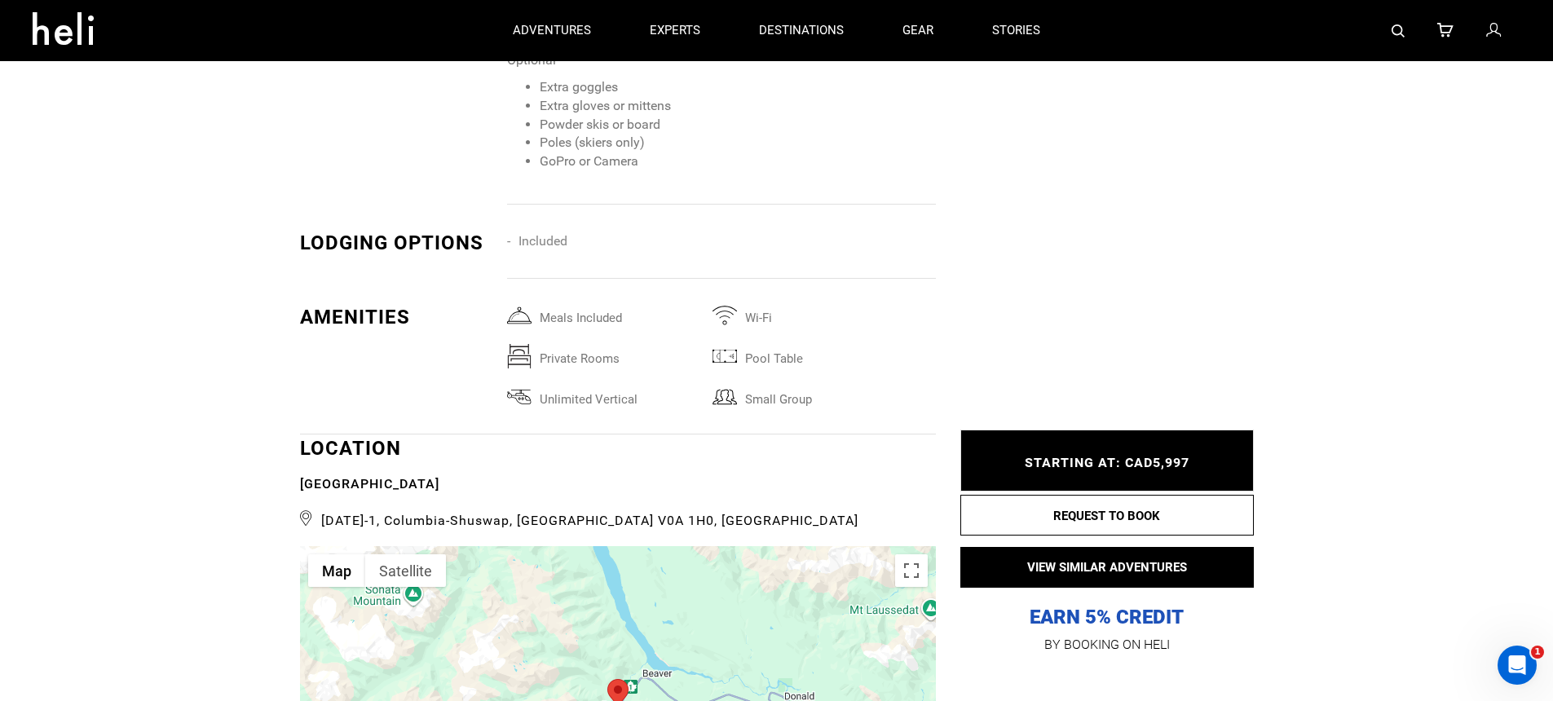
drag, startPoint x: 507, startPoint y: 190, endPoint x: 649, endPoint y: 190, distance: 141.9
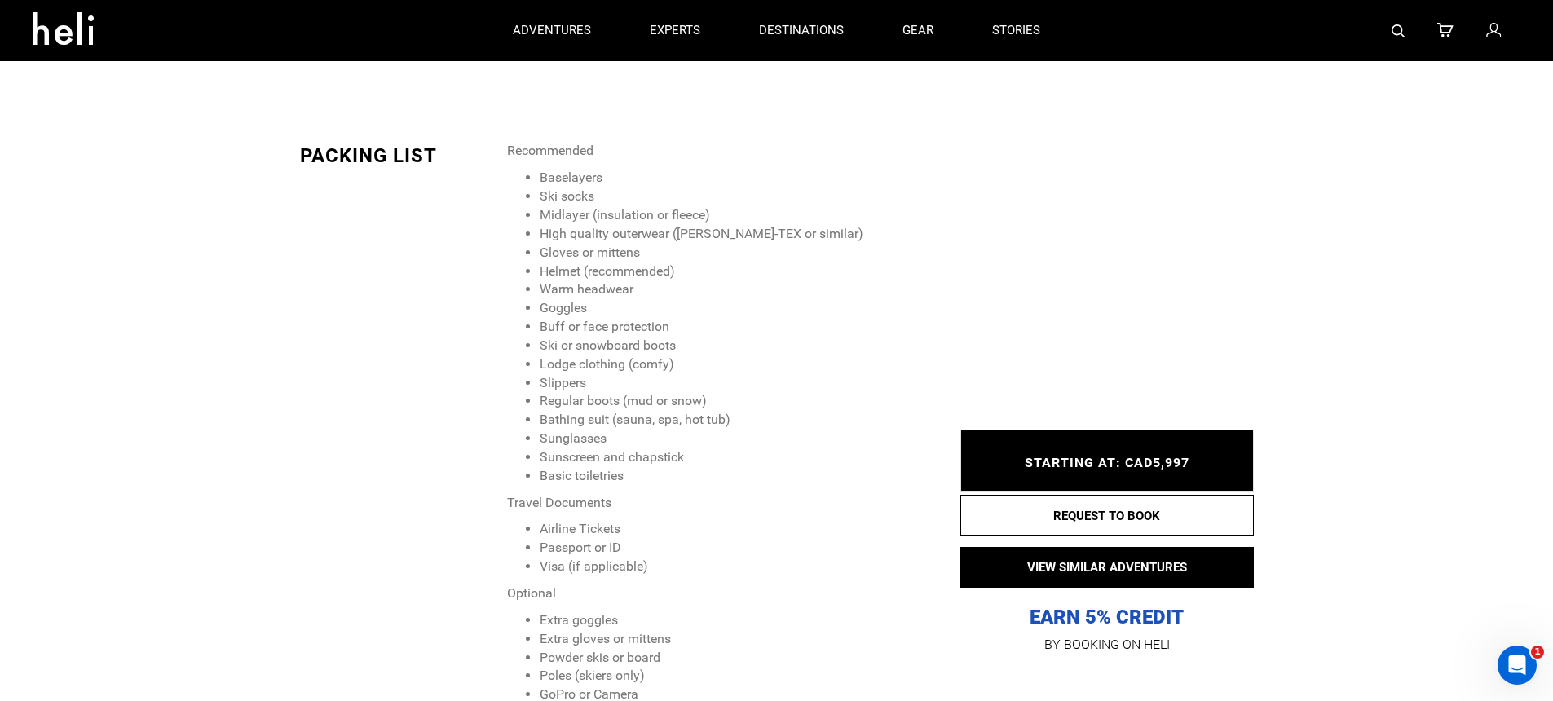
click at [579, 188] on li "Baselayers" at bounding box center [737, 178] width 395 height 19
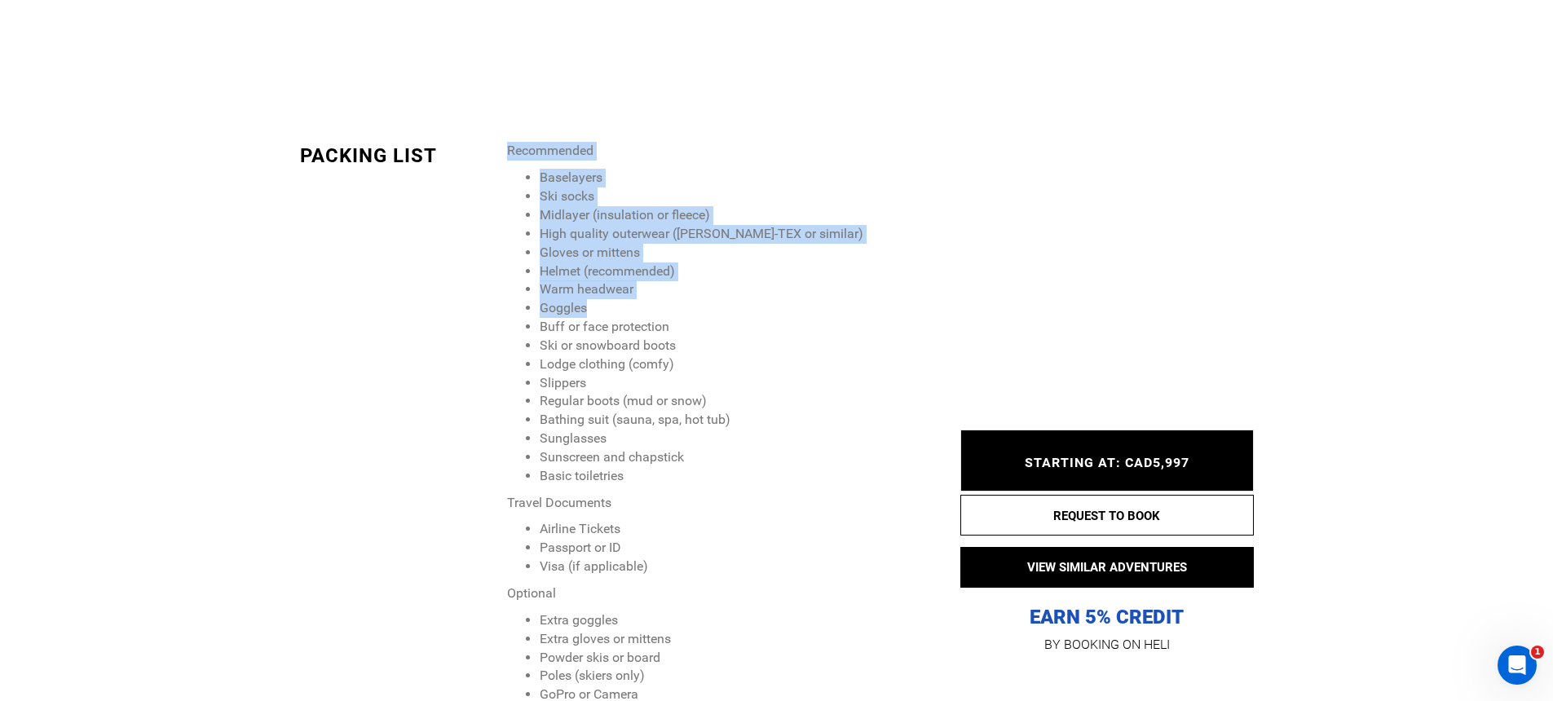
scroll to position [2694, 0]
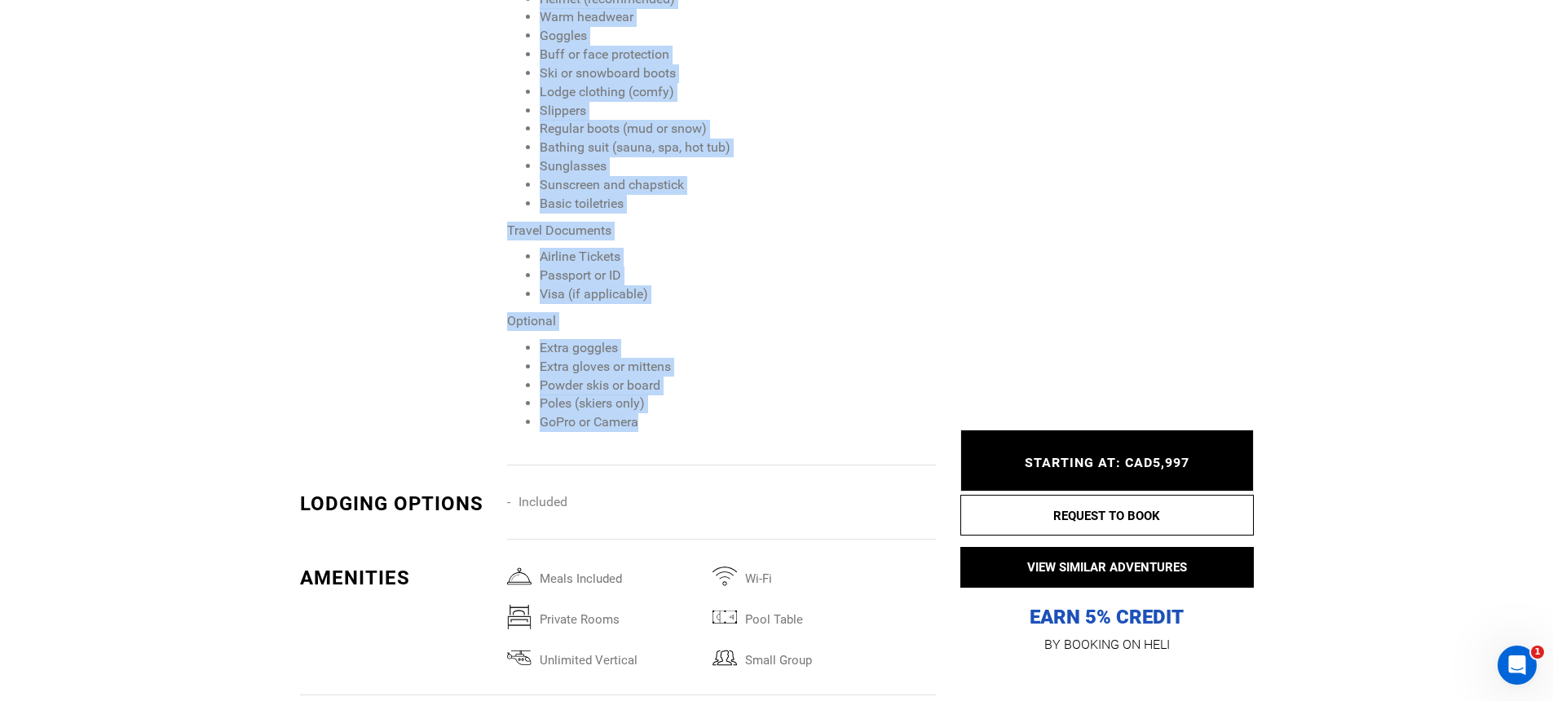
drag, startPoint x: 510, startPoint y: 168, endPoint x: 658, endPoint y: 443, distance: 311.9
click at [658, 432] on span "Recommended Baselayers Ski socks Midlayer (insulation or fleece) High quality o…" at bounding box center [721, 151] width 428 height 563
copy span "Recommended Baselayers Ski socks Midlayer (insulation or fleece) High quality o…"
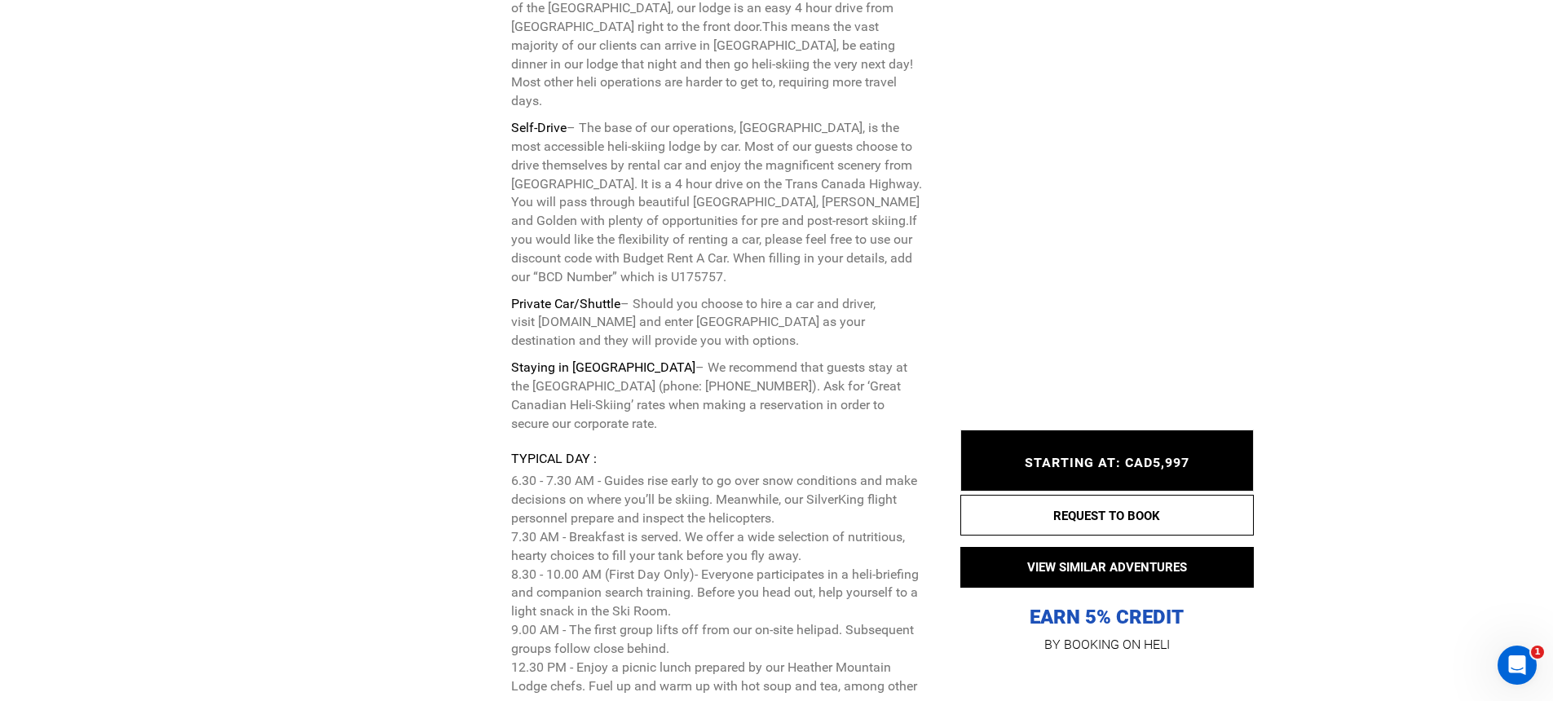
scroll to position [4015, 0]
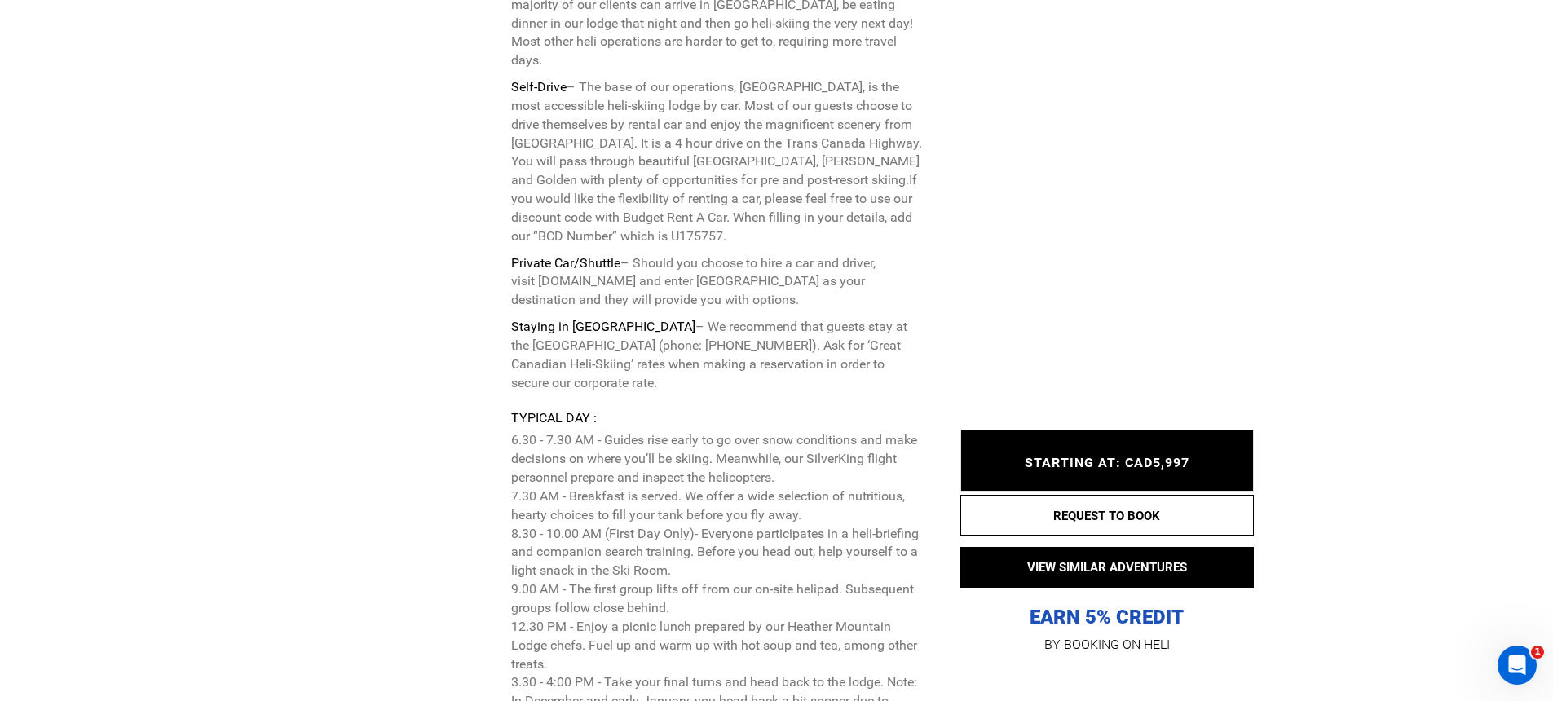
click at [543, 411] on div "Typical day :" at bounding box center [717, 418] width 412 height 19
drag, startPoint x: 514, startPoint y: 416, endPoint x: 589, endPoint y: 419, distance: 75.1
click at [589, 419] on div "Typical day :" at bounding box center [717, 418] width 412 height 19
copy div "Typical day"
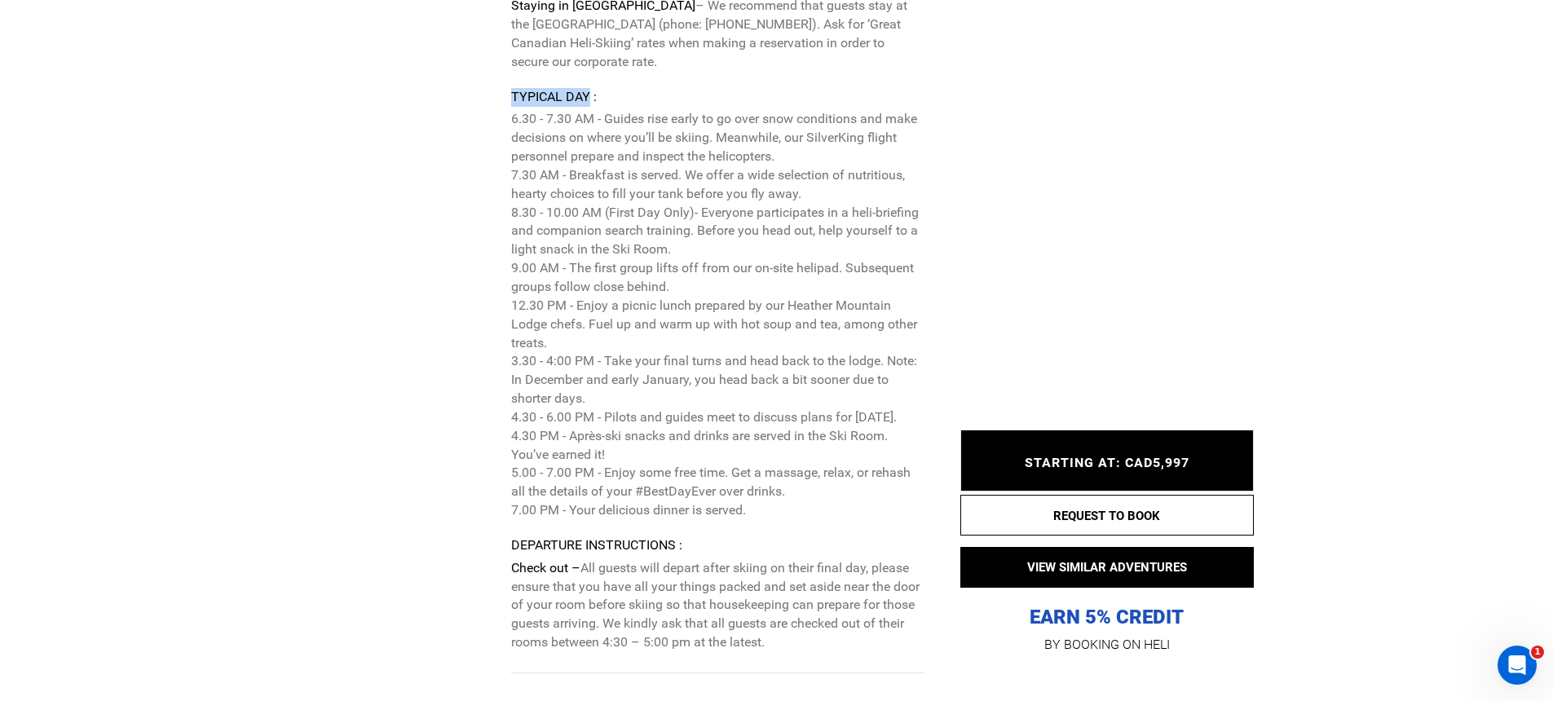
drag, startPoint x: 514, startPoint y: 117, endPoint x: 761, endPoint y: 511, distance: 466.0
click at [761, 511] on p "6.30 - 7.30 AM - Guides rise early to go over snow conditions and make decision…" at bounding box center [717, 315] width 412 height 410
copy p "6.30 - 7.30 AM - Guides rise early to go over snow conditions and make decision…"
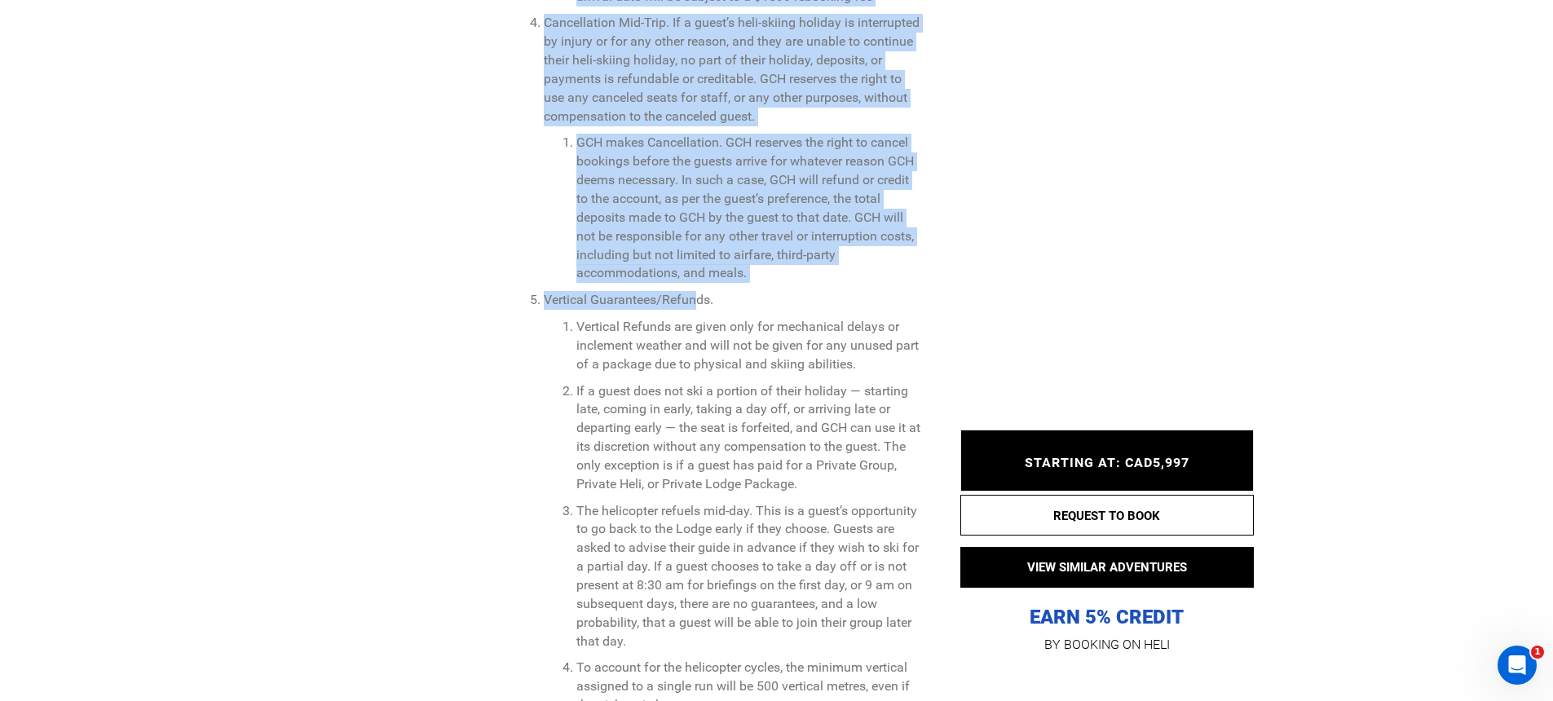
scroll to position [6202, 0]
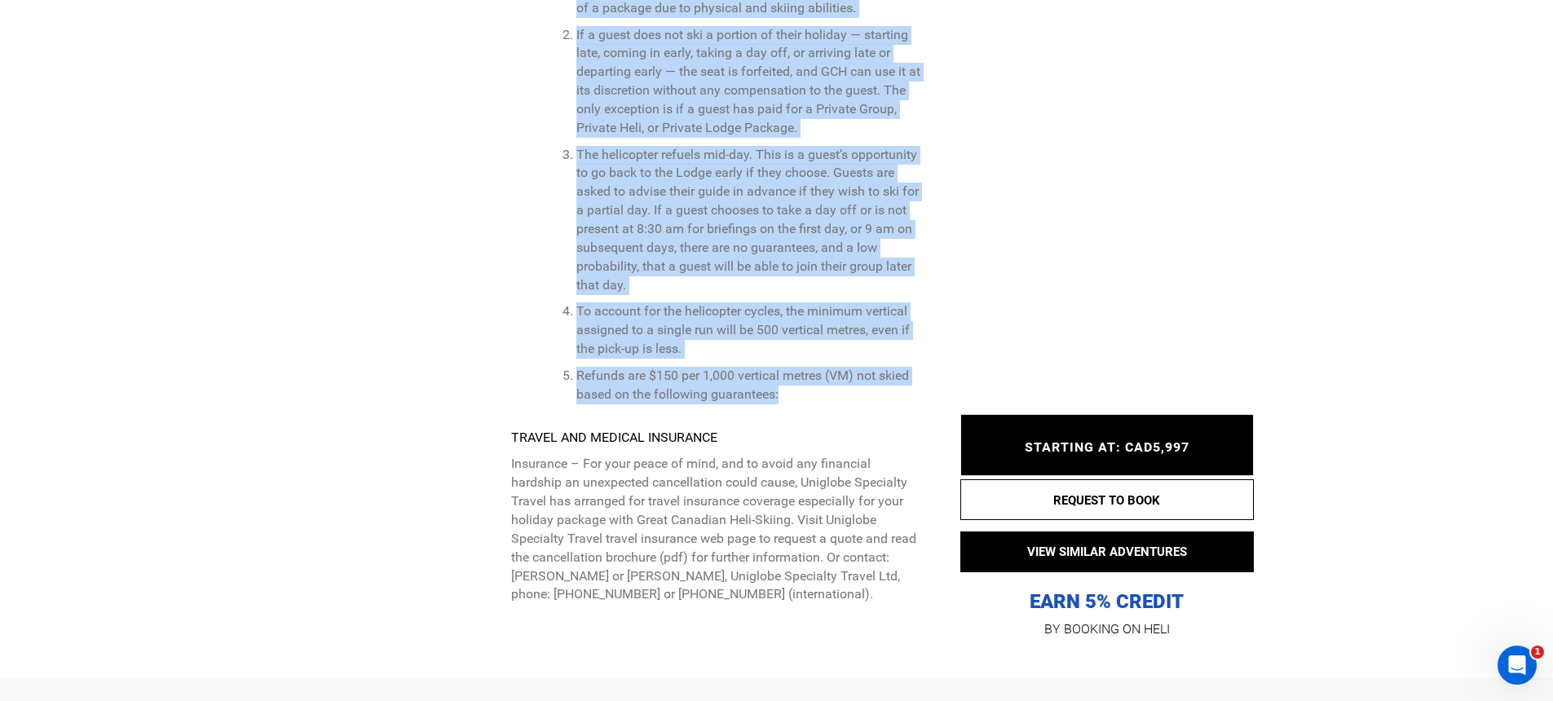
drag, startPoint x: 523, startPoint y: 205, endPoint x: 780, endPoint y: 428, distance: 341.0
copy div "Deposit and Payment. Initial Deposit. To hold a booking, GCH requires a non-ref…"
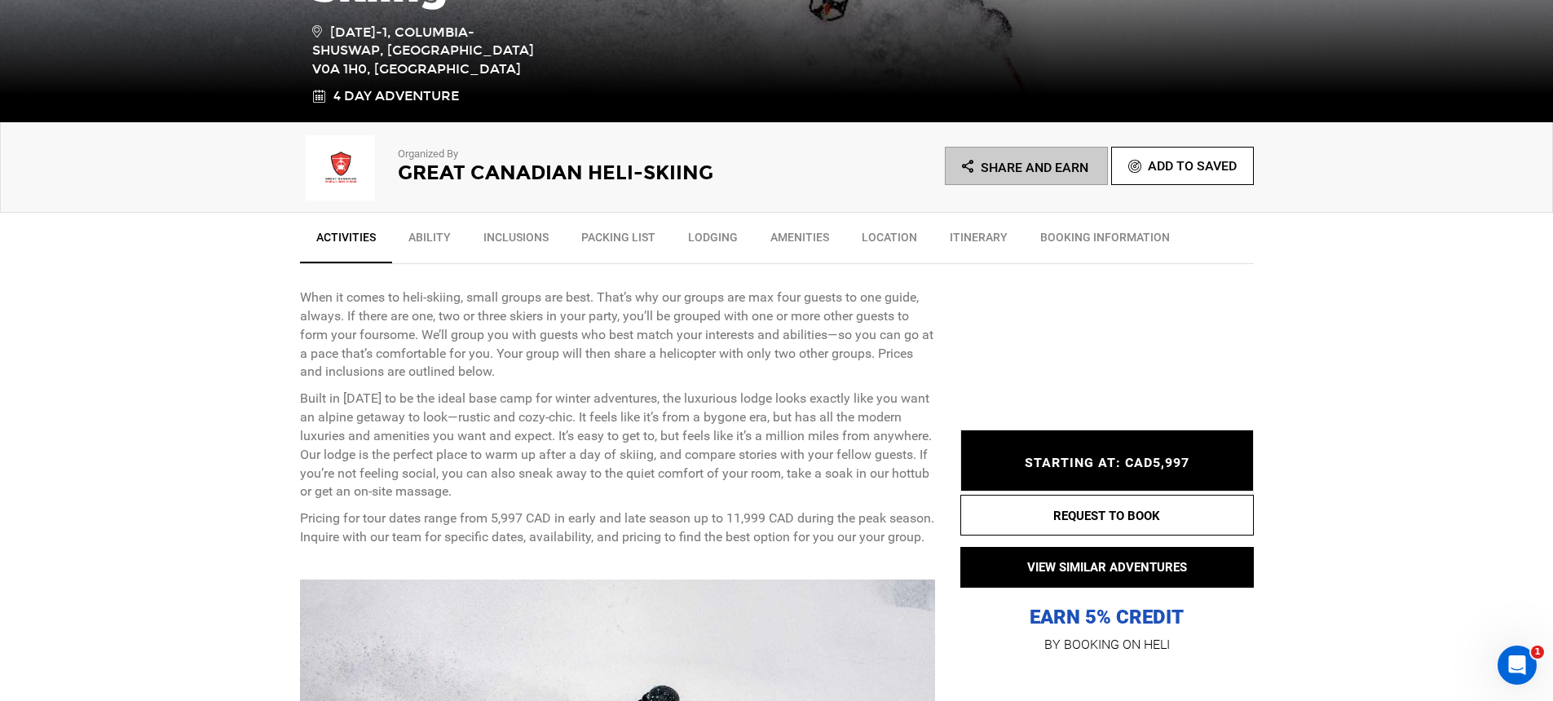
scroll to position [699, 0]
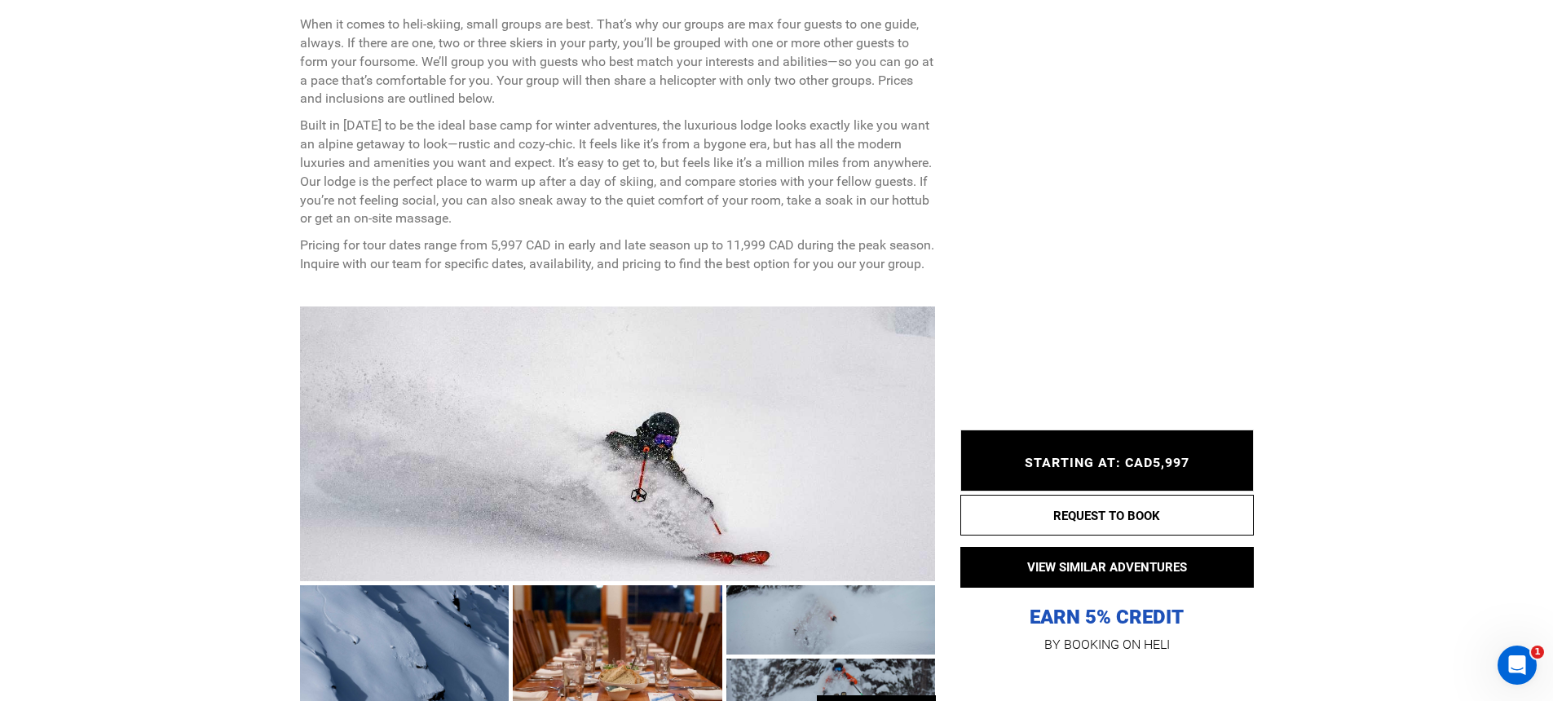
click at [507, 361] on div at bounding box center [618, 444] width 636 height 275
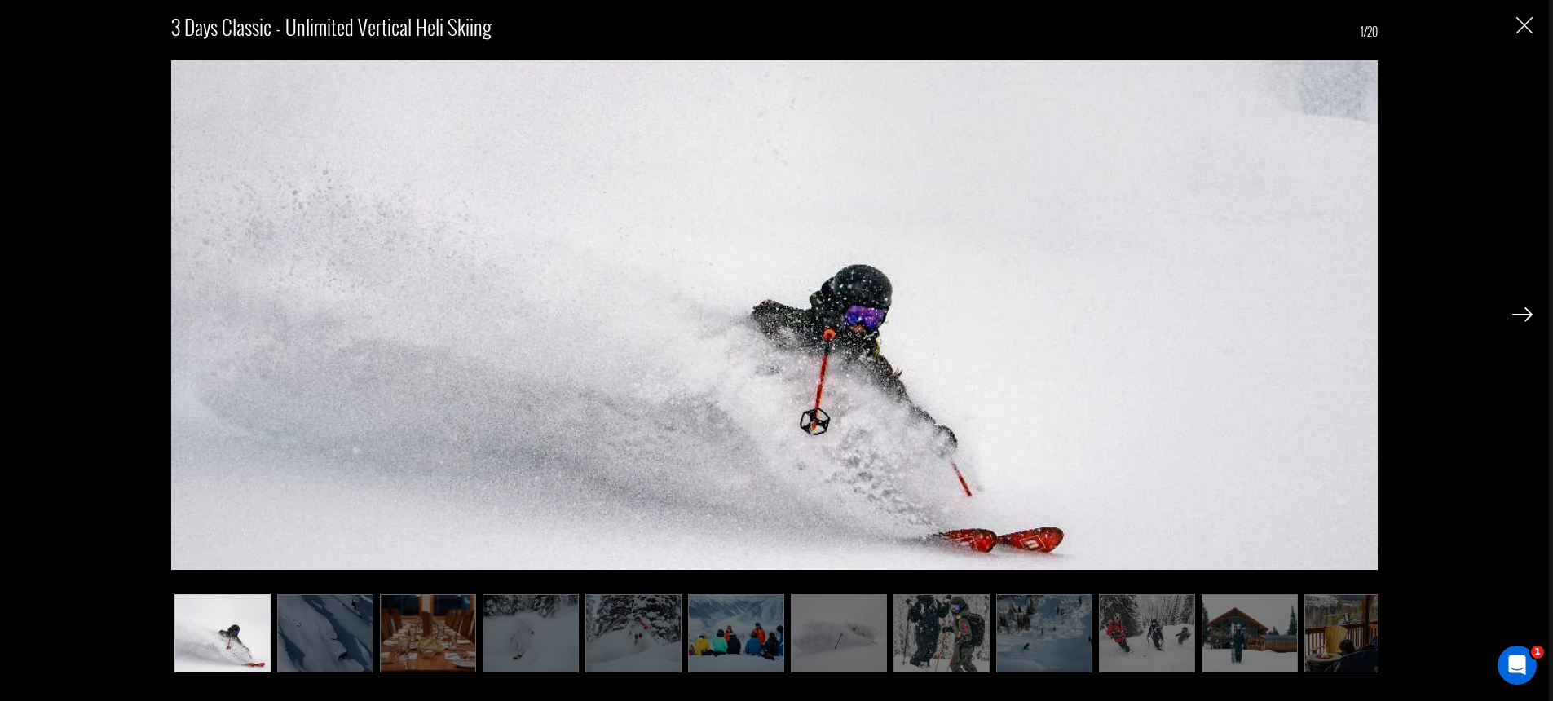
click at [1517, 317] on img at bounding box center [1522, 314] width 20 height 15
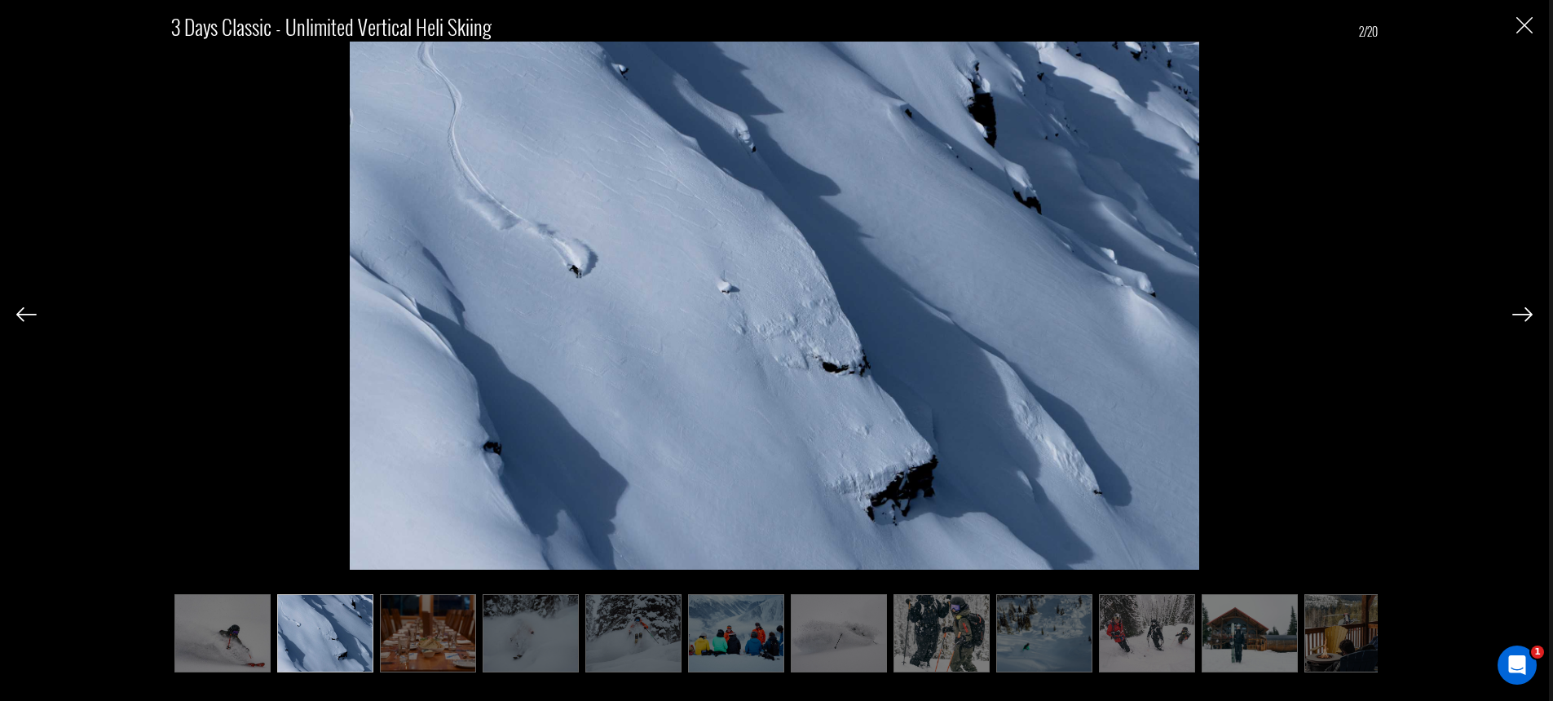
click at [1517, 317] on img at bounding box center [1522, 314] width 20 height 15
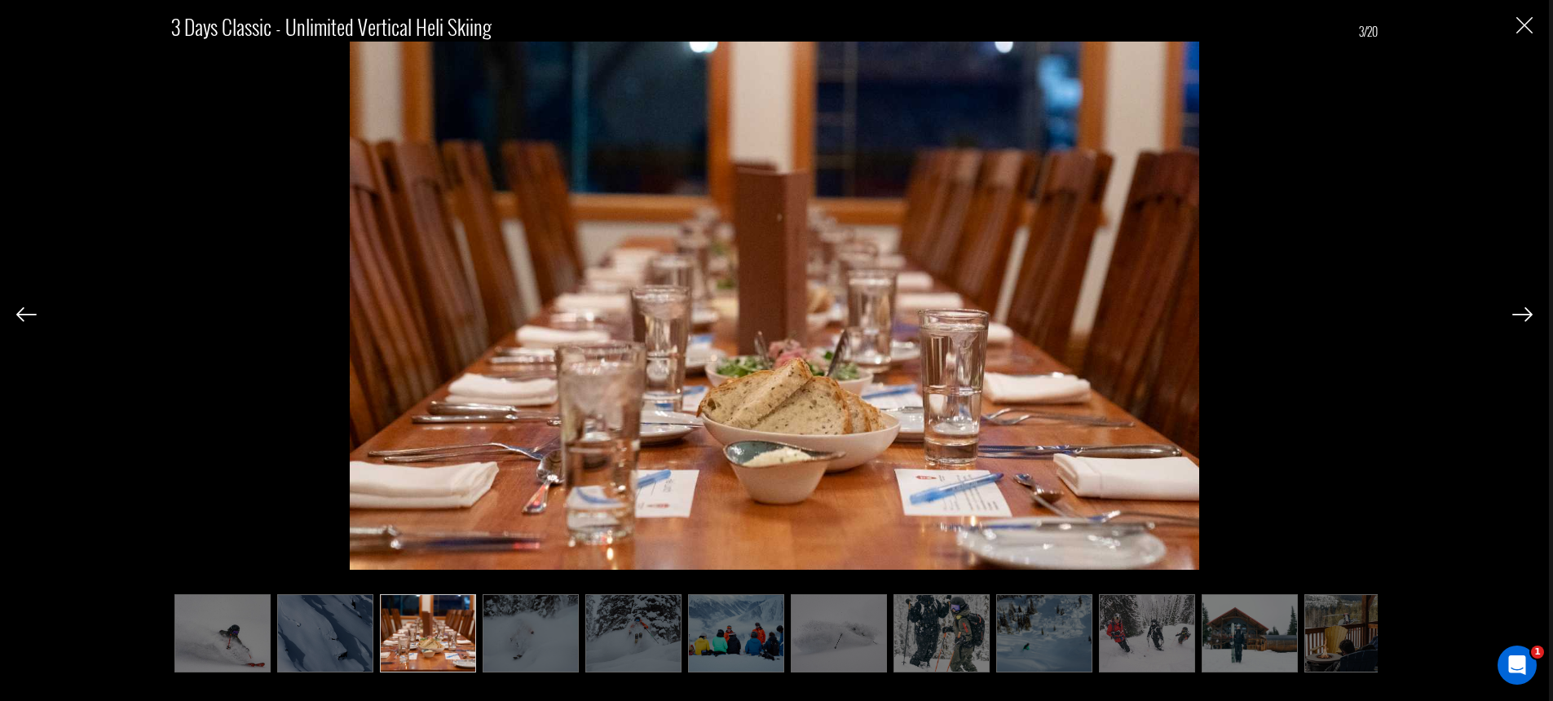
click at [1517, 317] on img at bounding box center [1522, 314] width 20 height 15
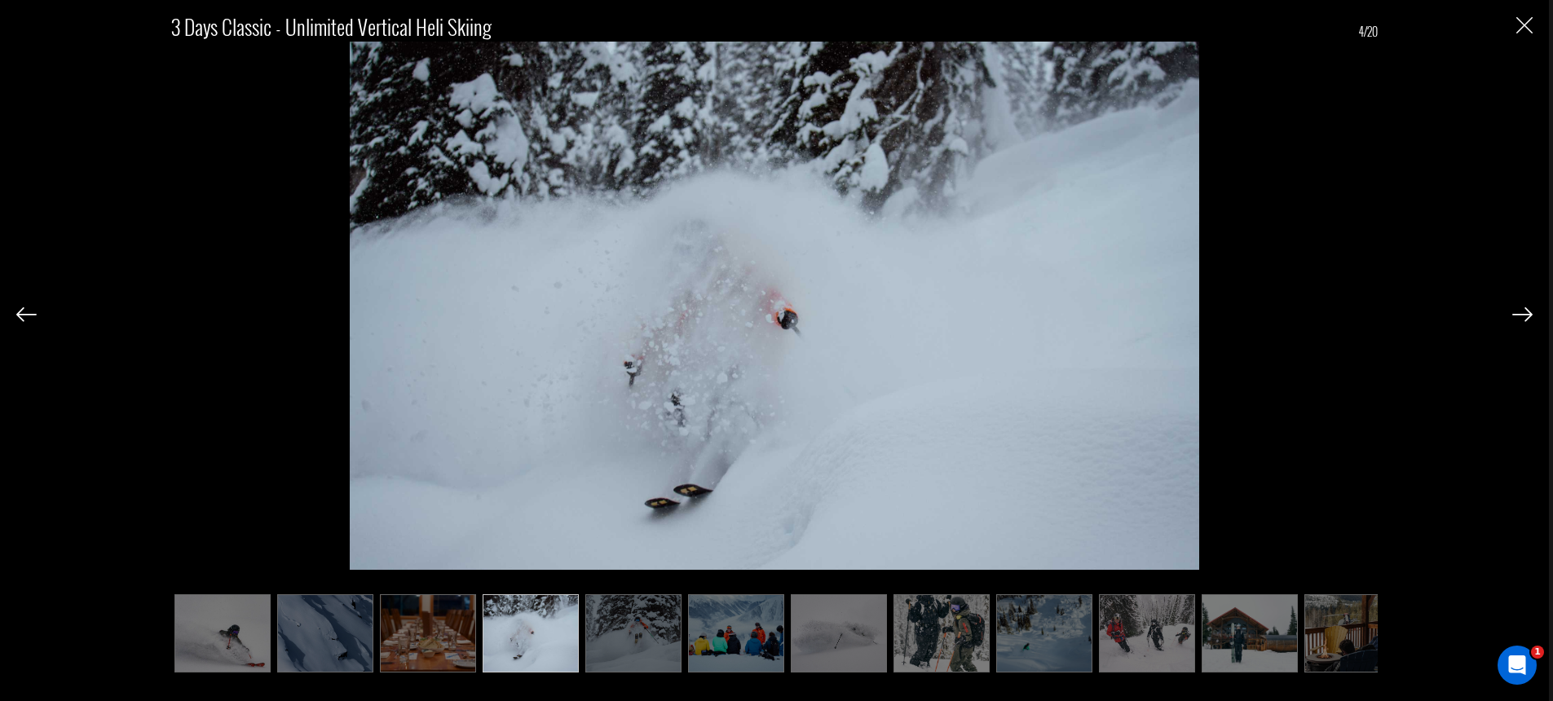
click at [32, 315] on img at bounding box center [26, 314] width 20 height 15
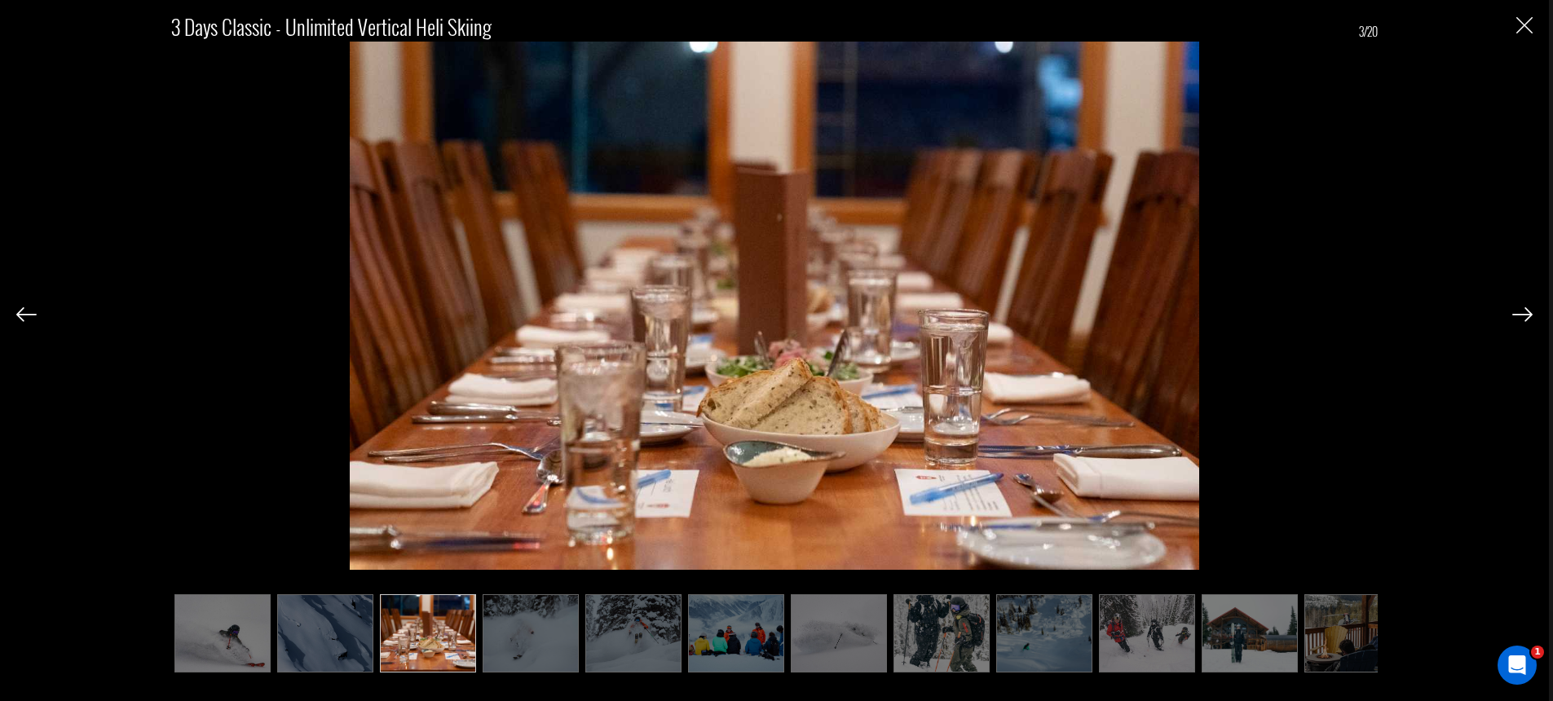
click at [1530, 315] on img at bounding box center [1522, 314] width 20 height 15
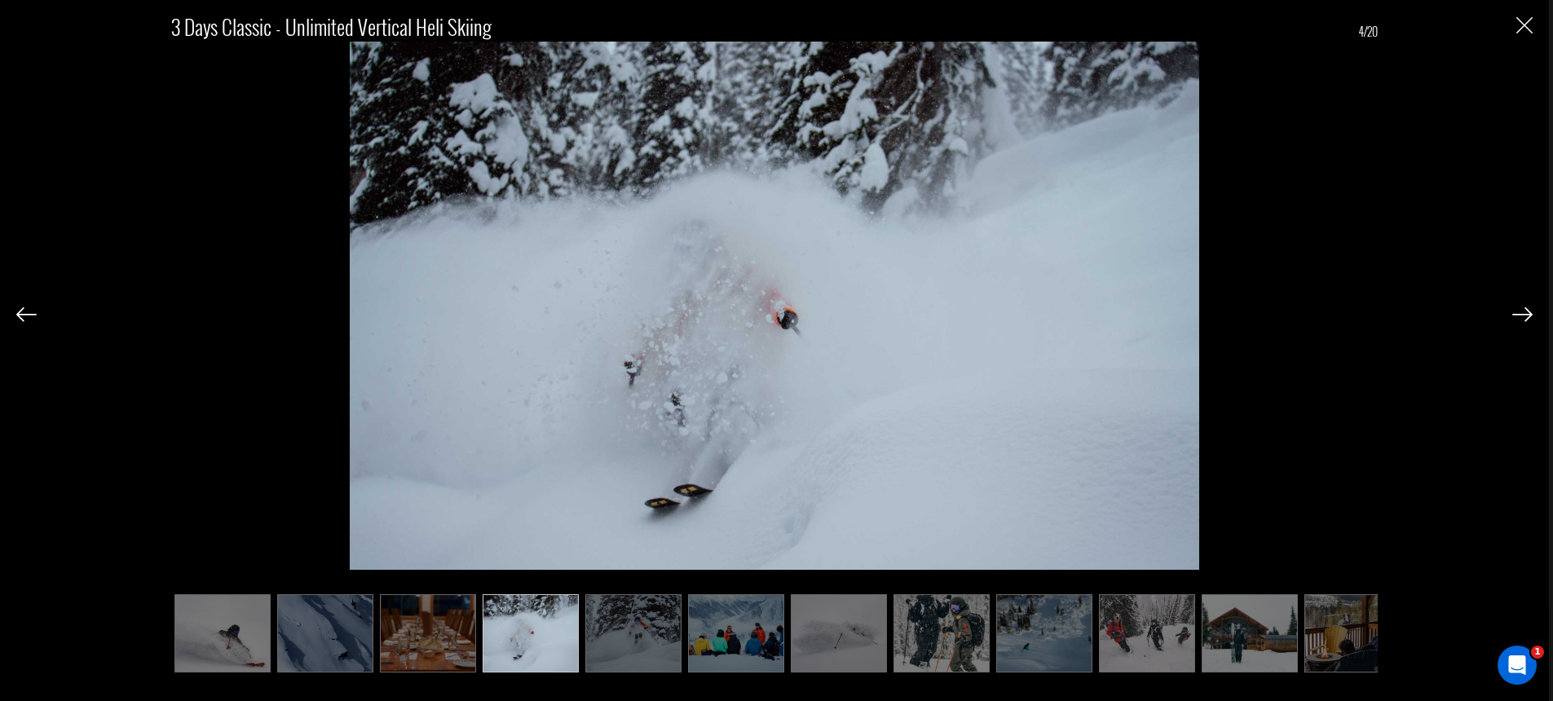
click at [1530, 315] on img at bounding box center [1522, 314] width 20 height 15
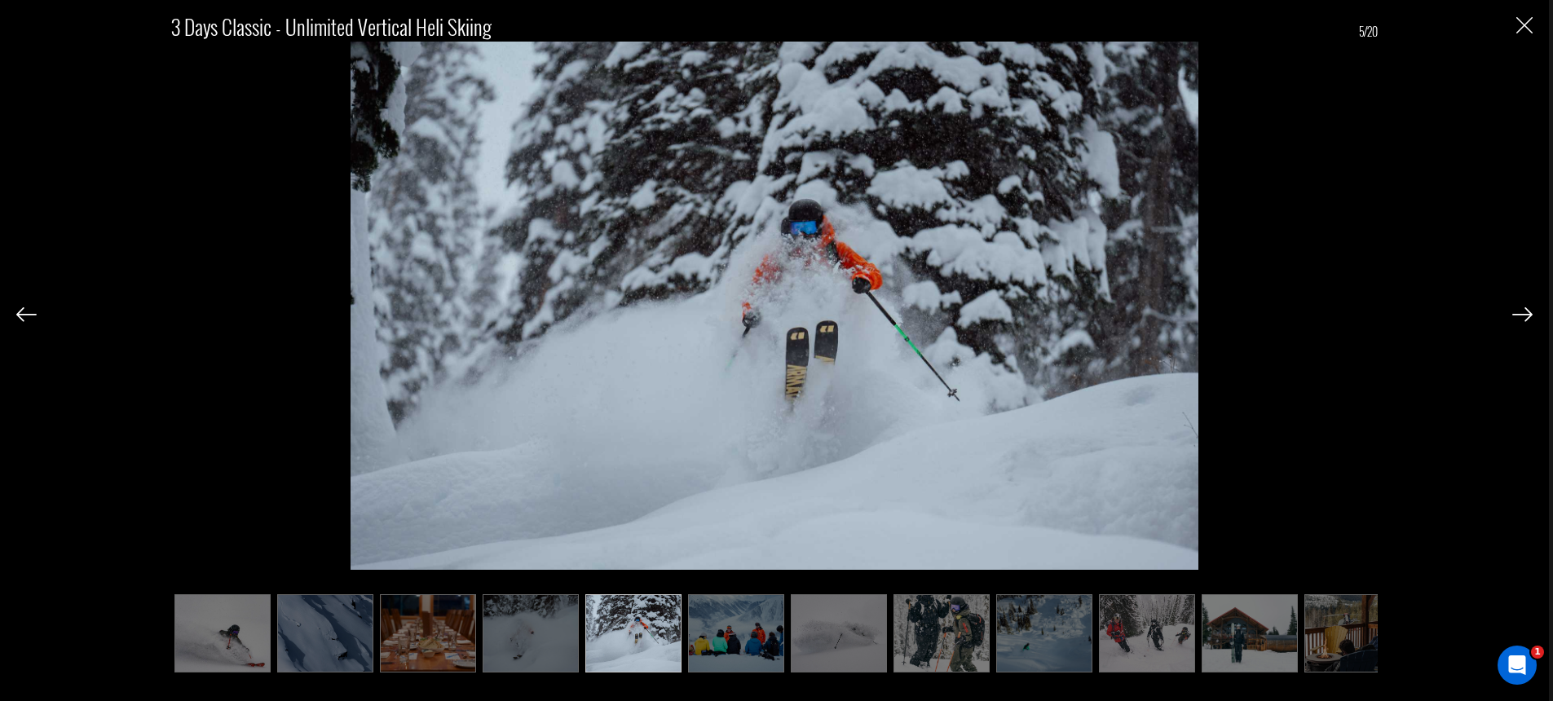
click at [1530, 315] on img at bounding box center [1522, 314] width 20 height 15
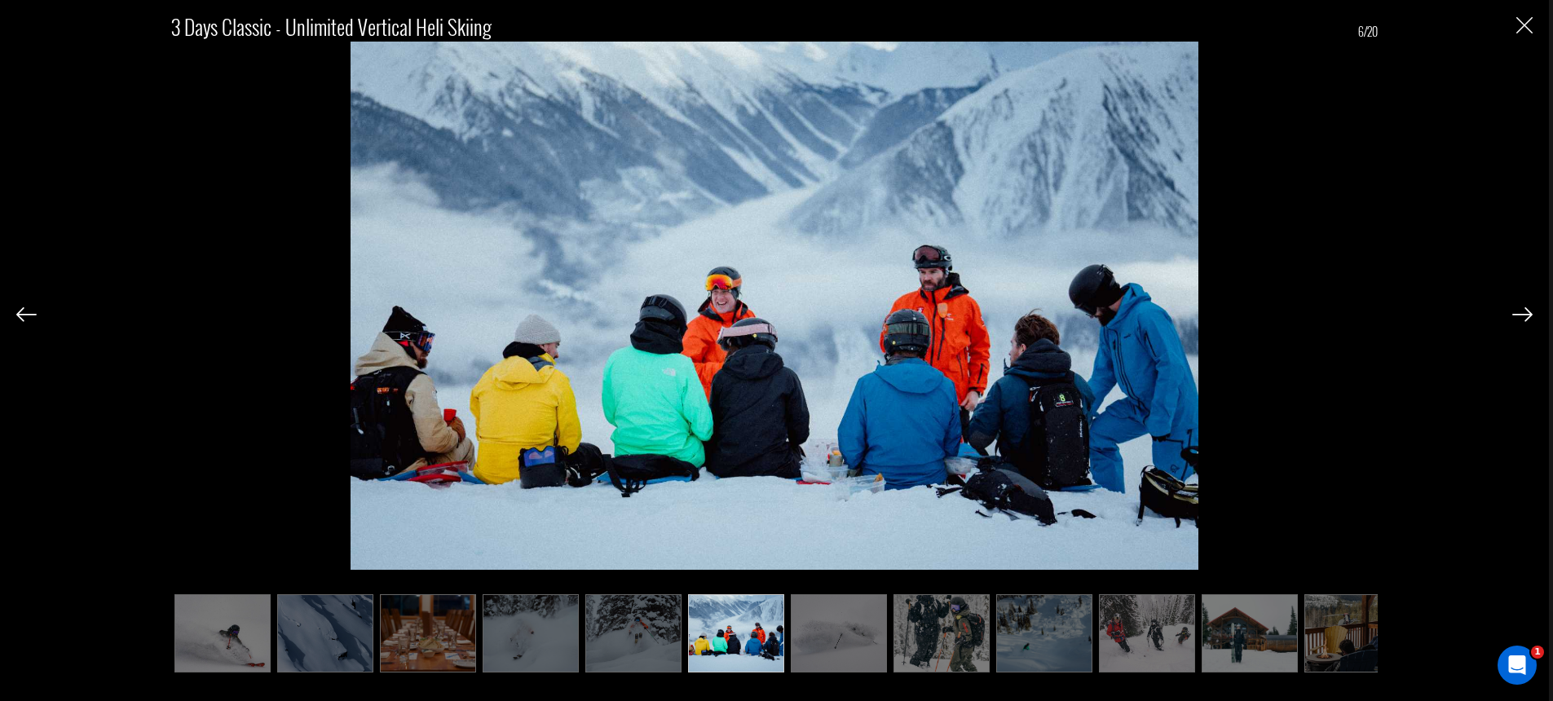
click at [1530, 315] on img at bounding box center [1522, 314] width 20 height 15
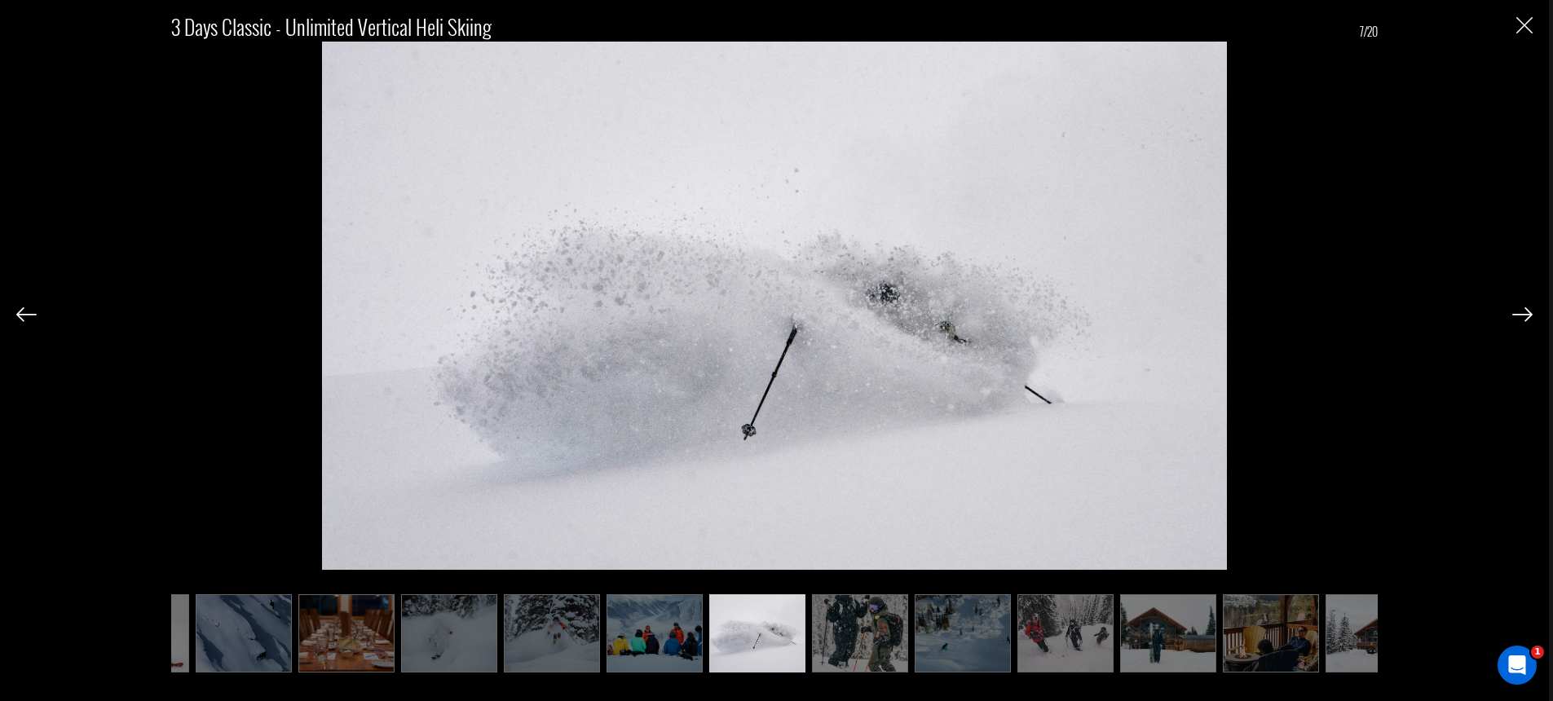
click at [1530, 315] on img at bounding box center [1522, 314] width 20 height 15
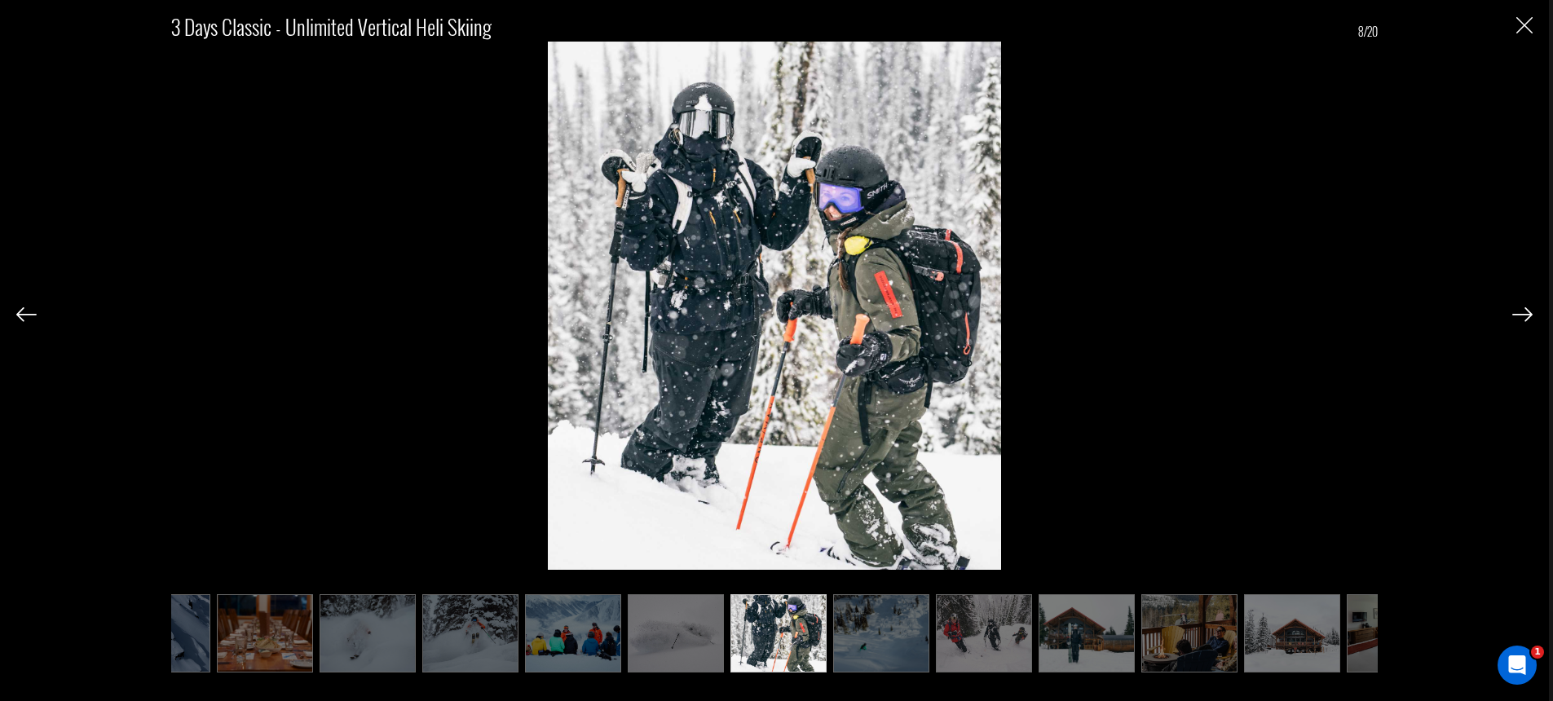
click at [1530, 315] on img at bounding box center [1522, 314] width 20 height 15
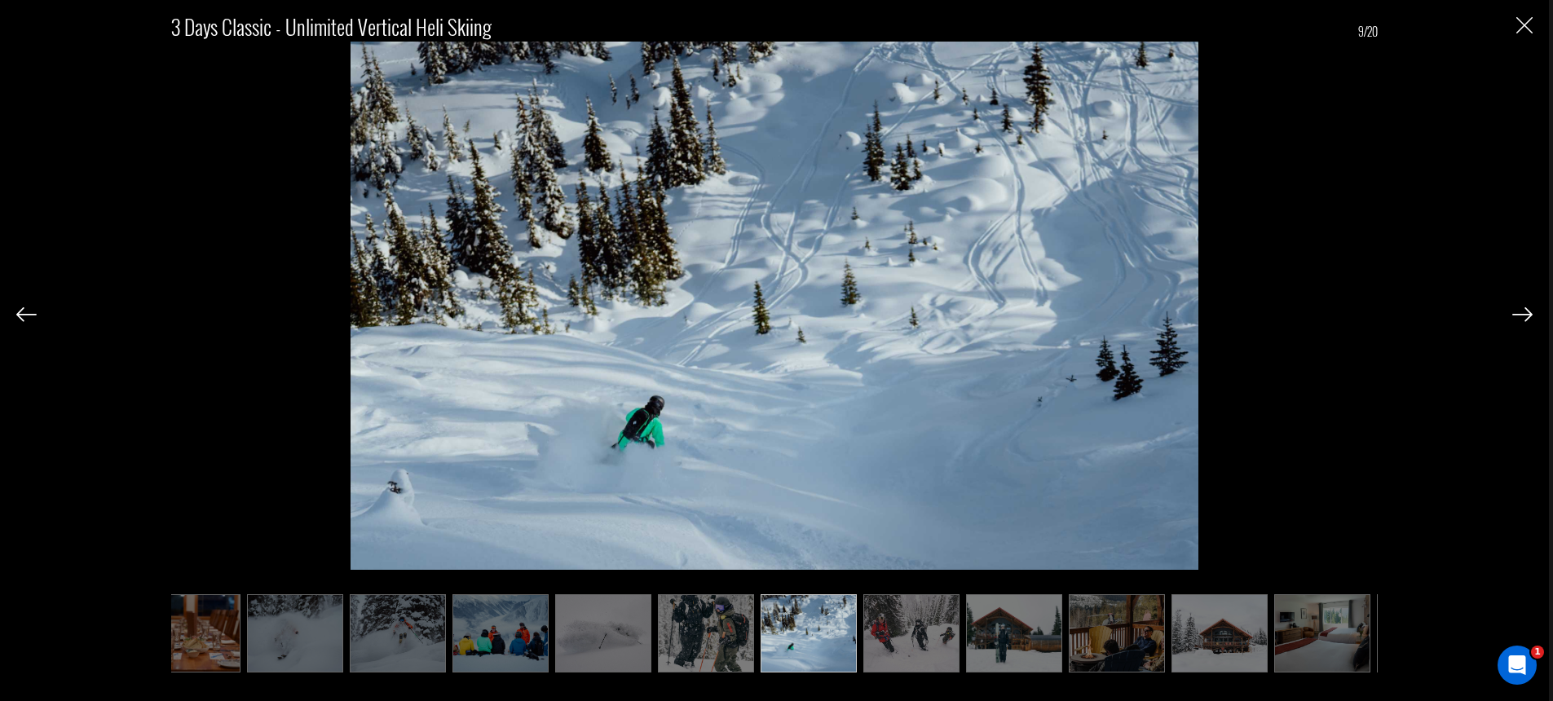
click at [1530, 315] on img at bounding box center [1522, 314] width 20 height 15
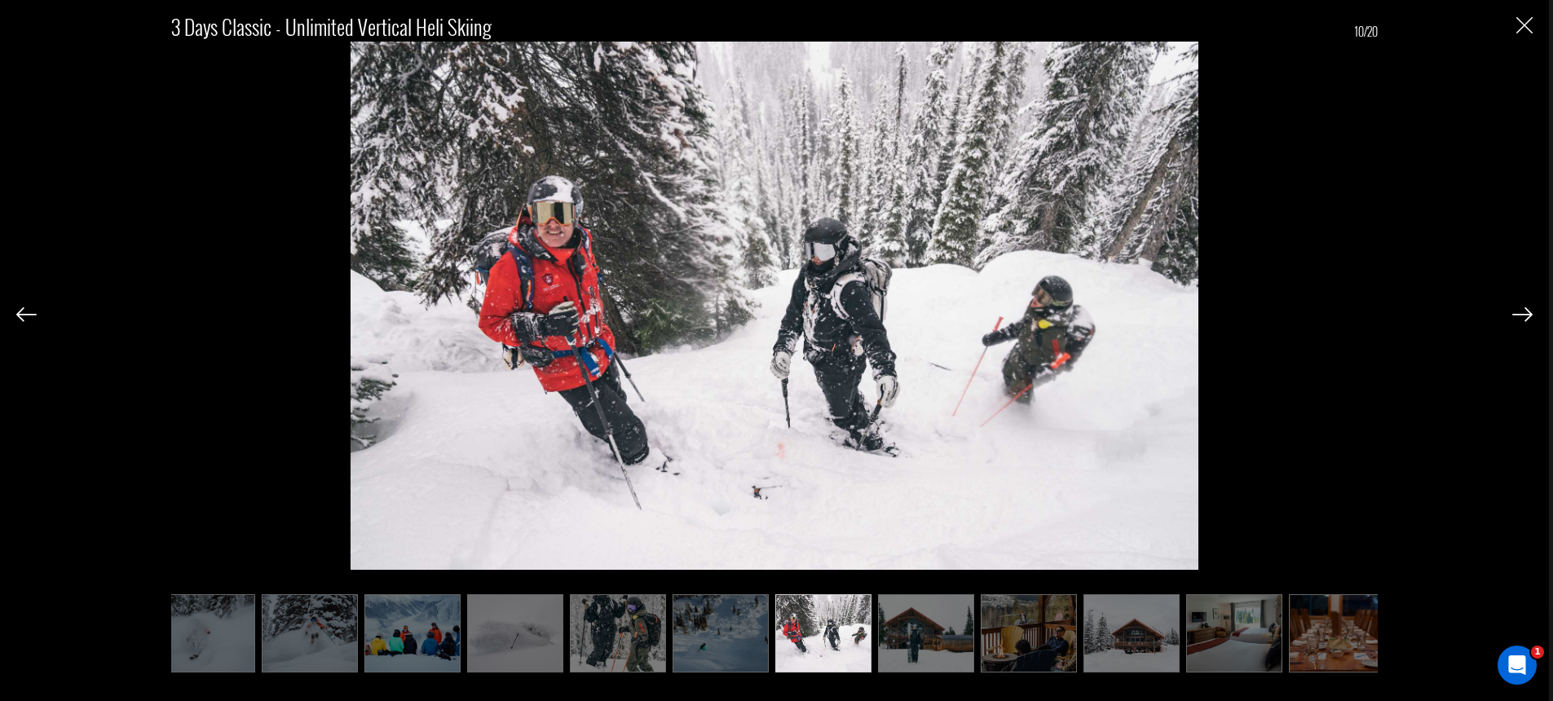
click at [1530, 315] on img at bounding box center [1522, 314] width 20 height 15
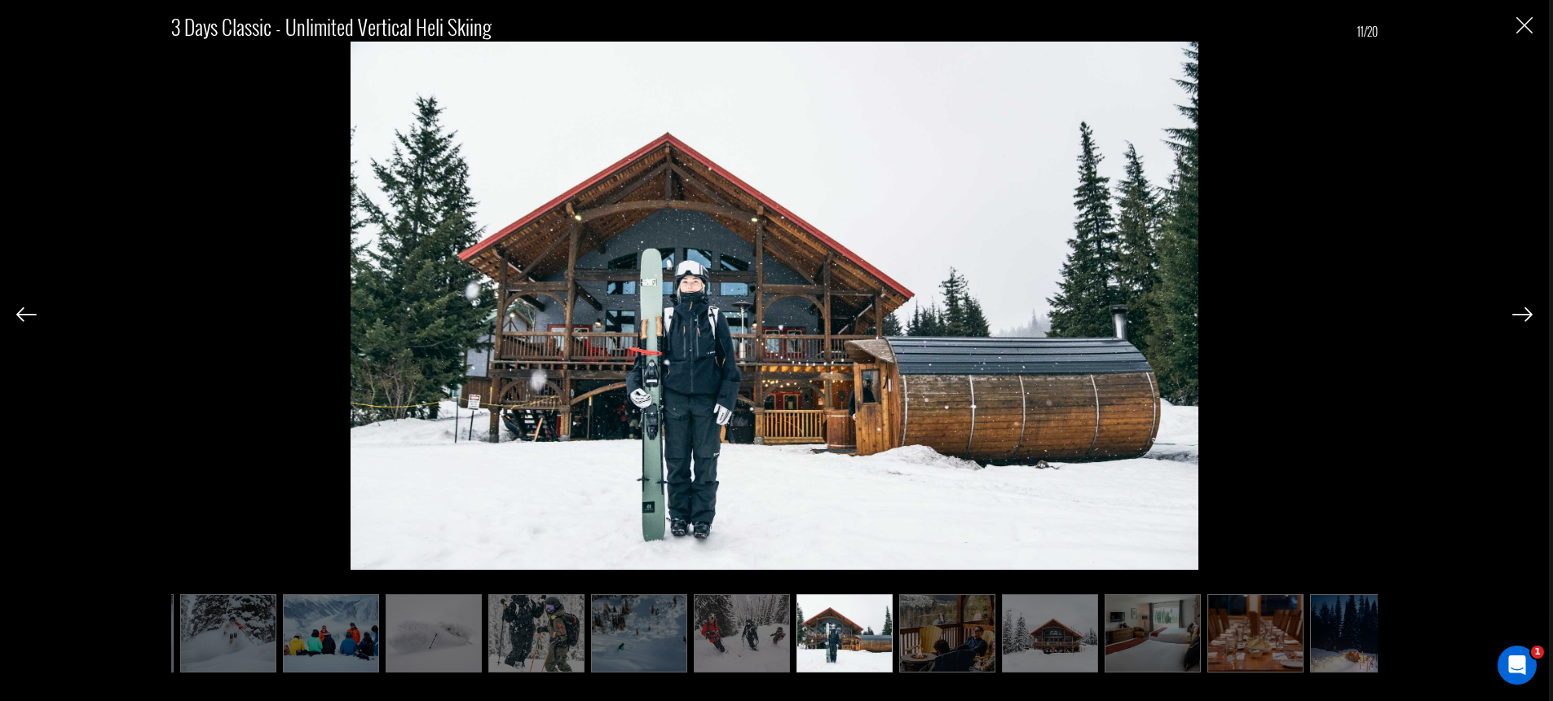
click at [1530, 315] on img at bounding box center [1522, 314] width 20 height 15
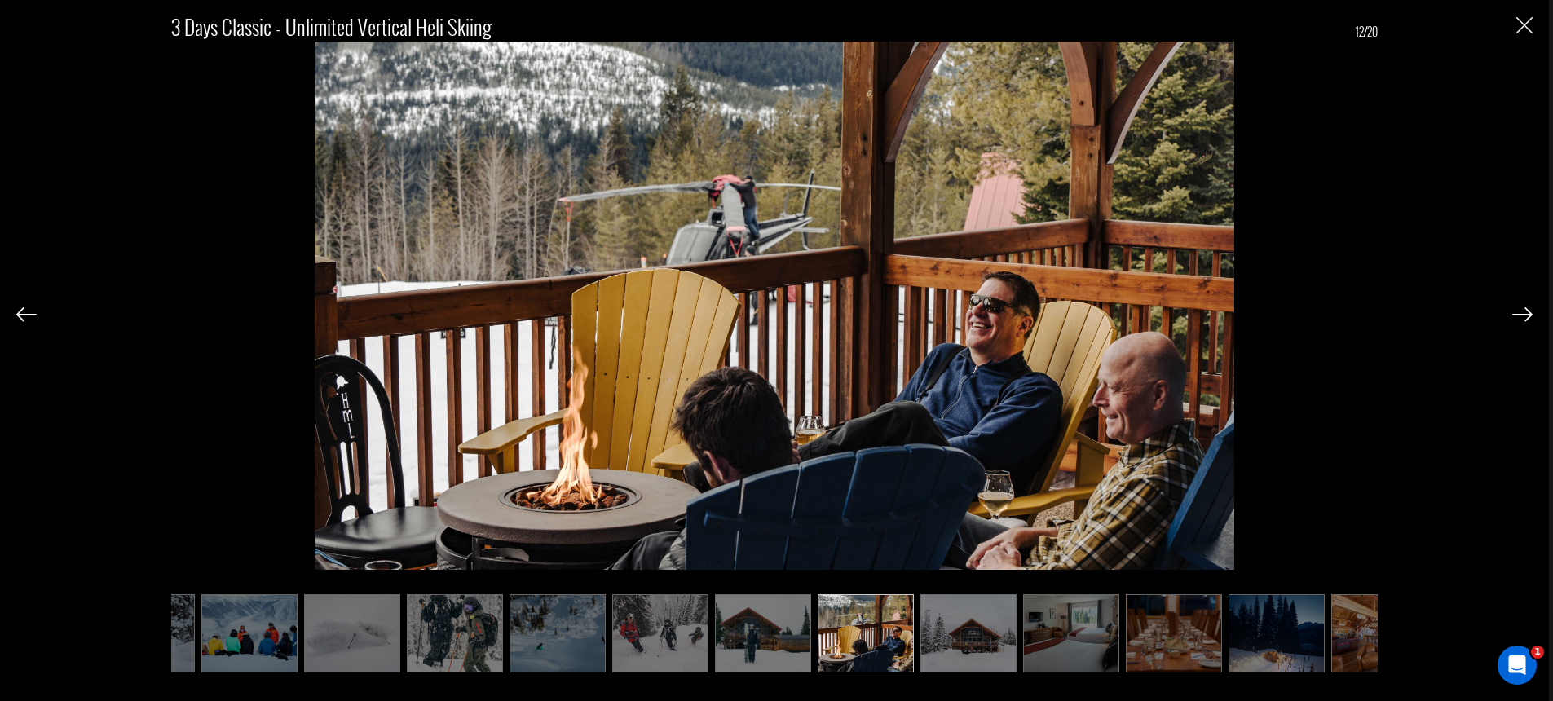
click at [1530, 315] on img at bounding box center [1522, 314] width 20 height 15
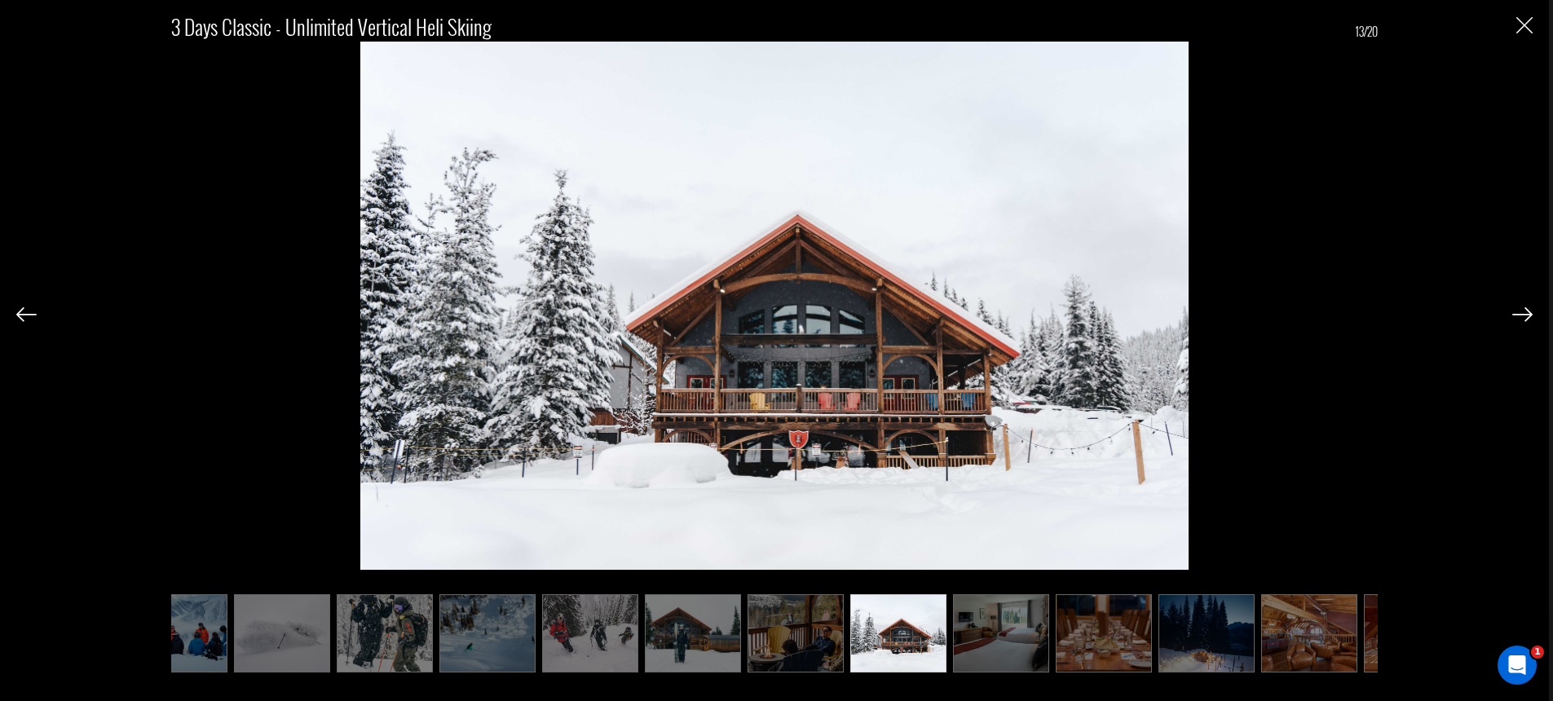
click at [1530, 315] on img at bounding box center [1522, 314] width 20 height 15
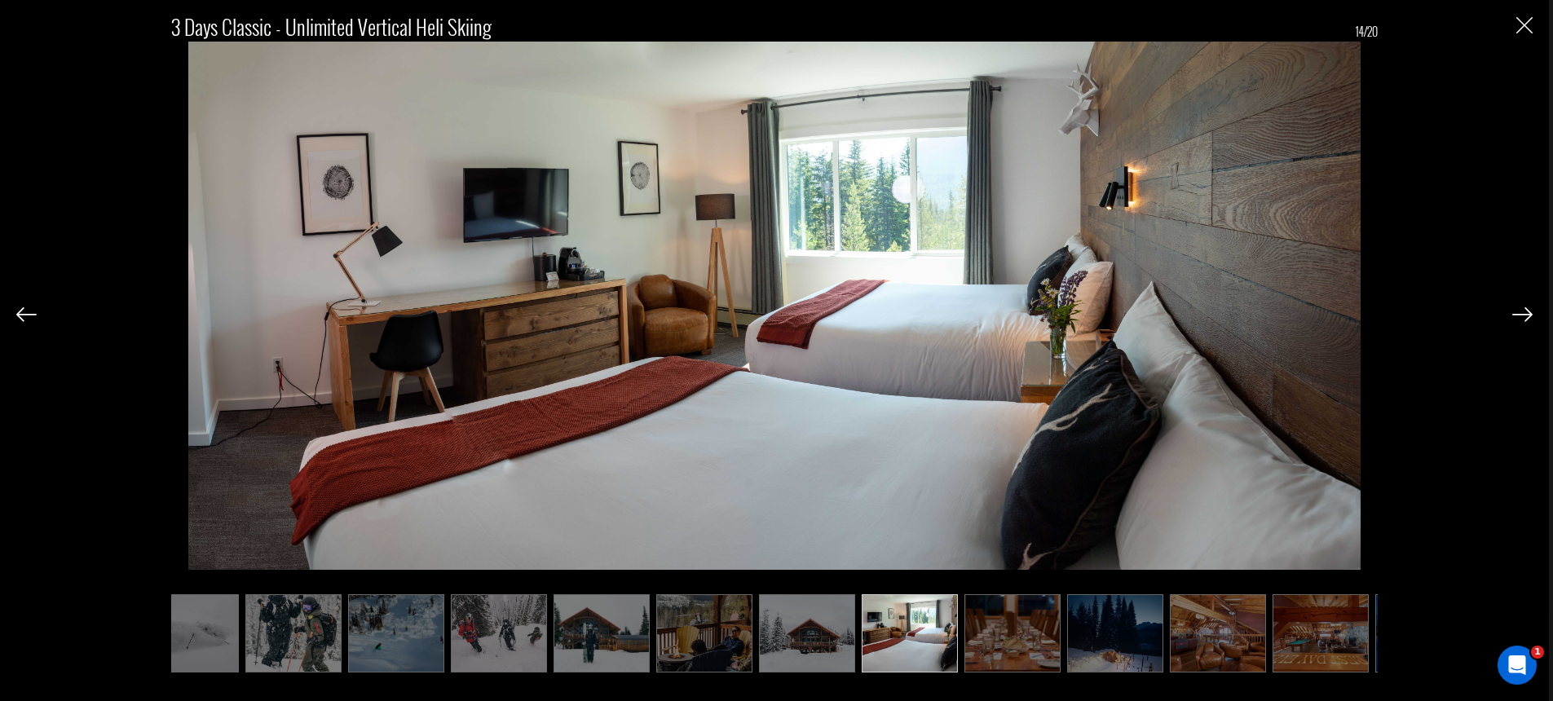
click at [1530, 315] on img at bounding box center [1522, 314] width 20 height 15
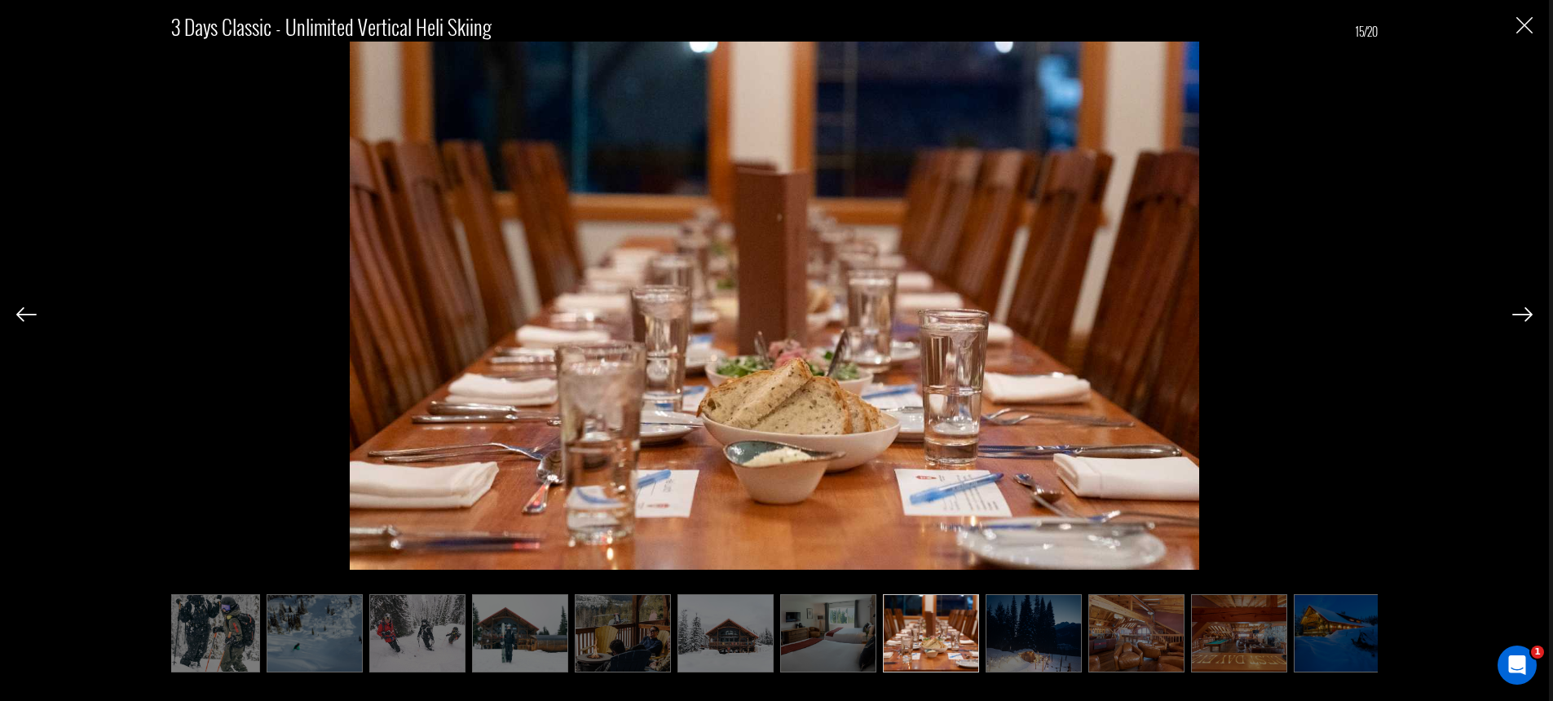
click at [1530, 315] on img at bounding box center [1522, 314] width 20 height 15
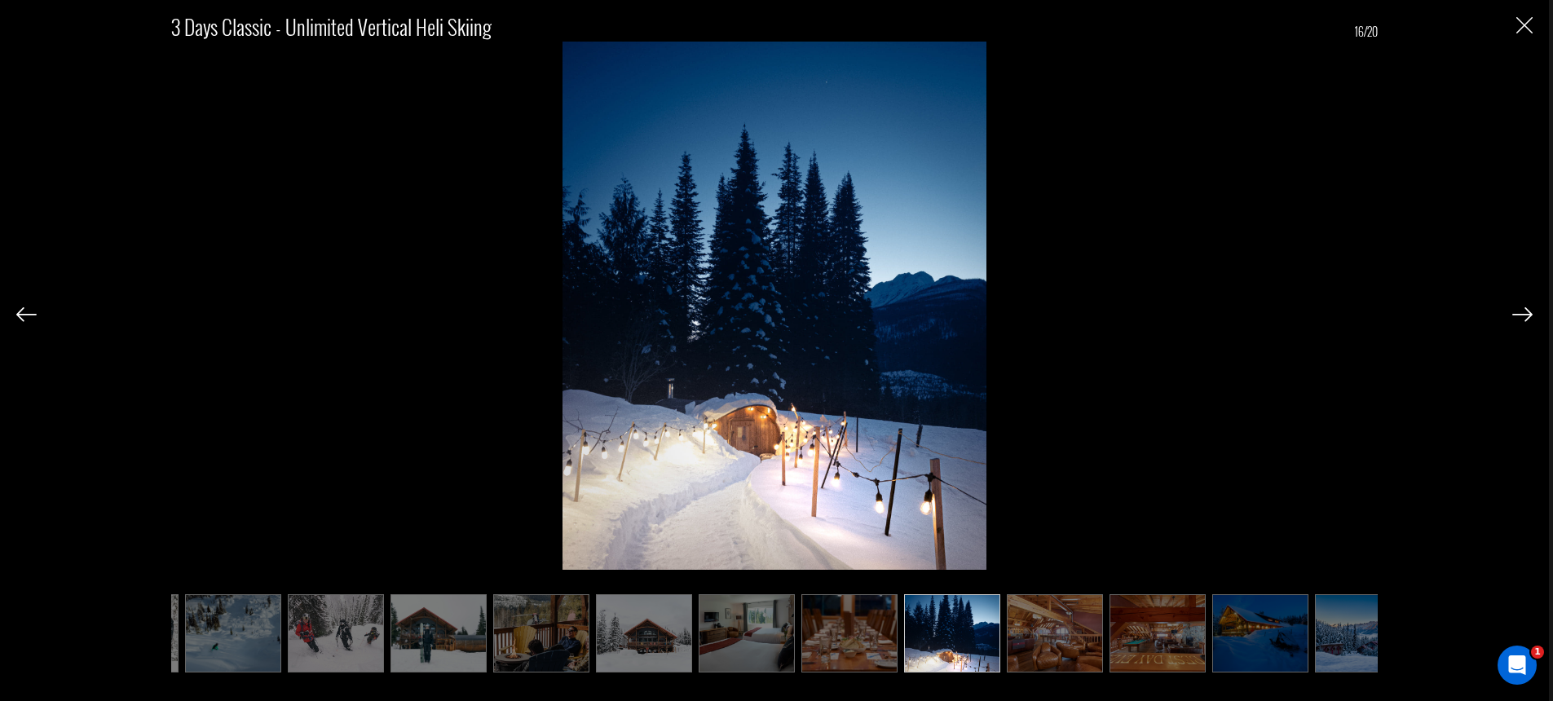
click at [1530, 315] on img at bounding box center [1522, 314] width 20 height 15
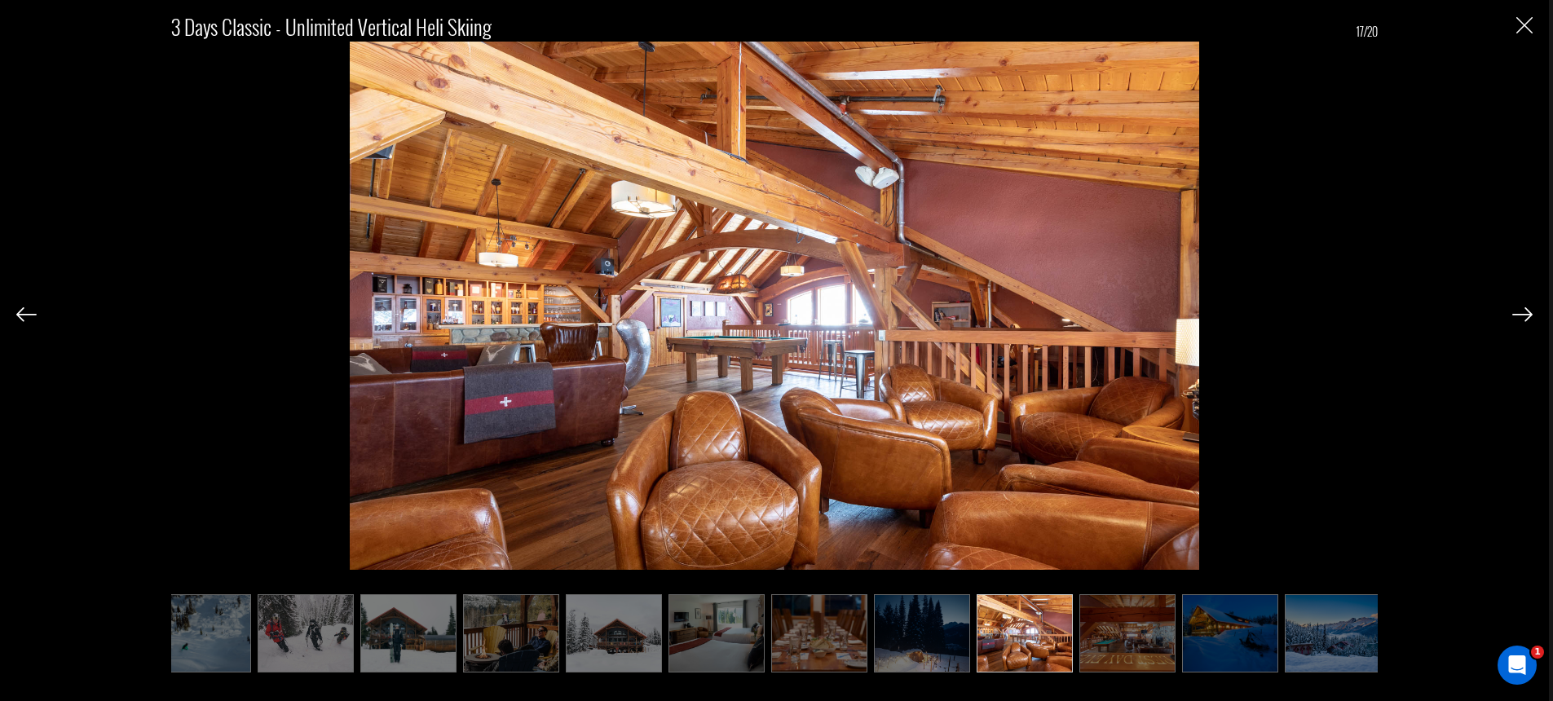
scroll to position [0, 848]
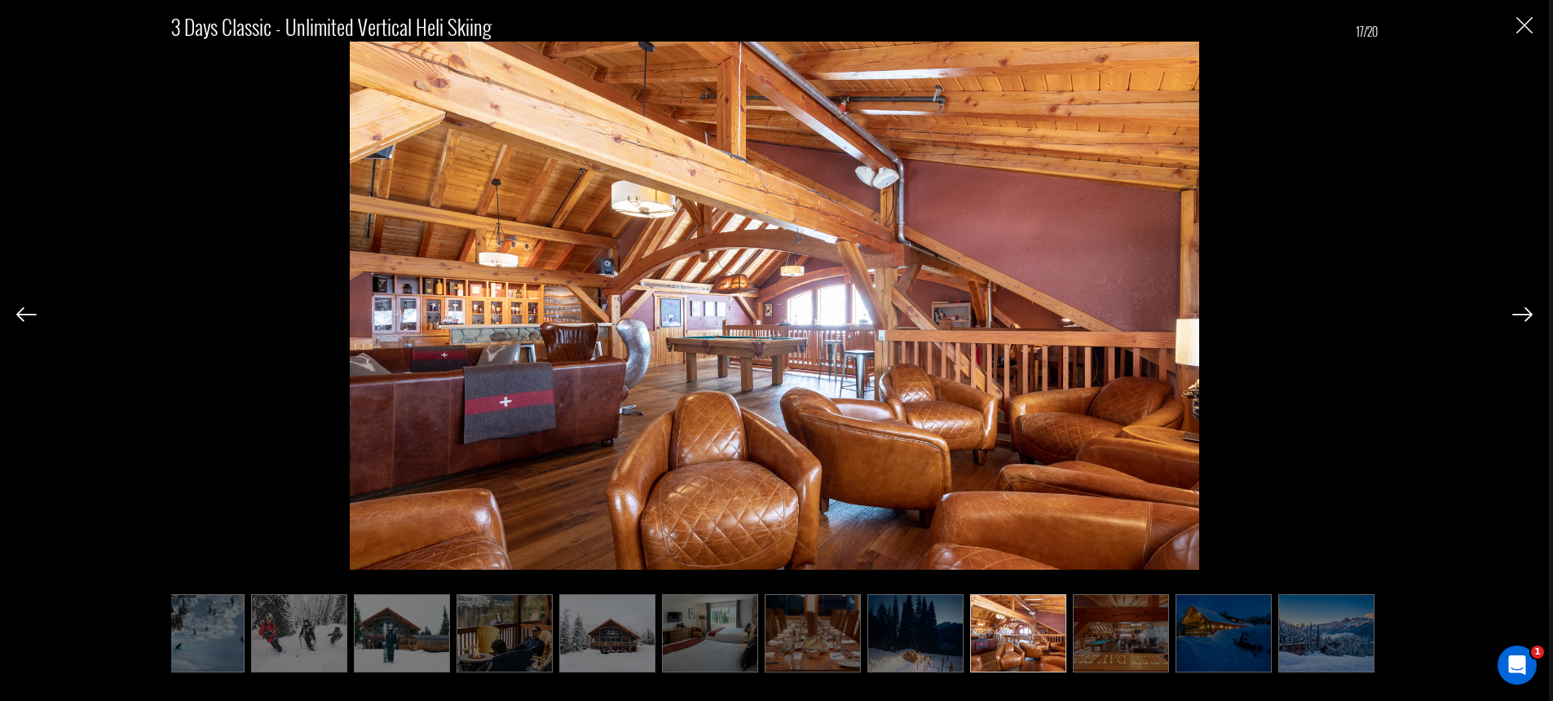
click at [1530, 315] on img at bounding box center [1522, 314] width 20 height 15
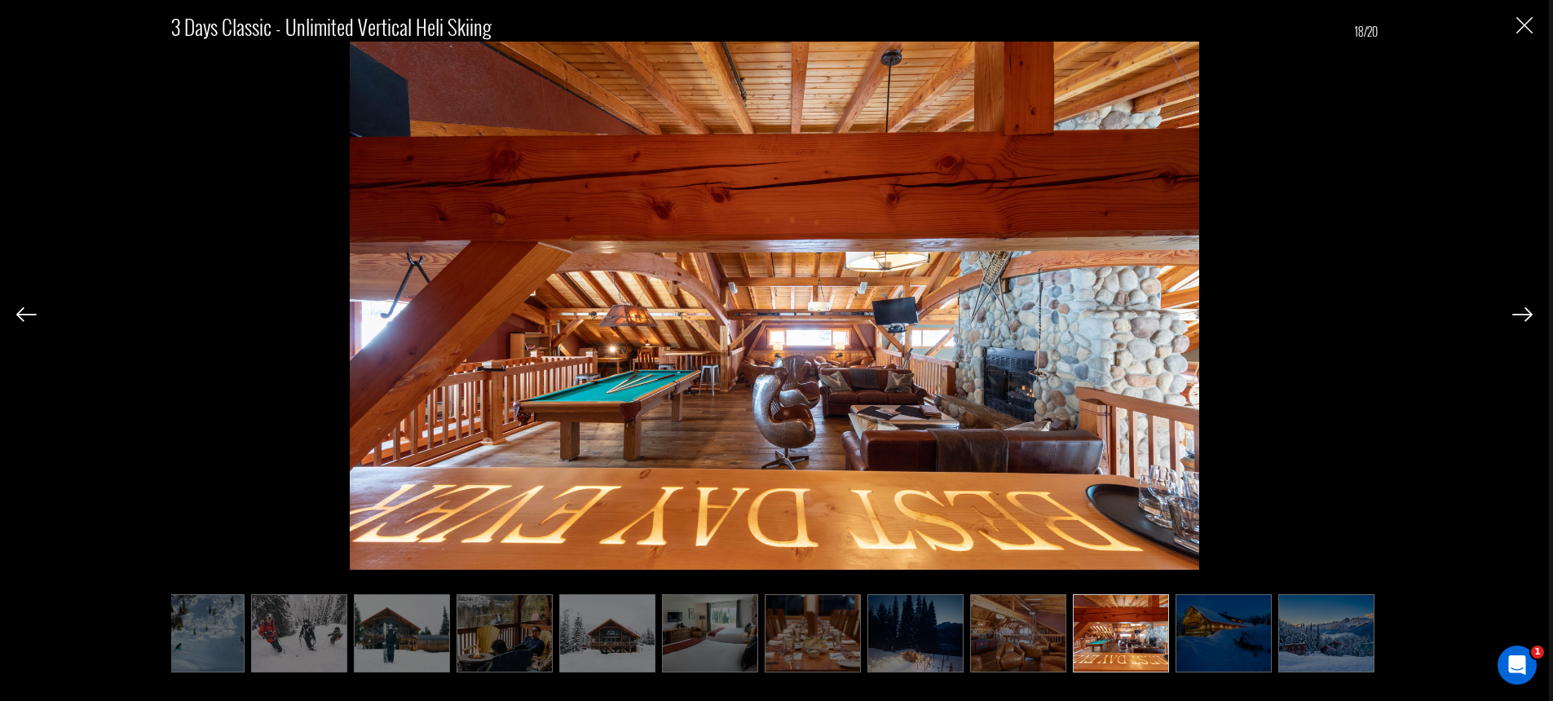
click at [1530, 315] on img at bounding box center [1522, 314] width 20 height 15
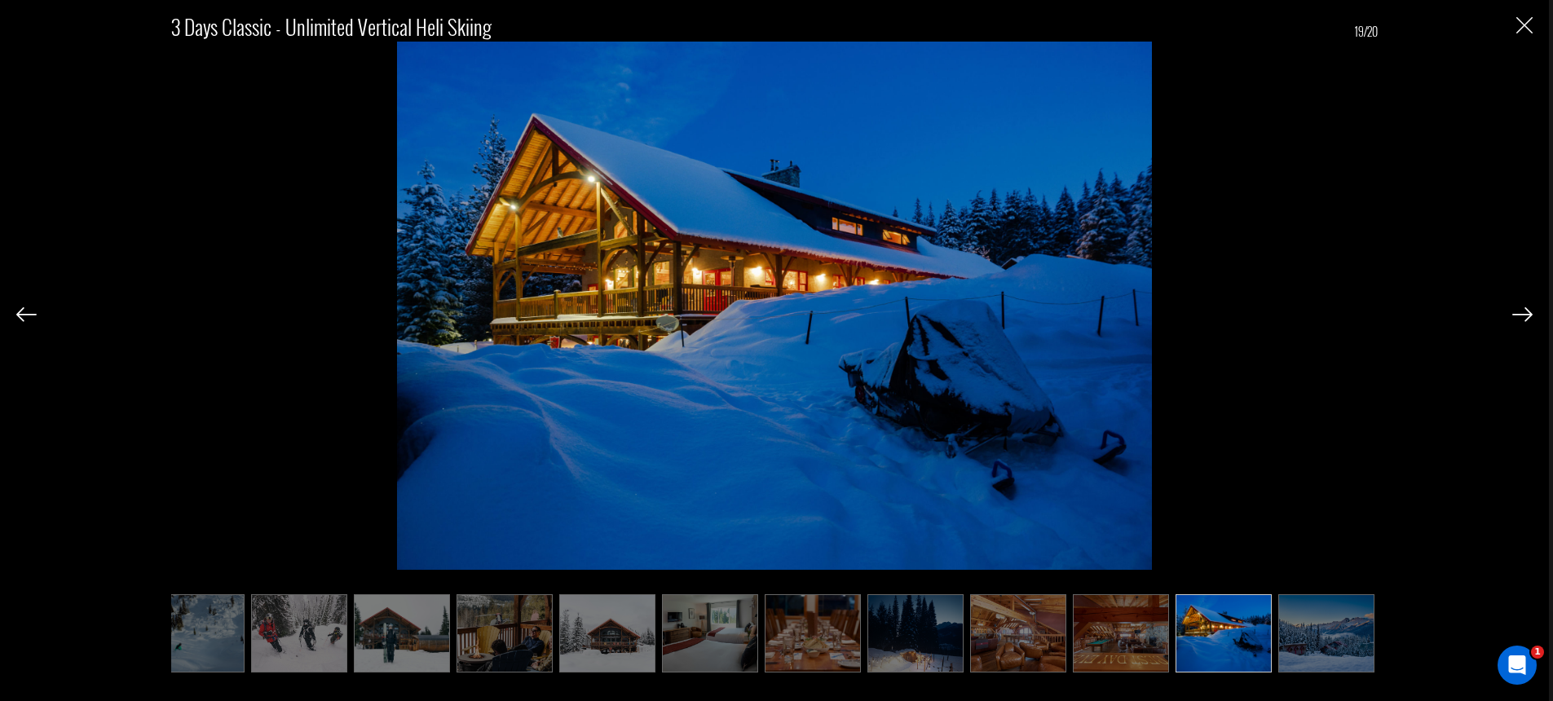
click at [1530, 315] on img at bounding box center [1522, 314] width 20 height 15
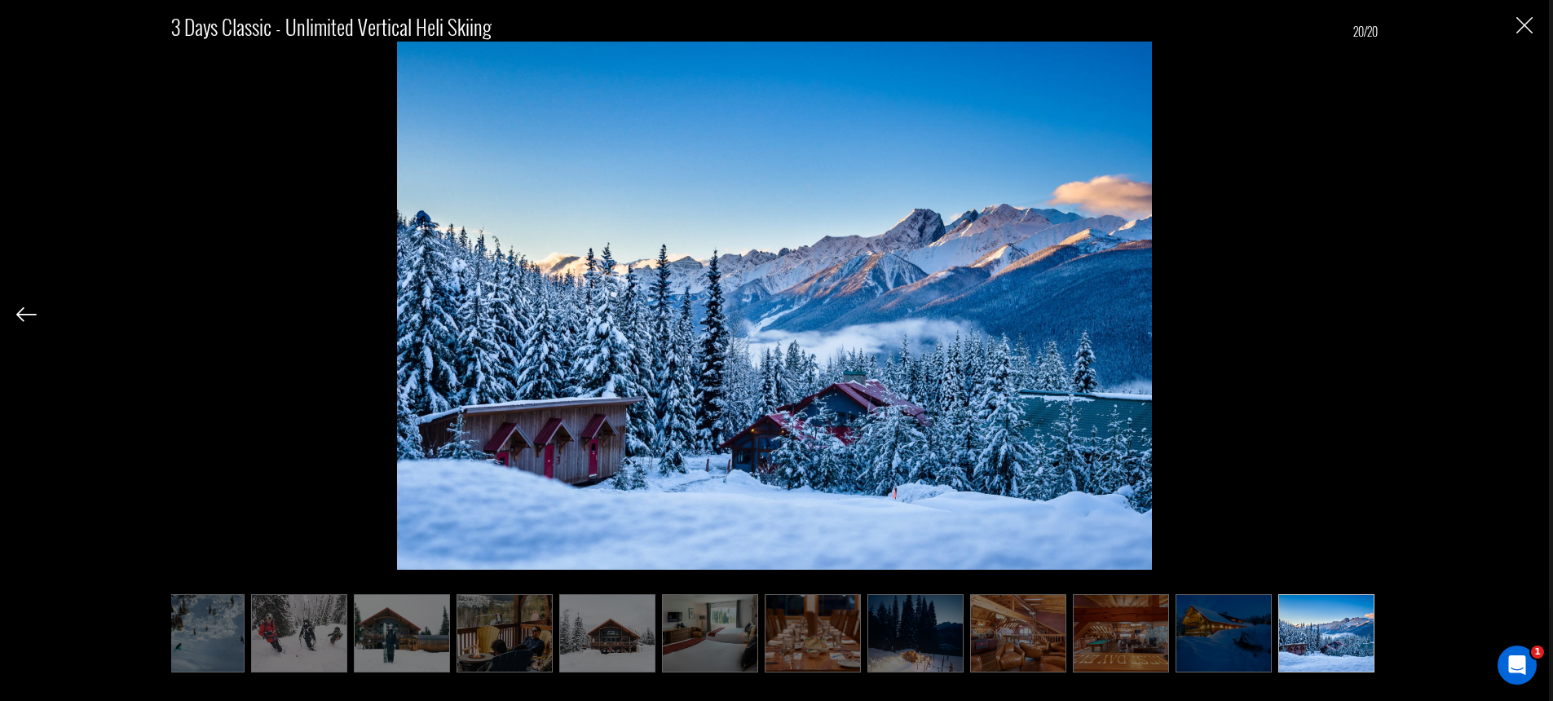
click at [14, 315] on div "3 Days Classic - Unlimited Vertical Heli Skiing 20/20" at bounding box center [774, 350] width 1549 height 701
click at [25, 318] on img at bounding box center [26, 314] width 20 height 15
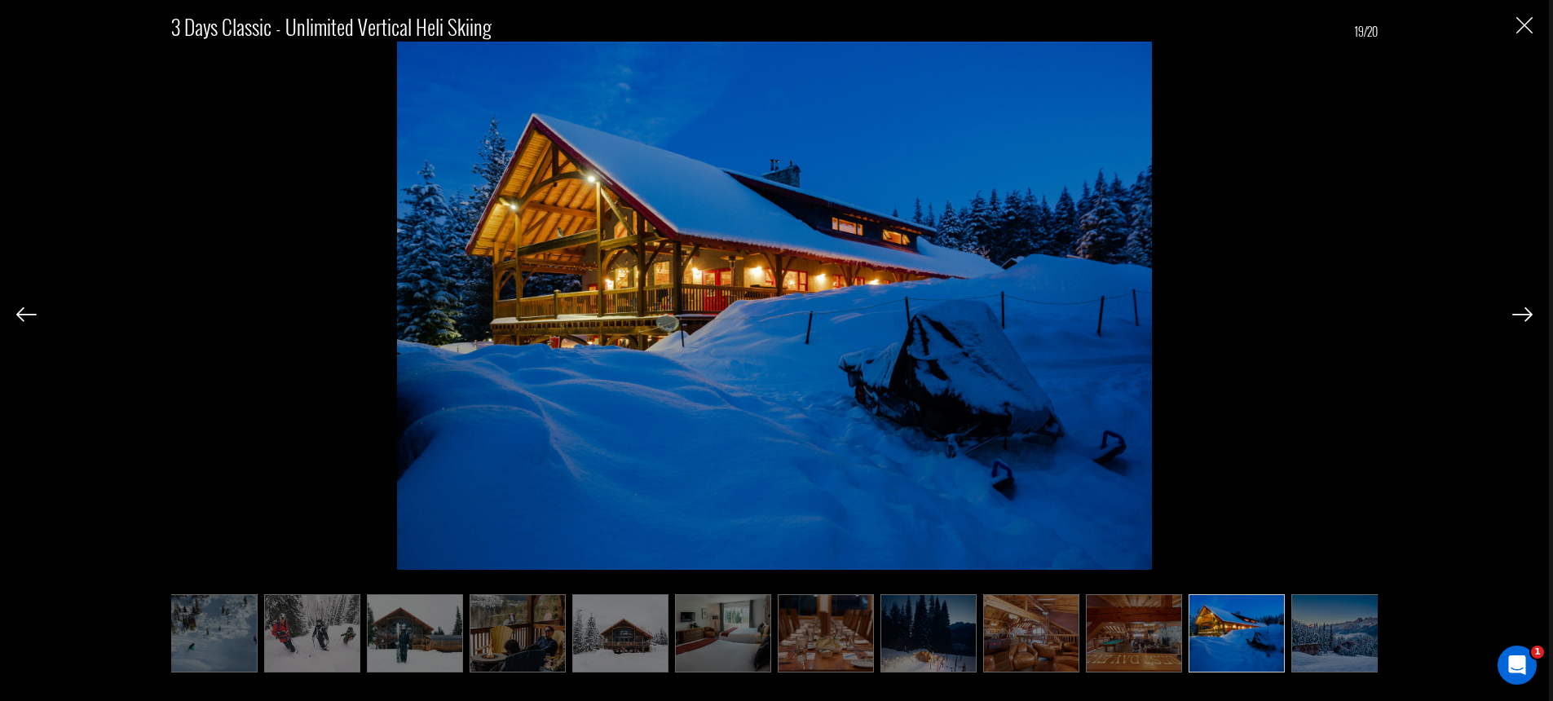
click at [25, 318] on img at bounding box center [26, 314] width 20 height 15
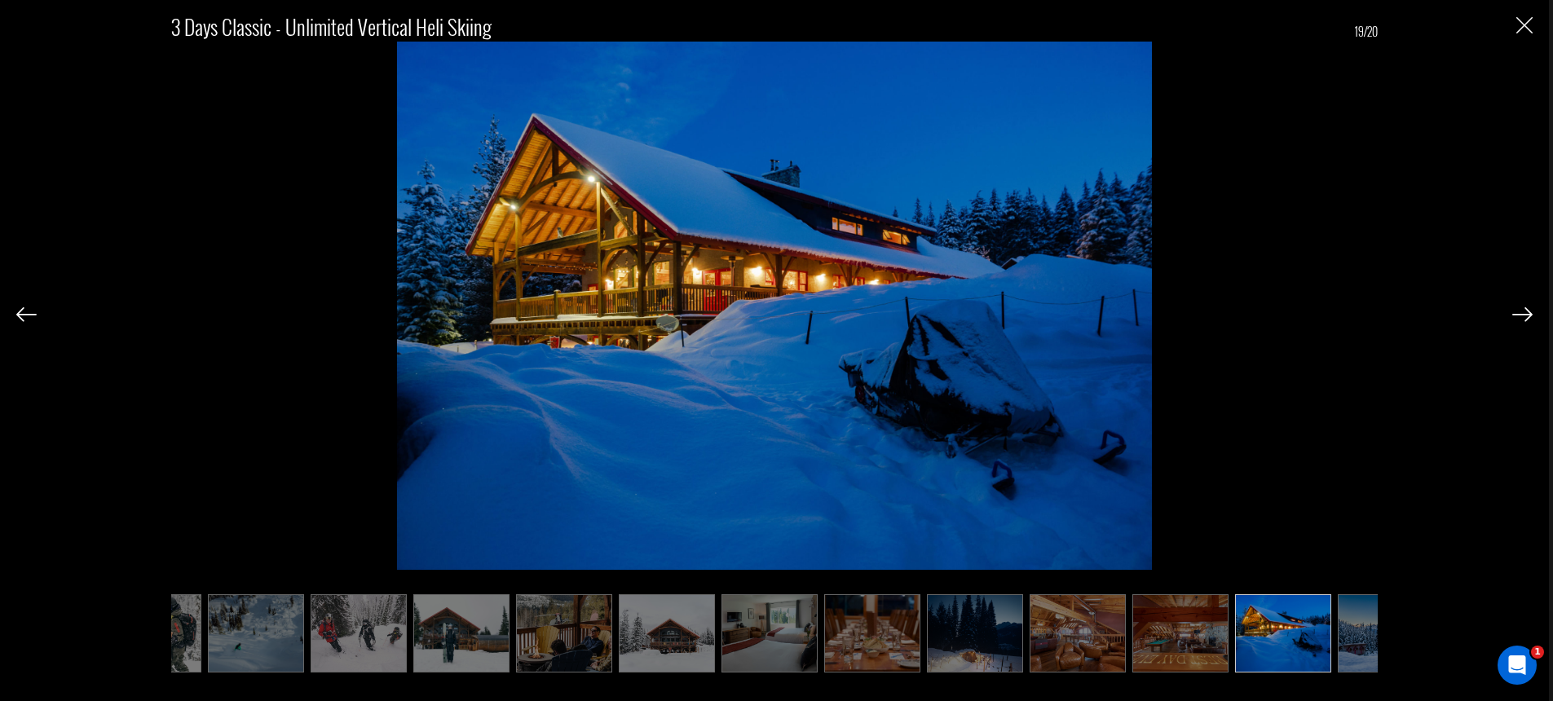
click at [25, 318] on img at bounding box center [26, 314] width 20 height 15
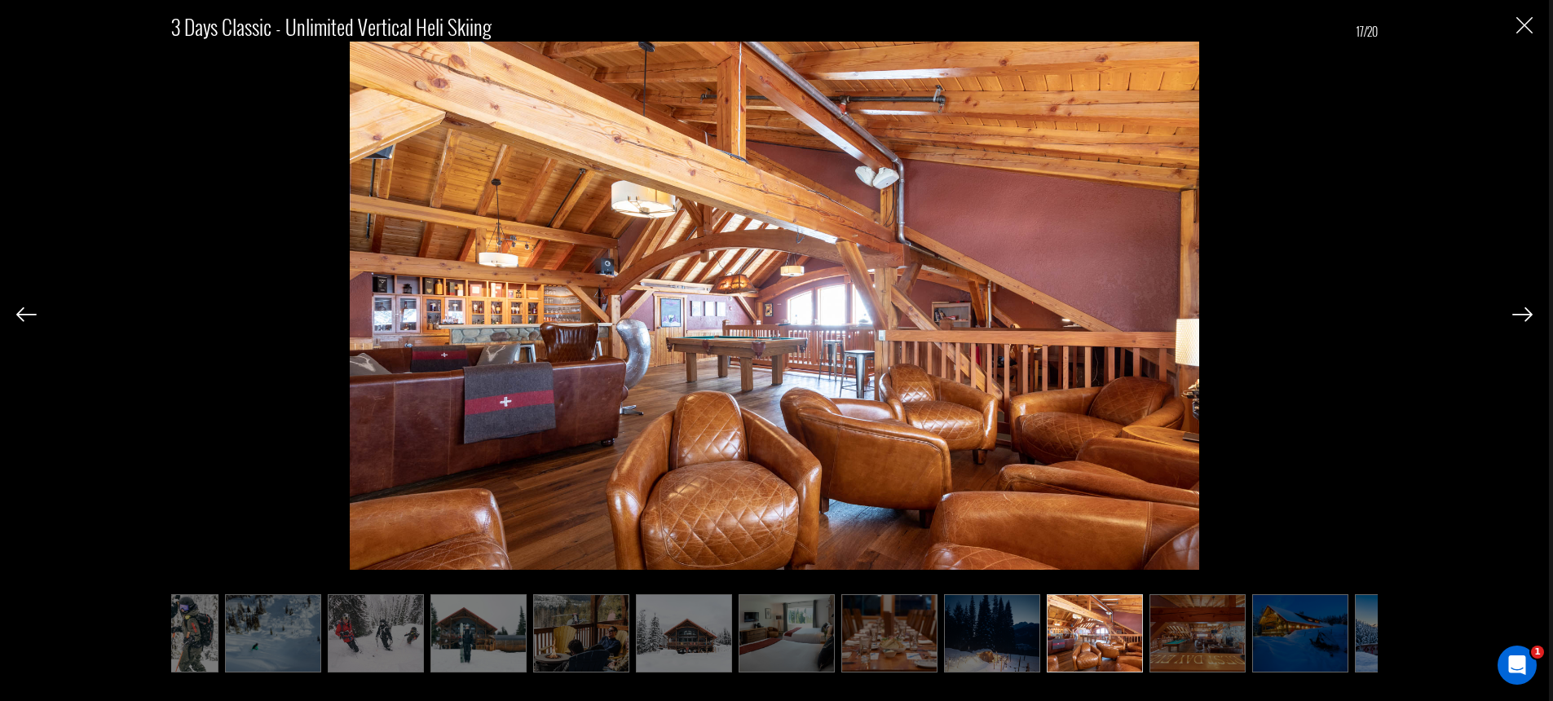
click at [25, 318] on img at bounding box center [26, 314] width 20 height 15
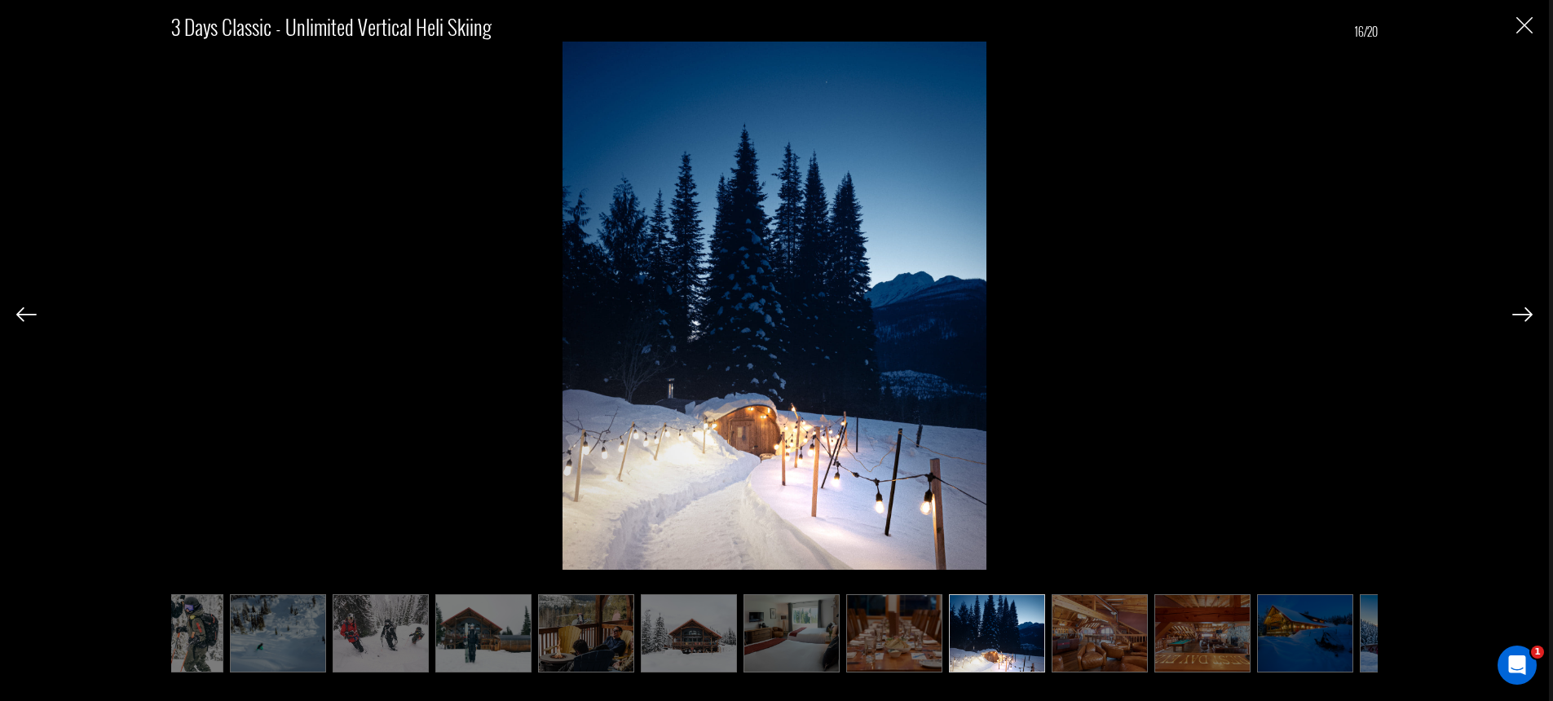
click at [26, 317] on img at bounding box center [26, 314] width 20 height 15
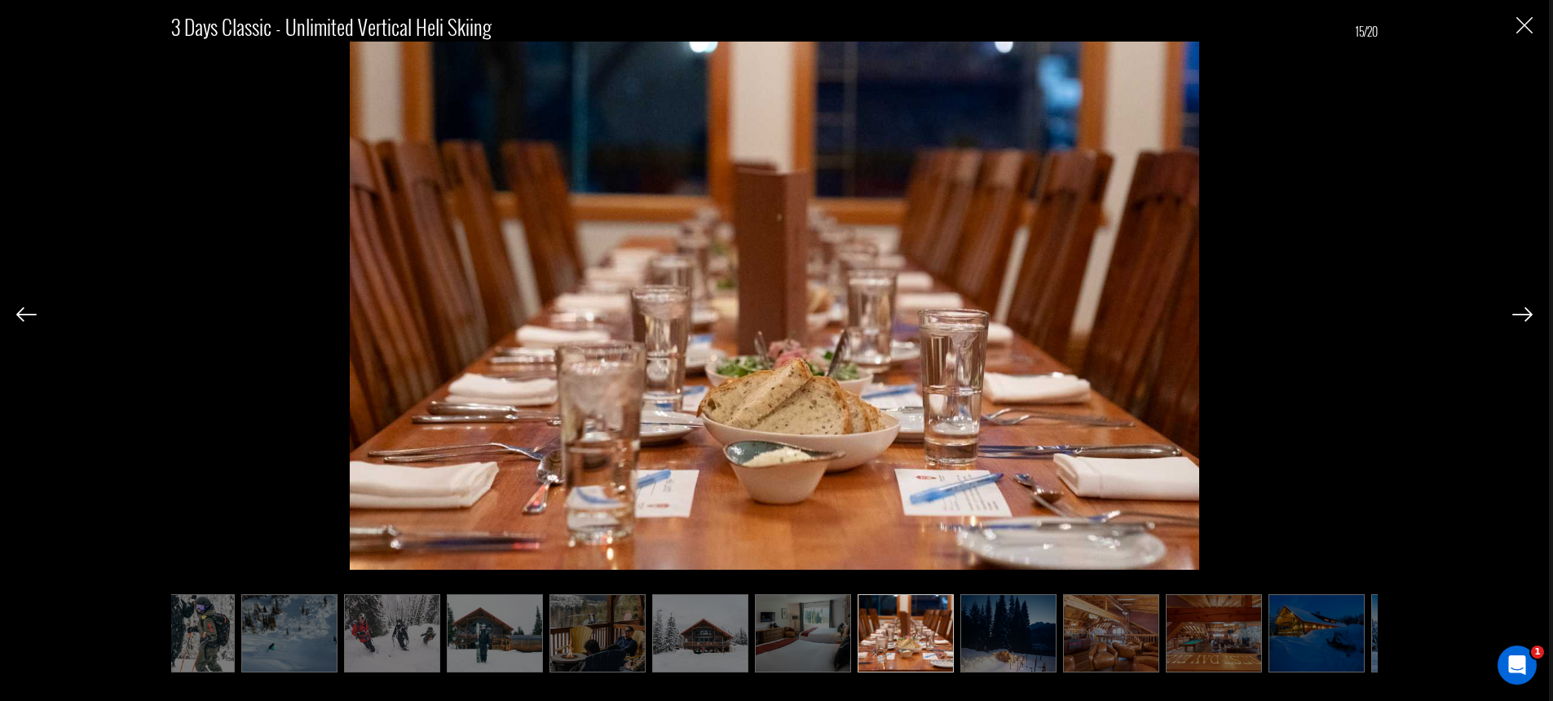
click at [26, 317] on img at bounding box center [26, 314] width 20 height 15
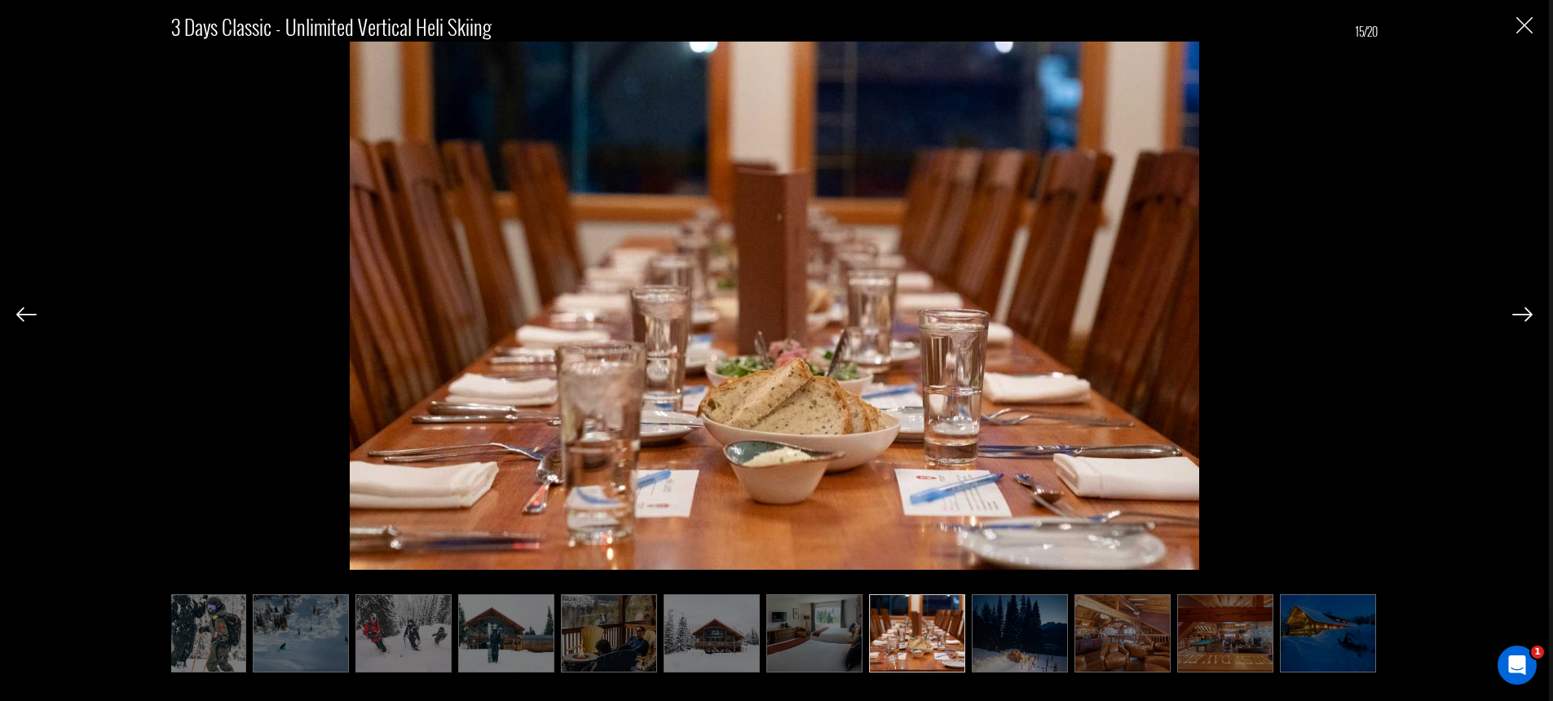
click at [26, 317] on img at bounding box center [26, 314] width 20 height 15
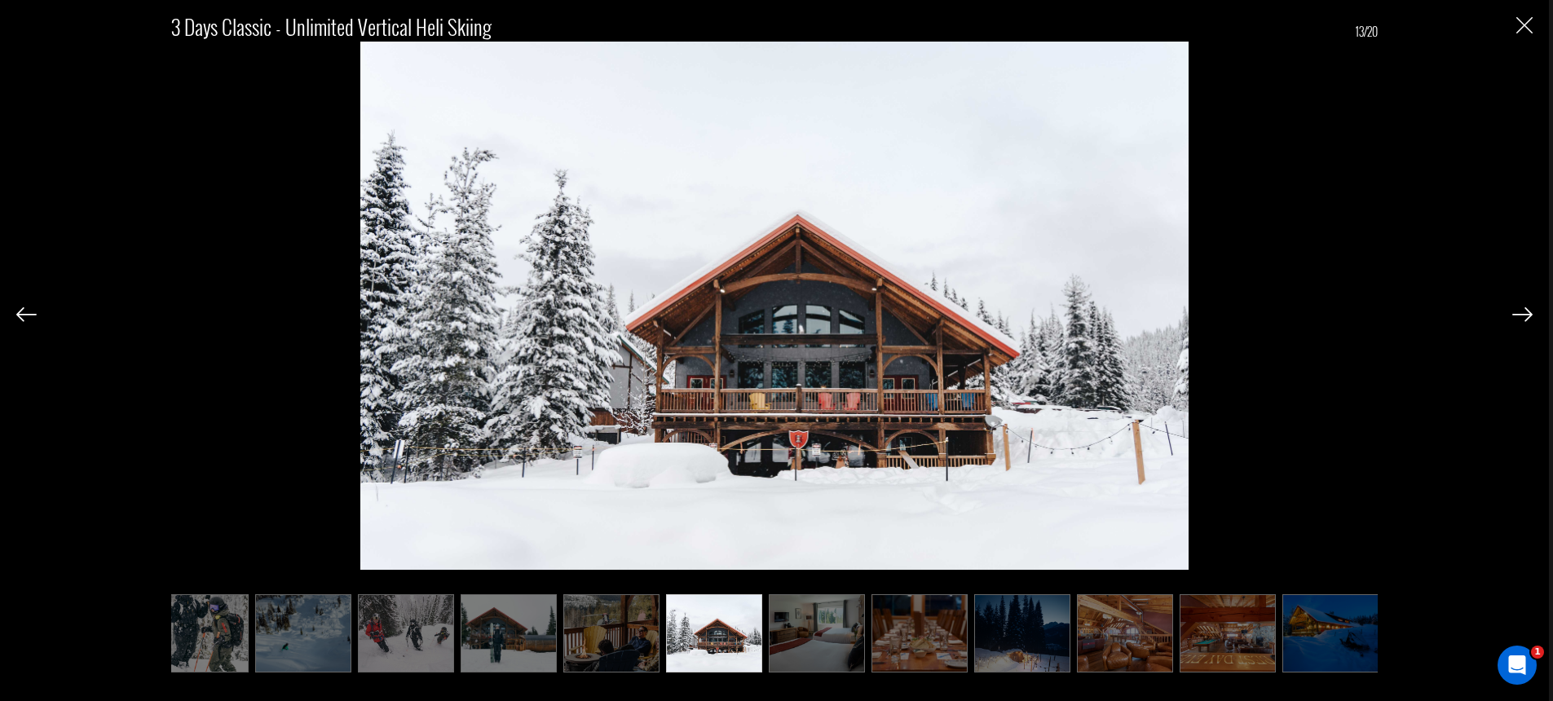
click at [26, 315] on img at bounding box center [26, 314] width 20 height 15
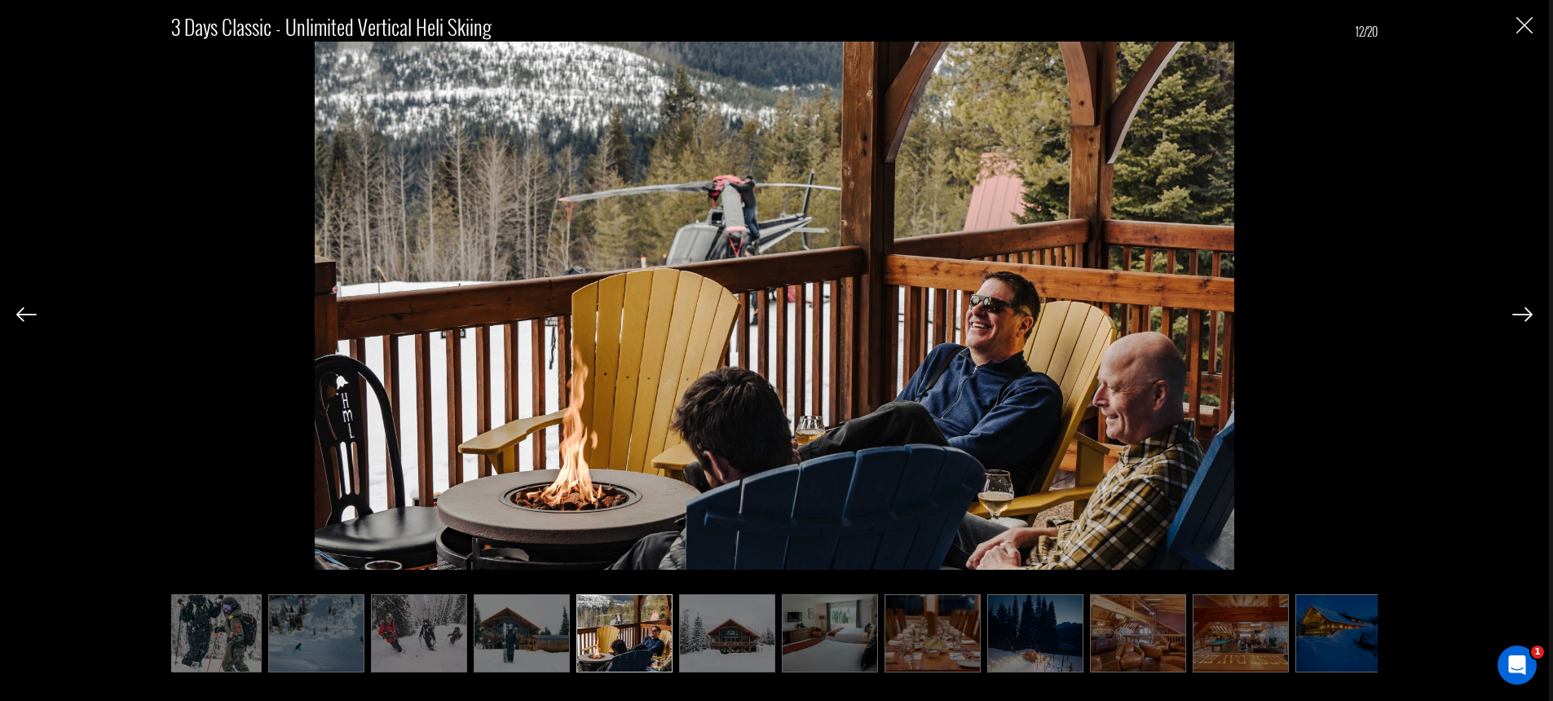
click at [27, 314] on img at bounding box center [26, 314] width 20 height 15
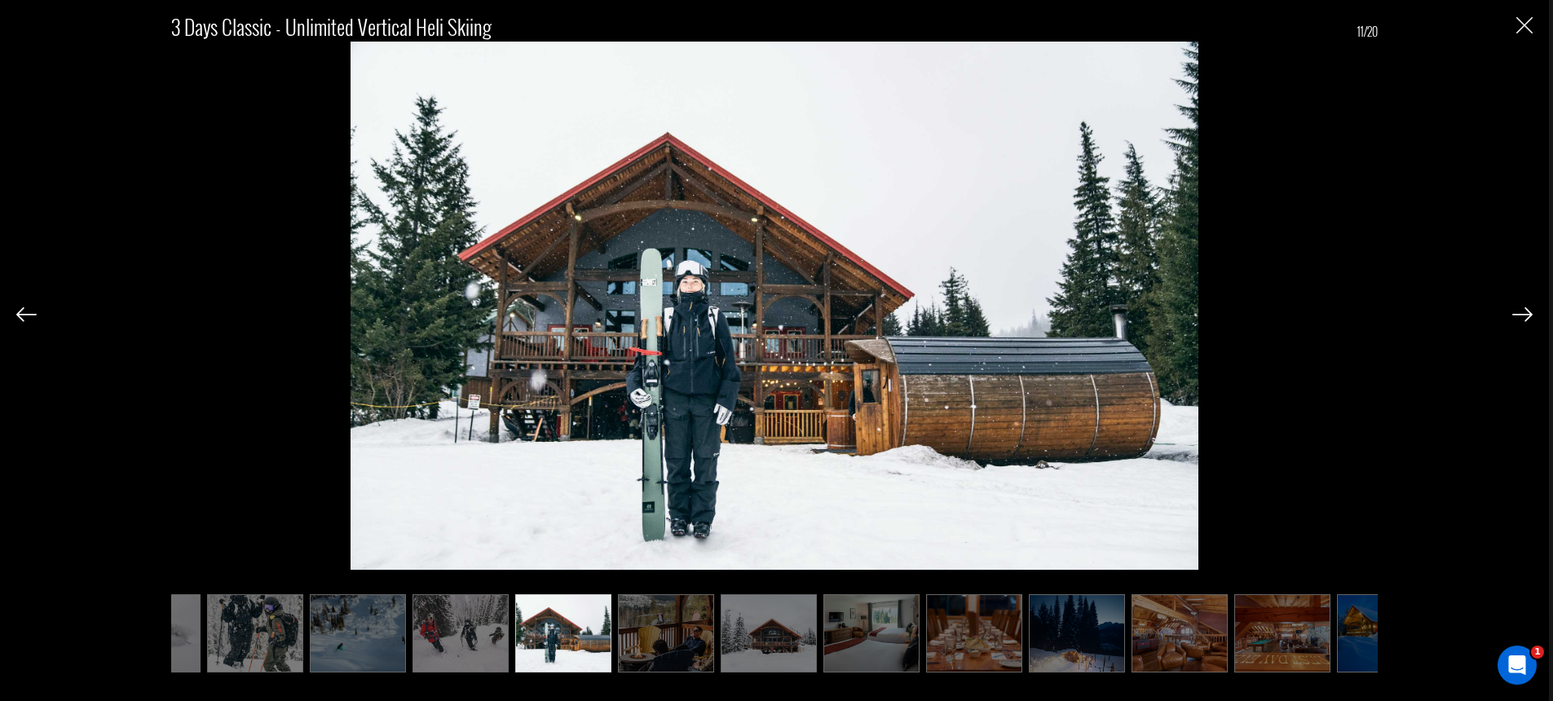
click at [24, 318] on img at bounding box center [26, 314] width 20 height 15
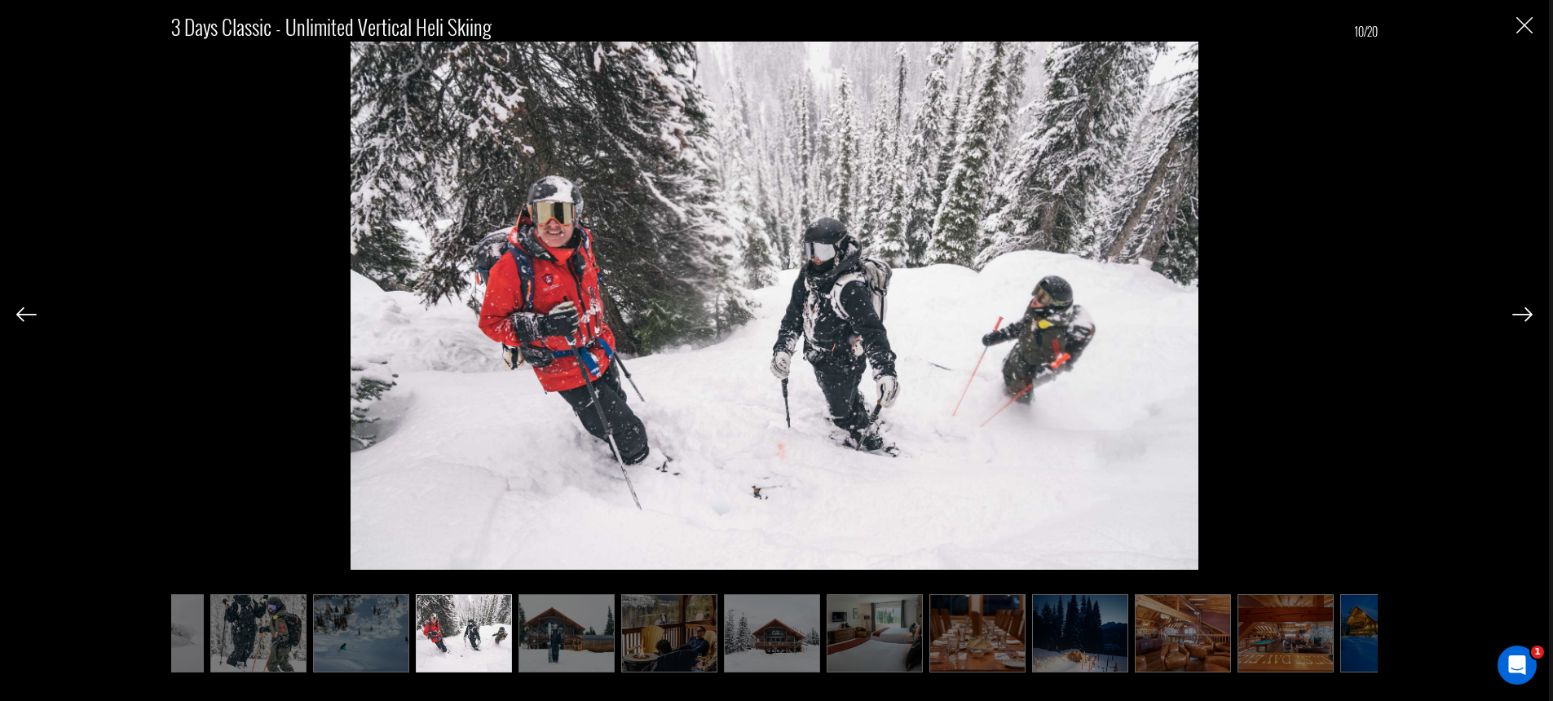
click at [24, 314] on img at bounding box center [26, 314] width 20 height 15
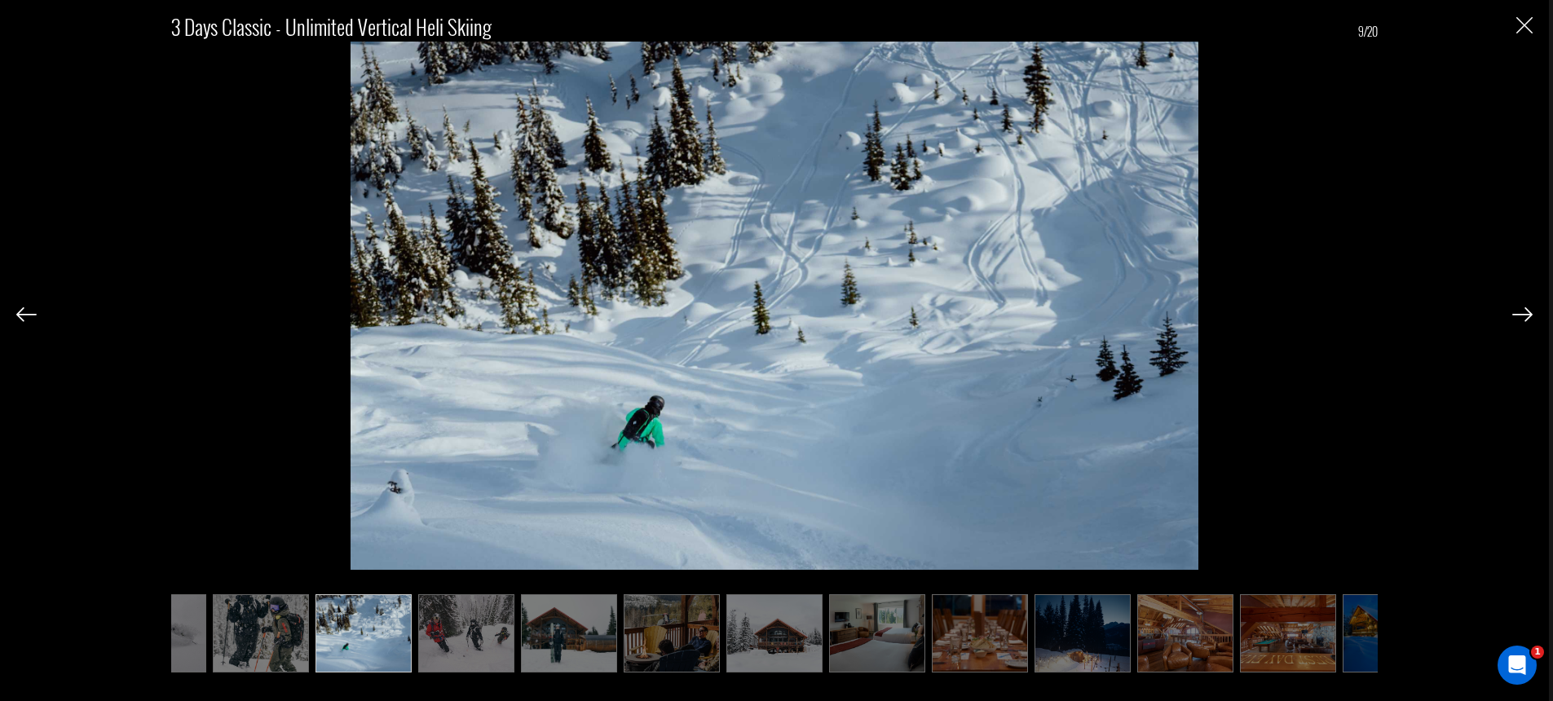
click at [20, 313] on img at bounding box center [26, 314] width 20 height 15
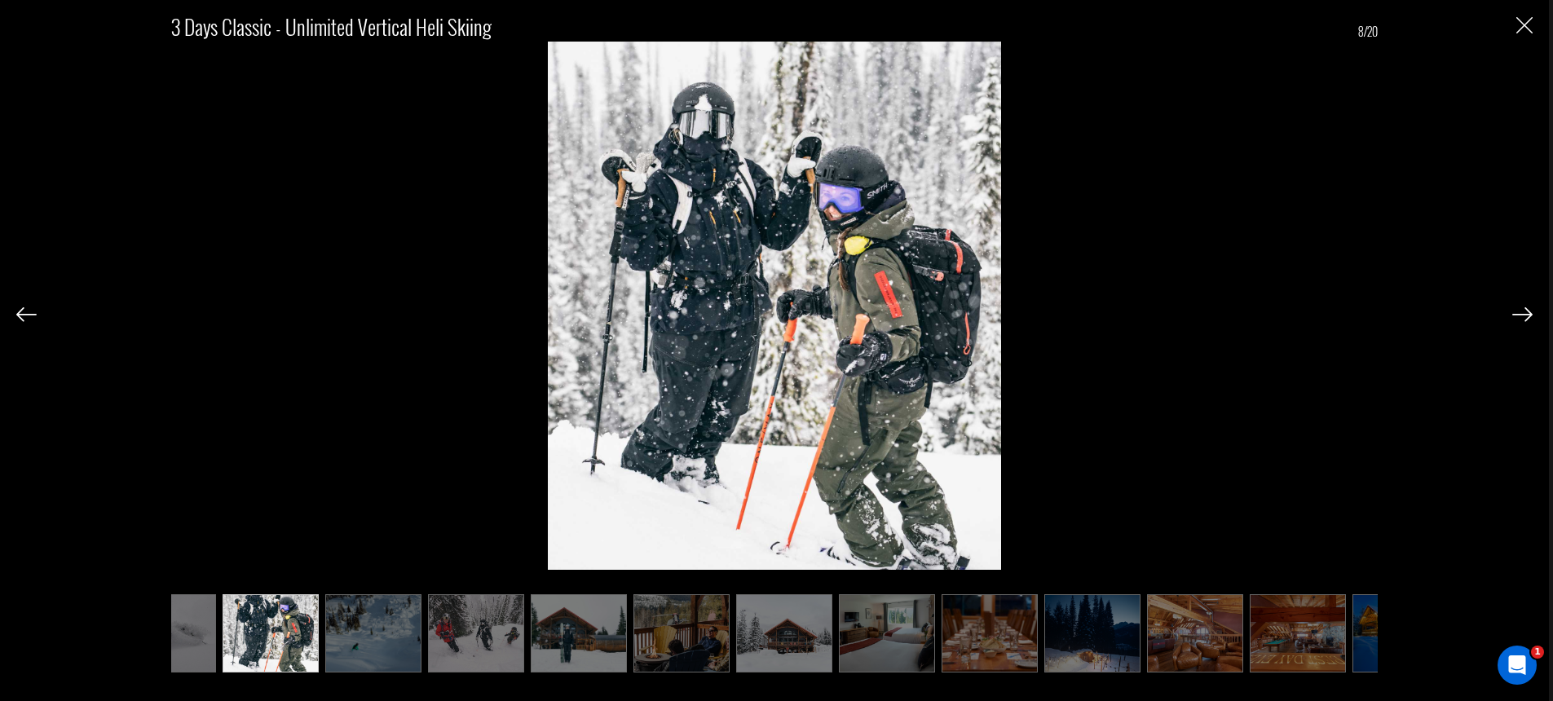
click at [20, 313] on img at bounding box center [26, 314] width 20 height 15
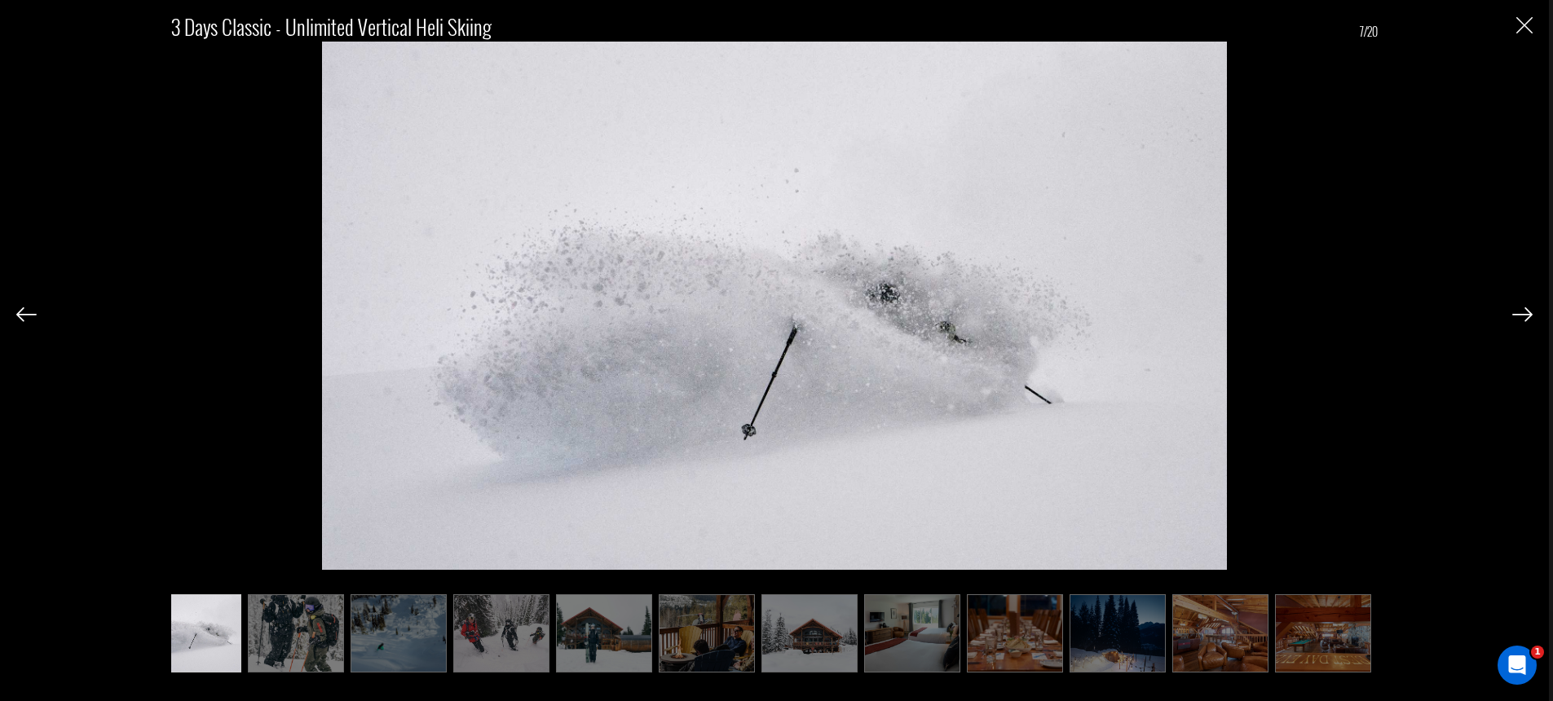
click at [1517, 321] on img at bounding box center [1522, 314] width 20 height 15
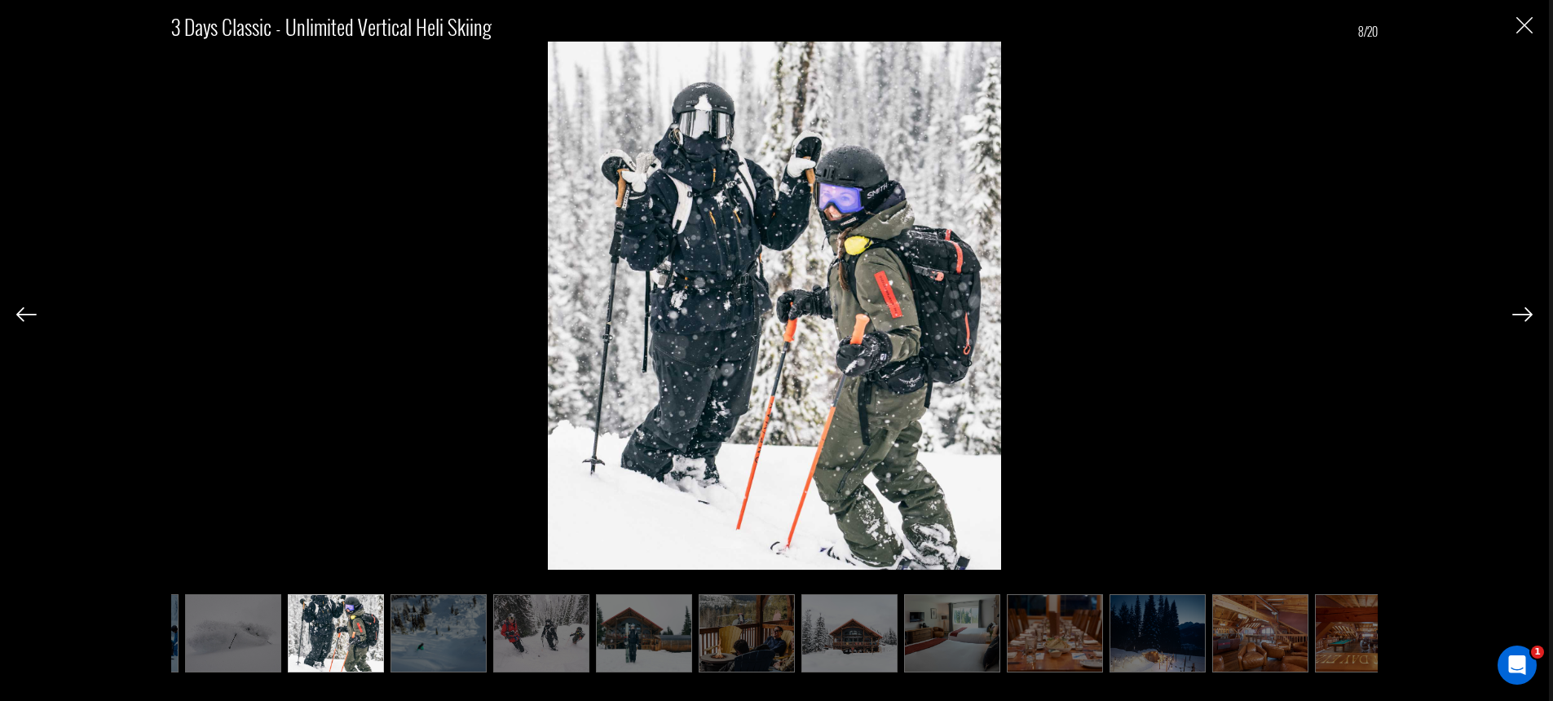
click at [1520, 316] on img at bounding box center [1522, 314] width 20 height 15
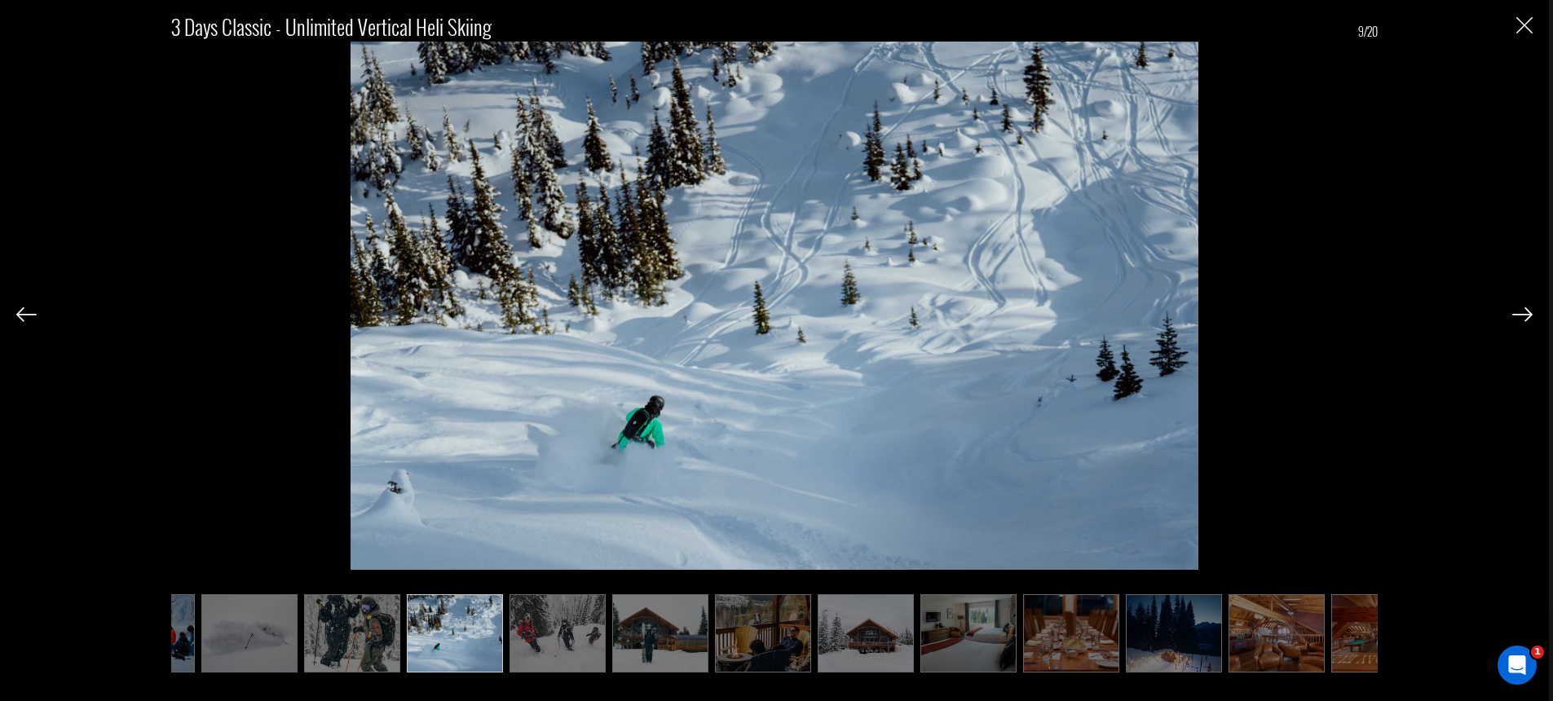
click at [35, 311] on img at bounding box center [26, 314] width 20 height 15
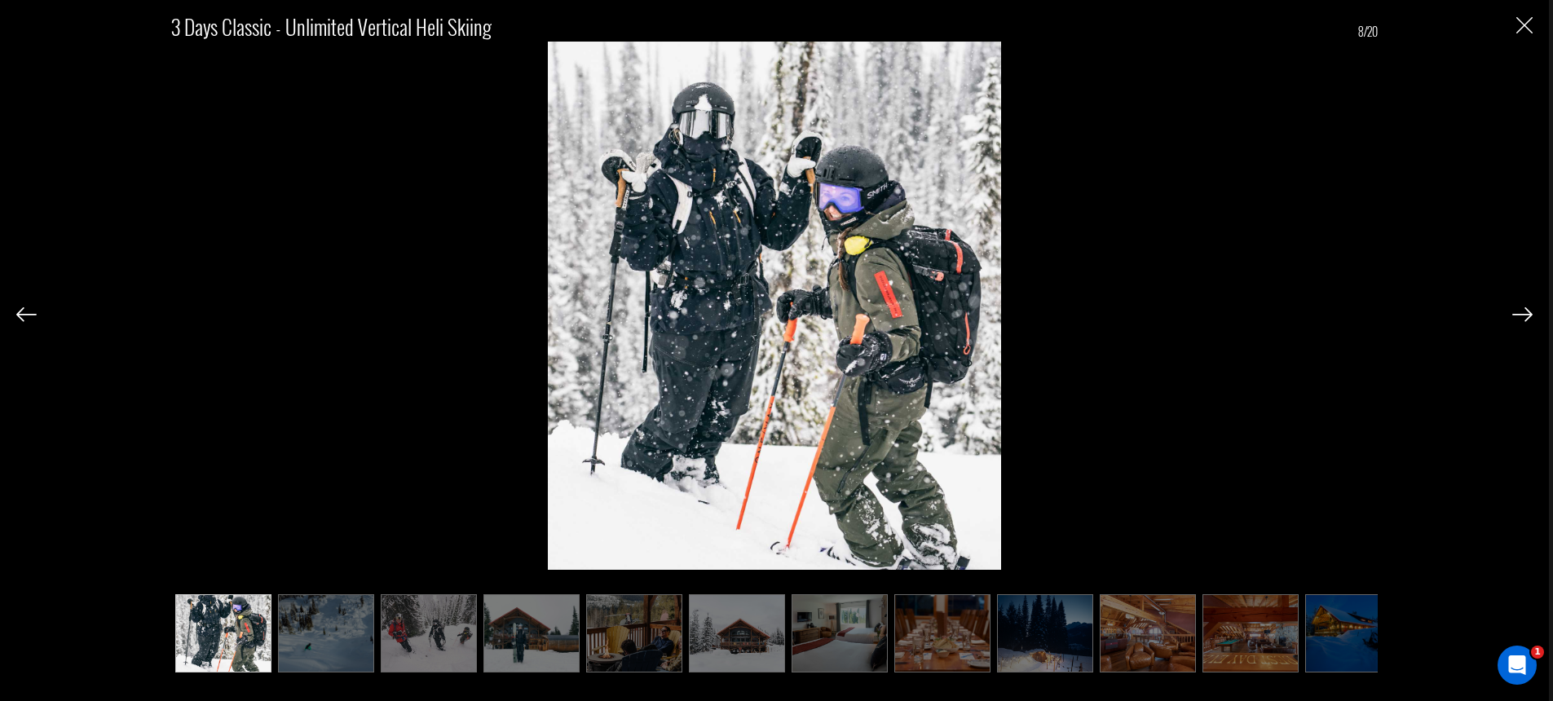
click at [24, 315] on img at bounding box center [26, 314] width 20 height 15
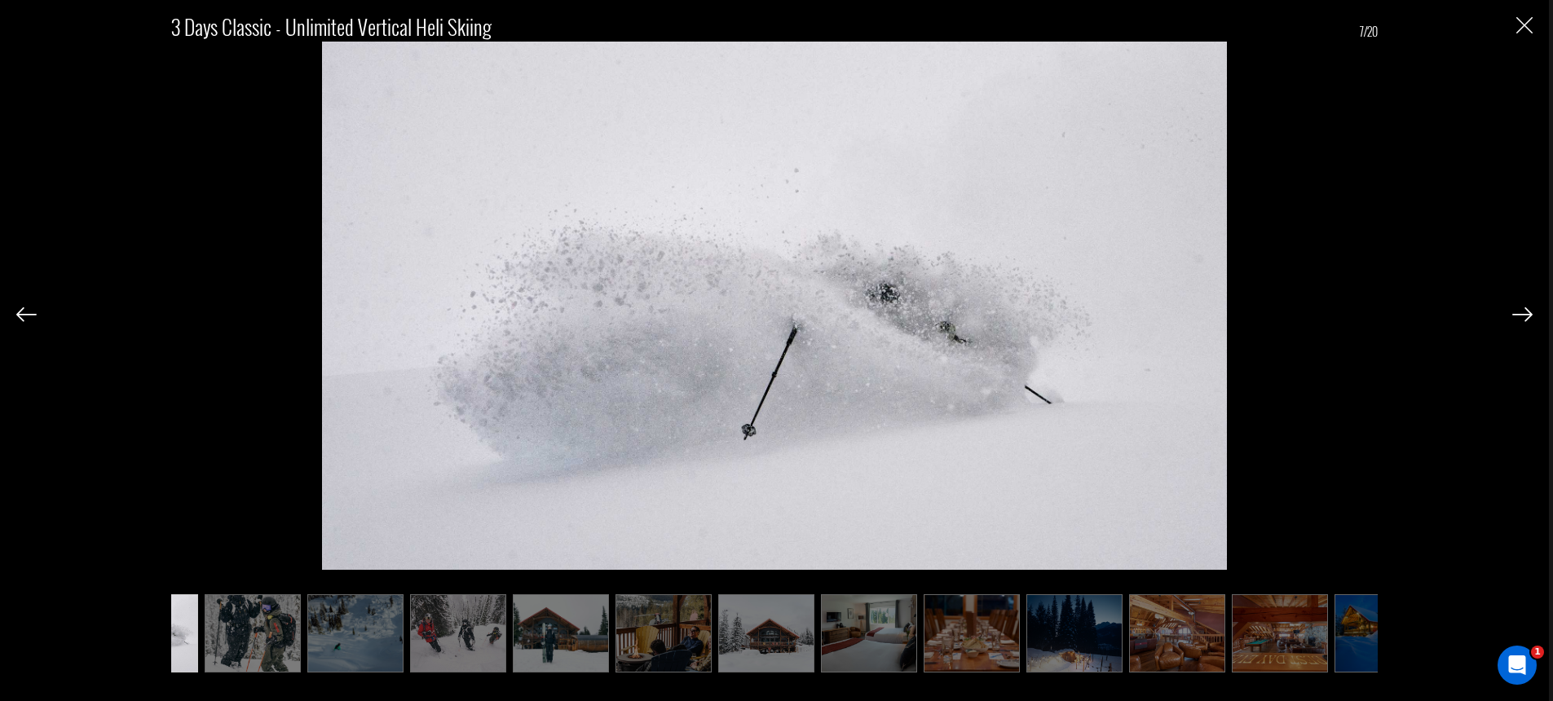
click at [24, 315] on img at bounding box center [26, 314] width 20 height 15
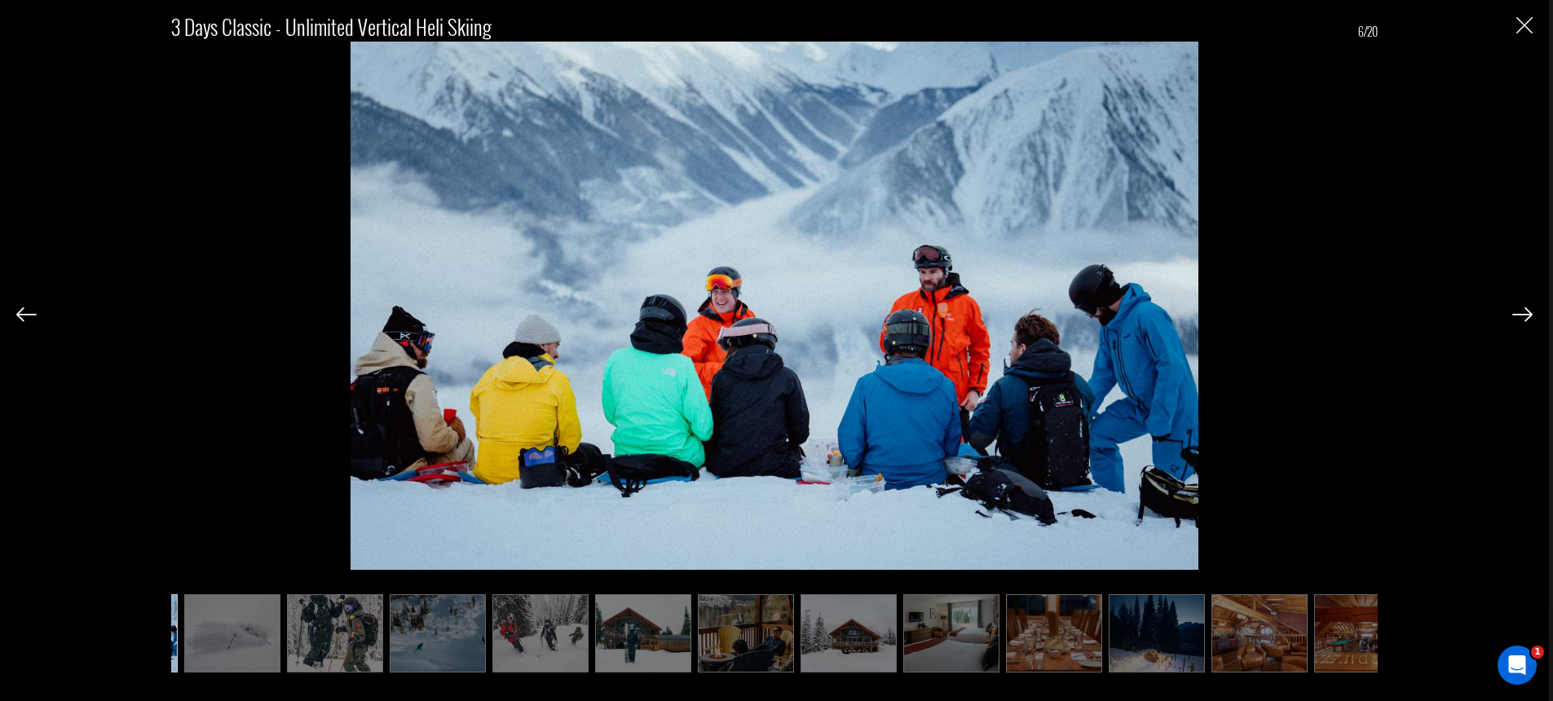
click at [24, 315] on img at bounding box center [26, 314] width 20 height 15
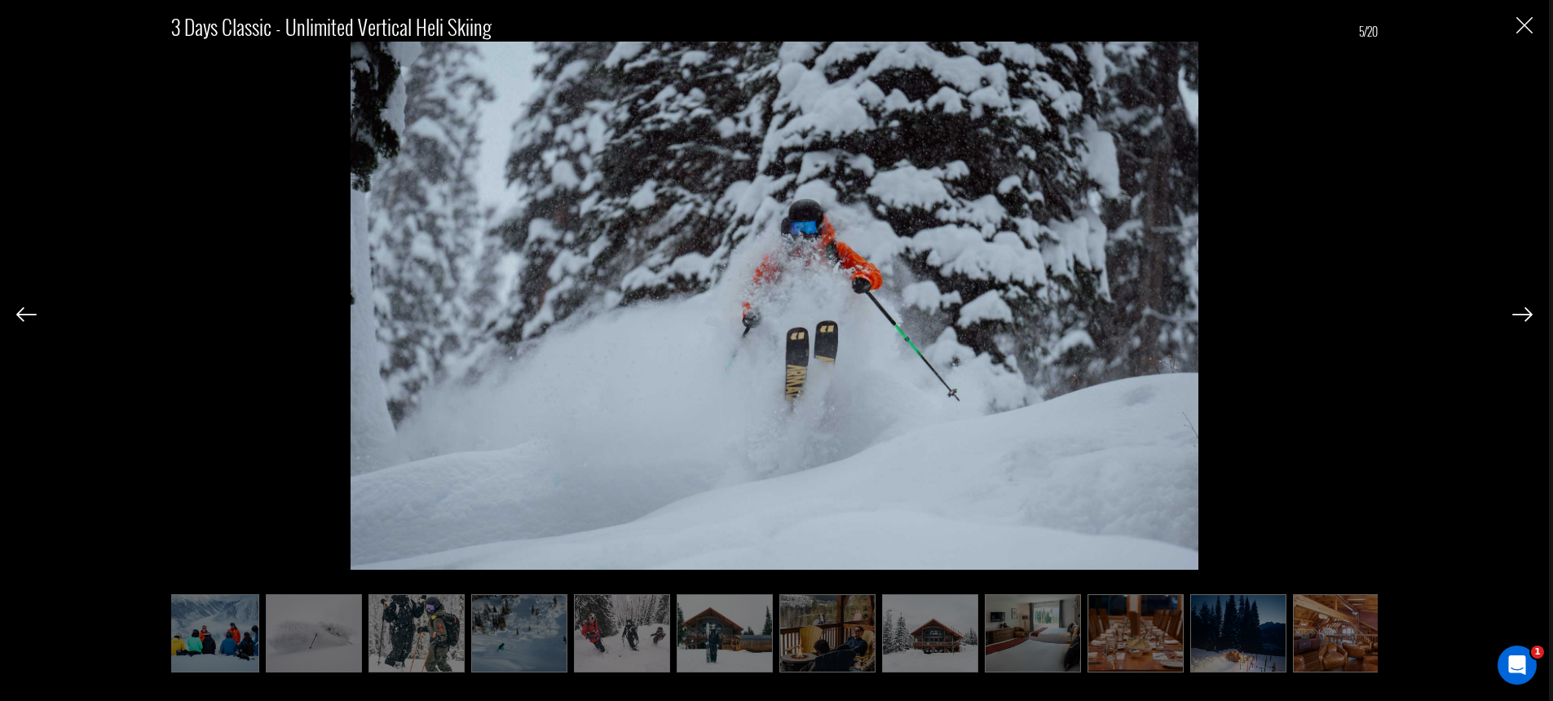
click at [24, 315] on img at bounding box center [26, 314] width 20 height 15
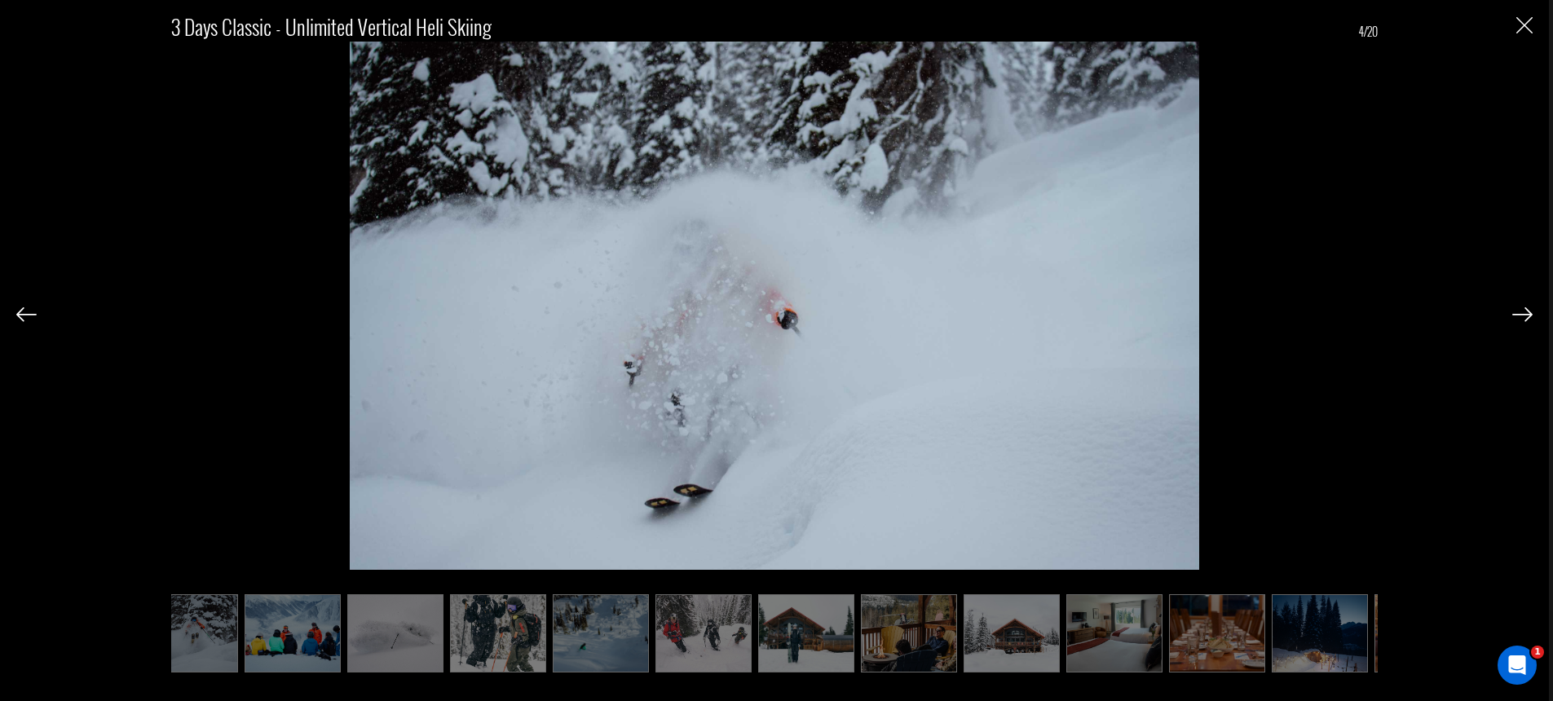
click at [24, 315] on img at bounding box center [26, 314] width 20 height 15
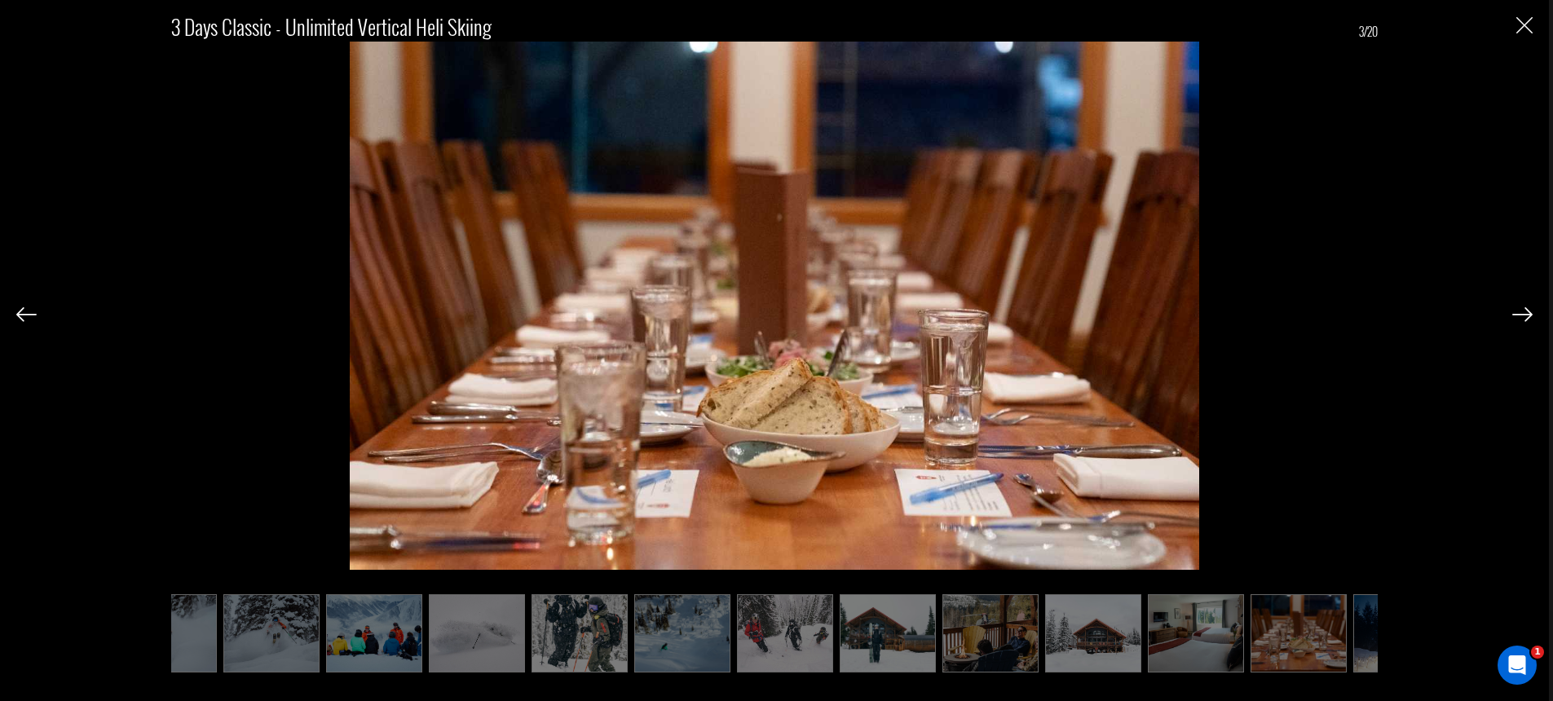
click at [24, 315] on img at bounding box center [26, 314] width 20 height 15
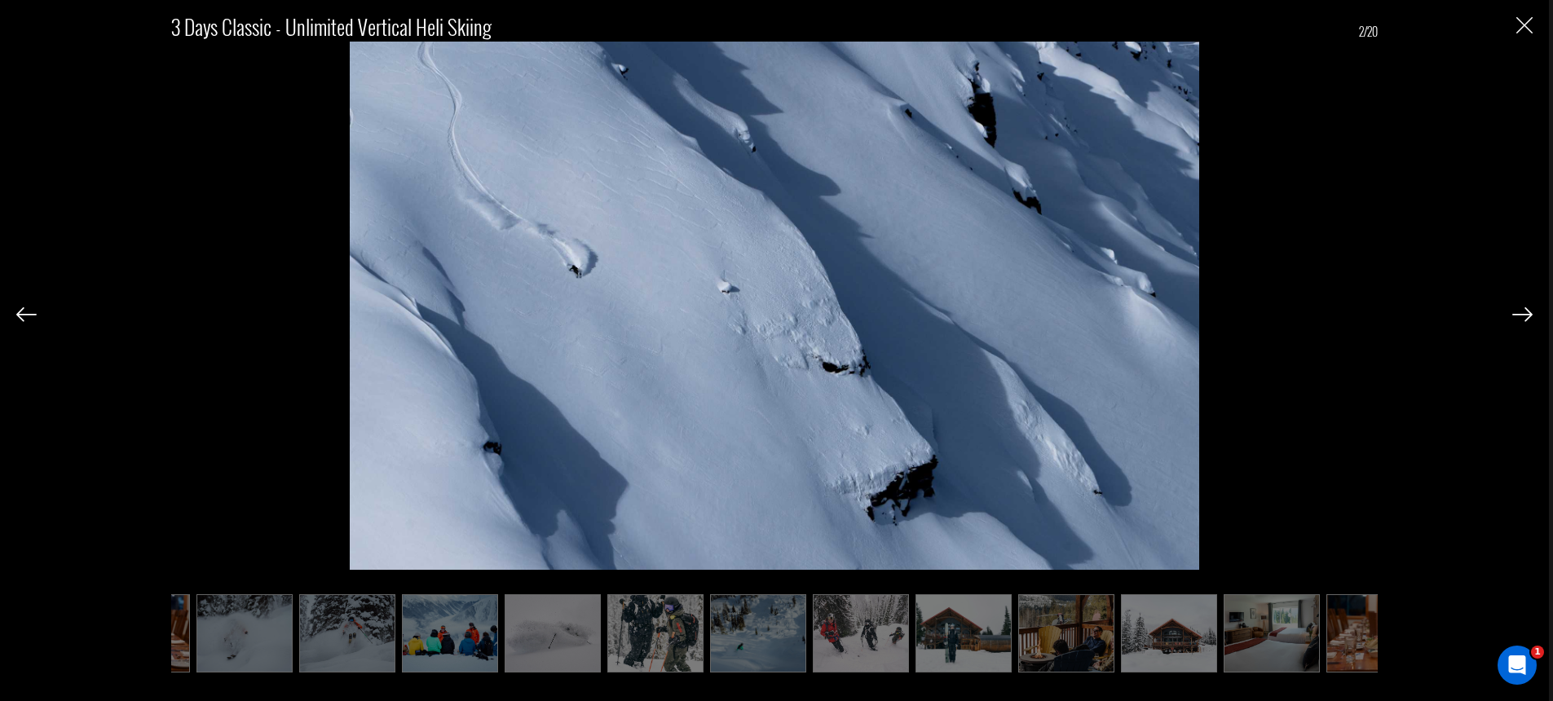
scroll to position [0, 280]
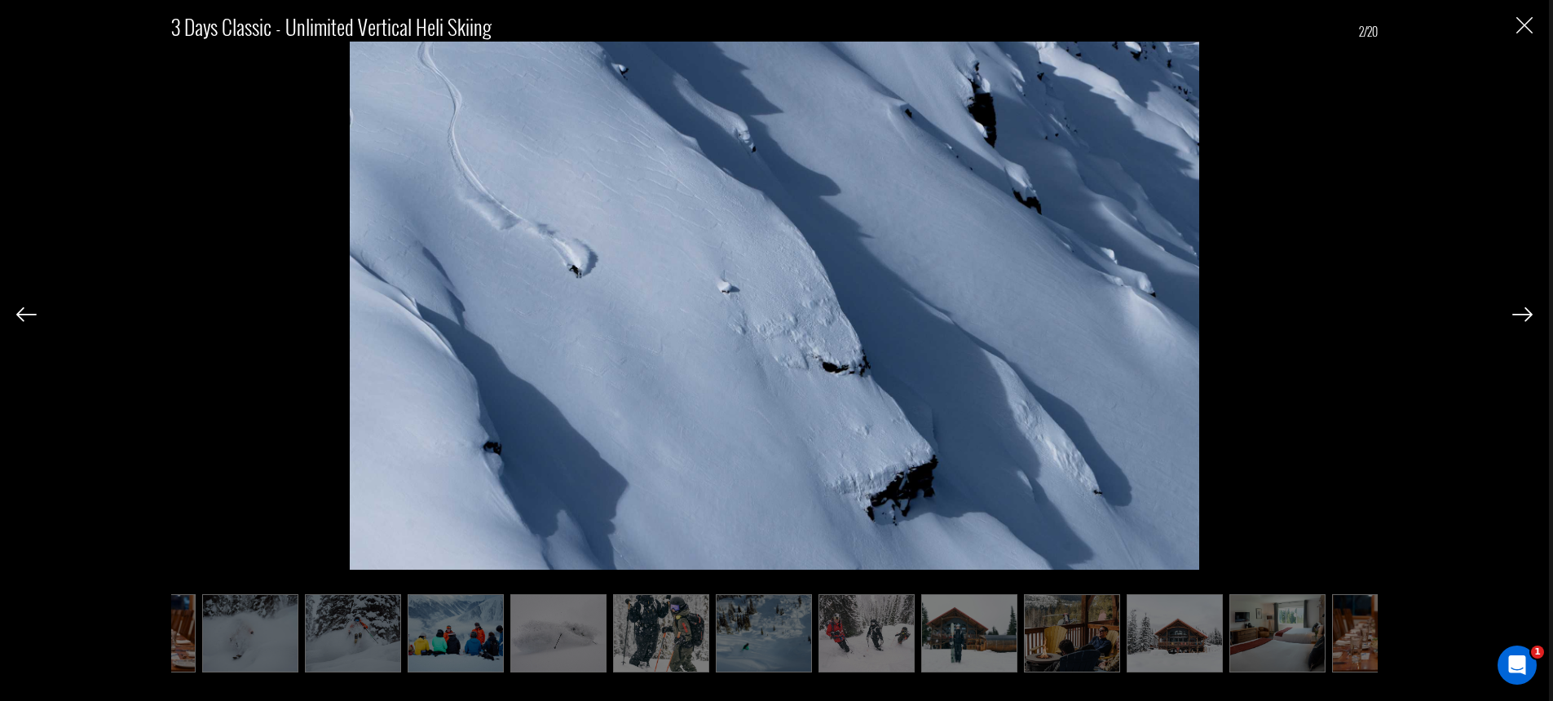
click at [24, 315] on img at bounding box center [26, 314] width 20 height 15
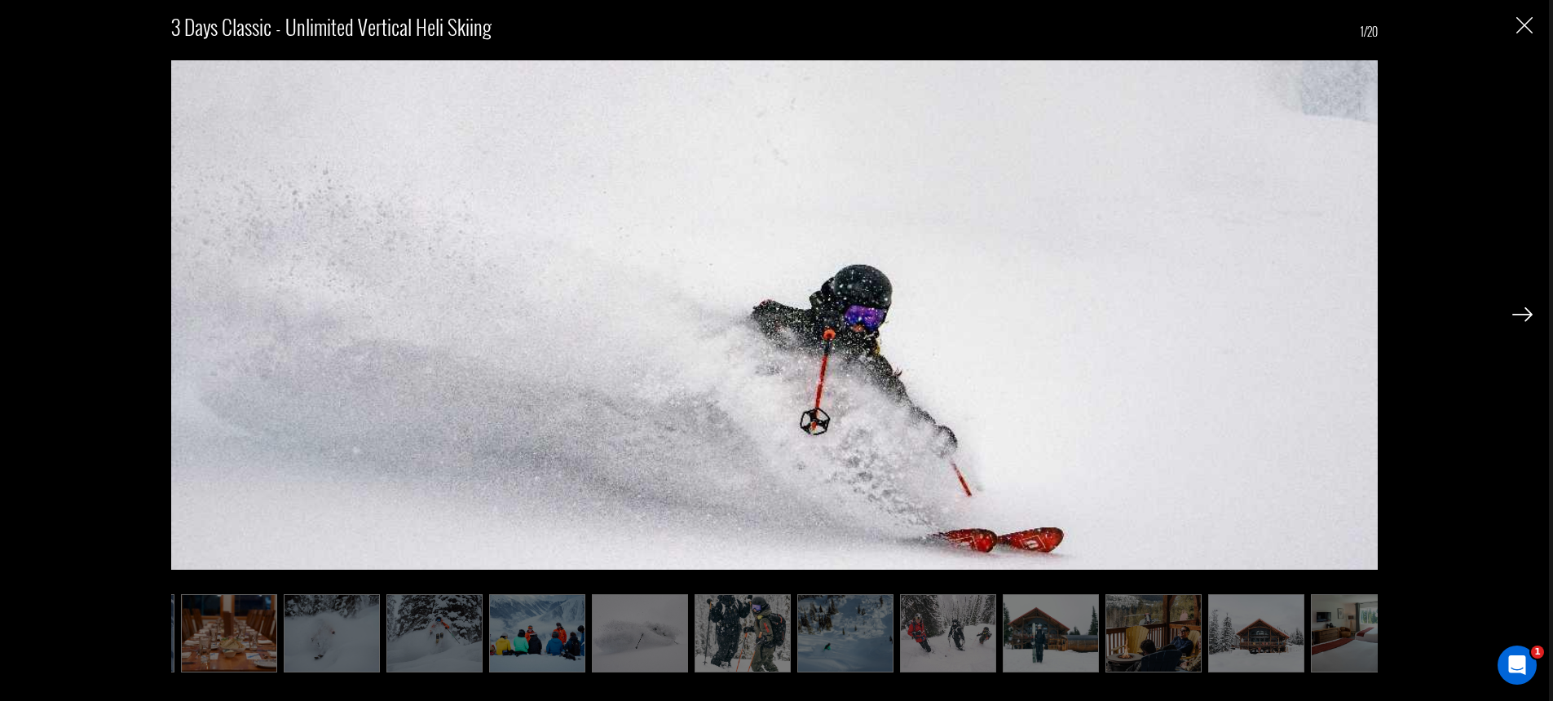
scroll to position [0, 199]
click at [24, 315] on div "3 Days Classic - Unlimited Vertical Heli Skiing 1/20" at bounding box center [774, 333] width 1516 height 666
click at [1531, 23] on img "Close" at bounding box center [1524, 25] width 16 height 16
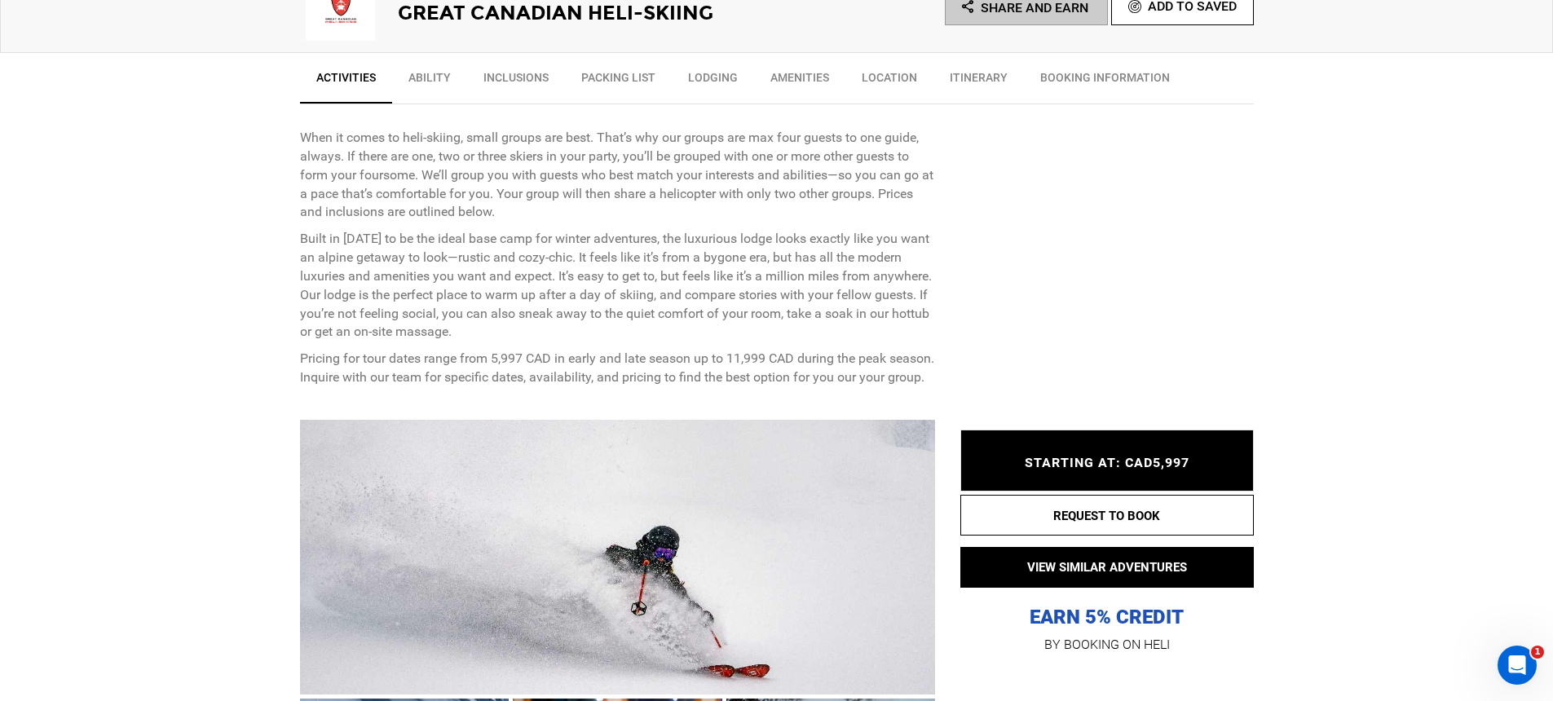
scroll to position [932, 0]
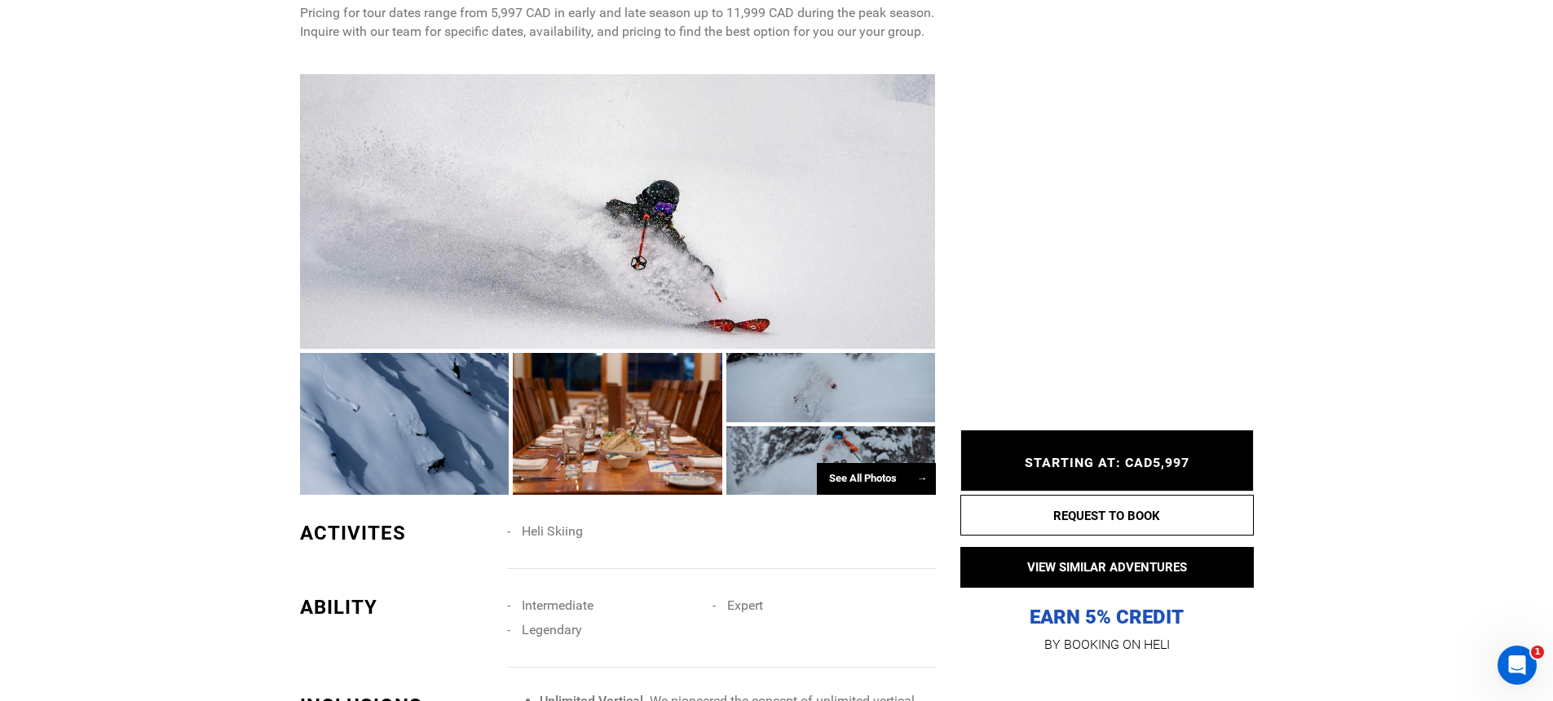
click at [489, 267] on div at bounding box center [618, 211] width 636 height 275
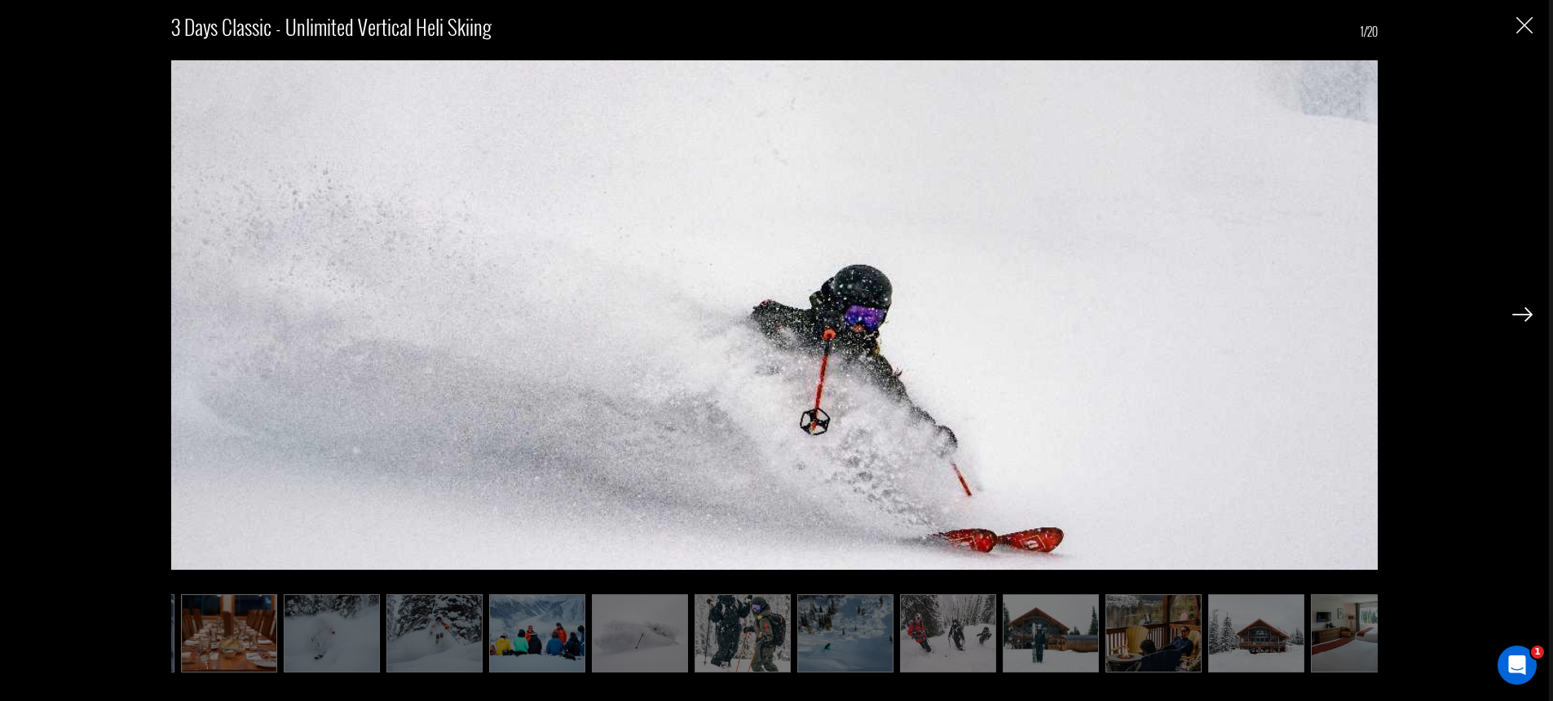
click at [1519, 30] on img "Close" at bounding box center [1524, 25] width 16 height 16
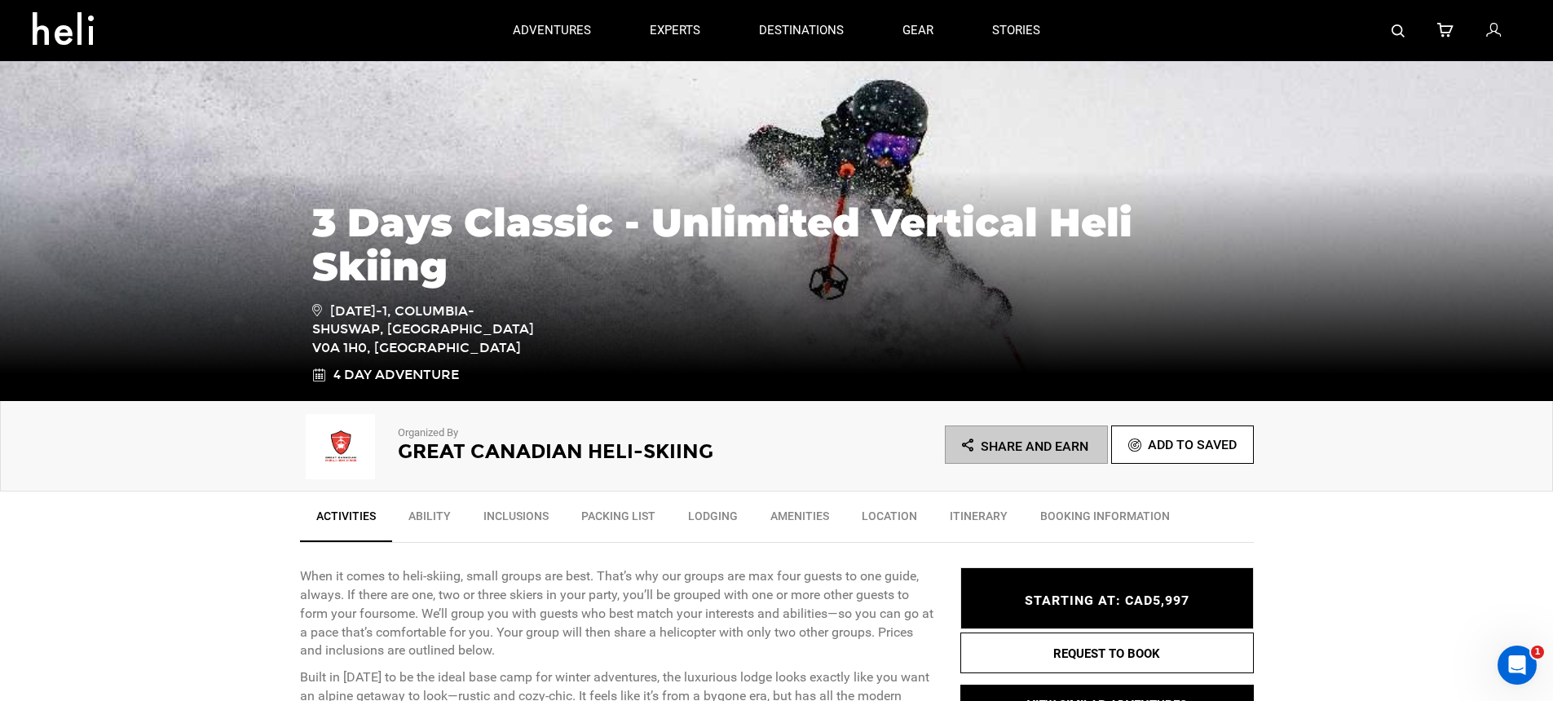
scroll to position [0, 0]
